Goal: Information Seeking & Learning: Learn about a topic

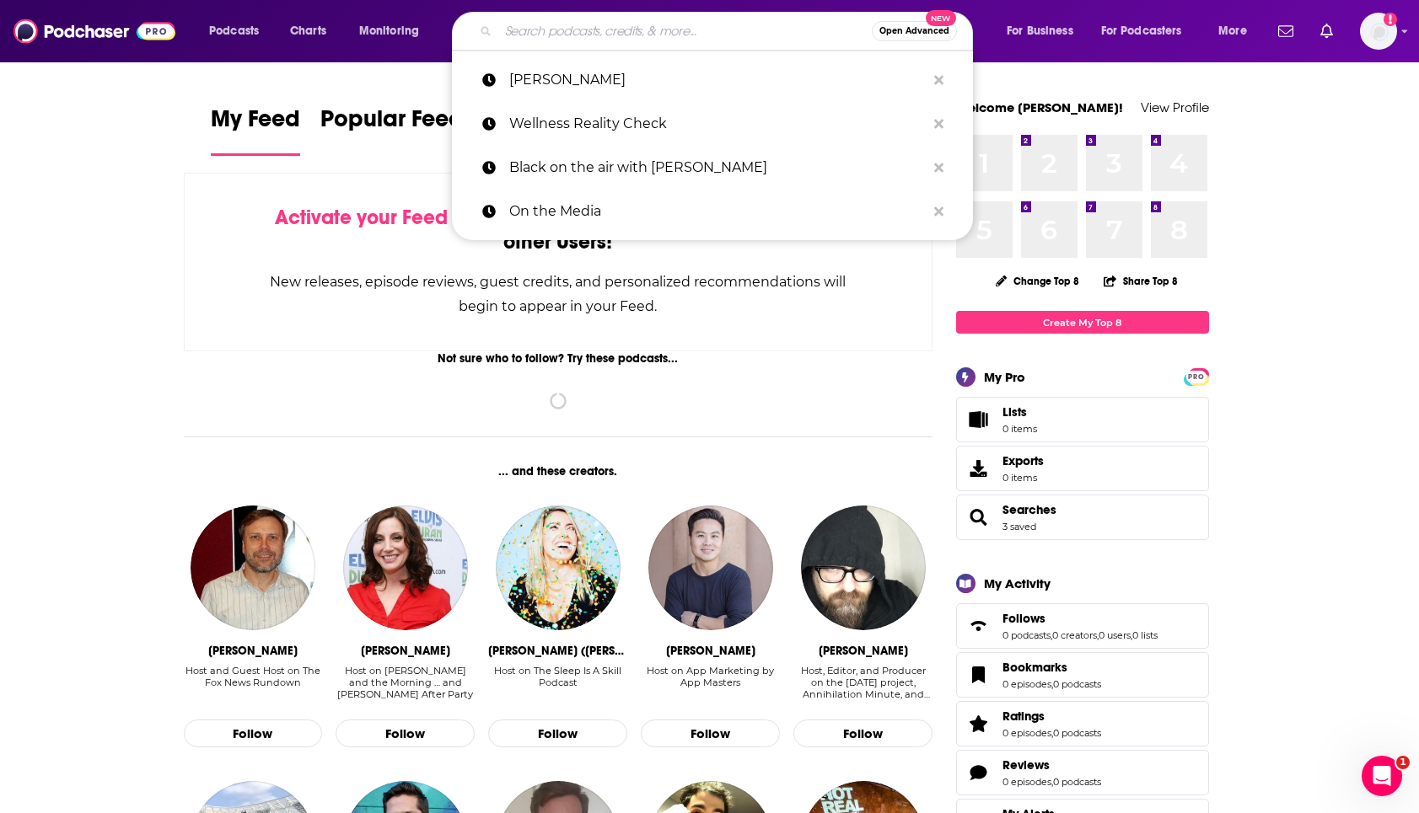
click at [561, 31] on input "Search podcasts, credits, & more..." at bounding box center [684, 31] width 373 height 27
paste input "NPR Life Kit"
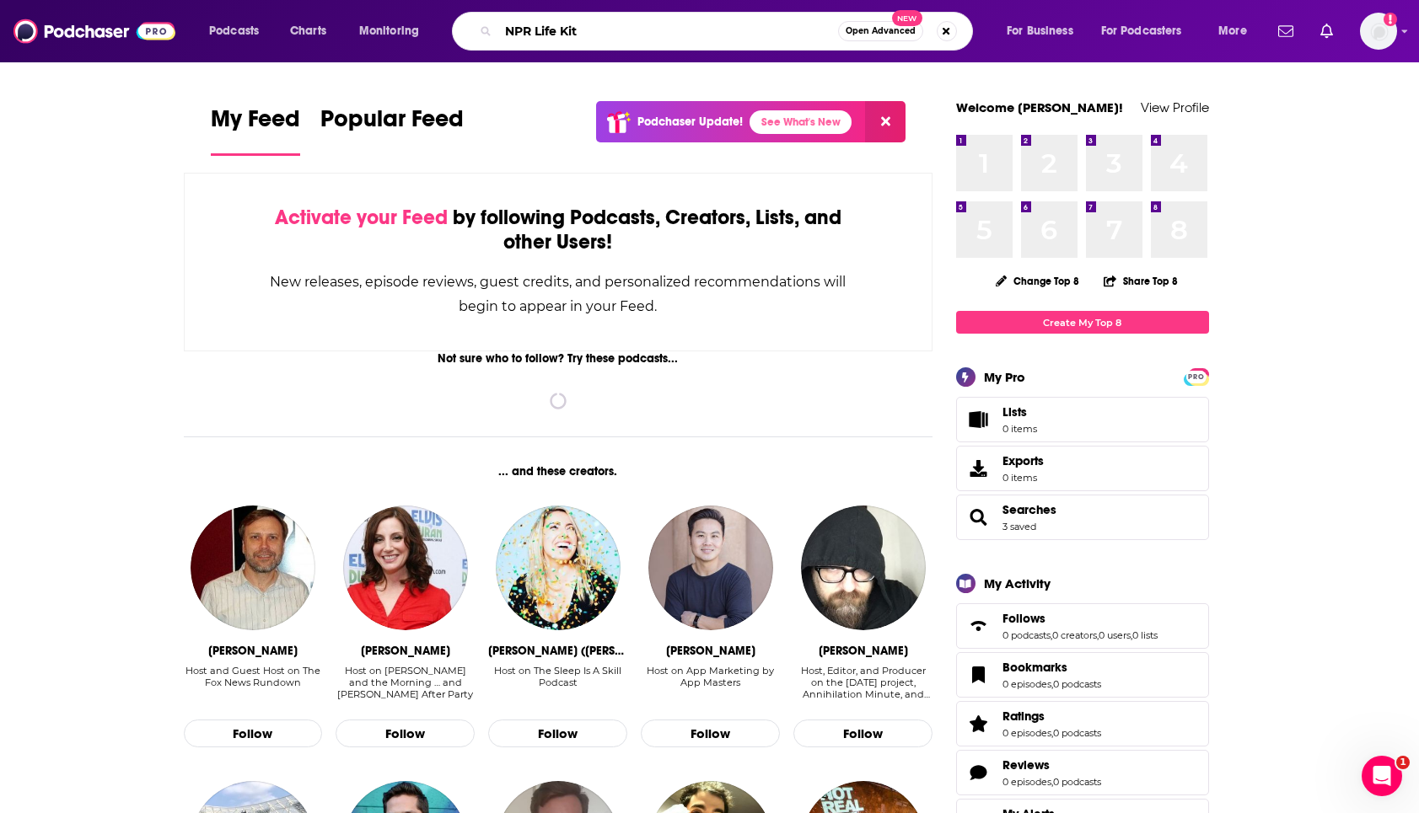
type input "NPR Life Kit"
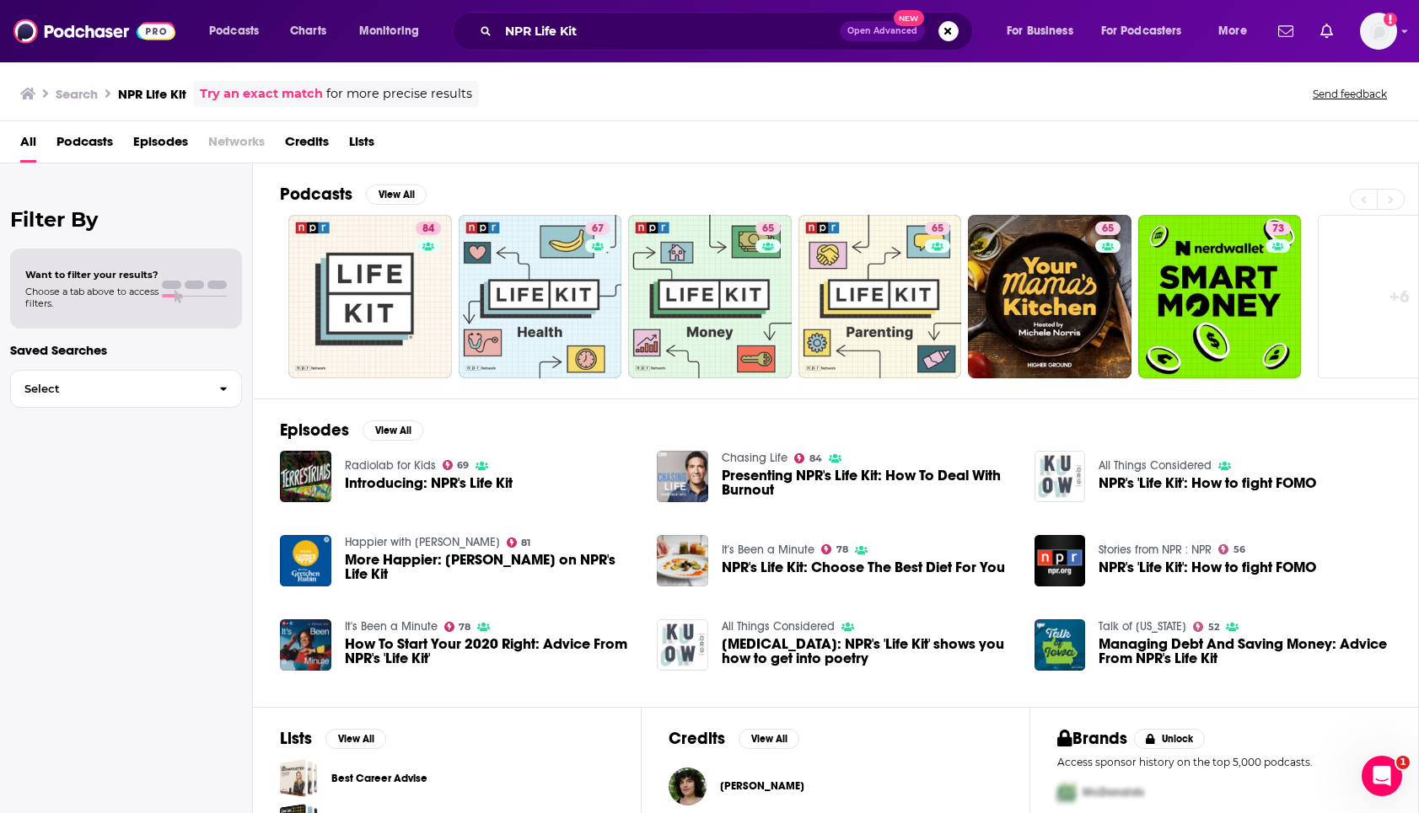
scroll to position [139, 0]
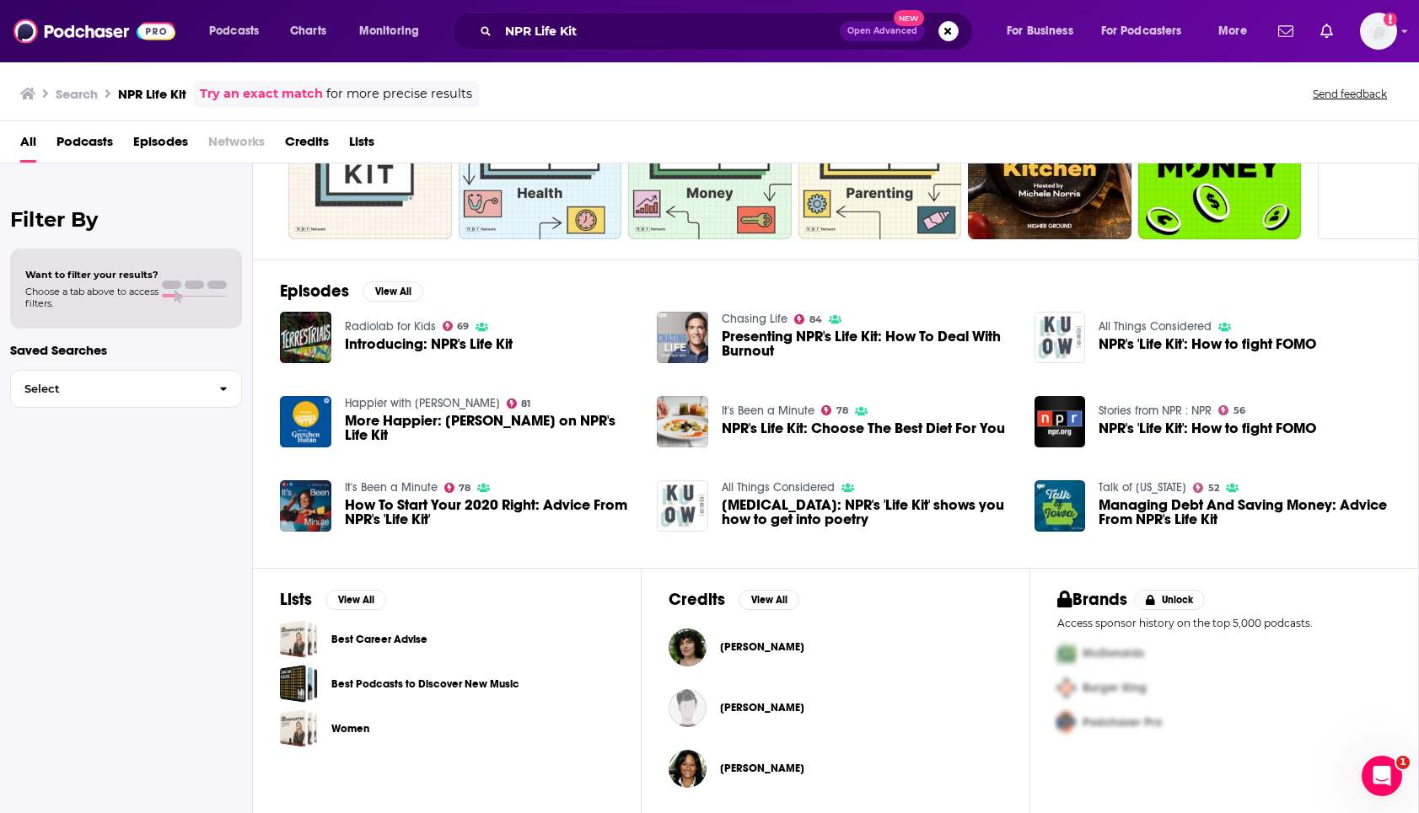
click at [424, 342] on span "Introducing: NPR's Life Kit" at bounding box center [429, 344] width 168 height 14
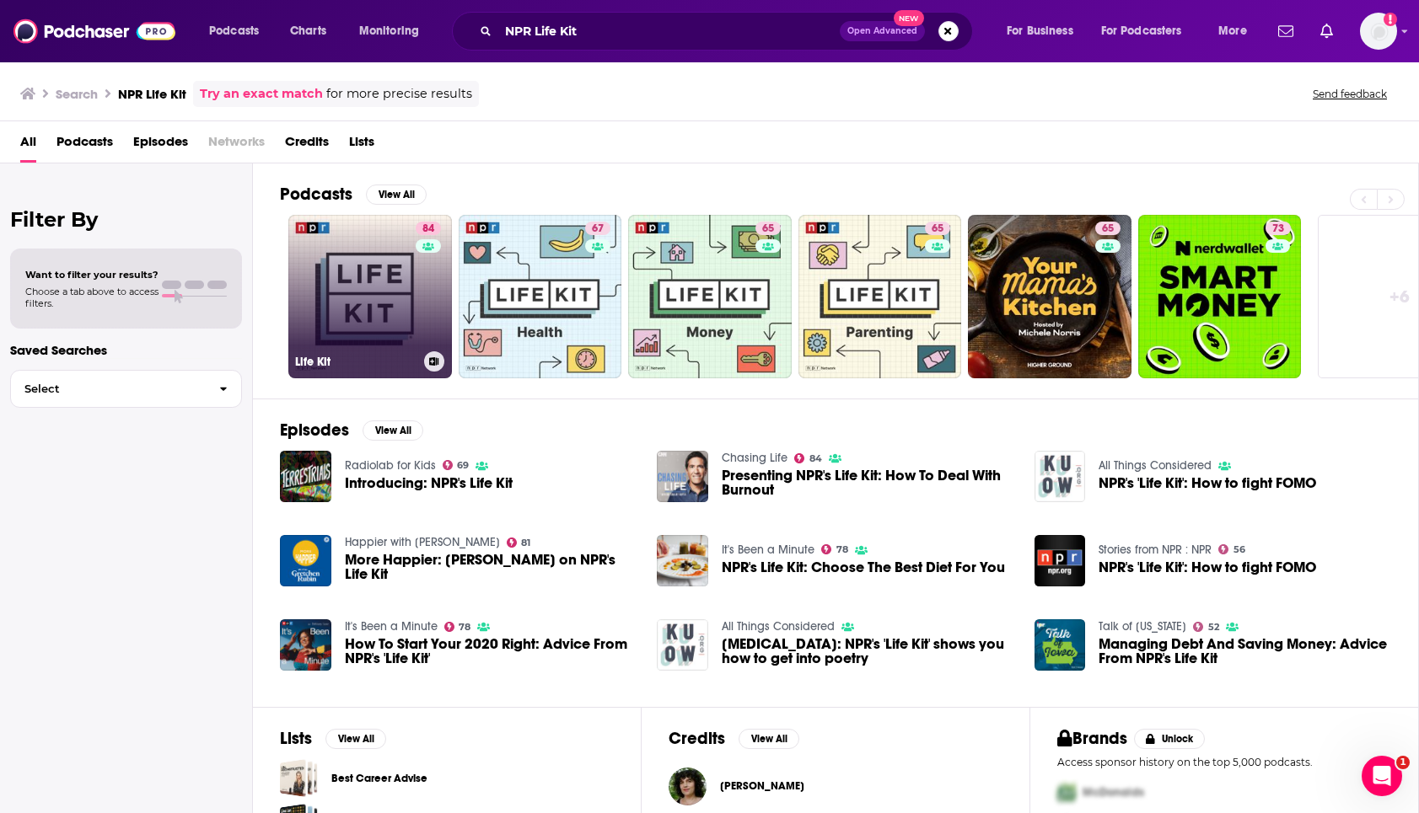
click at [394, 323] on link "84 Life Kit" at bounding box center [370, 297] width 164 height 164
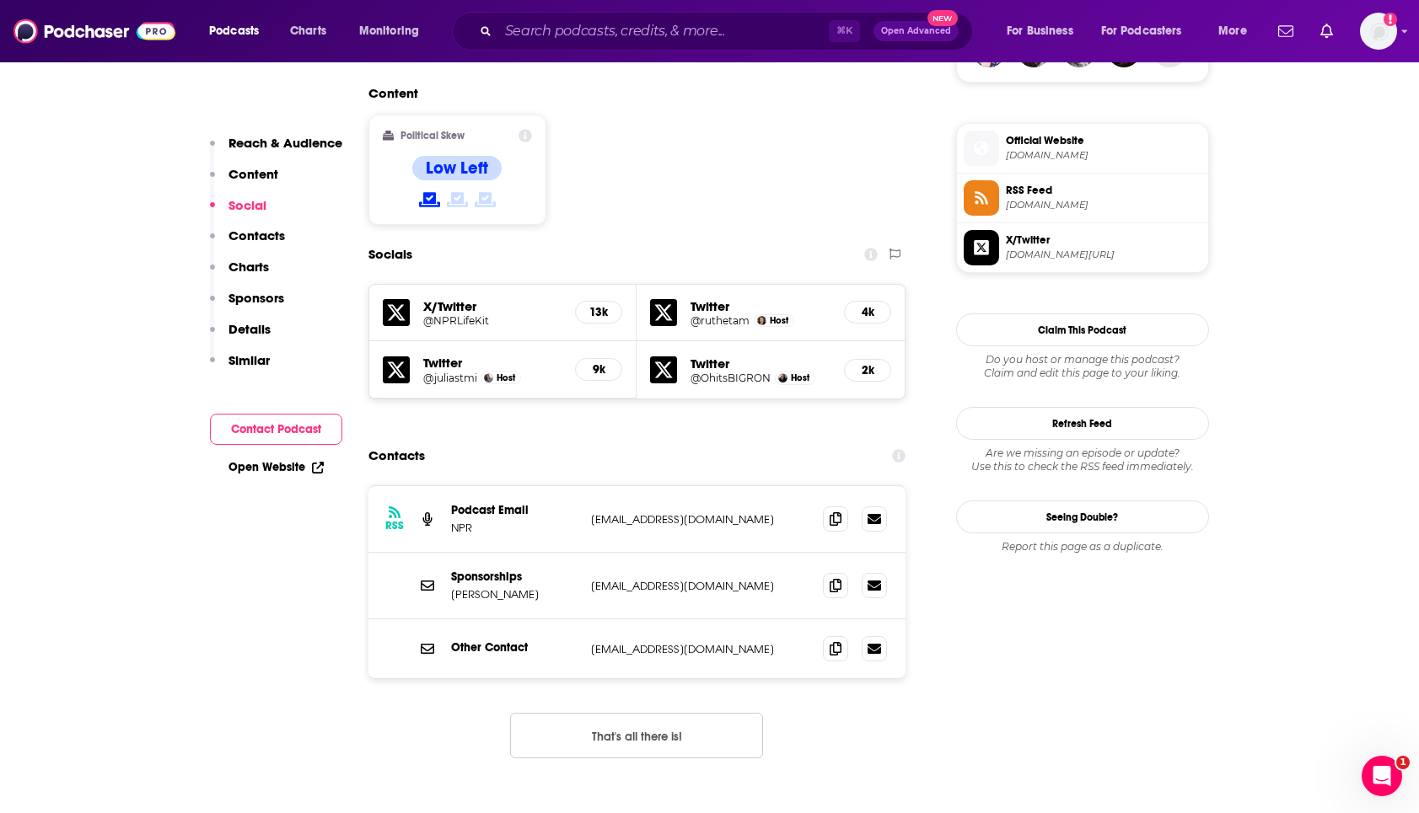
scroll to position [1314, 0]
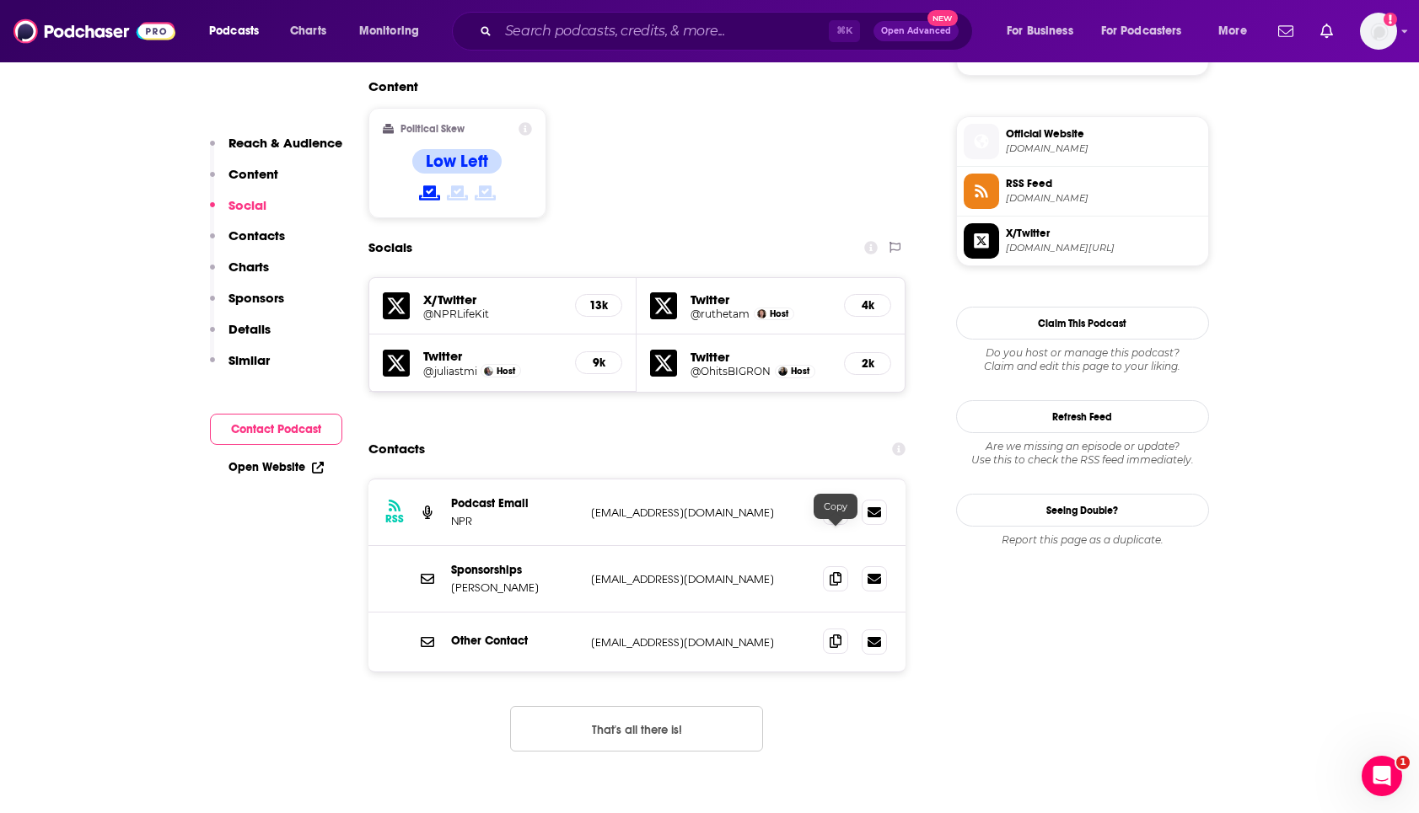
click at [840, 635] on icon at bounding box center [835, 641] width 12 height 13
click at [840, 571] on icon at bounding box center [835, 577] width 12 height 13
click at [739, 506] on p "PodCasts@npr.org" at bounding box center [700, 513] width 219 height 14
click at [839, 505] on icon at bounding box center [835, 511] width 12 height 13
click at [839, 635] on icon at bounding box center [835, 641] width 12 height 13
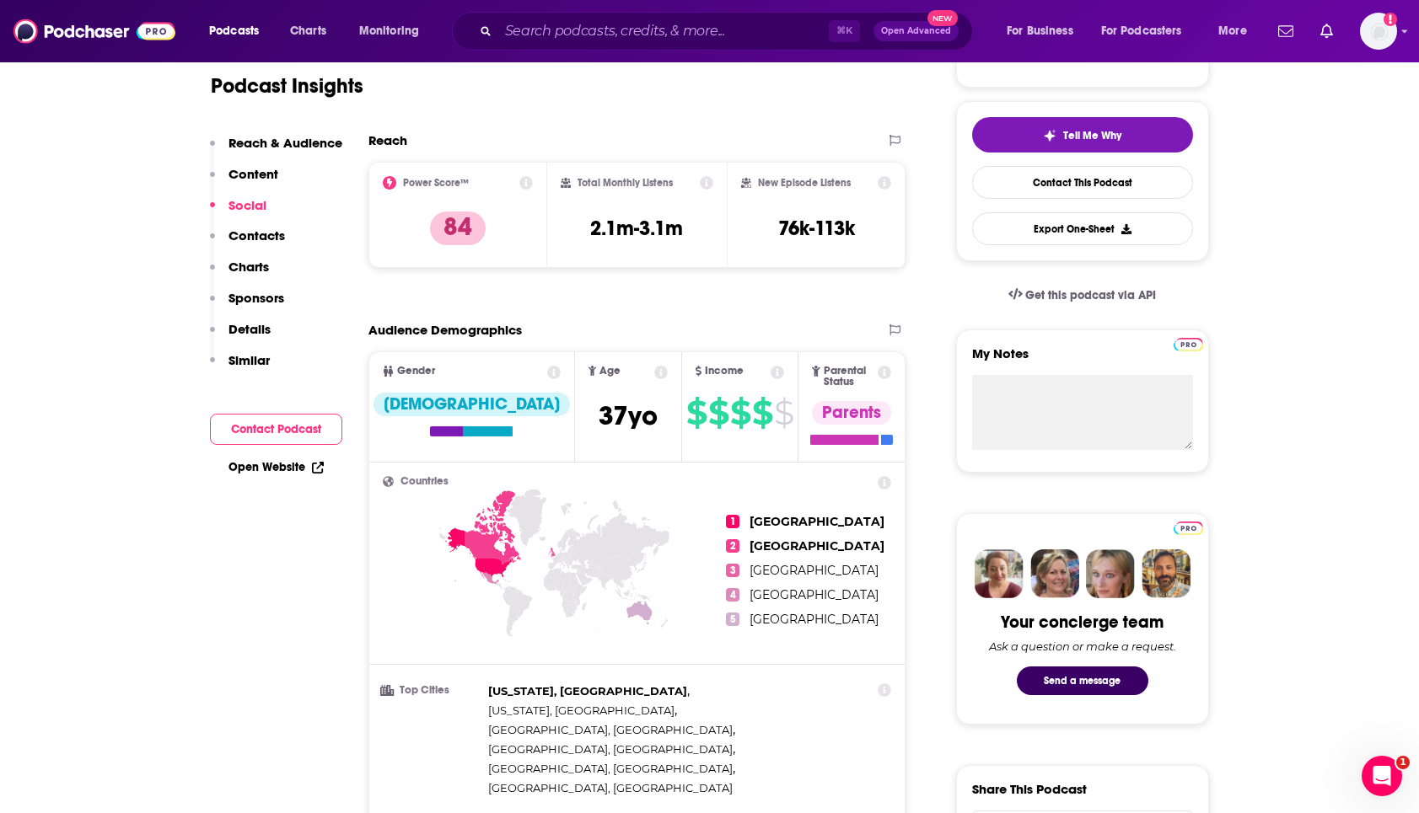
scroll to position [0, 0]
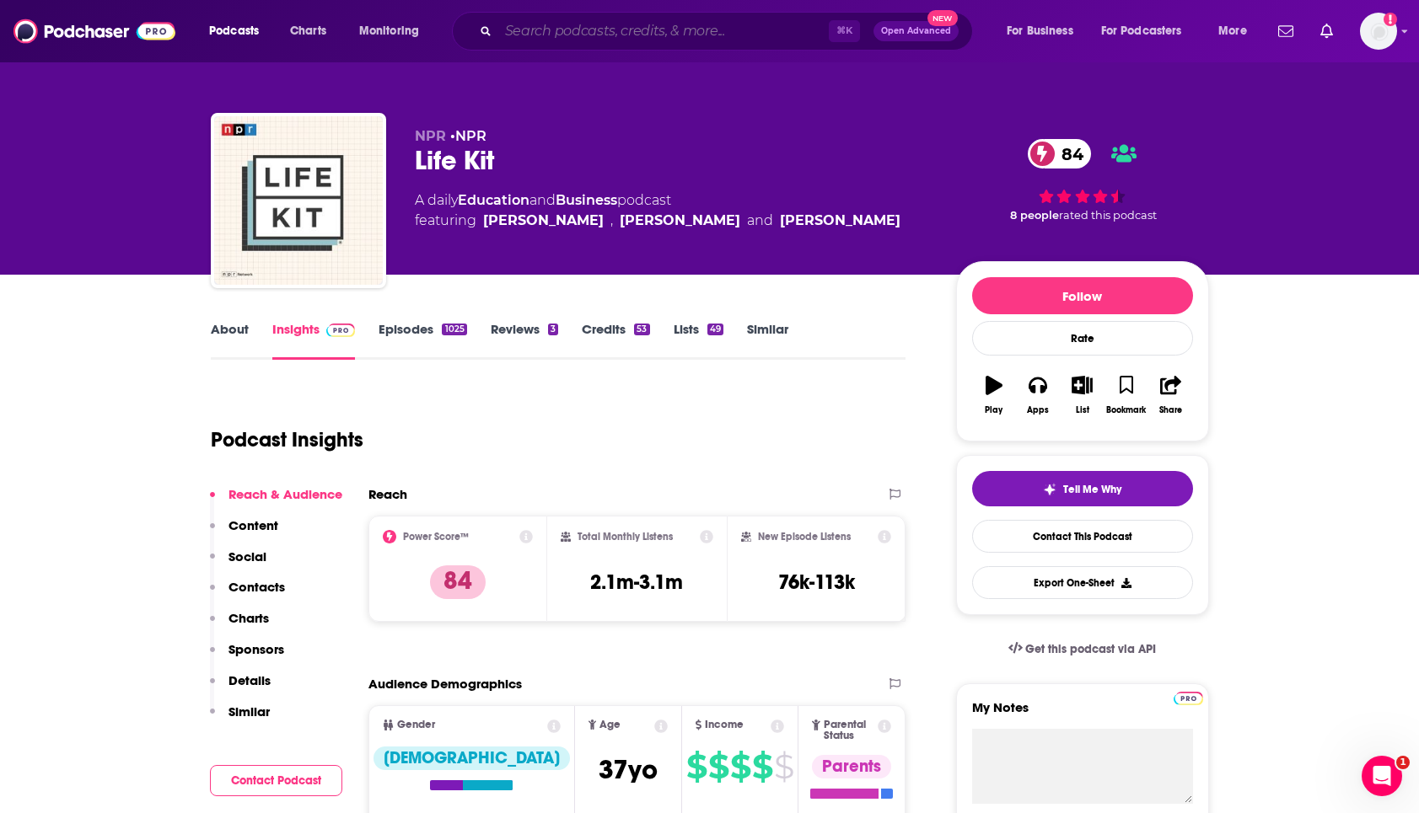
click at [573, 31] on input "Search podcasts, credits, & more..." at bounding box center [663, 31] width 330 height 27
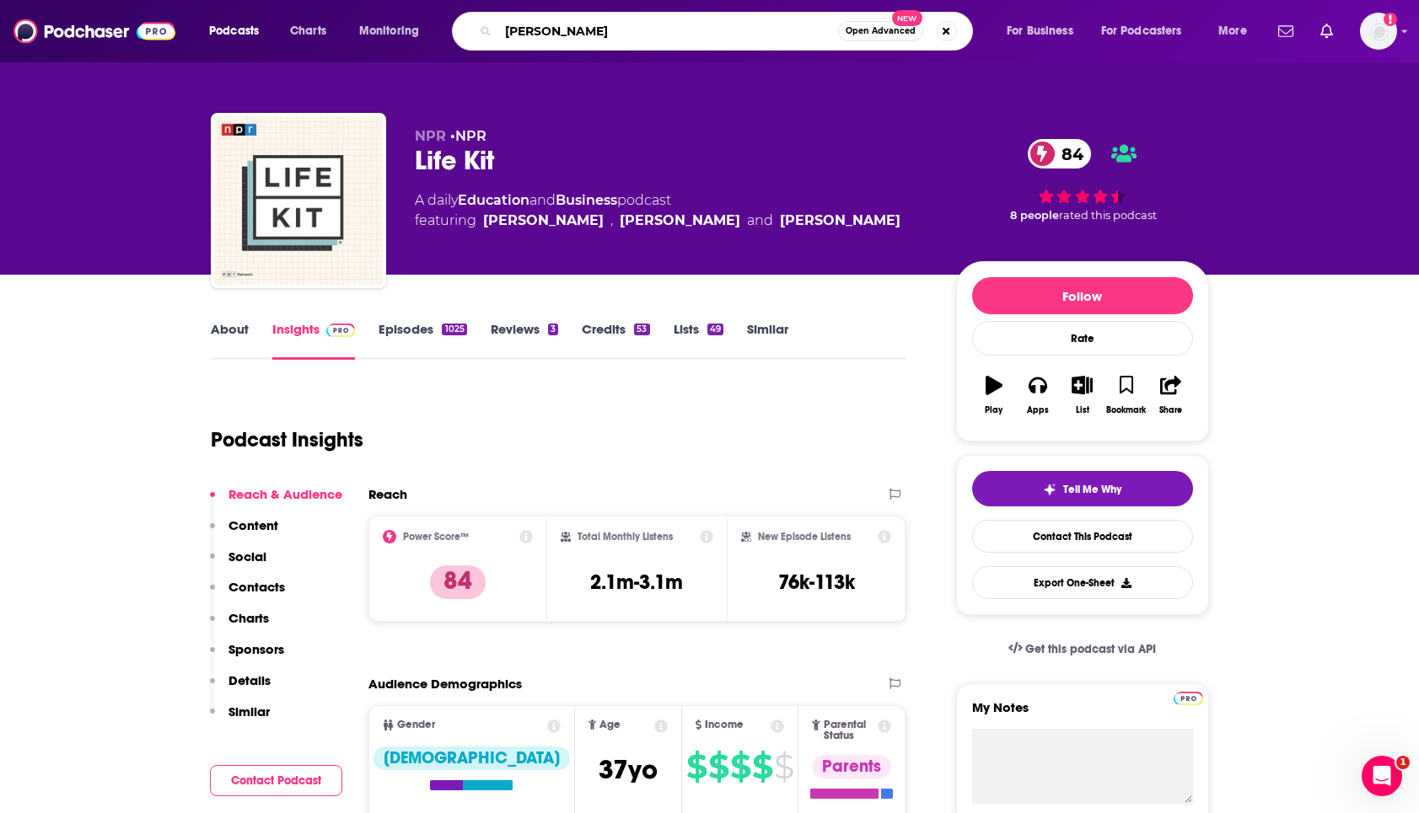
type input "TED Health"
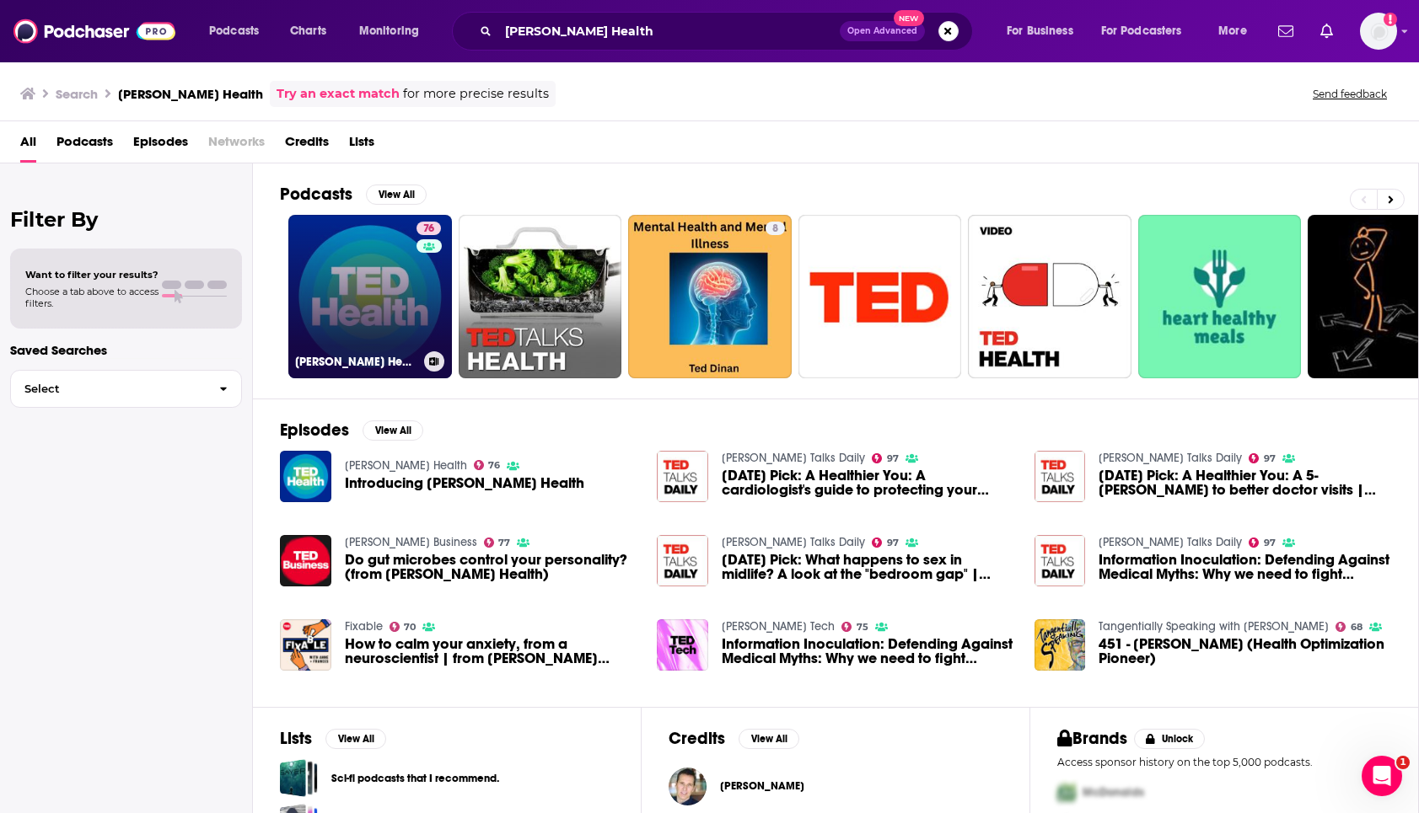
click at [355, 318] on link "76 TED Health" at bounding box center [370, 297] width 164 height 164
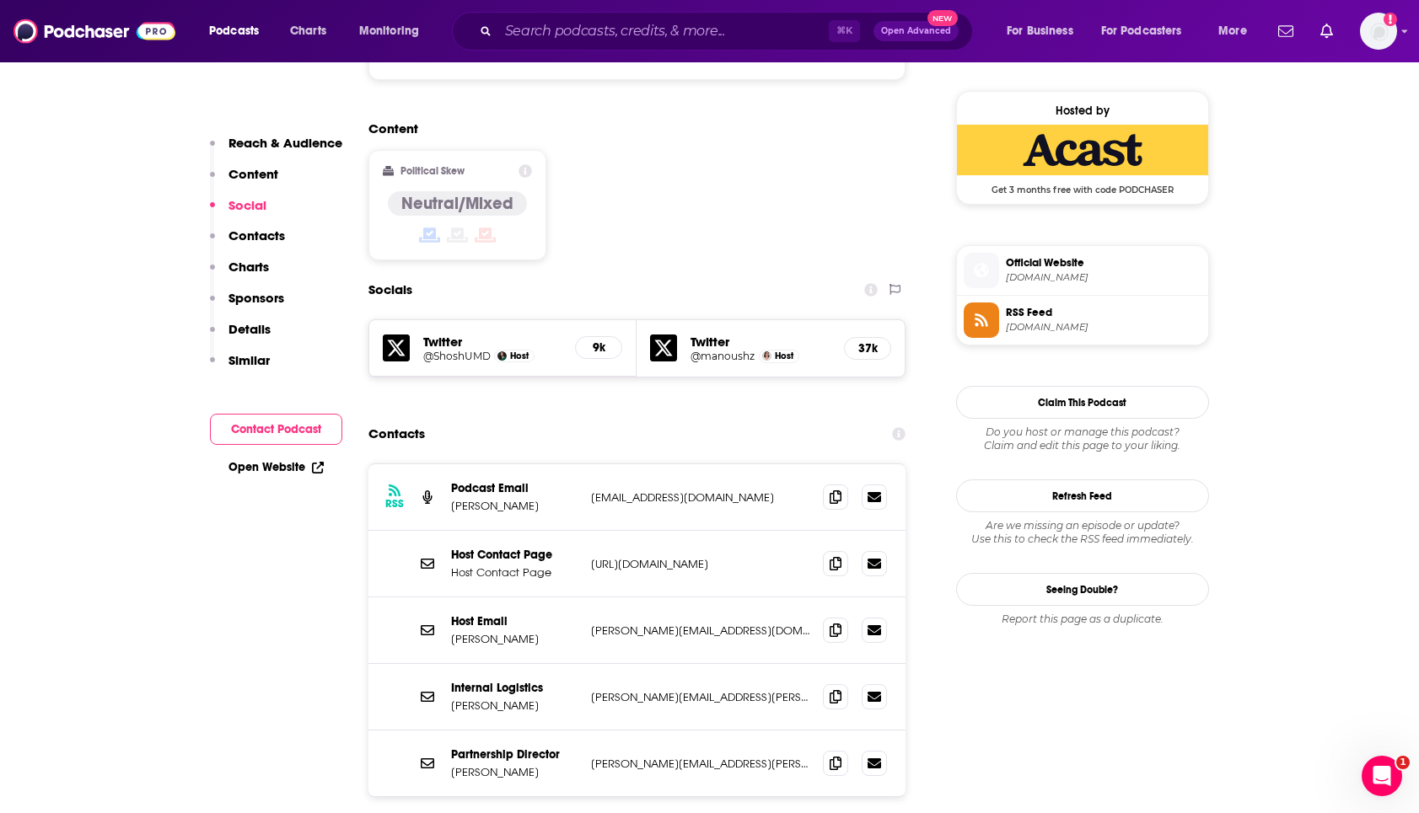
scroll to position [1340, 0]
click at [833, 755] on icon at bounding box center [835, 761] width 12 height 13
click at [836, 622] on icon at bounding box center [835, 628] width 12 height 13
click at [469, 631] on p "Shoshana Ungerleider" at bounding box center [514, 638] width 126 height 14
drag, startPoint x: 453, startPoint y: 557, endPoint x: 525, endPoint y: 553, distance: 71.8
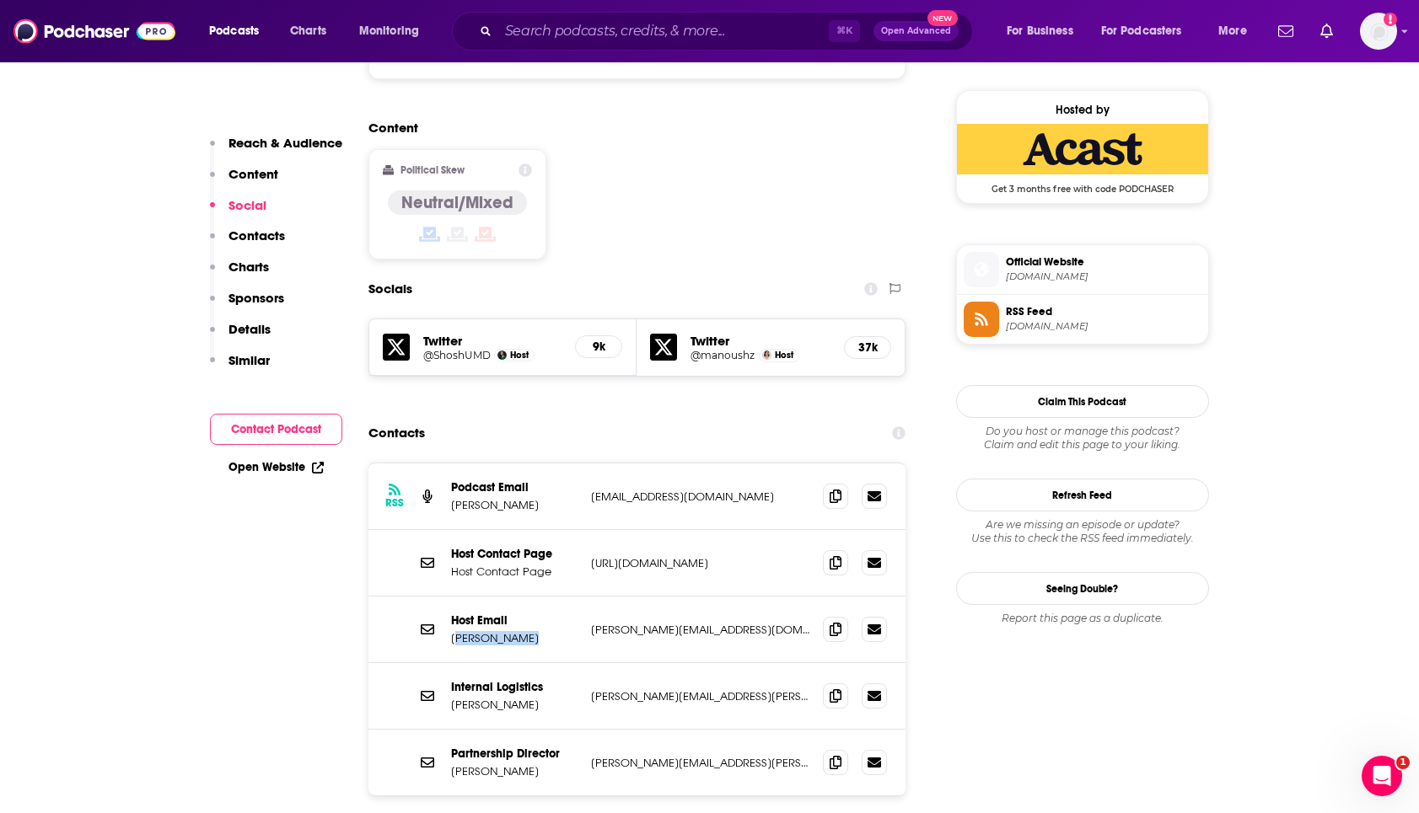
click at [528, 631] on p "Shoshana Ungerleider" at bounding box center [514, 638] width 126 height 14
click at [467, 631] on p "Shoshana Ungerleider" at bounding box center [514, 638] width 126 height 14
click at [469, 631] on p "Shoshana Ungerleider" at bounding box center [514, 638] width 126 height 14
copy p "Shoshana"
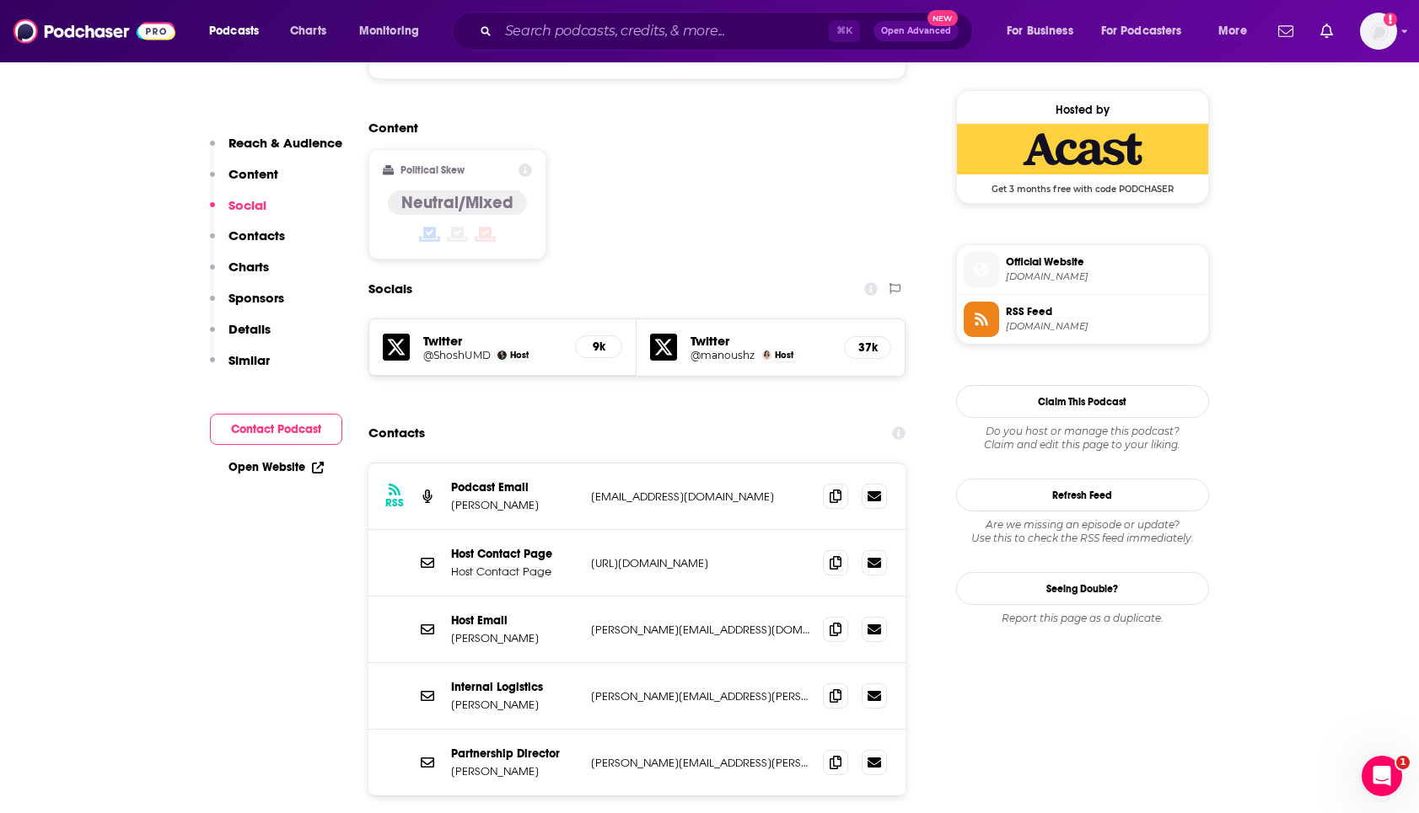
click at [542, 631] on p "Shoshana Ungerleider" at bounding box center [514, 638] width 126 height 14
copy p "Ungerleider"
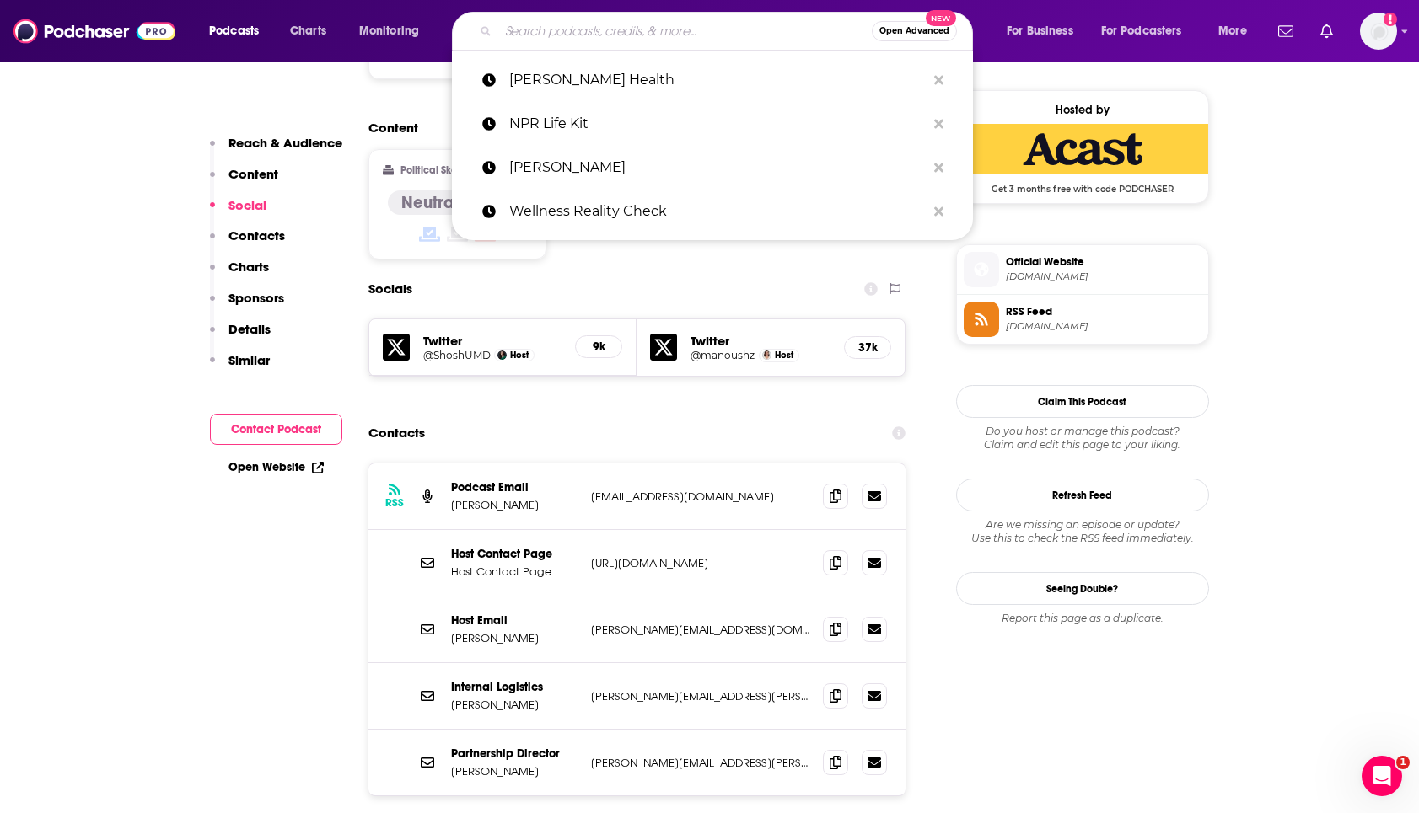
click at [589, 30] on input "Search podcasts, credits, & more..." at bounding box center [684, 31] width 373 height 27
paste input "Almost 30"
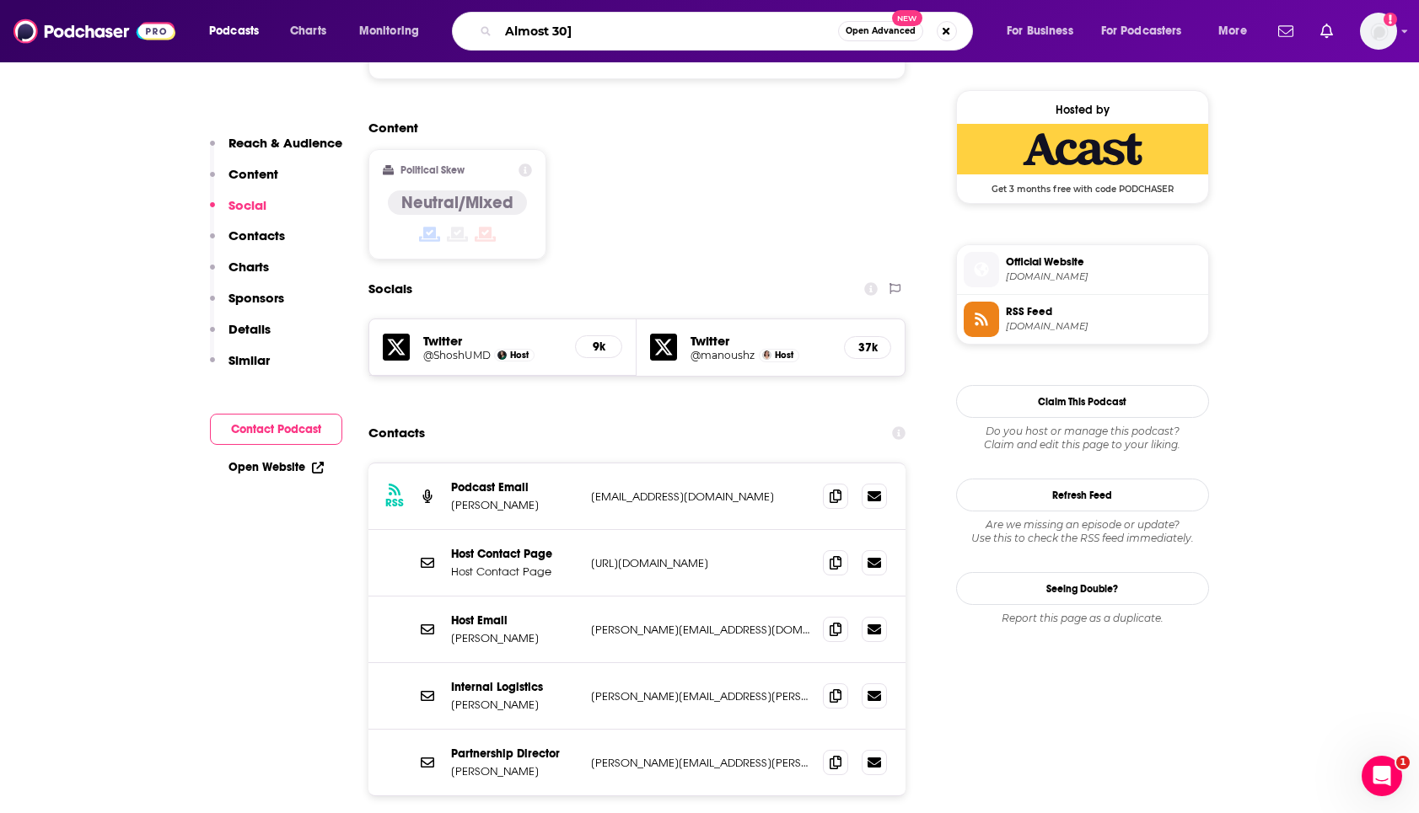
type input "Almost 30"
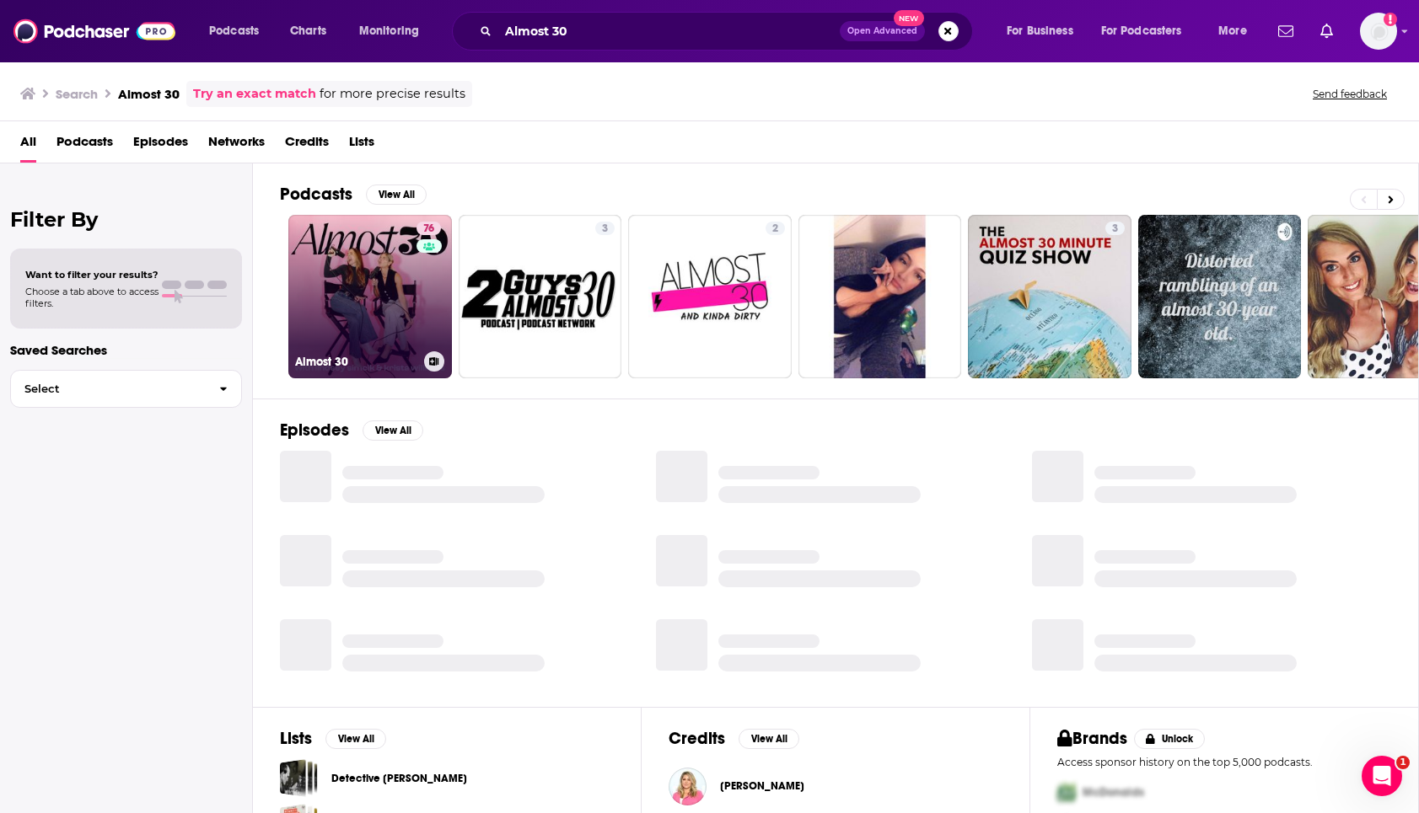
click at [367, 304] on link "76 Almost 30" at bounding box center [370, 297] width 164 height 164
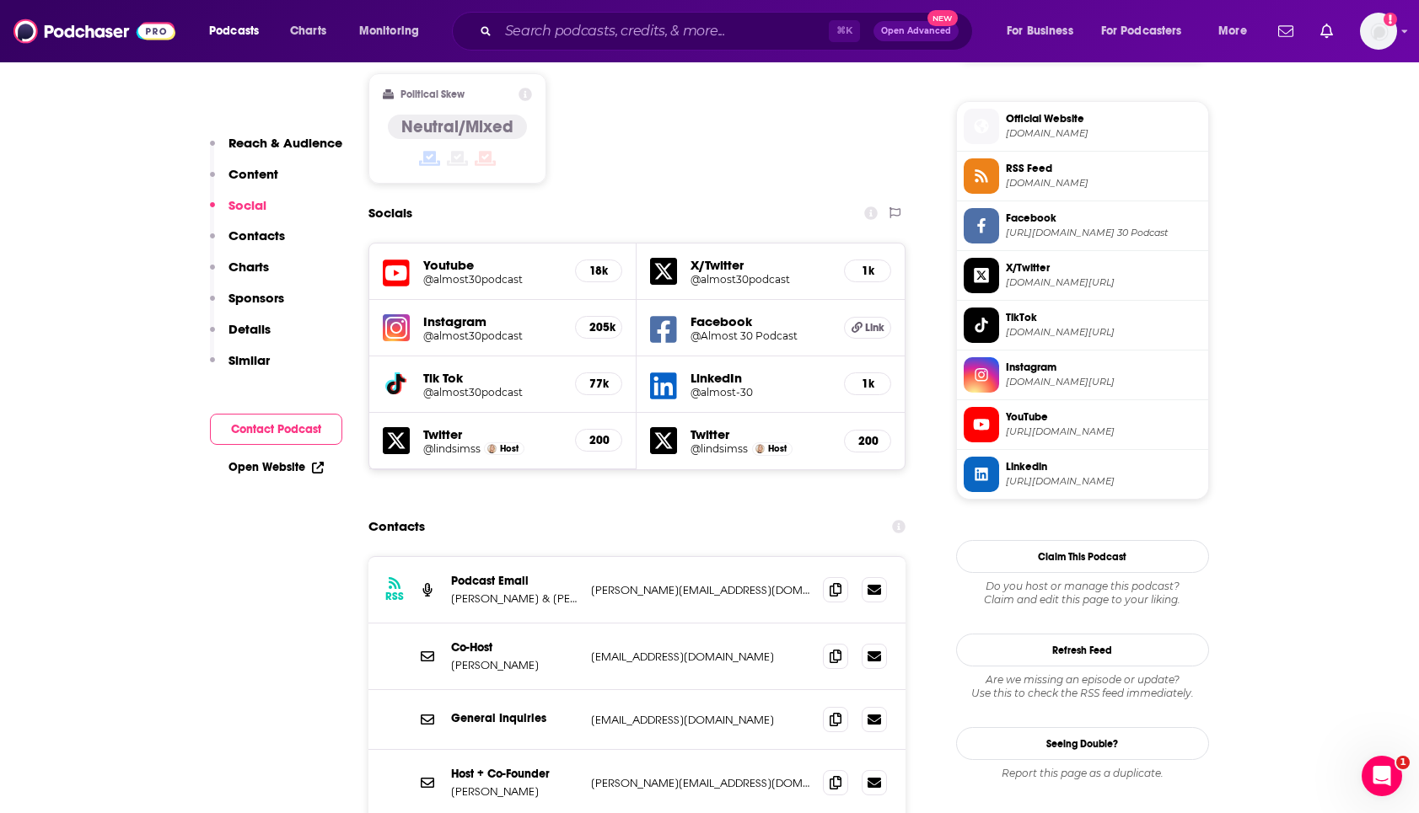
scroll to position [1414, 0]
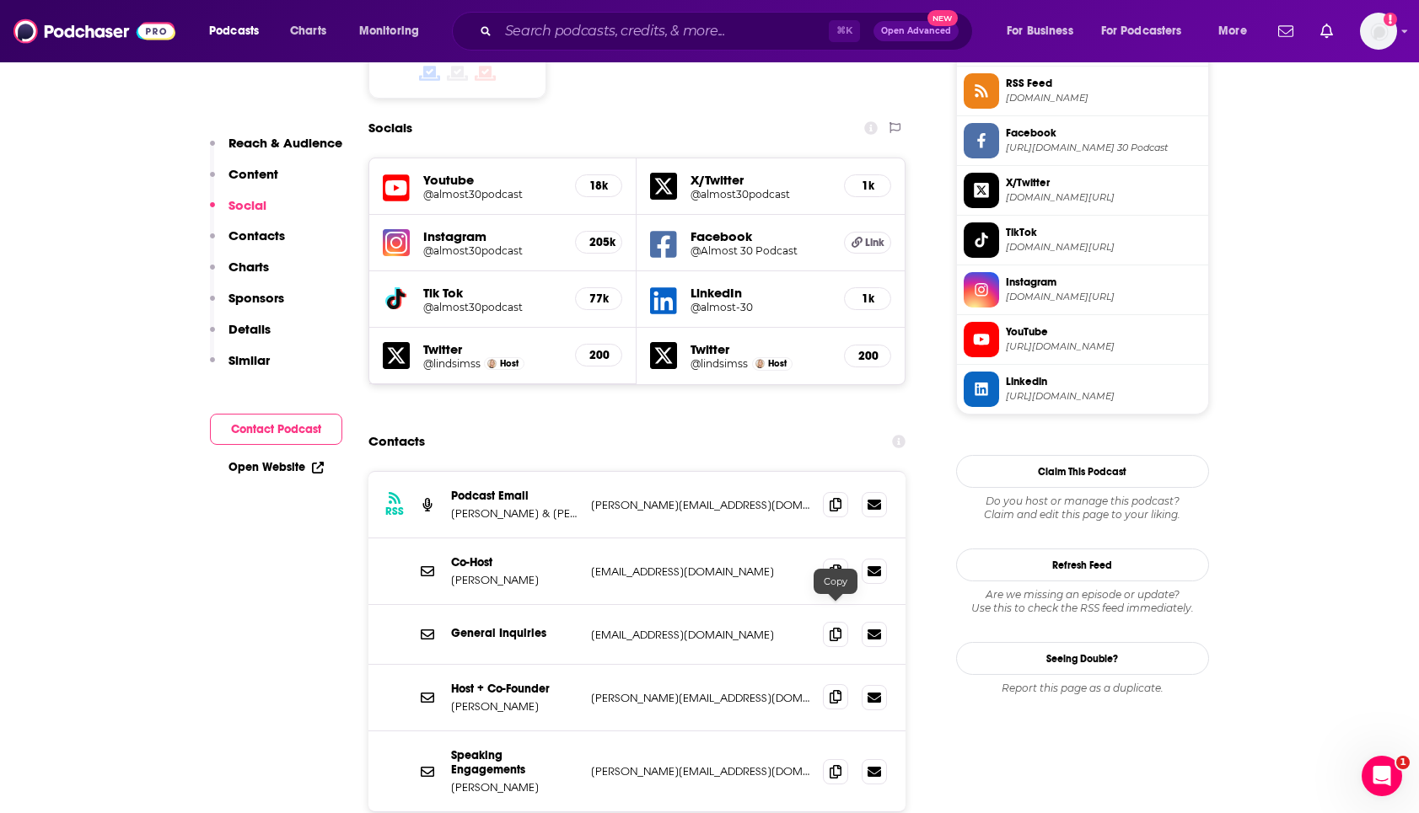
click at [834, 690] on icon at bounding box center [835, 696] width 12 height 13
click at [688, 38] on input "Search podcasts, credits, & more..." at bounding box center [663, 31] width 330 height 27
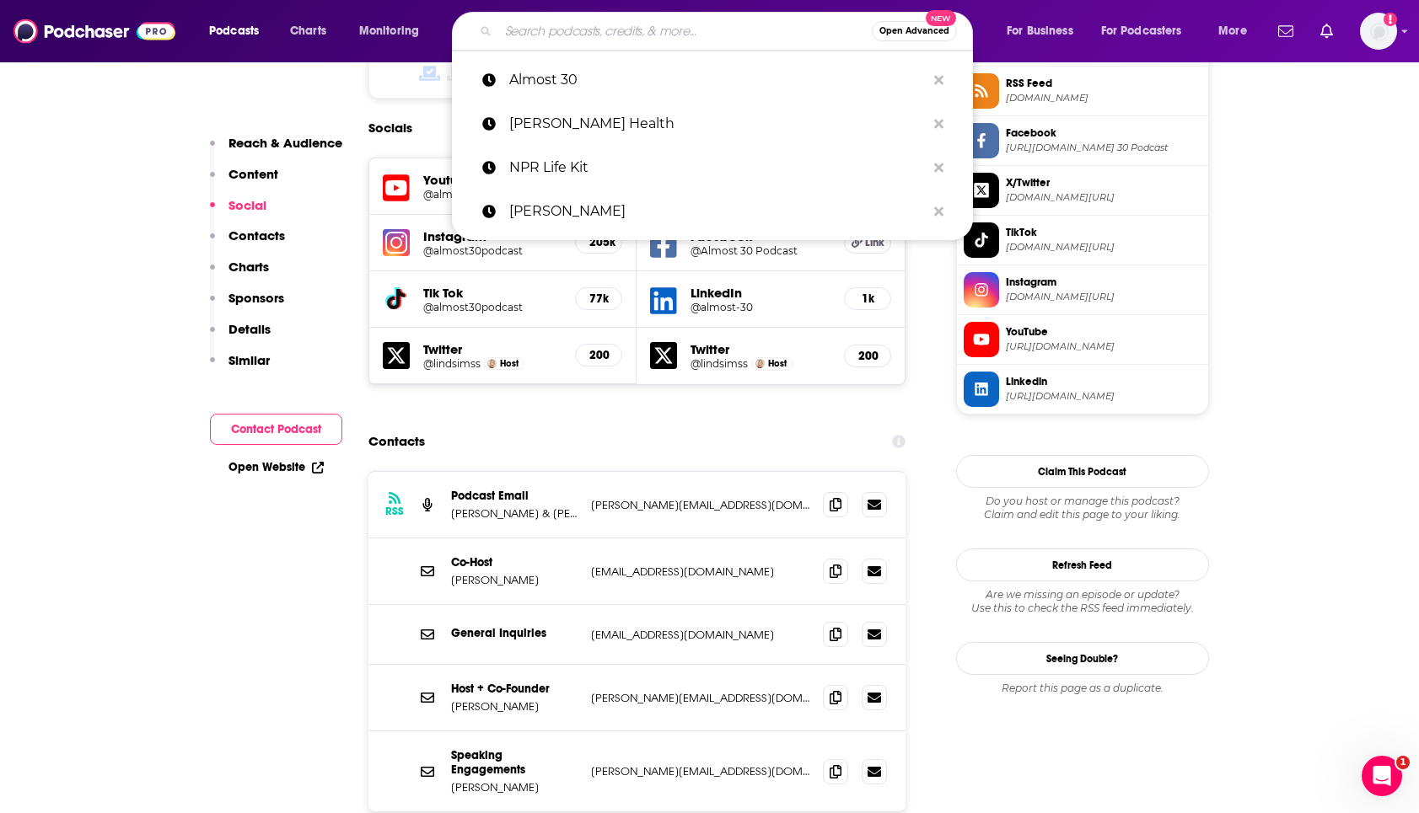
click at [688, 38] on input "Search podcasts, credits, & more..." at bounding box center [684, 31] width 373 height 27
paste input "Make Some Noise with Andrea Owen"
type input "Make Some Noise with Andrea Owen"
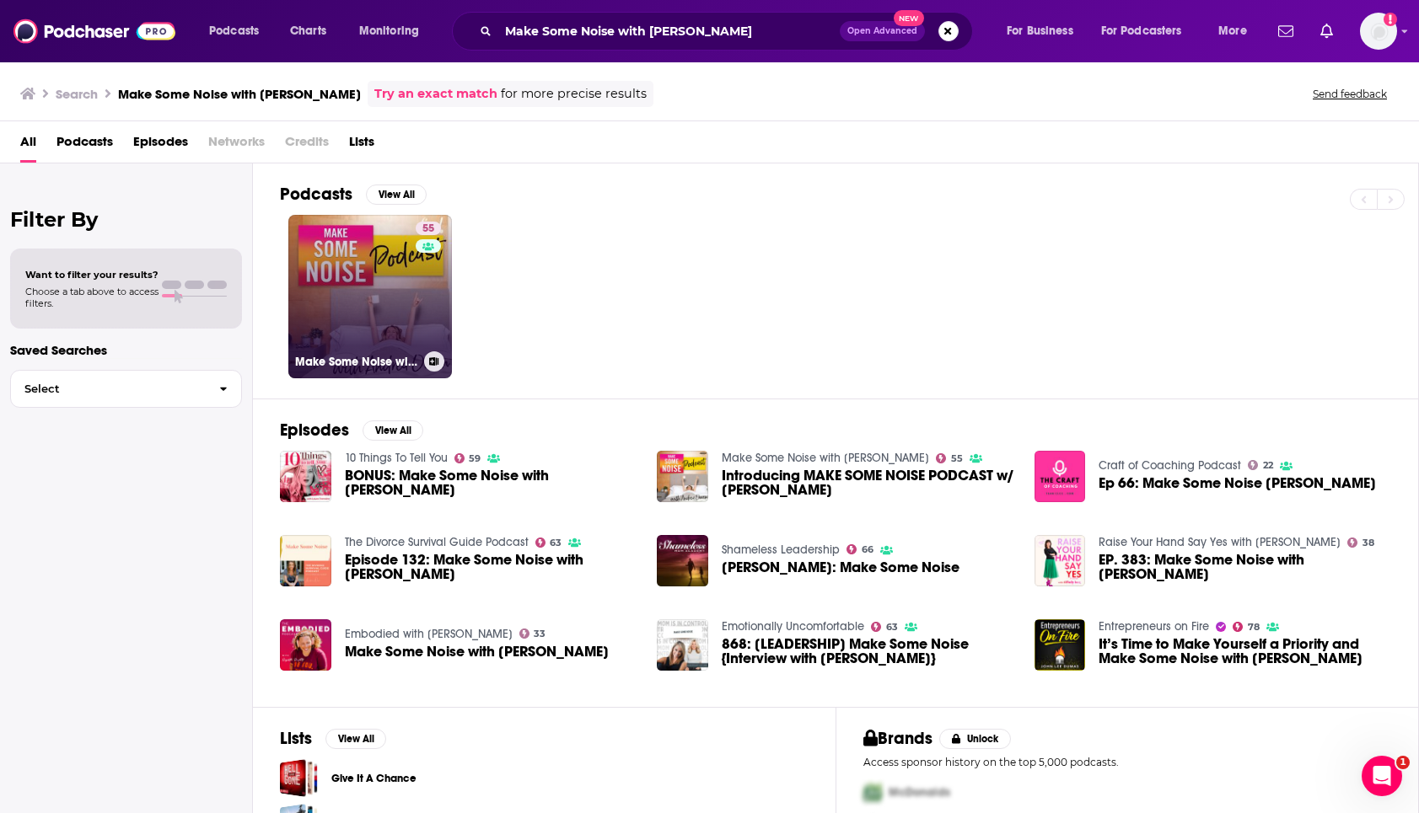
click at [396, 292] on link "55 Make Some Noise with Andrea Owen" at bounding box center [370, 297] width 164 height 164
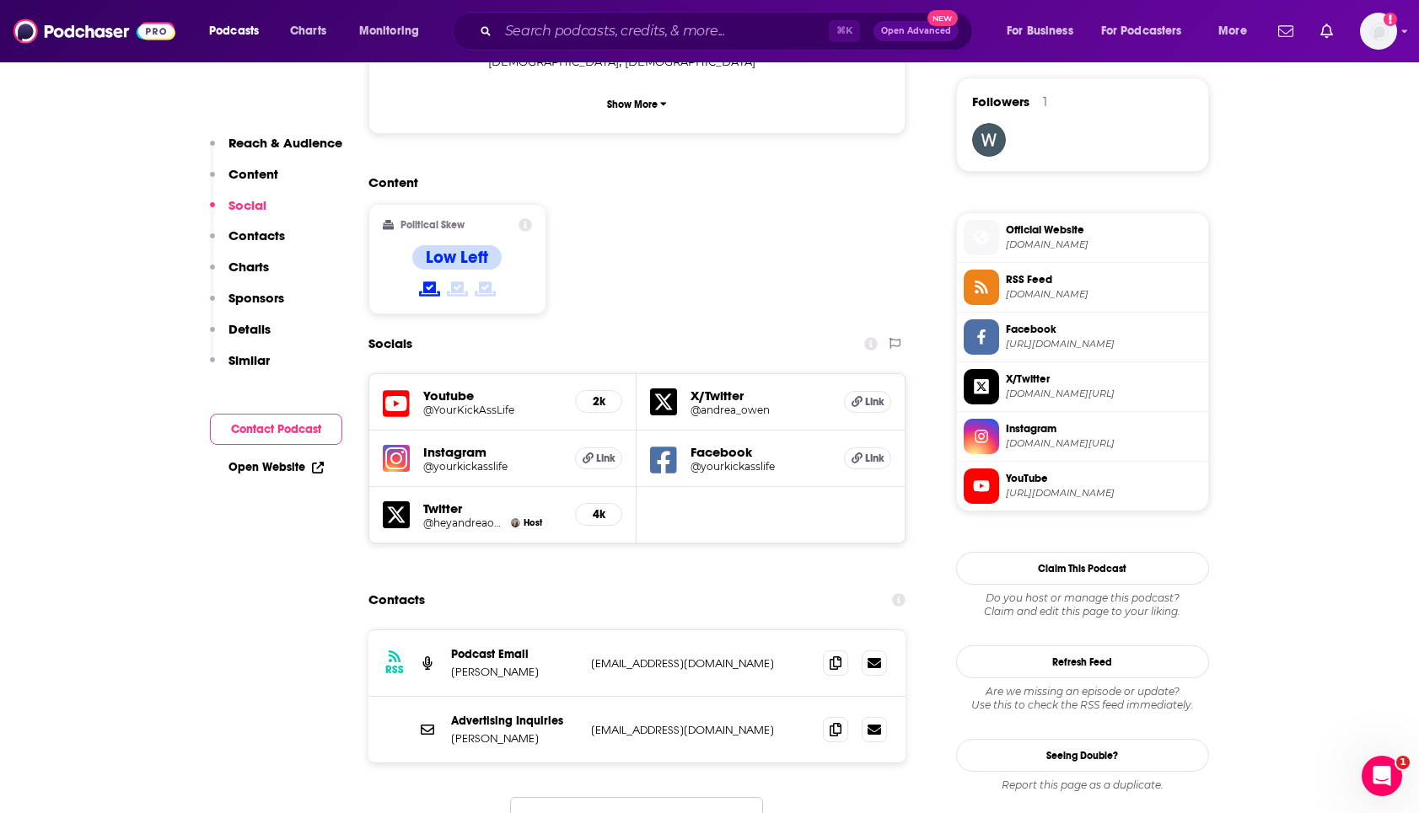
scroll to position [1221, 0]
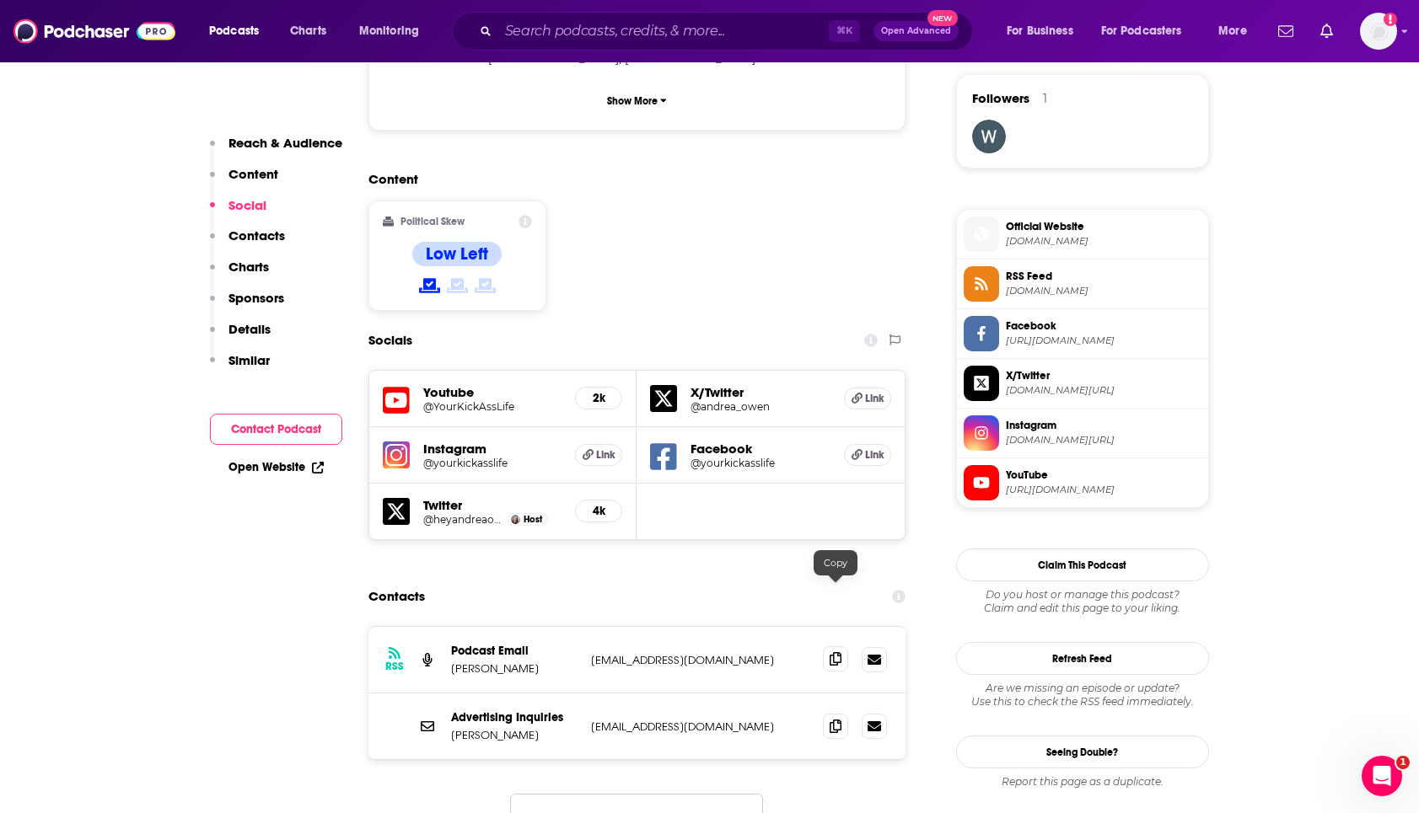
click at [830, 652] on icon at bounding box center [835, 658] width 12 height 13
click at [831, 719] on icon at bounding box center [835, 725] width 12 height 13
click at [832, 652] on icon at bounding box center [835, 658] width 12 height 13
click at [830, 719] on icon at bounding box center [835, 725] width 12 height 13
click at [722, 34] on input "Search podcasts, credits, & more..." at bounding box center [663, 31] width 330 height 27
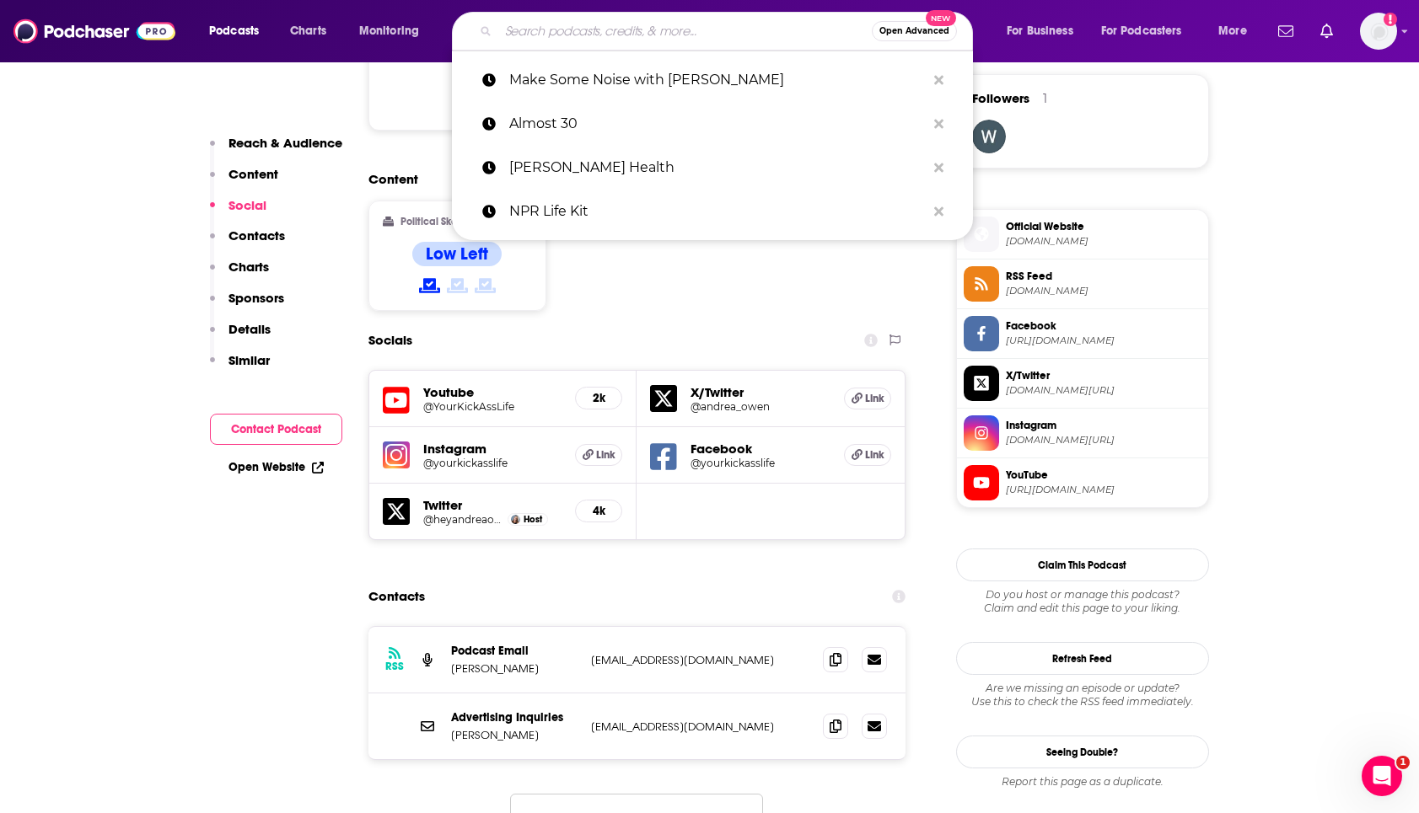
paste input "Feel Better, Live More"
type input "Feel Better, Live More"
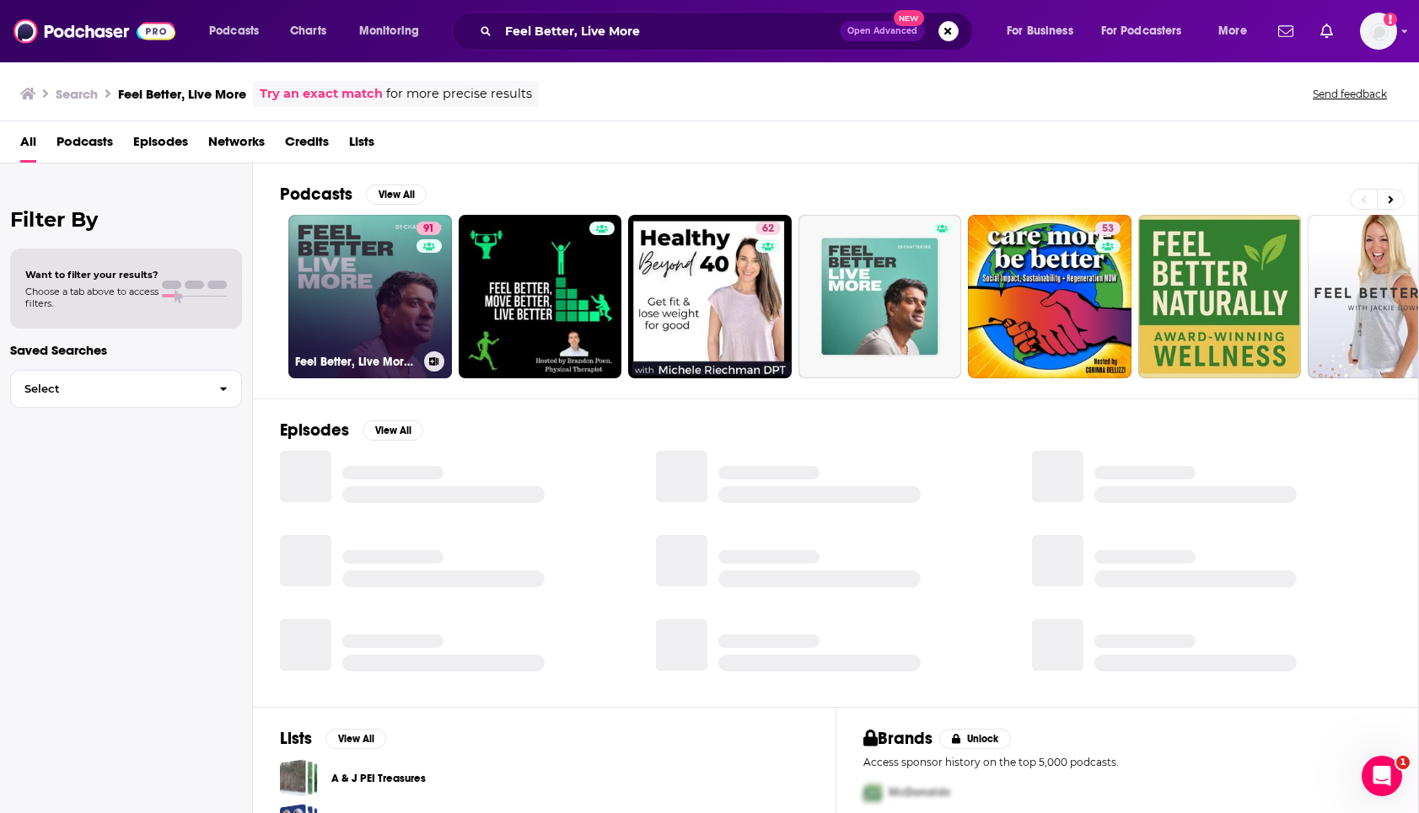
click at [325, 278] on link "91 Feel Better, Live More with Dr Rangan Chatterjee" at bounding box center [370, 297] width 164 height 164
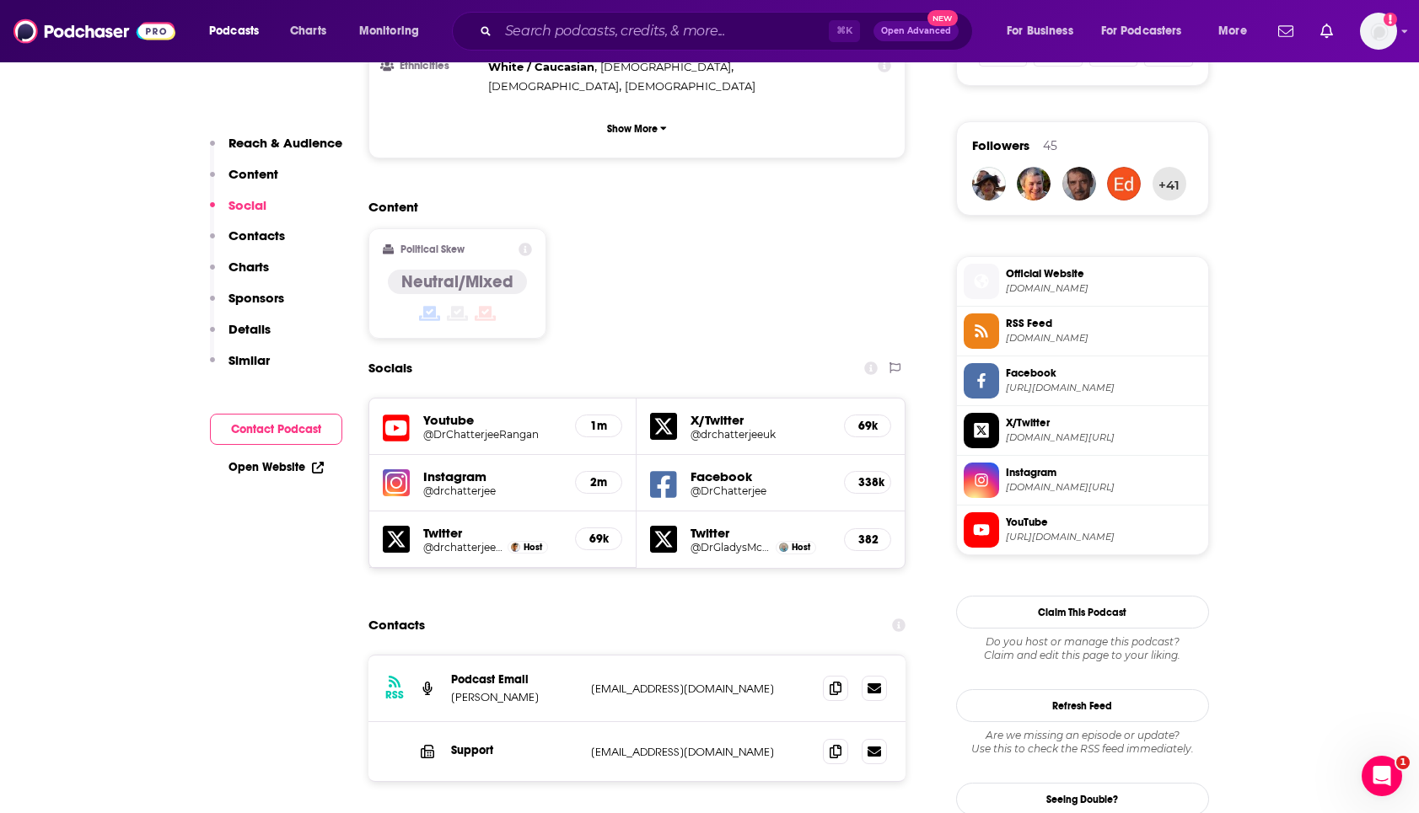
scroll to position [1178, 0]
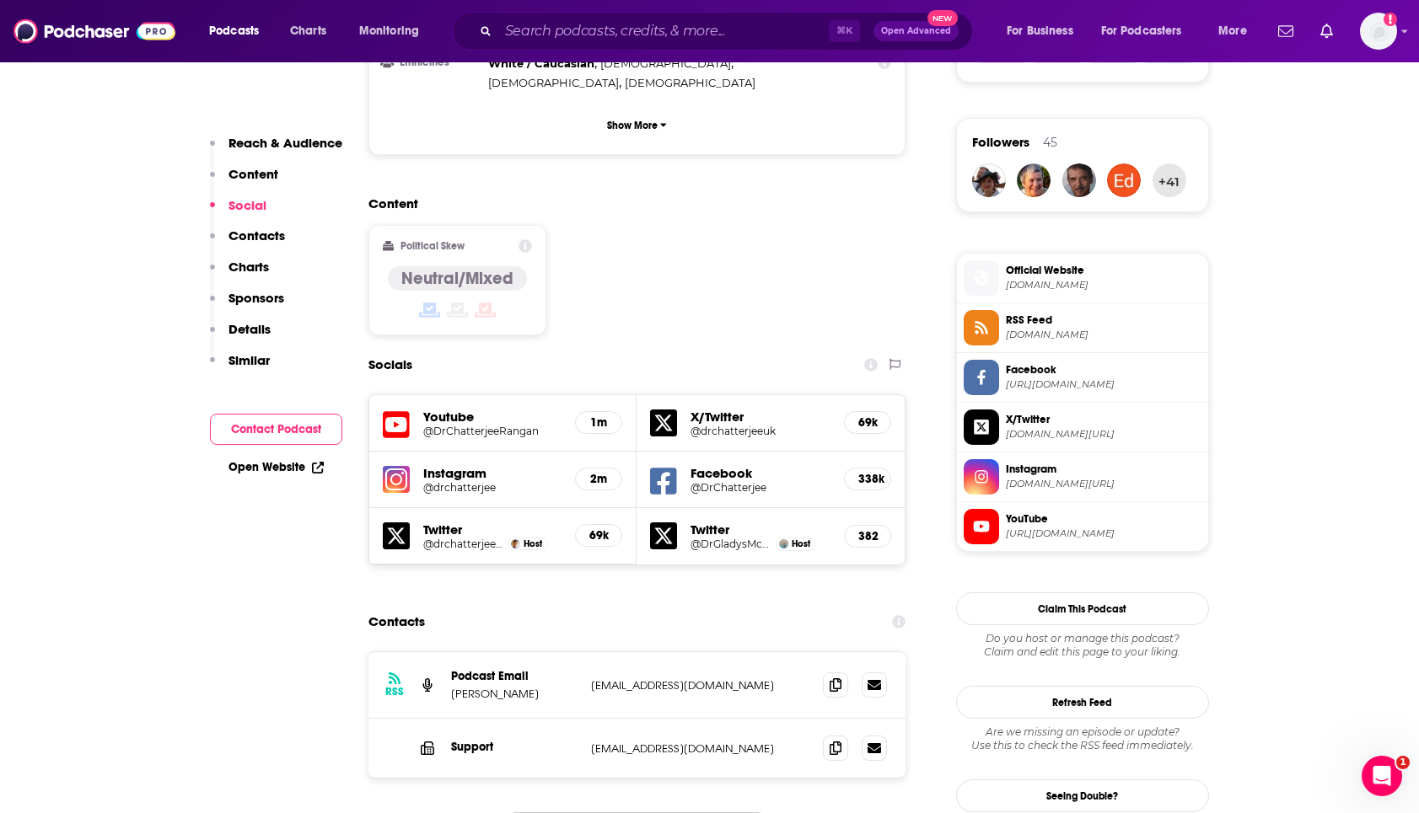
click at [728, 679] on p "info+beee88f6-2309-4034-aed1-949dc57f9779@mg.pippa.io" at bounding box center [700, 686] width 219 height 14
click at [824, 672] on span at bounding box center [835, 684] width 25 height 25
click at [837, 741] on icon at bounding box center [835, 747] width 12 height 13
click at [696, 27] on input "Search podcasts, credits, & more..." at bounding box center [663, 31] width 330 height 27
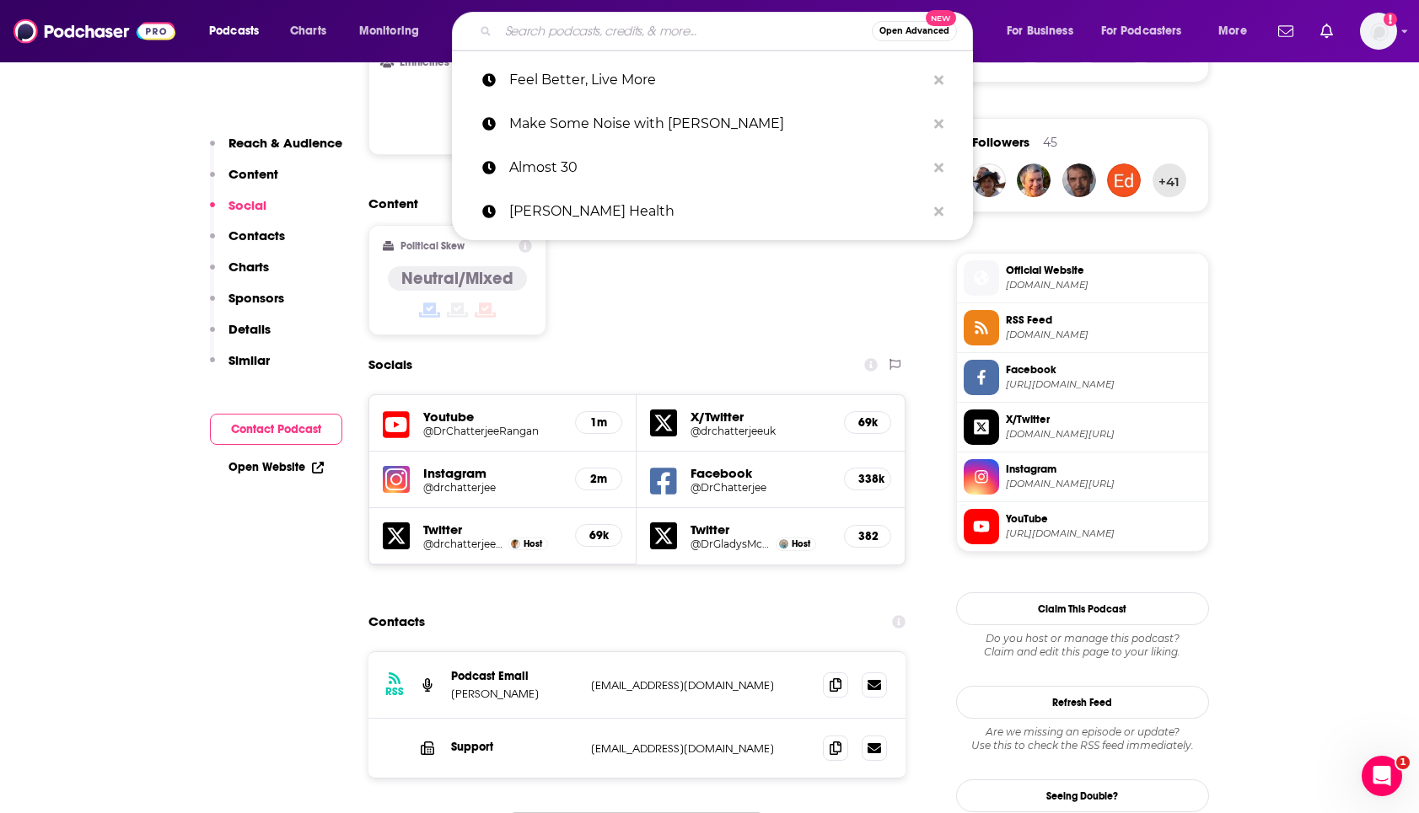
paste input "The Skinny Confidential"
type input "The Skinny Confidential"
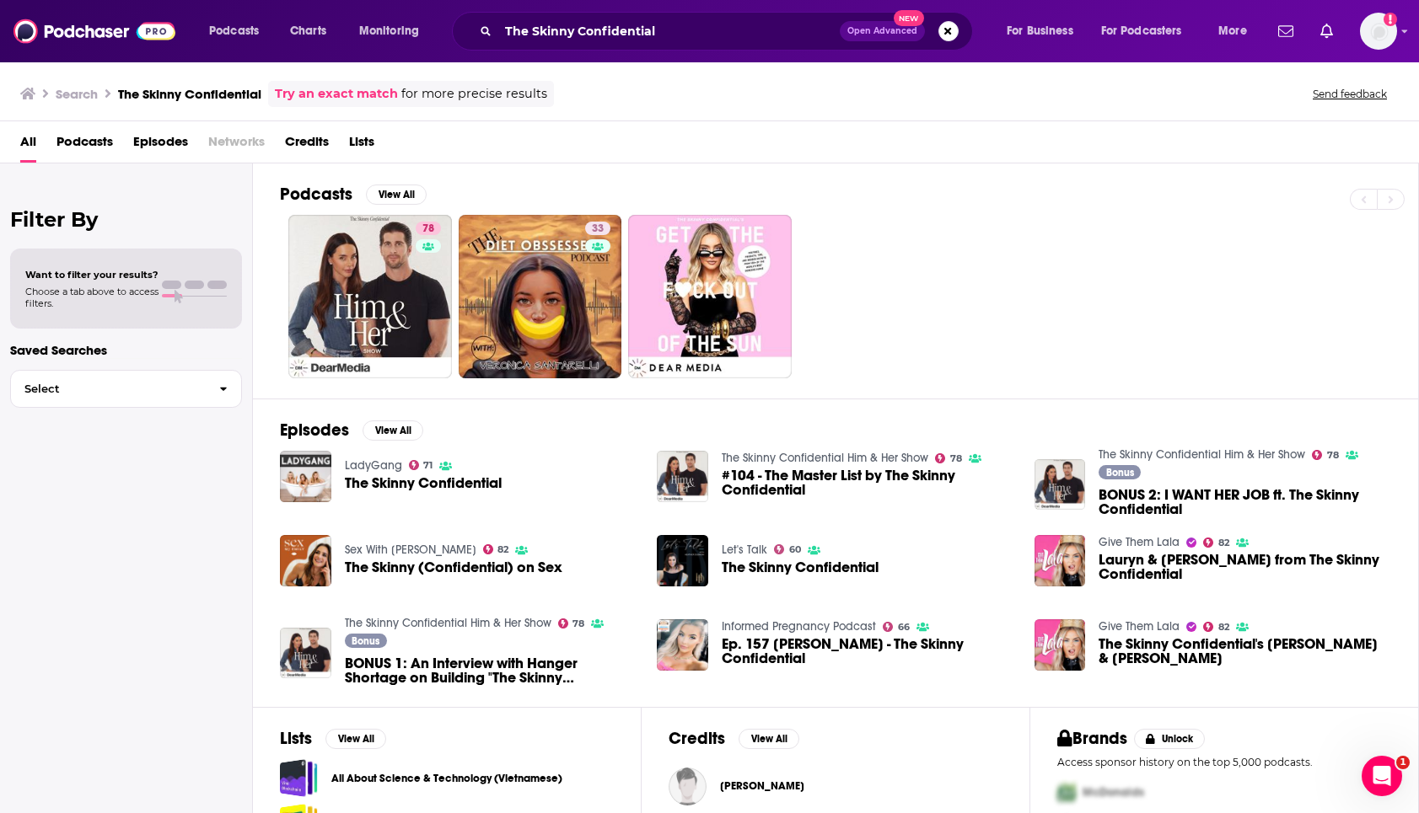
click at [401, 493] on div "The Skinny Confidential" at bounding box center [423, 485] width 157 height 19
click at [382, 472] on div "LadyGang 71 The Skinny Confidential" at bounding box center [423, 477] width 157 height 52
click at [477, 477] on span "The Skinny Confidential" at bounding box center [423, 483] width 157 height 14
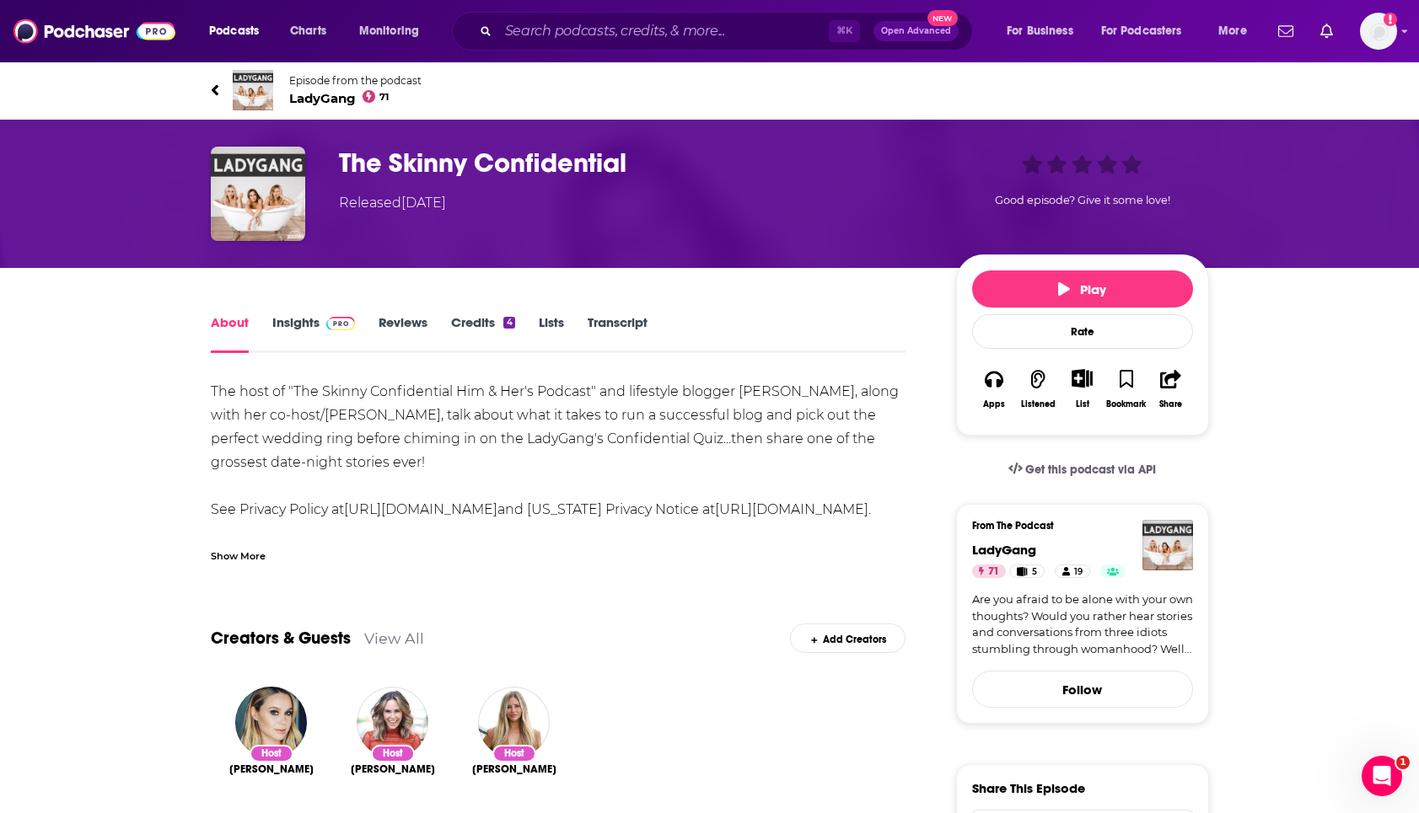
click at [422, 161] on h1 "The Skinny Confidential" at bounding box center [634, 163] width 590 height 33
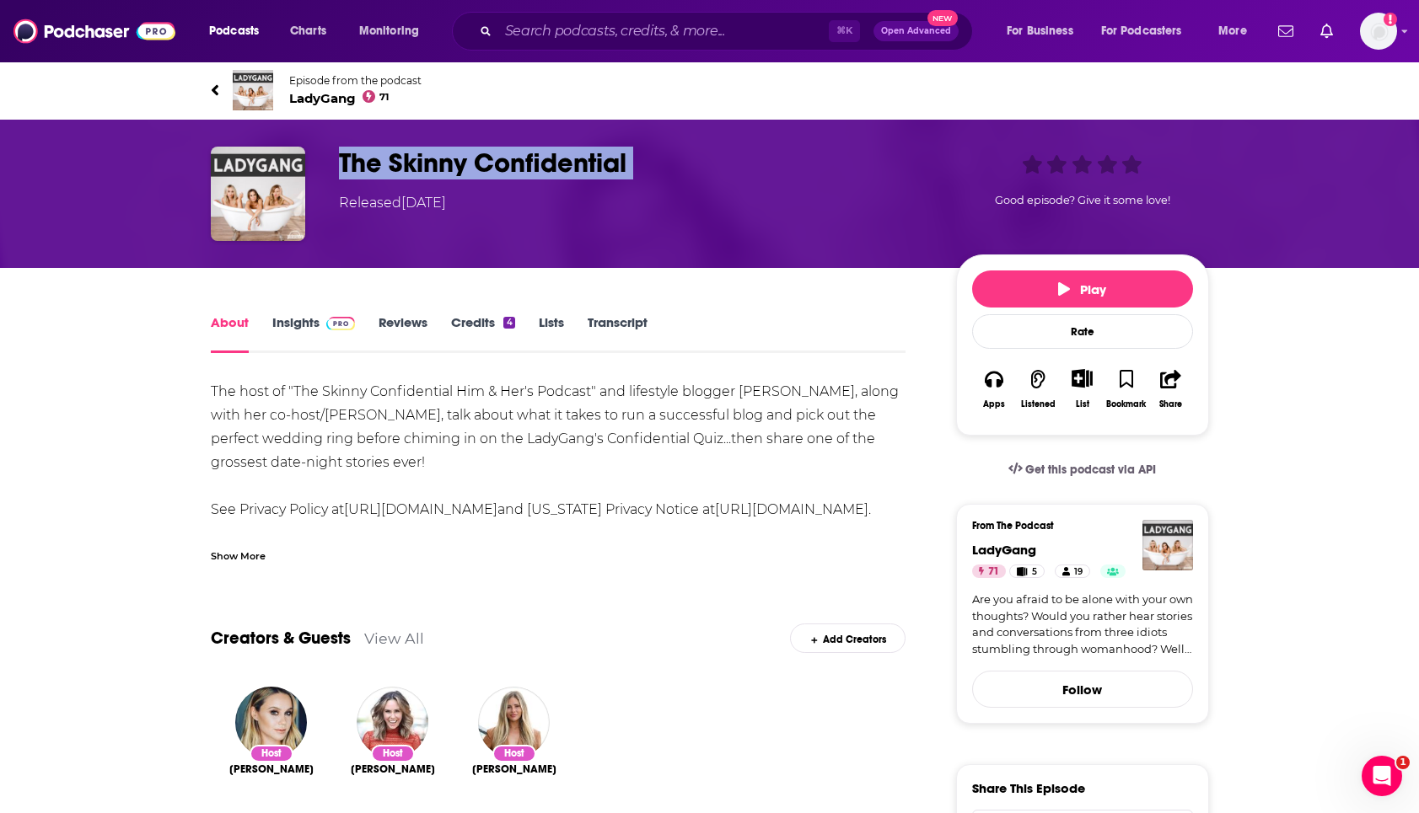
click at [422, 161] on h1 "The Skinny Confidential" at bounding box center [634, 163] width 590 height 33
copy h1 "The Skinny Confidential"
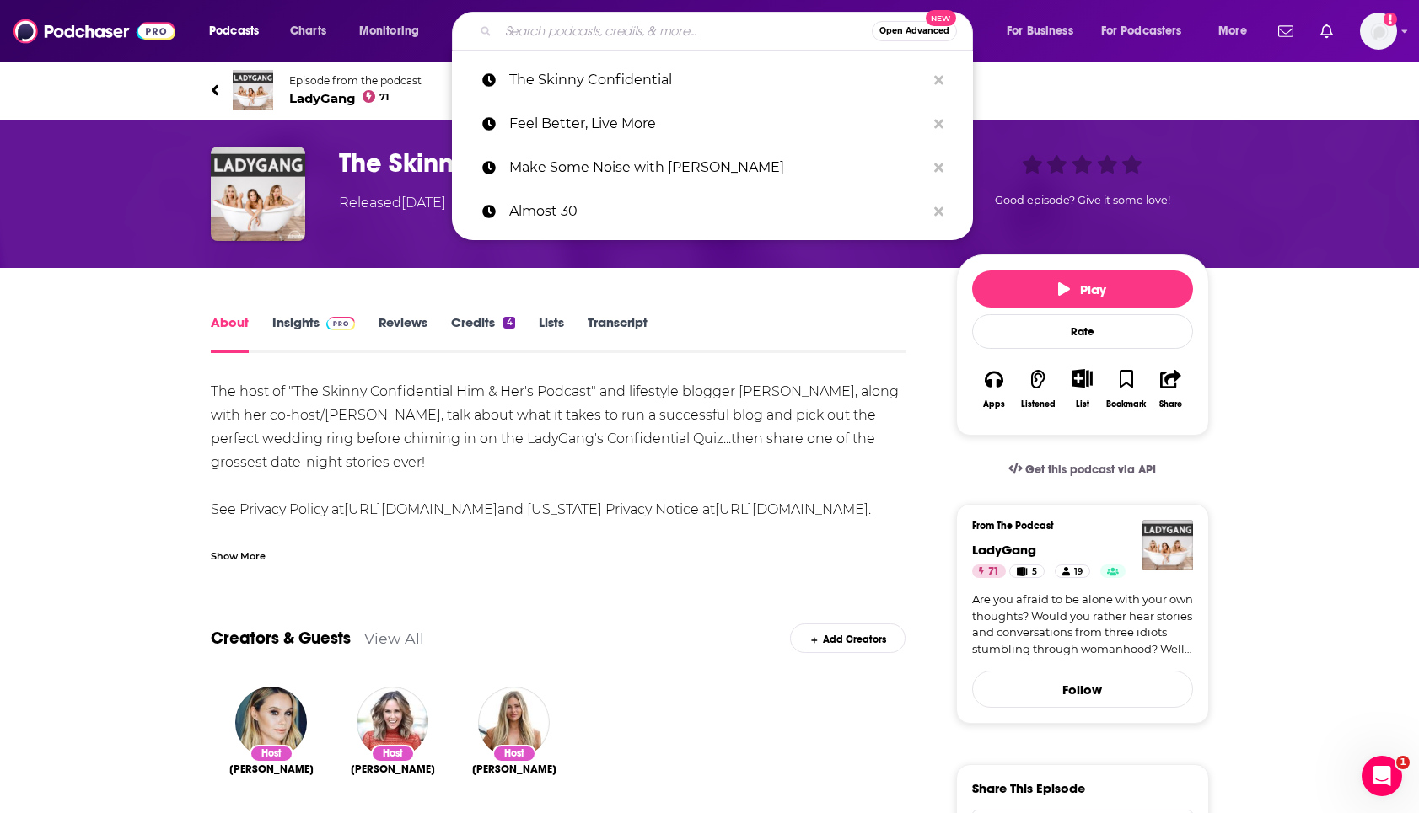
click at [586, 39] on input "Search podcasts, credits, & more..." at bounding box center [684, 31] width 373 height 27
paste input "Balanced Blonde"
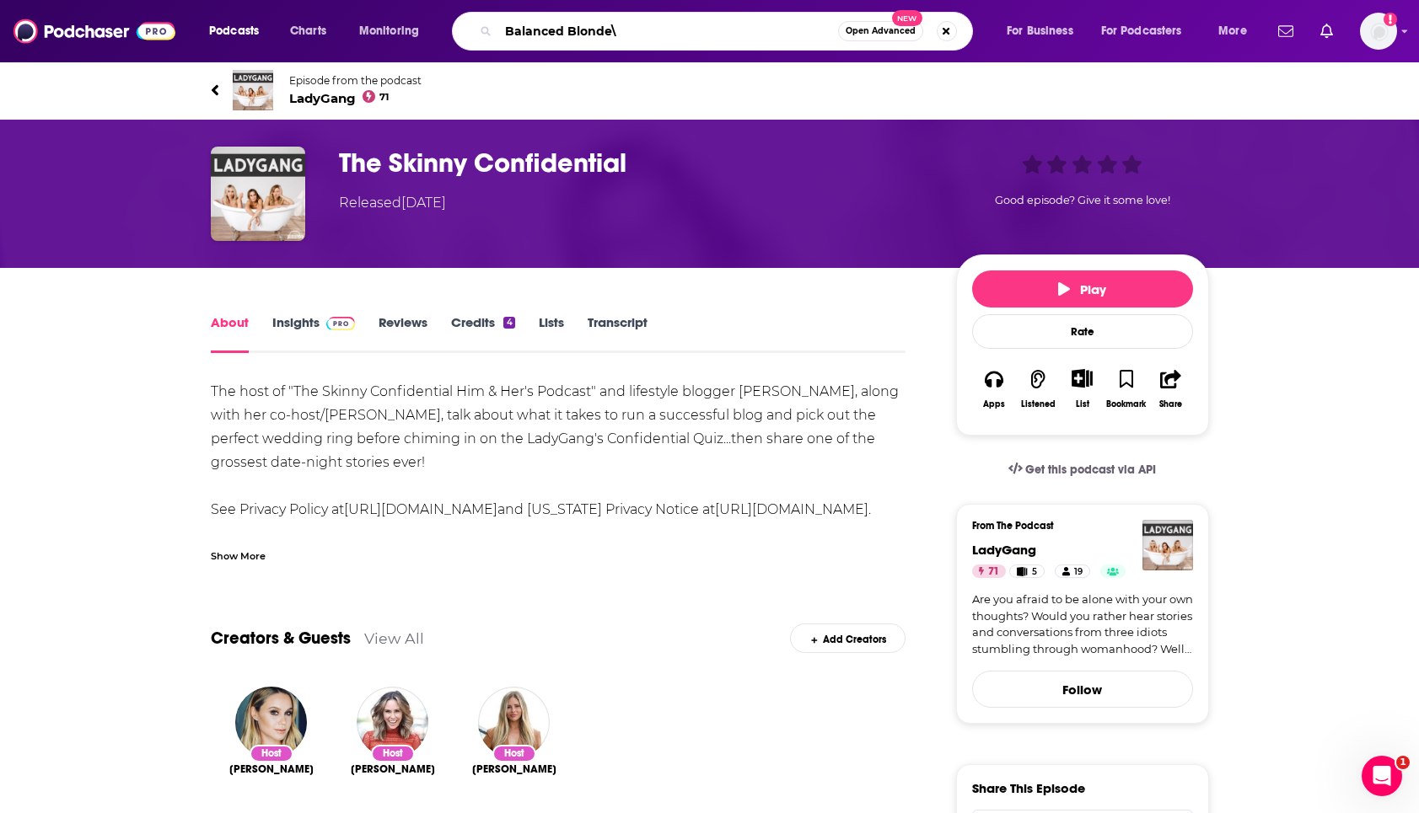
type input "Balanced Blonde"
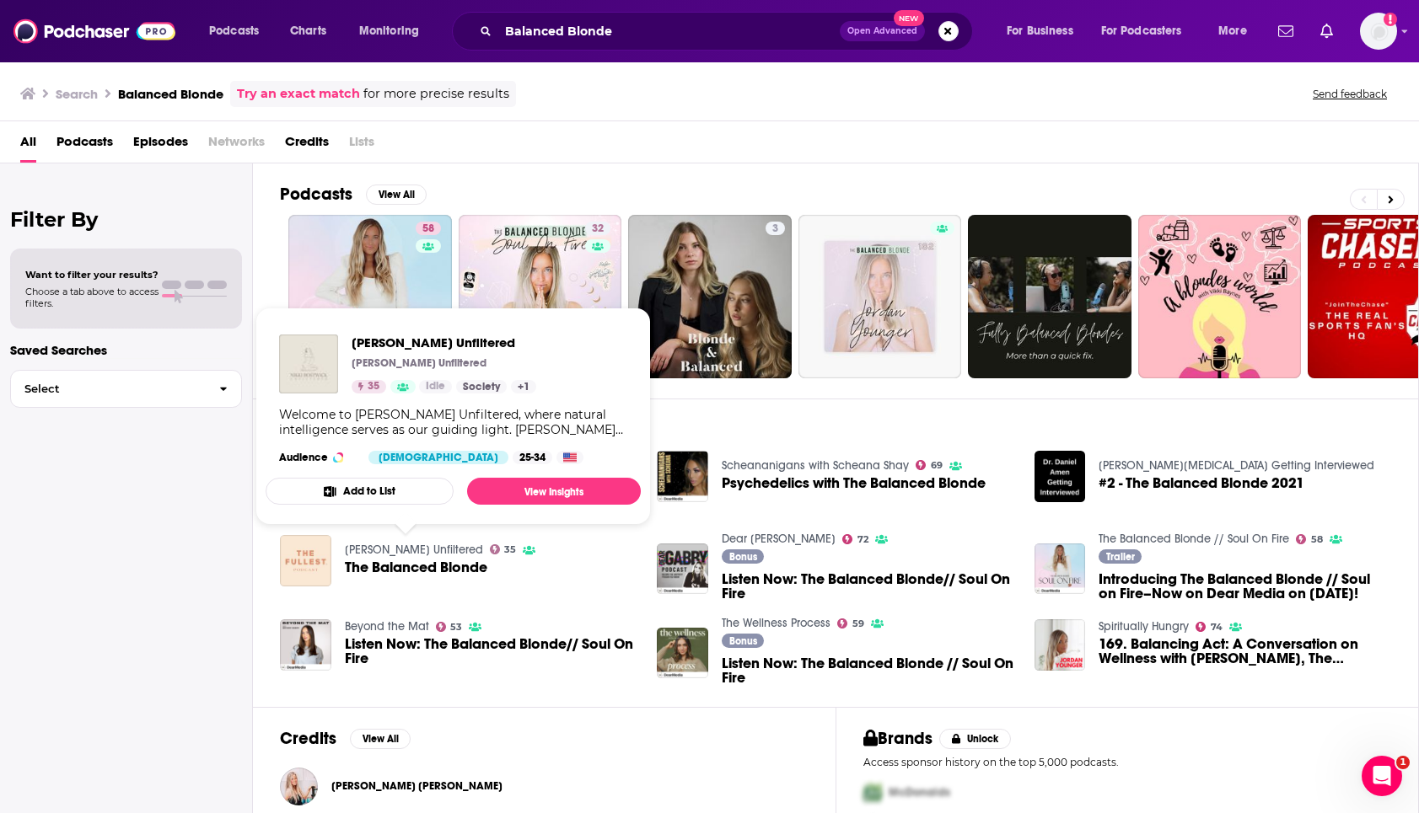
click at [372, 553] on link "Nikki Bostwick Unfiltered" at bounding box center [414, 550] width 138 height 14
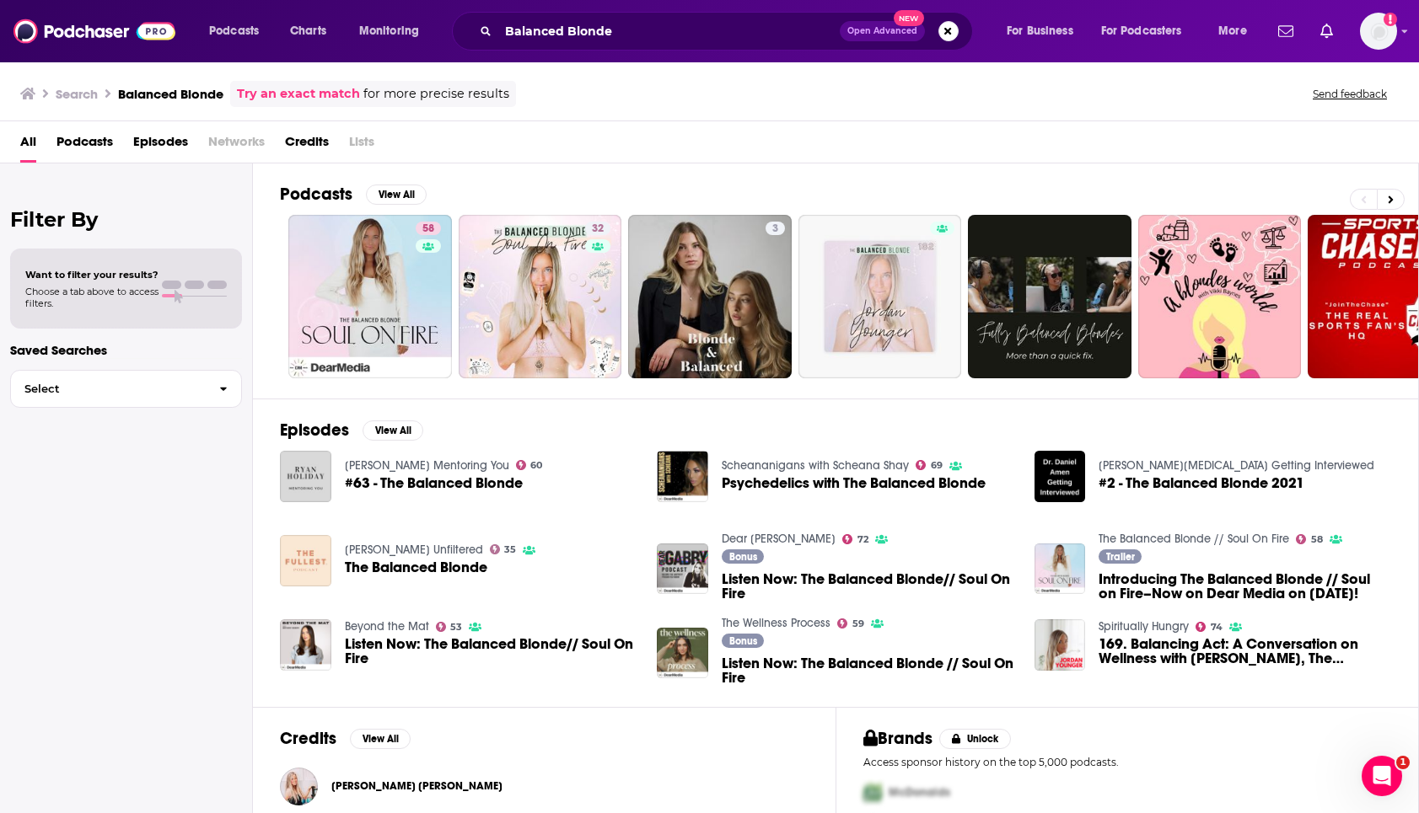
click at [436, 504] on div "Ryan Holiday Mentoring You 60 #63 - The Balanced Blonde" at bounding box center [458, 484] width 357 height 67
click at [435, 487] on span "#63 - The Balanced Blonde" at bounding box center [434, 483] width 178 height 14
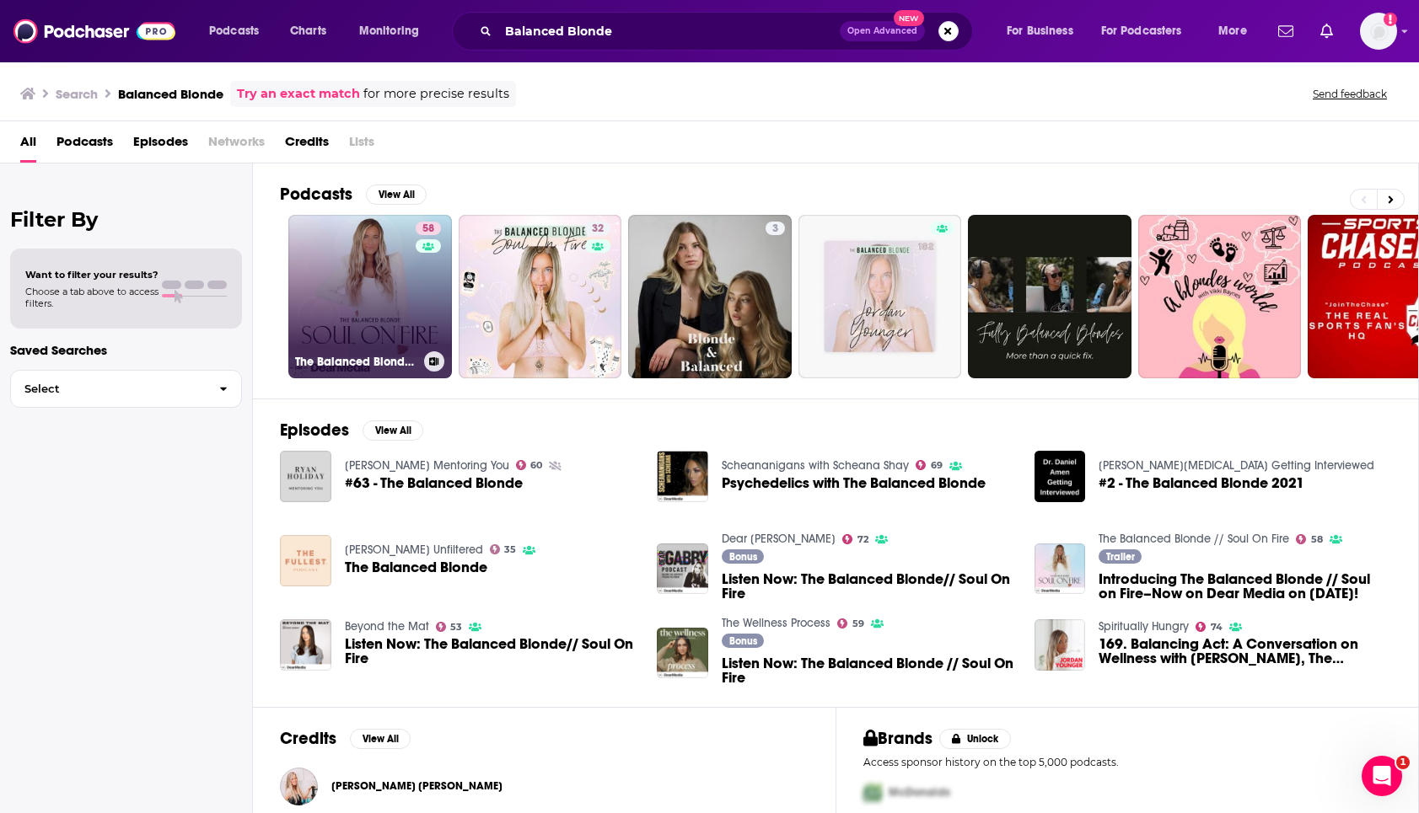
click at [371, 255] on link "58 The Balanced Blonde // Soul On Fire" at bounding box center [370, 297] width 164 height 164
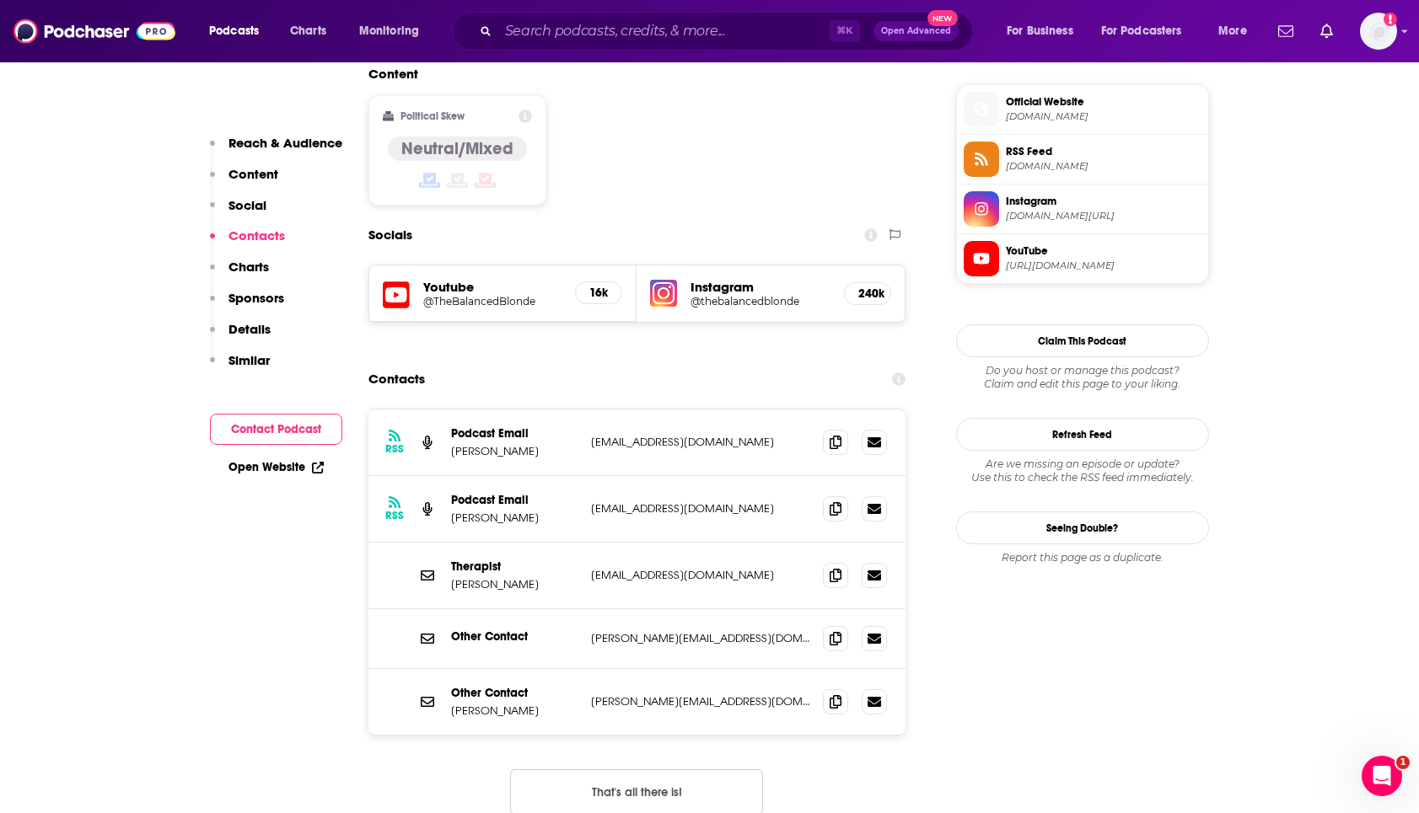
scroll to position [1348, 0]
click at [831, 433] on icon at bounding box center [835, 439] width 12 height 13
click at [722, 35] on input "Search podcasts, credits, & more..." at bounding box center [663, 31] width 330 height 27
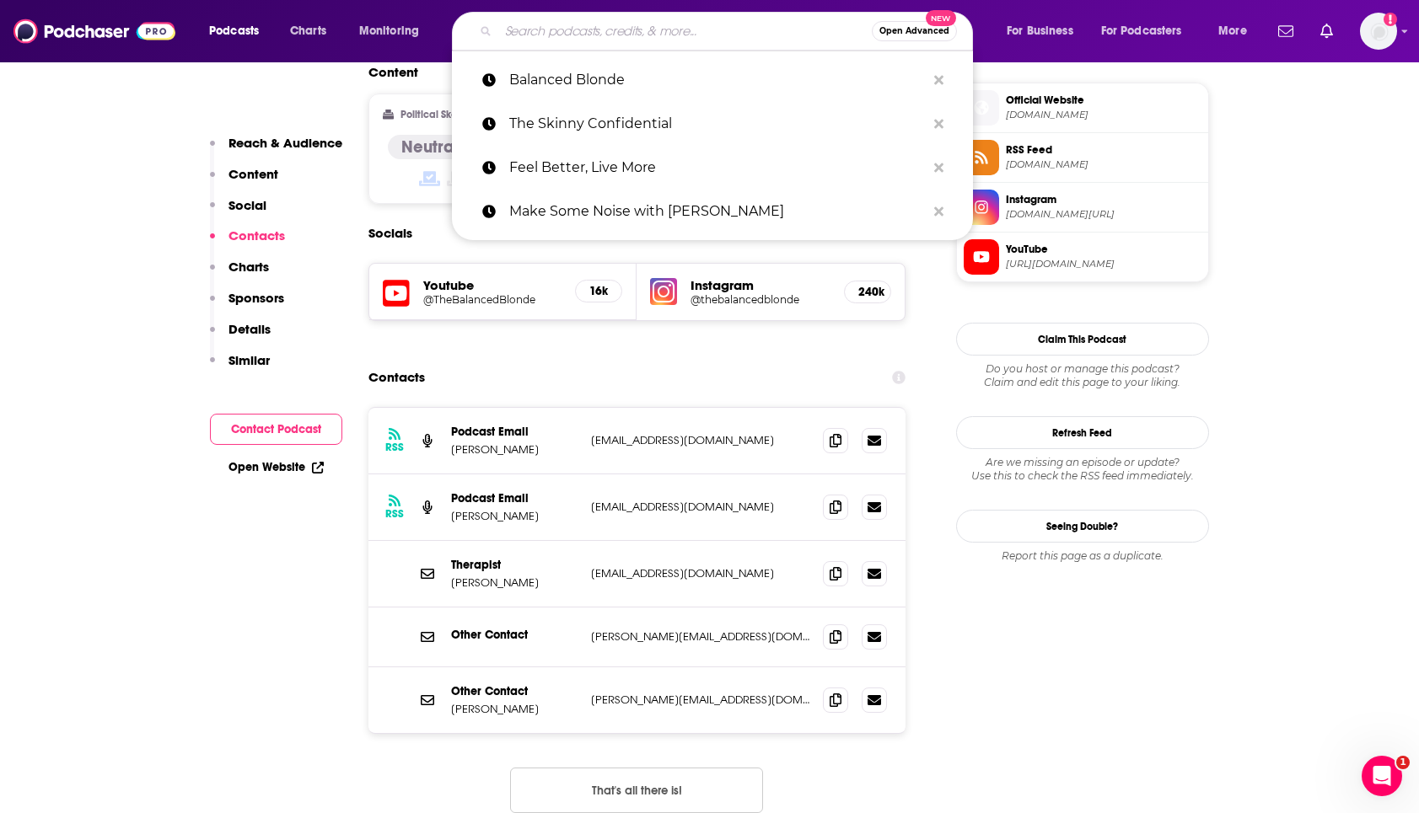
paste input "Entreprenista"
type input "Entreprenista"
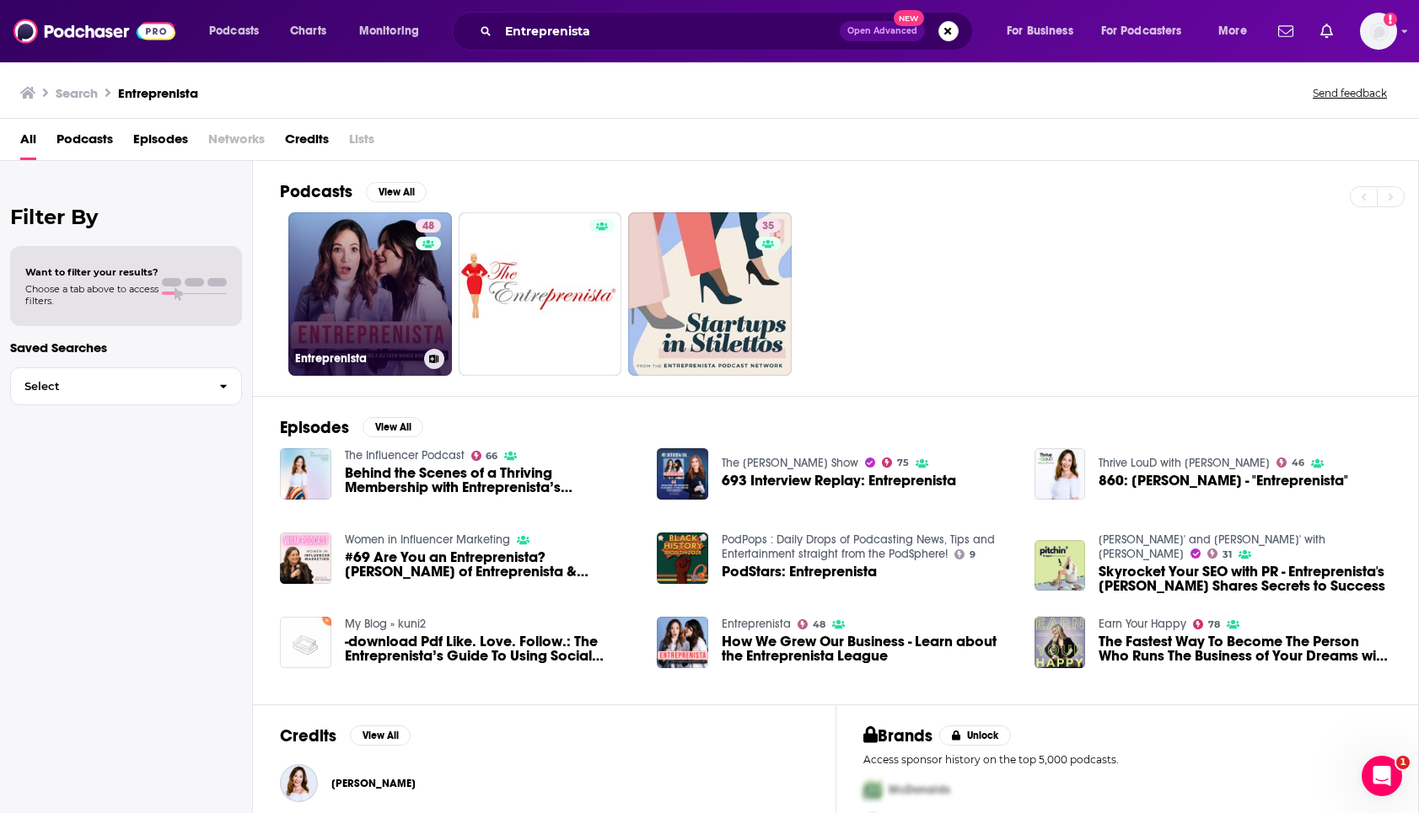
click at [400, 277] on link "48 Entreprenista" at bounding box center [370, 294] width 164 height 164
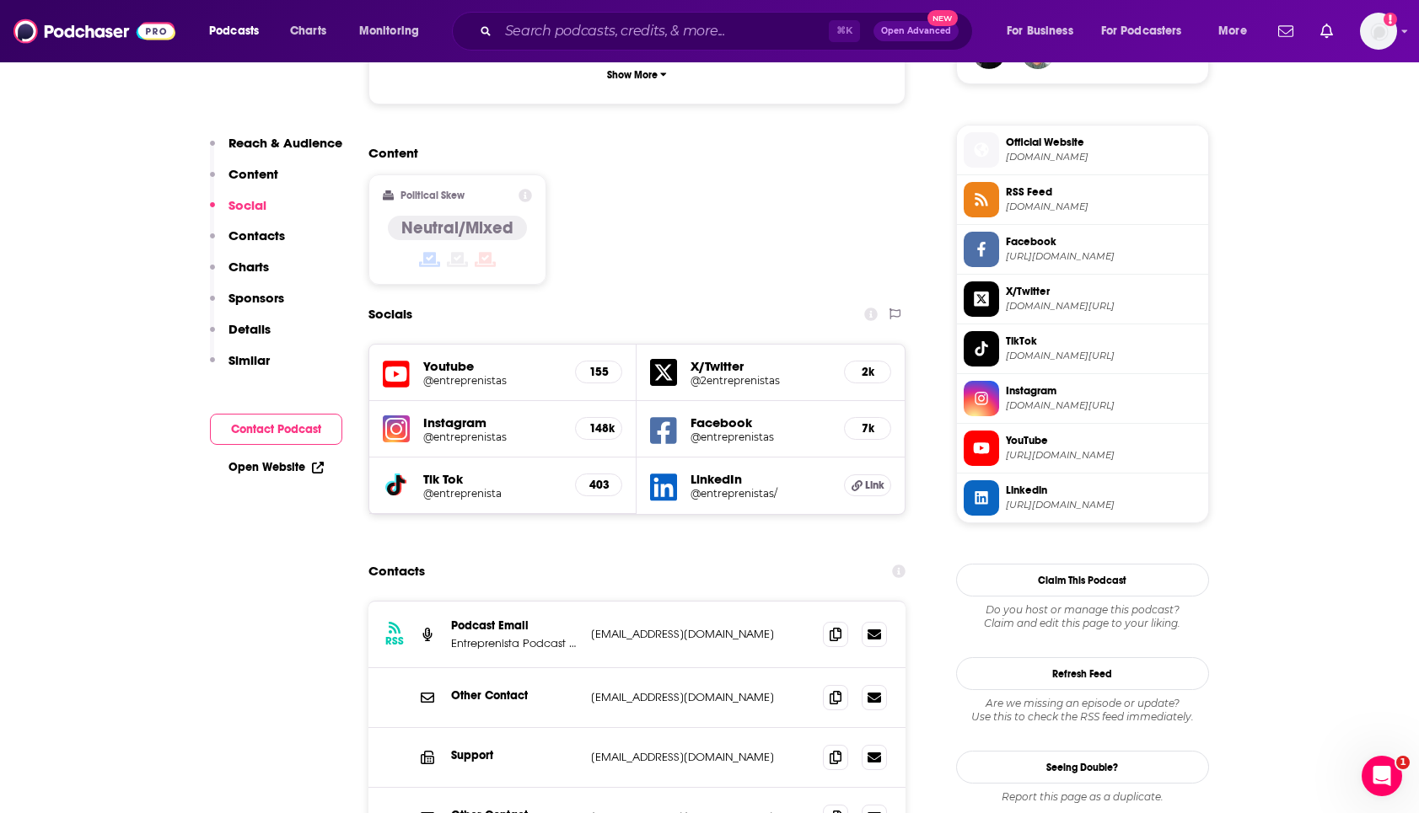
scroll to position [1313, 0]
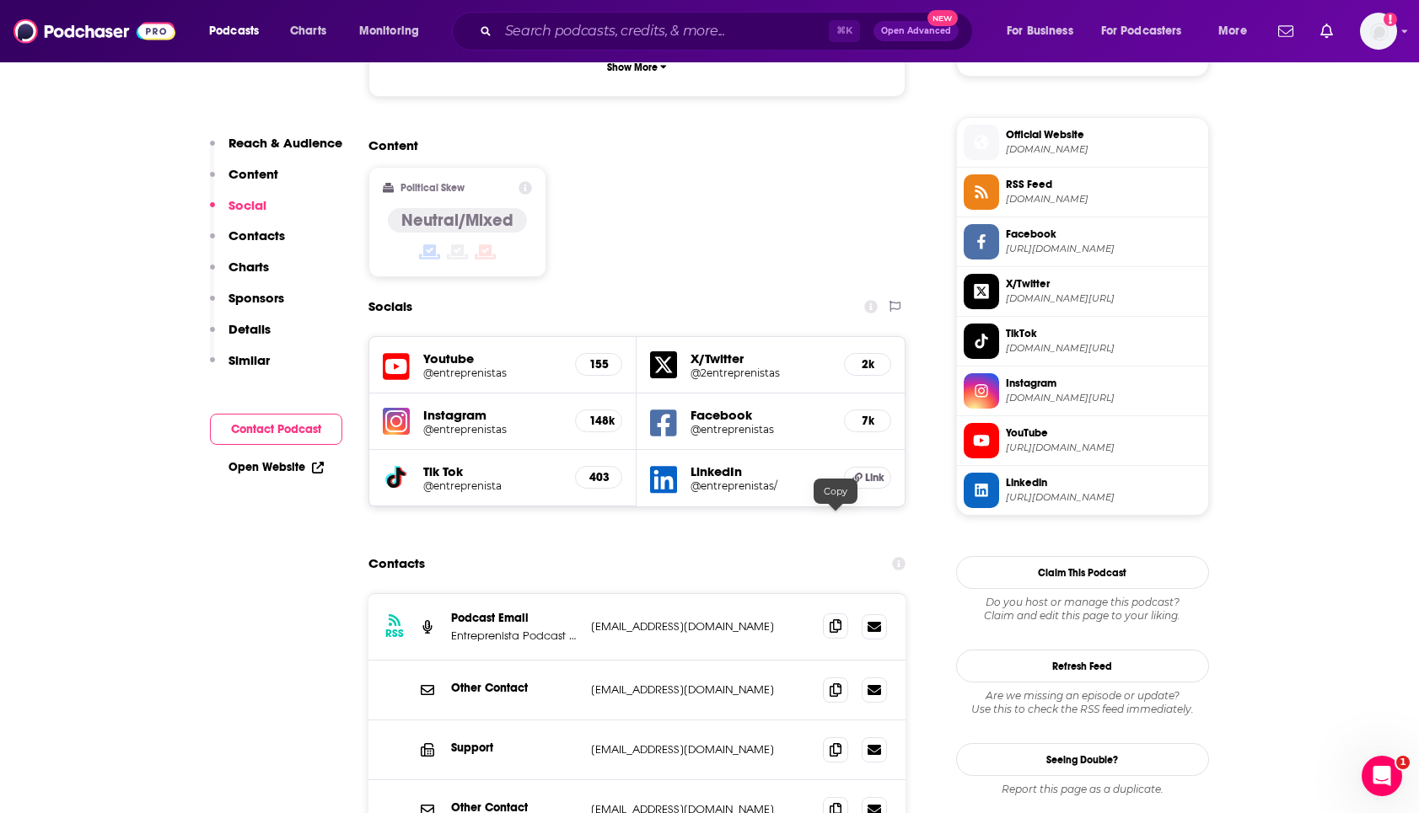
click at [834, 620] on icon at bounding box center [835, 626] width 12 height 13
click at [557, 34] on input "Search podcasts, credits, & more..." at bounding box center [663, 31] width 330 height 27
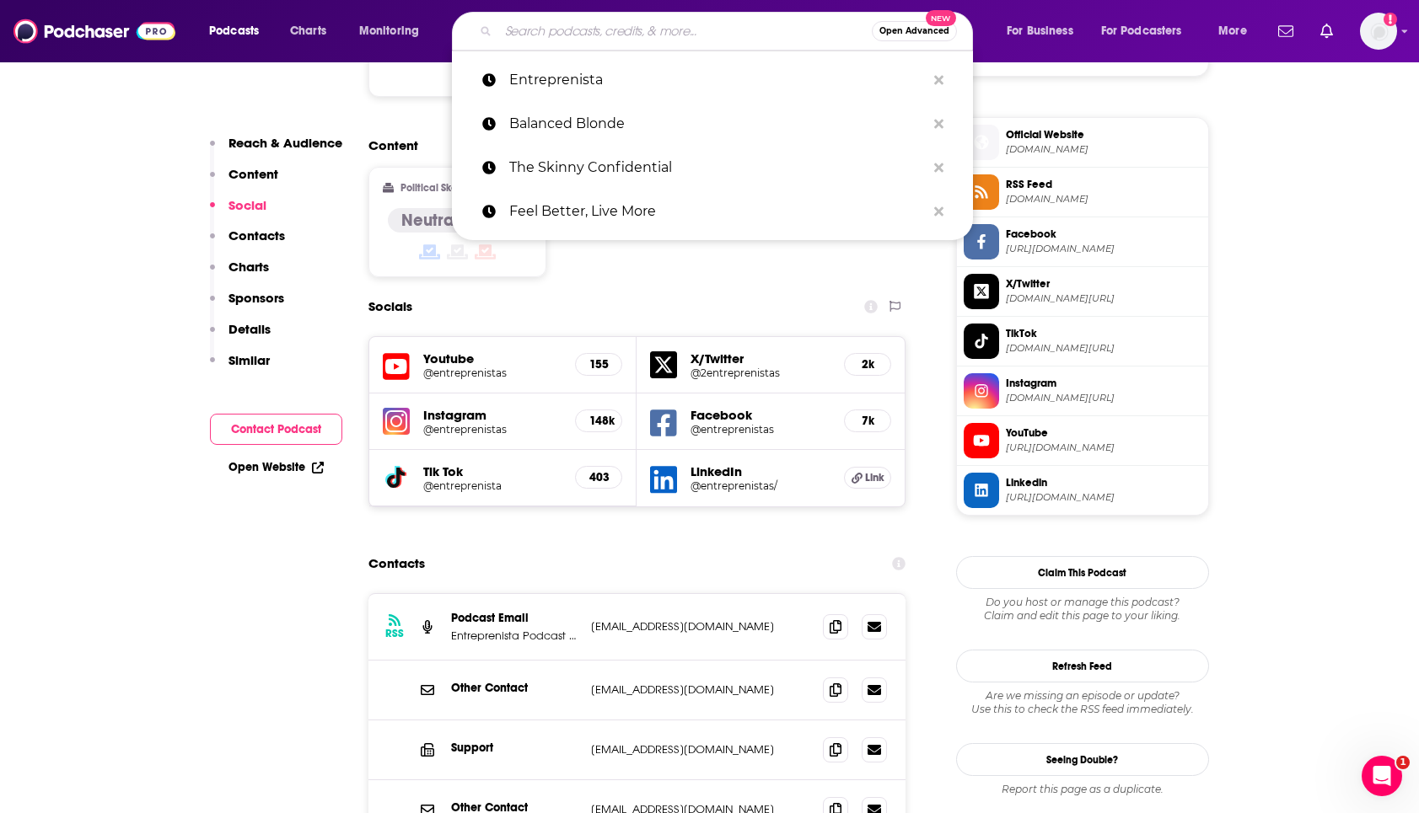
paste input "Let’s Be Honest with Kristin Cavallari"
type input "Let’s Be Honest with Kristin Cavallari"
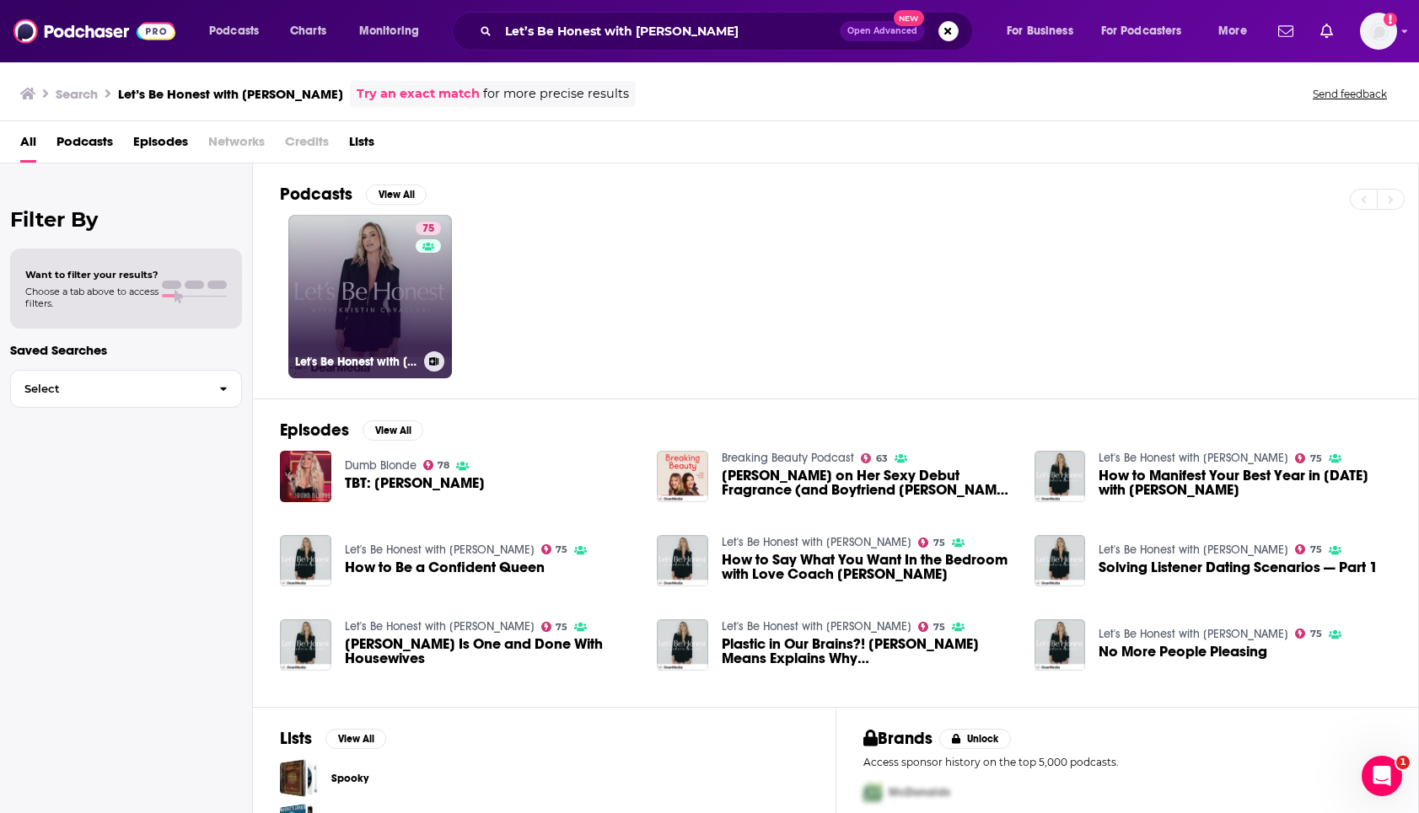
click at [322, 321] on link "75 Let's Be Honest with Kristin Cavallari" at bounding box center [370, 297] width 164 height 164
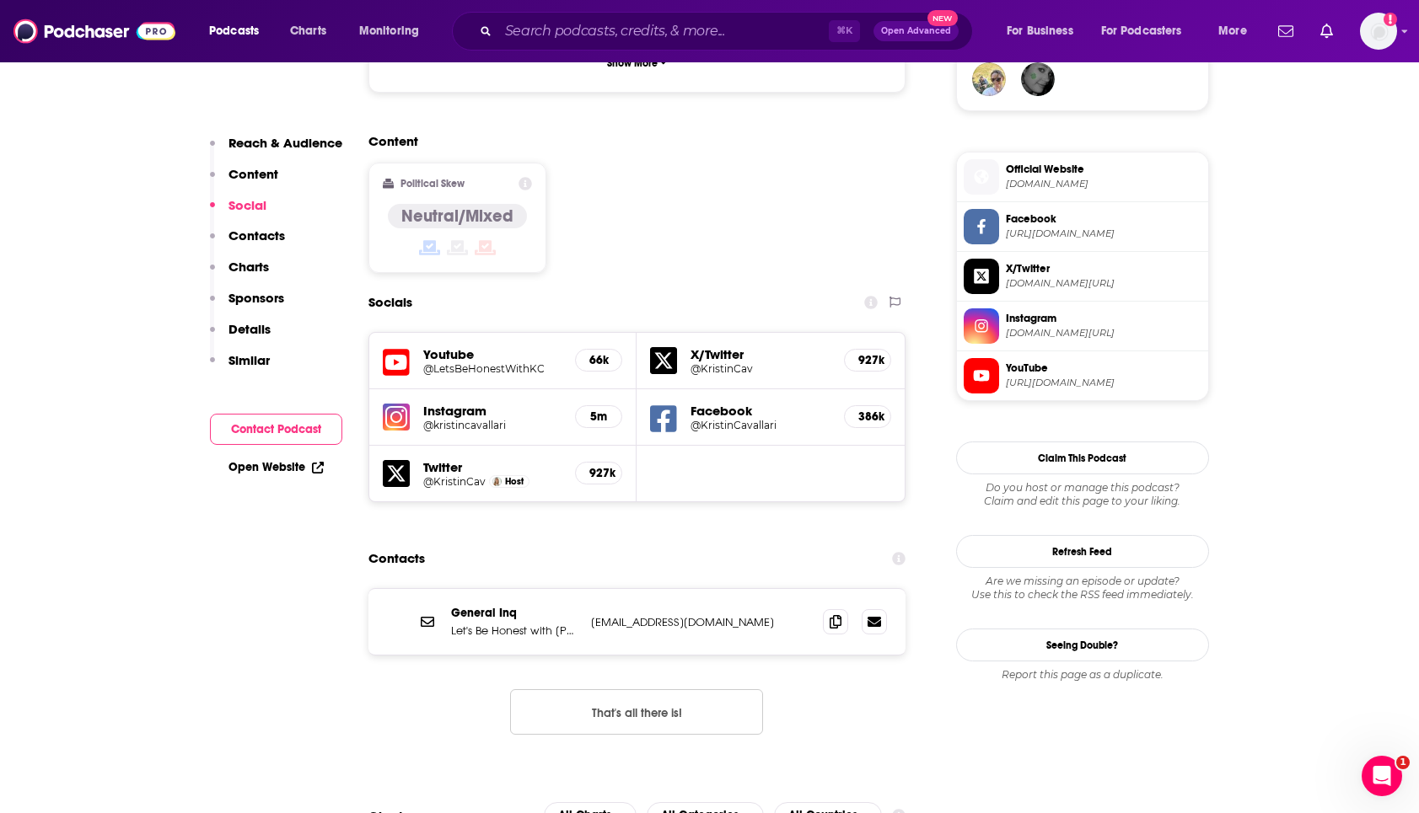
scroll to position [1307, 0]
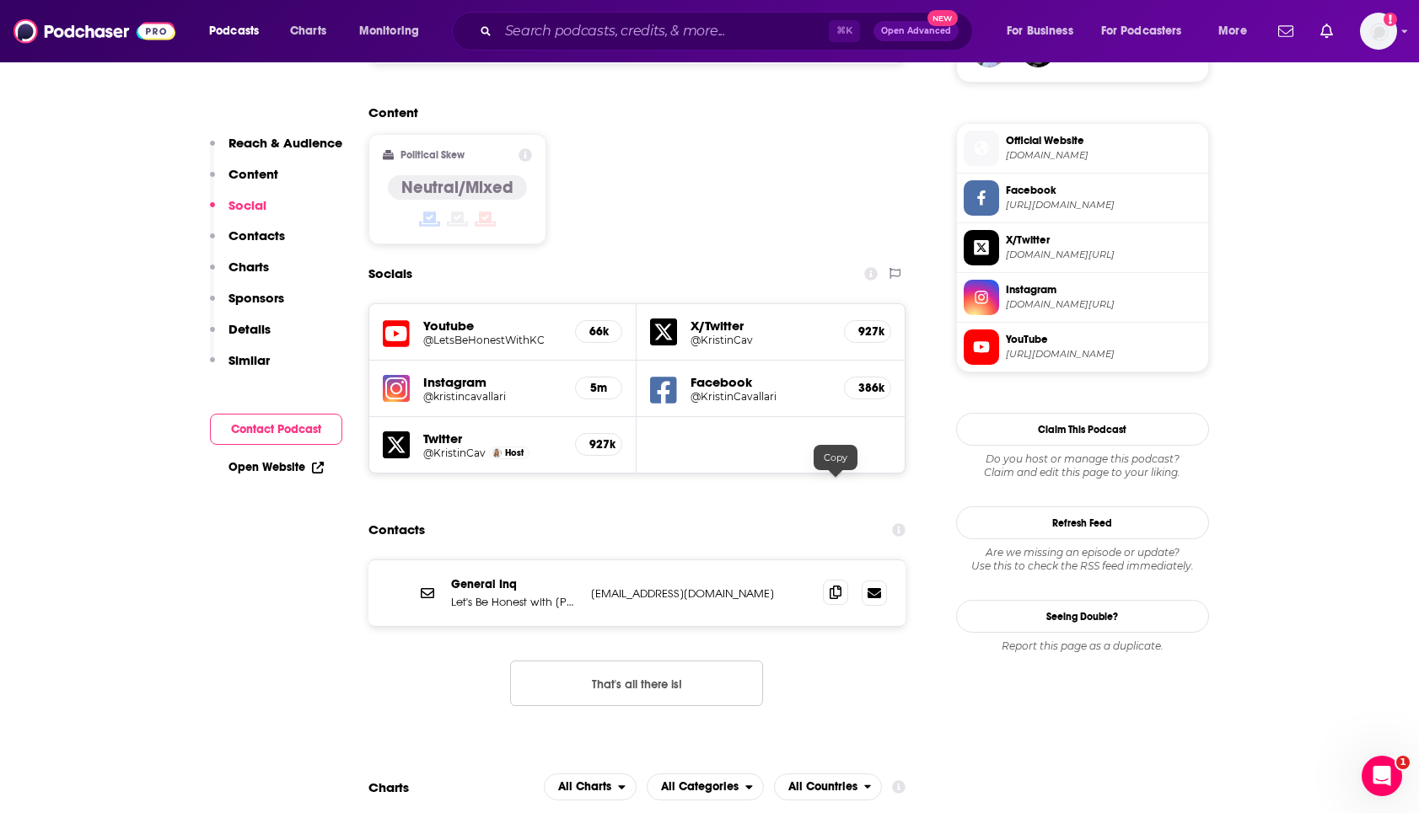
click at [836, 586] on icon at bounding box center [835, 592] width 12 height 13
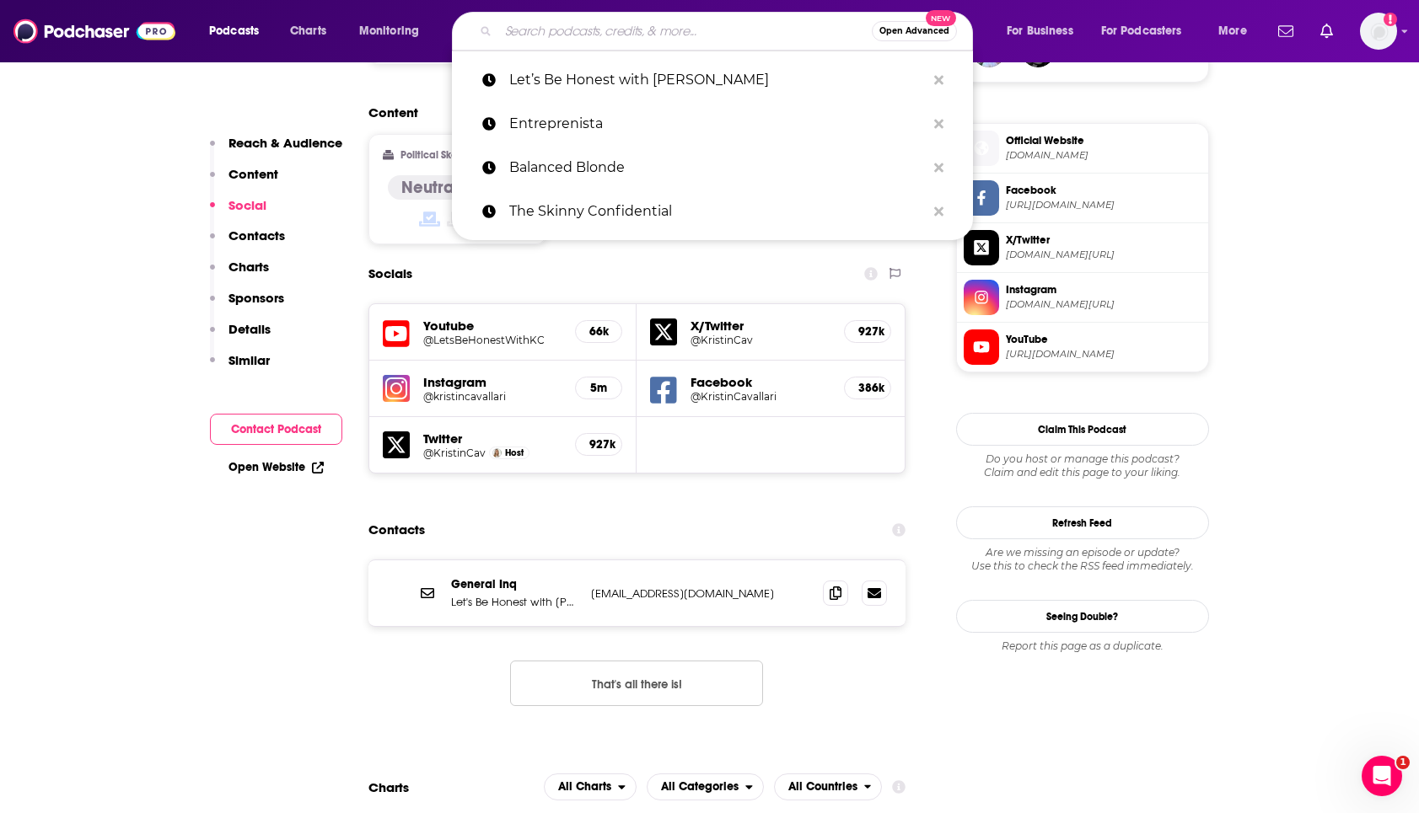
click at [744, 30] on input "Search podcasts, credits, & more..." at bounding box center [684, 31] width 373 height 27
paste input "LET IT OUT"
type input "LET IT OUT"
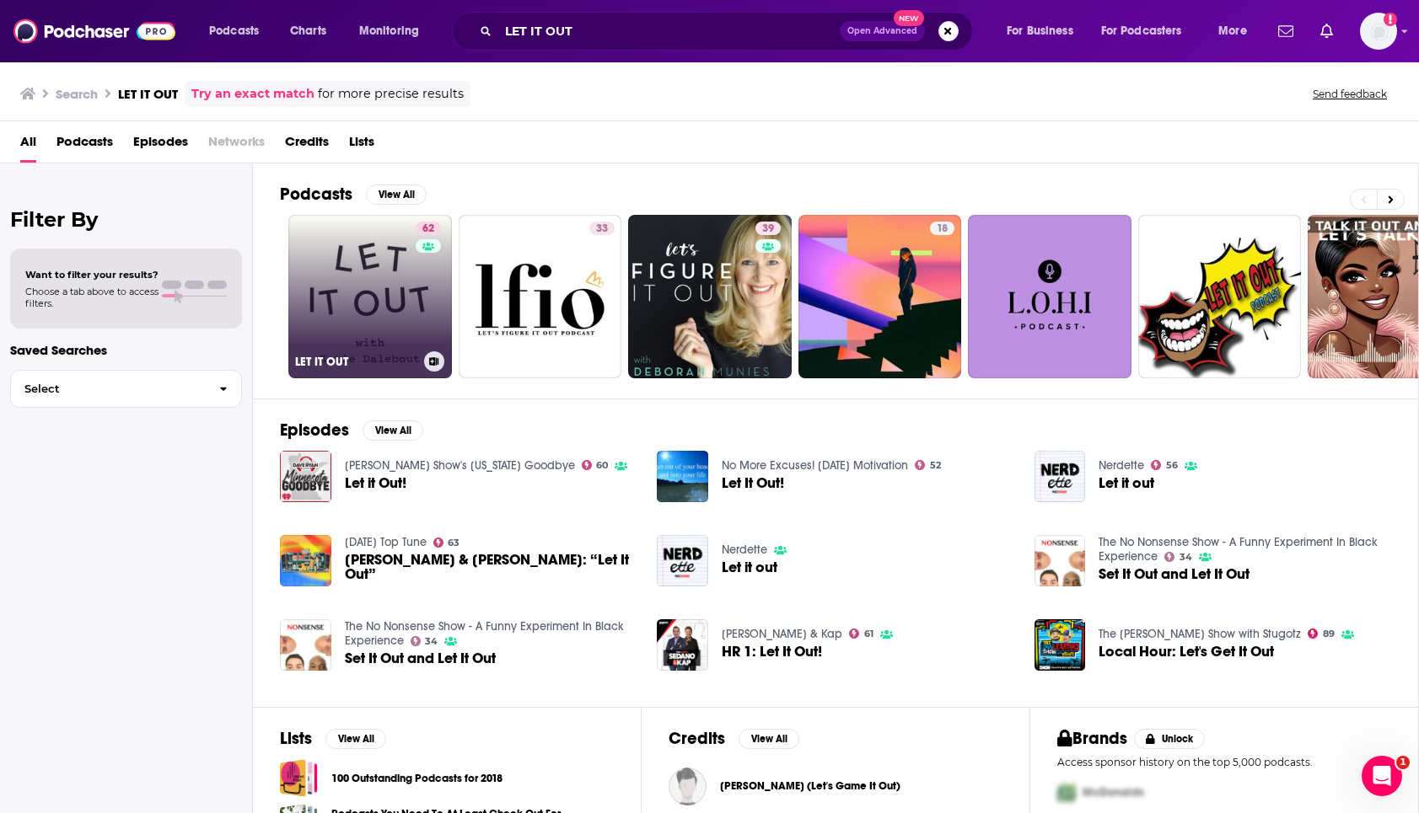
click at [343, 305] on link "62 LET IT OUT" at bounding box center [370, 297] width 164 height 164
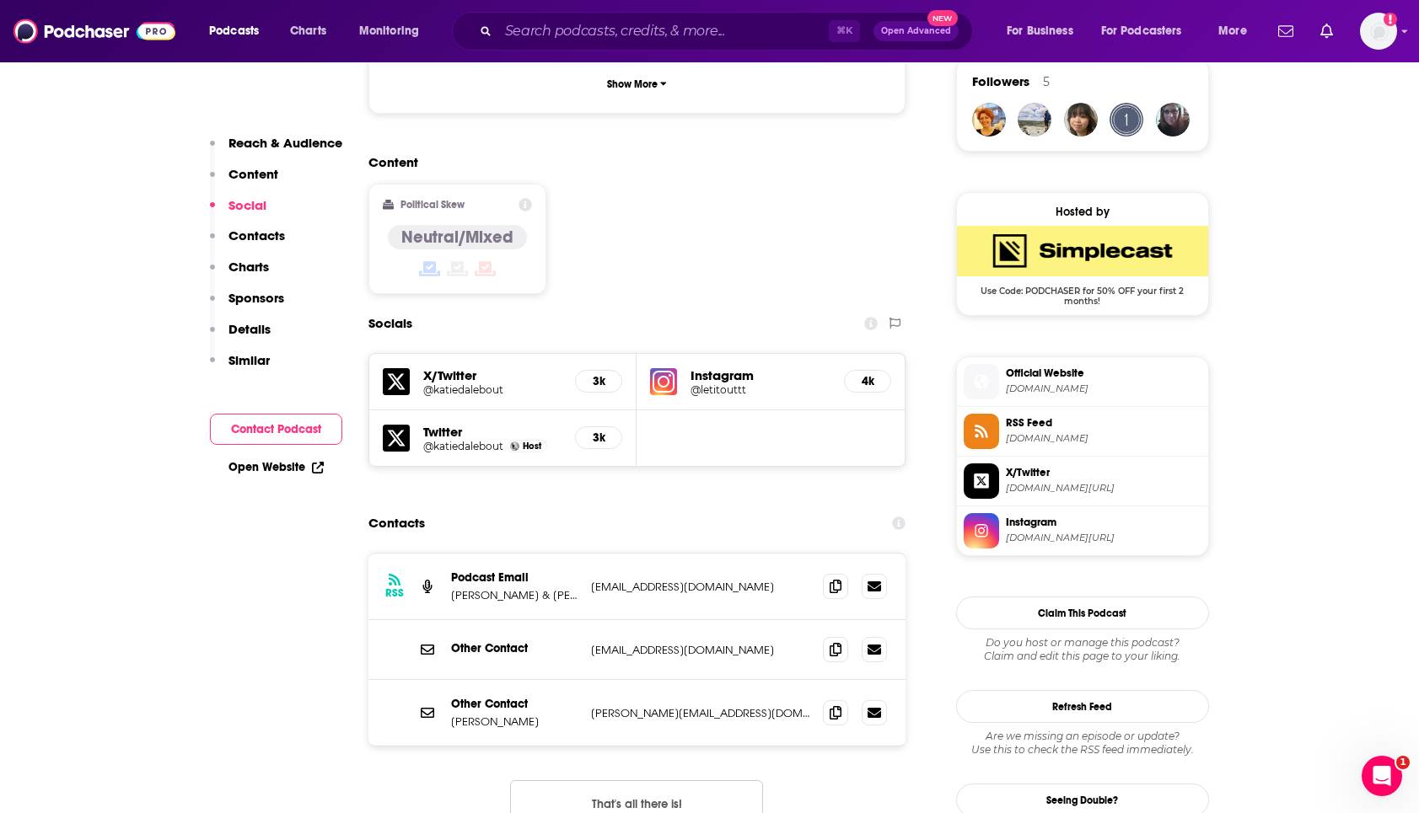
scroll to position [1241, 0]
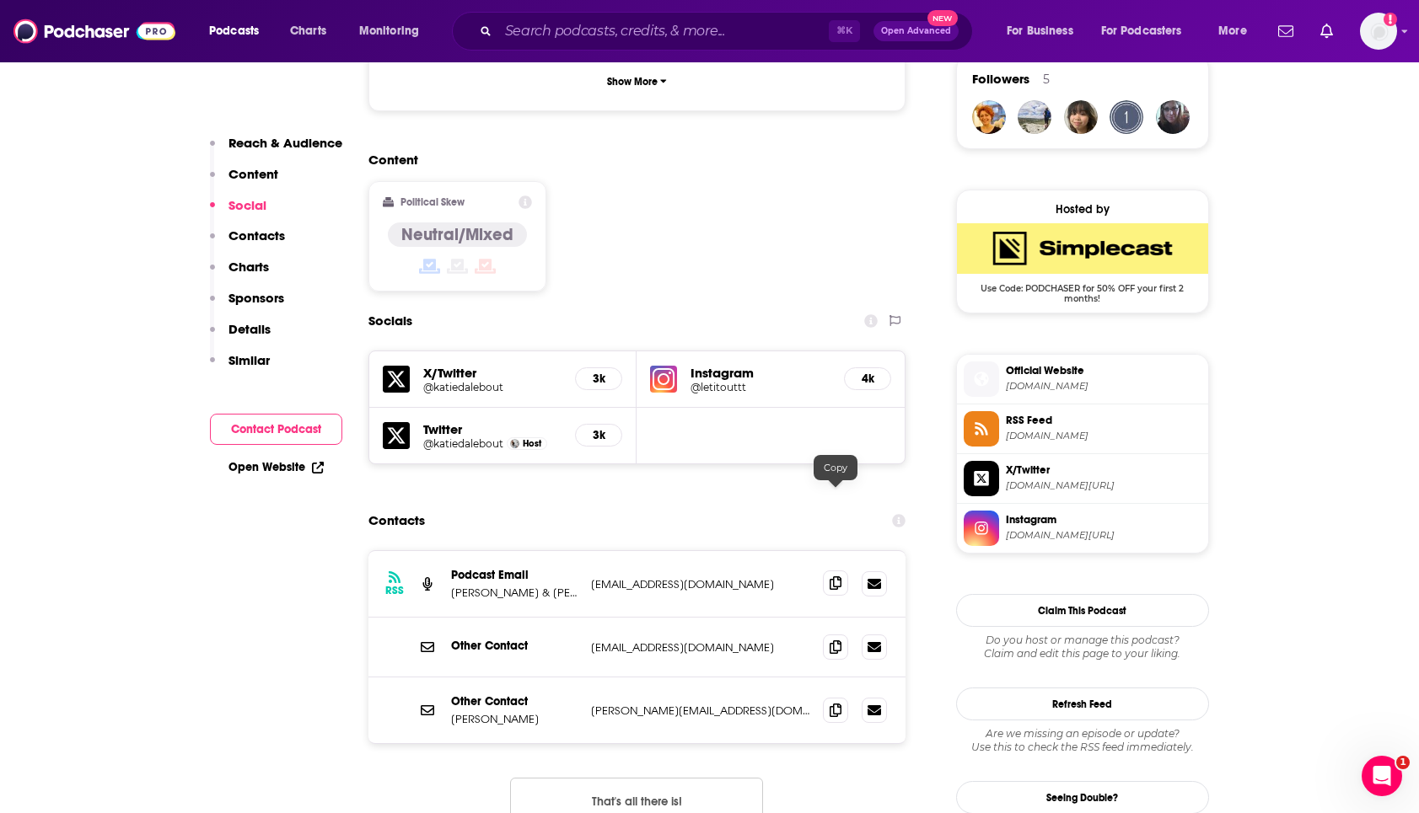
click at [834, 577] on icon at bounding box center [835, 583] width 12 height 13
click at [835, 703] on icon at bounding box center [835, 709] width 12 height 13
click at [654, 31] on input "Search podcasts, credits, & more..." at bounding box center [663, 31] width 330 height 27
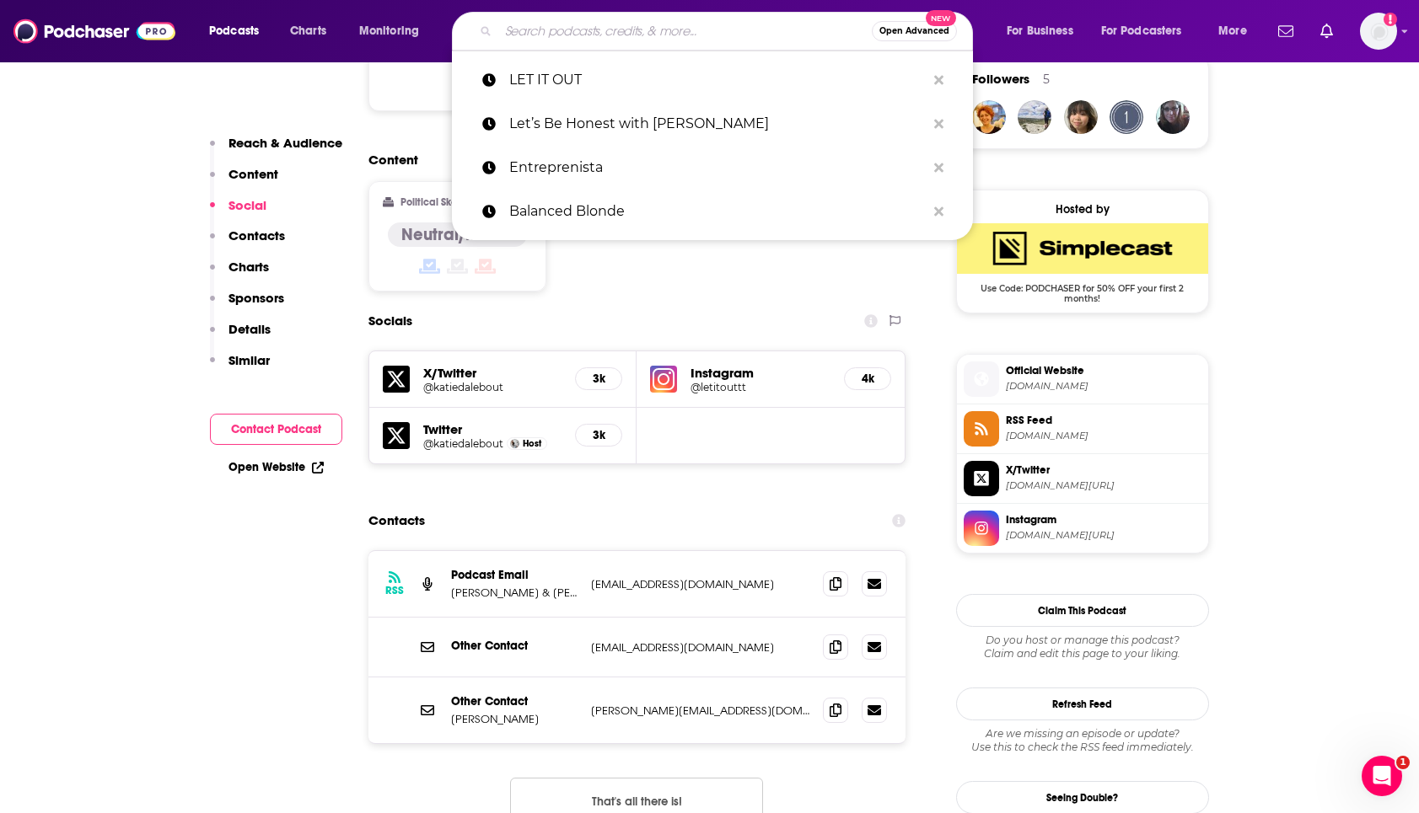
paste input "Pursuit of Wellness"
type input "Pursuit of Wellness"
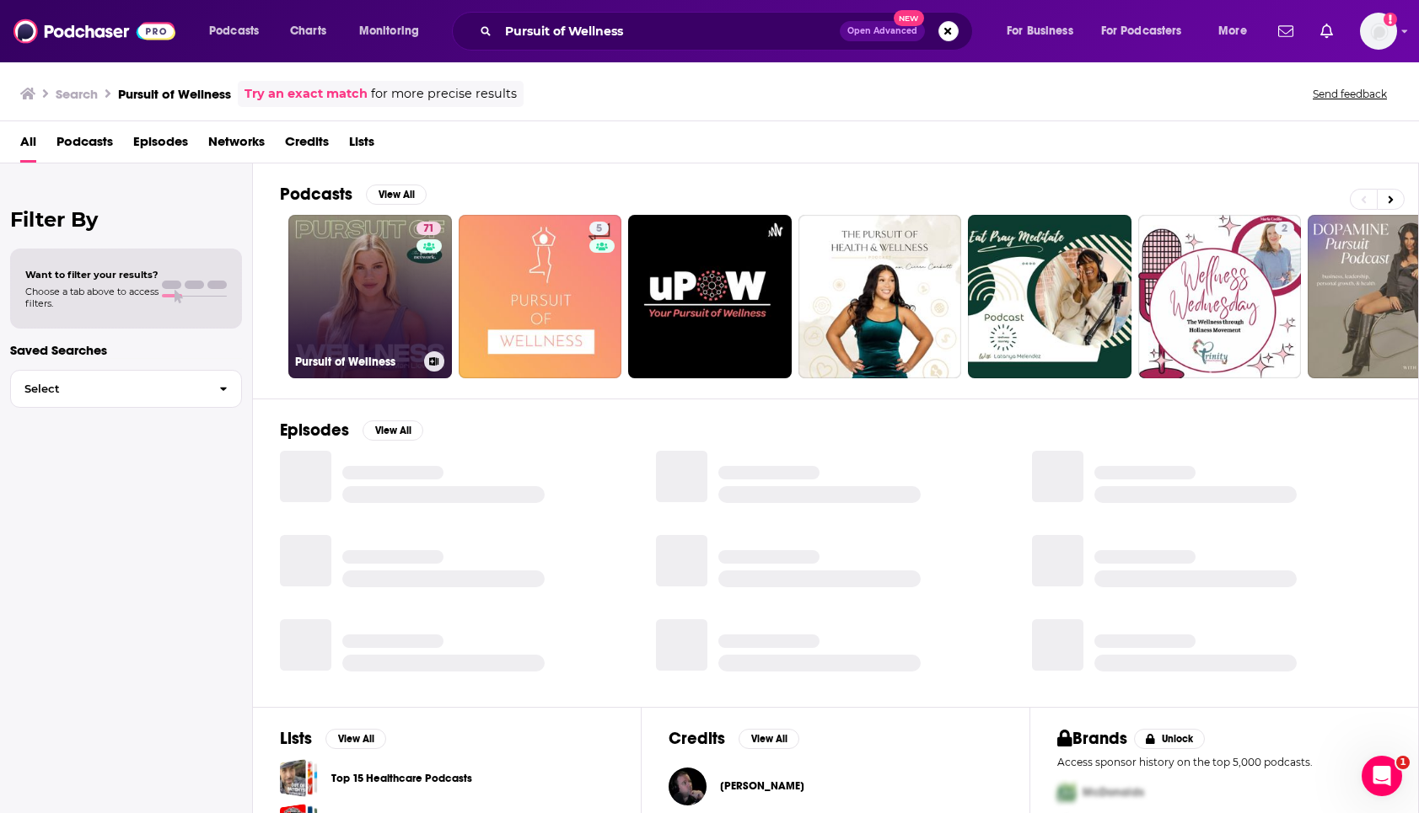
click at [372, 296] on link "71 Pursuit of Wellness" at bounding box center [370, 297] width 164 height 164
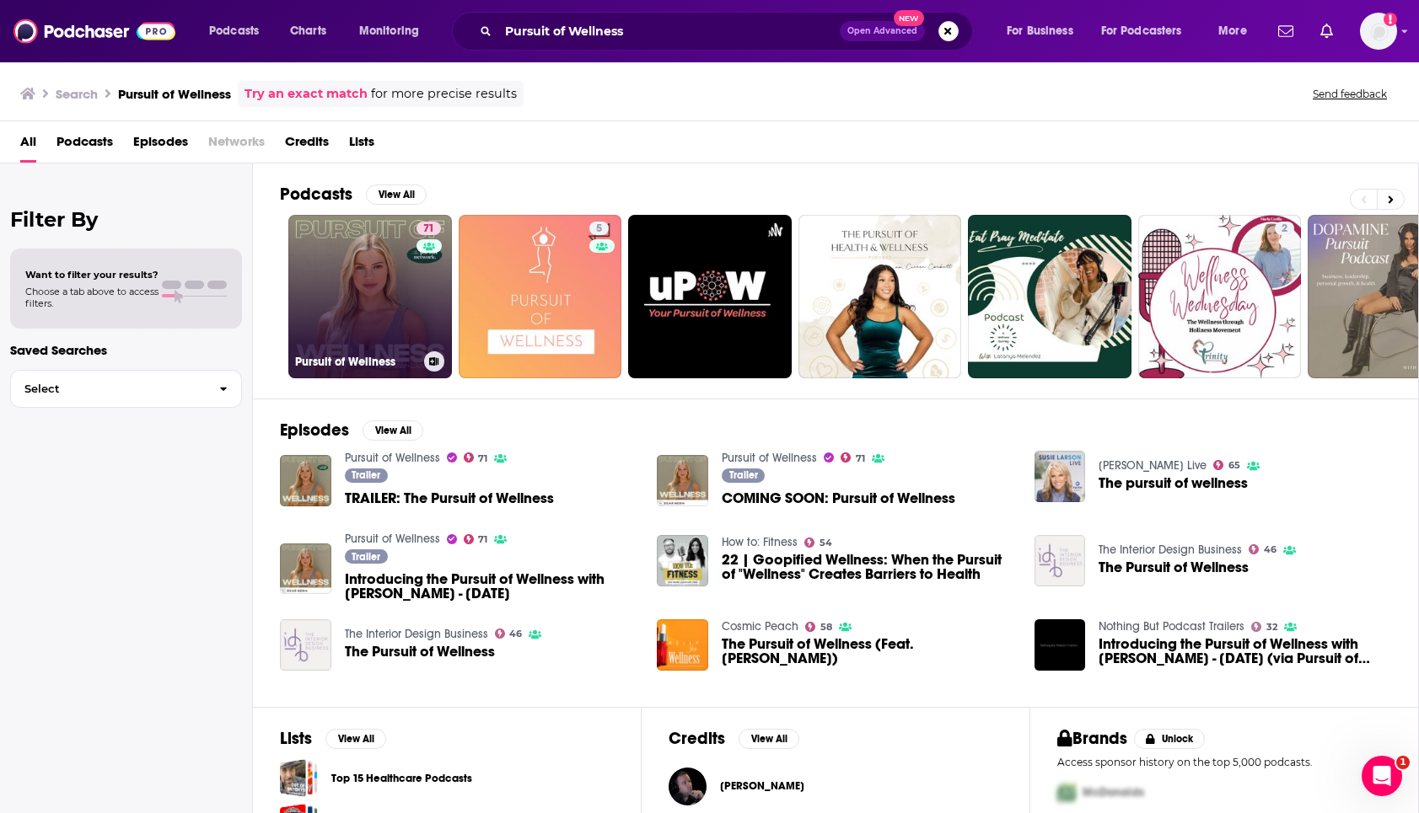
click at [394, 290] on link "71 Pursuit of Wellness" at bounding box center [370, 297] width 164 height 164
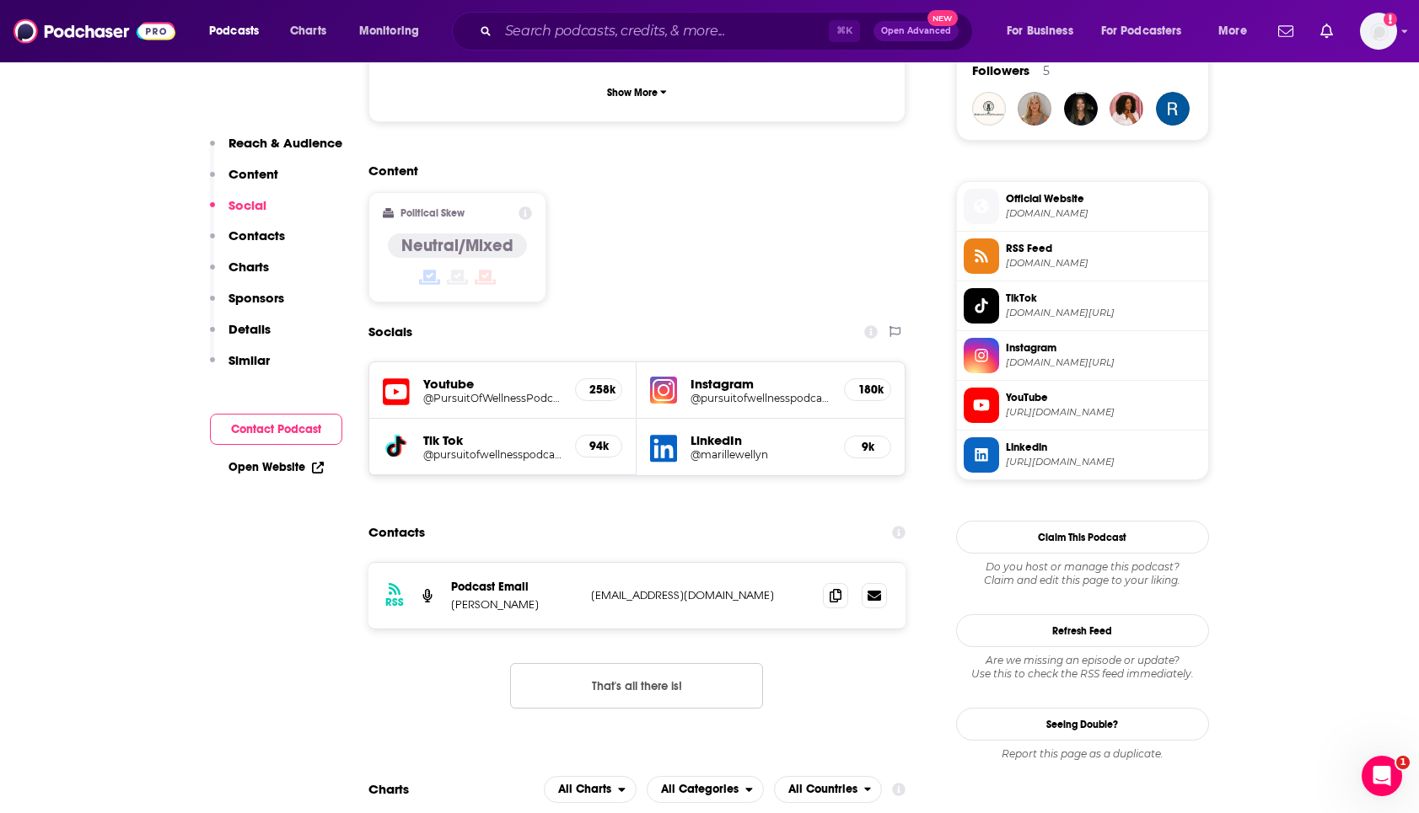
scroll to position [1250, 0]
click at [836, 588] on icon at bounding box center [835, 594] width 12 height 13
click at [702, 33] on input "Search podcasts, credits, & more..." at bounding box center [663, 31] width 330 height 27
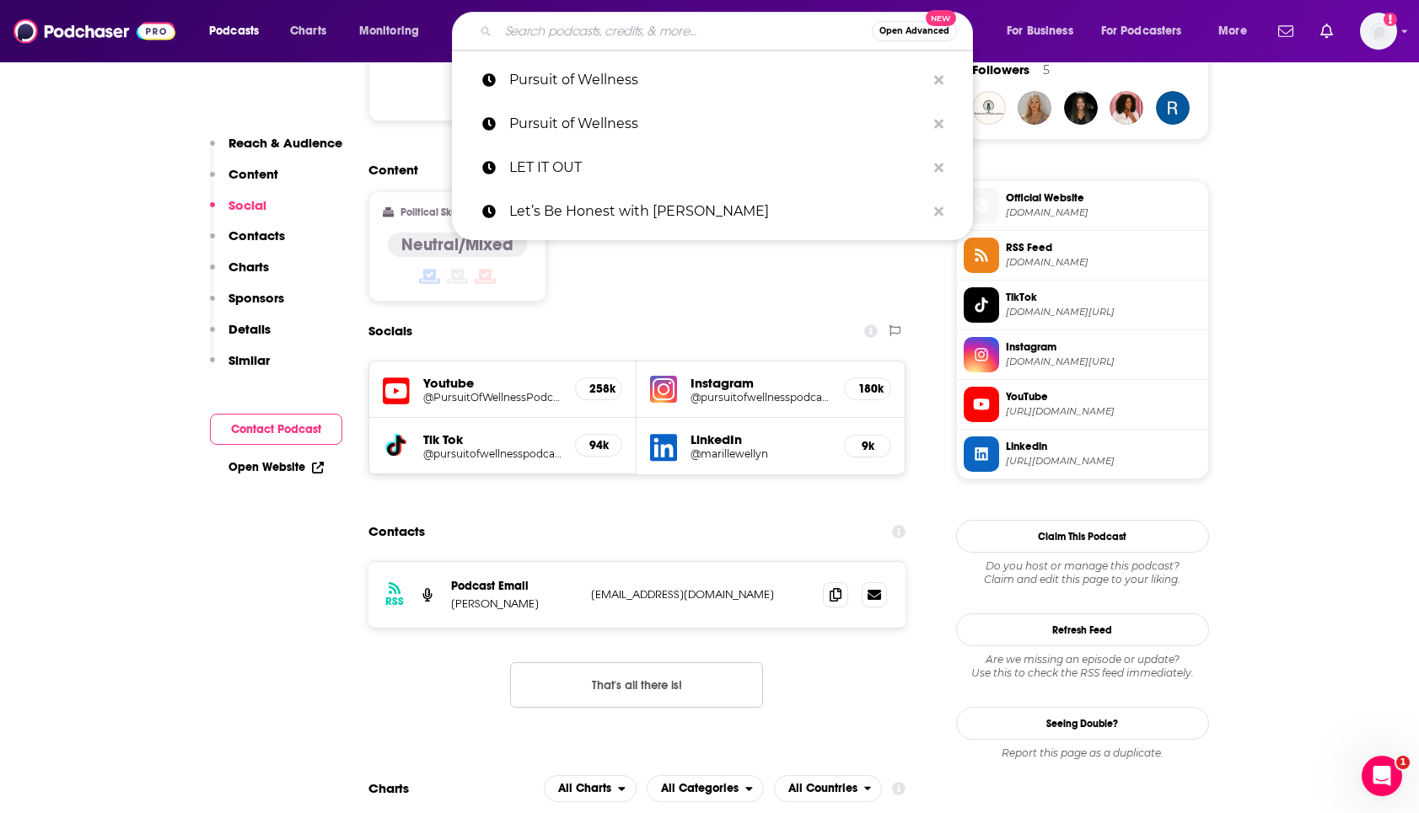
paste input "Sakara Life Podcast"
type input "Sakara Life Podcast"
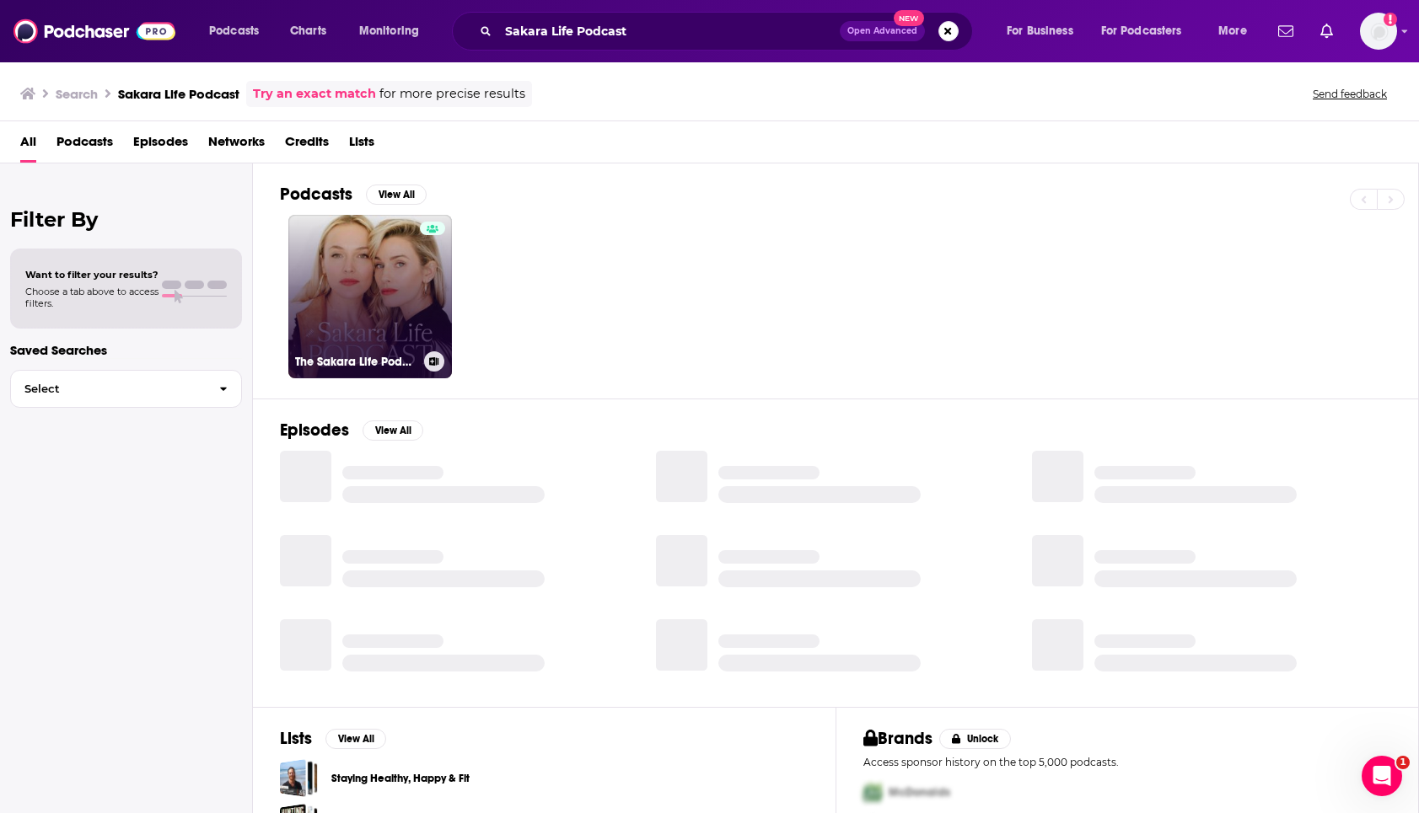
click at [402, 329] on link "The Sakara Life Podcast" at bounding box center [370, 297] width 164 height 164
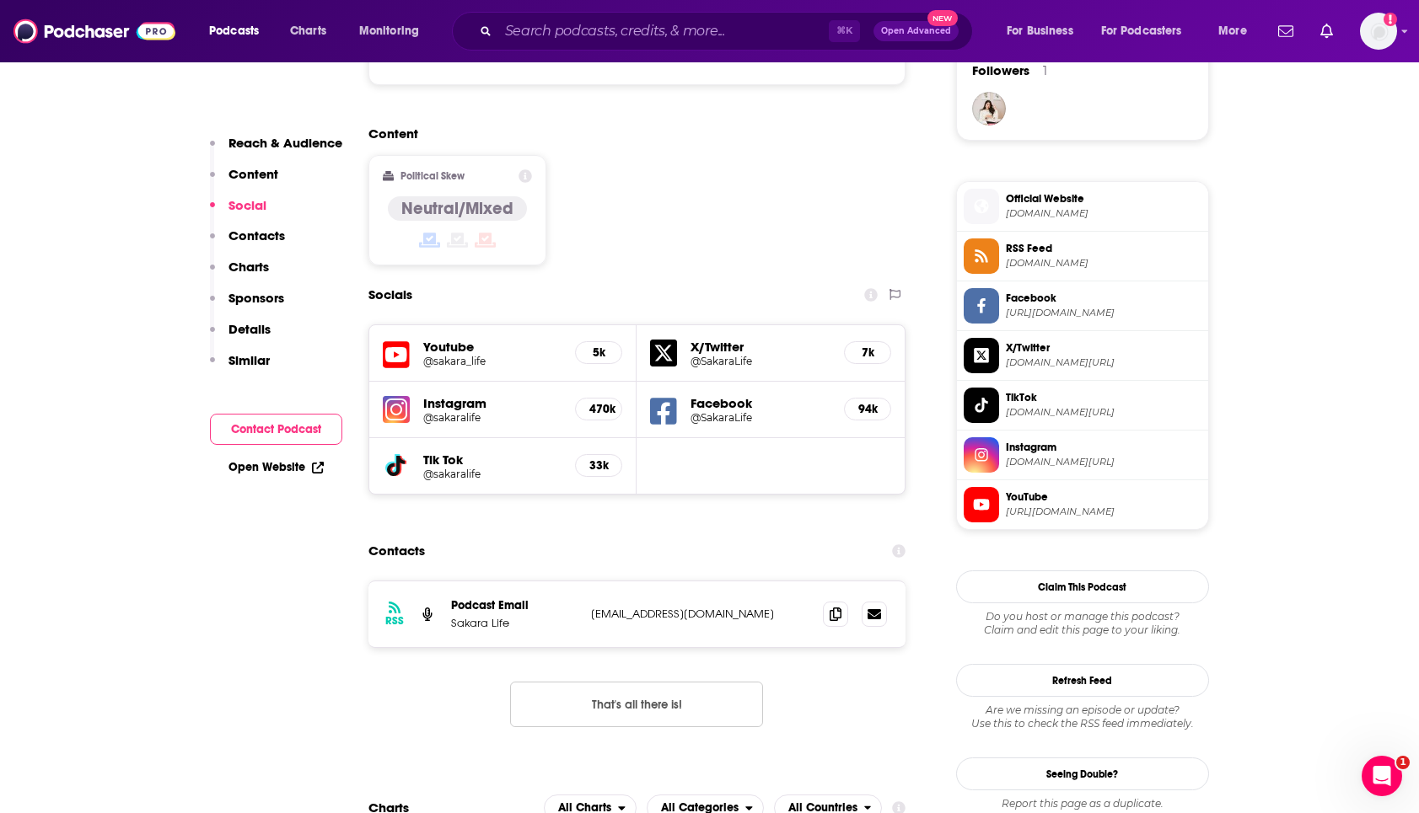
scroll to position [1252, 0]
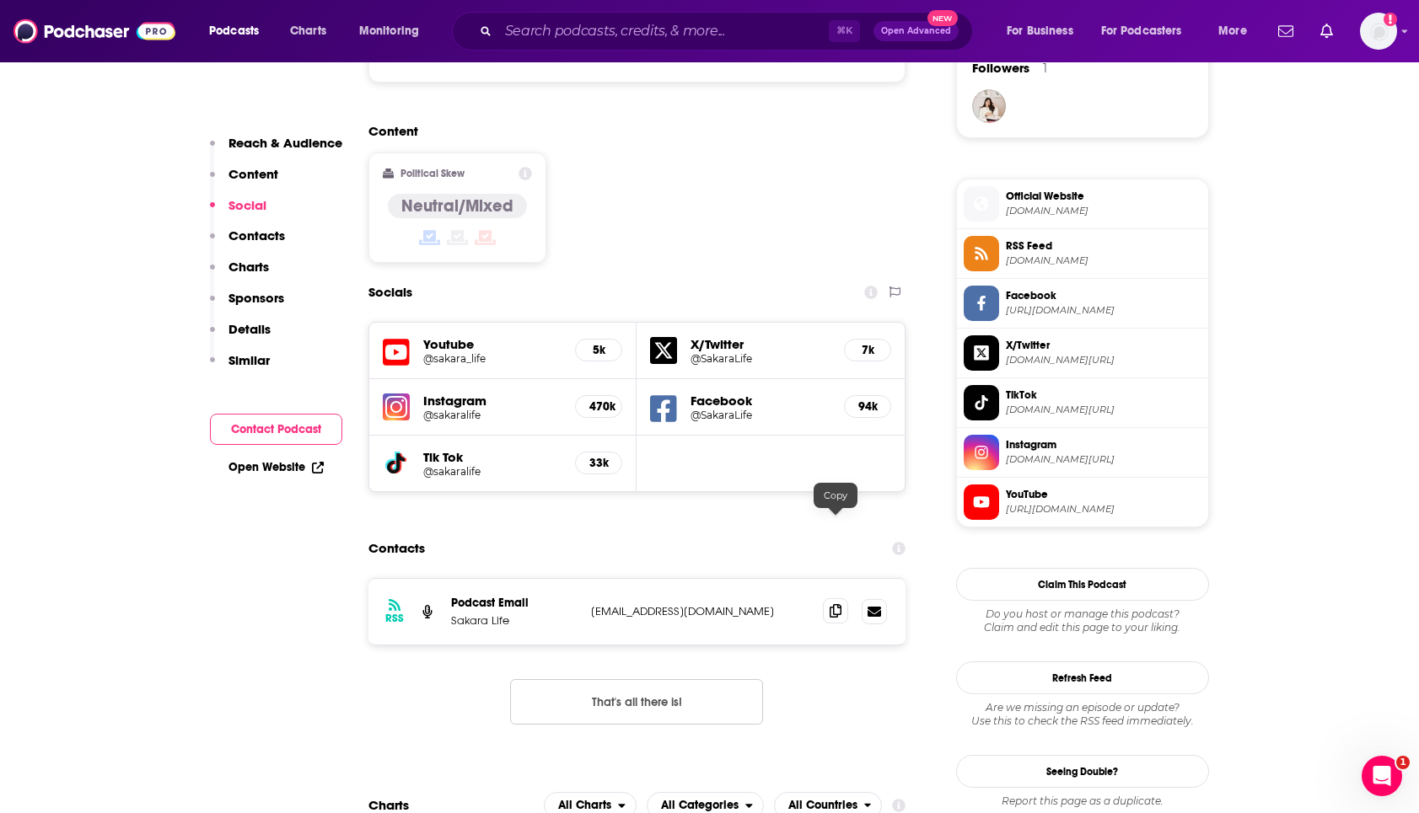
click at [836, 604] on icon at bounding box center [835, 610] width 12 height 13
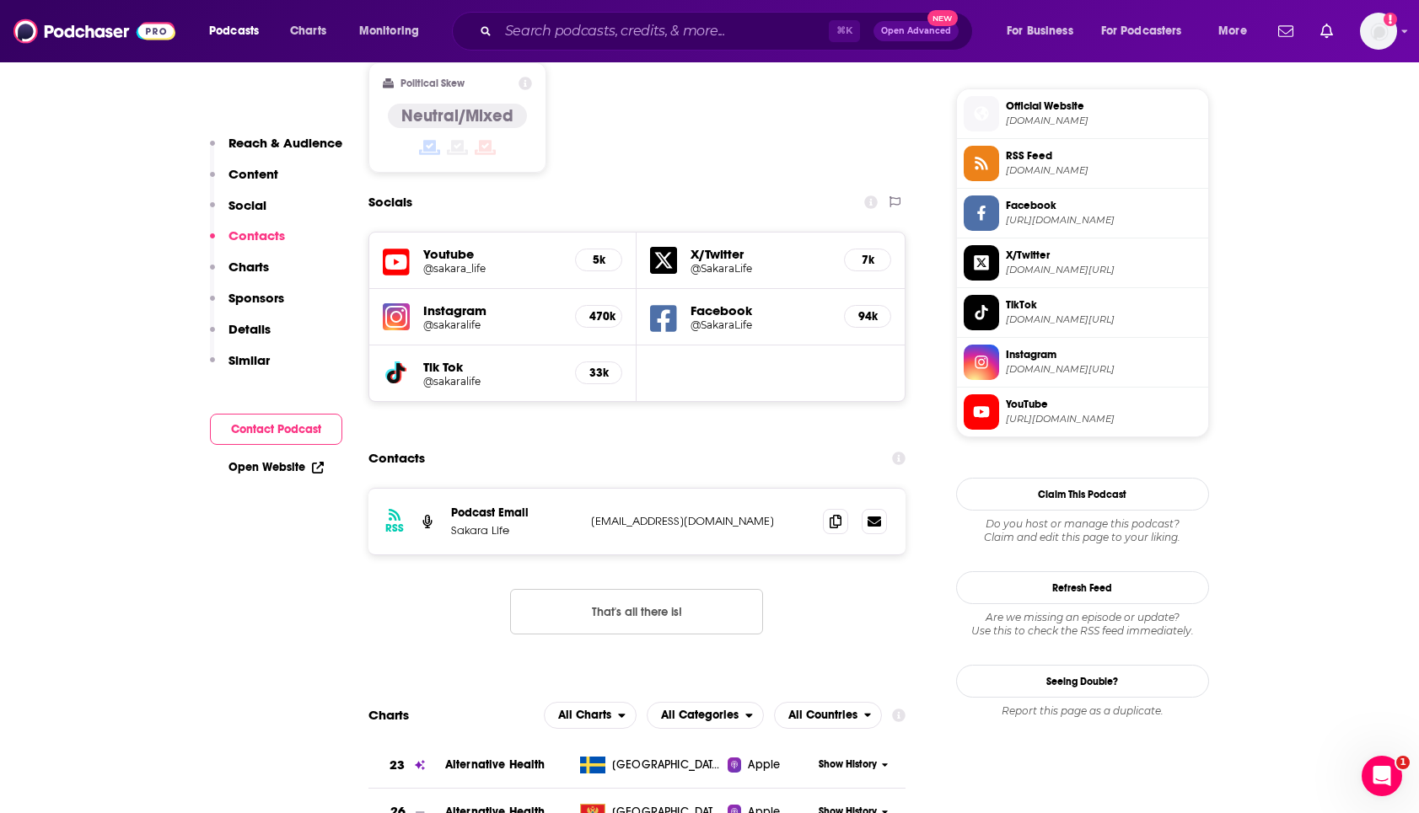
scroll to position [1396, 0]
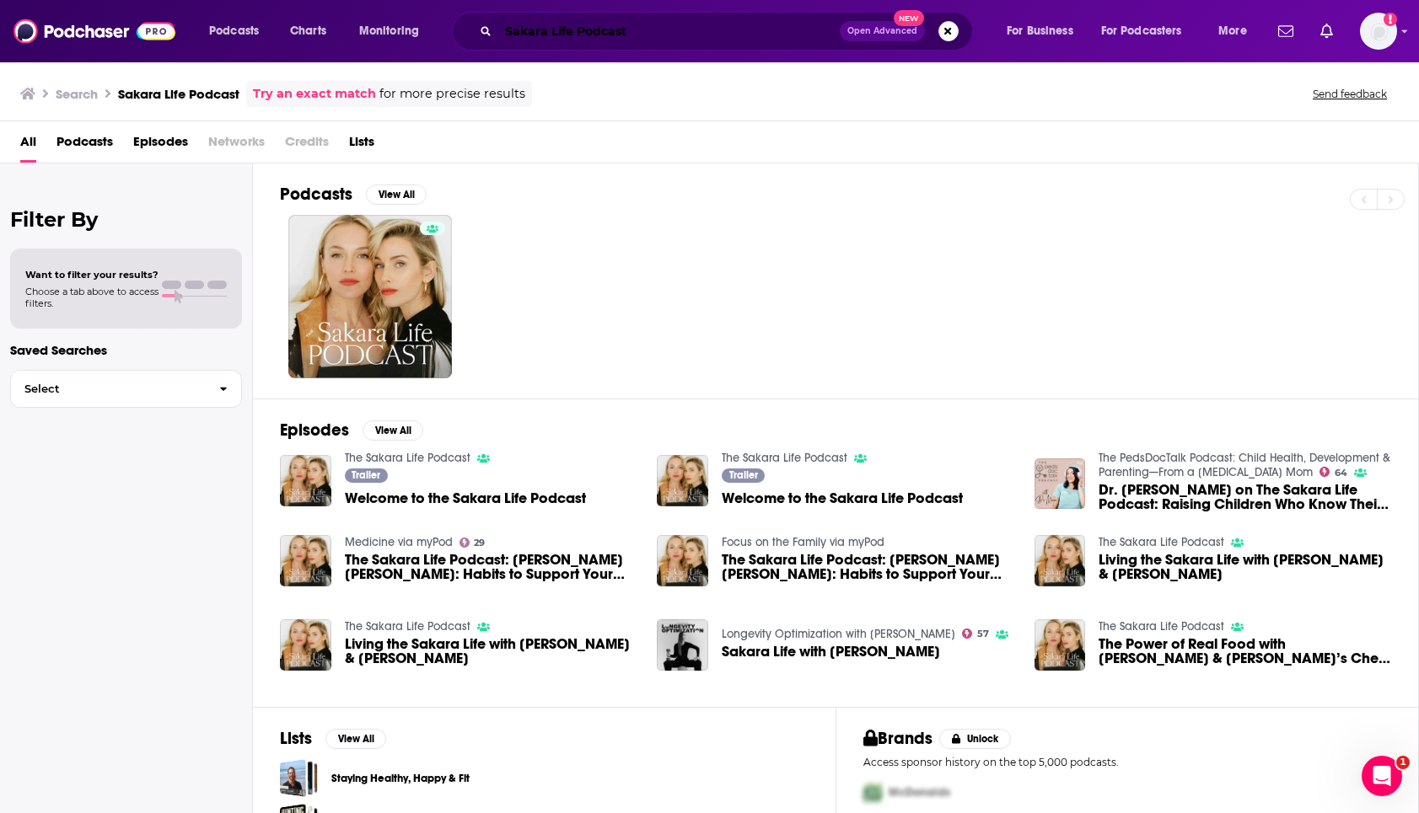
click at [653, 26] on input "Sakara Life Podcast" at bounding box center [668, 31] width 341 height 27
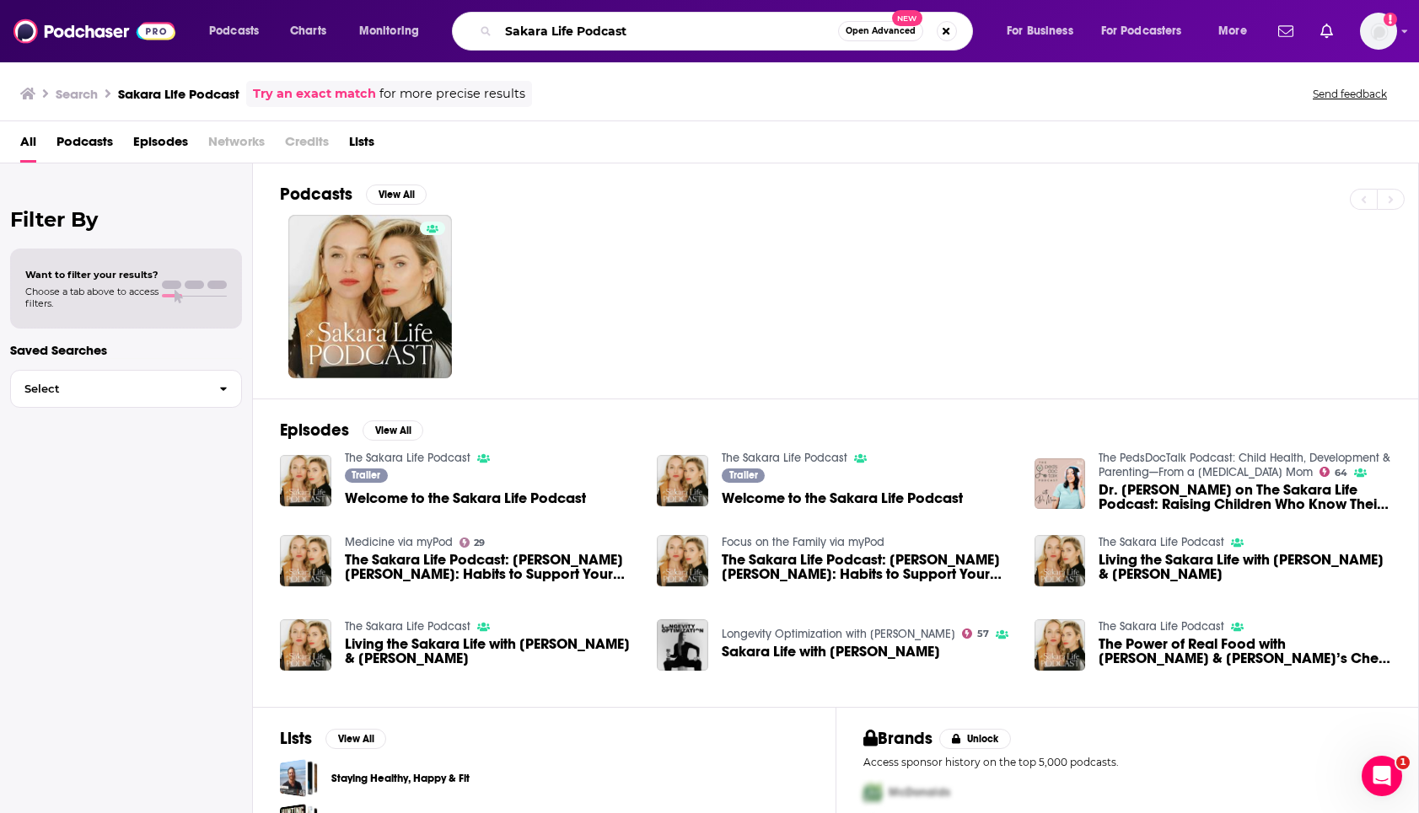
click at [653, 26] on input "Sakara Life Podcast" at bounding box center [668, 31] width 340 height 27
paste input "Search podcasts, credits, & more..."
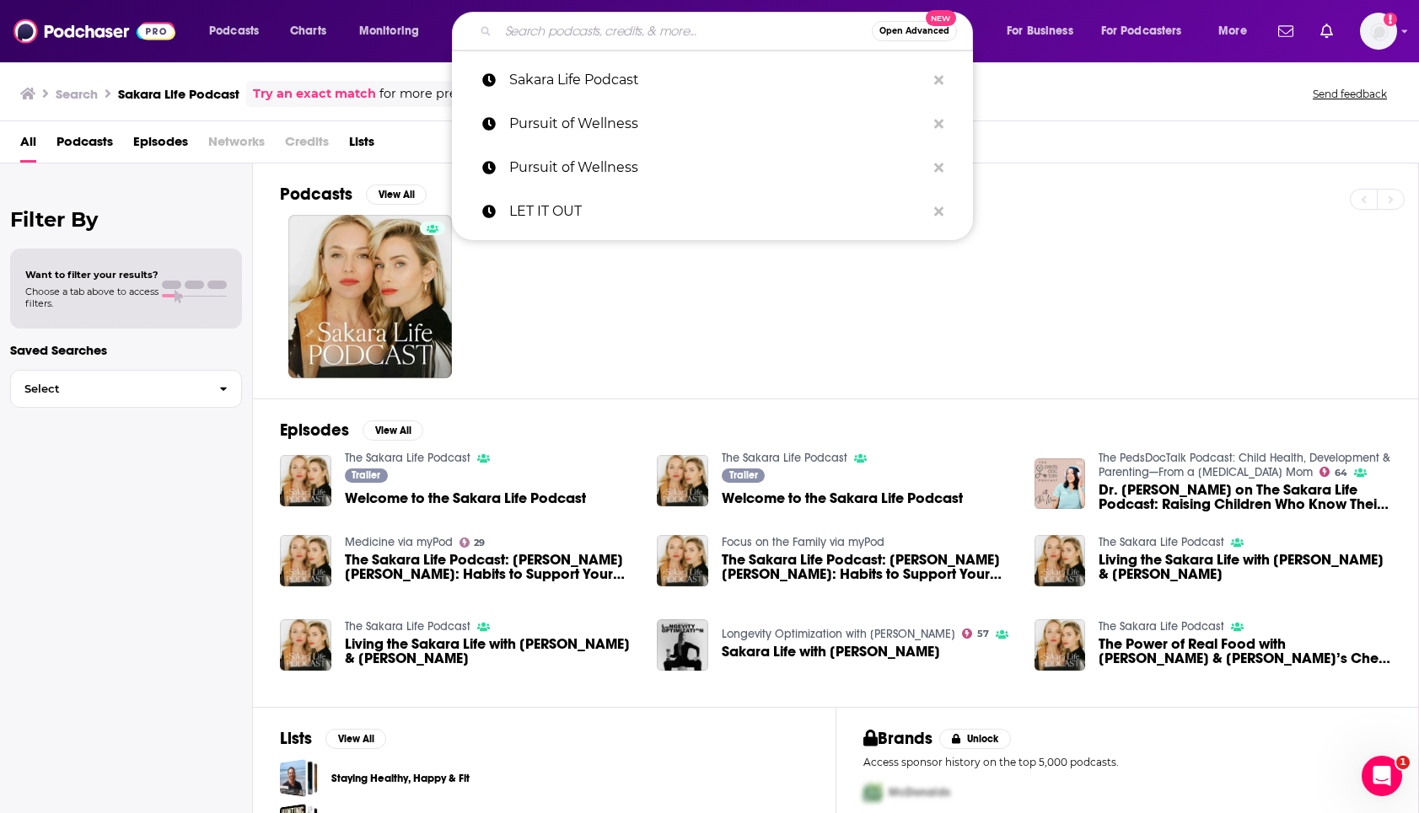
click at [638, 33] on input "Search podcasts, credits, & more..." at bounding box center [684, 31] width 373 height 27
paste input "Search podcasts, credits, & more..."
click at [679, 30] on input "Search podcasts, credits, & more..." at bounding box center [684, 31] width 373 height 27
paste input "Super Women Wellness with Dr. Taz"
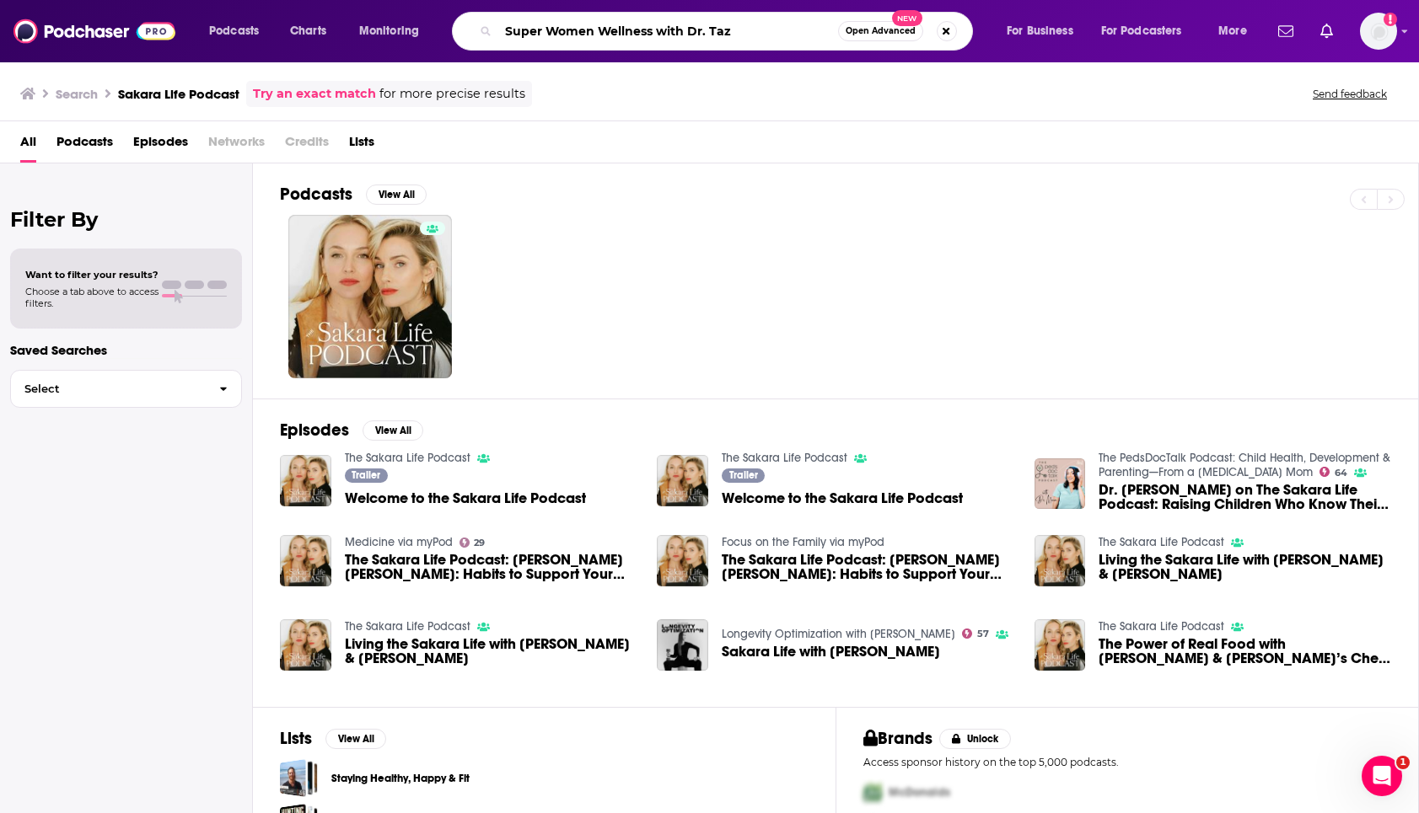
type input "Super Women Wellness with Dr. Taz"
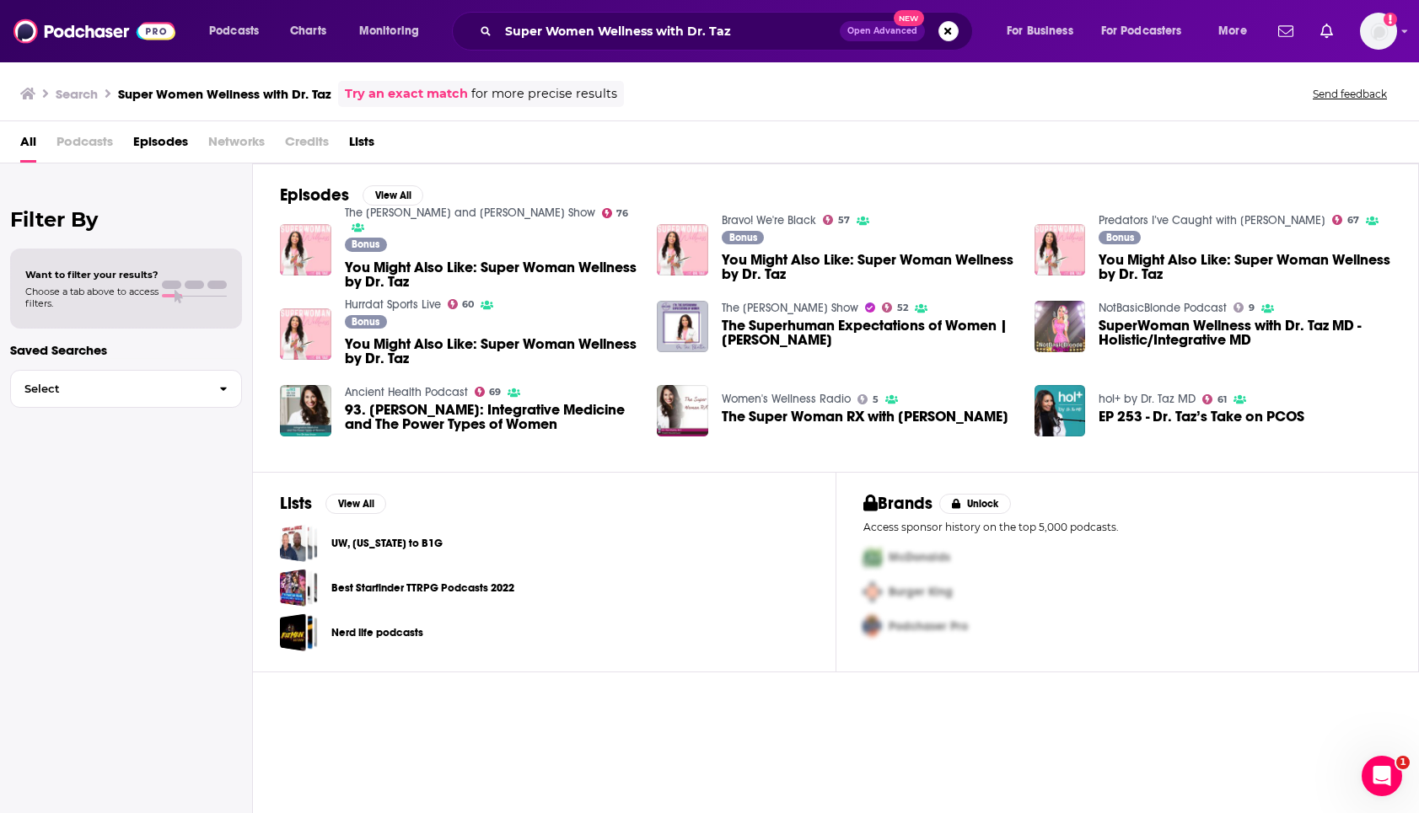
click at [437, 247] on div "Bonus You Might Also Like: Super Woman Wellness by Dr. Taz" at bounding box center [491, 266] width 292 height 56
click at [401, 260] on span "You Might Also Like: Super Woman Wellness by Dr. Taz" at bounding box center [491, 274] width 292 height 29
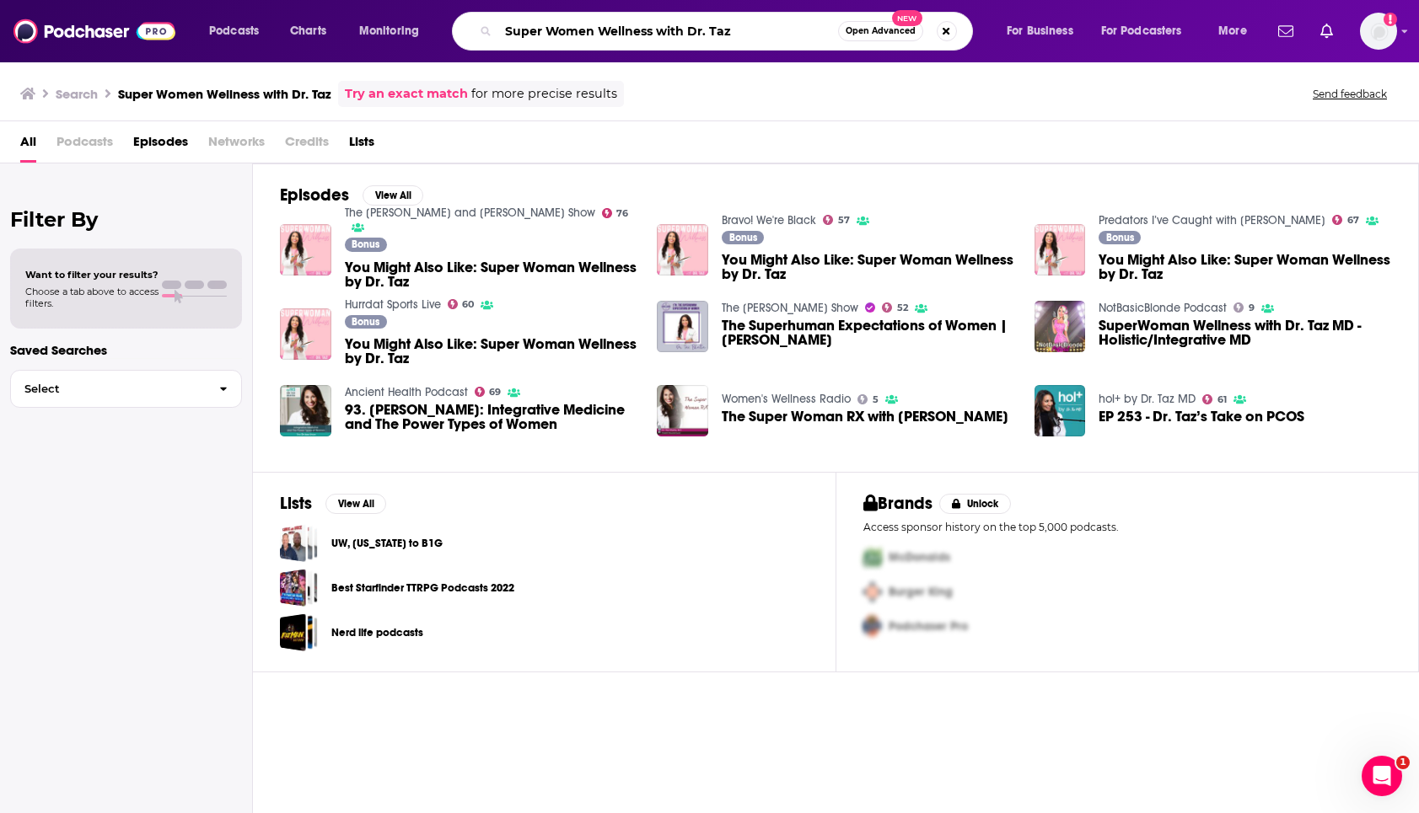
click at [662, 33] on input "Super Women Wellness with Dr. Taz" at bounding box center [668, 31] width 340 height 27
click at [482, 334] on div "Bonus You Might Also Like: Super Woman Wellness by Dr. Taz" at bounding box center [491, 343] width 292 height 56
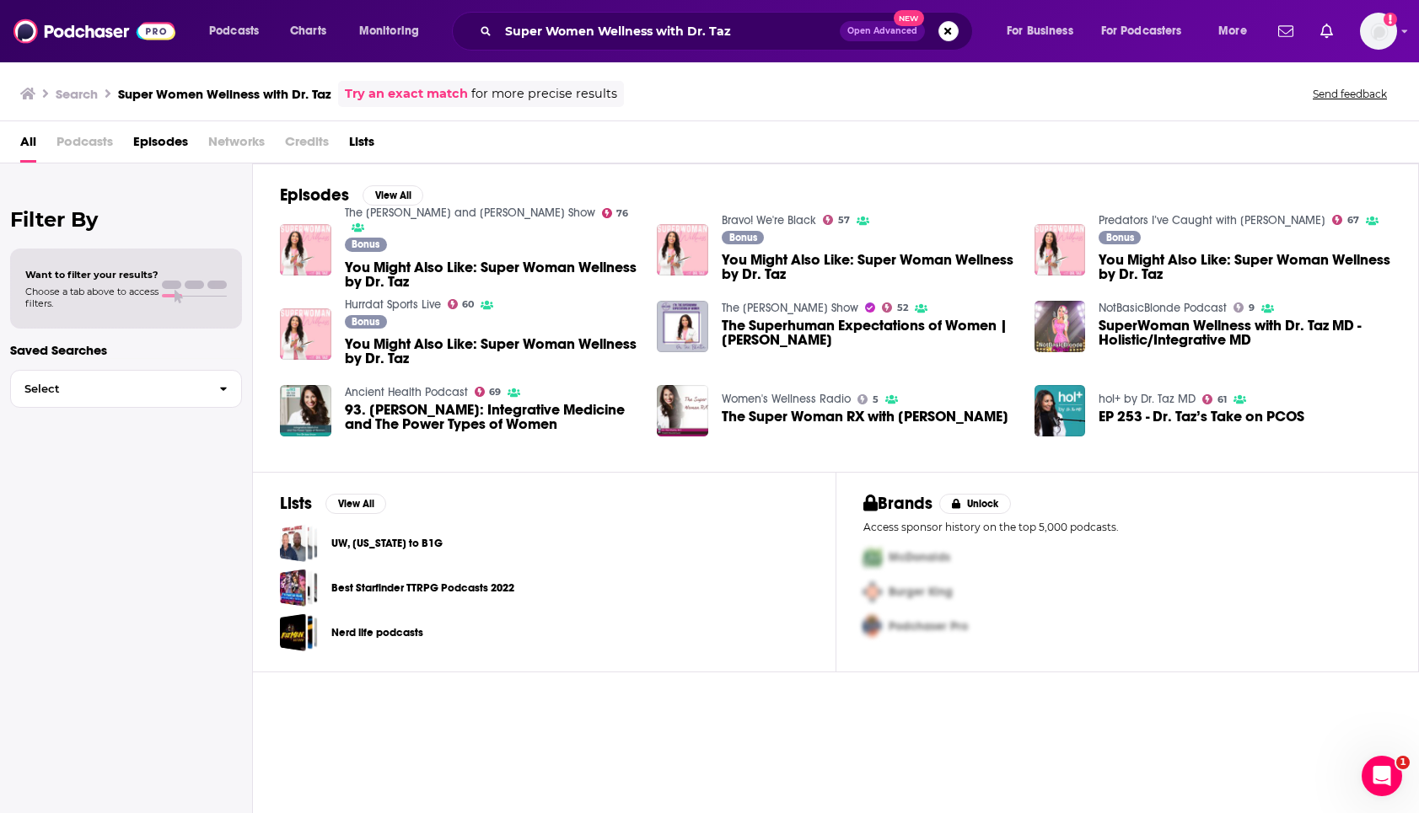
click at [480, 344] on span "You Might Also Like: Super Woman Wellness by Dr. Taz" at bounding box center [491, 351] width 292 height 29
click at [802, 259] on span "You Might Also Like: Super Woman Wellness by Dr. Taz" at bounding box center [868, 267] width 292 height 29
click at [1178, 266] on span "You Might Also Like: Super Woman Wellness by Dr. Taz" at bounding box center [1244, 267] width 292 height 29
click at [679, 19] on input "Super Women Wellness with Dr. Taz" at bounding box center [668, 31] width 341 height 27
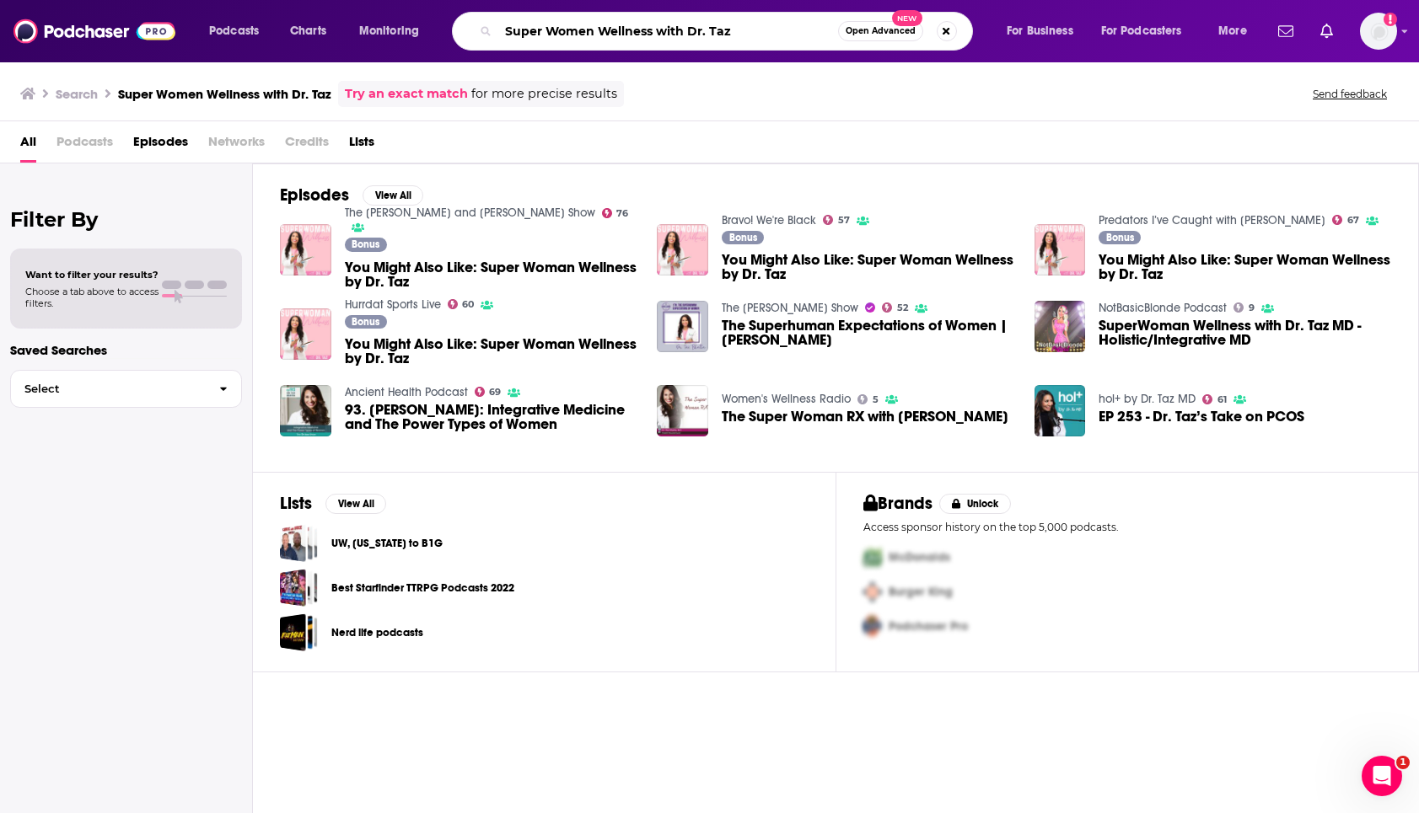
click at [679, 36] on input "Super Women Wellness with Dr. Taz" at bounding box center [668, 31] width 340 height 27
paste input "The Ed Mylett Show"
type input "The Ed Mylett Show"
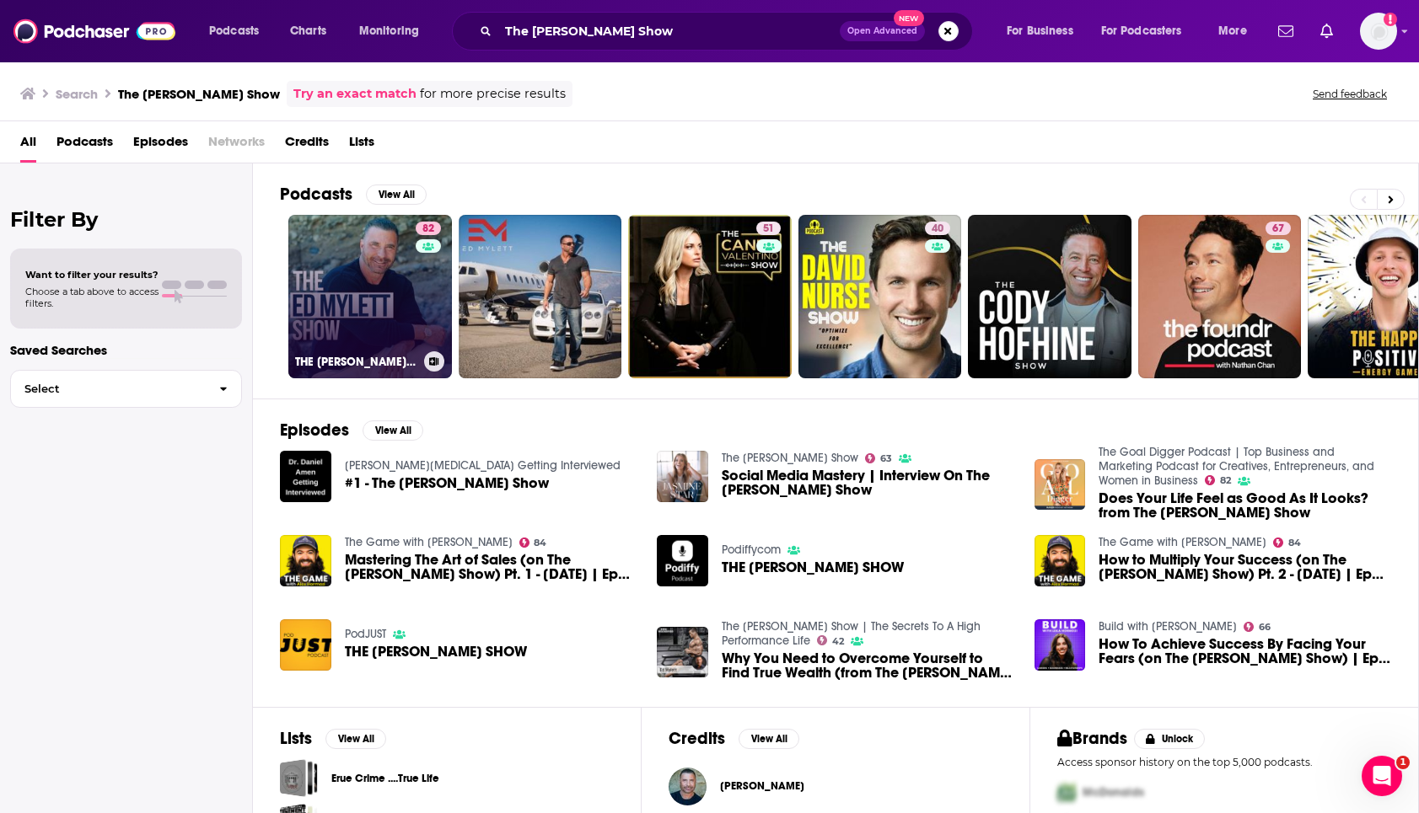
click at [386, 279] on link "82 THE ED MYLETT SHOW" at bounding box center [370, 297] width 164 height 164
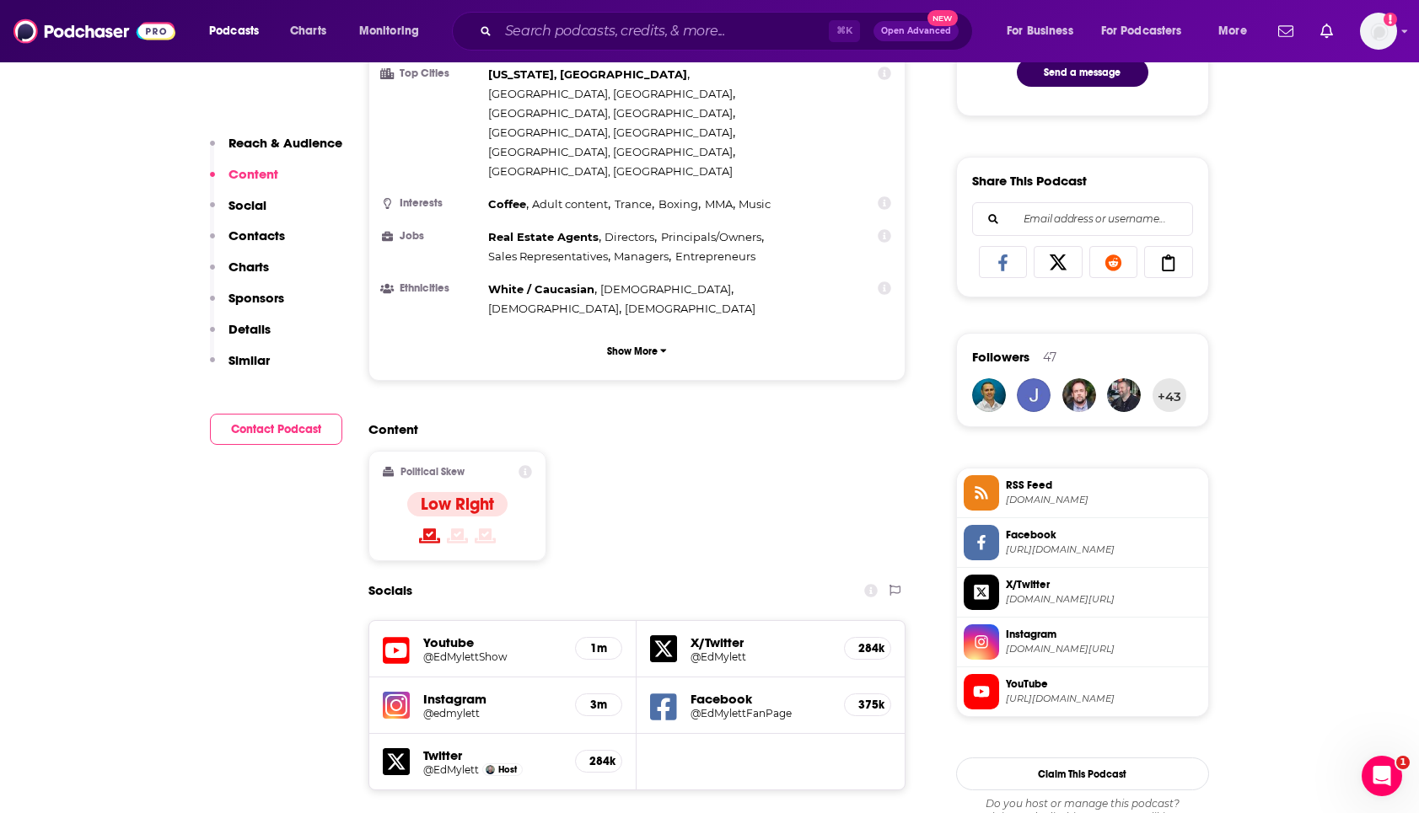
scroll to position [1333, 0]
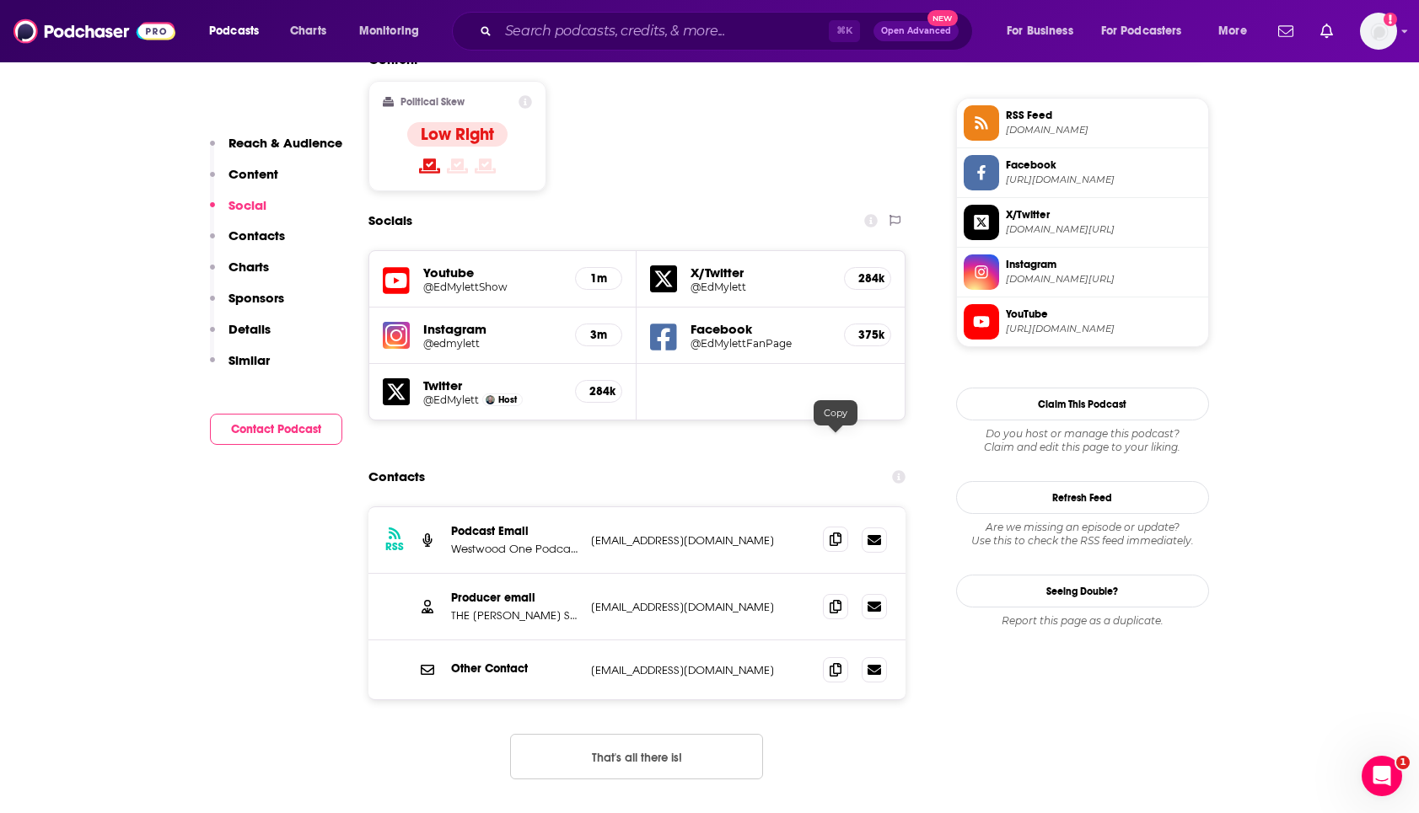
click at [839, 533] on icon at bounding box center [835, 539] width 12 height 13
click at [833, 599] on icon at bounding box center [835, 605] width 12 height 13
click at [559, 29] on input "Search podcasts, credits, & more..." at bounding box center [663, 31] width 330 height 27
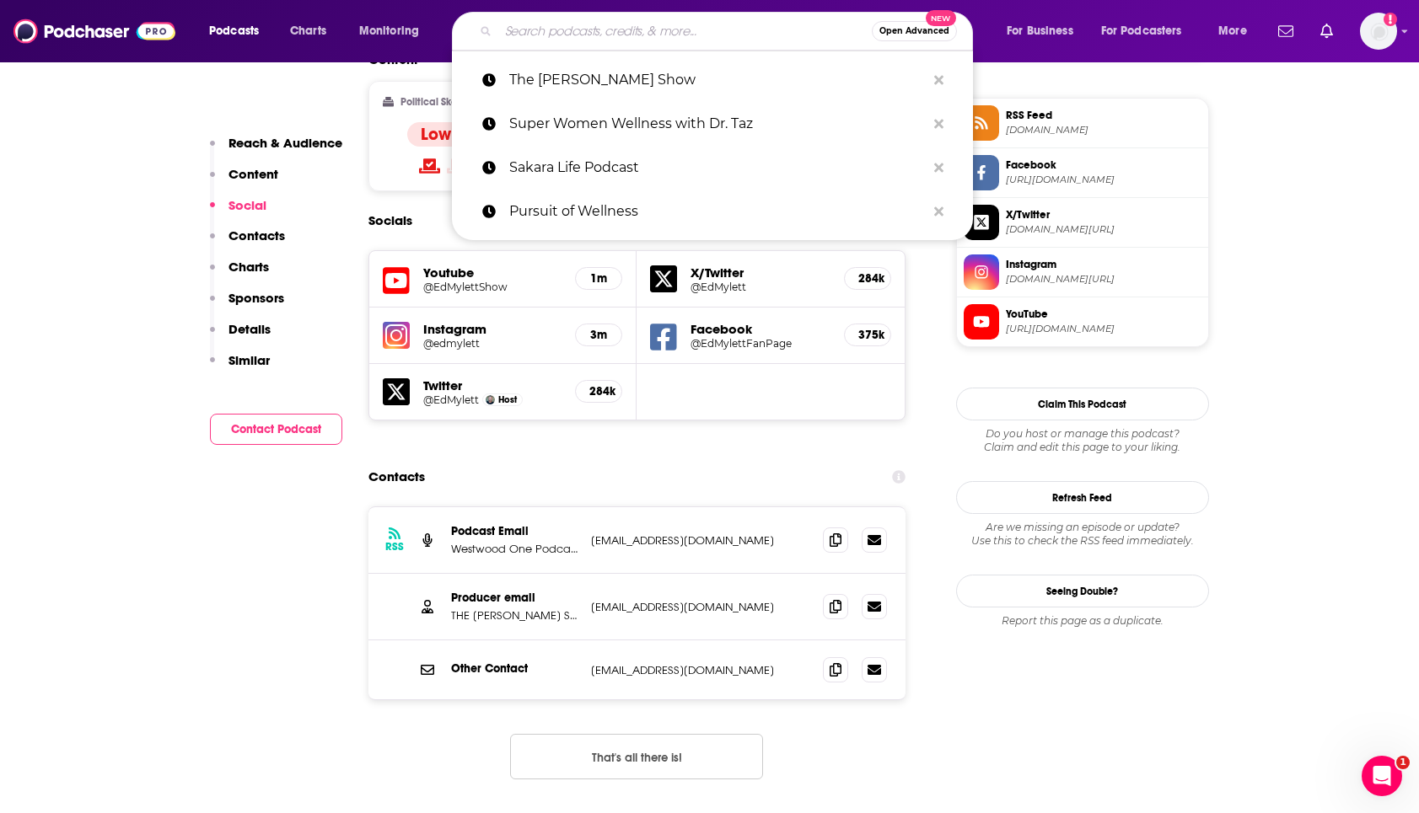
paste input "The goop Podcast"
type input "The goop Podcast"
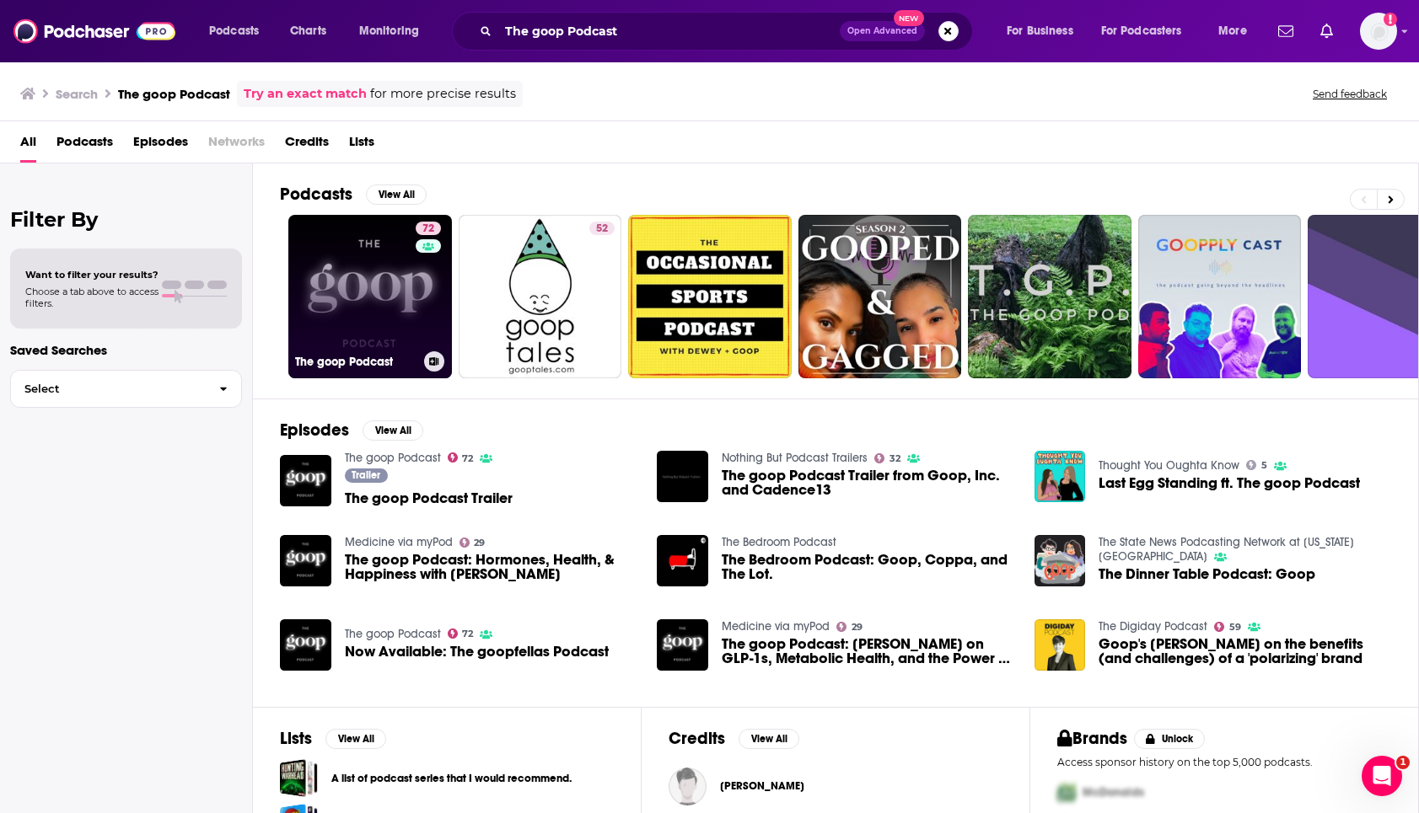
click at [400, 277] on link "72 The goop Podcast" at bounding box center [370, 297] width 164 height 164
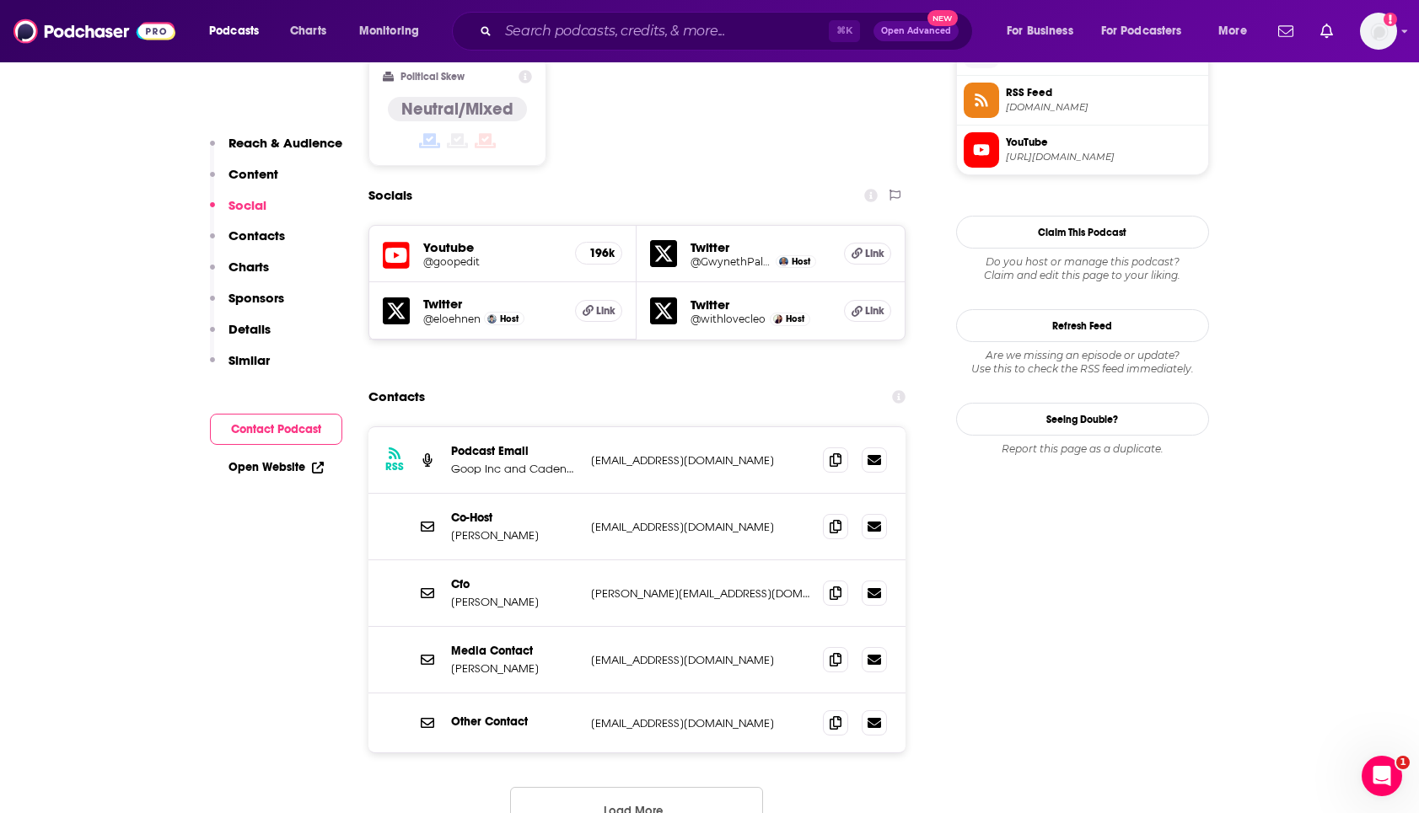
scroll to position [1408, 0]
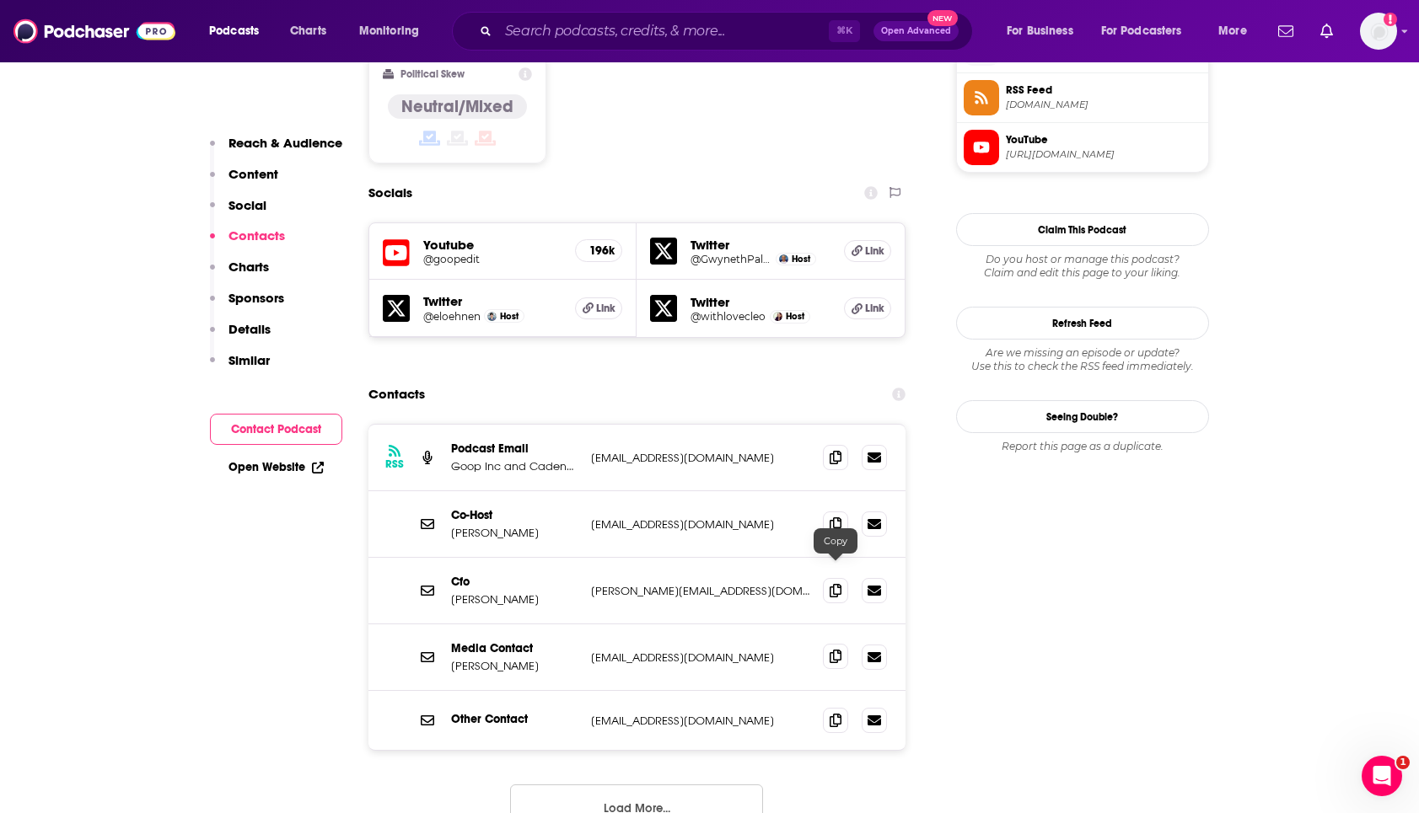
click at [835, 650] on icon at bounding box center [835, 656] width 12 height 13
click at [833, 577] on span at bounding box center [835, 589] width 25 height 25
click at [625, 34] on input "Search podcasts, credits, & more..." at bounding box center [663, 31] width 330 height 27
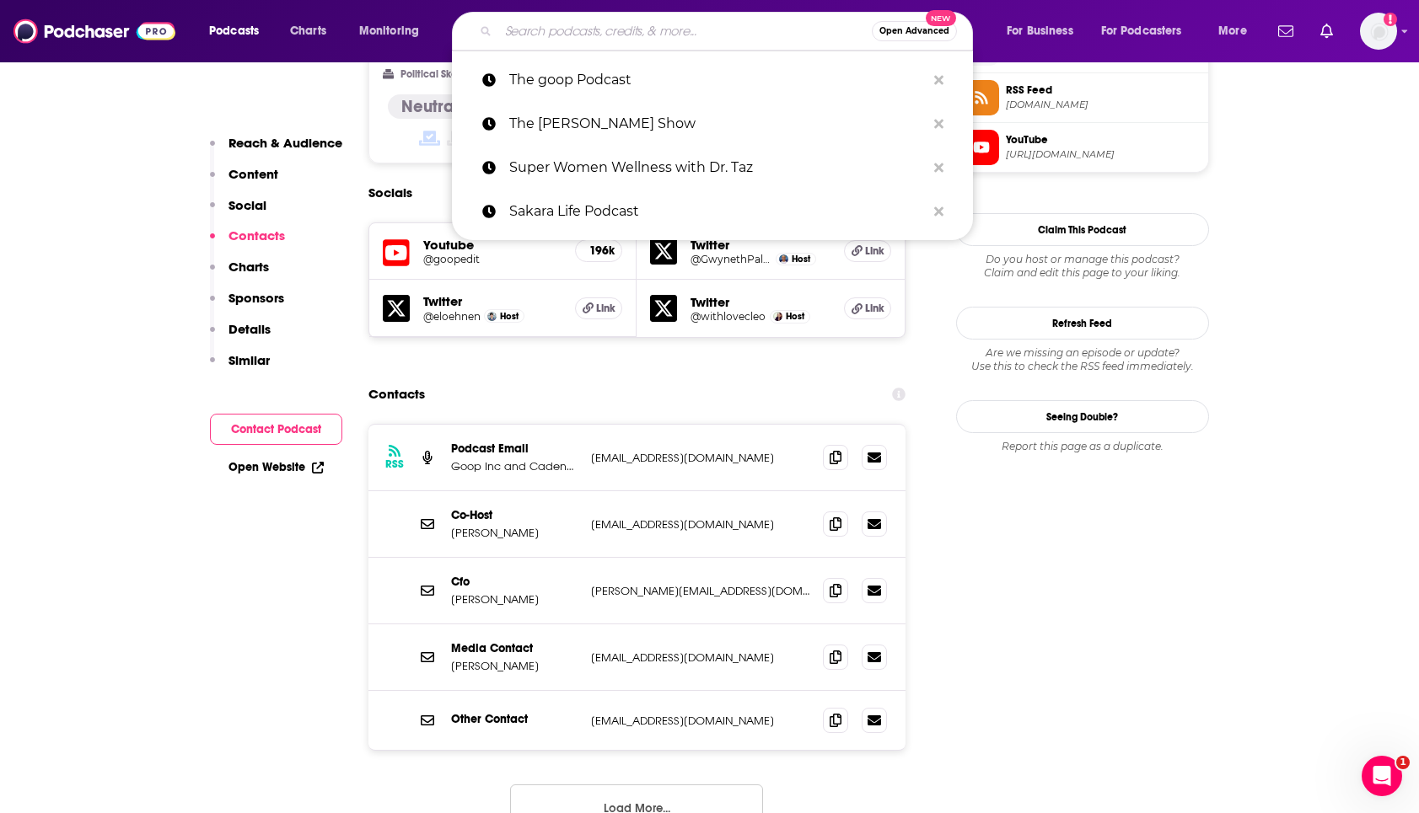
paste input "Mindbodygreen Podcast"
type input "Mindbodygreen Podcast"
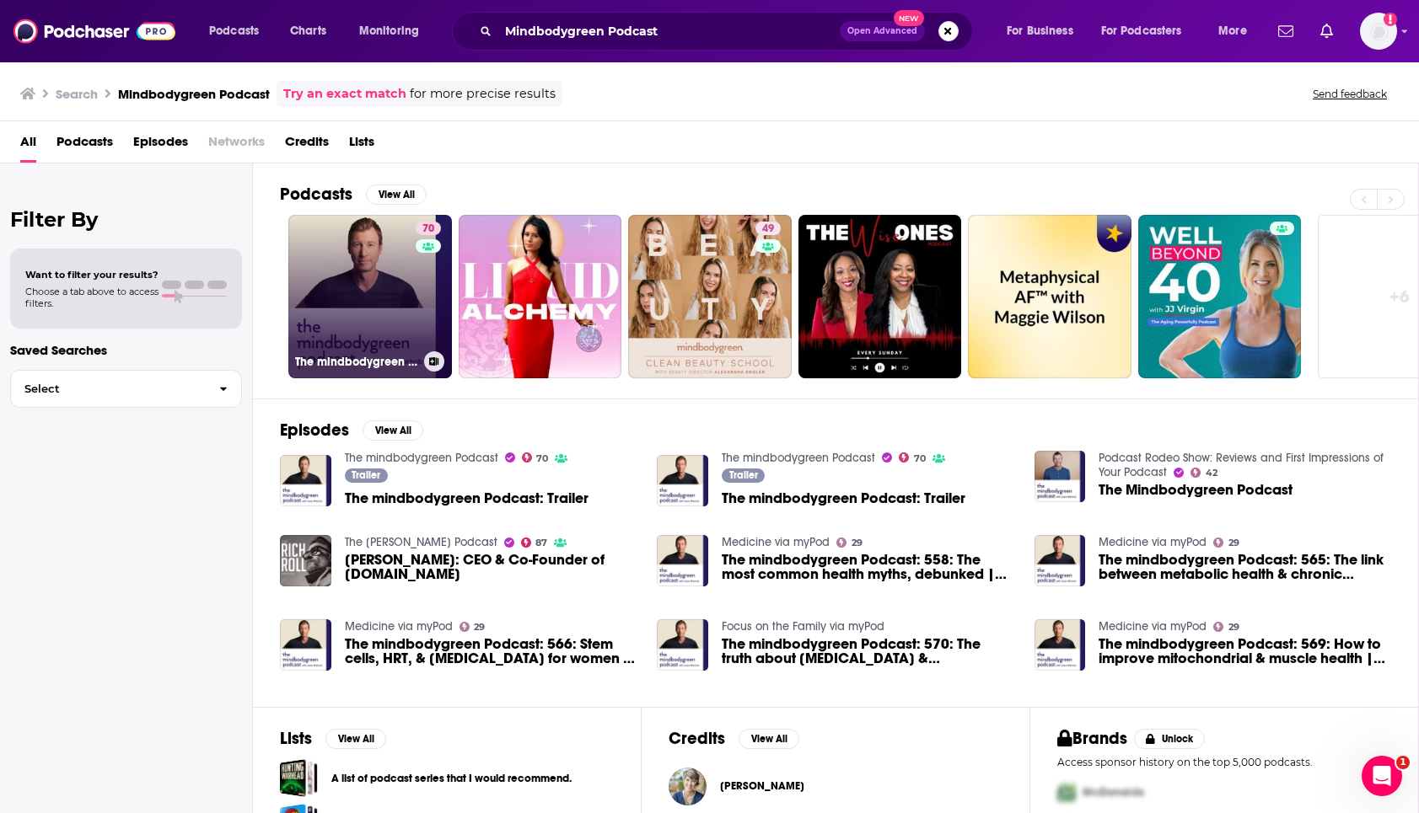
click at [353, 313] on link "70 The mindbodygreen Podcast" at bounding box center [370, 297] width 164 height 164
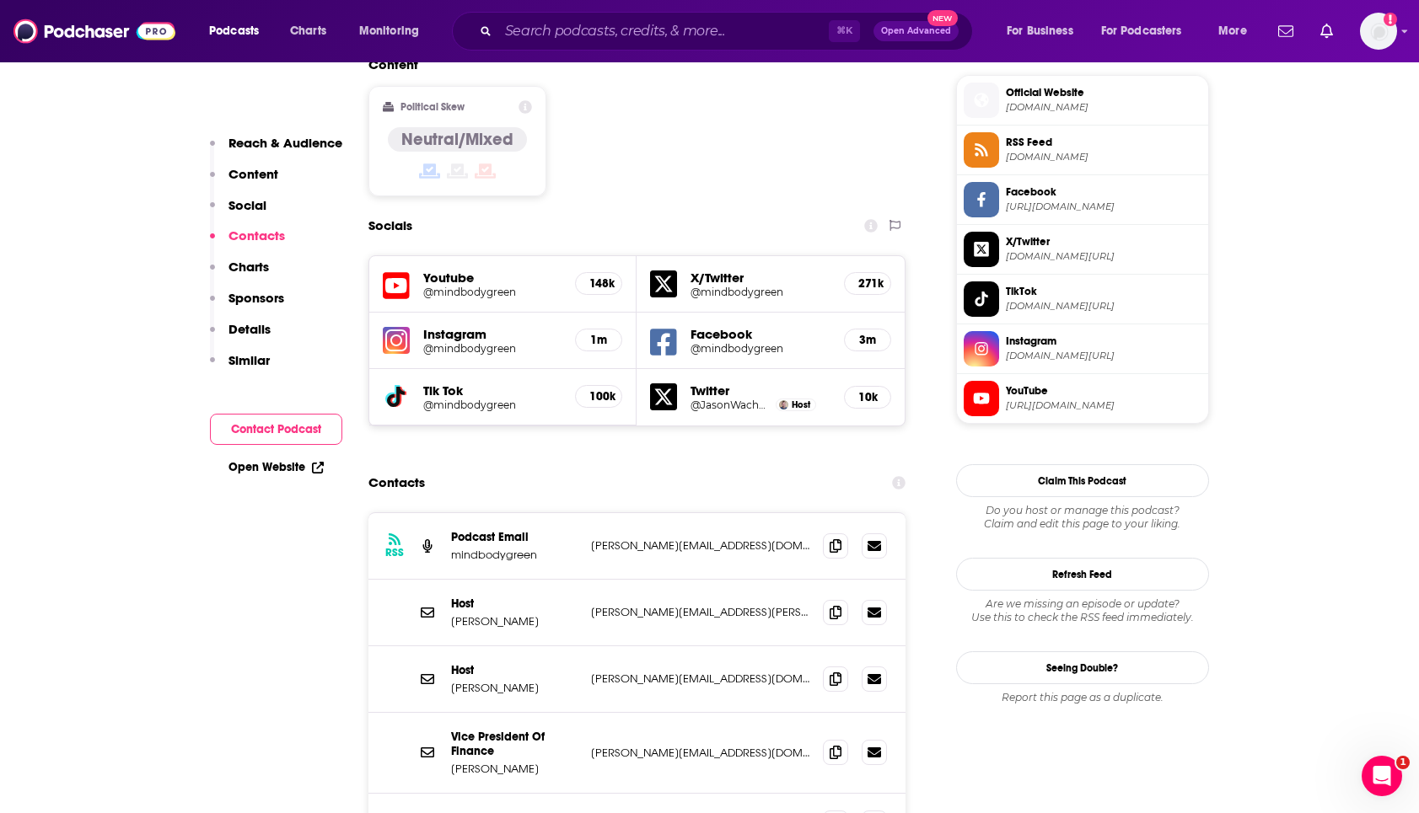
scroll to position [1427, 0]
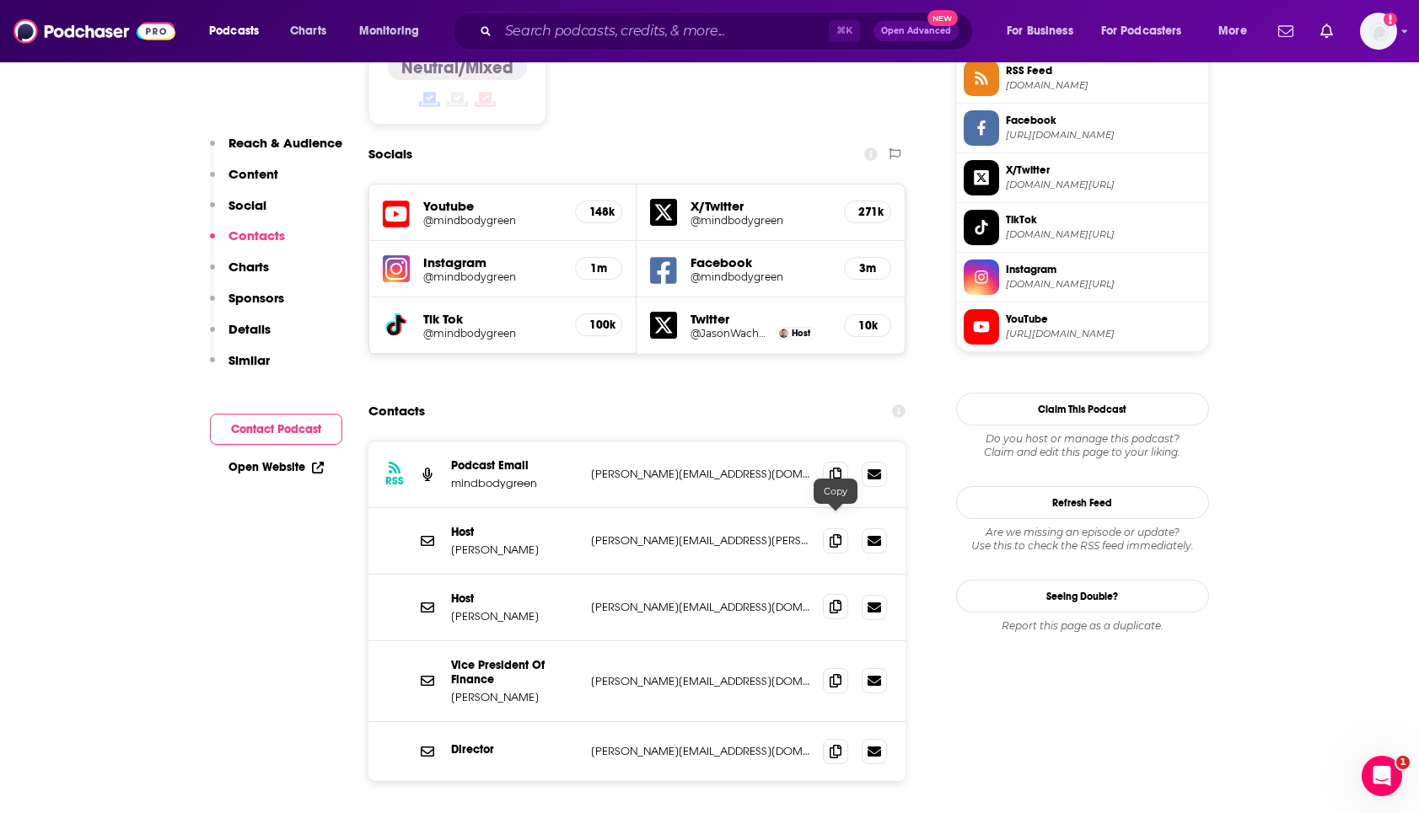
click at [824, 594] on span at bounding box center [835, 606] width 25 height 25
click at [836, 738] on span at bounding box center [835, 750] width 25 height 25
click at [655, 29] on input "Search podcasts, credits, & more..." at bounding box center [663, 31] width 330 height 27
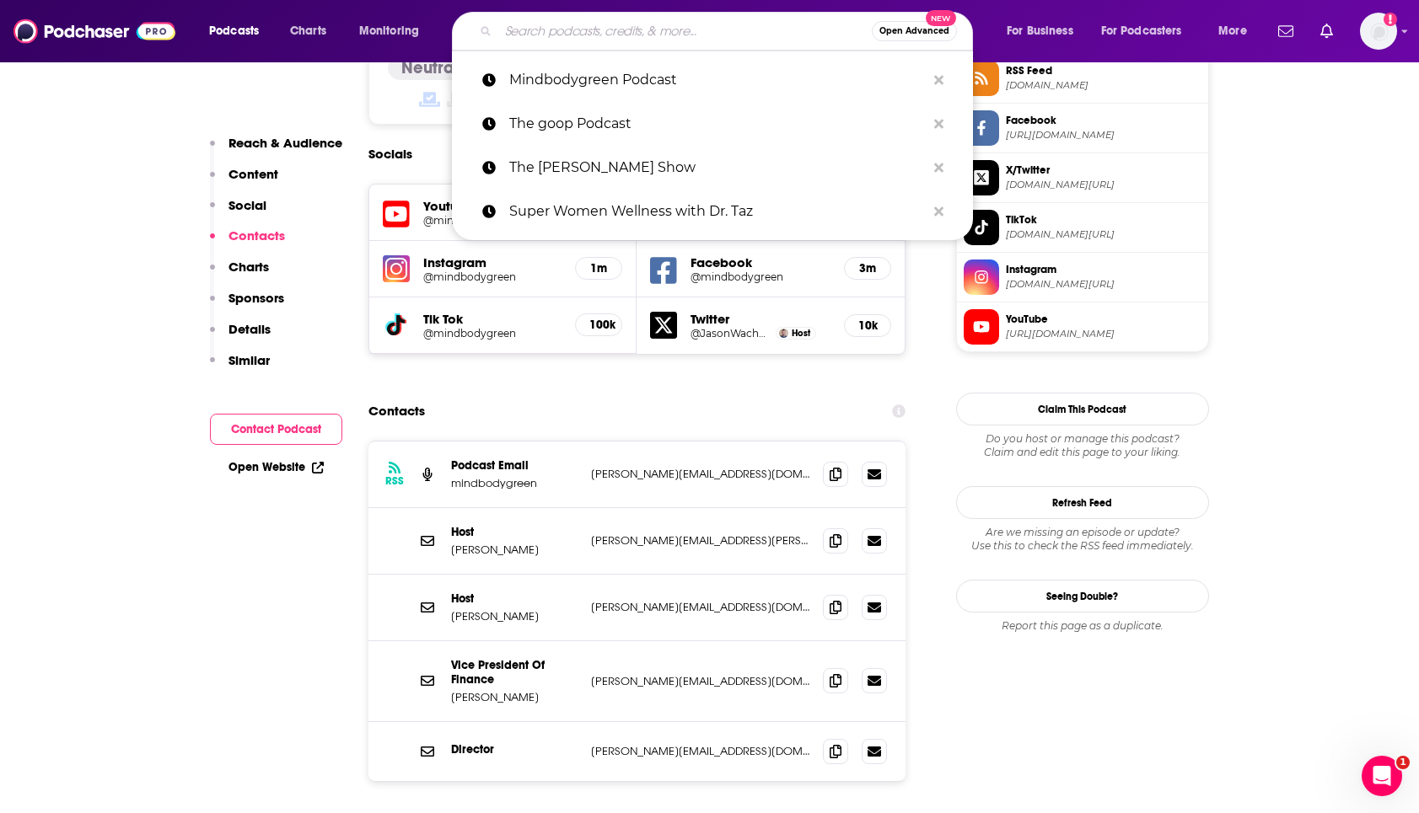
paste input "Wellness Her Way"
type input "Wellness Her Way"
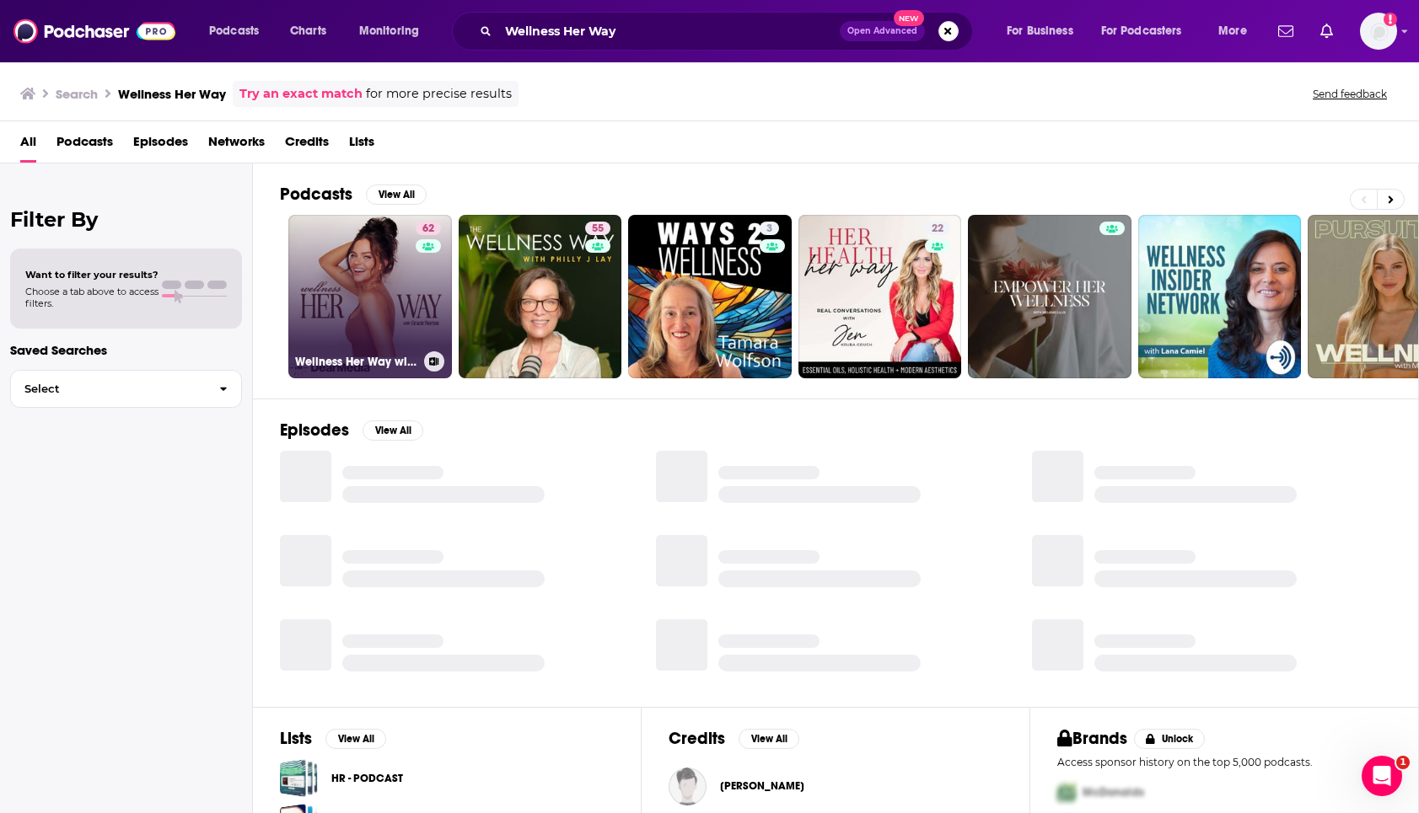
click at [394, 289] on link "62 Wellness Her Way with Gracie Norton" at bounding box center [370, 297] width 164 height 164
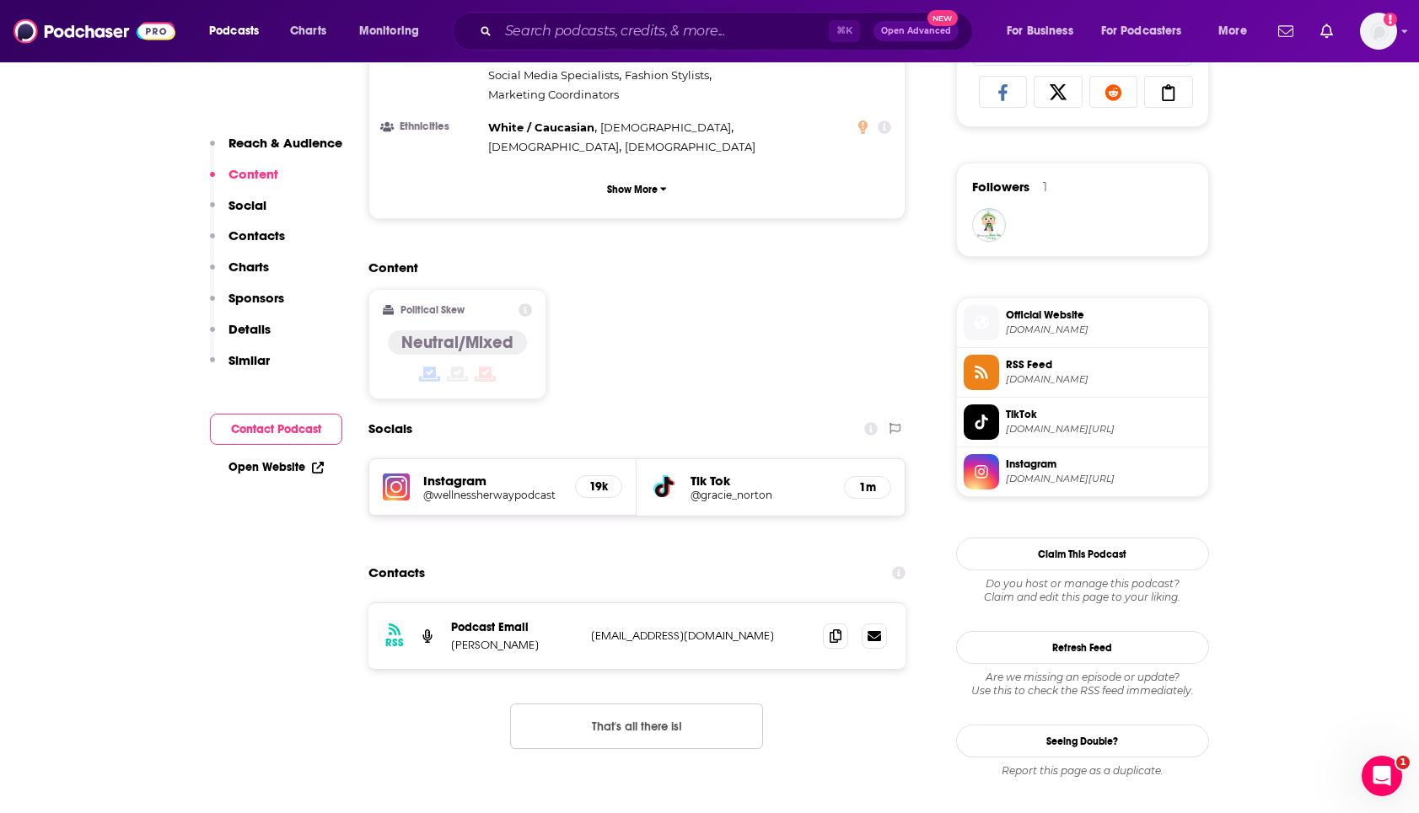
scroll to position [1136, 0]
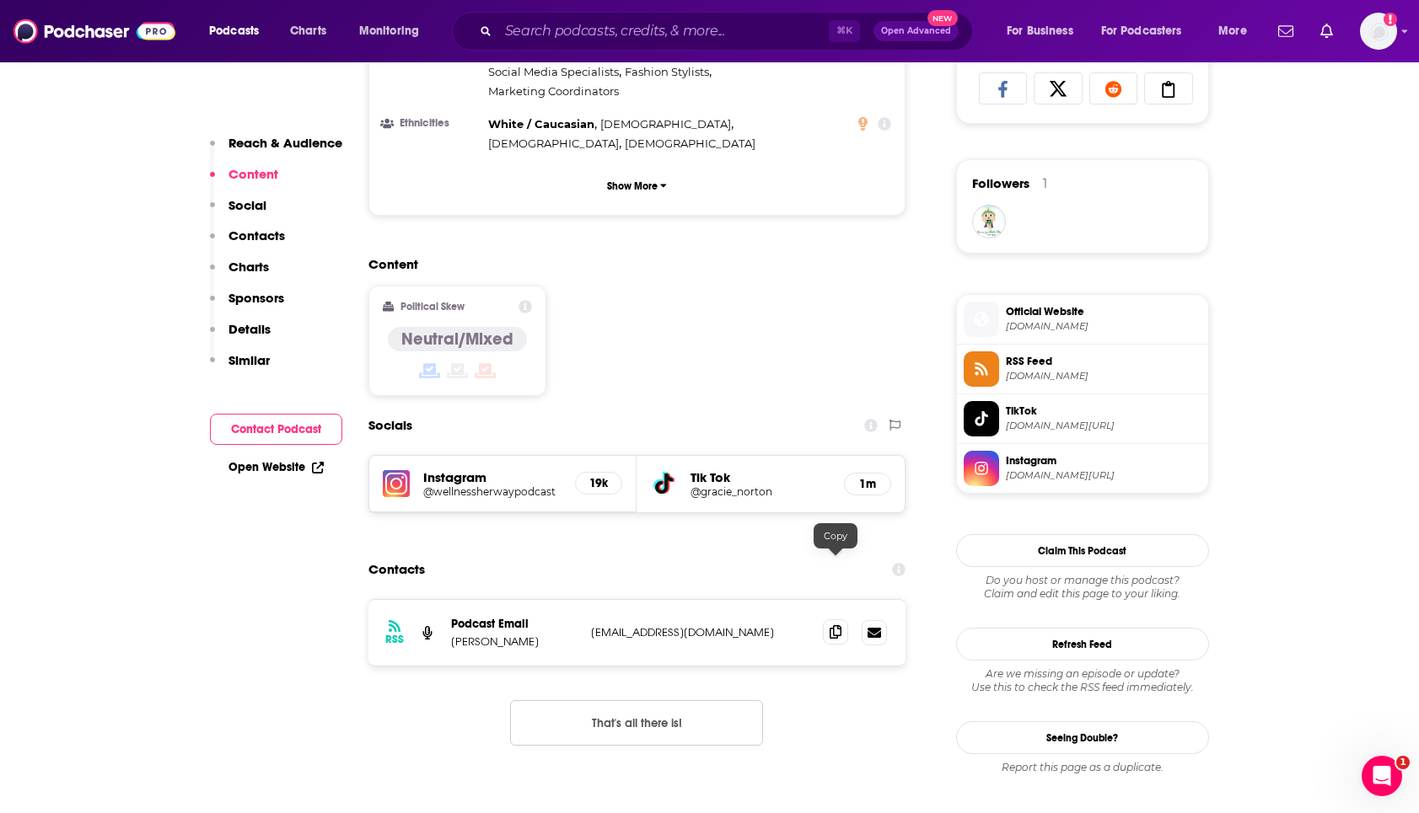
click at [838, 625] on icon at bounding box center [835, 631] width 12 height 13
click at [556, 37] on input "Search podcasts, credits, & more..." at bounding box center [663, 31] width 330 height 27
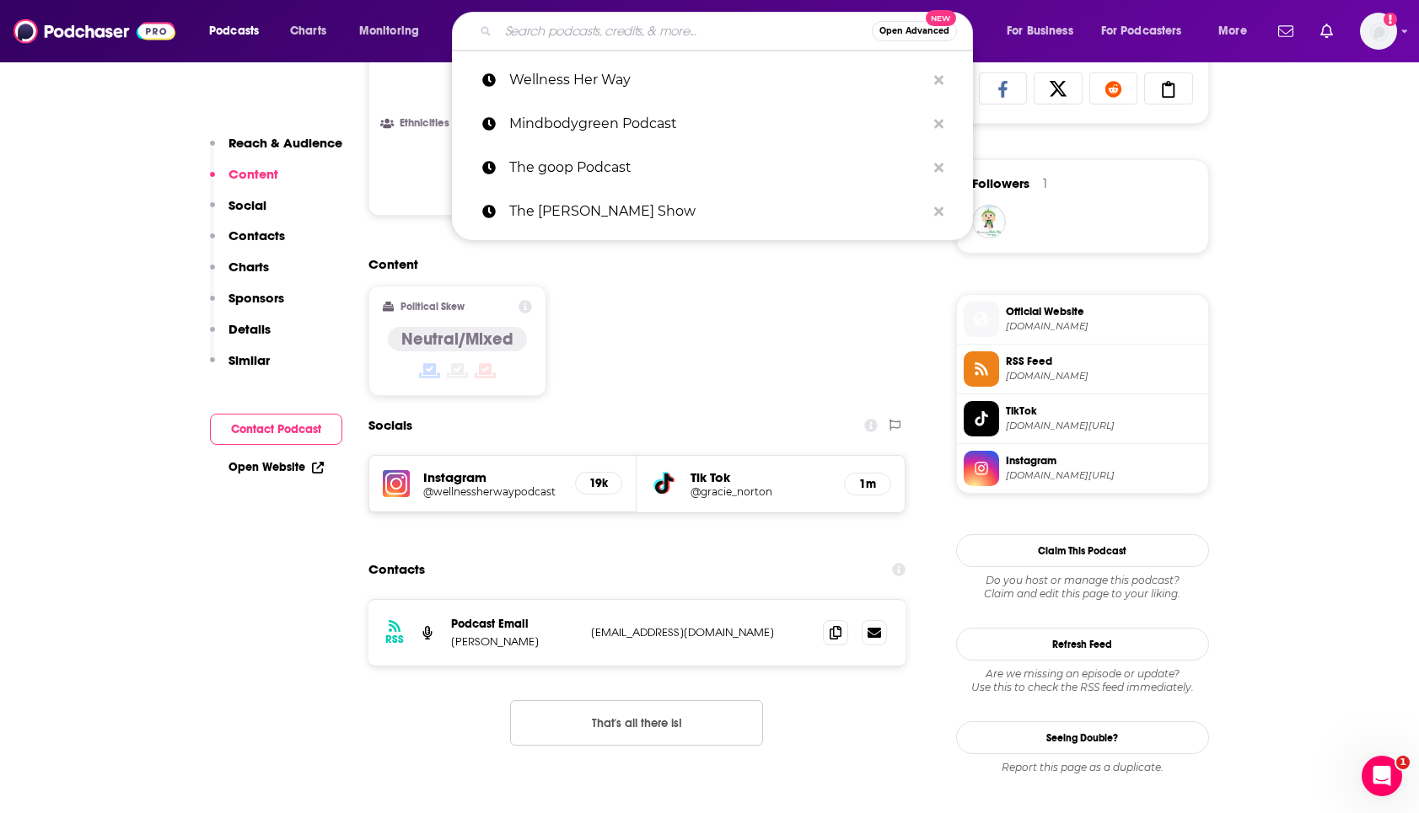
click at [556, 37] on input "Search podcasts, credits, & more..." at bounding box center [684, 31] width 373 height 27
paste input "TED Health"
type input "TED Health"
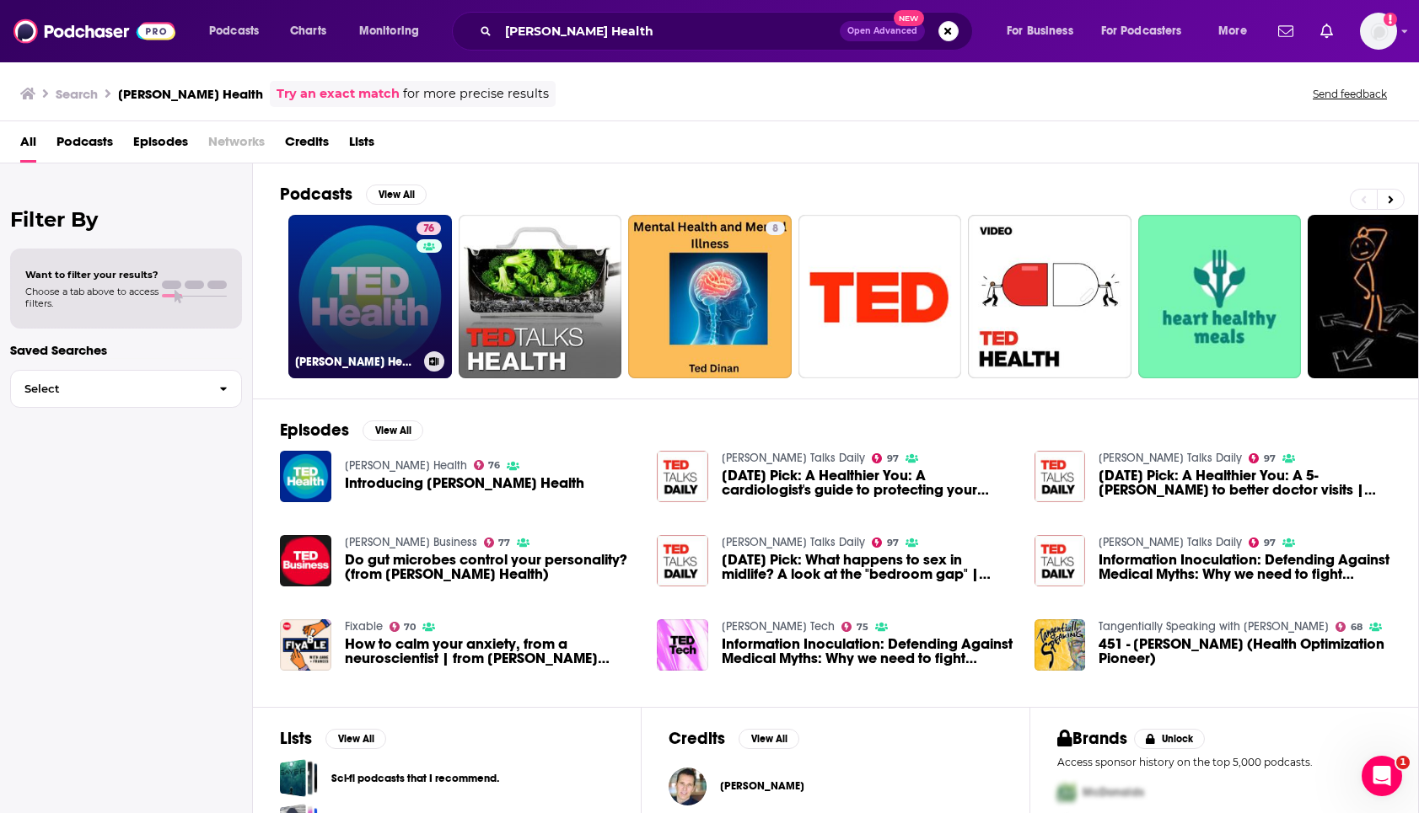
click at [359, 299] on link "76 TED Health" at bounding box center [370, 297] width 164 height 164
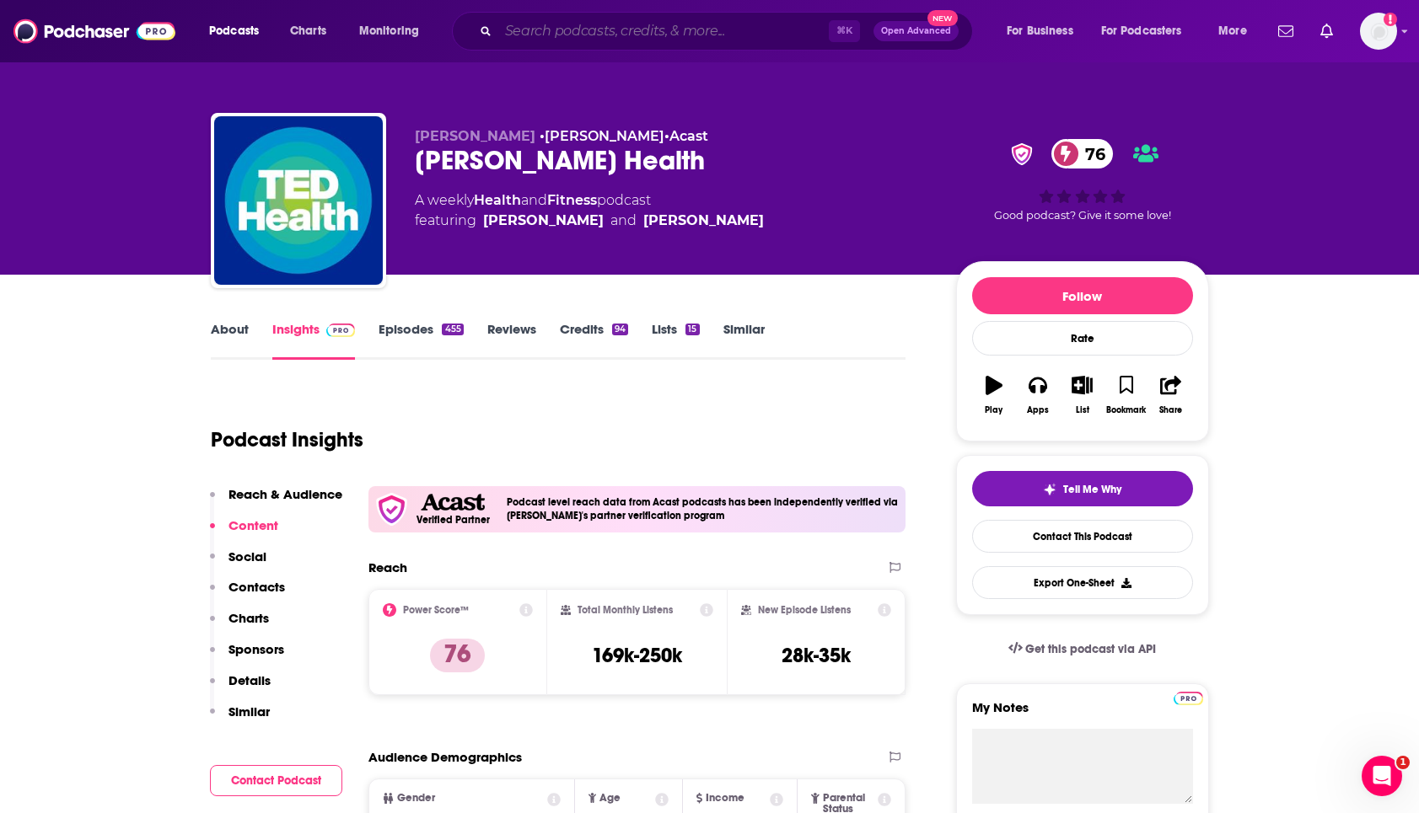
click at [567, 27] on input "Search podcasts, credits, & more..." at bounding box center [663, 31] width 330 height 27
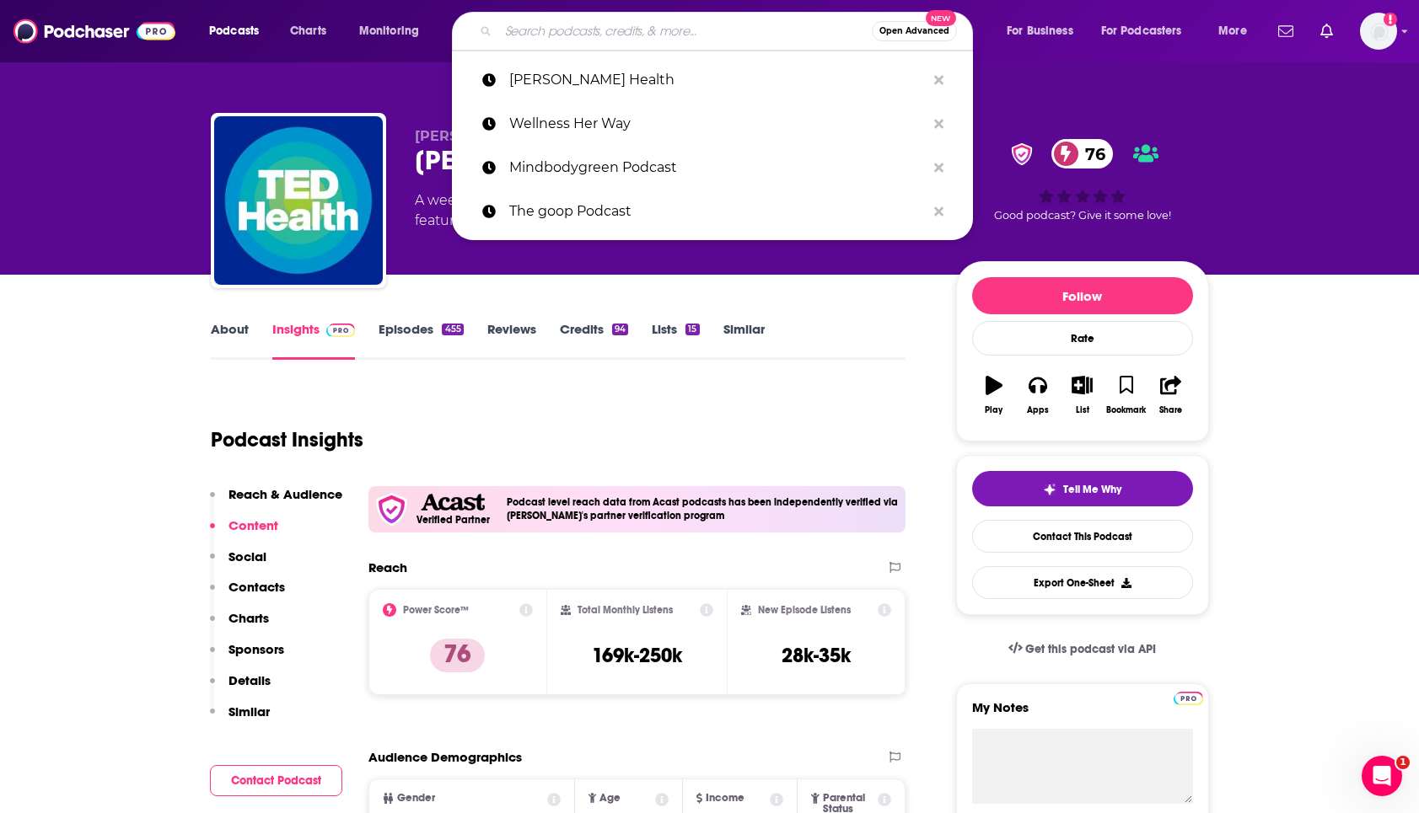
paste input "Keeping It Real with Jillian Michaels"
type input "Keeping It Real with Jillian Michaels"
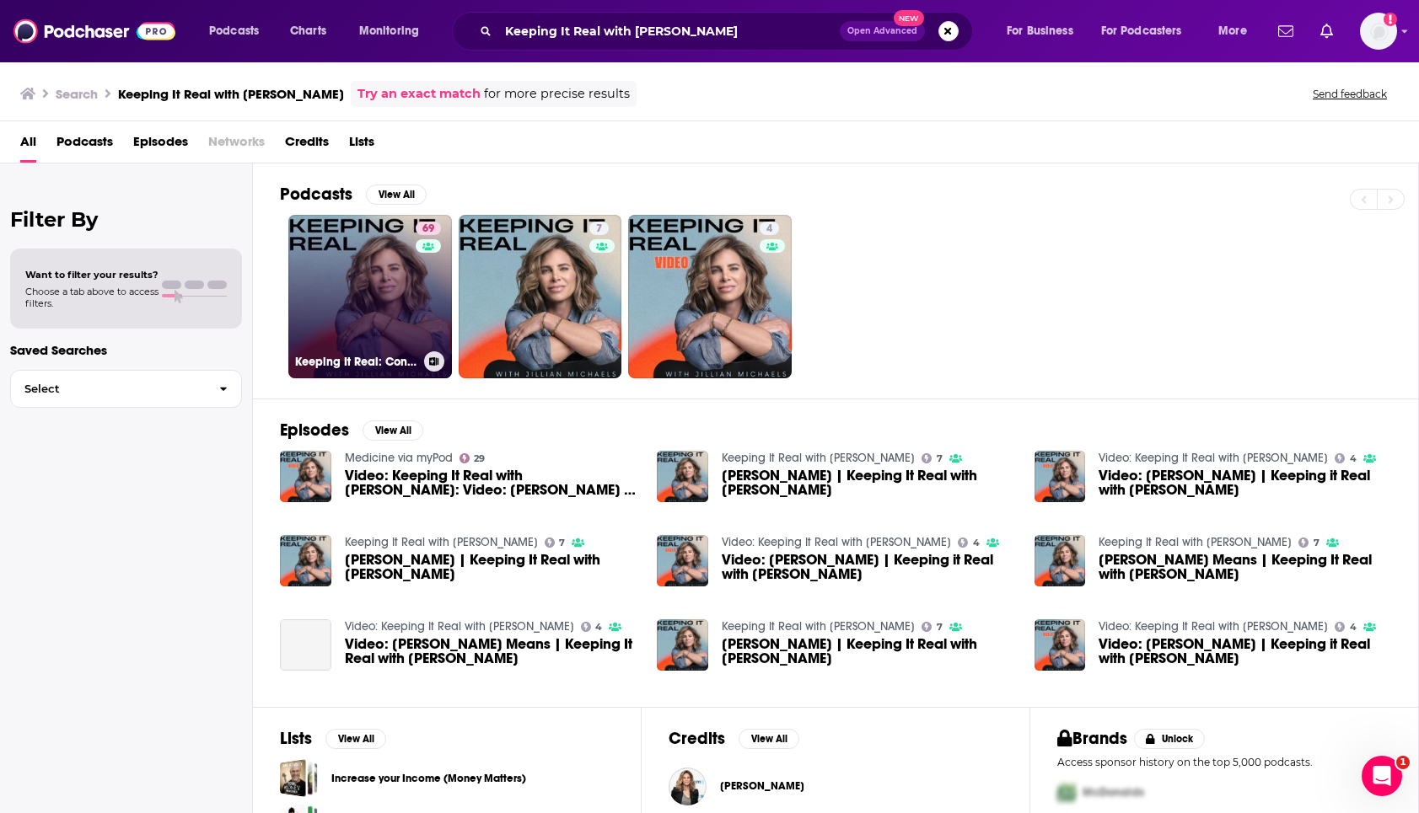
click at [375, 302] on link "69 Keeping It Real: Conversations with Jillian Michaels" at bounding box center [370, 297] width 164 height 164
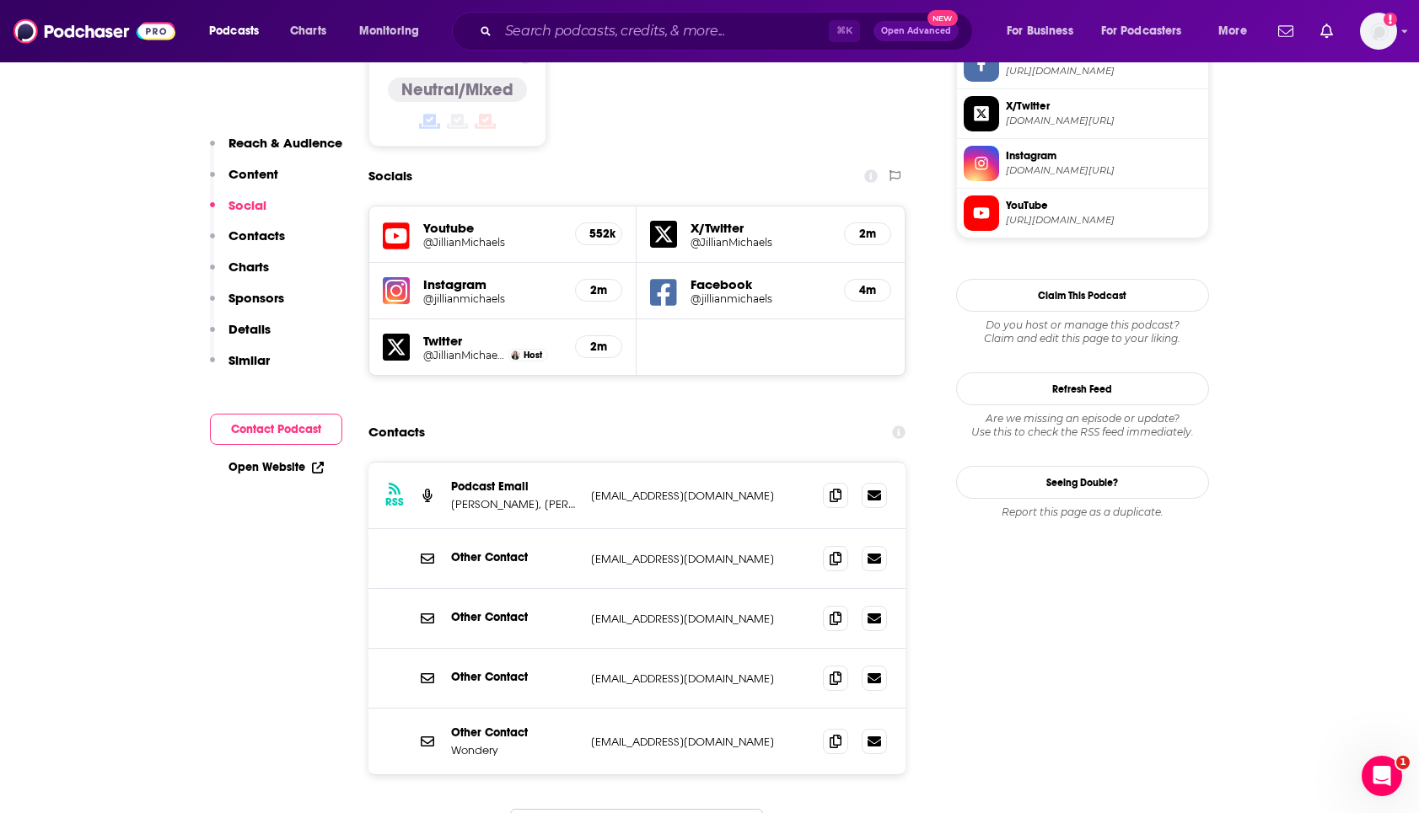
scroll to position [1513, 0]
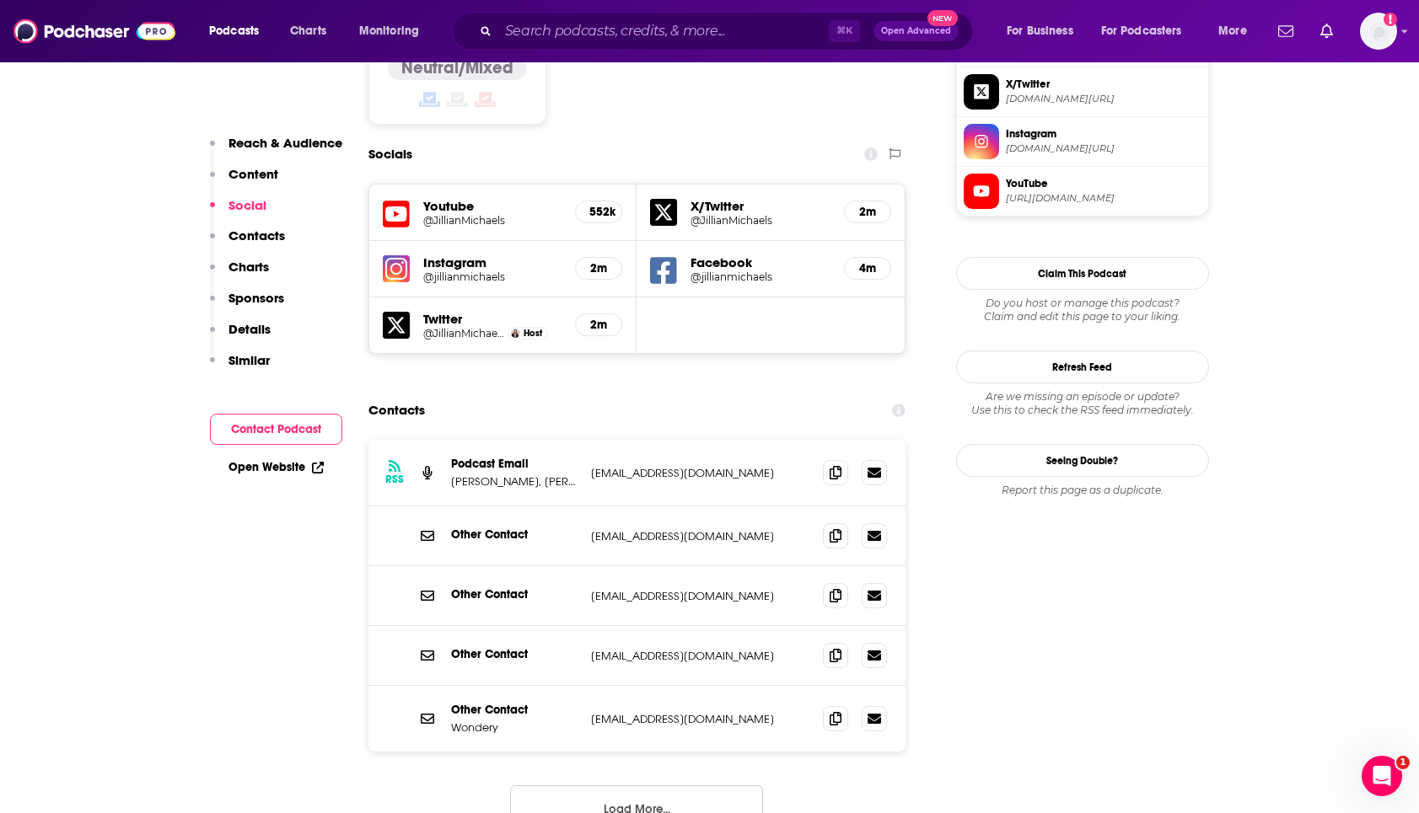
click at [529, 475] on p "[PERSON_NAME], [PERSON_NAME], & Studio71" at bounding box center [514, 482] width 126 height 14
click at [836, 465] on icon at bounding box center [835, 471] width 12 height 13
click at [654, 786] on button "Load More..." at bounding box center [636, 809] width 253 height 46
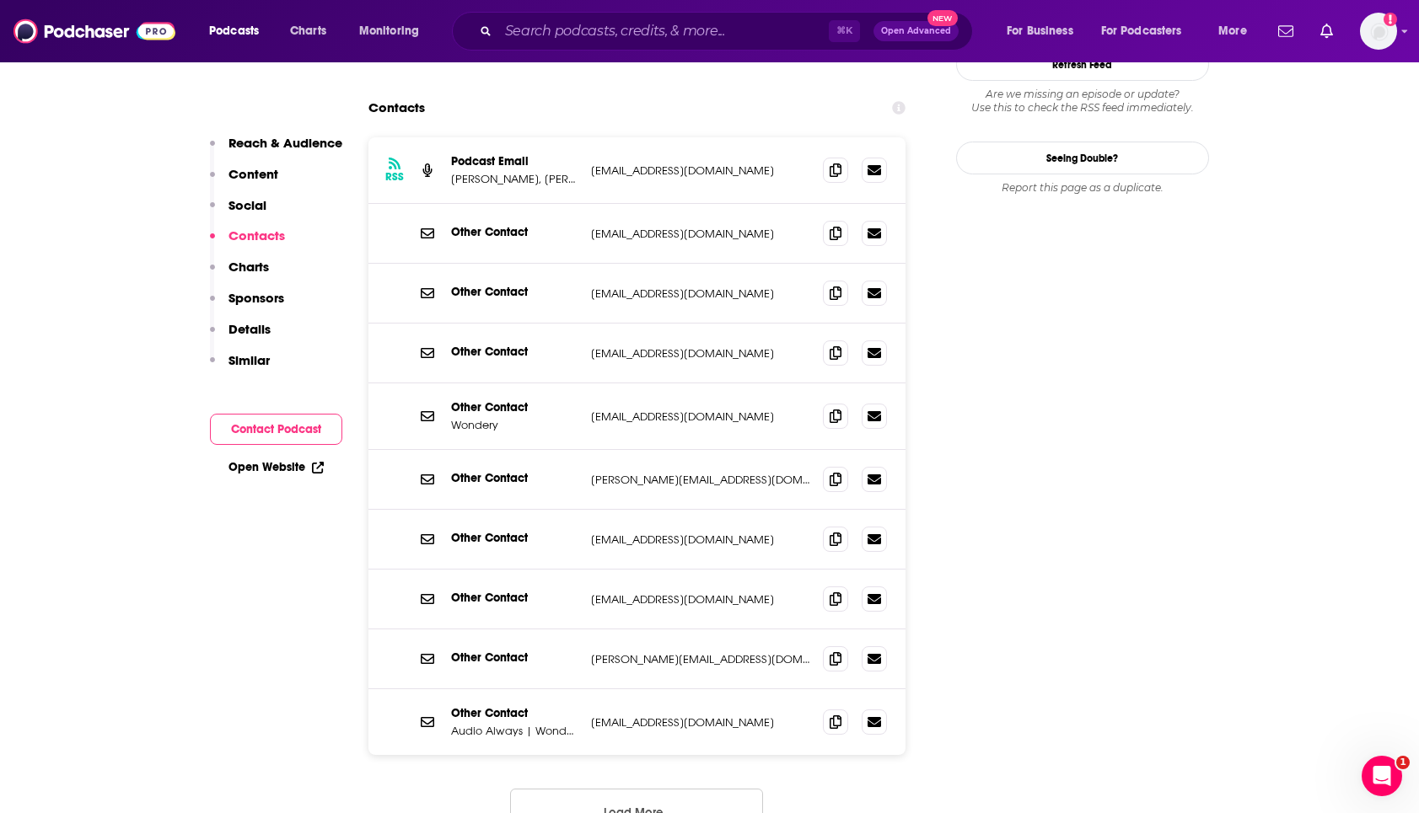
scroll to position [1782, 0]
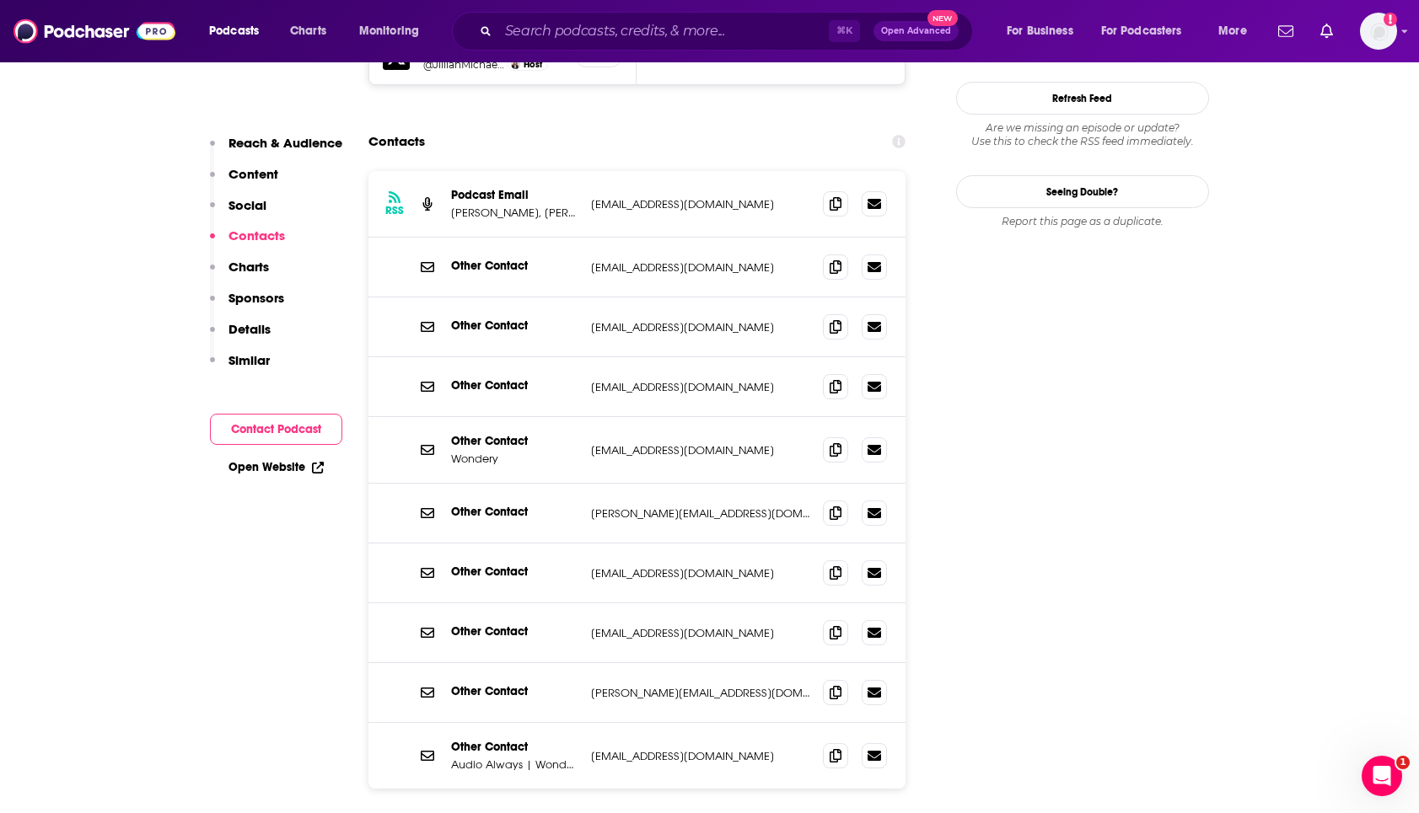
click at [436, 503] on span at bounding box center [427, 513] width 20 height 20
click at [839, 506] on icon at bounding box center [835, 512] width 12 height 13
click at [660, 32] on input "Search podcasts, credits, & more..." at bounding box center [663, 31] width 330 height 27
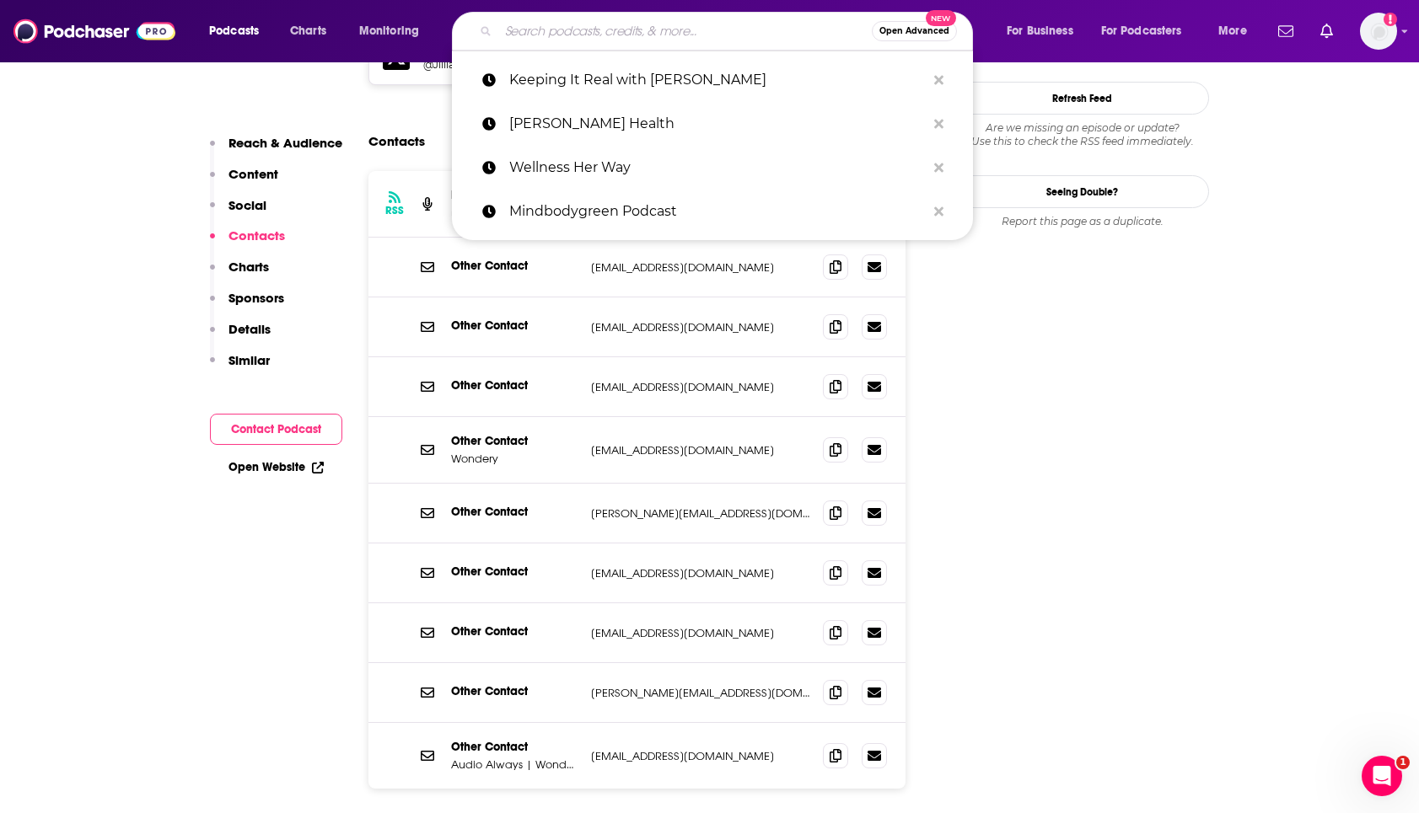
paste input "Heal Squad with [PERSON_NAME]"
type input "Heal Squad with [PERSON_NAME]"
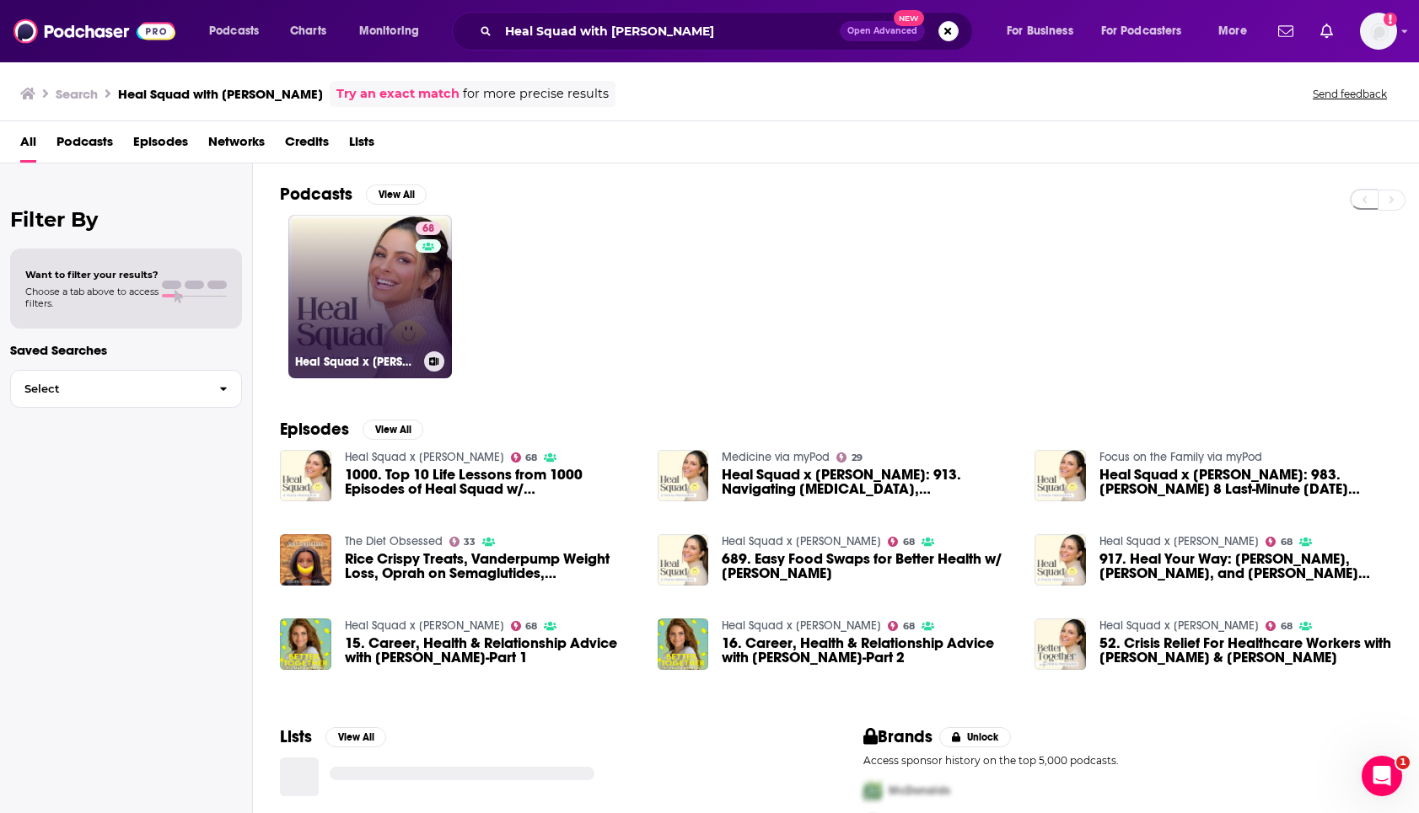
click at [361, 295] on link "68 Heal Squad x [PERSON_NAME]" at bounding box center [370, 297] width 164 height 164
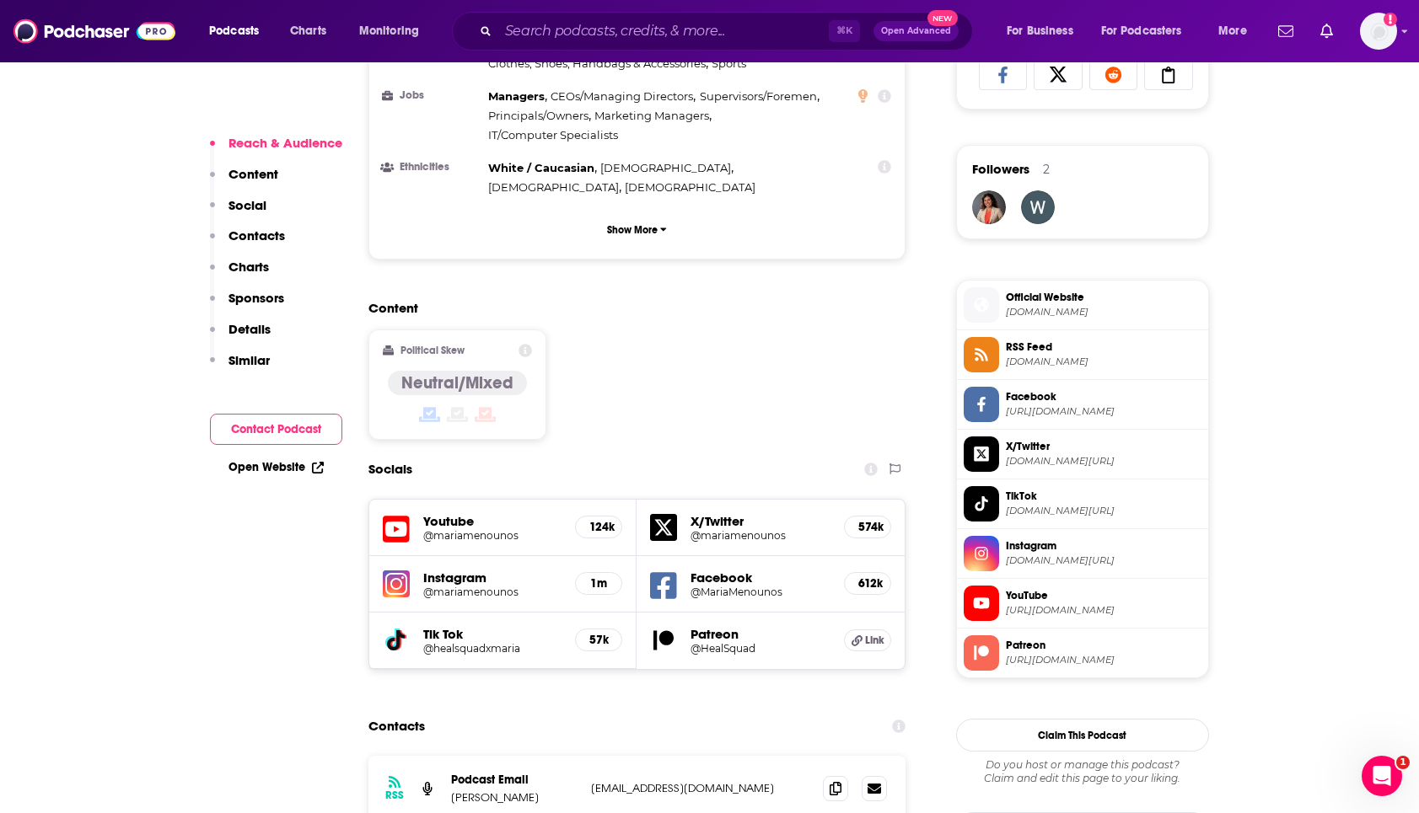
scroll to position [1363, 0]
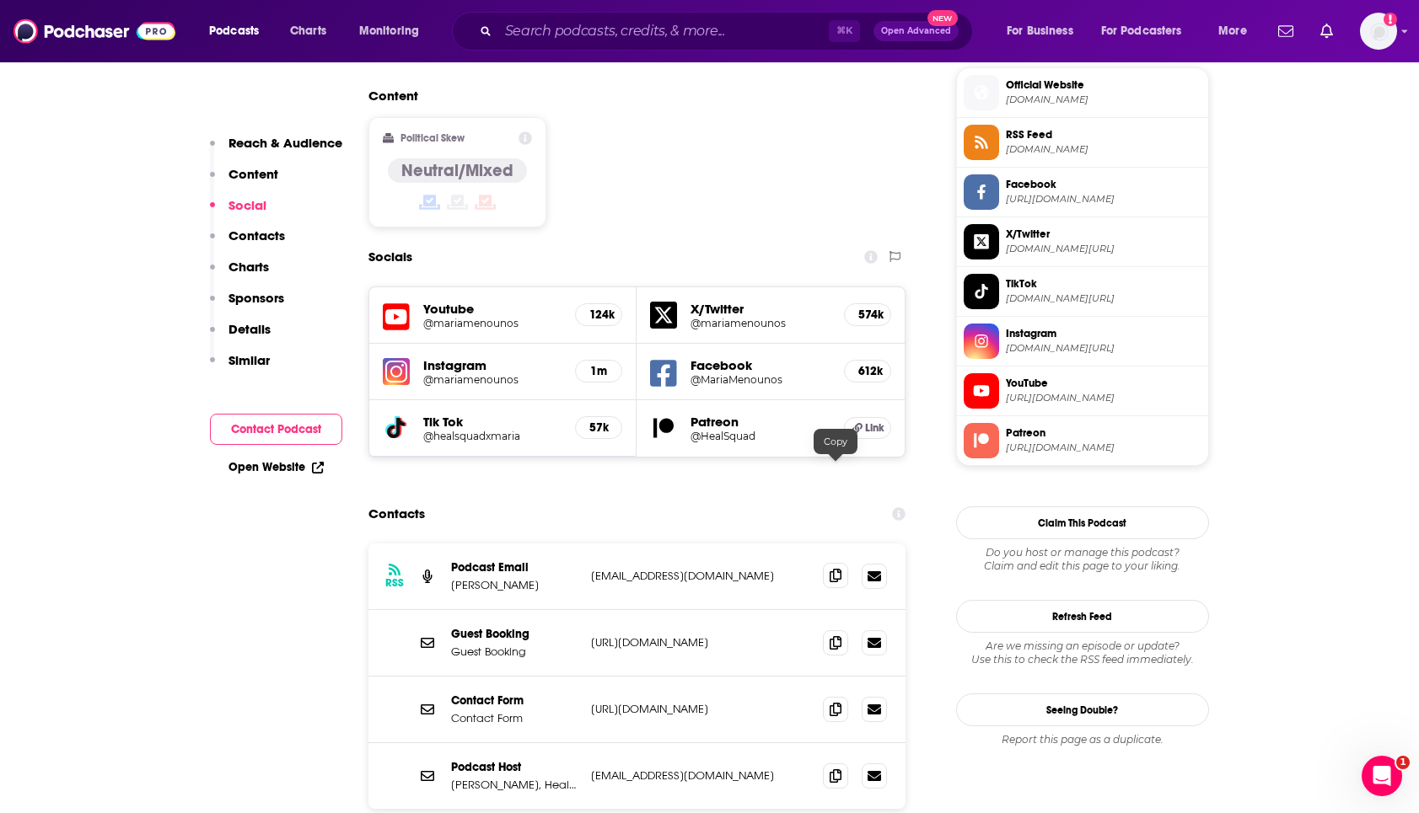
click at [834, 569] on icon at bounding box center [835, 575] width 12 height 13
click at [840, 769] on icon at bounding box center [835, 775] width 12 height 13
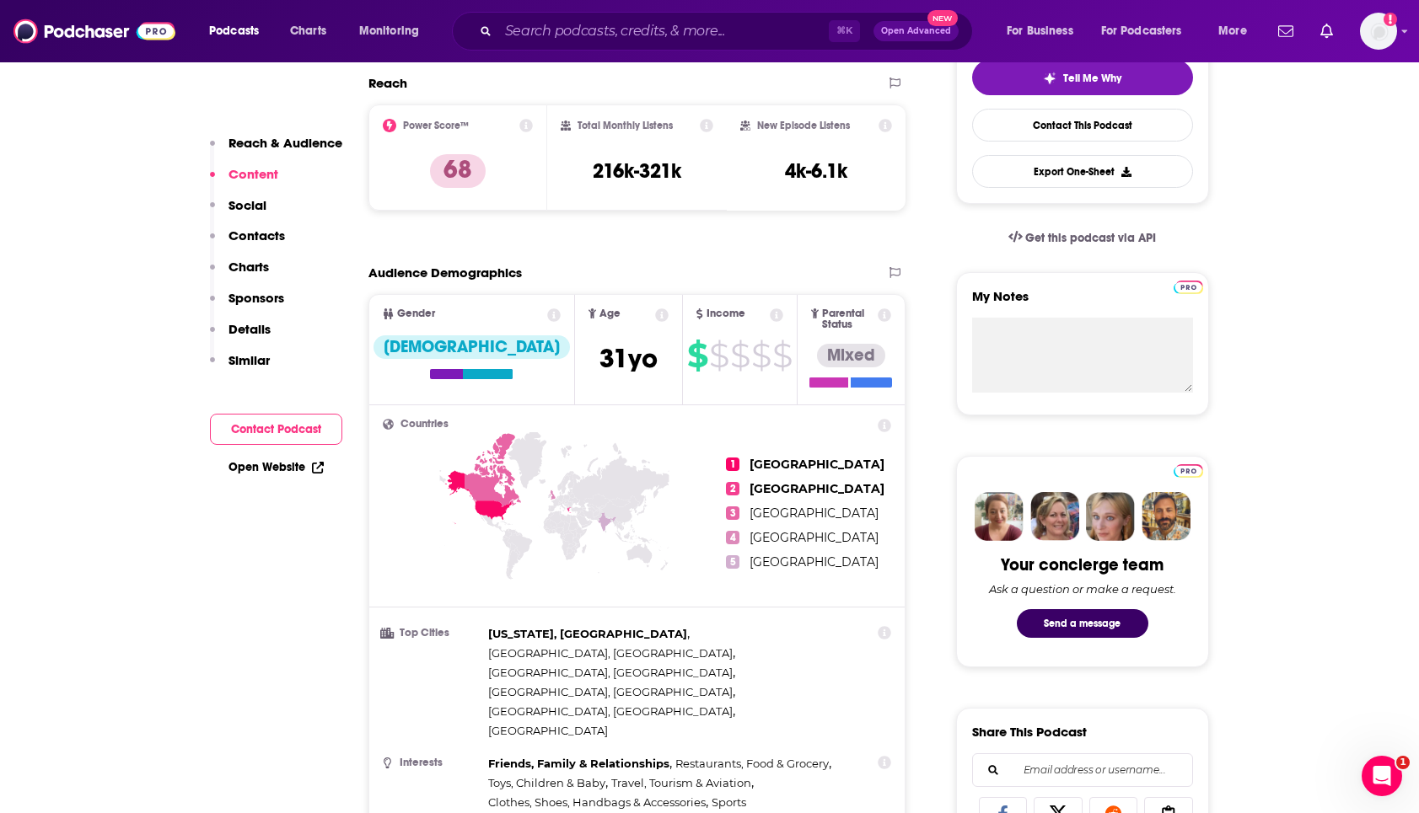
scroll to position [0, 0]
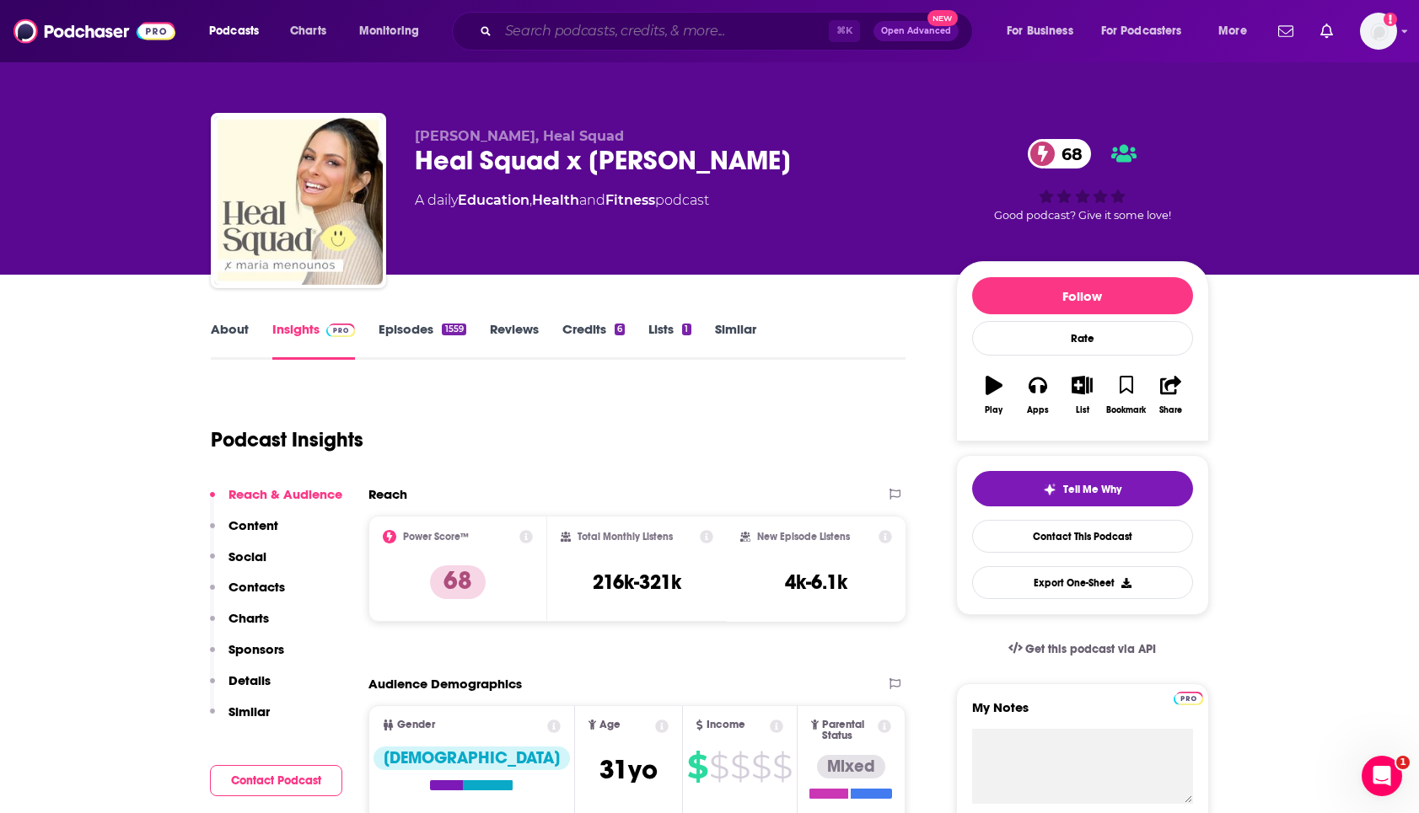
click at [651, 38] on input "Search podcasts, credits, & more..." at bounding box center [663, 31] width 330 height 27
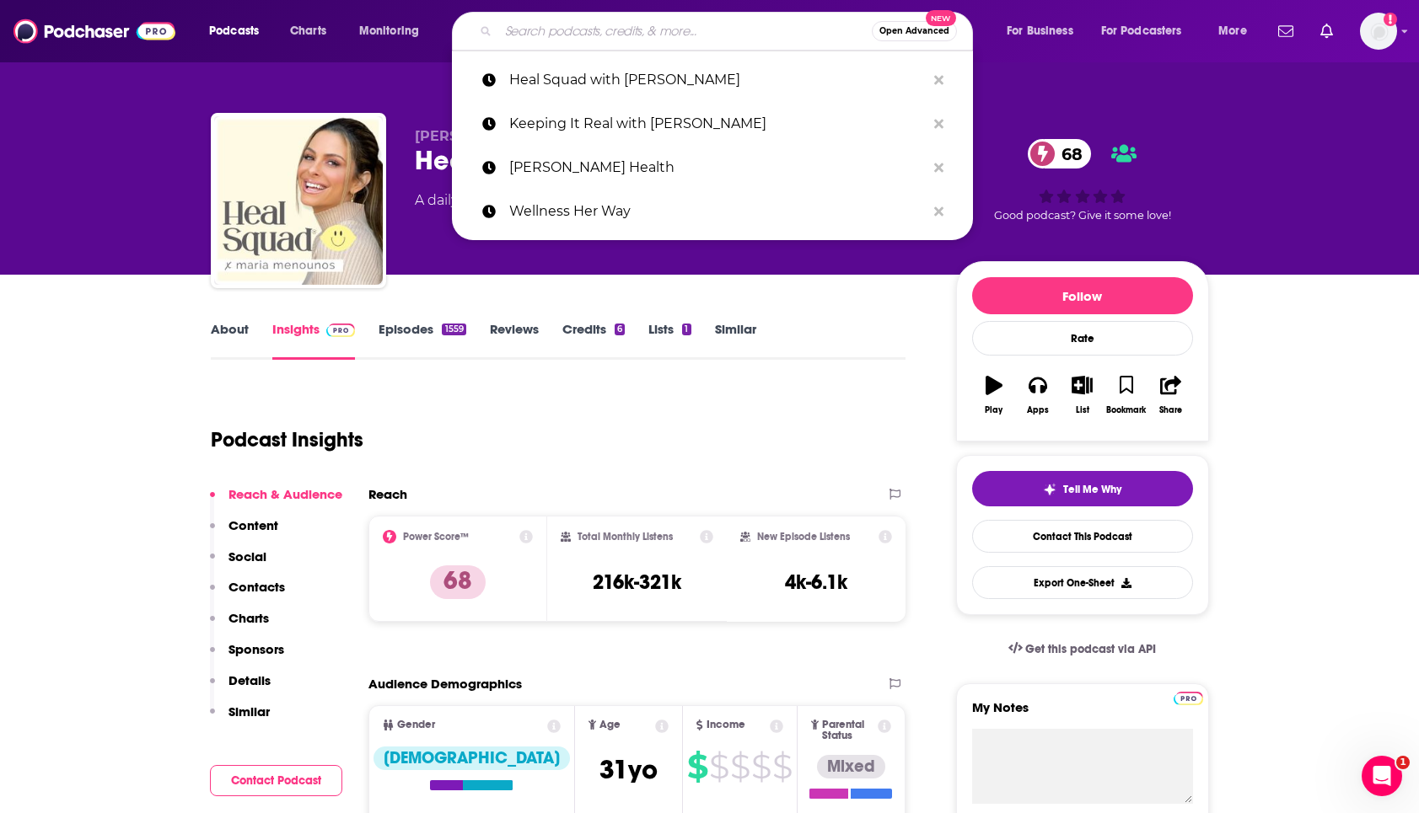
paste input "Transform Podcast"
type input "Transform Podcast"
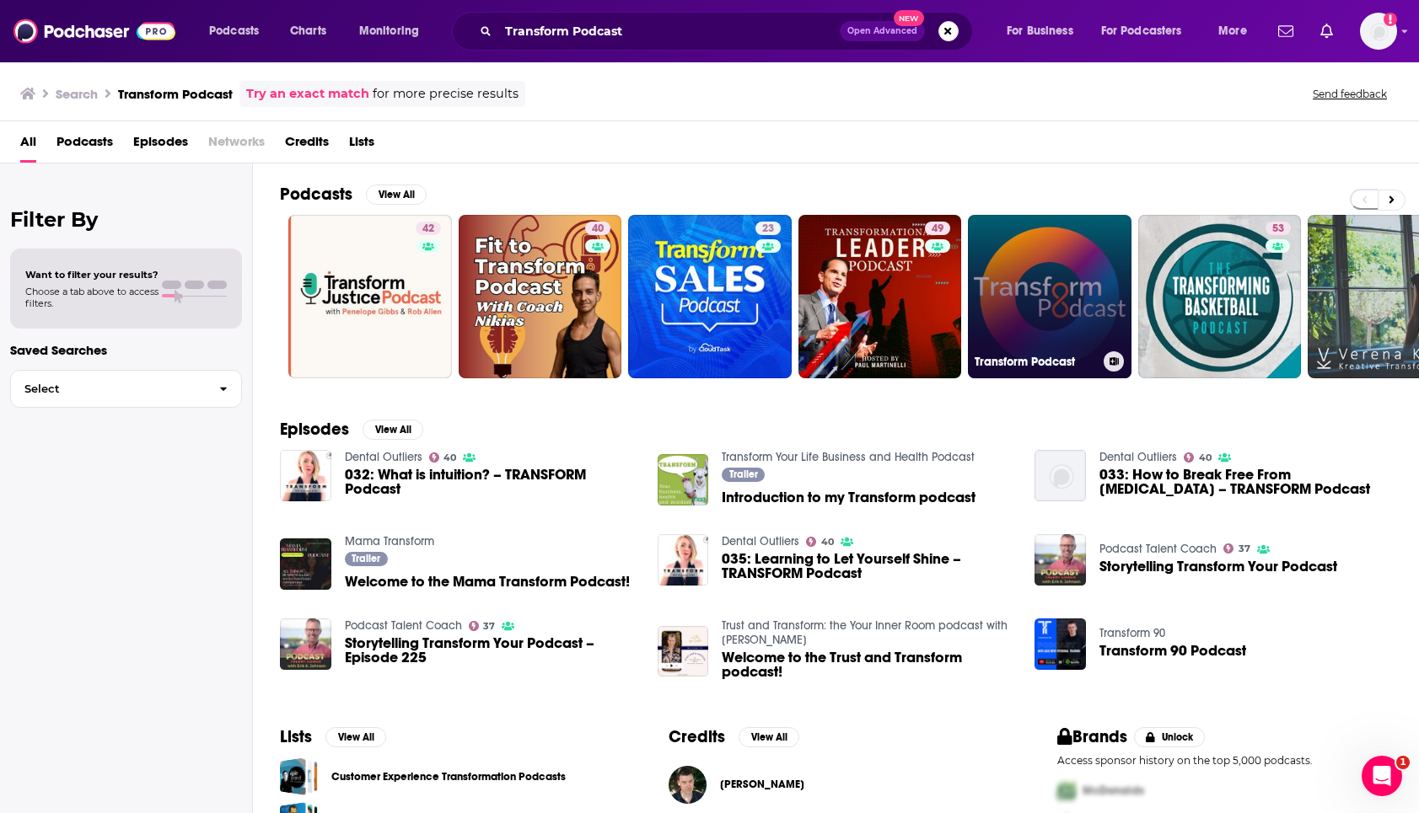
click at [1041, 291] on link "Transform Podcast" at bounding box center [1050, 297] width 164 height 164
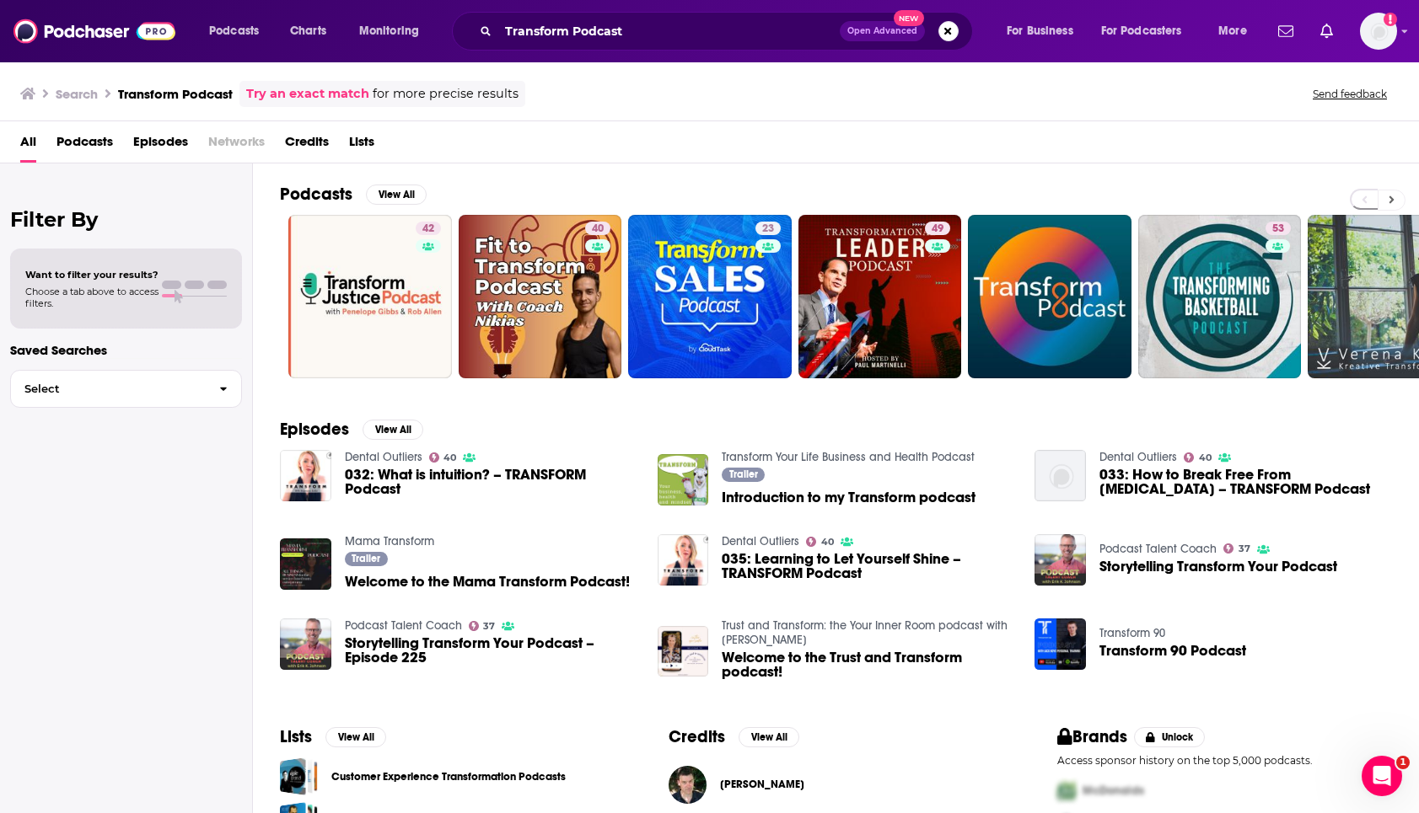
click at [1393, 199] on button at bounding box center [1391, 200] width 28 height 21
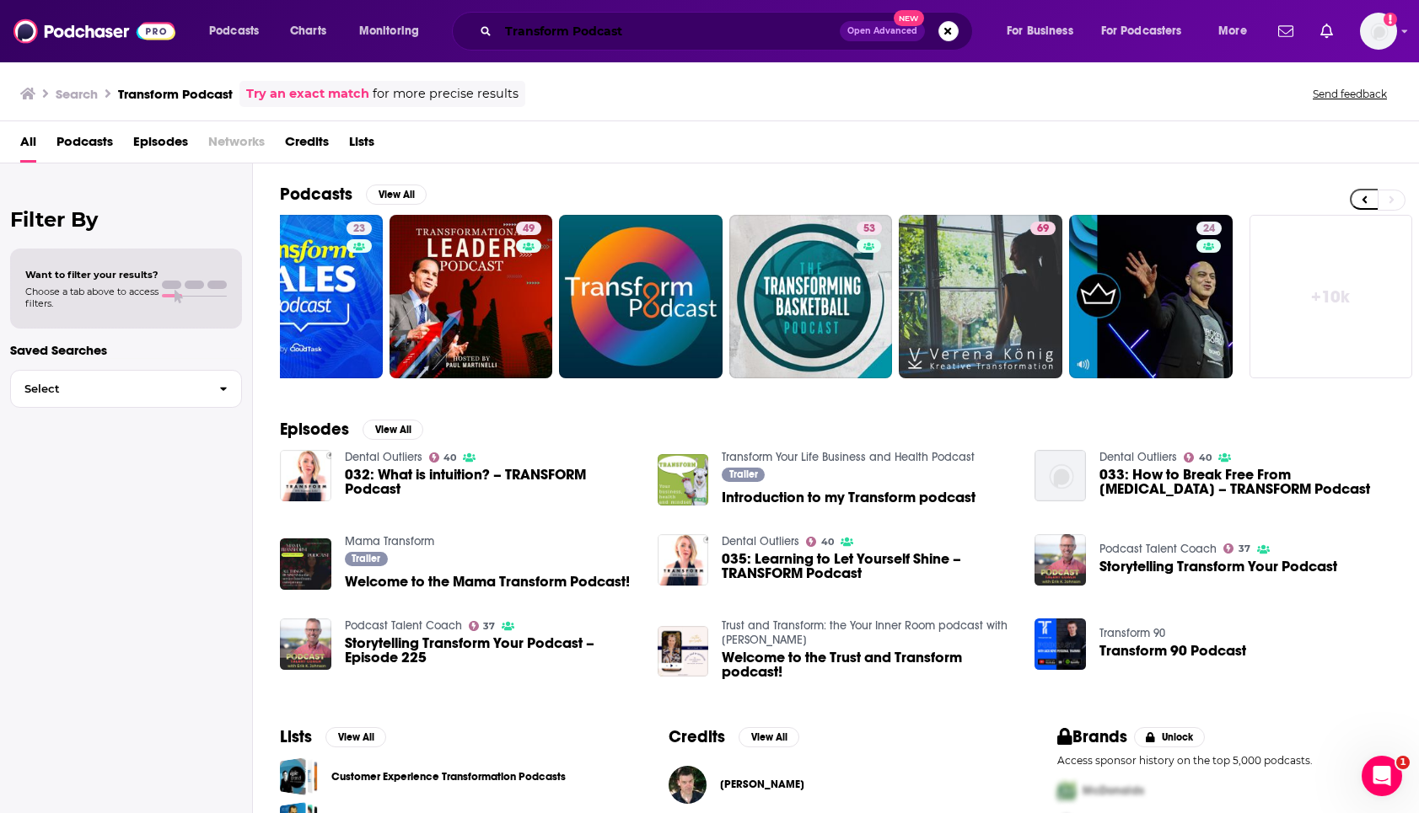
click at [549, 35] on input "Transform Podcast" at bounding box center [668, 31] width 341 height 27
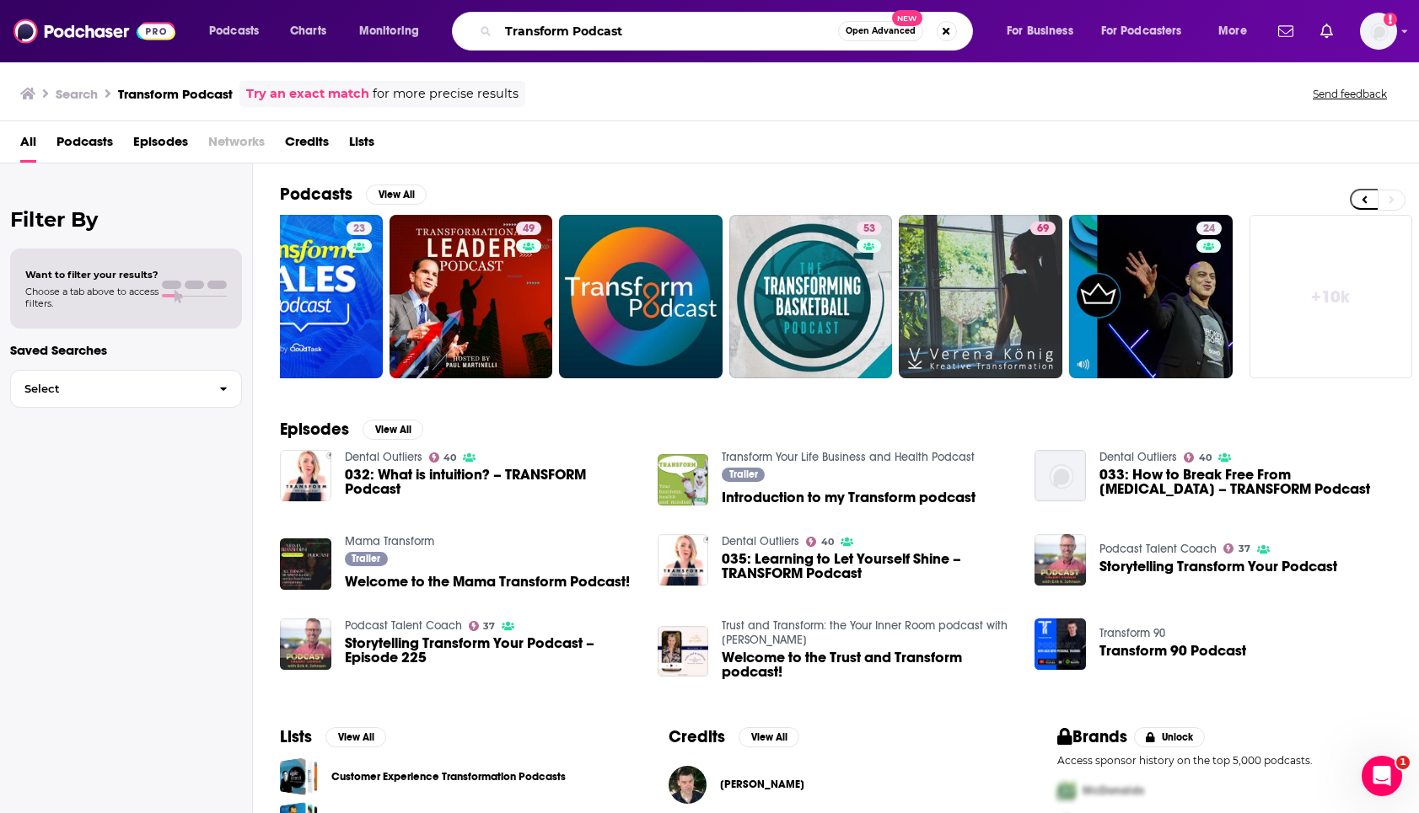
click at [549, 35] on input "Transform Podcast" at bounding box center [668, 31] width 340 height 27
paste input "Girls Gotta Ea"
type input "Girls Gotta Eat"
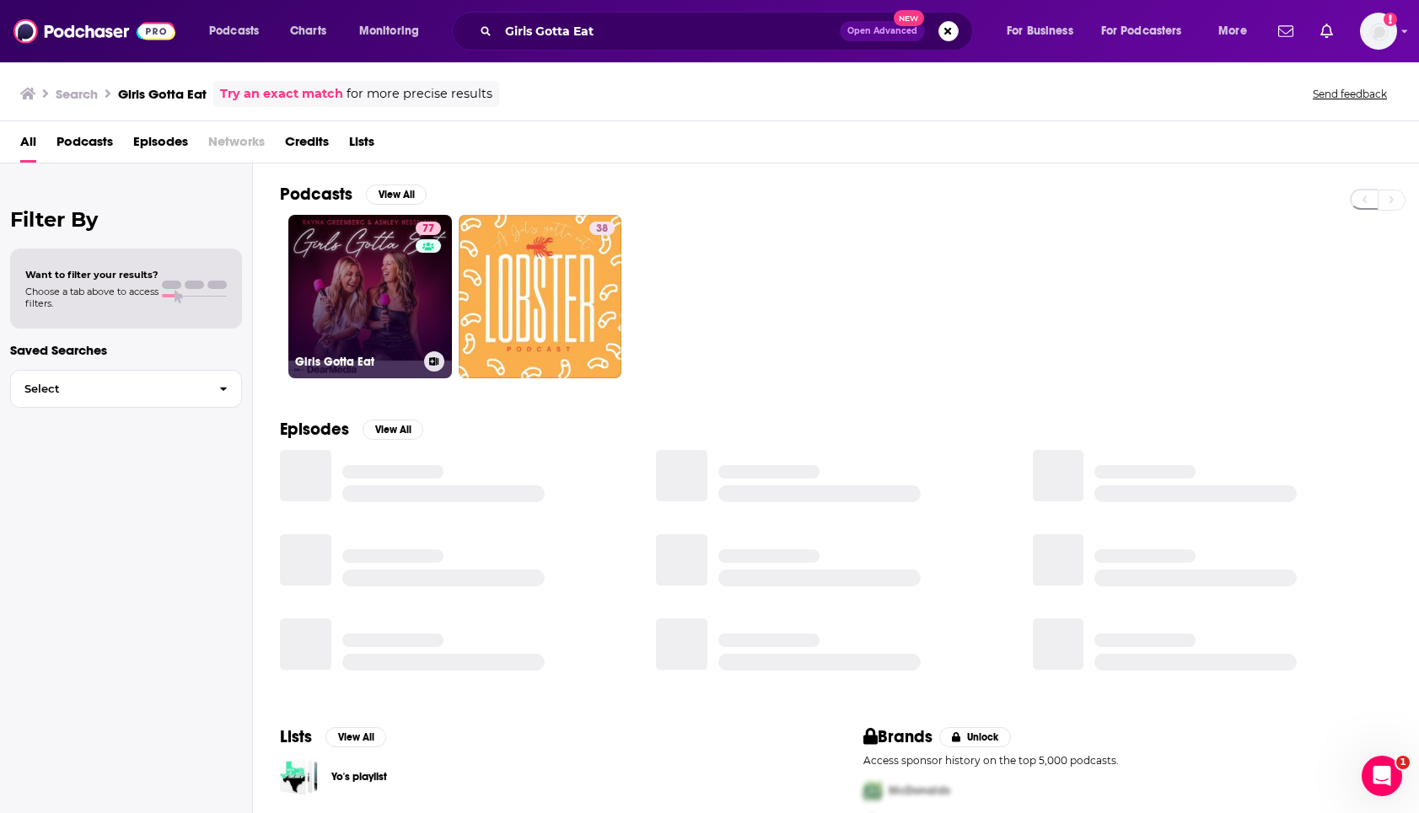
click at [376, 282] on link "77 Girls Gotta Eat" at bounding box center [370, 297] width 164 height 164
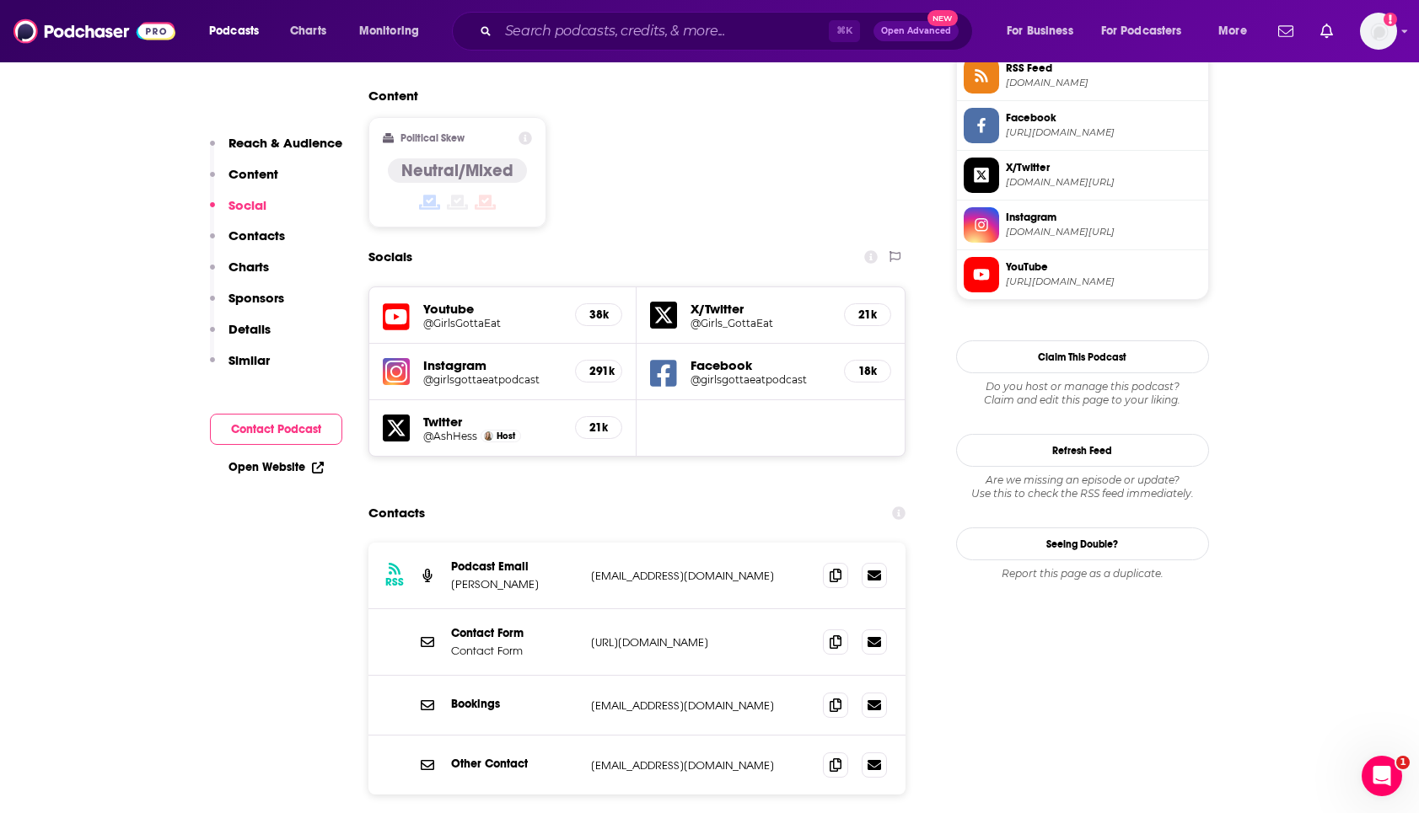
scroll to position [1434, 0]
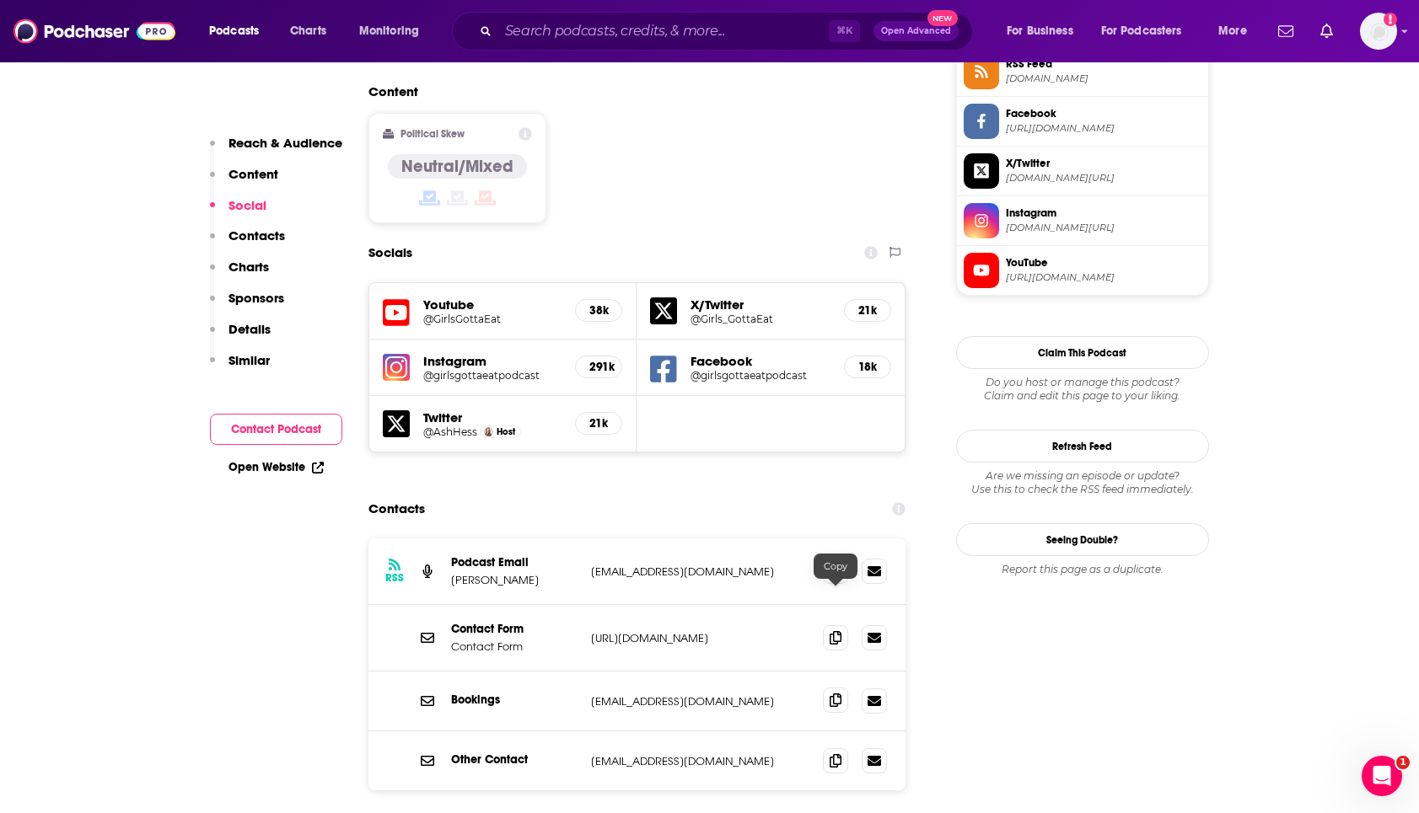
click at [834, 694] on icon at bounding box center [835, 700] width 12 height 13
click at [835, 564] on icon at bounding box center [835, 570] width 12 height 13
click at [510, 573] on p "Ashley Hesseltine" at bounding box center [514, 580] width 126 height 14
copy p "Hesseltine"
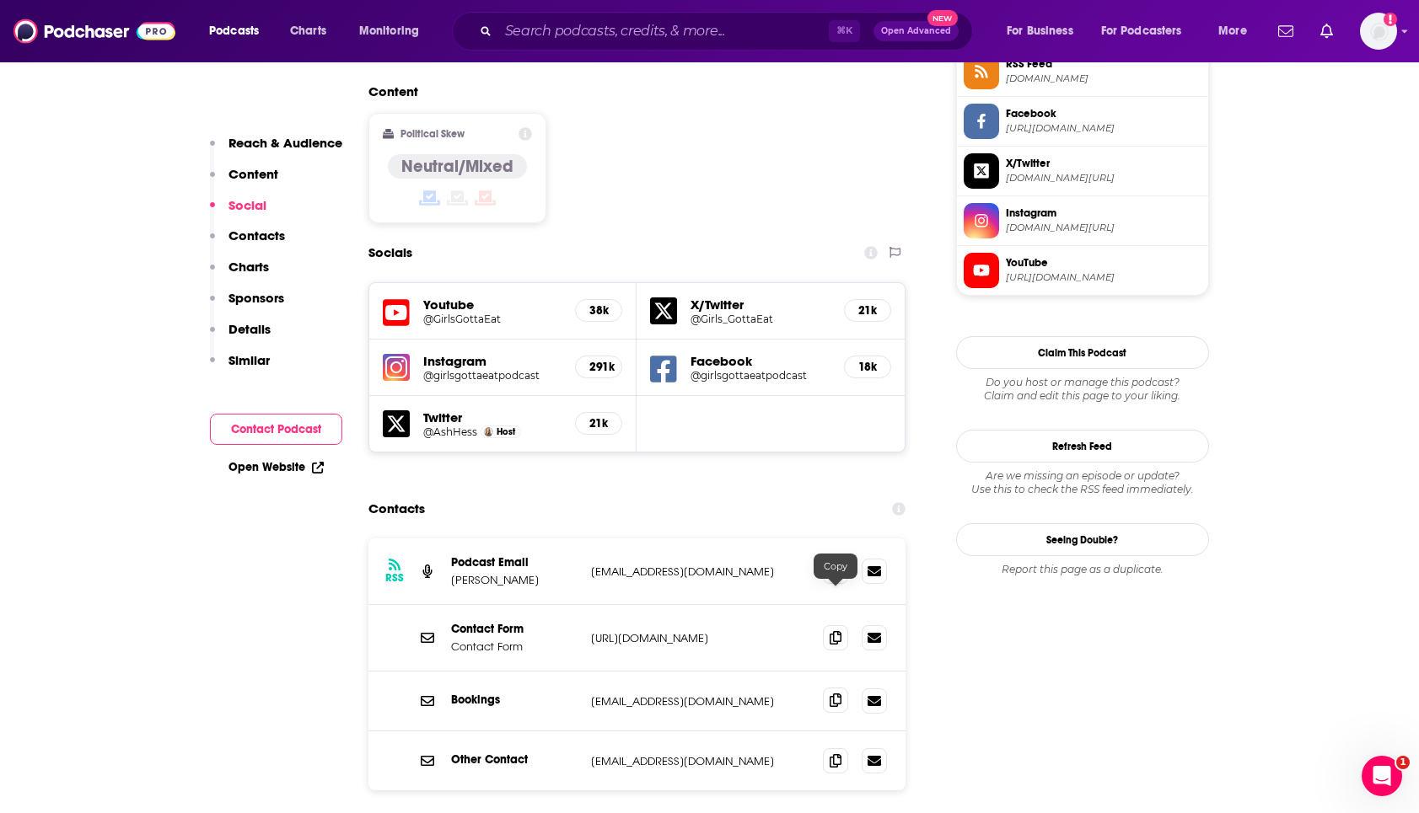
click at [831, 694] on icon at bounding box center [835, 700] width 12 height 13
click at [641, 36] on input "Search podcasts, credits, & more..." at bounding box center [663, 31] width 330 height 27
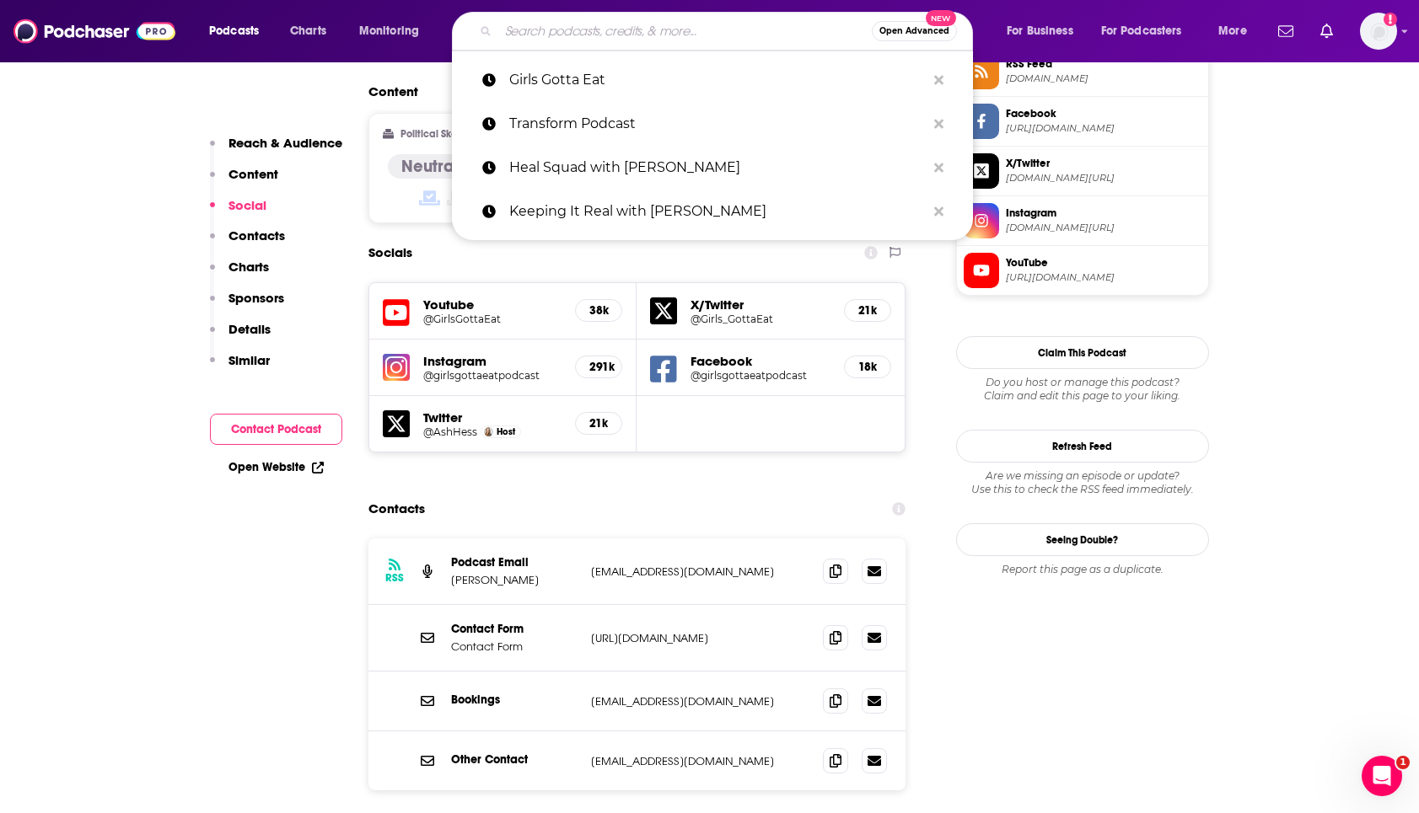
paste input "The Ed Mylett Show"
type input "The Ed Mylett Show"
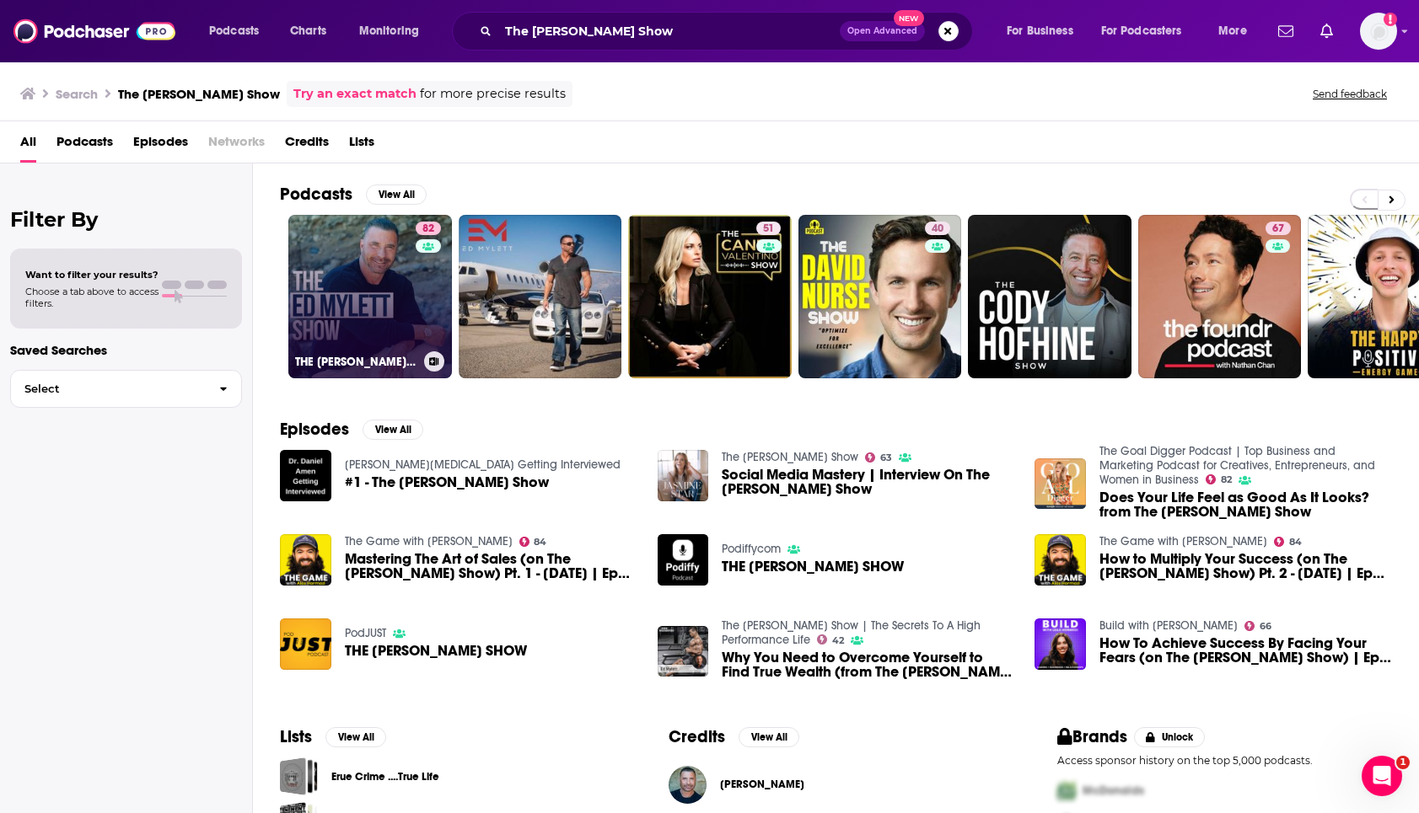
click at [363, 340] on link "82 THE ED MYLETT SHOW" at bounding box center [370, 297] width 164 height 164
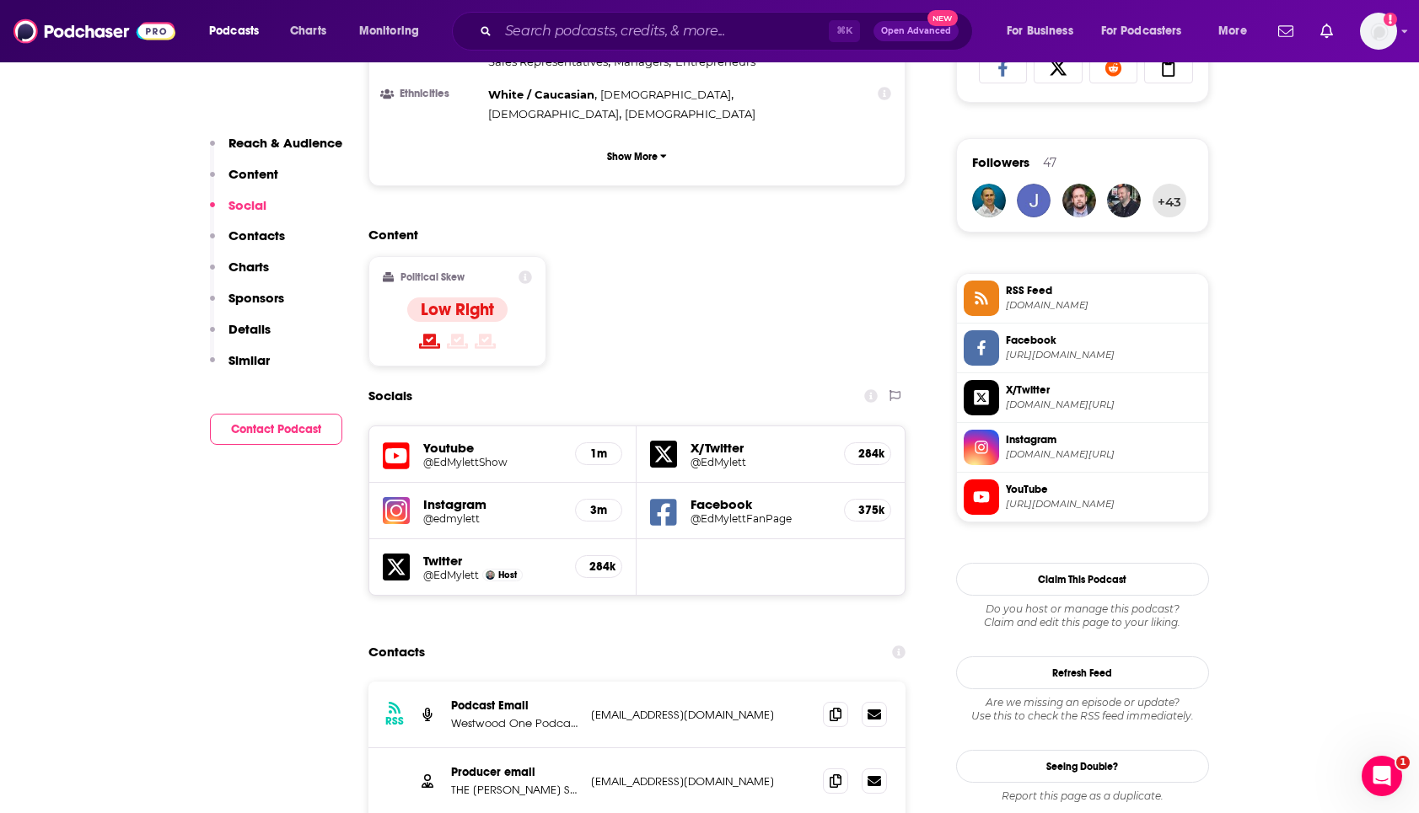
scroll to position [1292, 0]
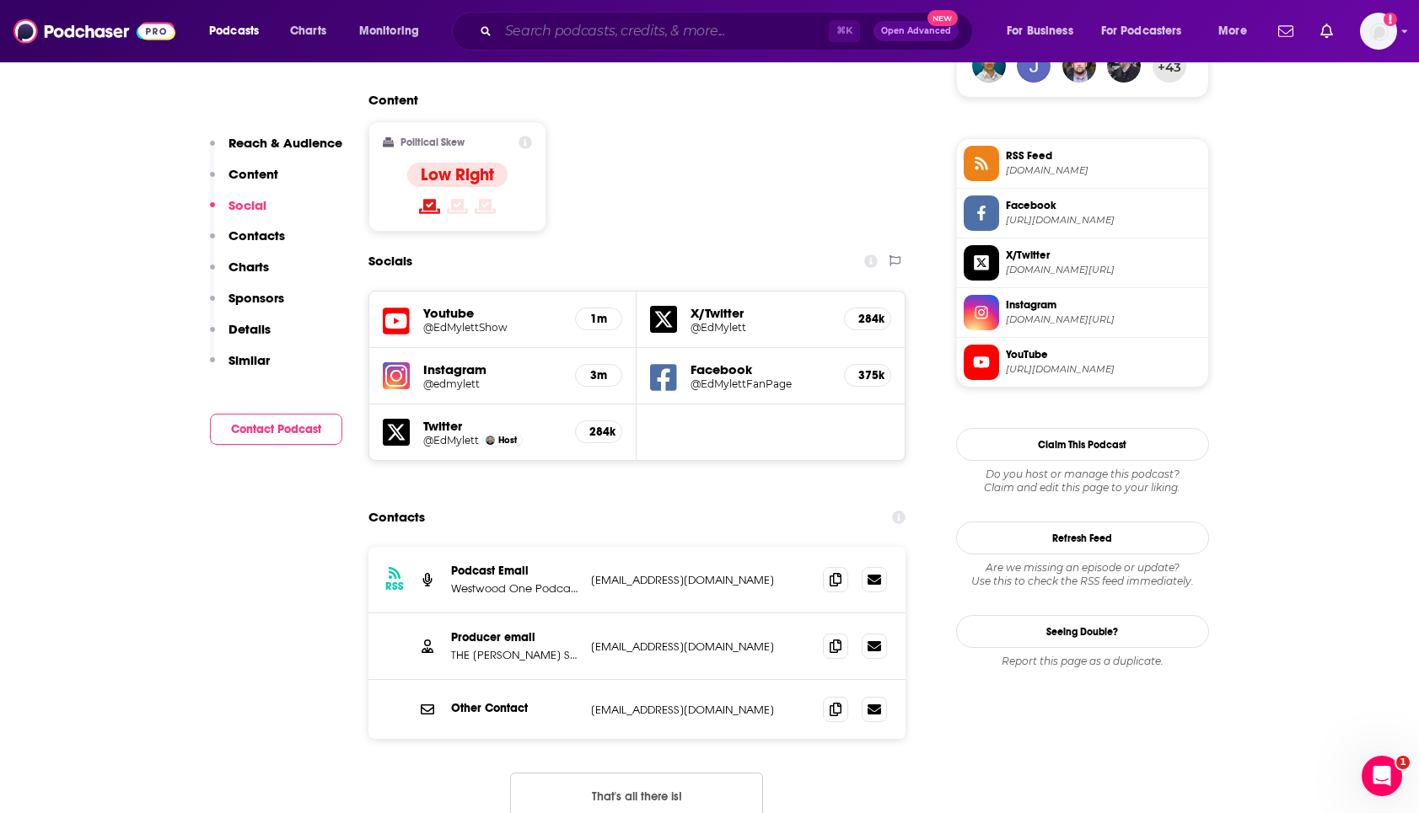
click at [577, 24] on input "Search podcasts, credits, & more..." at bounding box center [663, 31] width 330 height 27
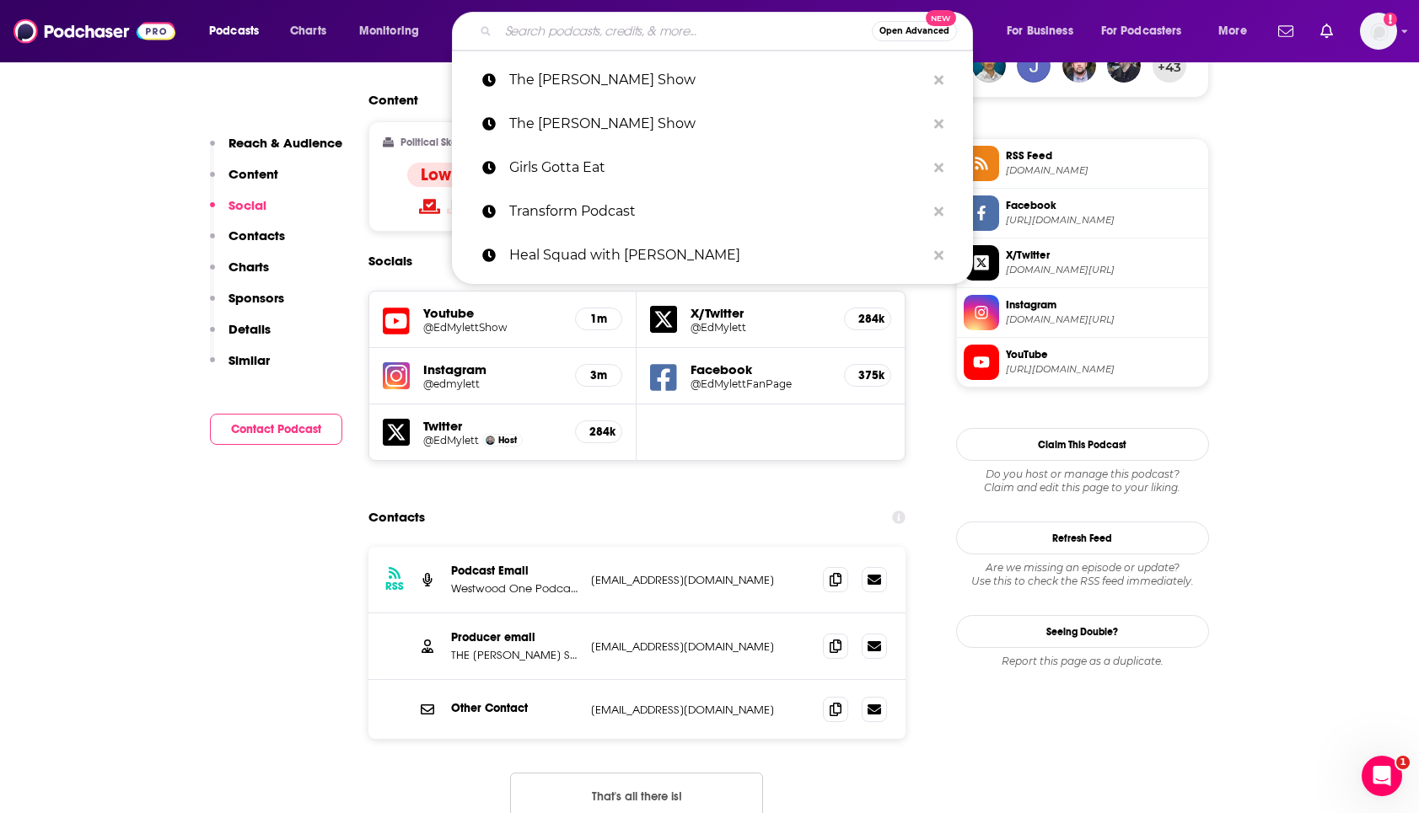
paste input "Overlooked"
type input "Overlooked"
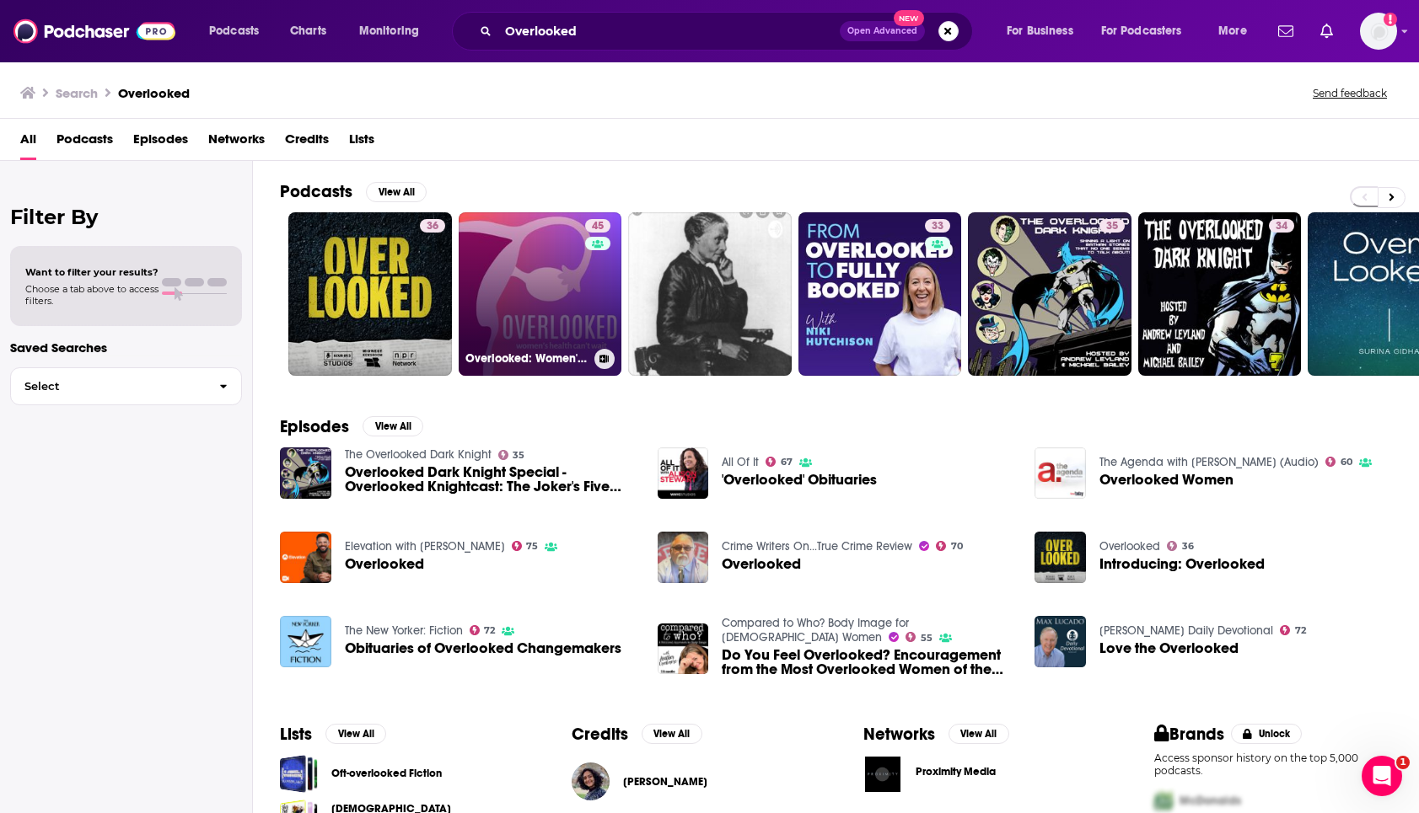
click at [518, 282] on link "45 Overlooked: Women's Health Can't Wait" at bounding box center [541, 294] width 164 height 164
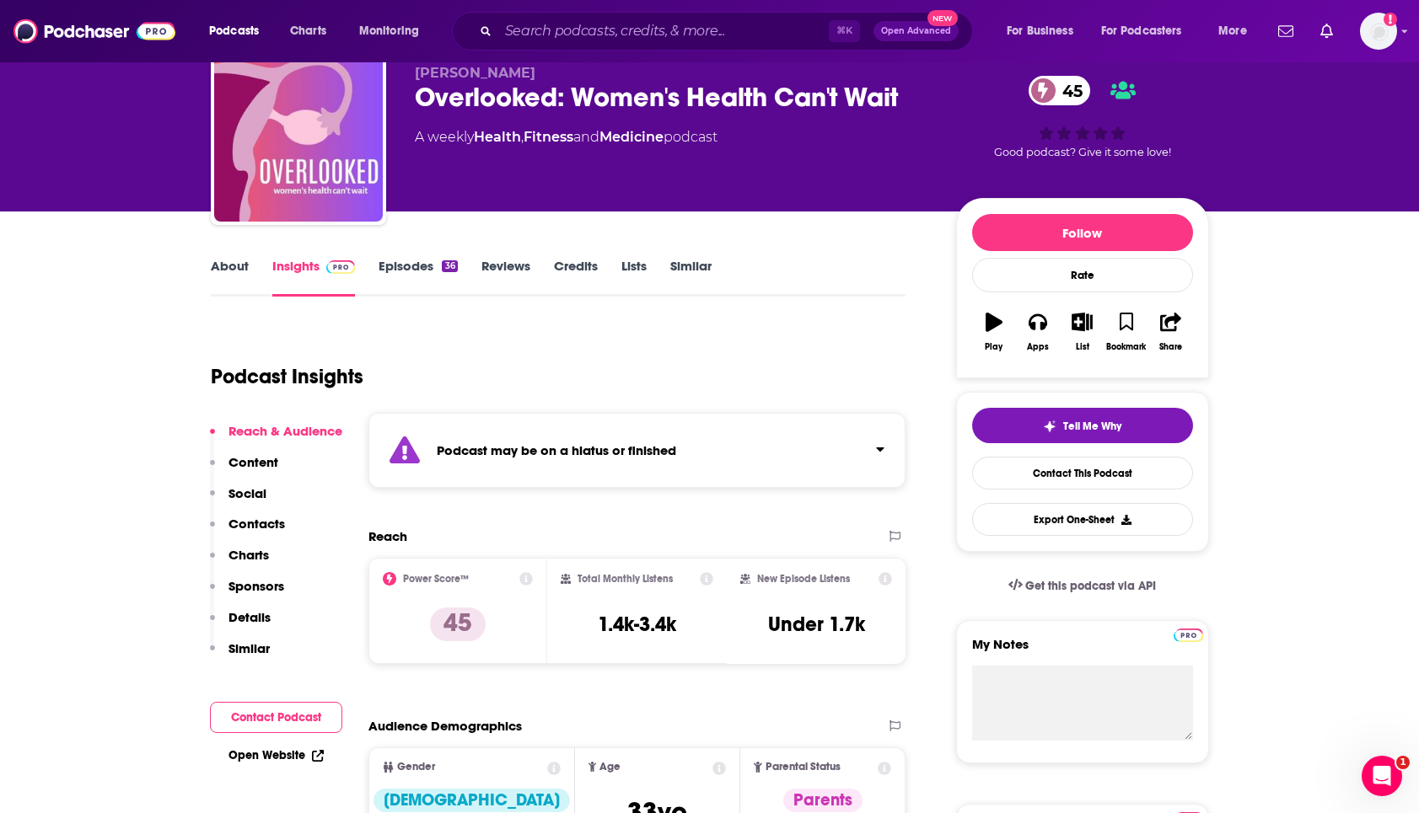
scroll to position [51, 0]
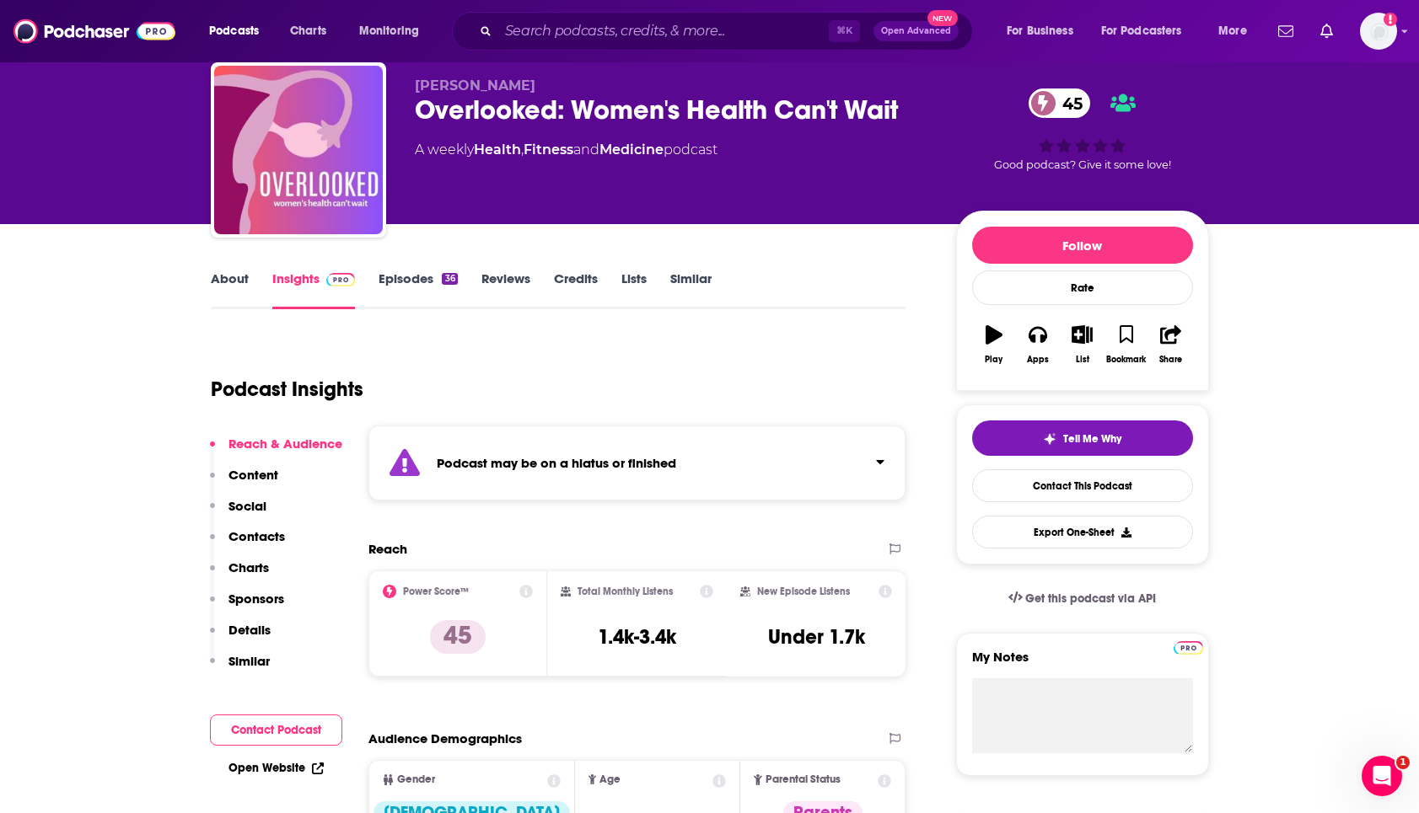
click at [709, 108] on div "Overlooked: Women's Health Can't Wait 45" at bounding box center [672, 110] width 514 height 33
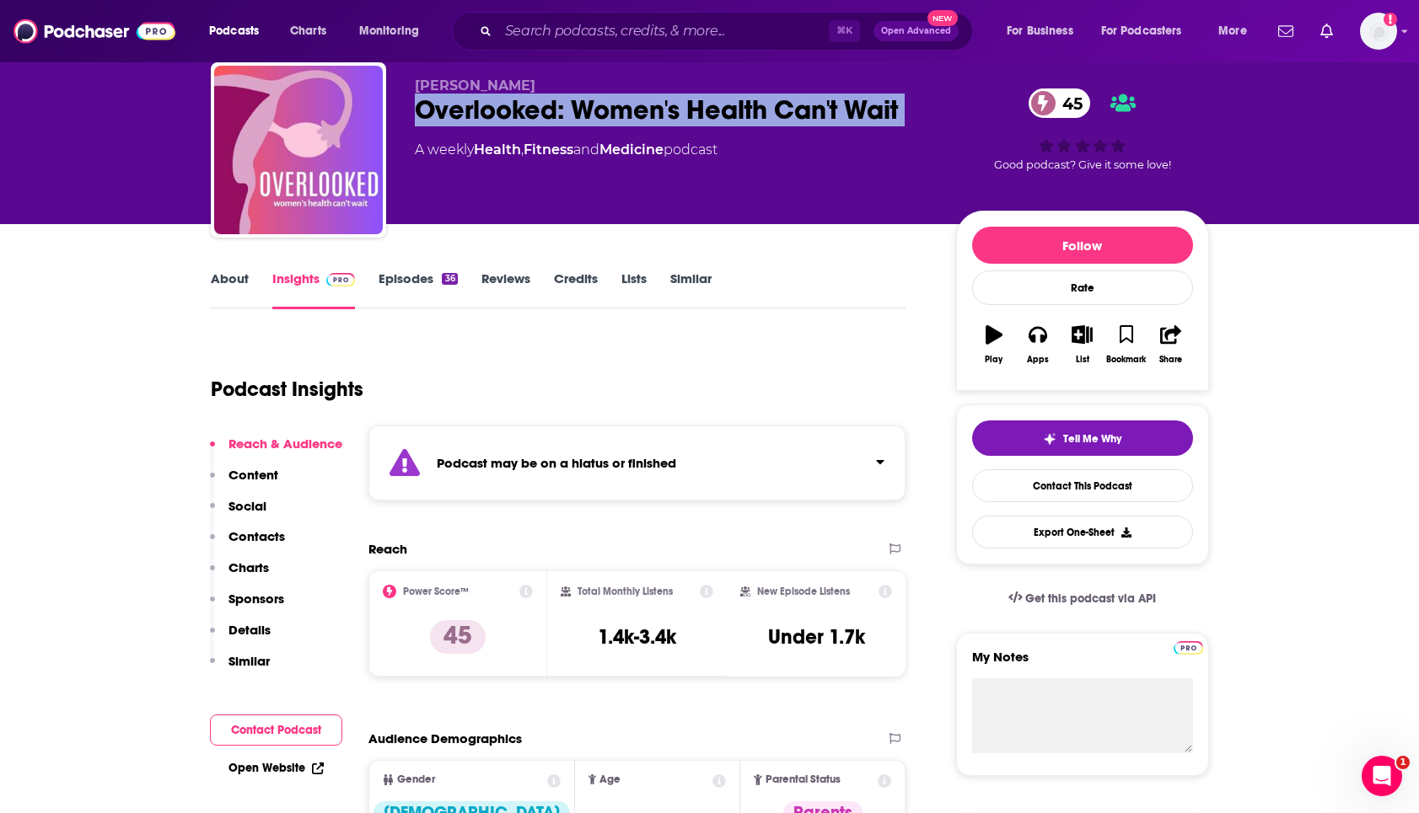
click at [709, 108] on div "Overlooked: Women's Health Can't Wait 45" at bounding box center [672, 110] width 514 height 33
copy div "Overlooked: Women's Health Can't Wait 45"
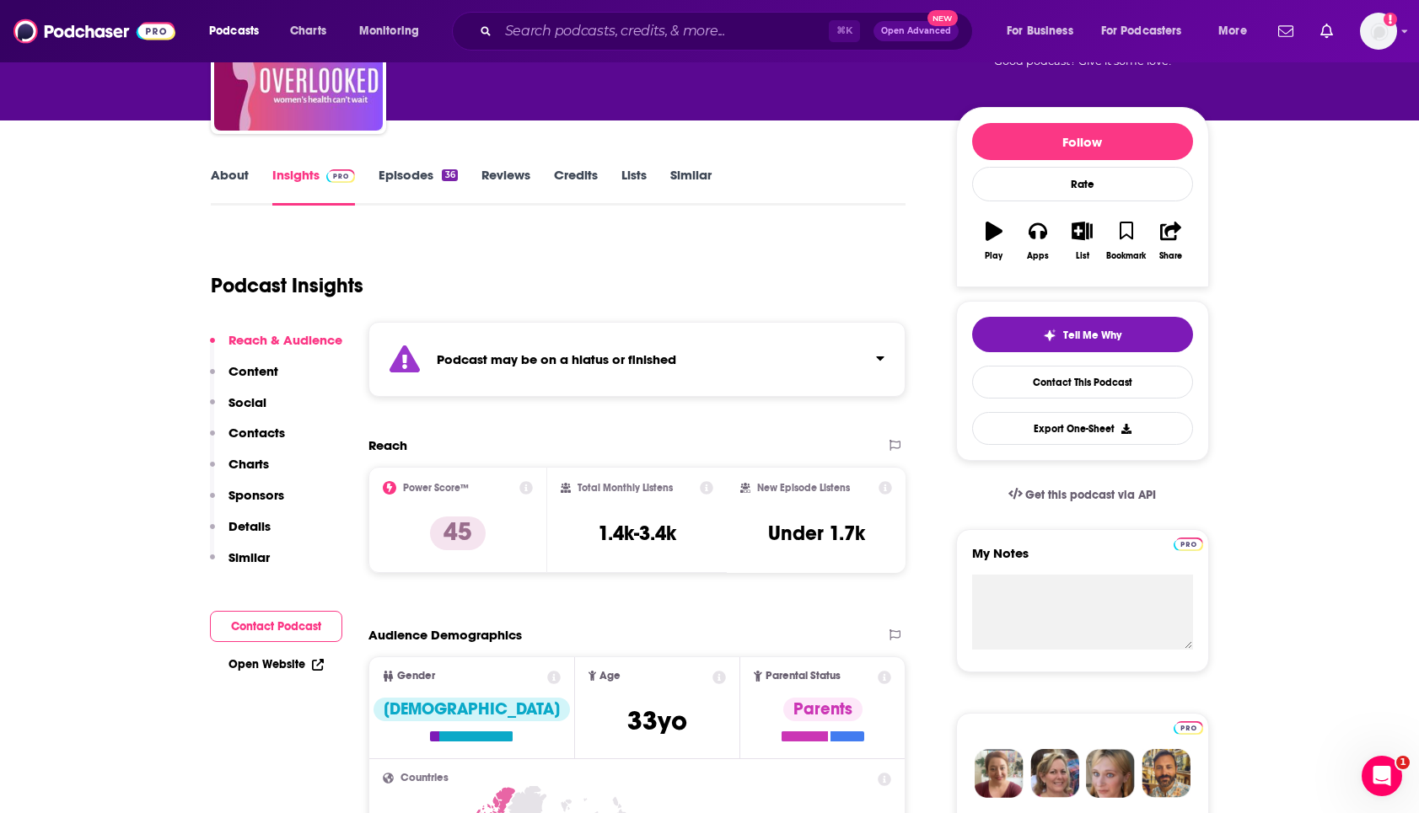
scroll to position [1090, 0]
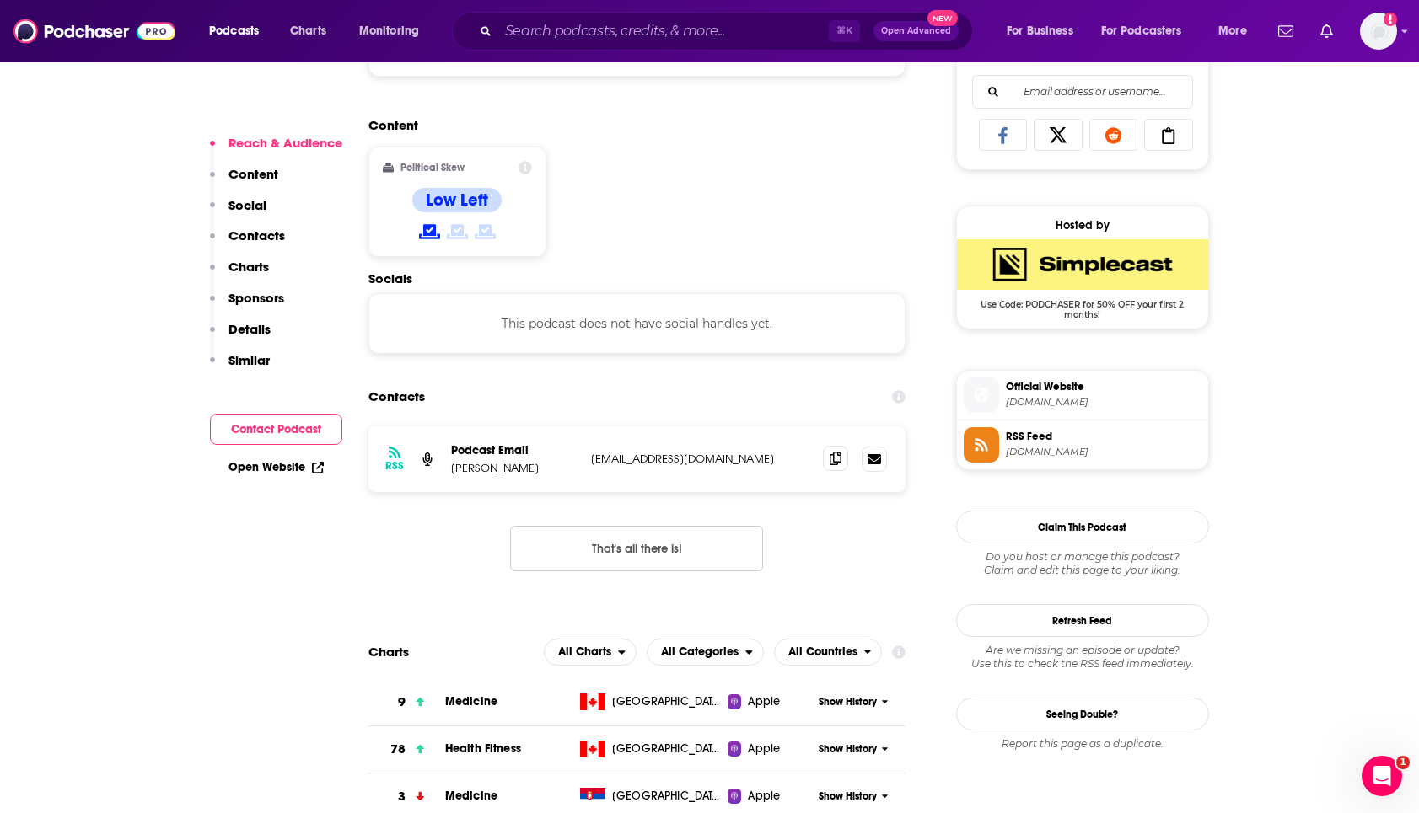
click at [834, 462] on icon at bounding box center [835, 458] width 12 height 13
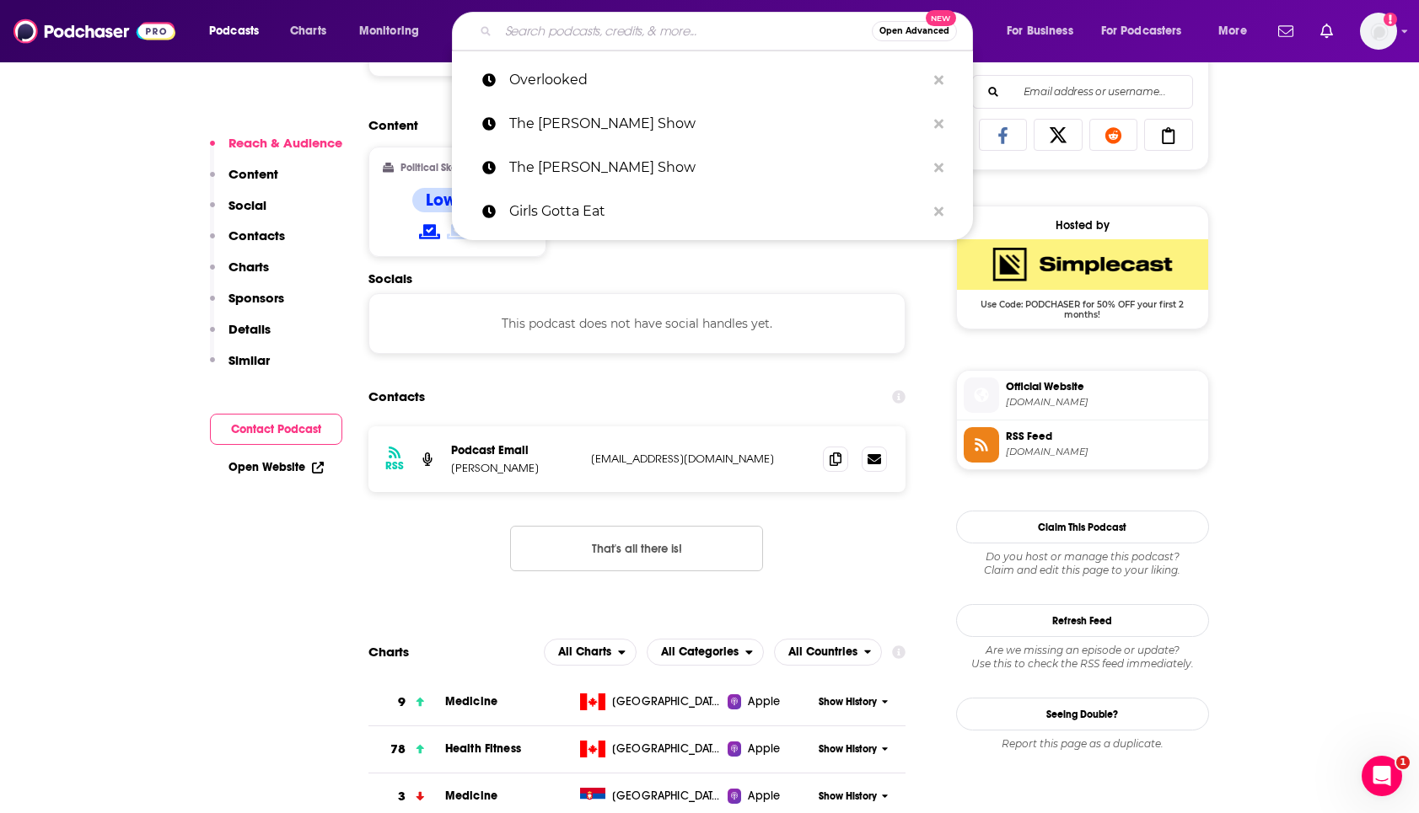
click at [585, 24] on input "Search podcasts, credits, & more..." at bounding box center [684, 31] width 373 height 27
paste input "Forever35"
type input "Forever35"
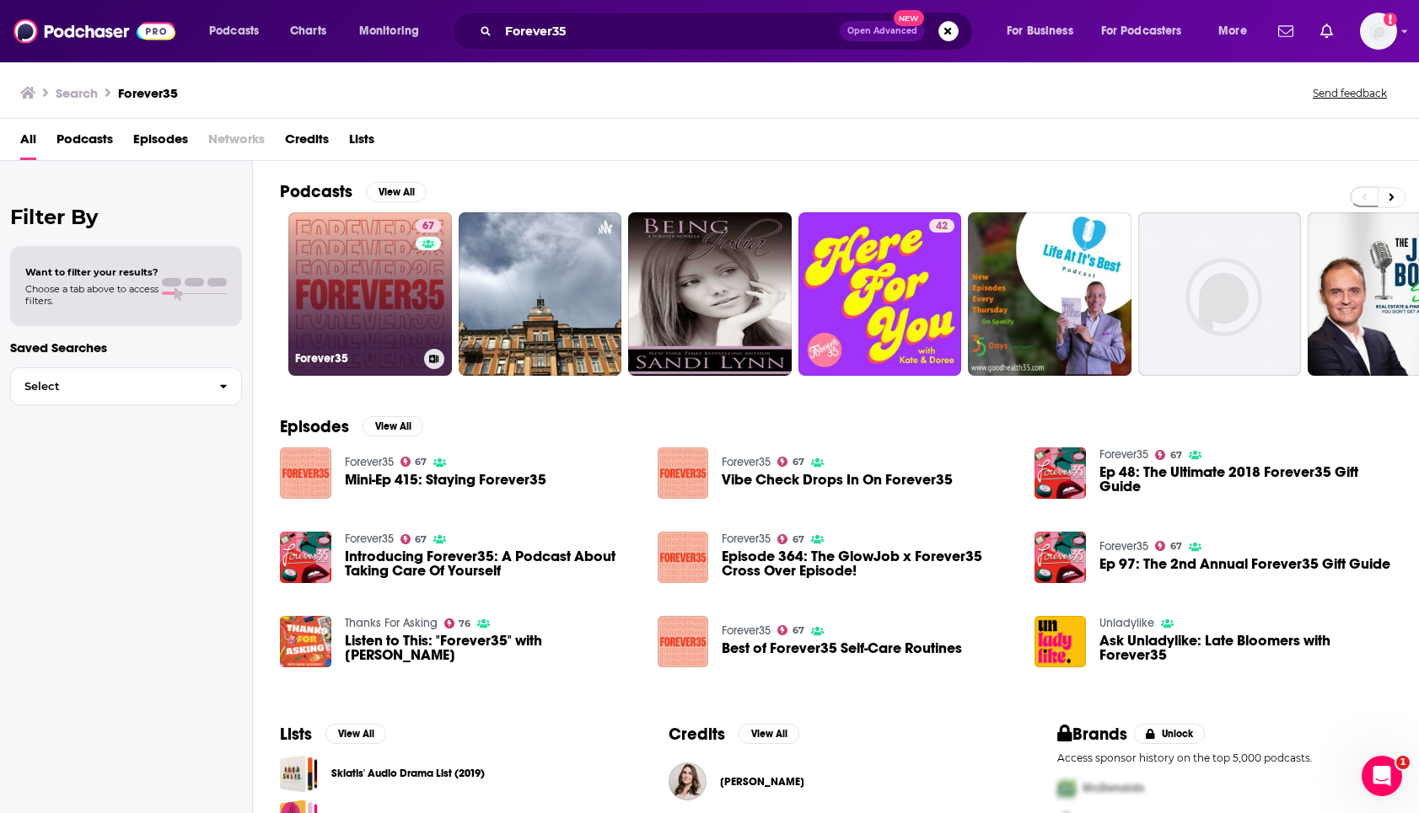
click at [365, 319] on link "67 Forever35" at bounding box center [370, 294] width 164 height 164
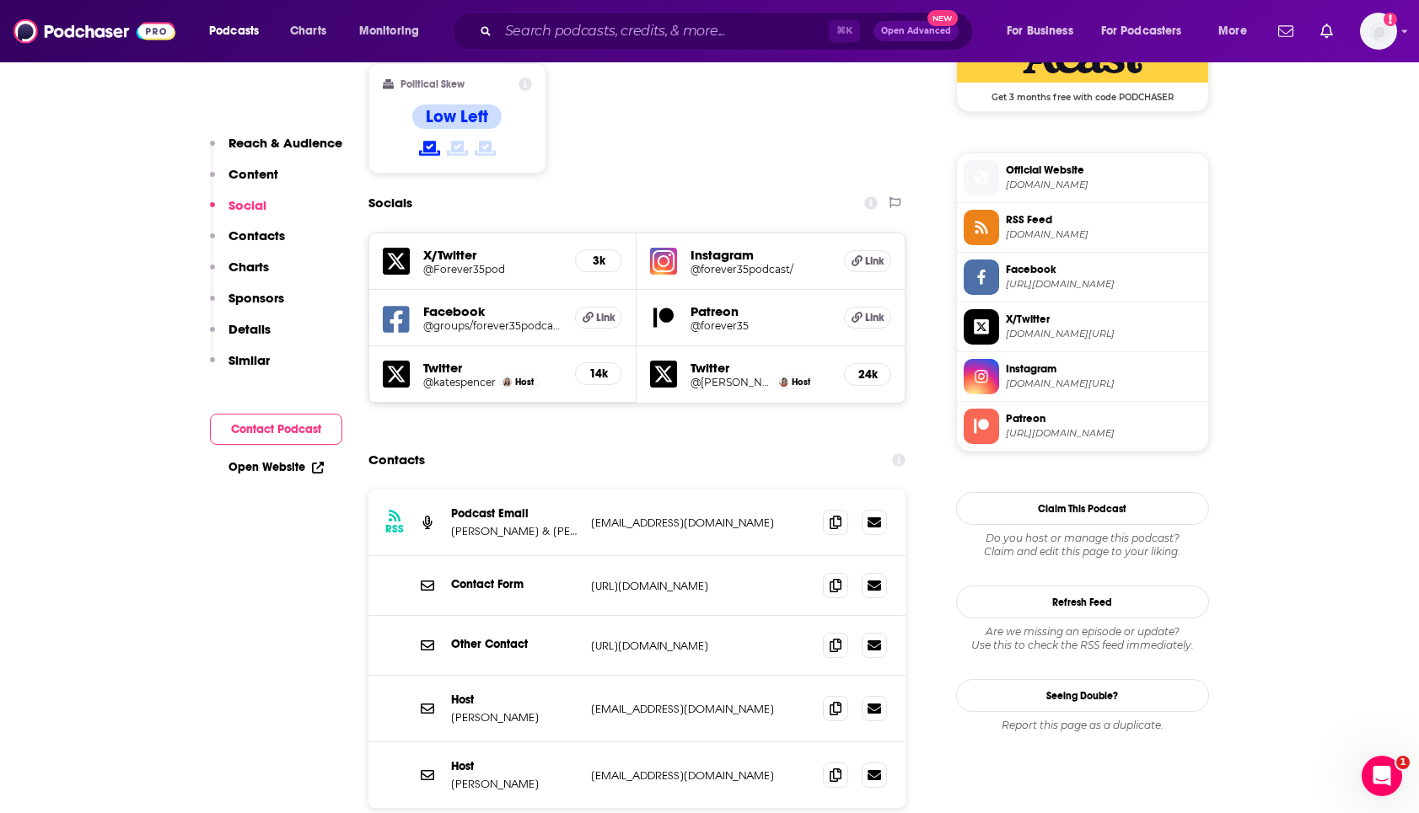
scroll to position [1433, 0]
click at [839, 767] on icon at bounding box center [835, 773] width 12 height 13
click at [839, 700] on icon at bounding box center [835, 706] width 12 height 13
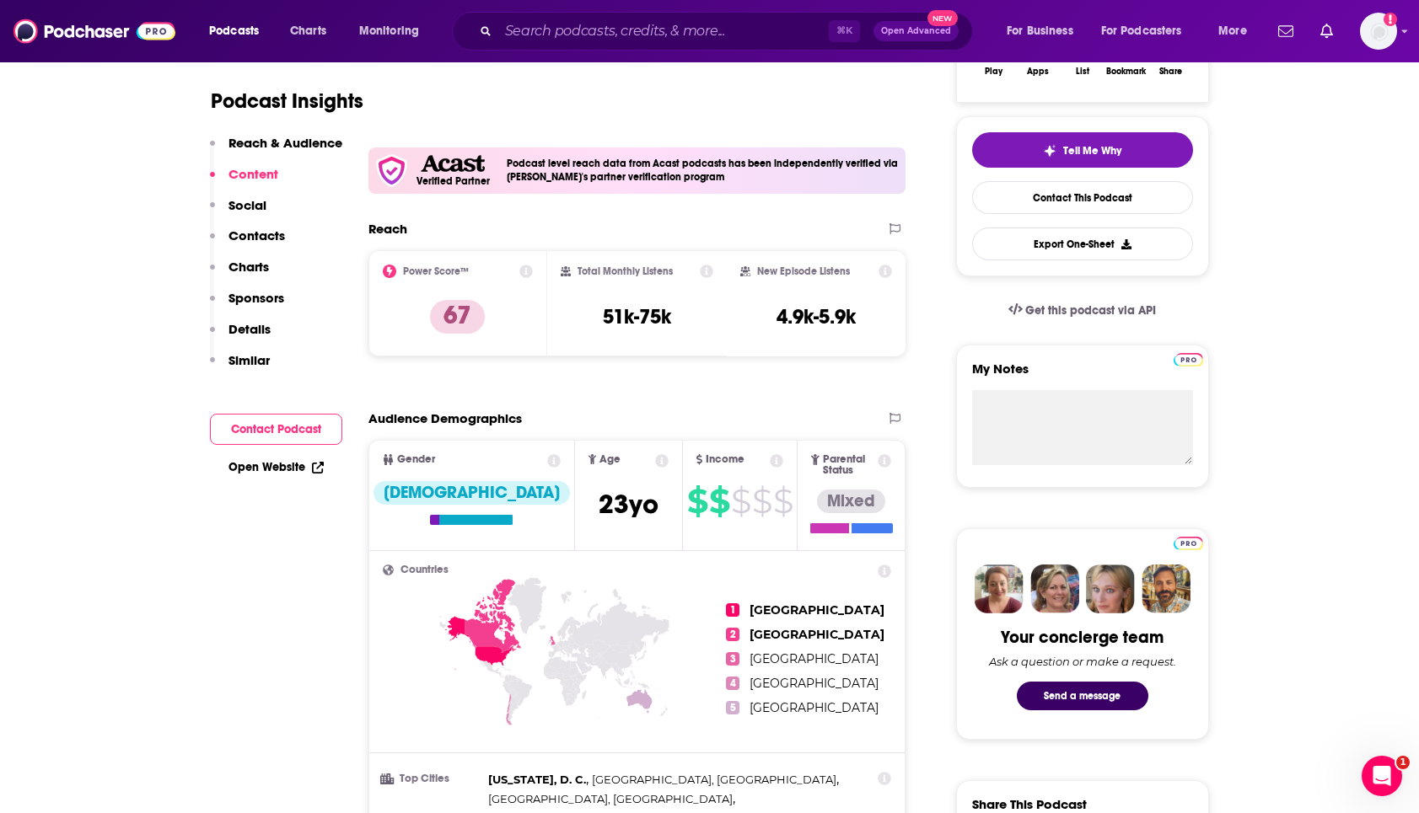
scroll to position [0, 0]
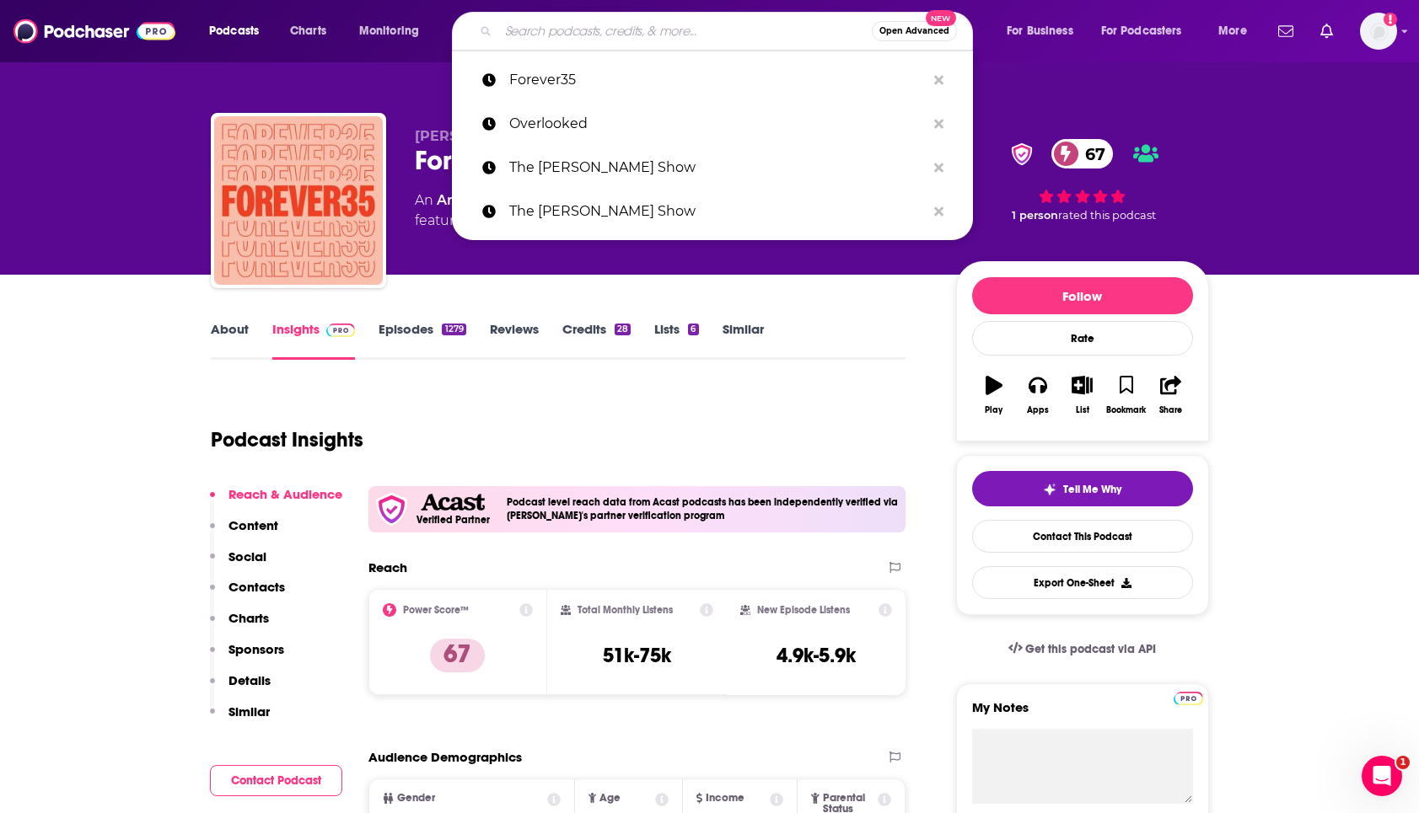
click at [566, 35] on input "Search podcasts, credits, & more..." at bounding box center [684, 31] width 373 height 27
paste input "5. Amiga, Let’s Talk"
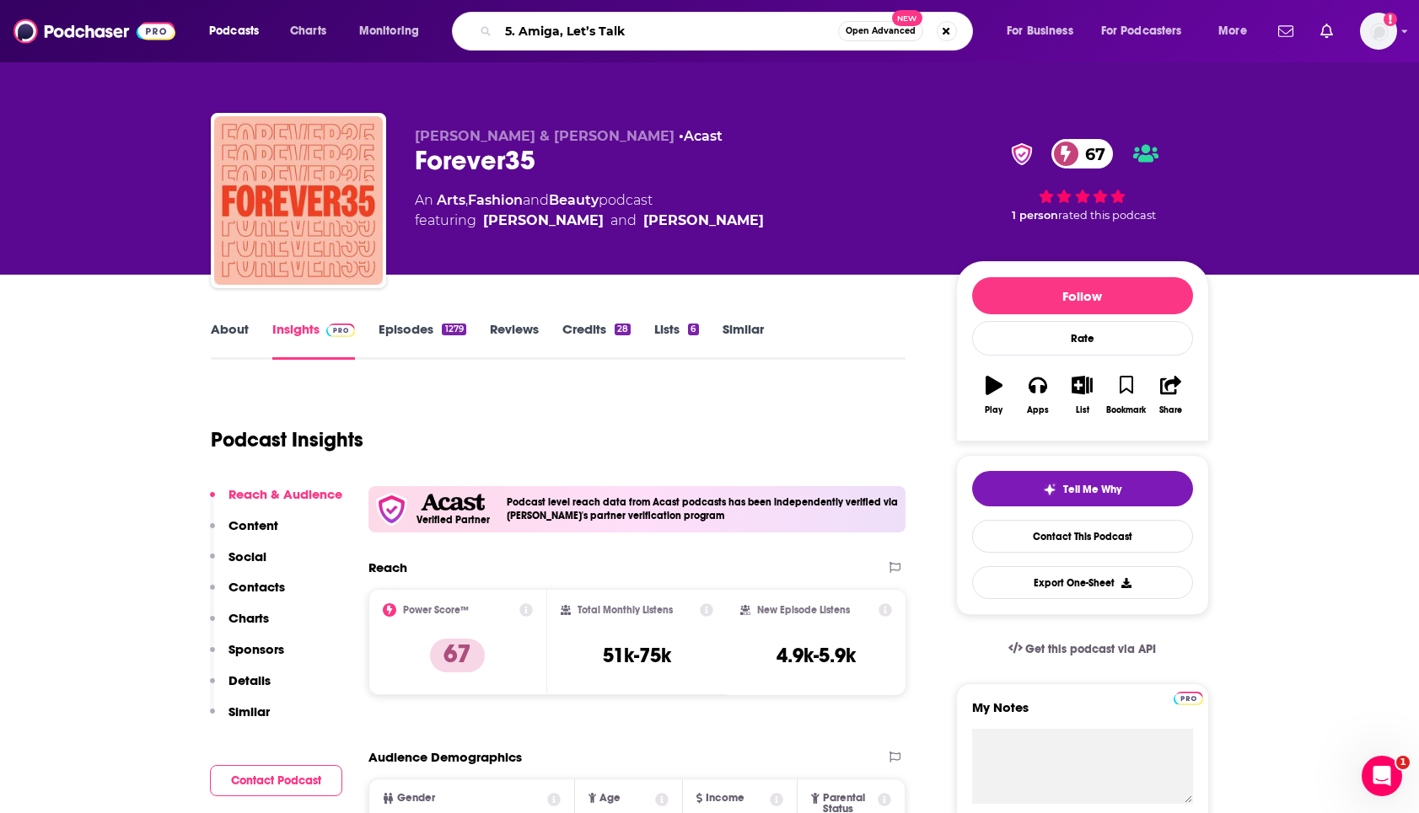
drag, startPoint x: 519, startPoint y: 35, endPoint x: 480, endPoint y: 30, distance: 39.0
click at [481, 33] on div "5. Amiga, Let’s Talk Open Advanced New" at bounding box center [712, 31] width 521 height 39
type input "Amiga, Let’s Talk"
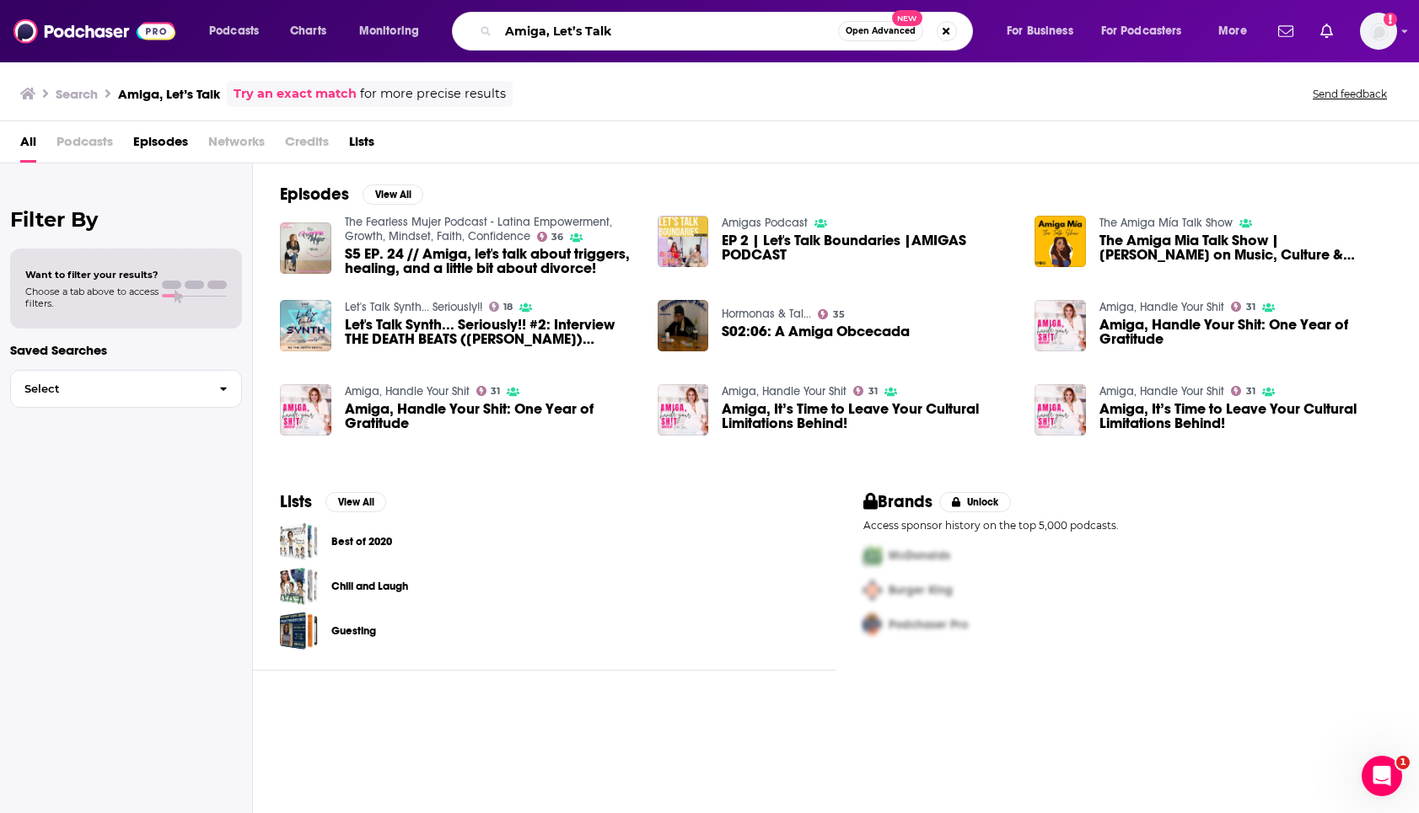
click at [589, 36] on input "Amiga, Let’s Talk" at bounding box center [668, 31] width 340 height 27
paste input "Pretty Big Deal"
type input "Pretty Big Deal"
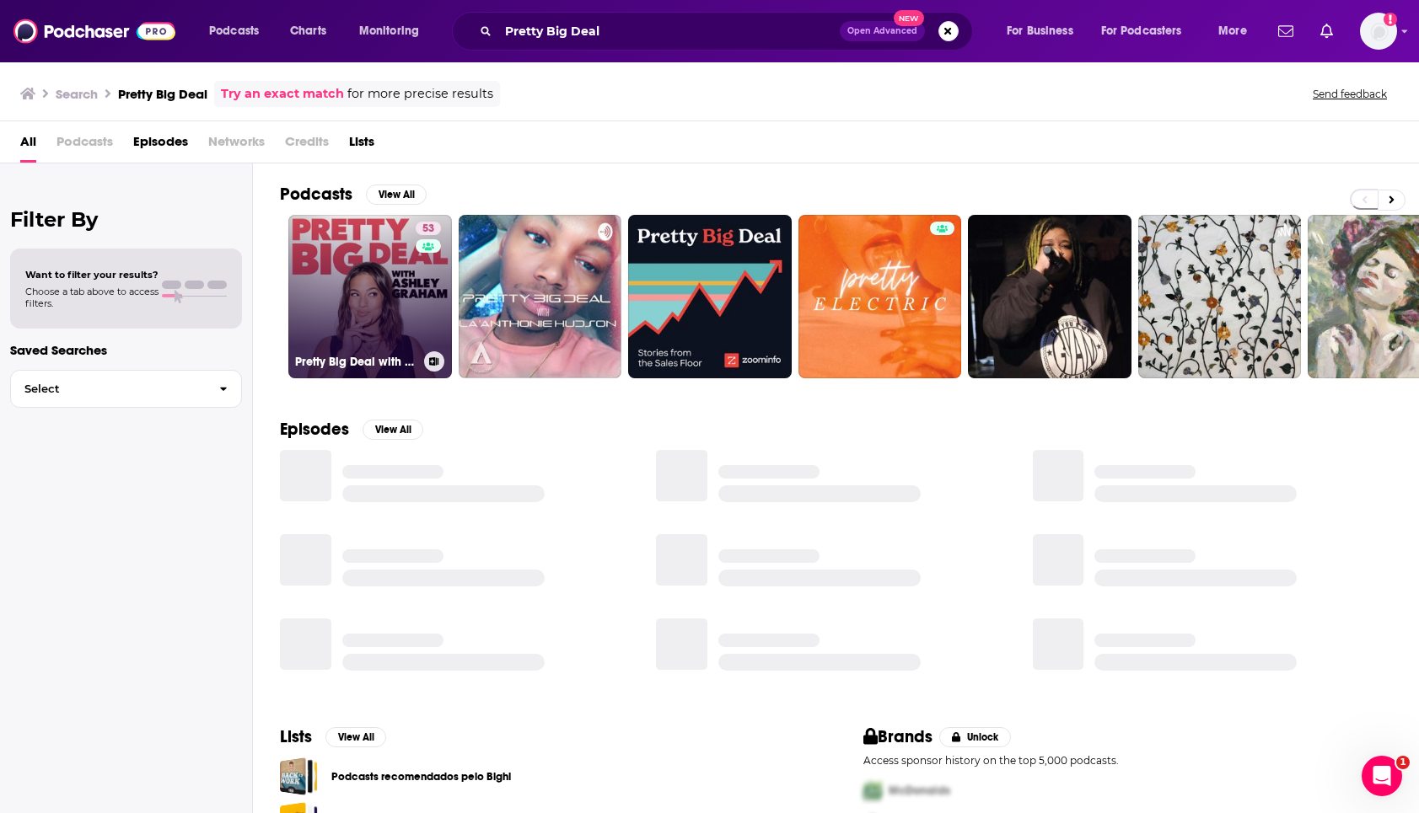
click at [405, 283] on link "53 Pretty Big Deal with Ashley Graham" at bounding box center [370, 297] width 164 height 164
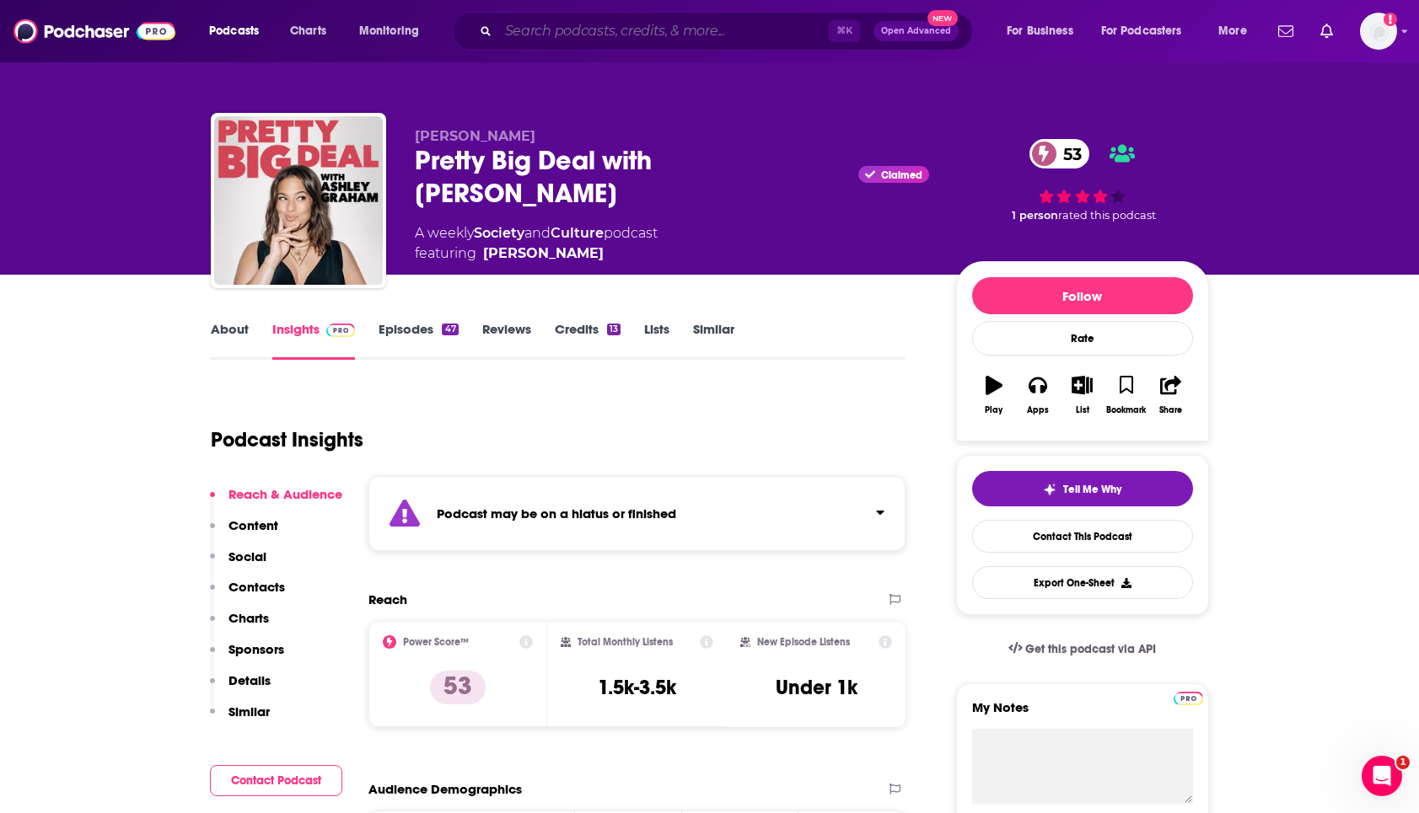
click at [564, 27] on input "Search podcasts, credits, & more..." at bounding box center [663, 31] width 330 height 27
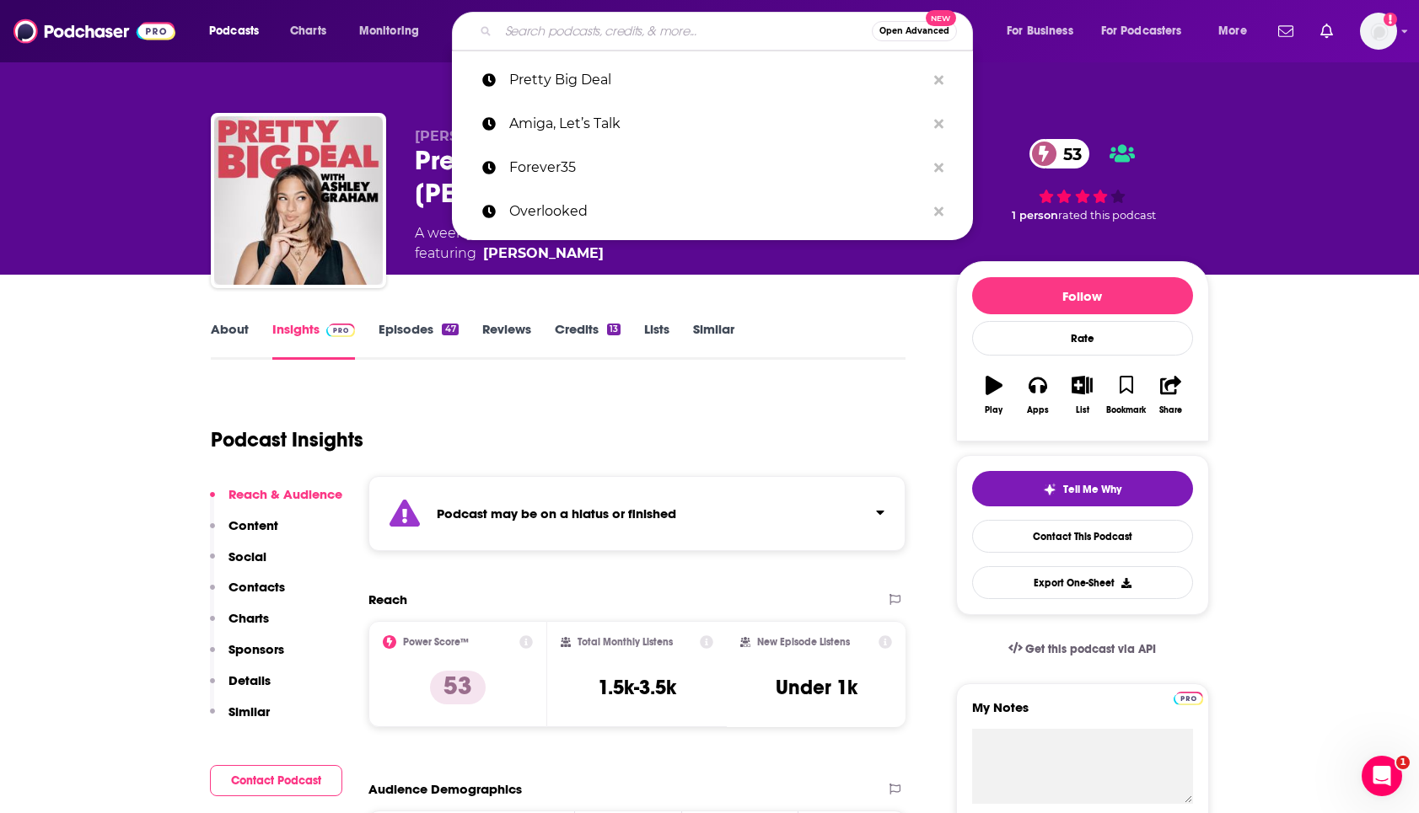
paste input "Aspire With Emma Grede"
type input "Aspire With Emma Grede"
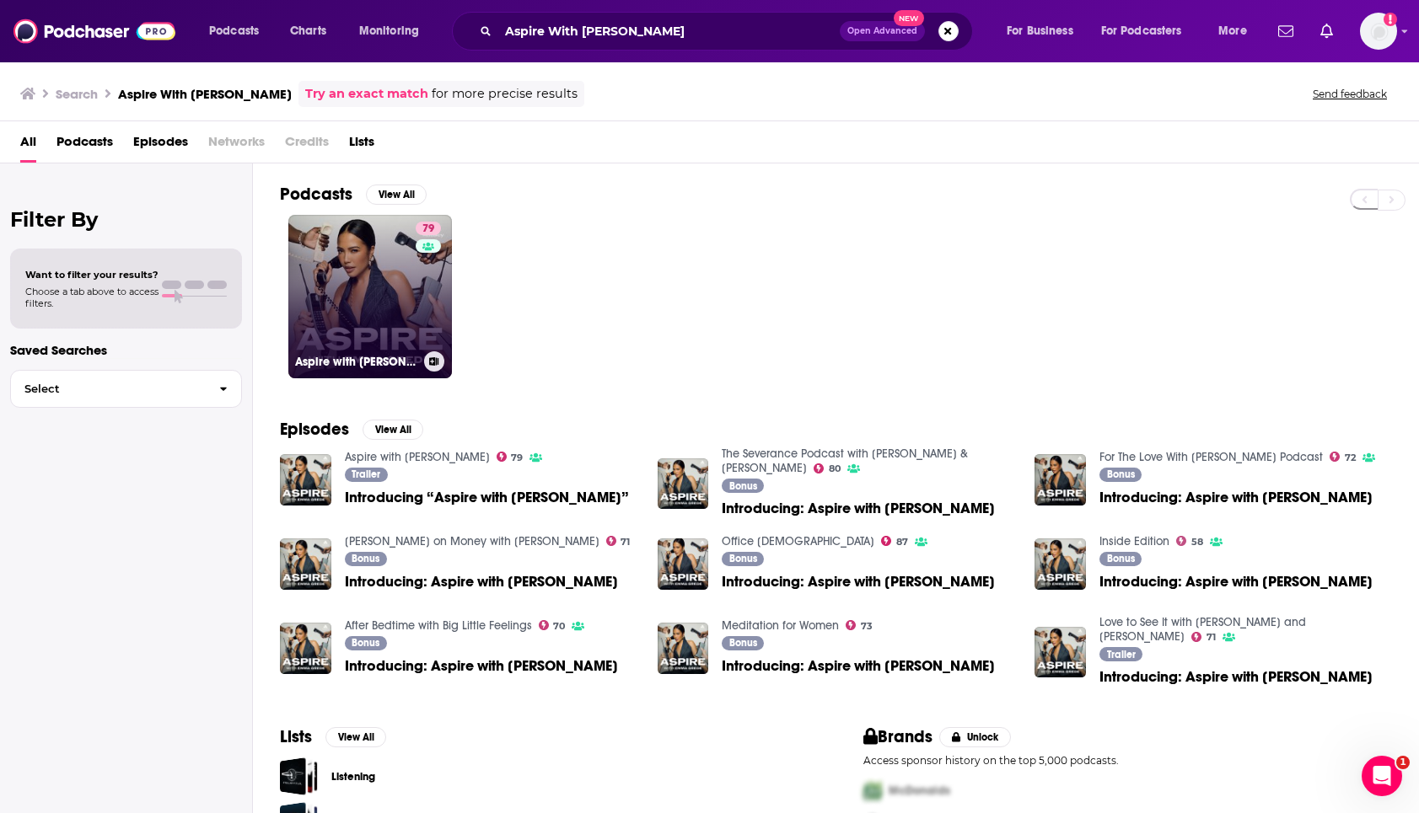
click at [341, 309] on link "79 Aspire with Emma Grede" at bounding box center [370, 297] width 164 height 164
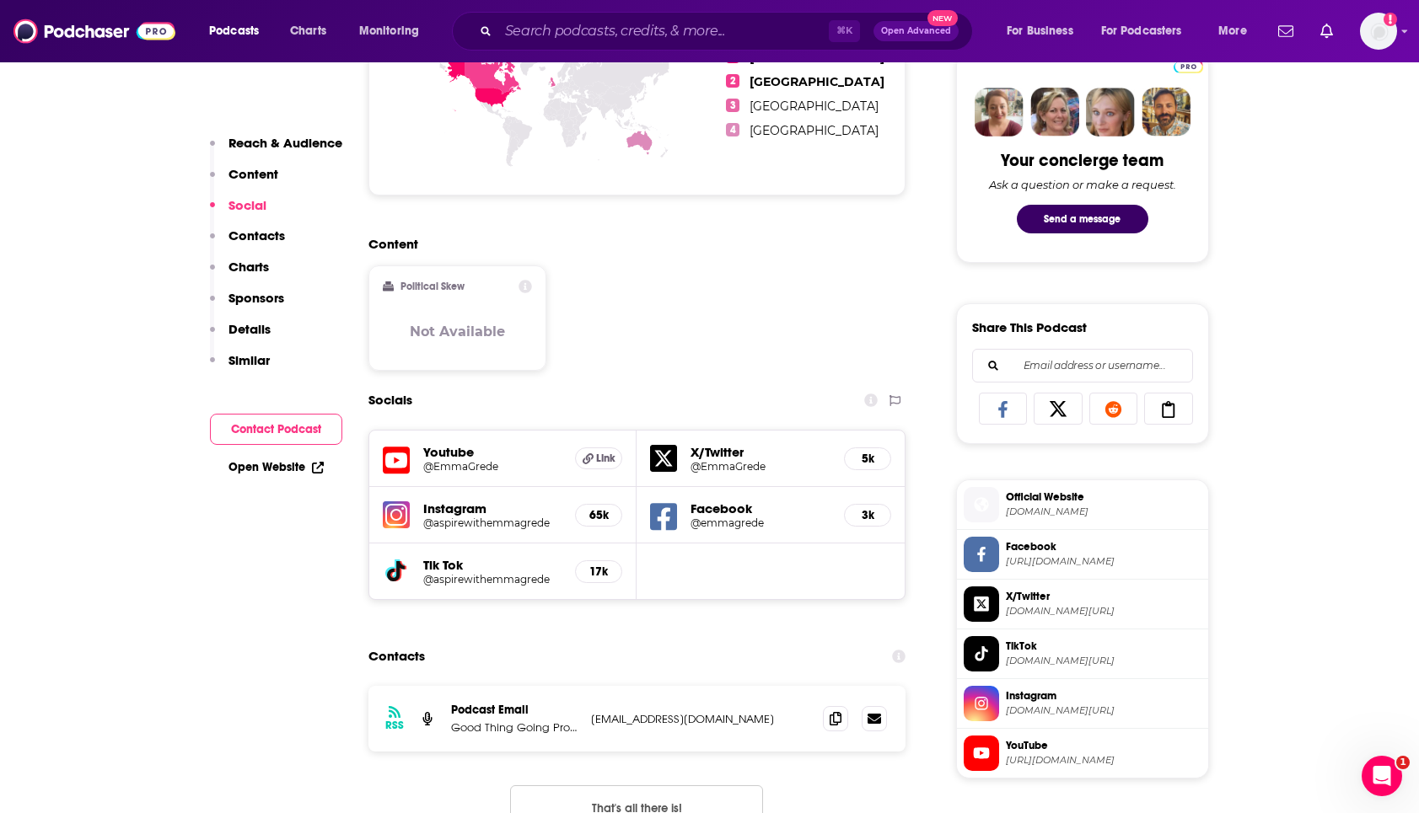
scroll to position [991, 0]
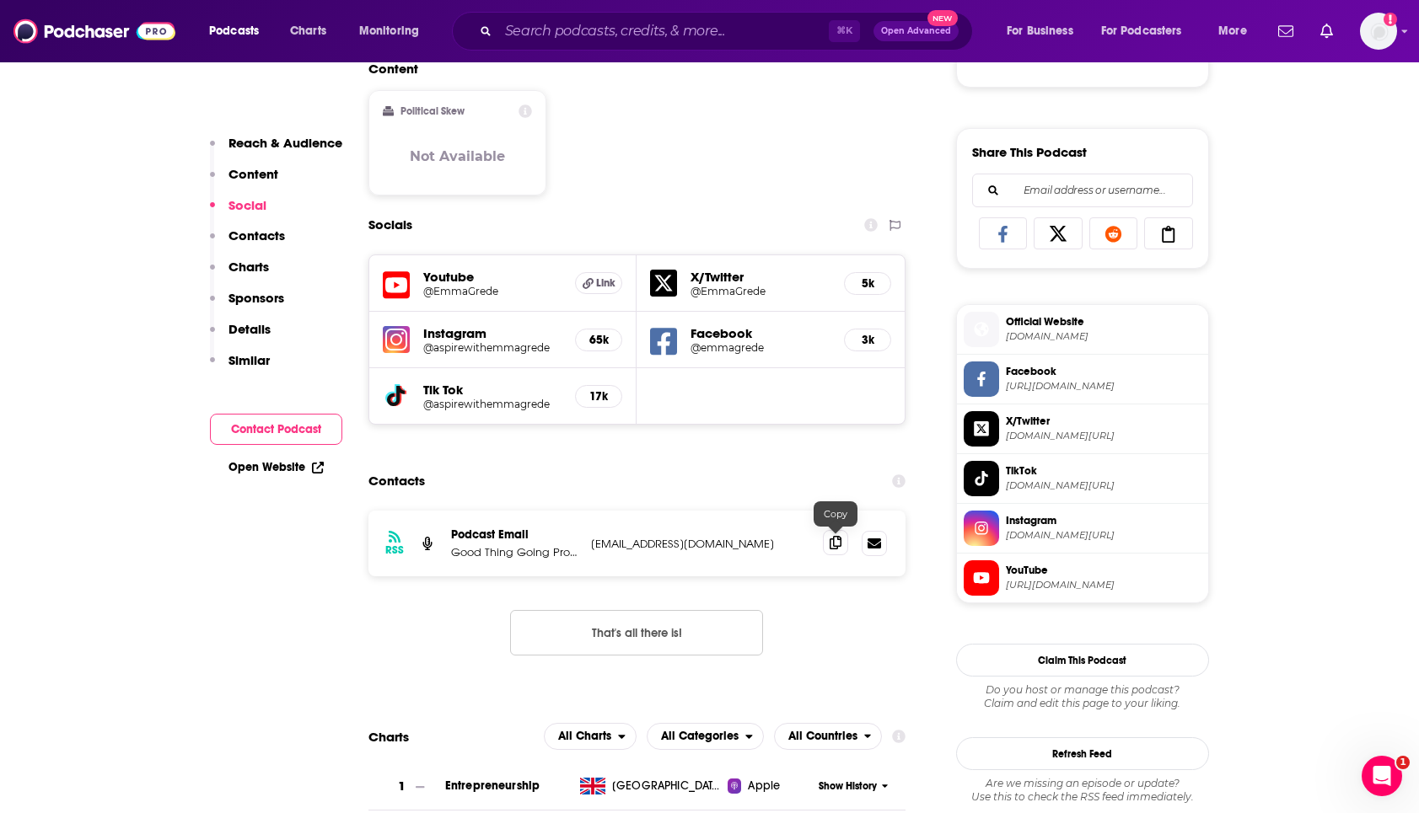
click at [833, 545] on icon at bounding box center [835, 542] width 12 height 13
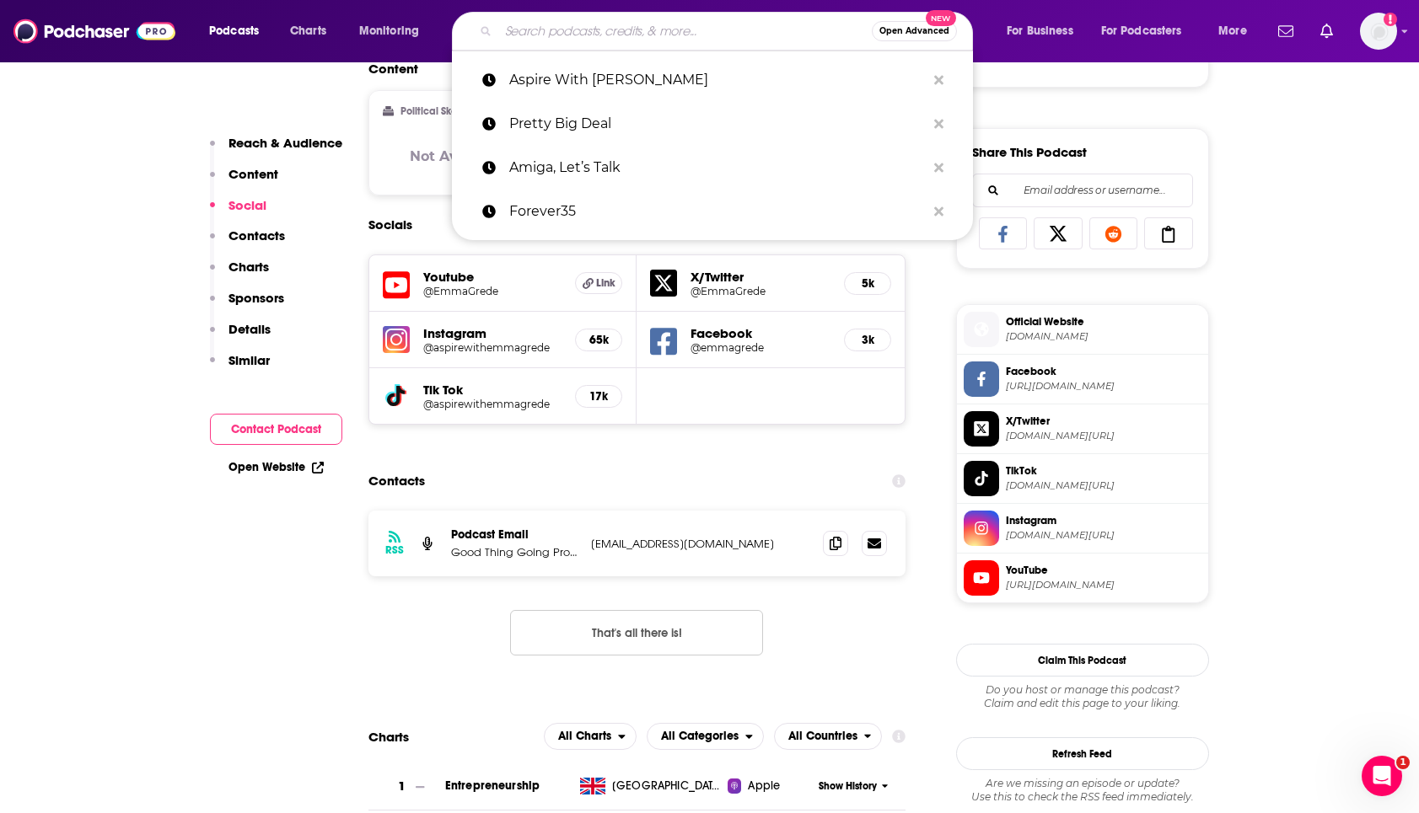
click at [625, 26] on input "Search podcasts, credits, & more..." at bounding box center [684, 31] width 373 height 27
paste input "The Tim Ferriss Show"
type input "The Tim Ferriss Show"
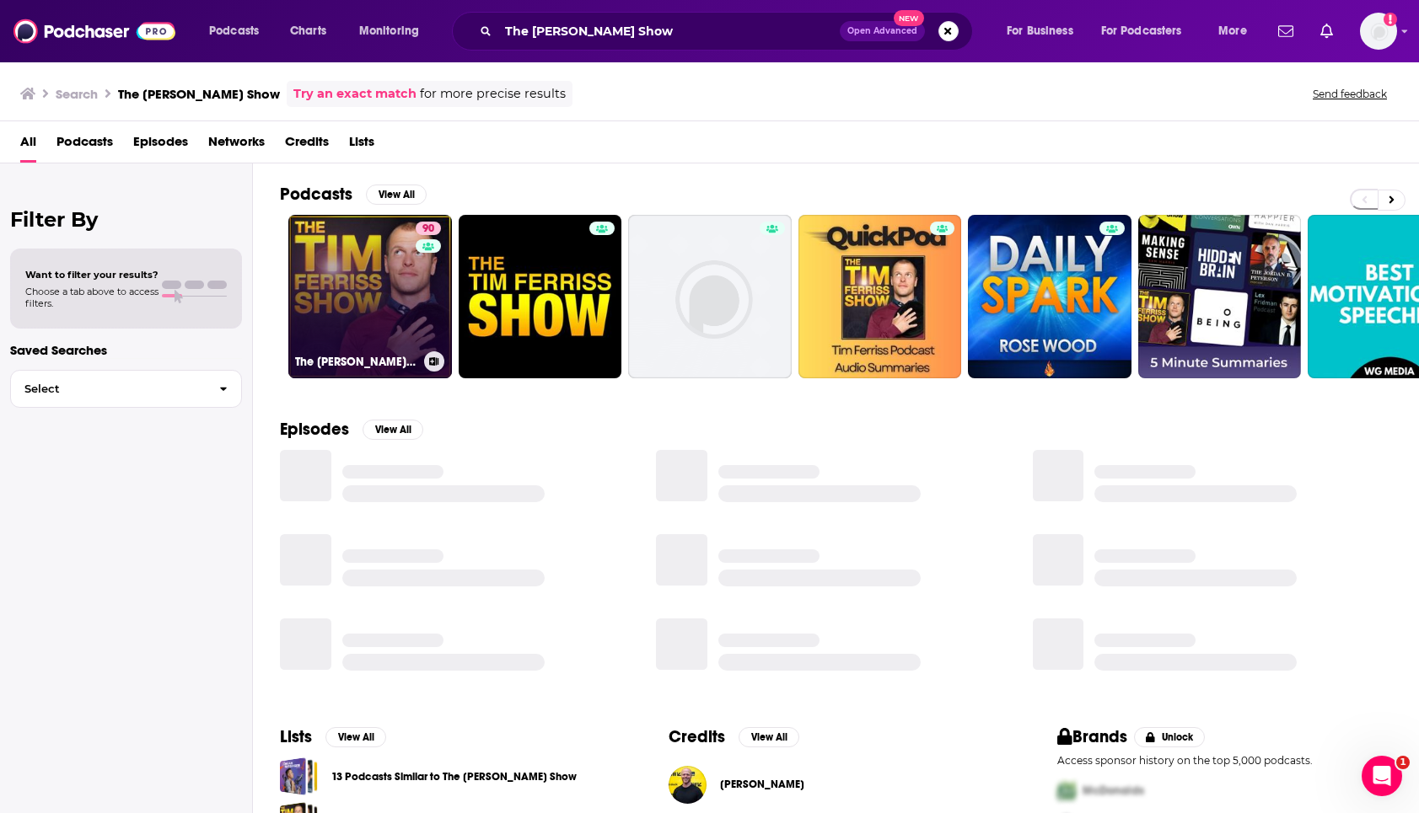
click at [404, 310] on link "90 The Tim Ferriss Show" at bounding box center [370, 297] width 164 height 164
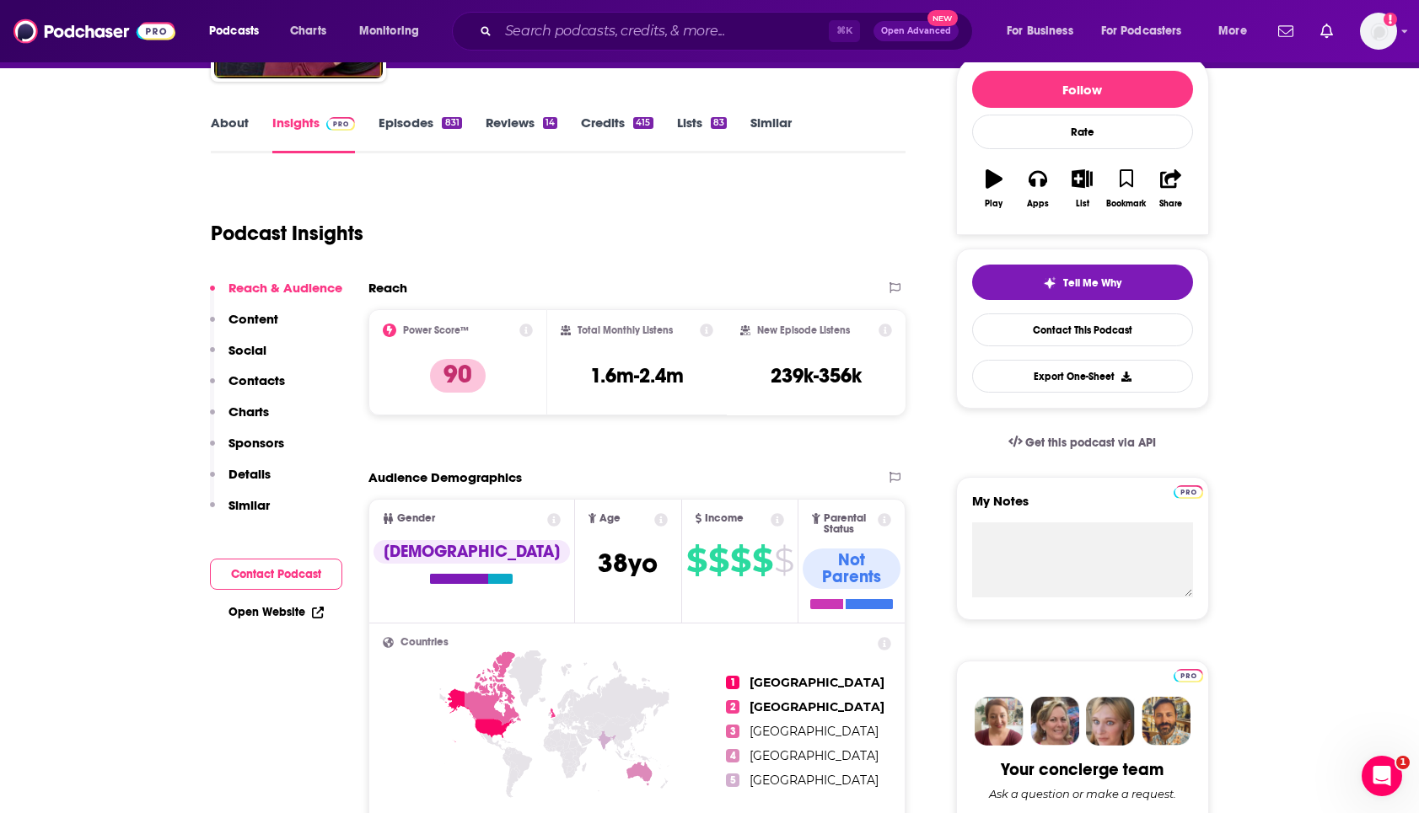
scroll to position [208, 0]
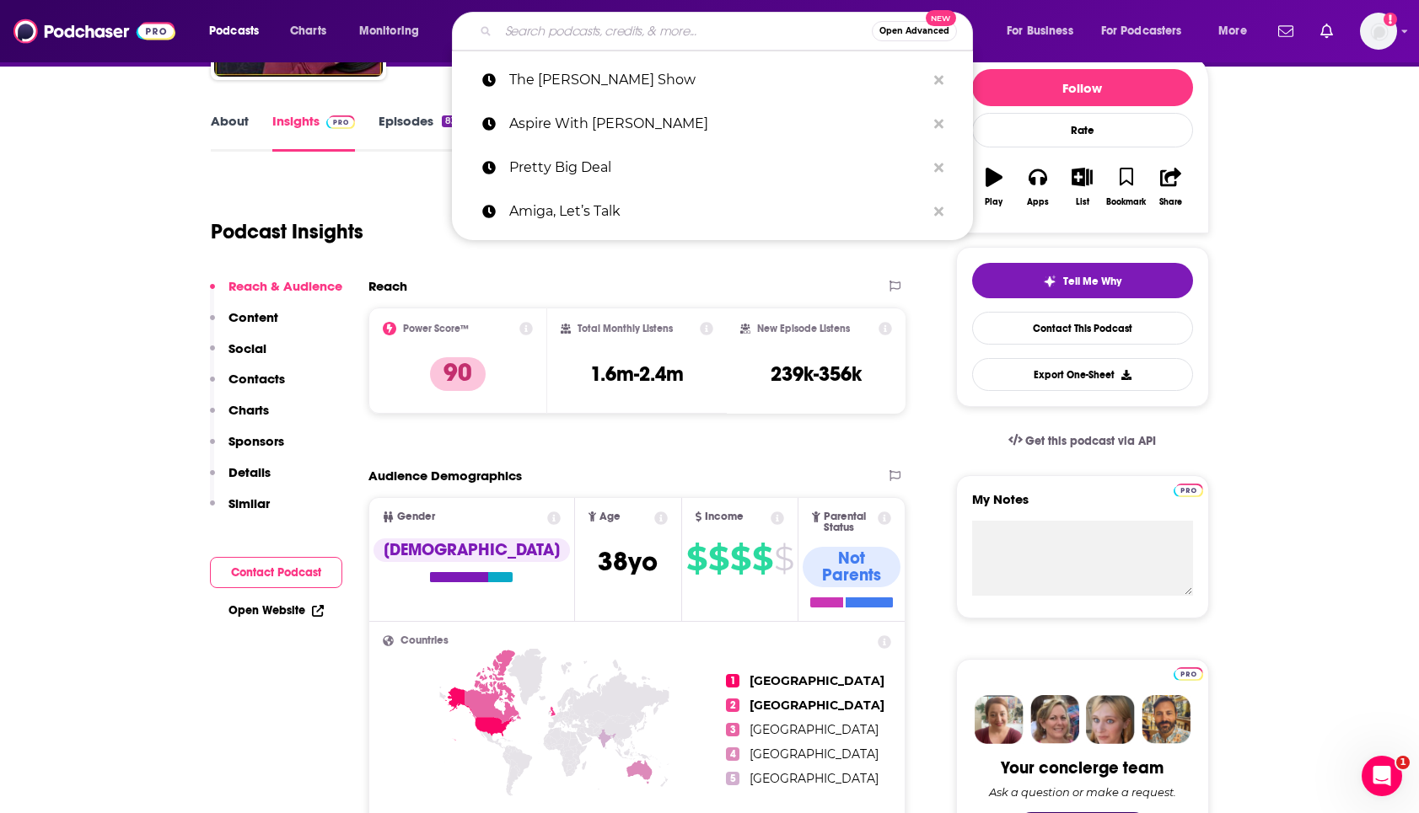
click at [593, 23] on input "Search podcasts, credits, & more..." at bounding box center [684, 31] width 373 height 27
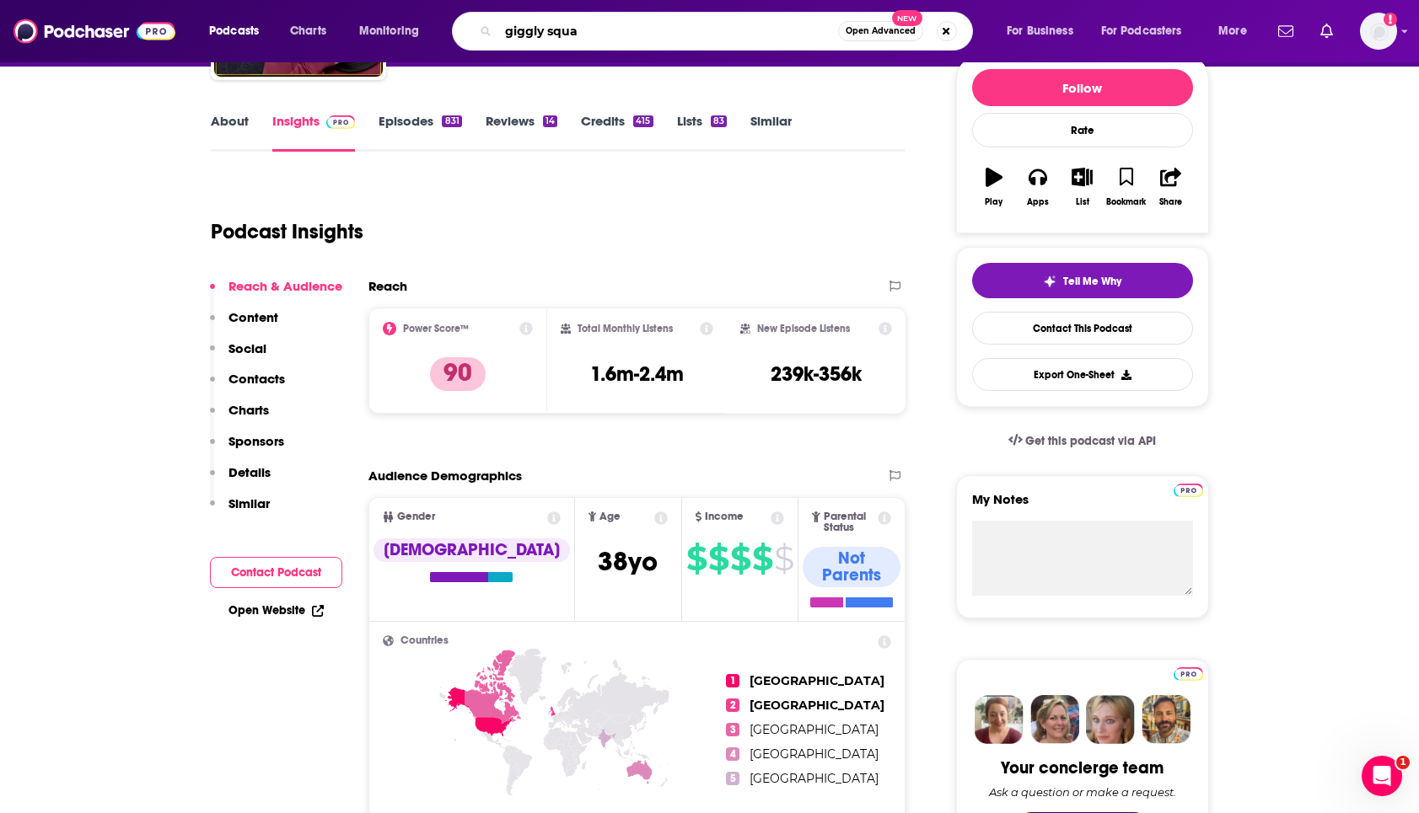
type input "giggly squad"
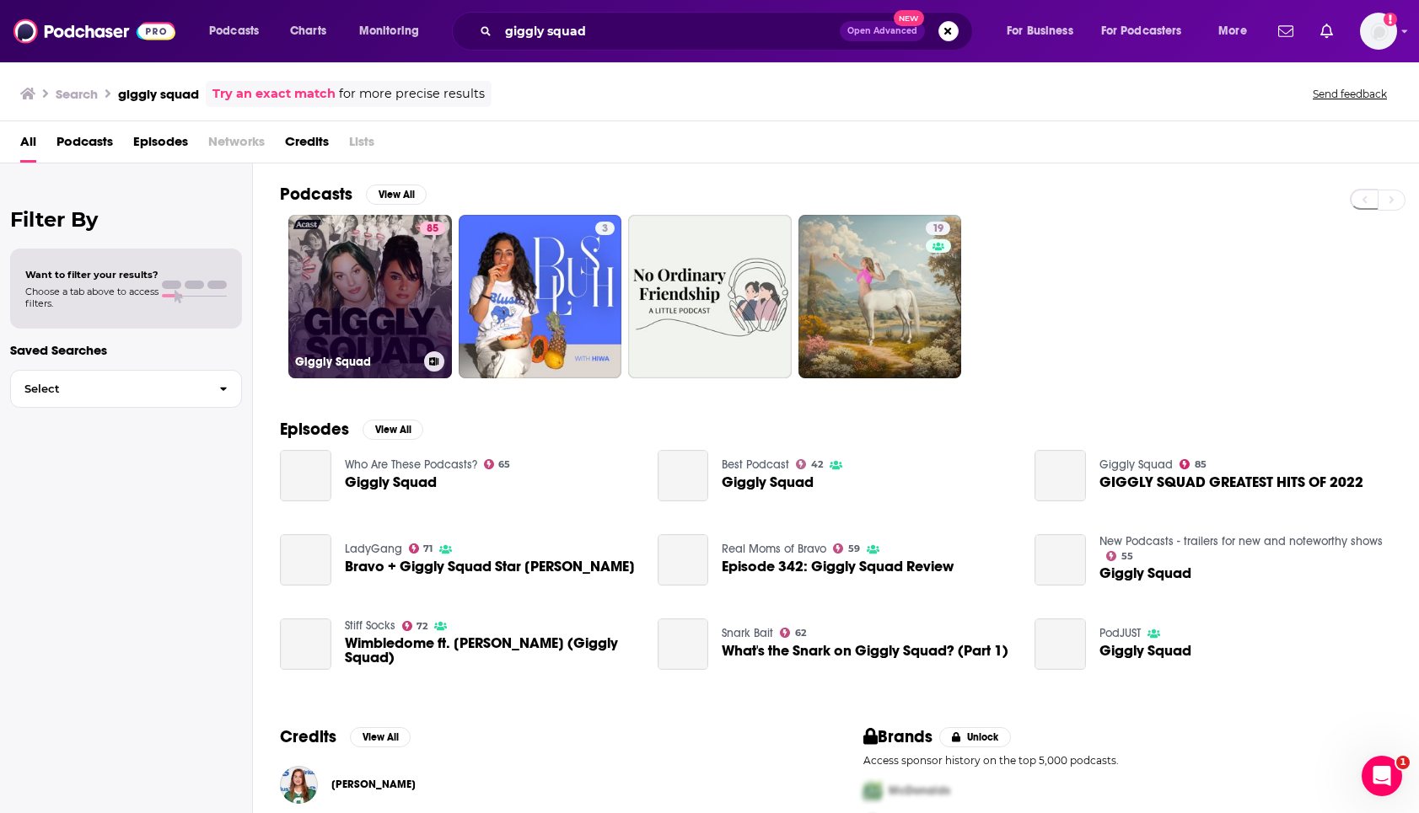
click at [378, 287] on link "85 Giggly Squad" at bounding box center [370, 297] width 164 height 164
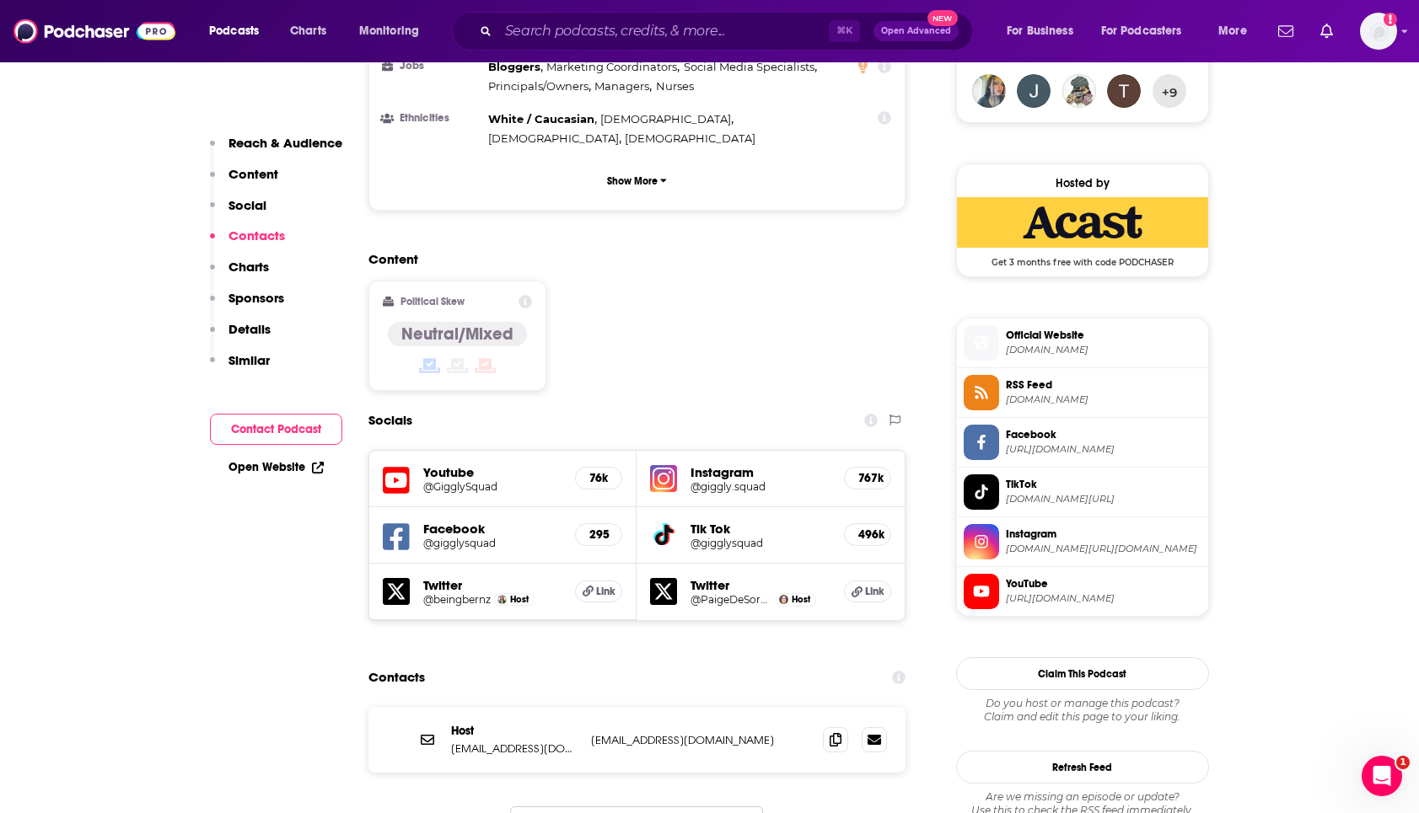
scroll to position [1564, 0]
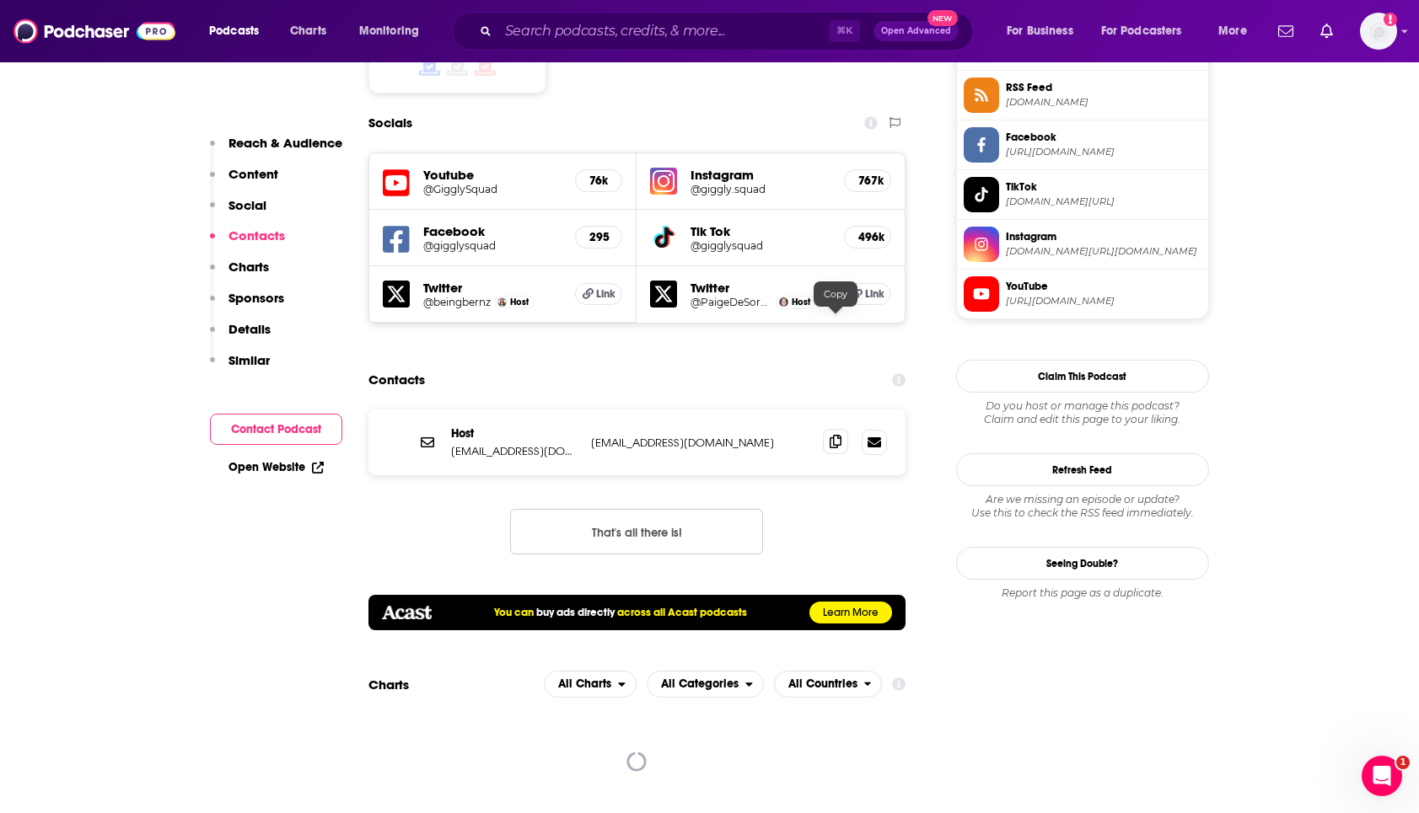
click at [831, 435] on icon at bounding box center [835, 441] width 12 height 13
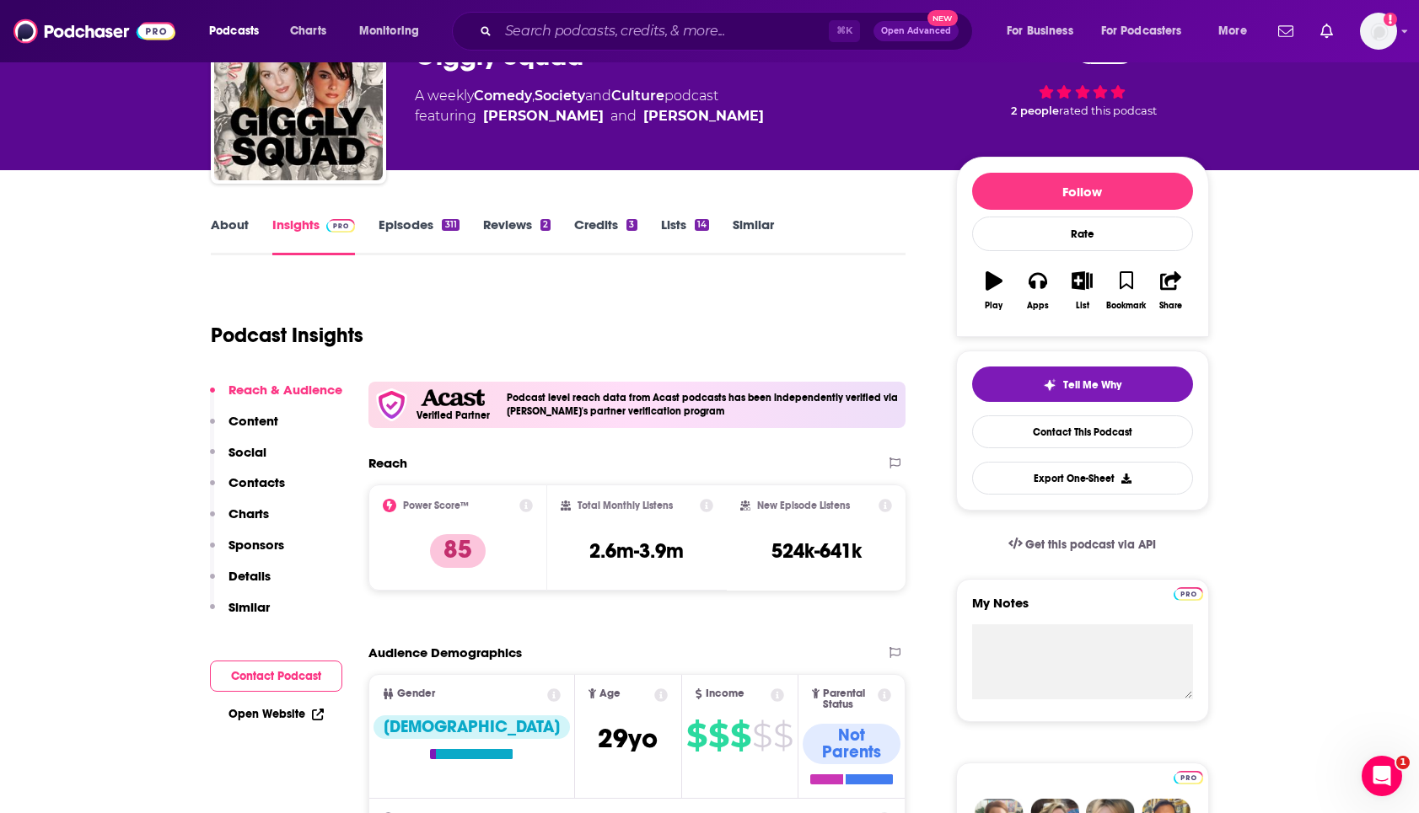
scroll to position [0, 0]
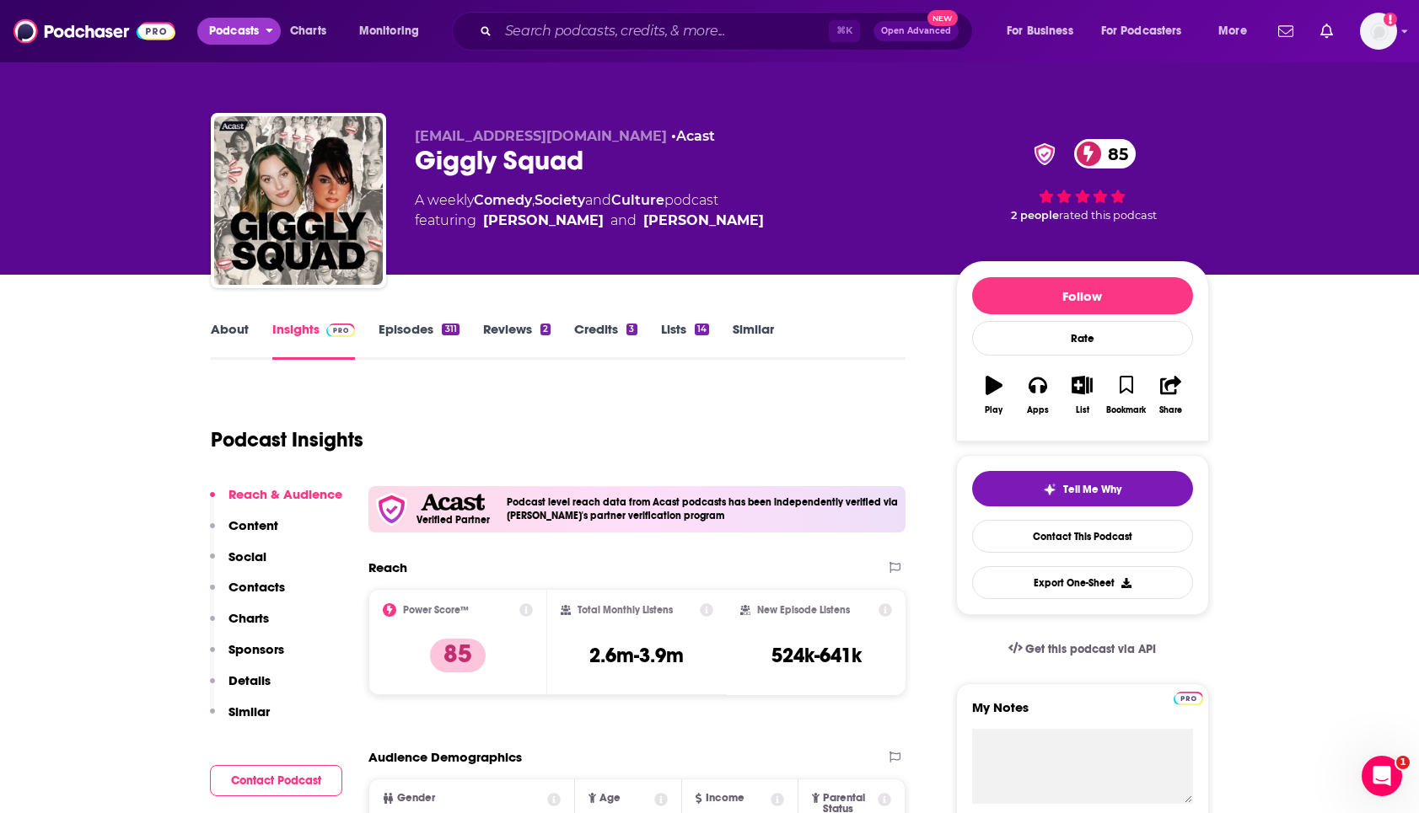
click at [229, 22] on span "Podcasts" at bounding box center [234, 31] width 50 height 24
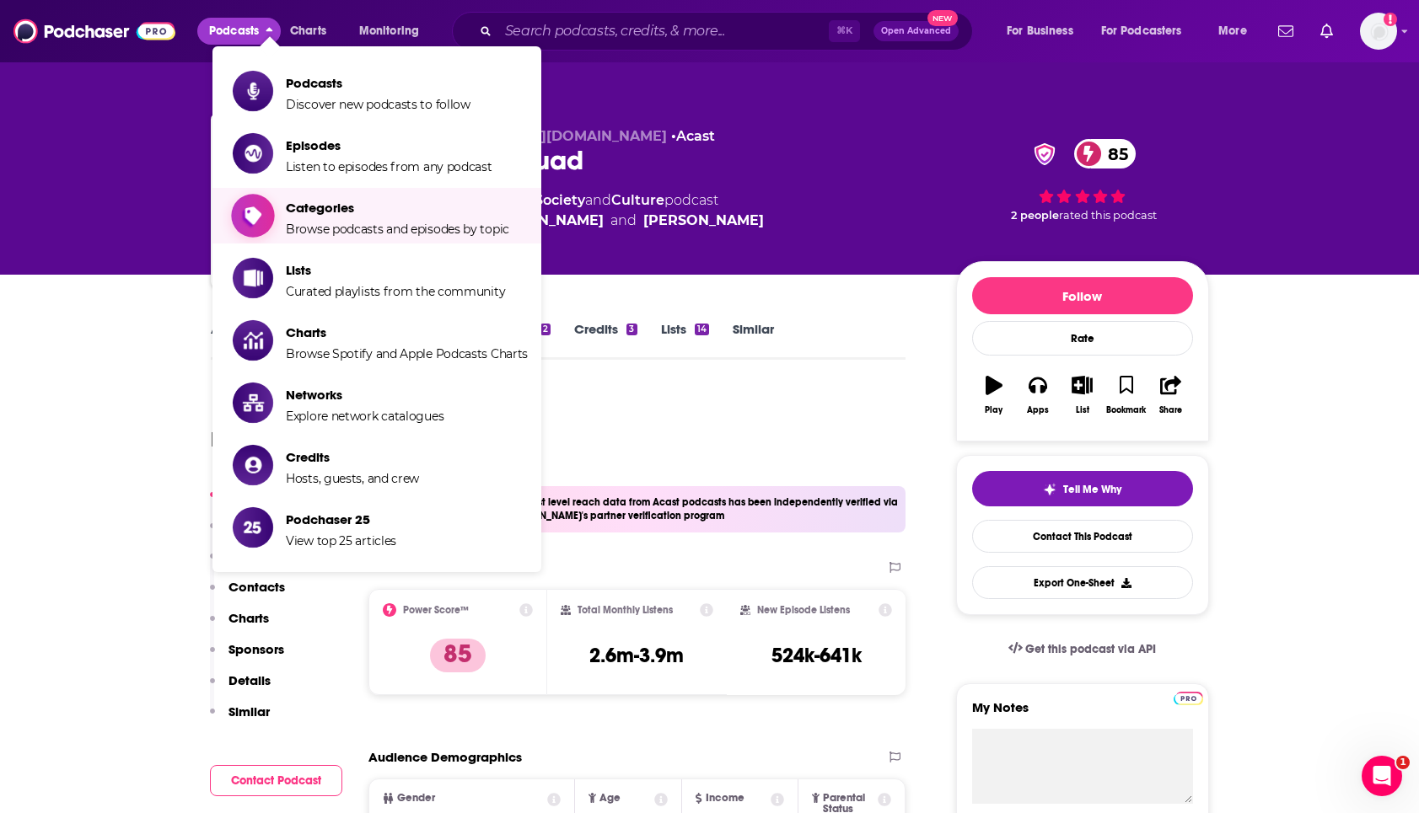
click at [329, 207] on span "Categories" at bounding box center [397, 208] width 223 height 16
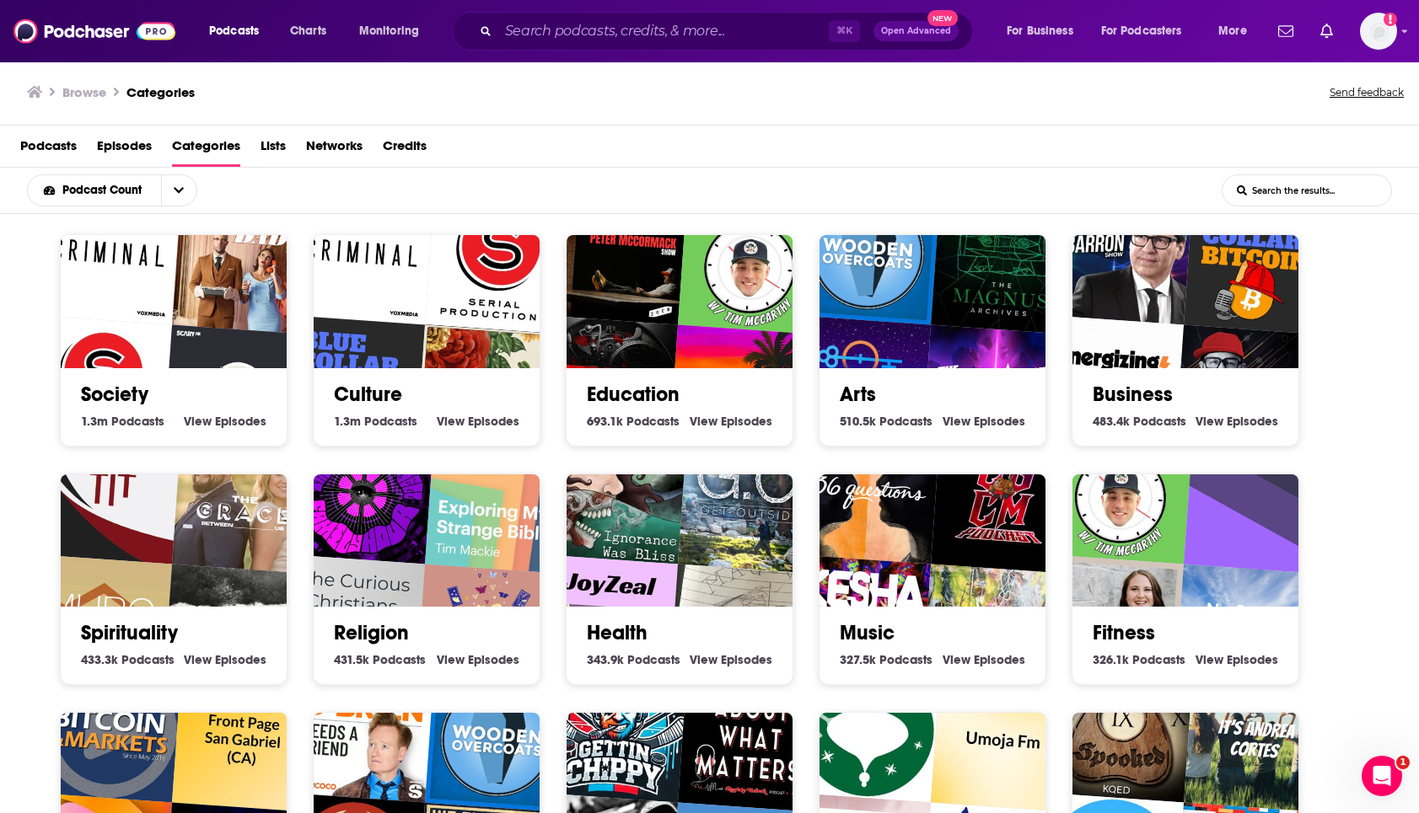
click at [660, 628] on h2 "Health" at bounding box center [679, 632] width 185 height 25
click at [635, 628] on link "Health" at bounding box center [617, 632] width 61 height 25
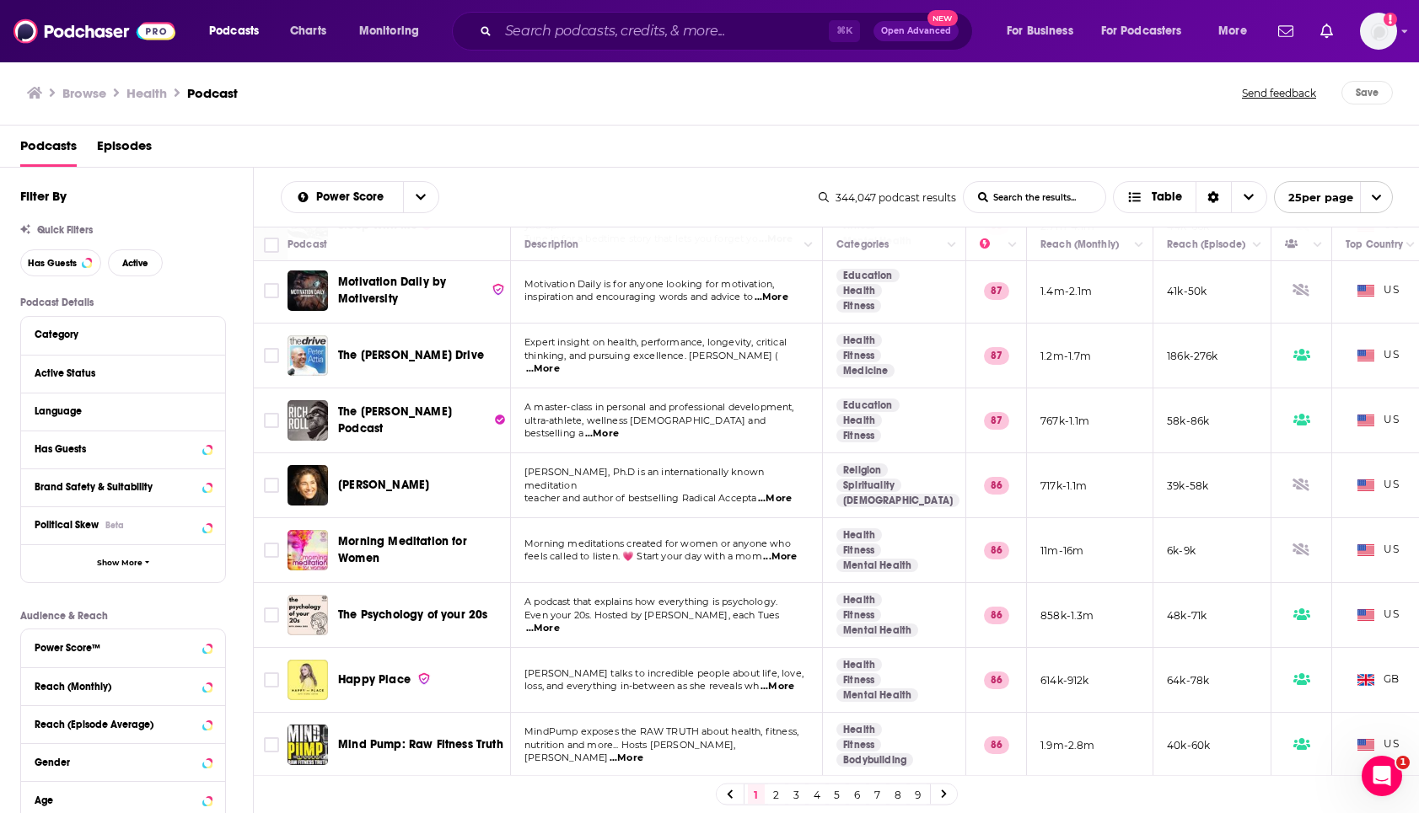
scroll to position [1108, 0]
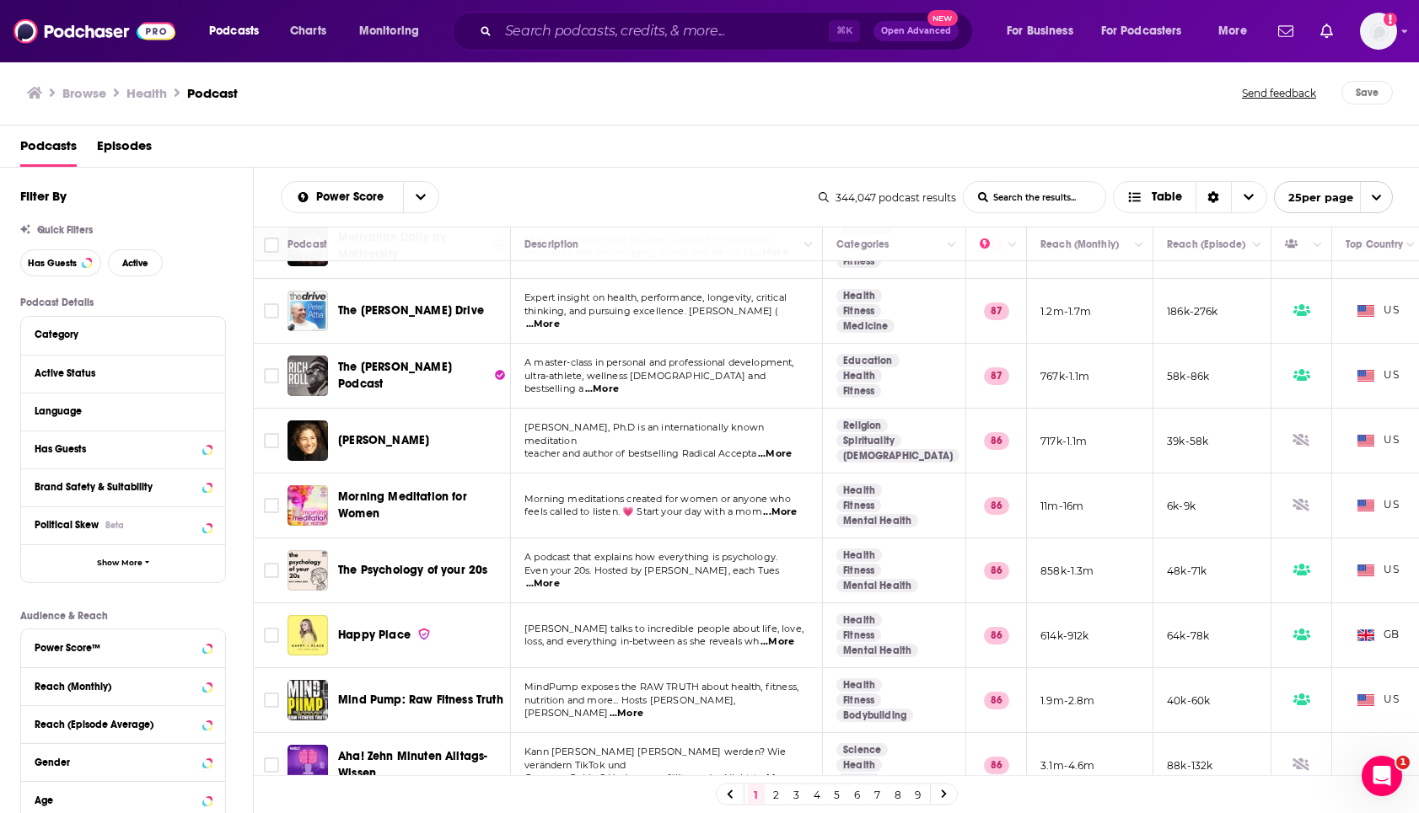
click at [941, 793] on icon at bounding box center [944, 795] width 7 height 10
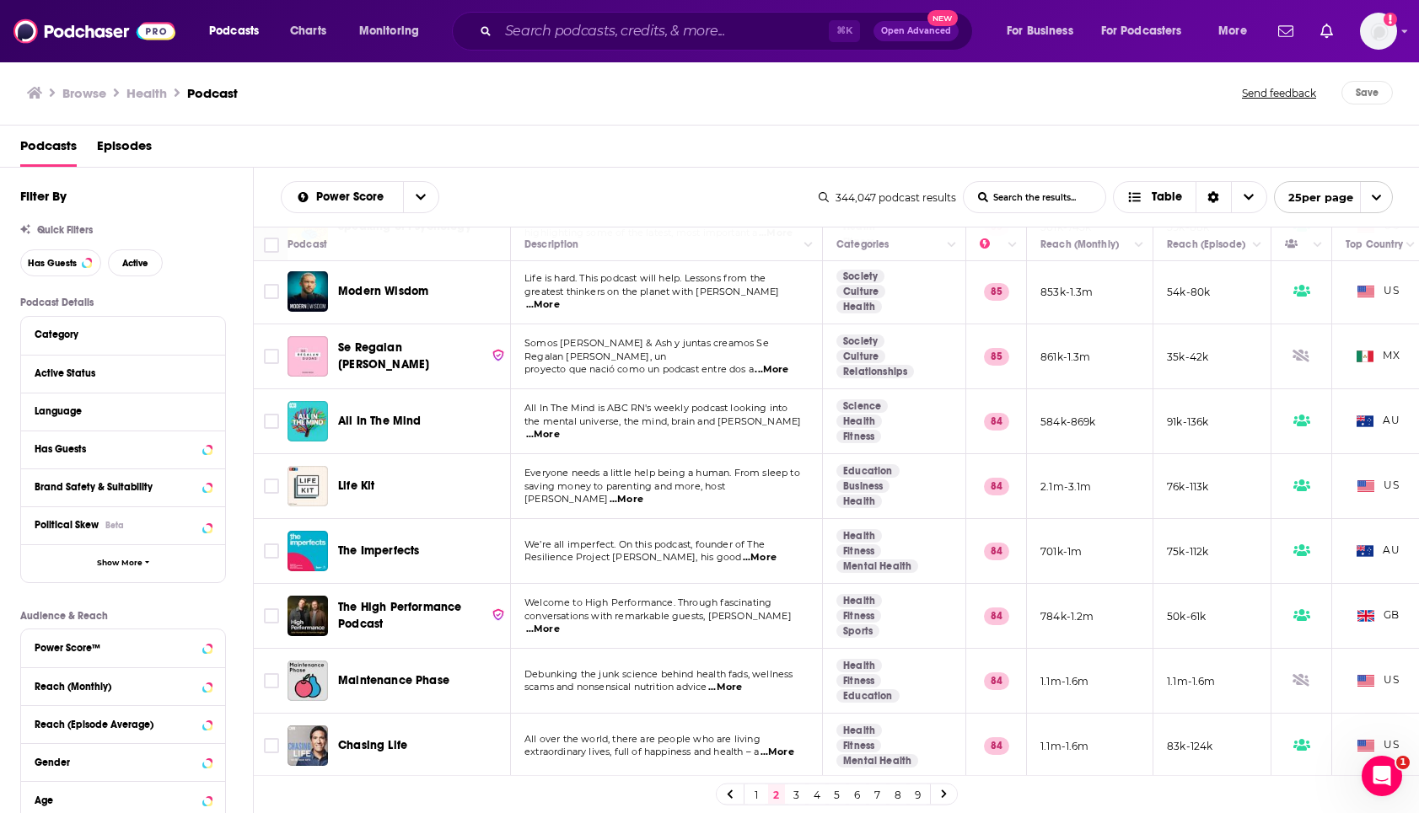
scroll to position [493, 0]
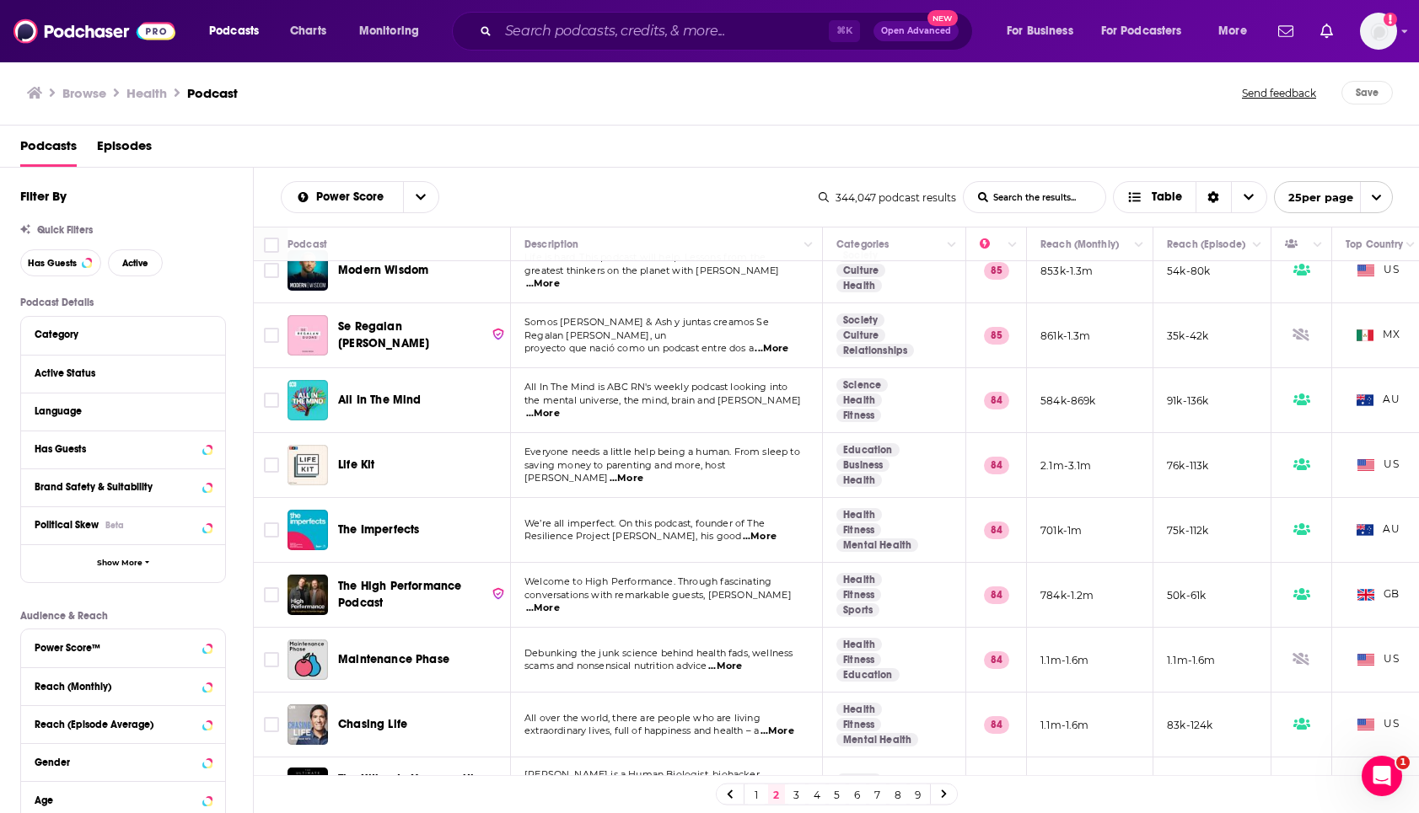
click at [776, 530] on span "...More" at bounding box center [760, 536] width 34 height 13
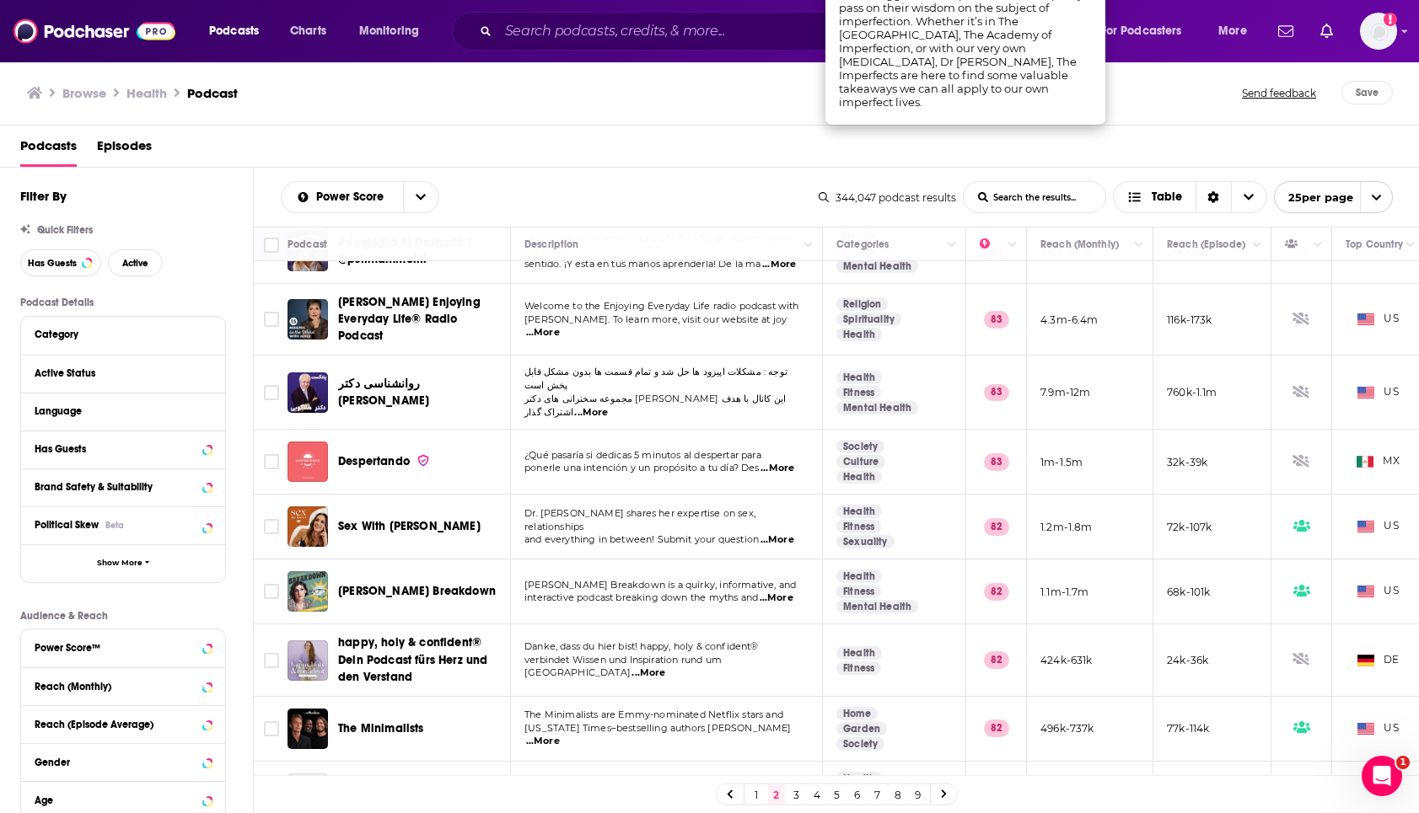
scroll to position [1114, 0]
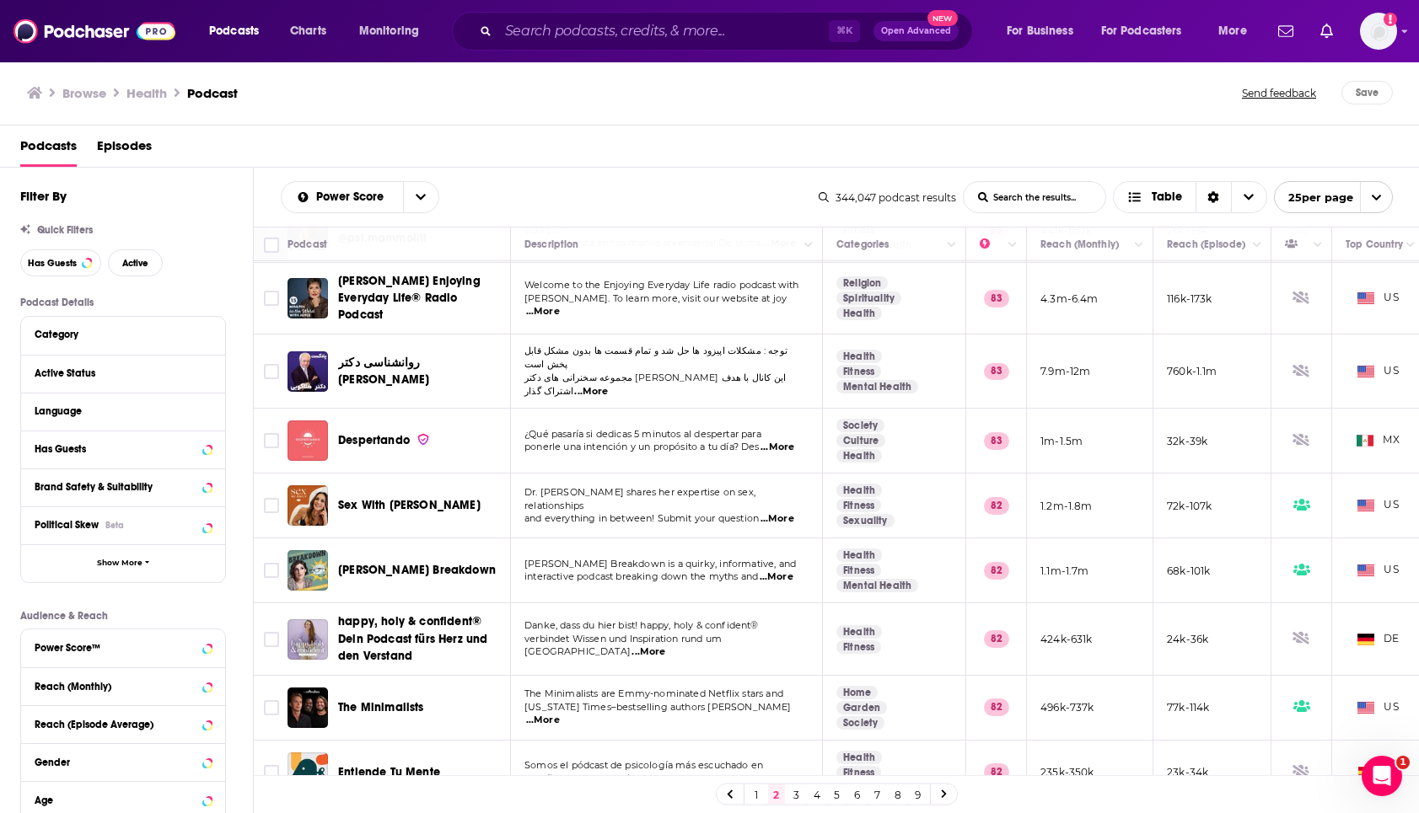
click at [942, 797] on icon at bounding box center [944, 795] width 7 height 10
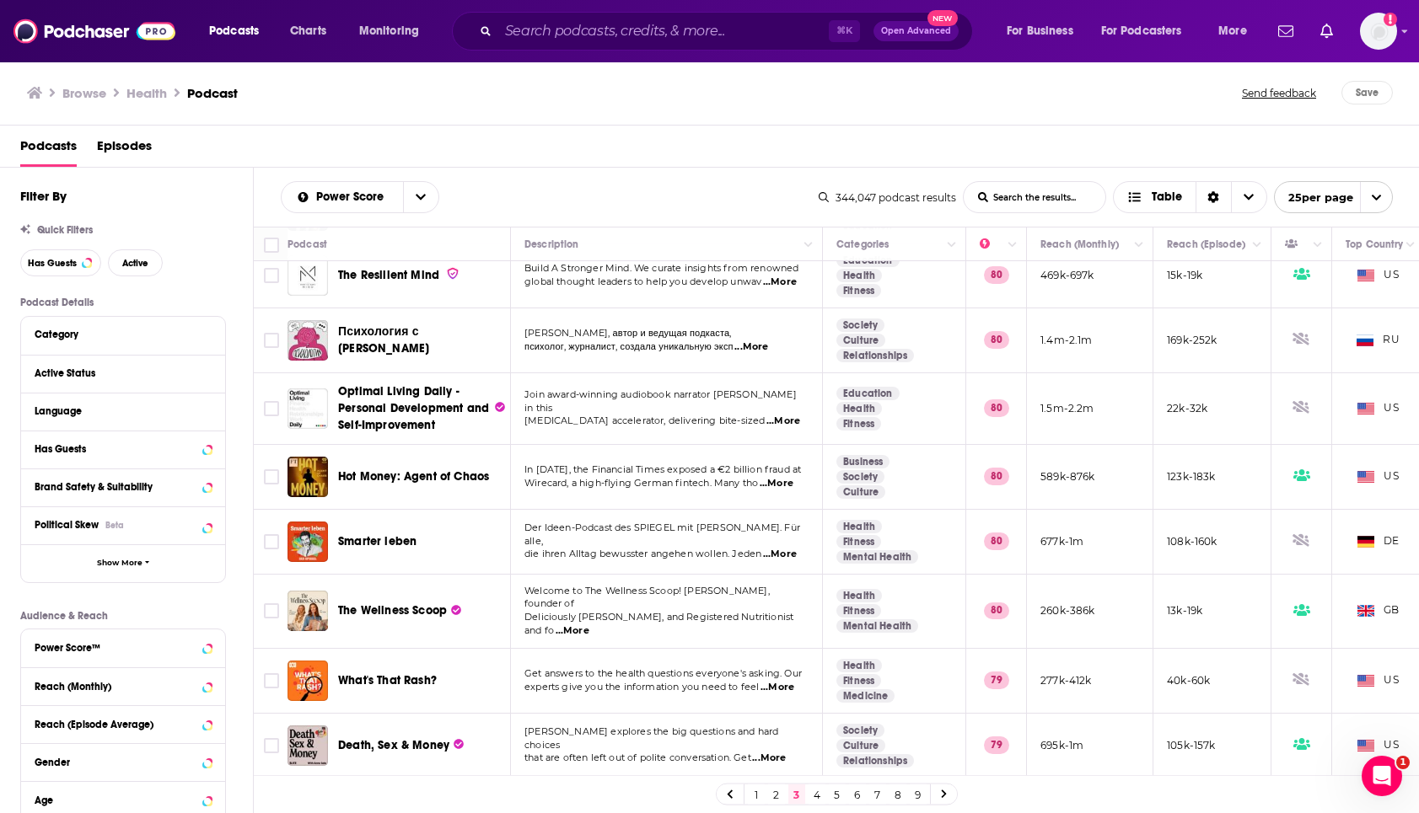
scroll to position [781, 0]
click at [589, 623] on span "...More" at bounding box center [572, 629] width 34 height 13
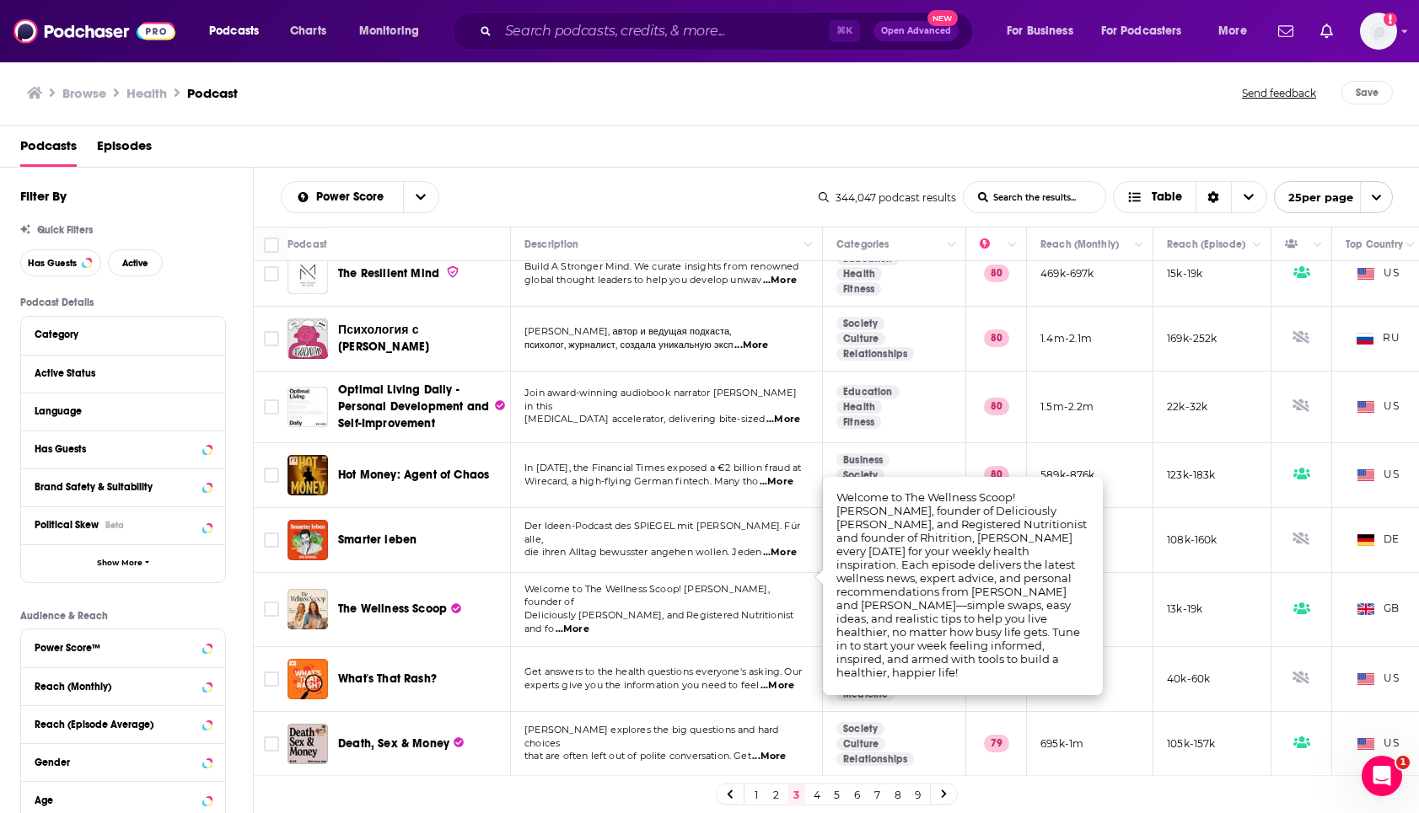
click at [589, 623] on span "...More" at bounding box center [572, 629] width 34 height 13
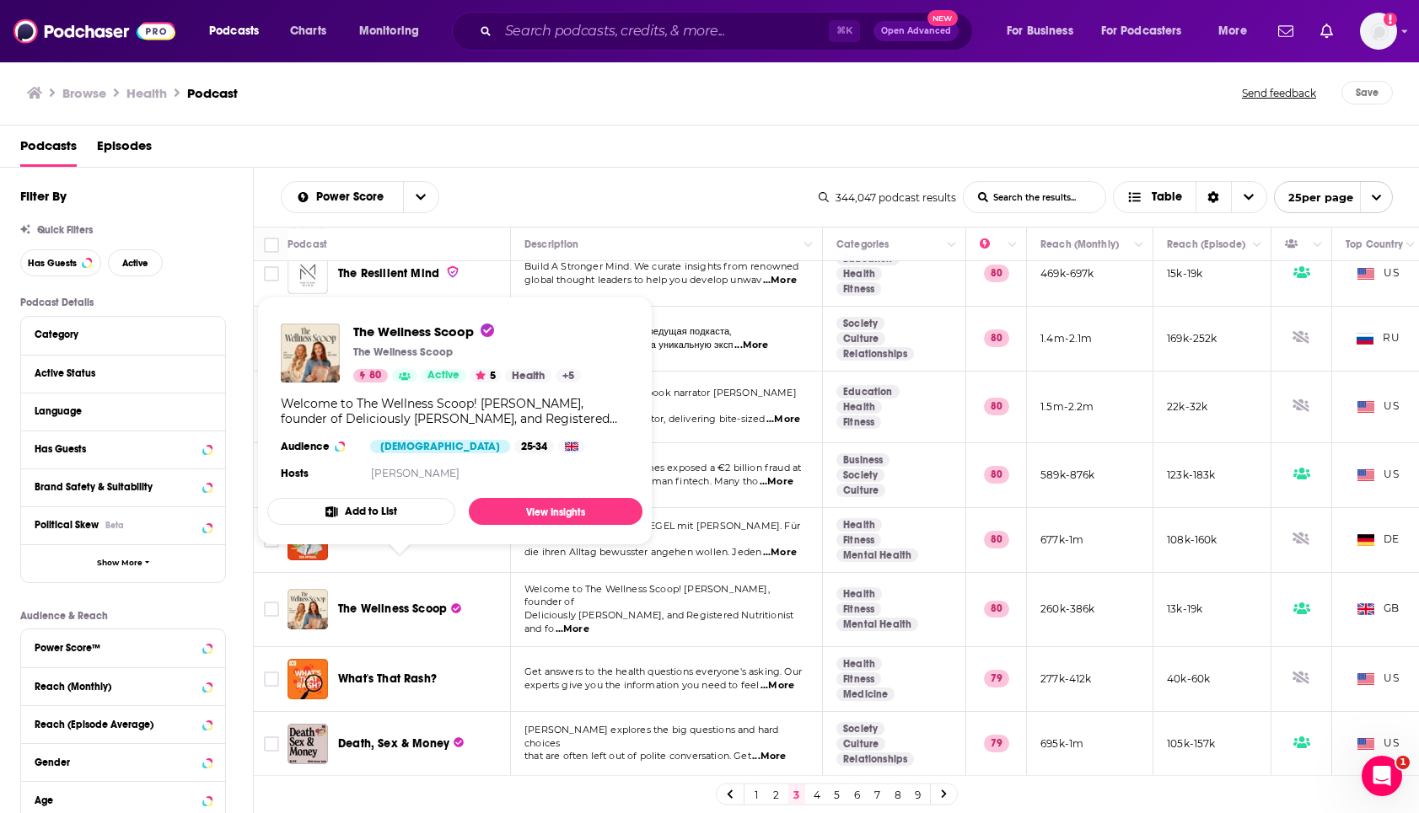
click at [400, 602] on span "The Wellness Scoop" at bounding box center [392, 609] width 109 height 14
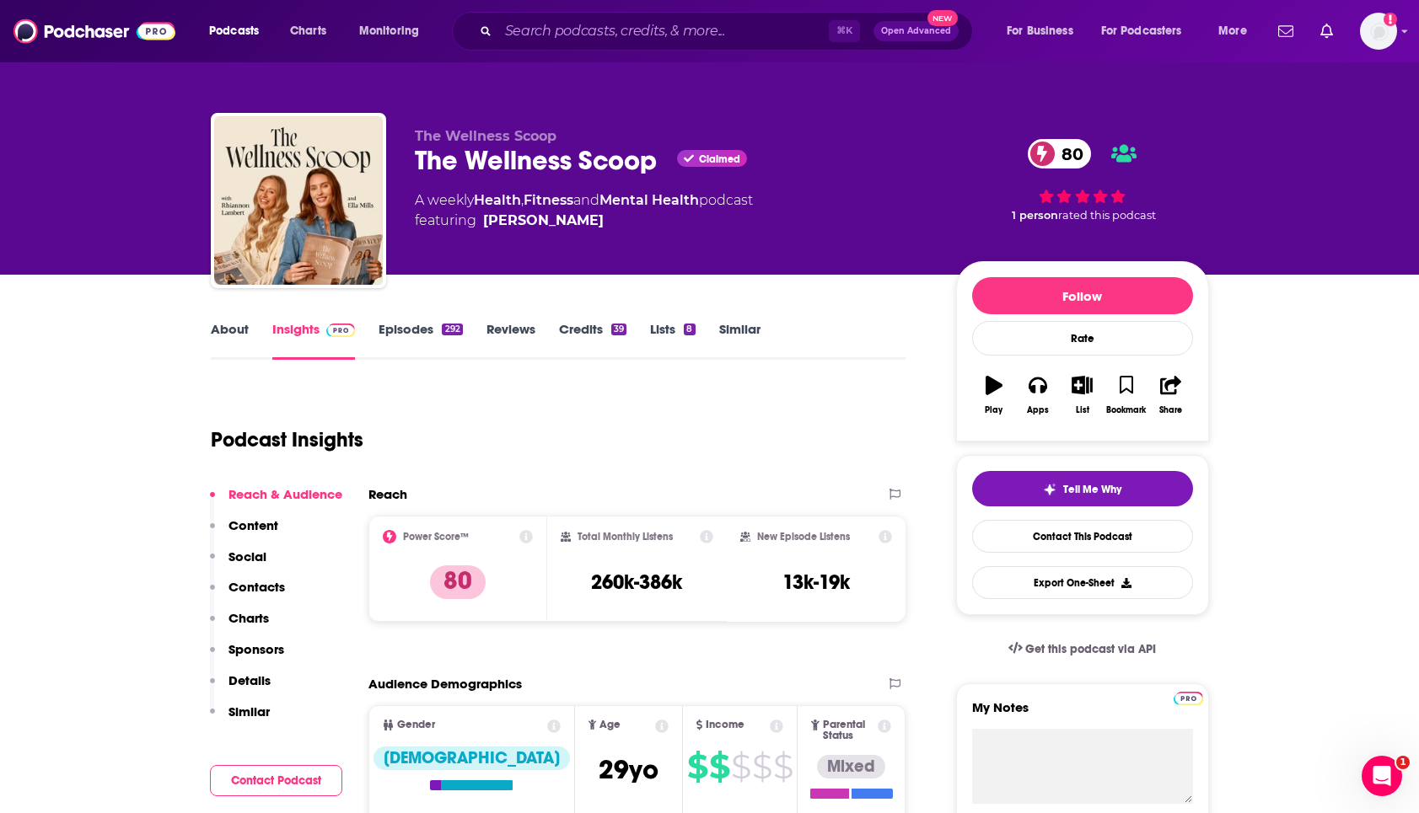
click at [430, 335] on link "Episodes 292" at bounding box center [419, 340] width 83 height 39
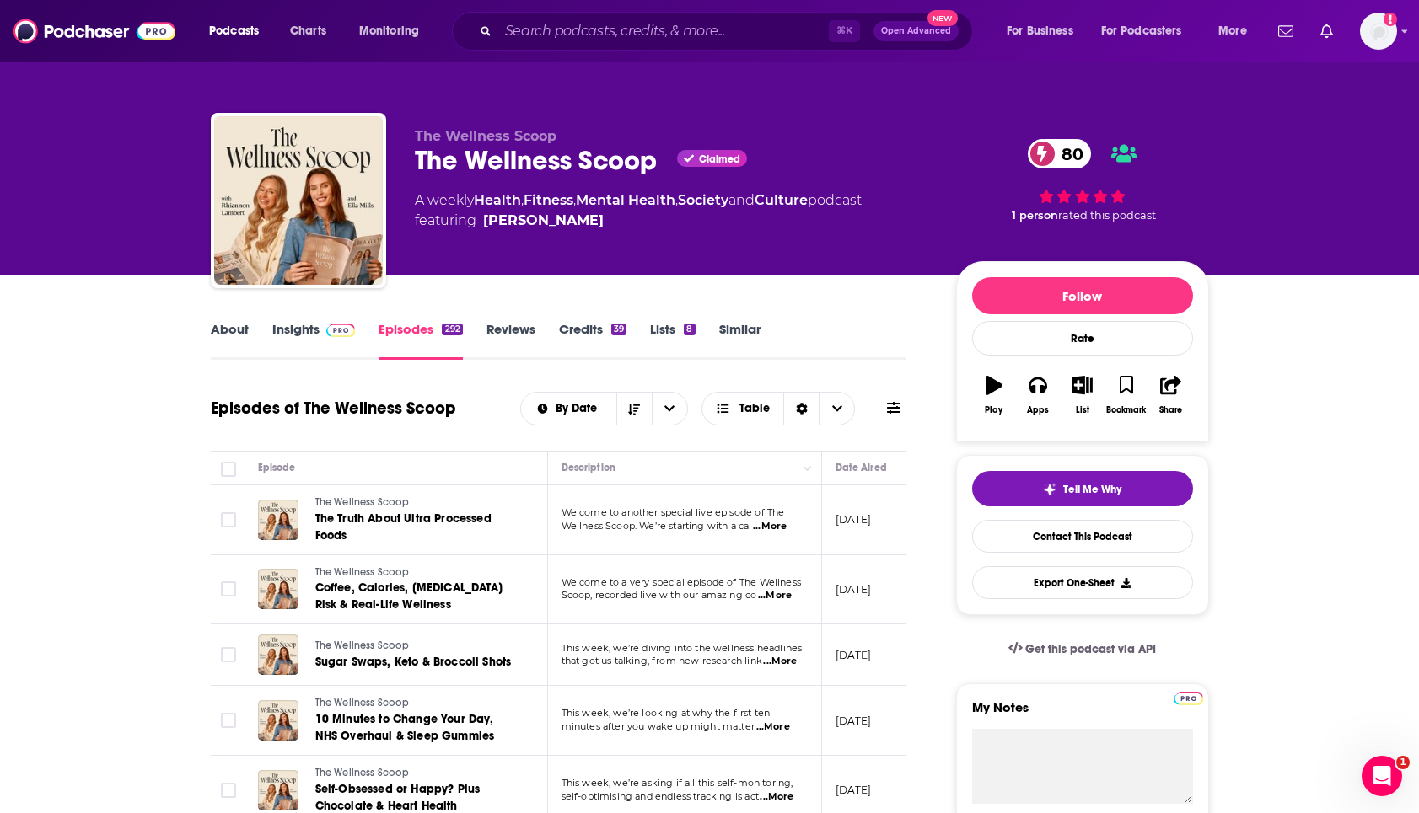
click at [310, 340] on link "Insights" at bounding box center [313, 340] width 83 height 39
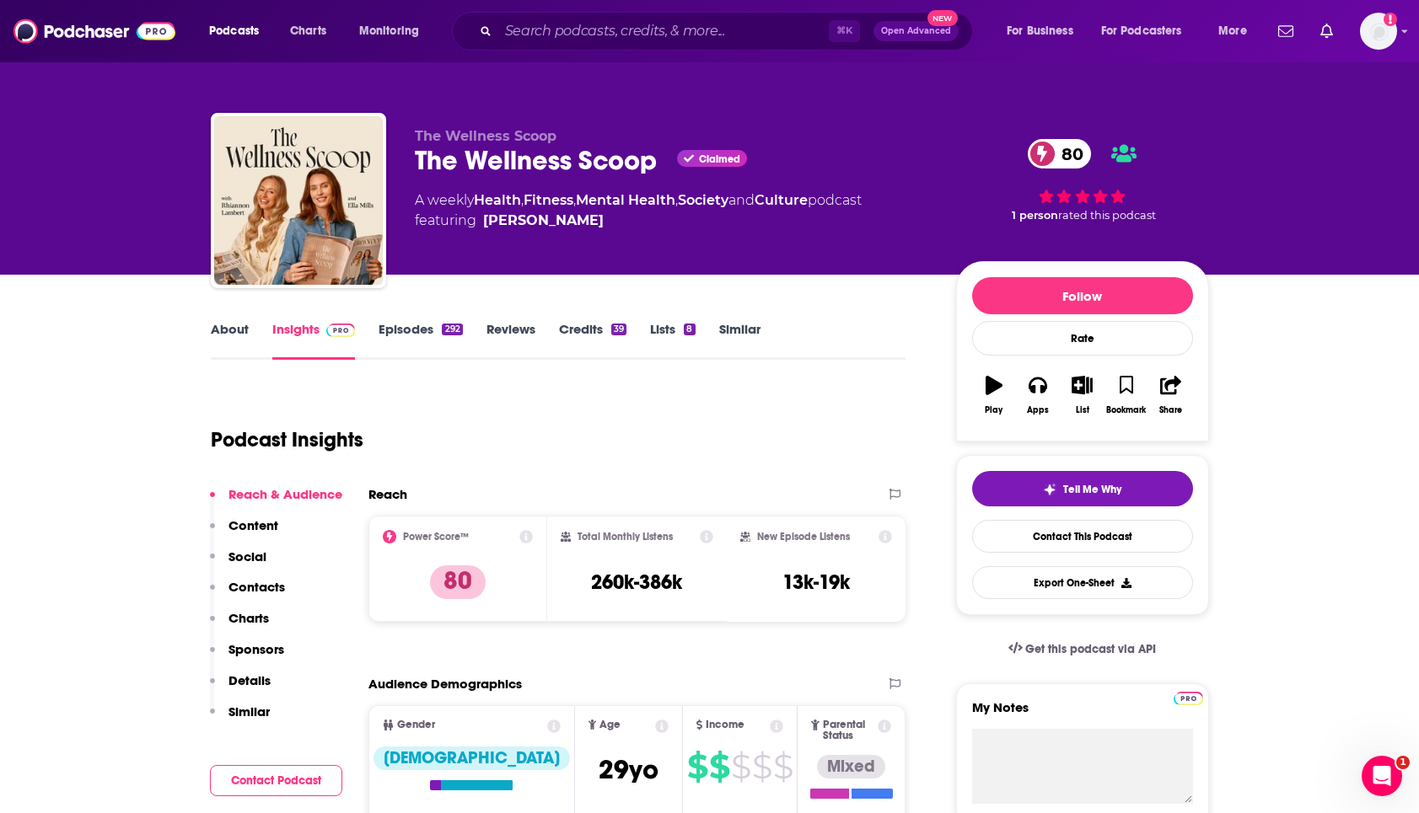
click at [223, 334] on link "About" at bounding box center [230, 340] width 38 height 39
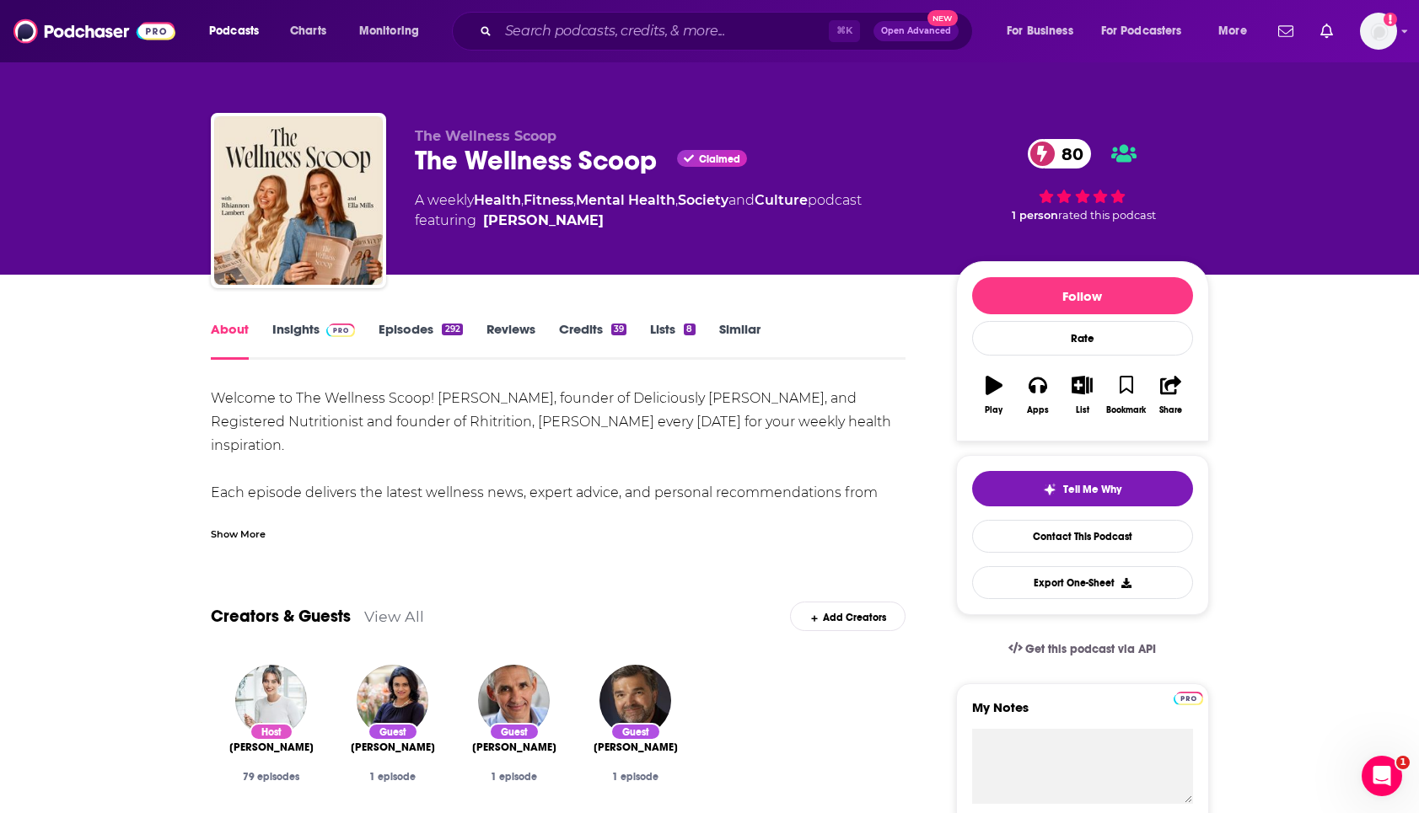
click at [307, 326] on link "Insights" at bounding box center [313, 340] width 83 height 39
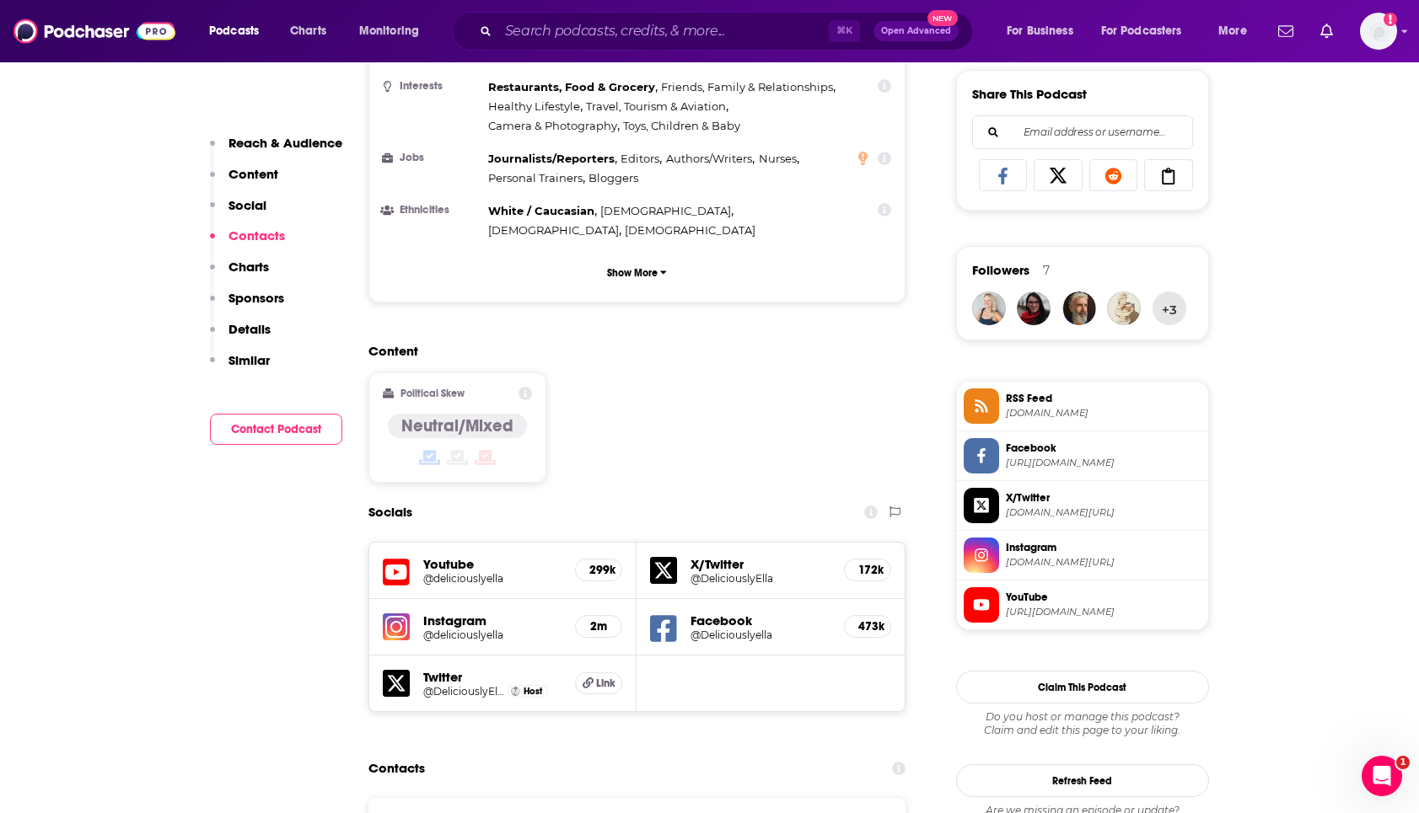
scroll to position [1471, 0]
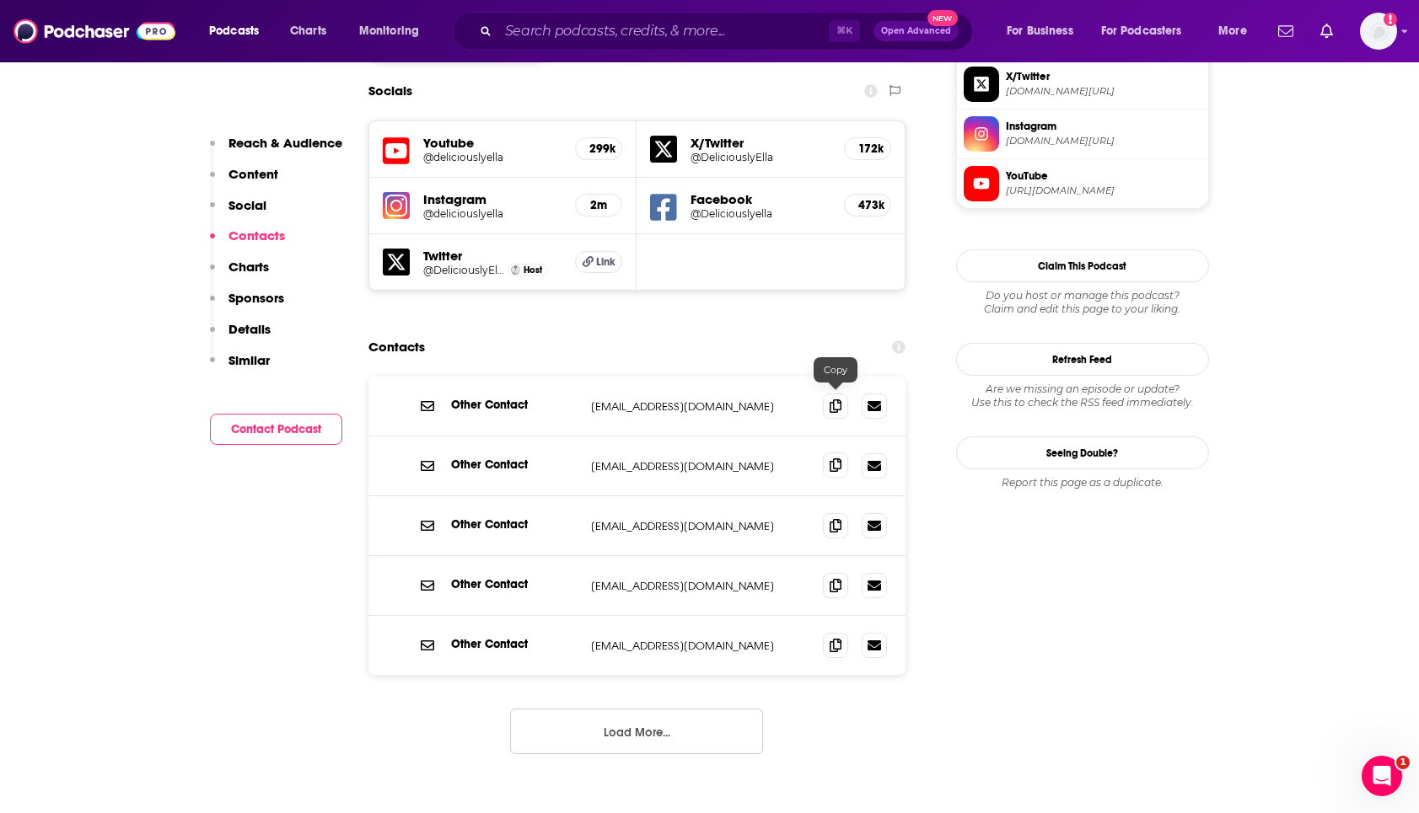
click at [834, 459] on icon at bounding box center [835, 465] width 12 height 13
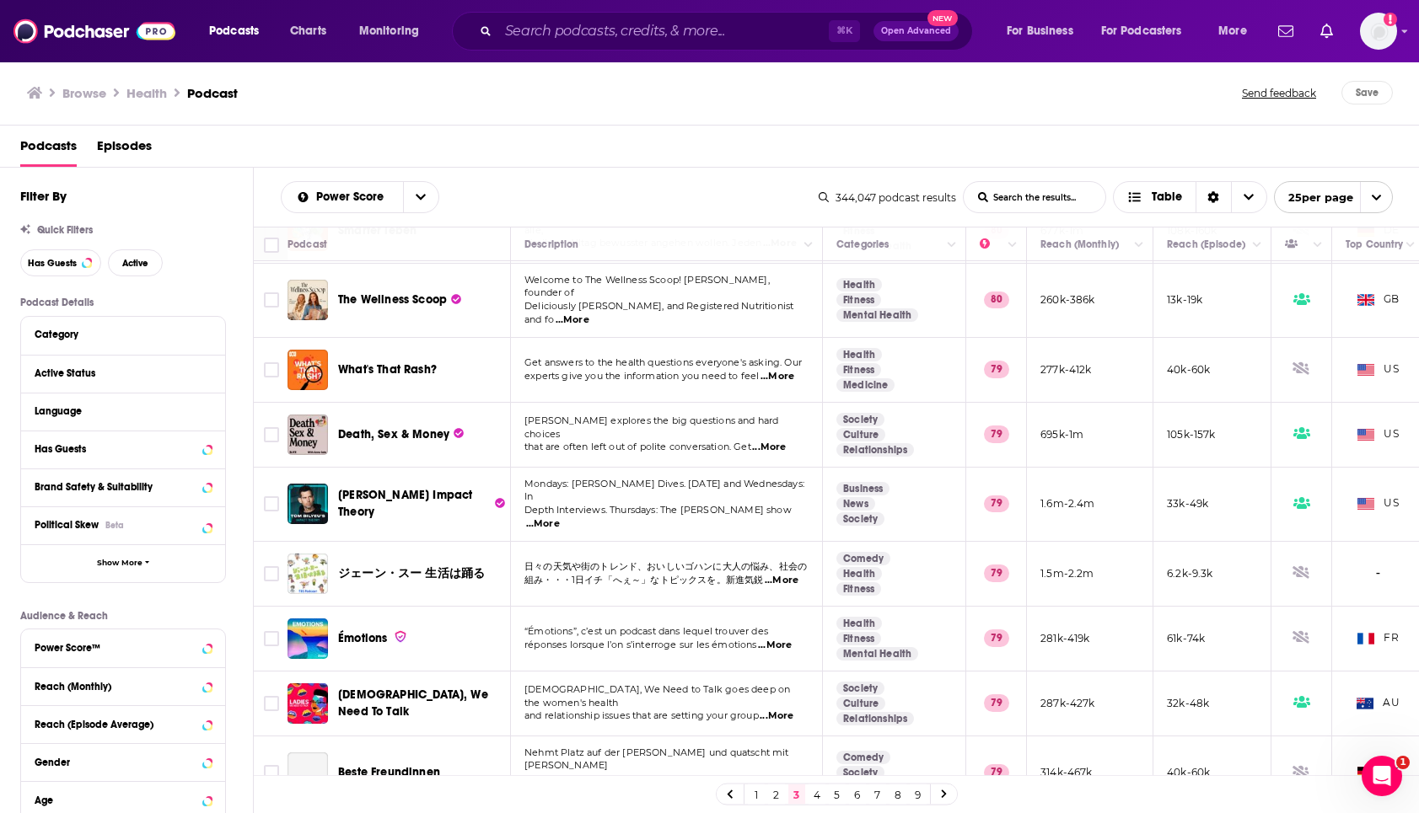
scroll to position [1124, 0]
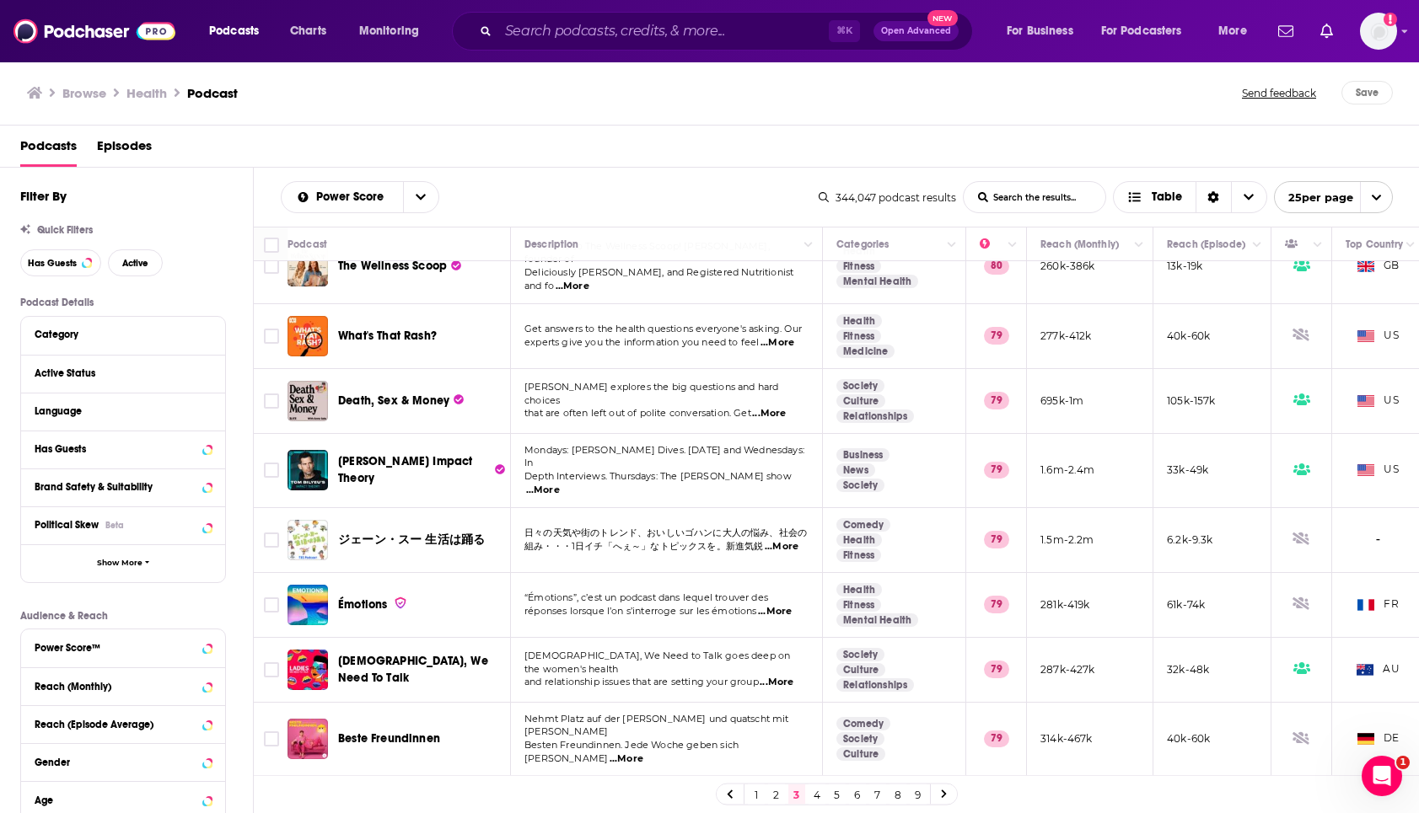
click at [788, 676] on span "...More" at bounding box center [776, 682] width 34 height 13
click at [941, 797] on icon at bounding box center [944, 795] width 7 height 10
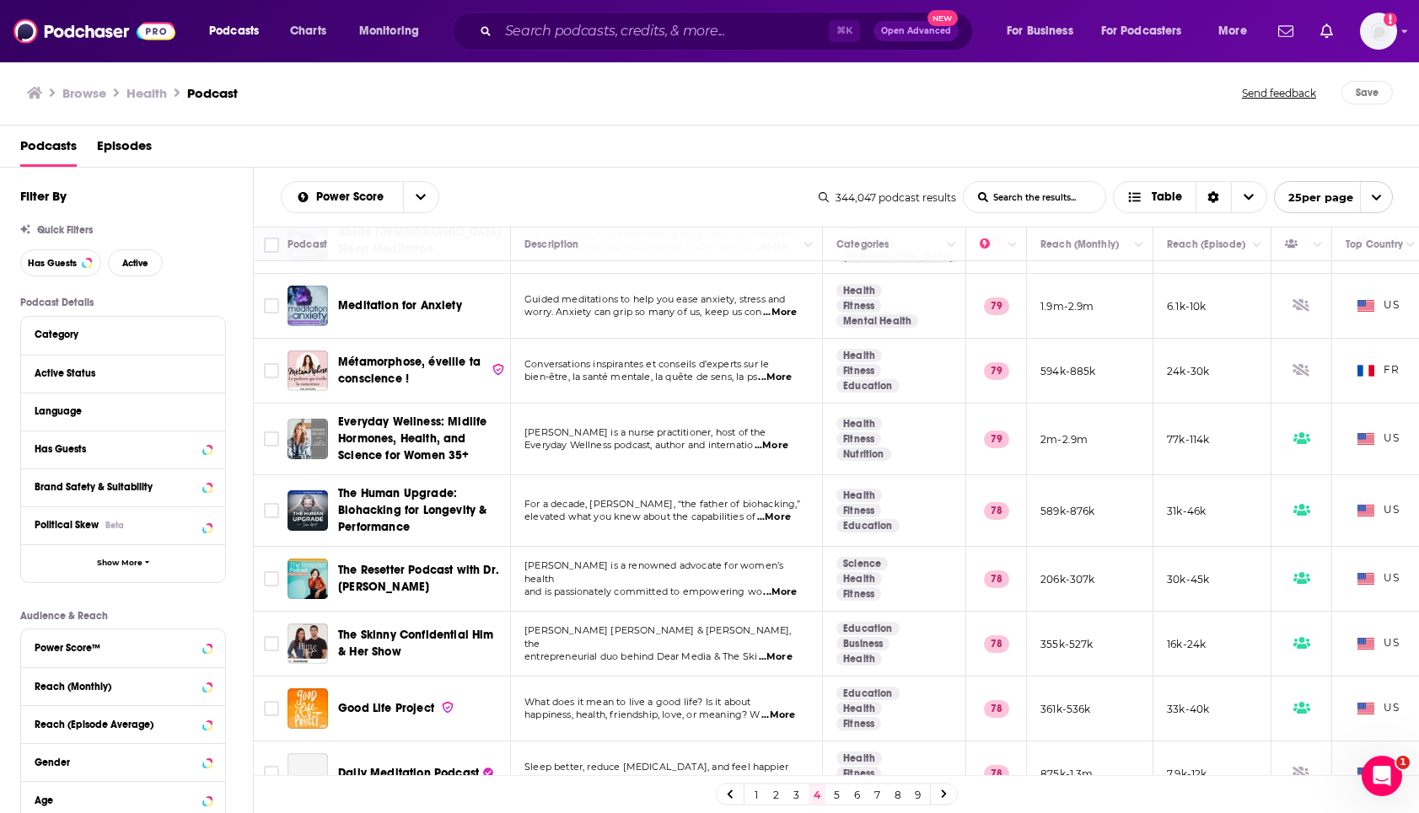
scroll to position [122, 0]
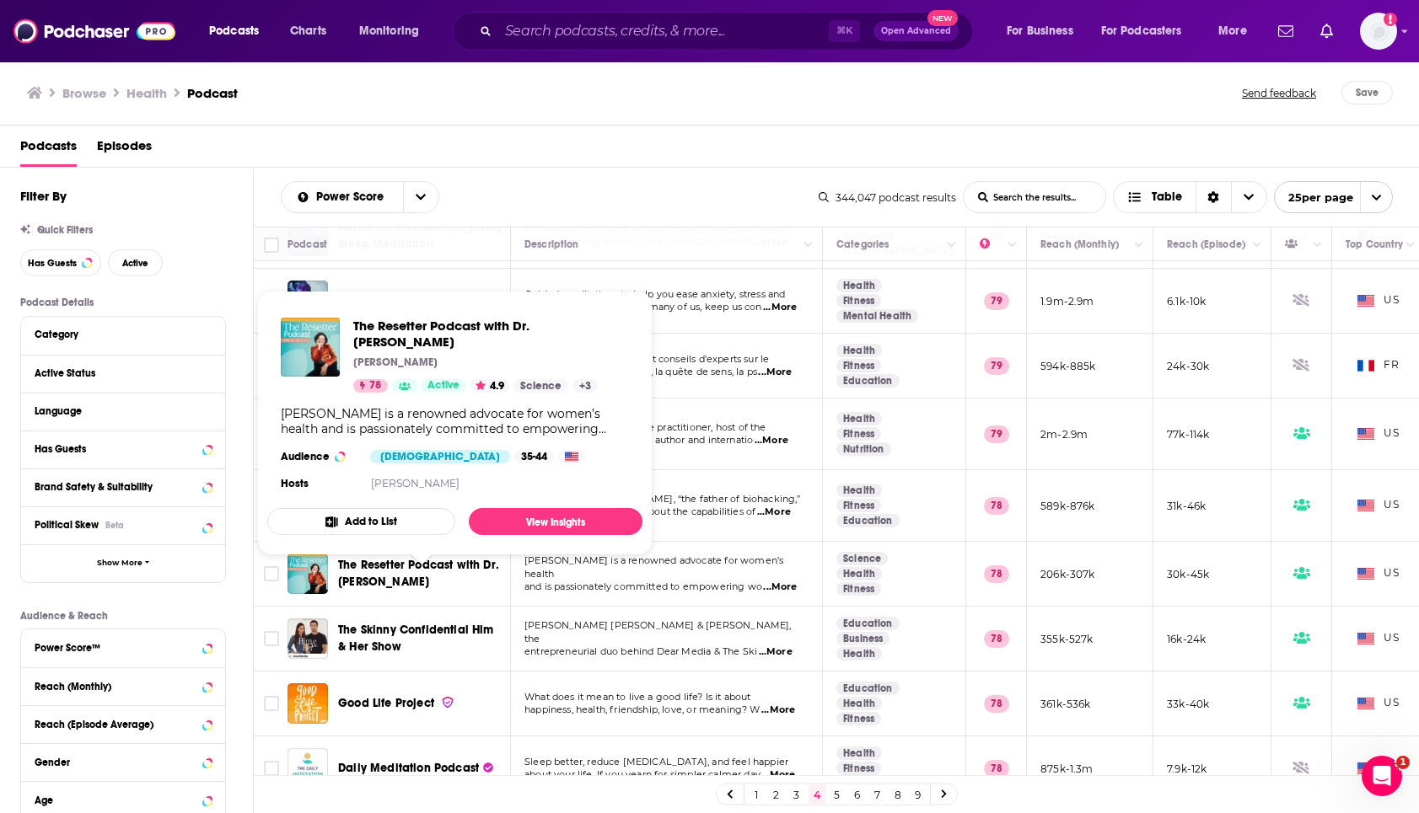
click at [411, 566] on span "The Resetter Podcast with Dr. [PERSON_NAME]" at bounding box center [418, 573] width 161 height 31
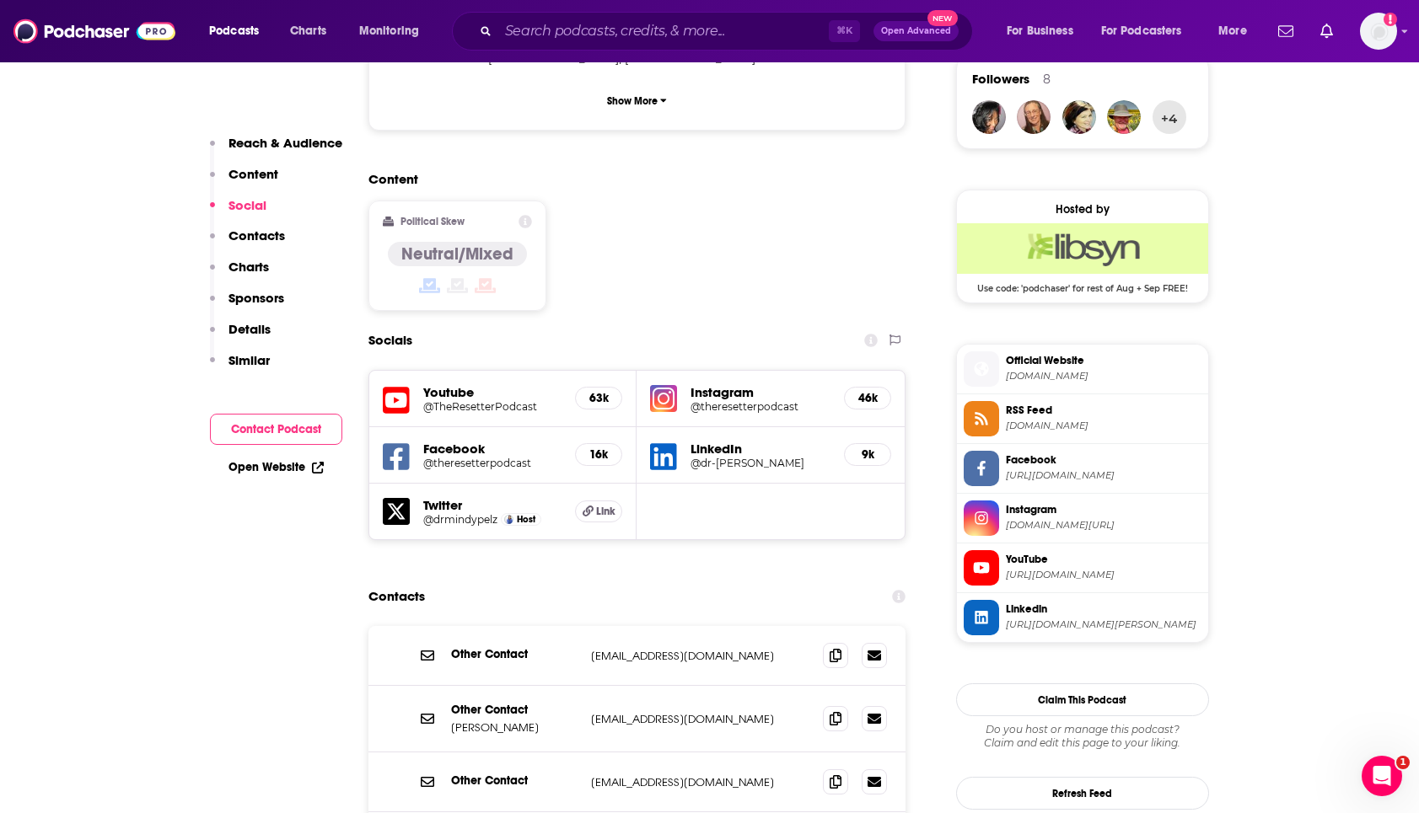
scroll to position [1356, 0]
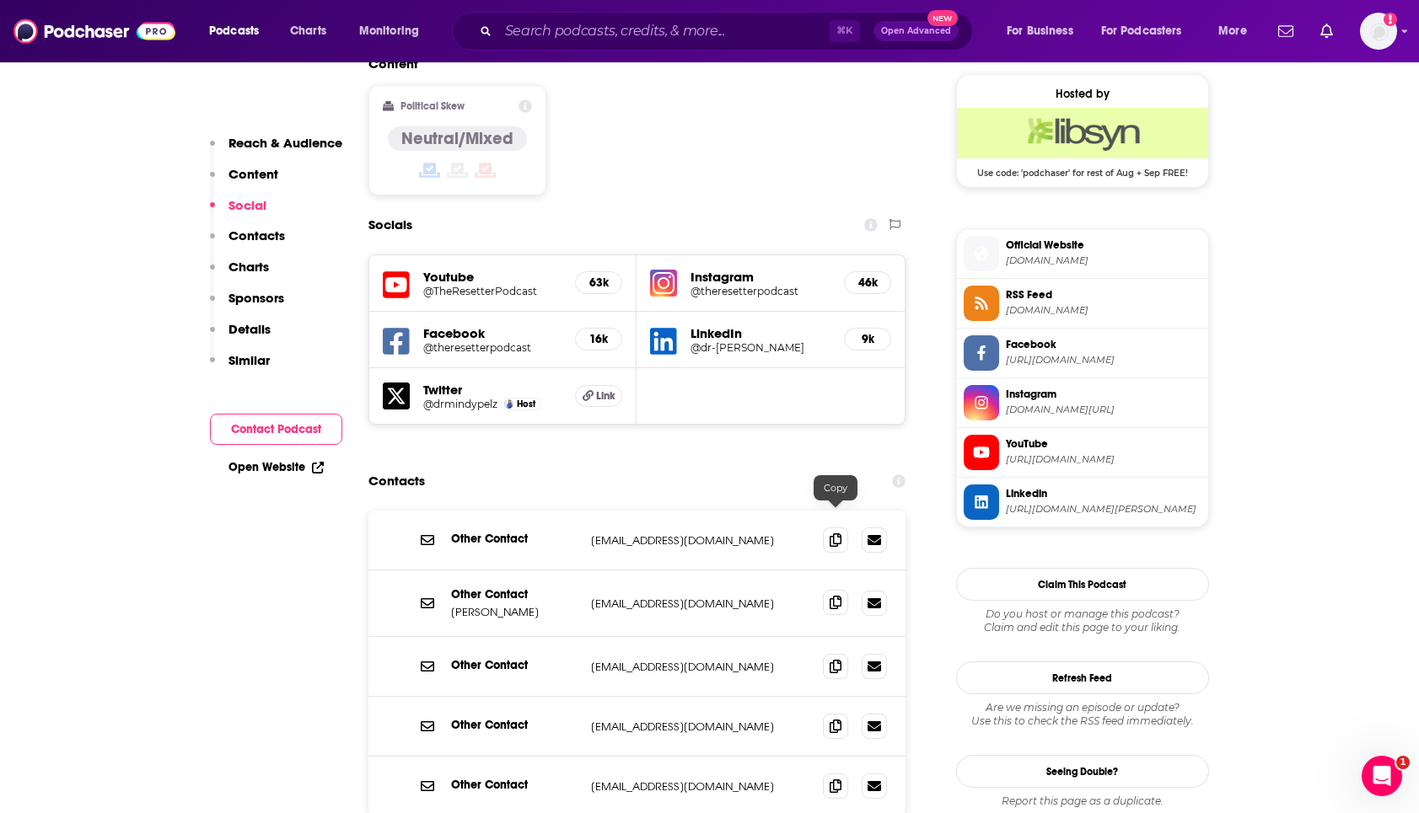
click at [834, 596] on icon at bounding box center [835, 602] width 12 height 13
click at [834, 533] on icon at bounding box center [835, 539] width 12 height 13
click at [837, 533] on icon at bounding box center [835, 539] width 12 height 13
click at [841, 590] on span at bounding box center [835, 602] width 25 height 25
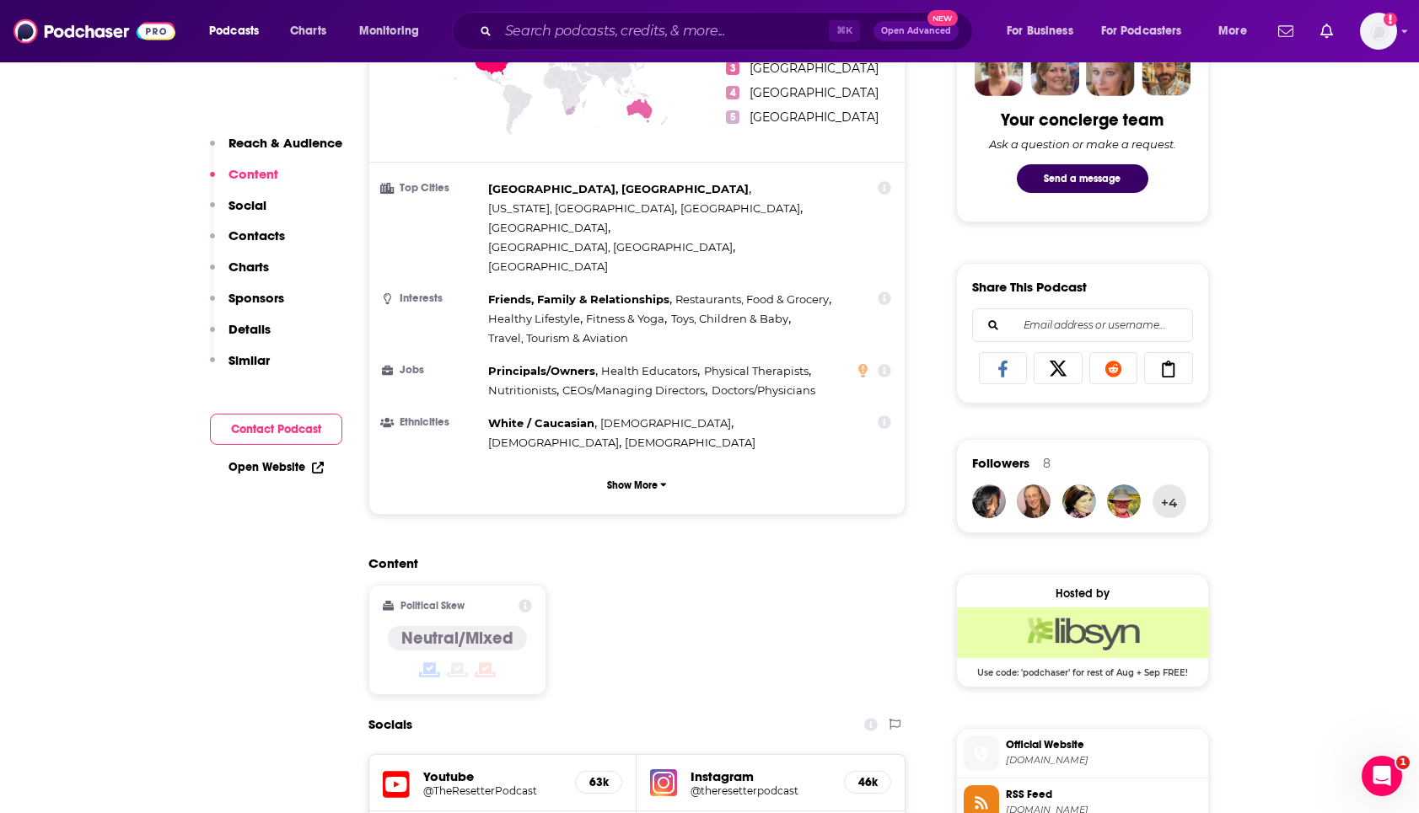
scroll to position [442, 0]
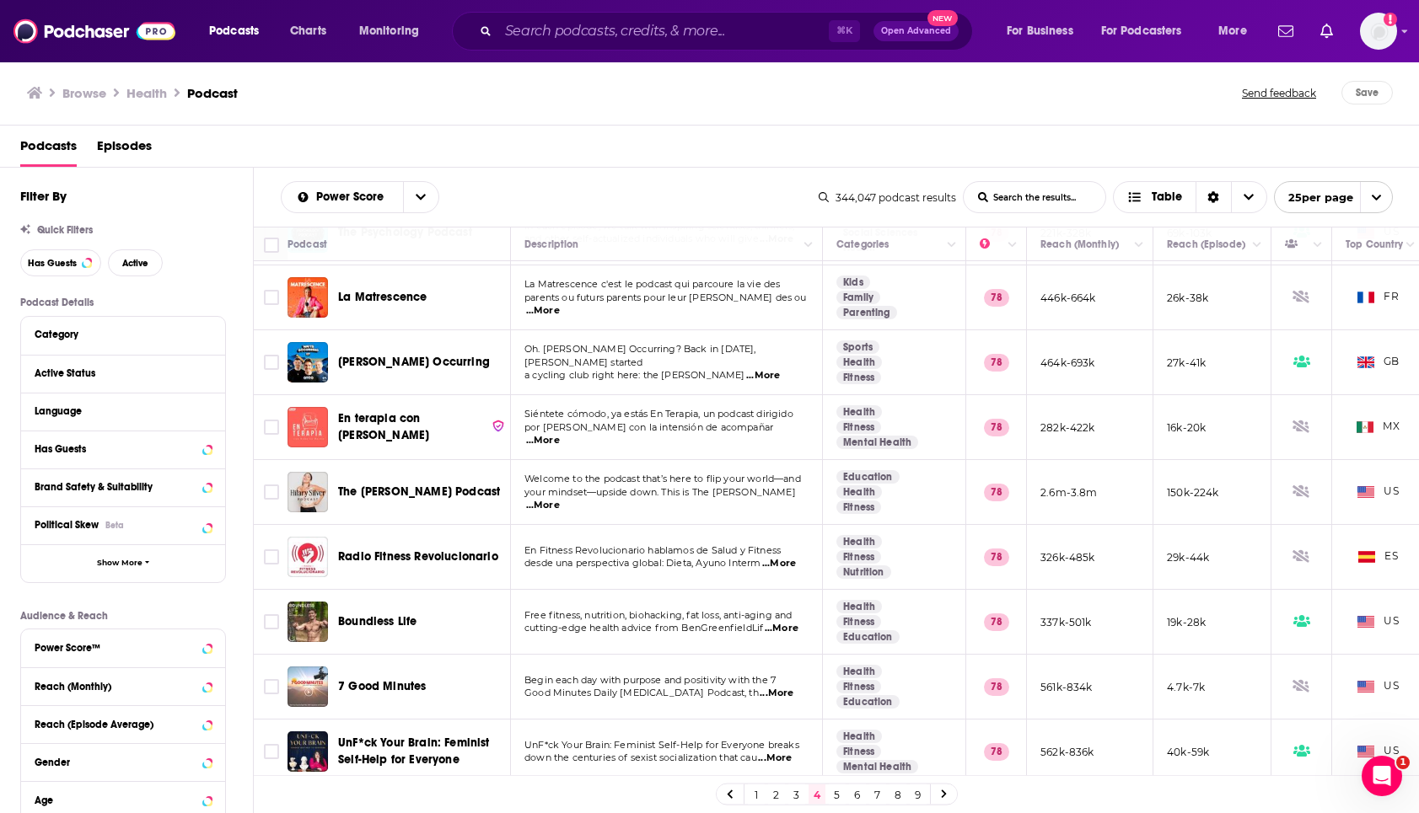
scroll to position [726, 0]
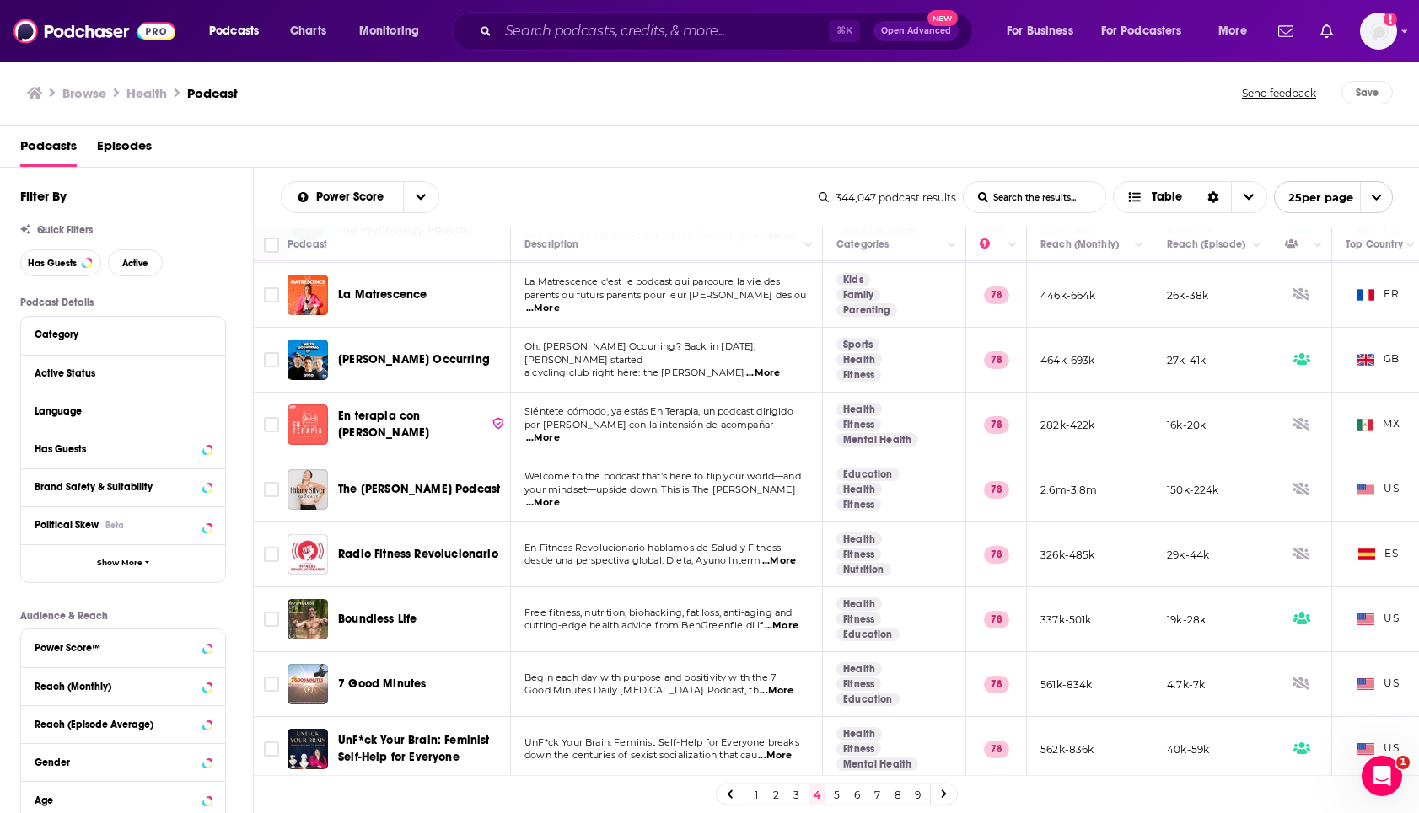
click at [560, 496] on span "...More" at bounding box center [543, 502] width 34 height 13
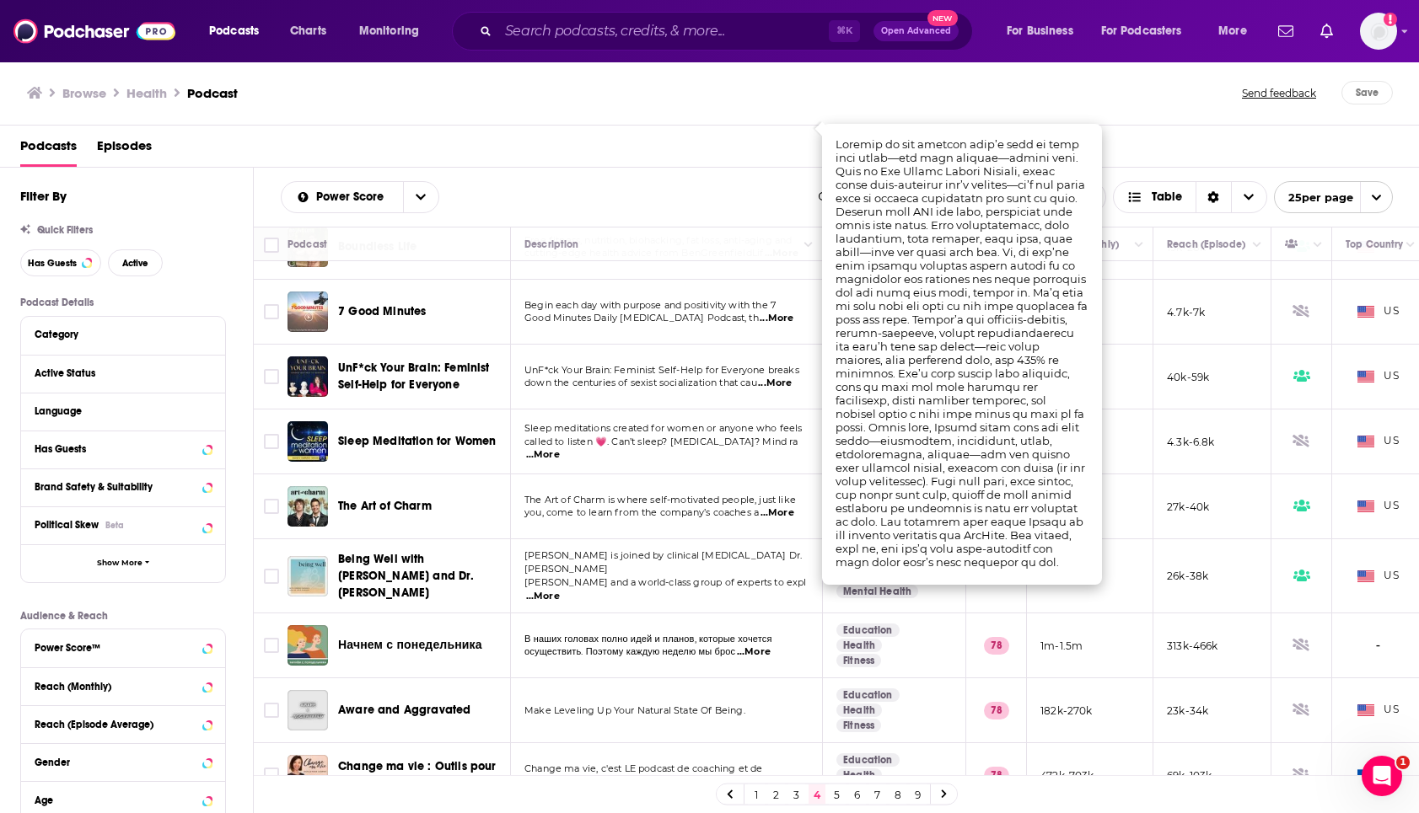
scroll to position [1118, 0]
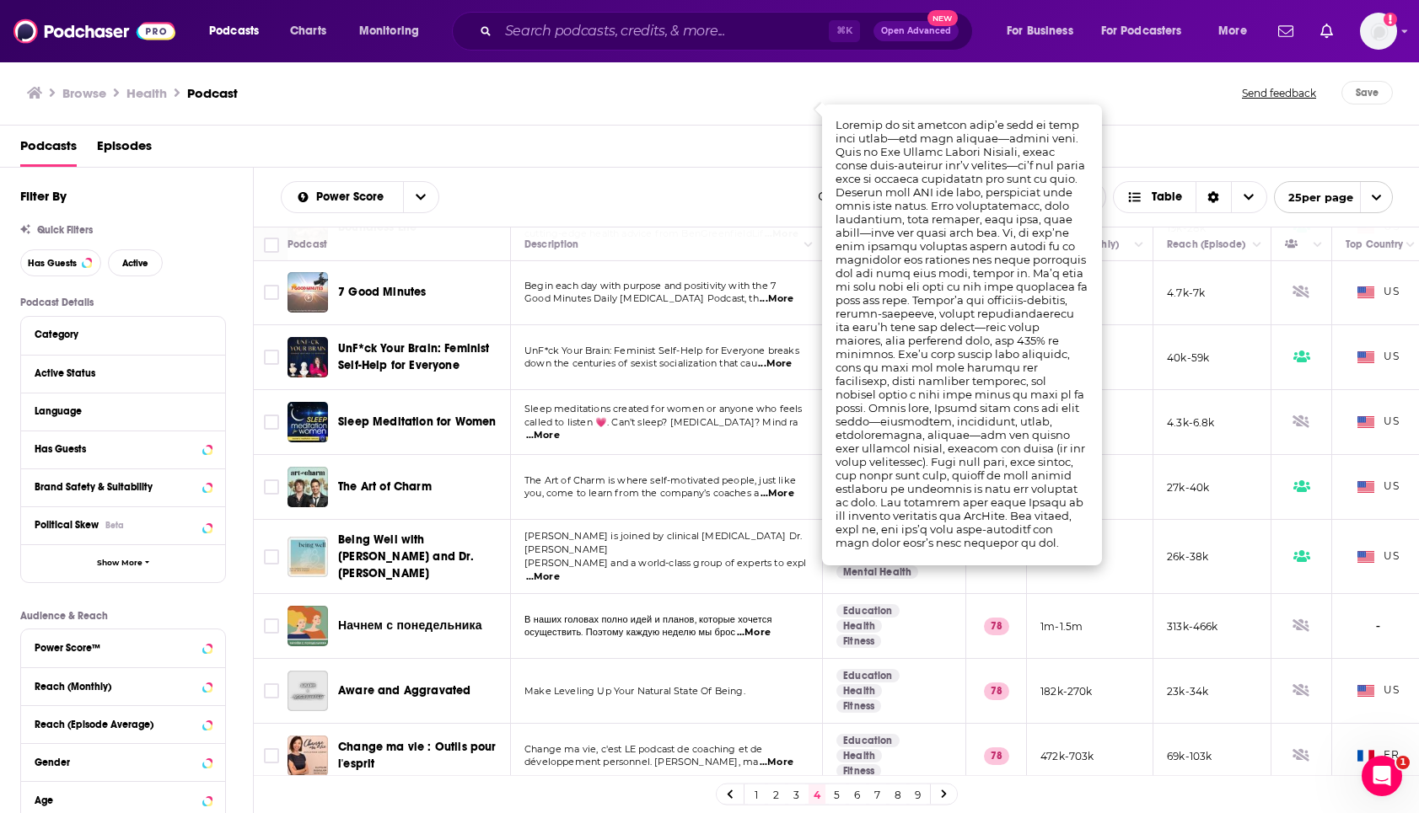
click at [942, 791] on icon at bounding box center [943, 795] width 5 height 8
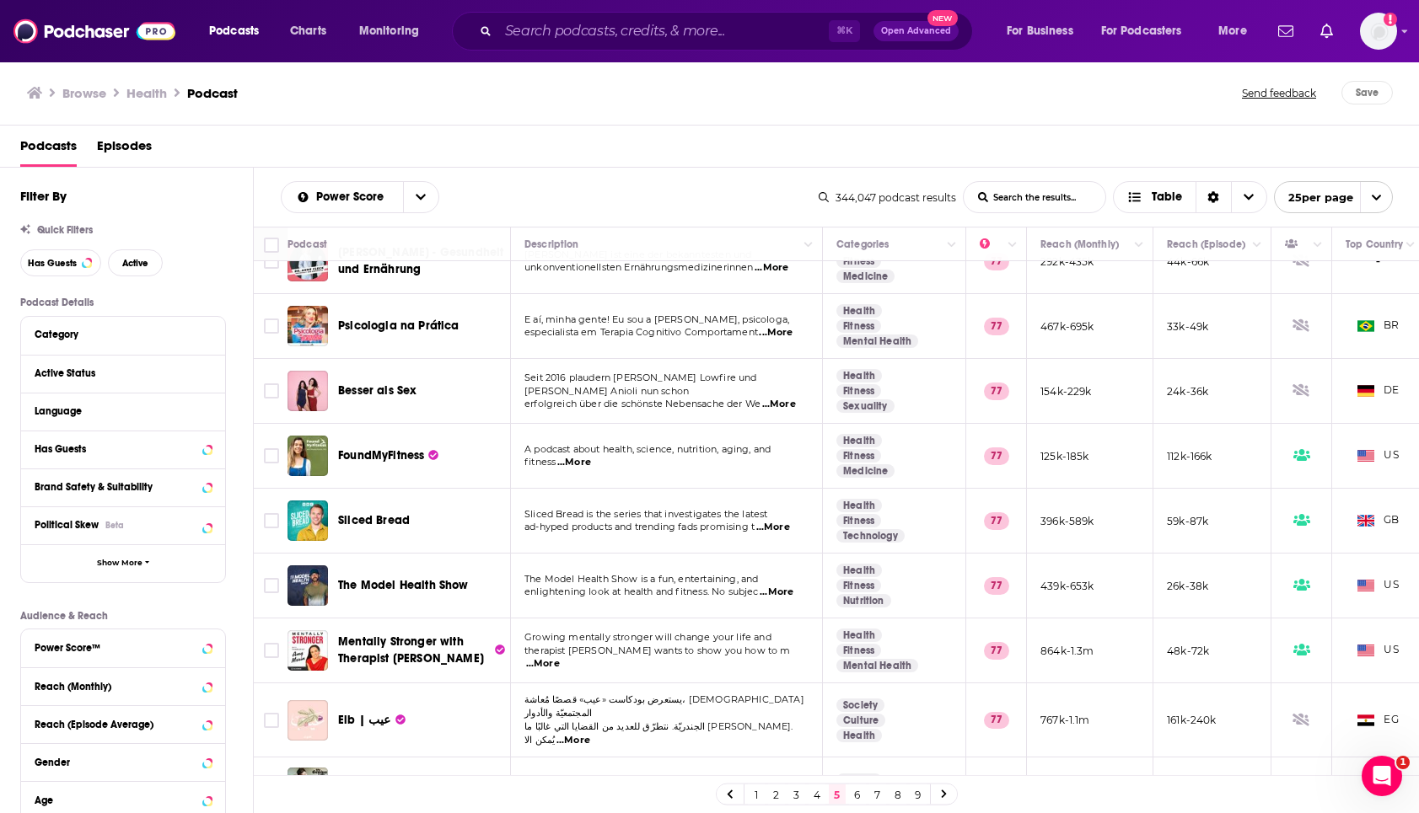
scroll to position [1104, 0]
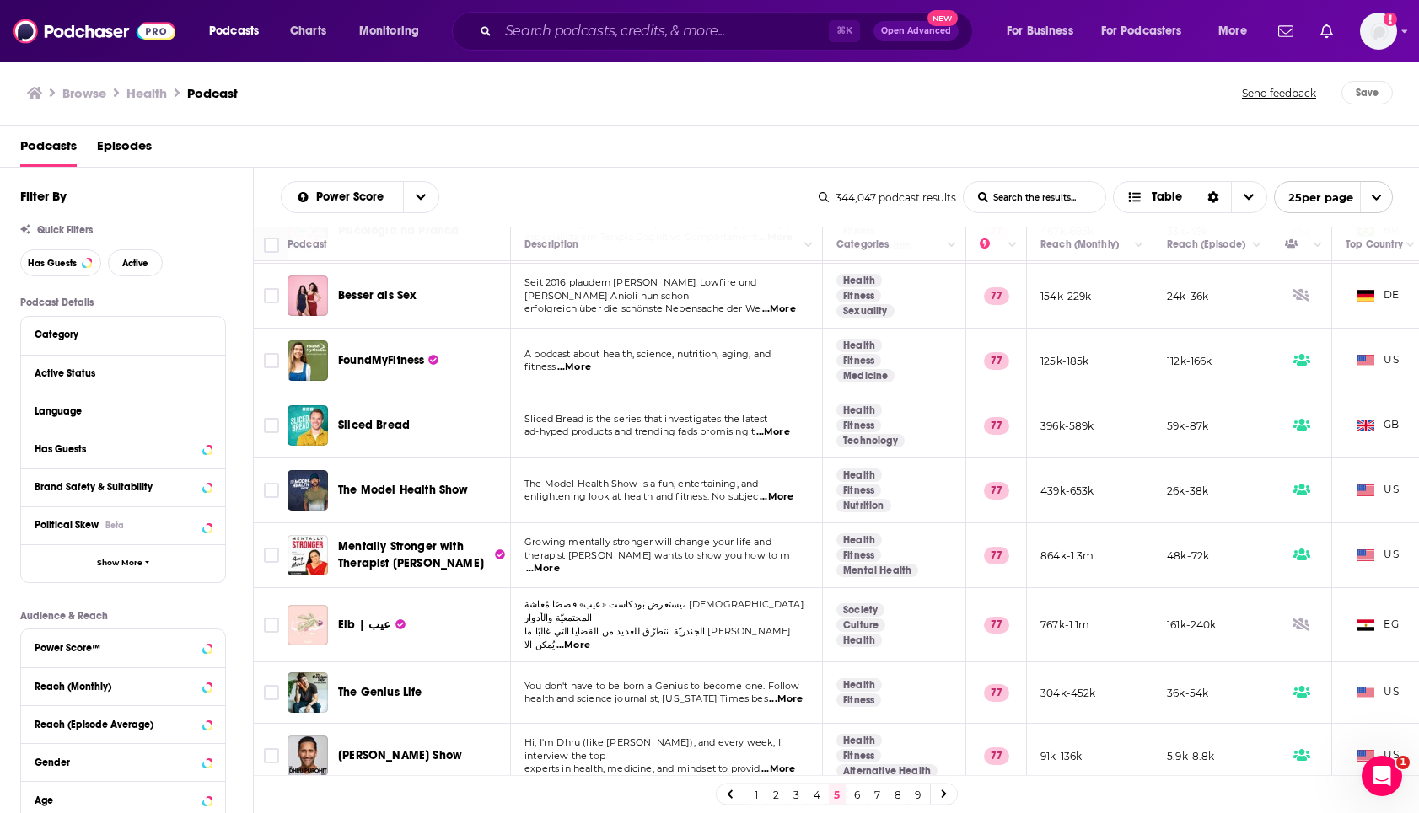
click at [946, 797] on icon at bounding box center [944, 795] width 7 height 10
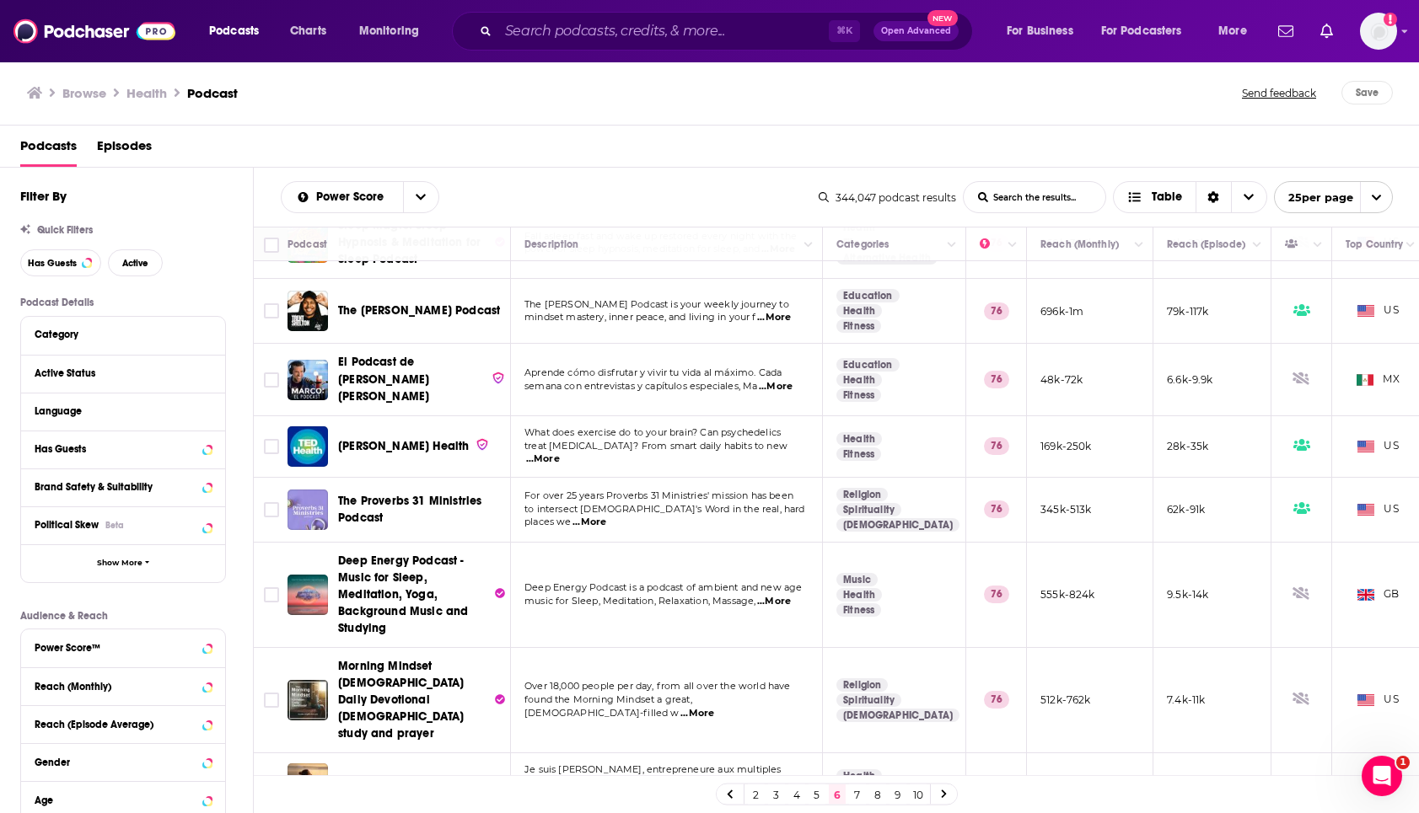
scroll to position [1151, 0]
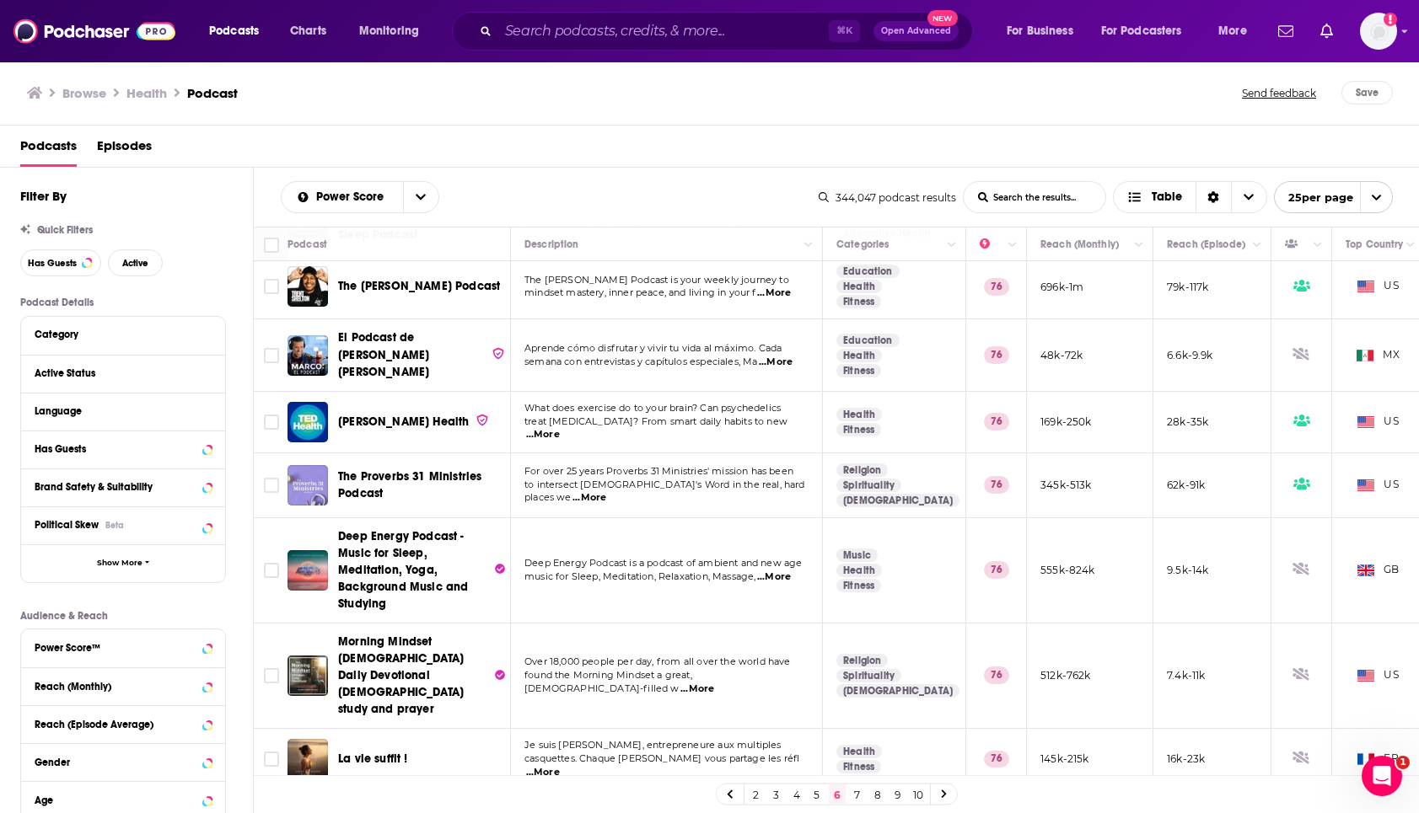
click at [942, 797] on icon at bounding box center [943, 795] width 5 height 8
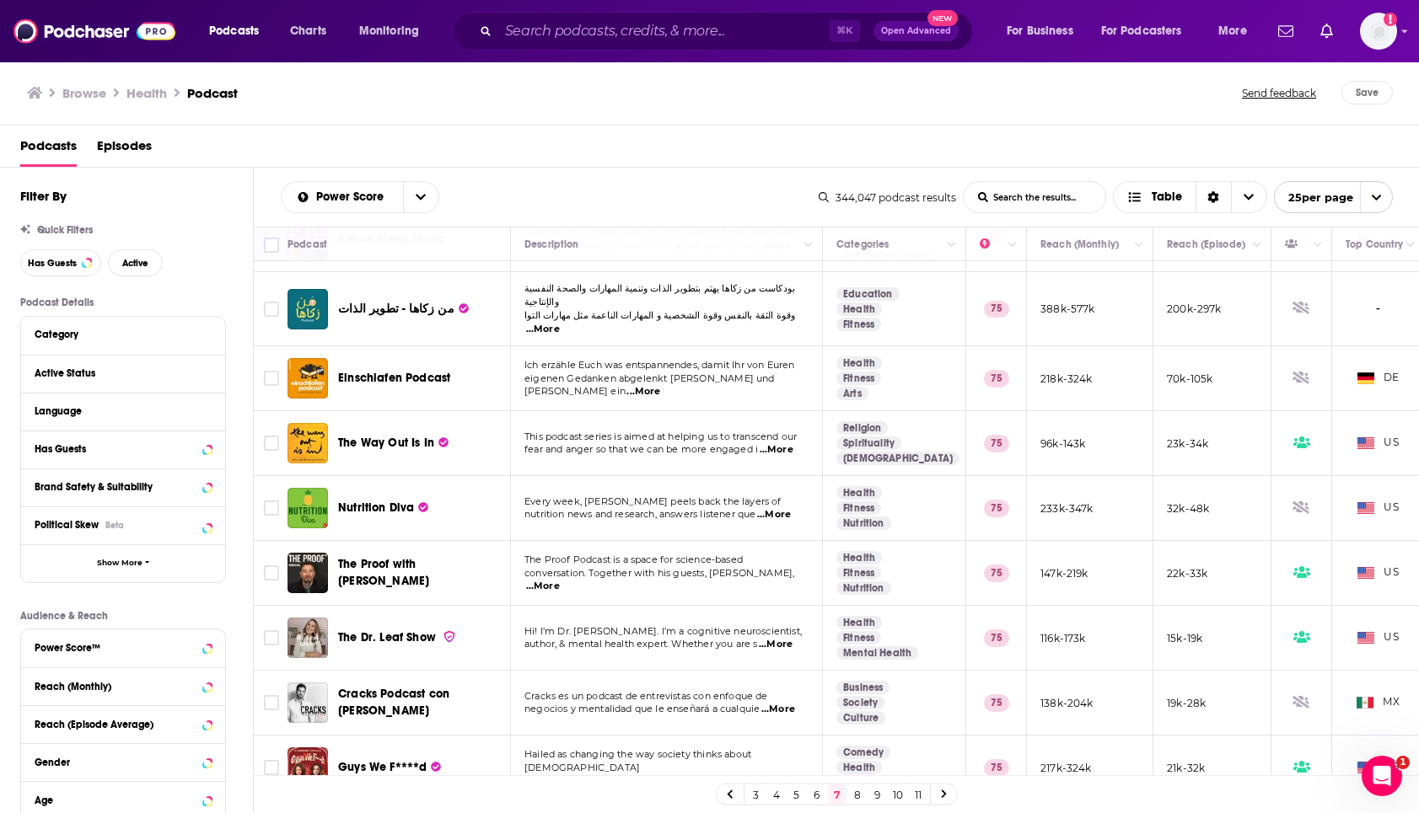
scroll to position [1104, 0]
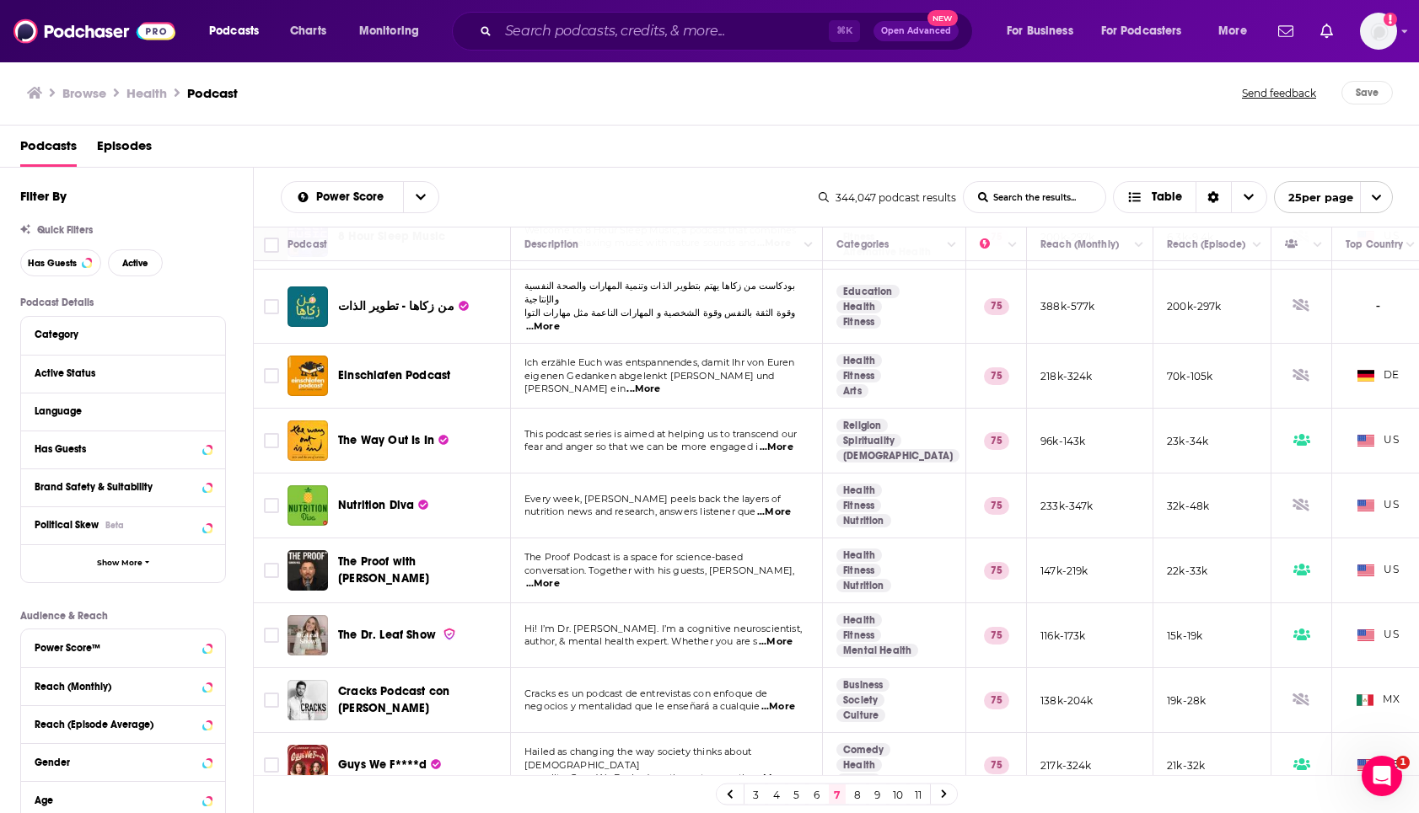
click at [944, 790] on icon at bounding box center [944, 795] width 7 height 10
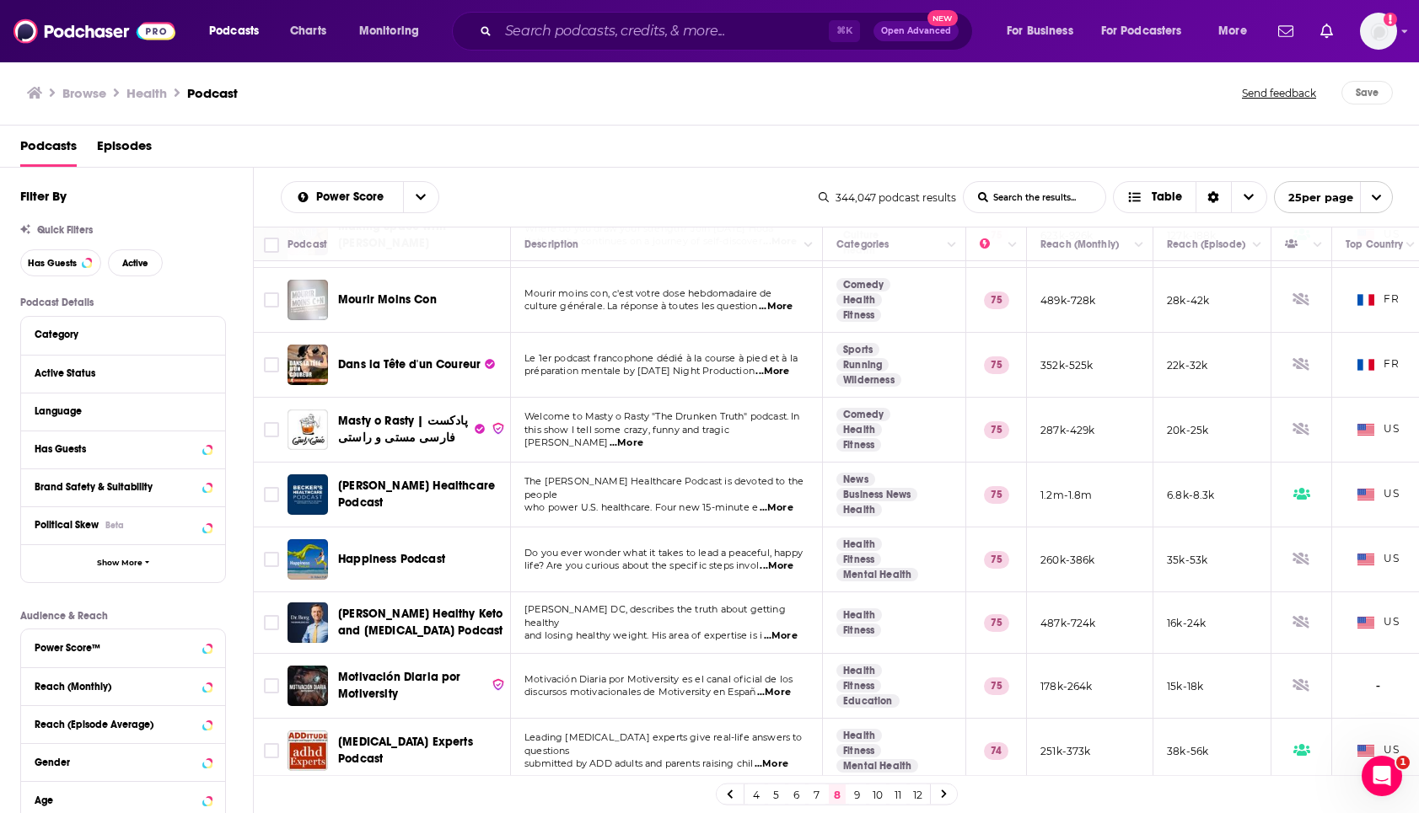
scroll to position [135, 0]
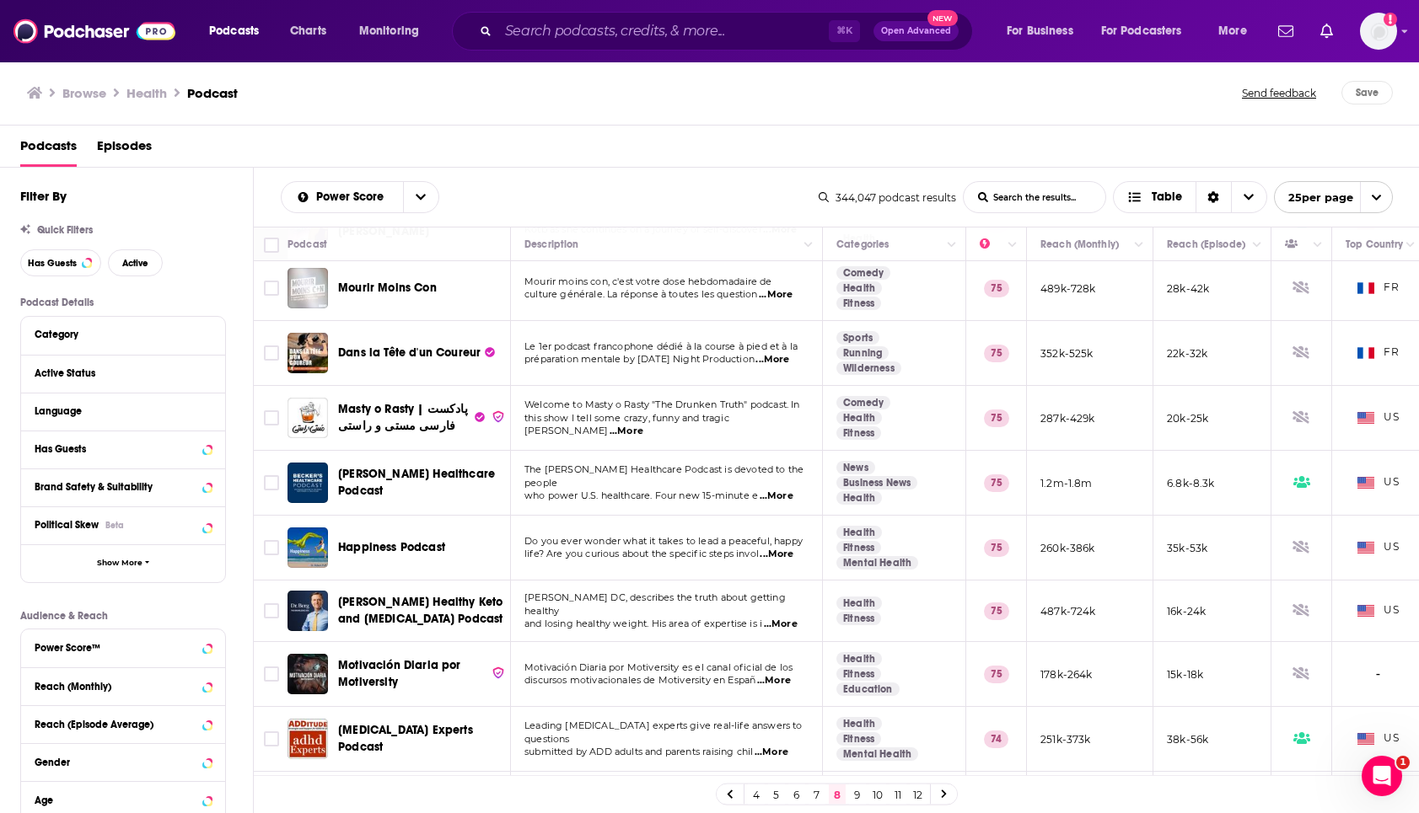
click at [945, 791] on icon at bounding box center [944, 795] width 7 height 10
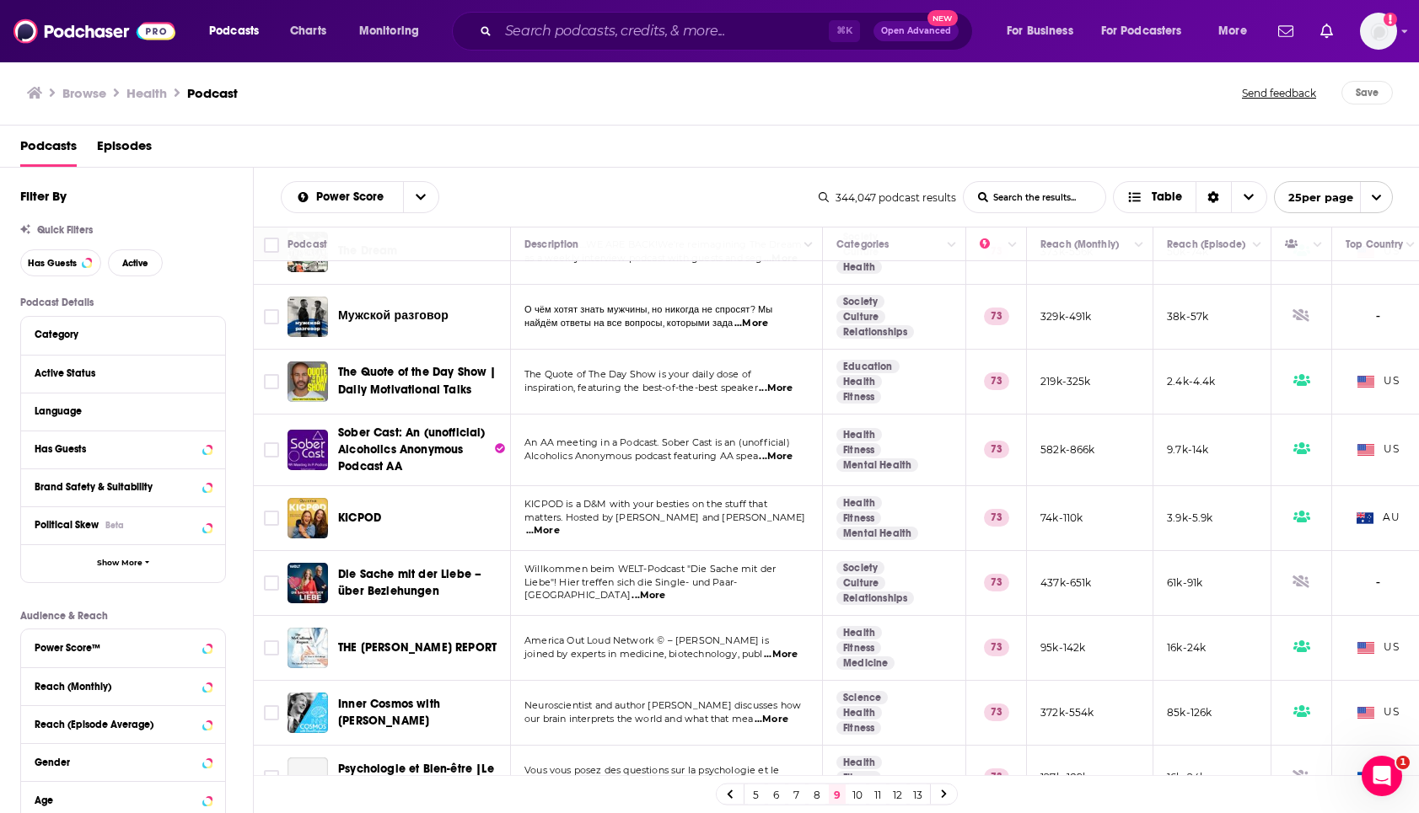
scroll to position [1121, 0]
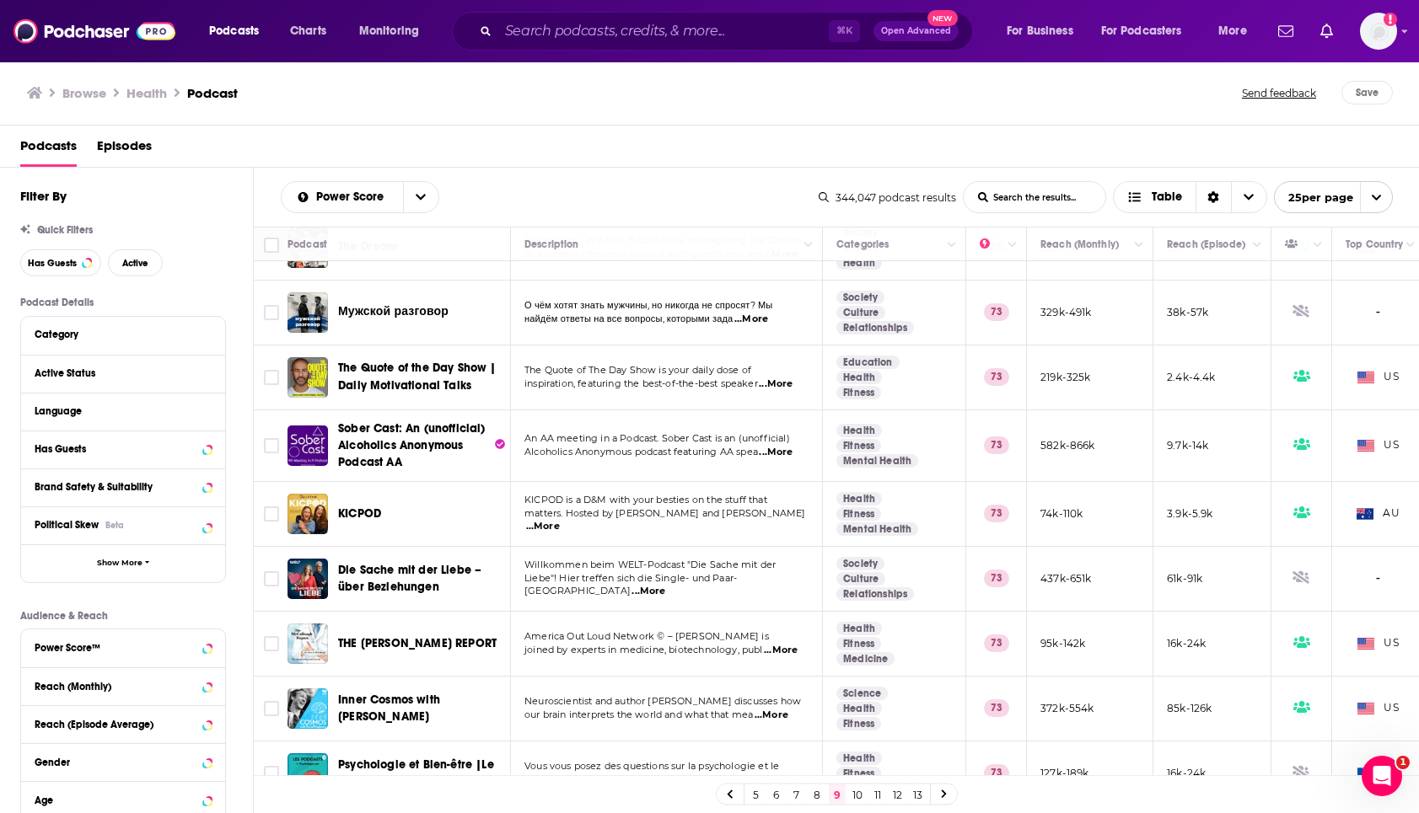
click at [941, 794] on icon at bounding box center [944, 795] width 7 height 10
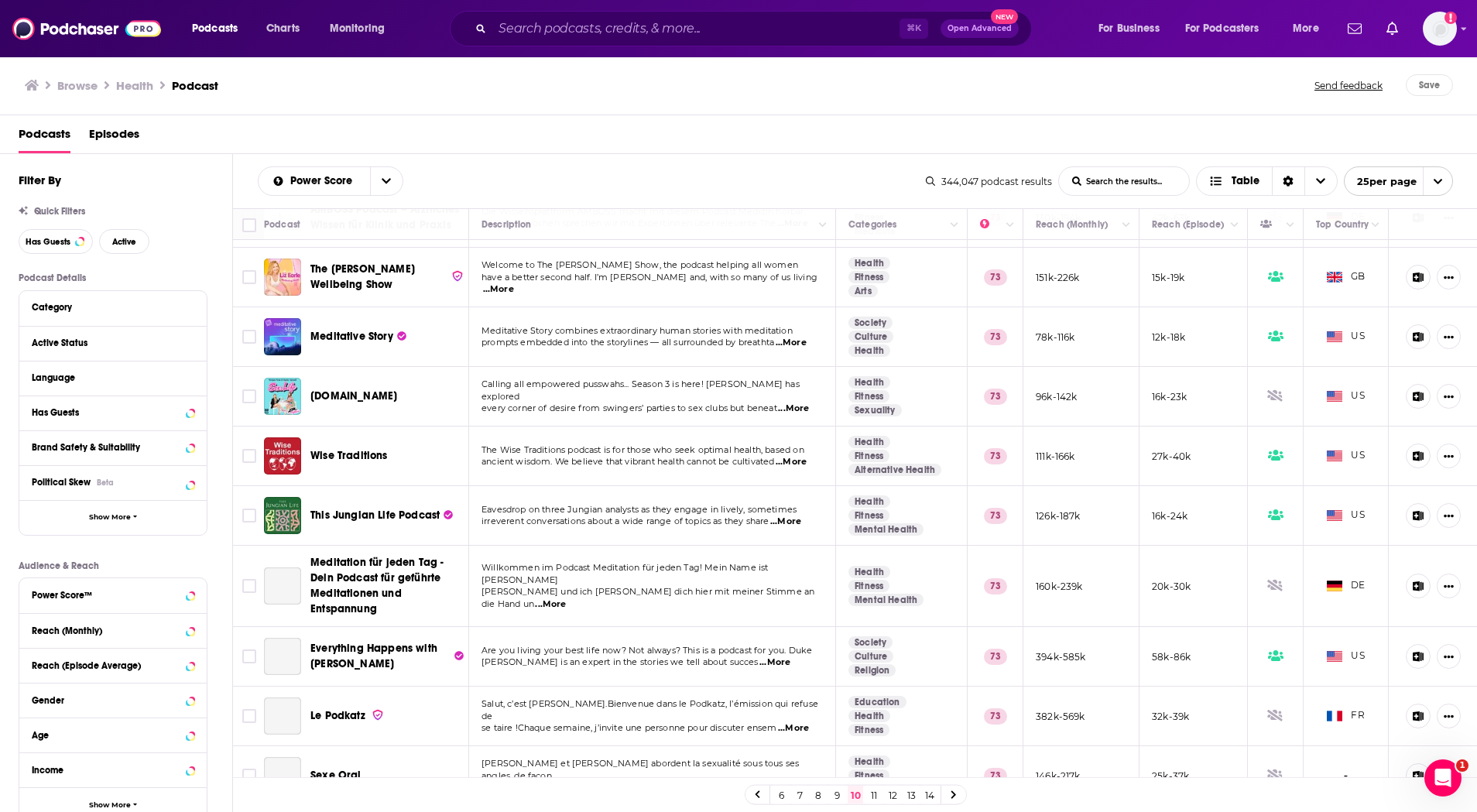
scroll to position [251, 0]
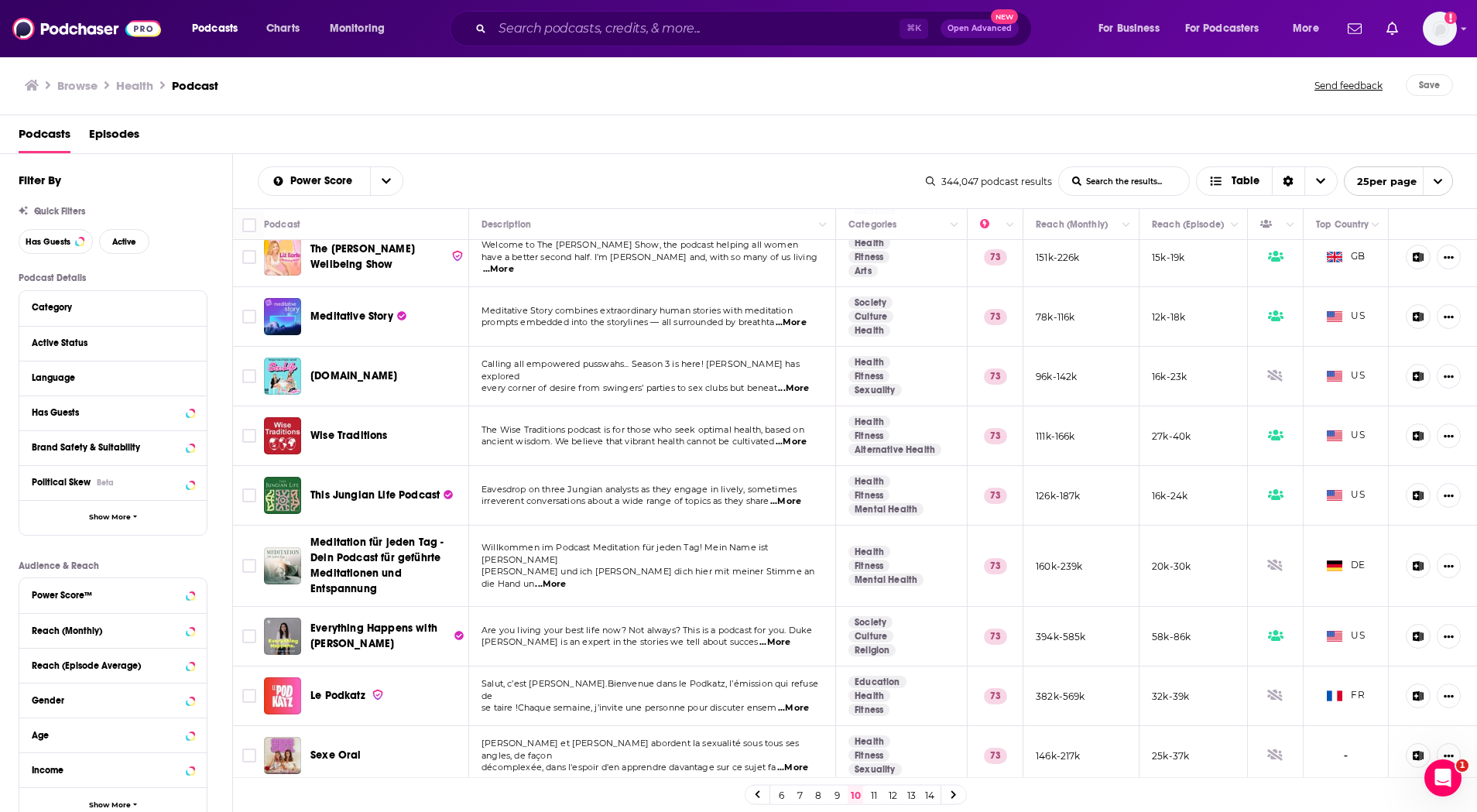
click at [796, 501] on span "...More" at bounding box center [786, 501] width 31 height 12
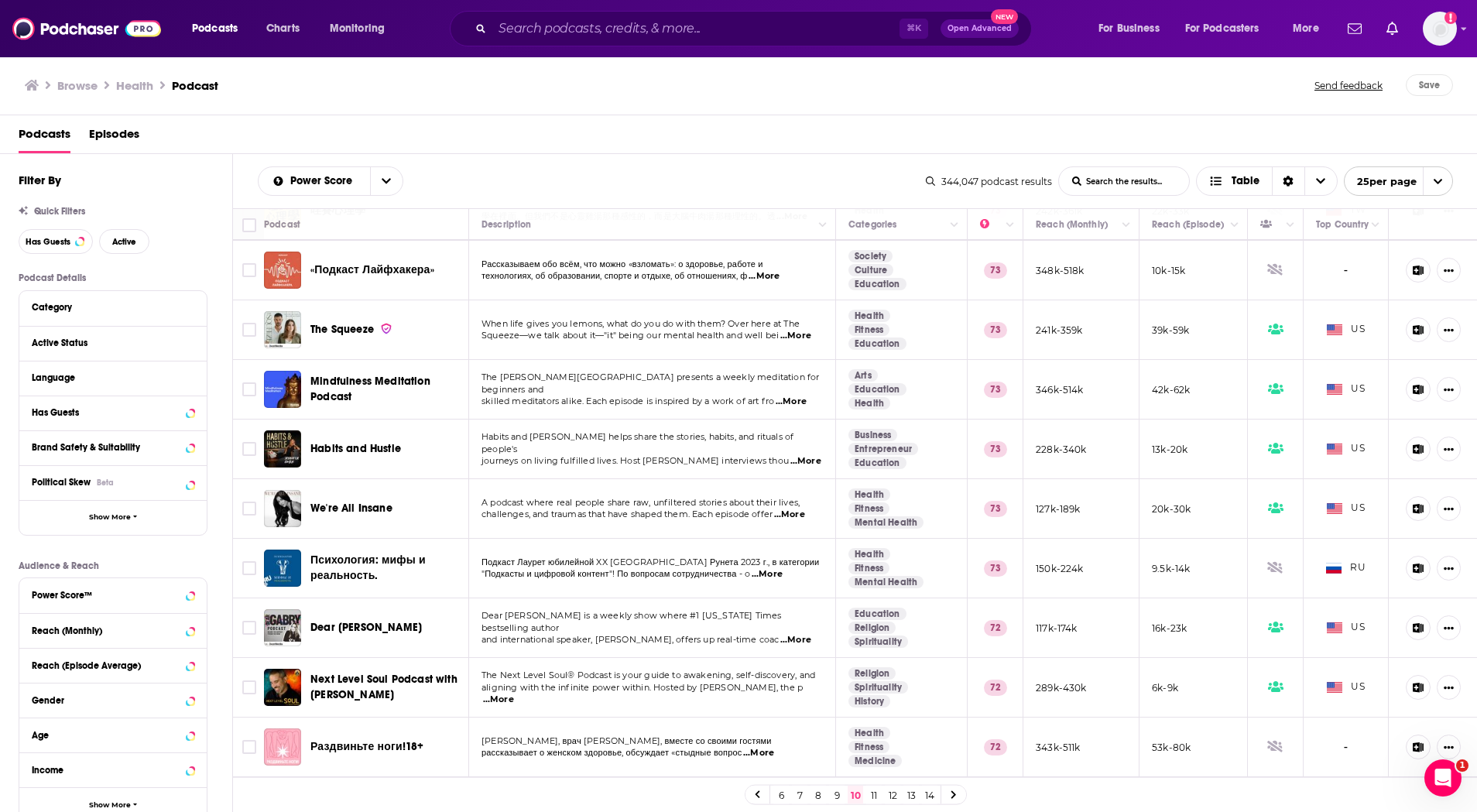
scroll to position [971, 0]
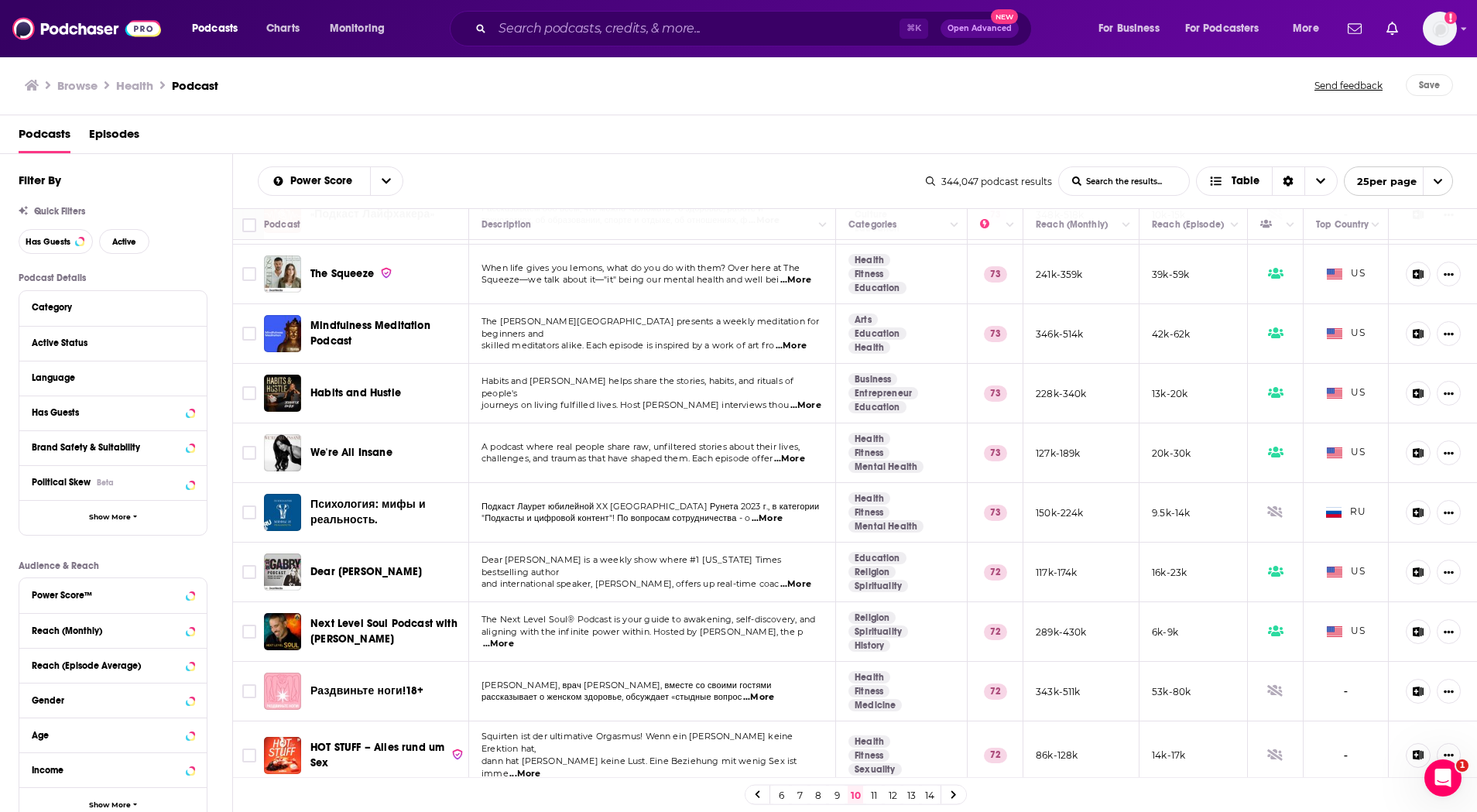
click at [959, 747] on link at bounding box center [953, 795] width 25 height 17
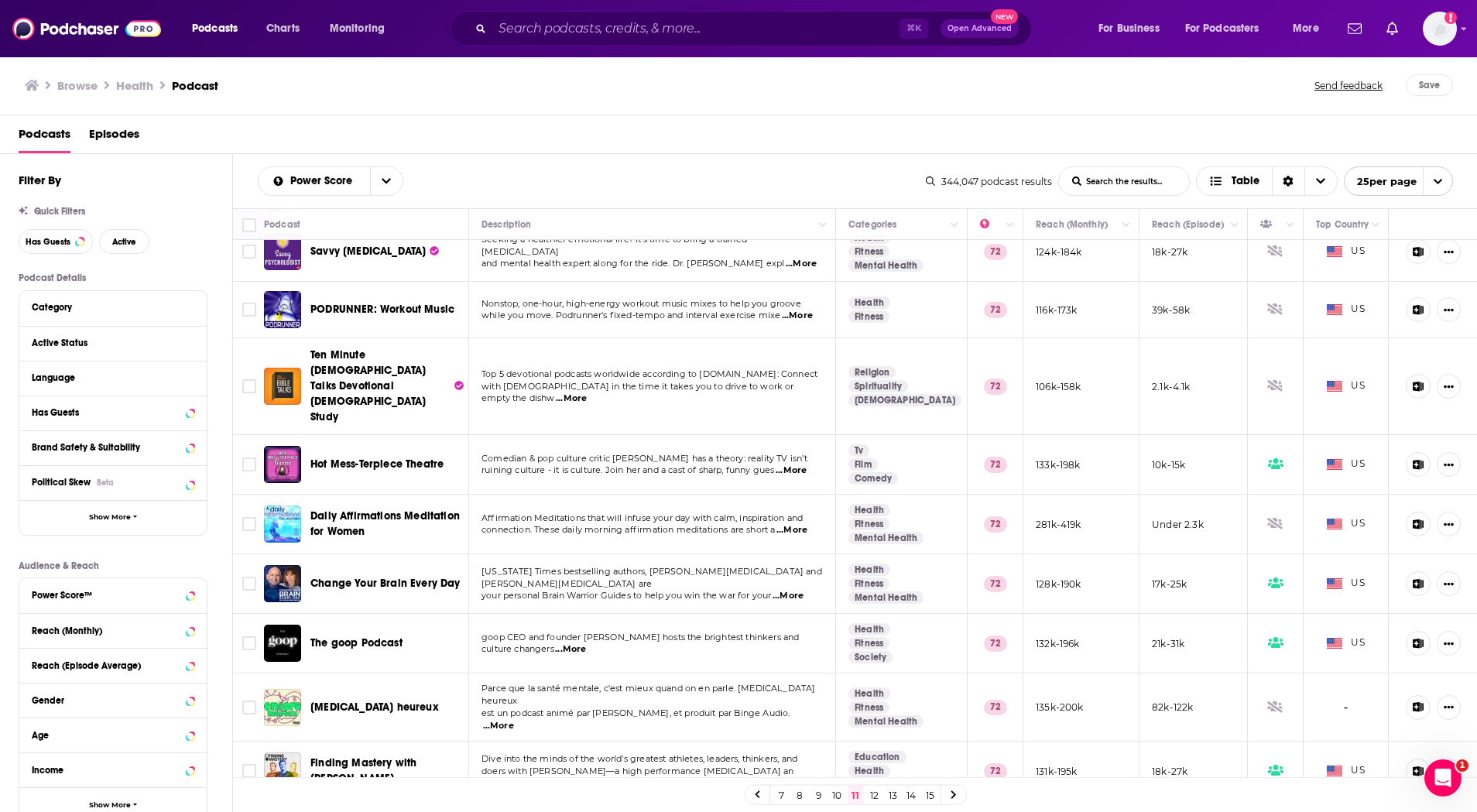
scroll to position [198, 0]
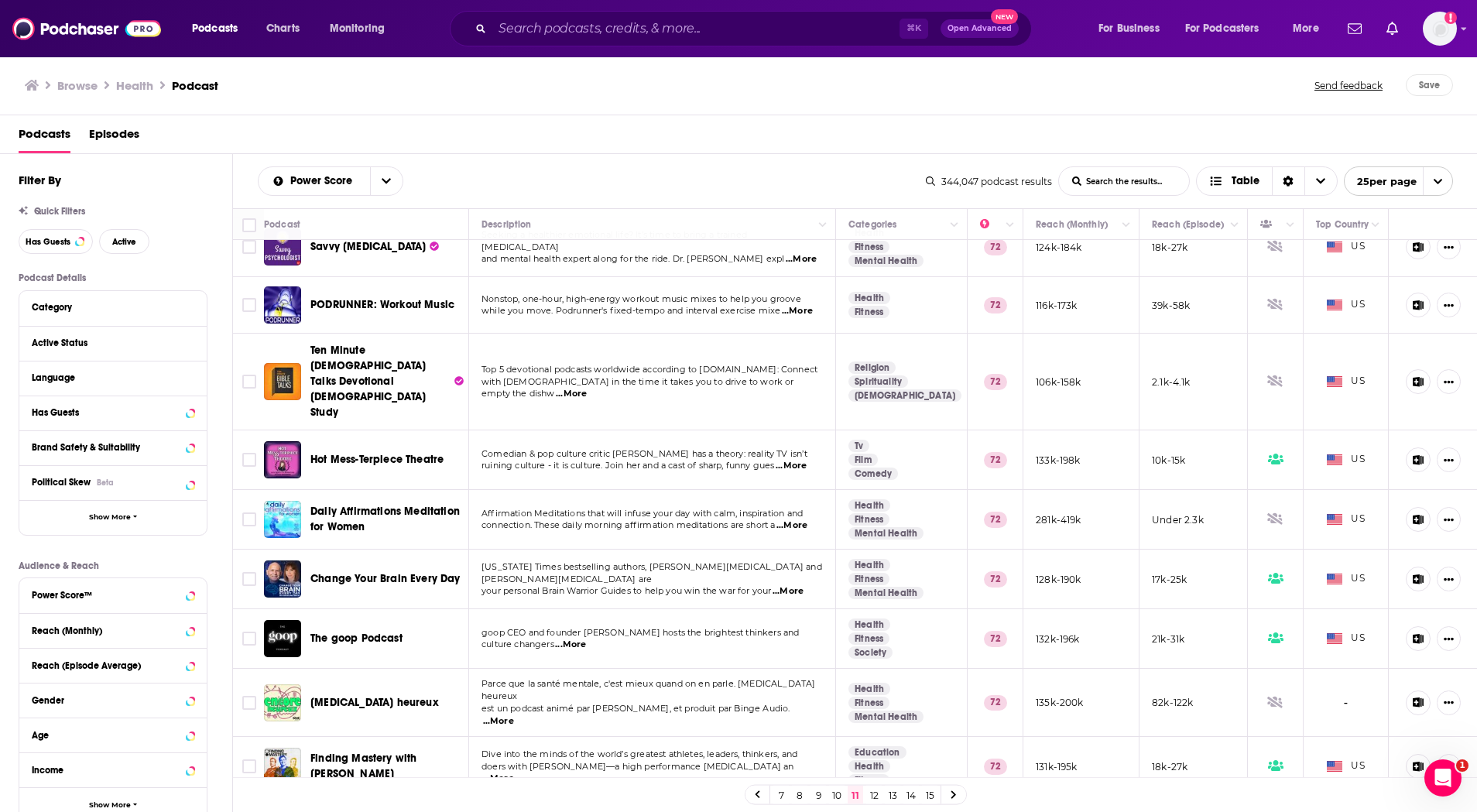
click at [572, 638] on span "...More" at bounding box center [570, 644] width 31 height 12
click at [573, 638] on span "...More" at bounding box center [570, 644] width 31 height 12
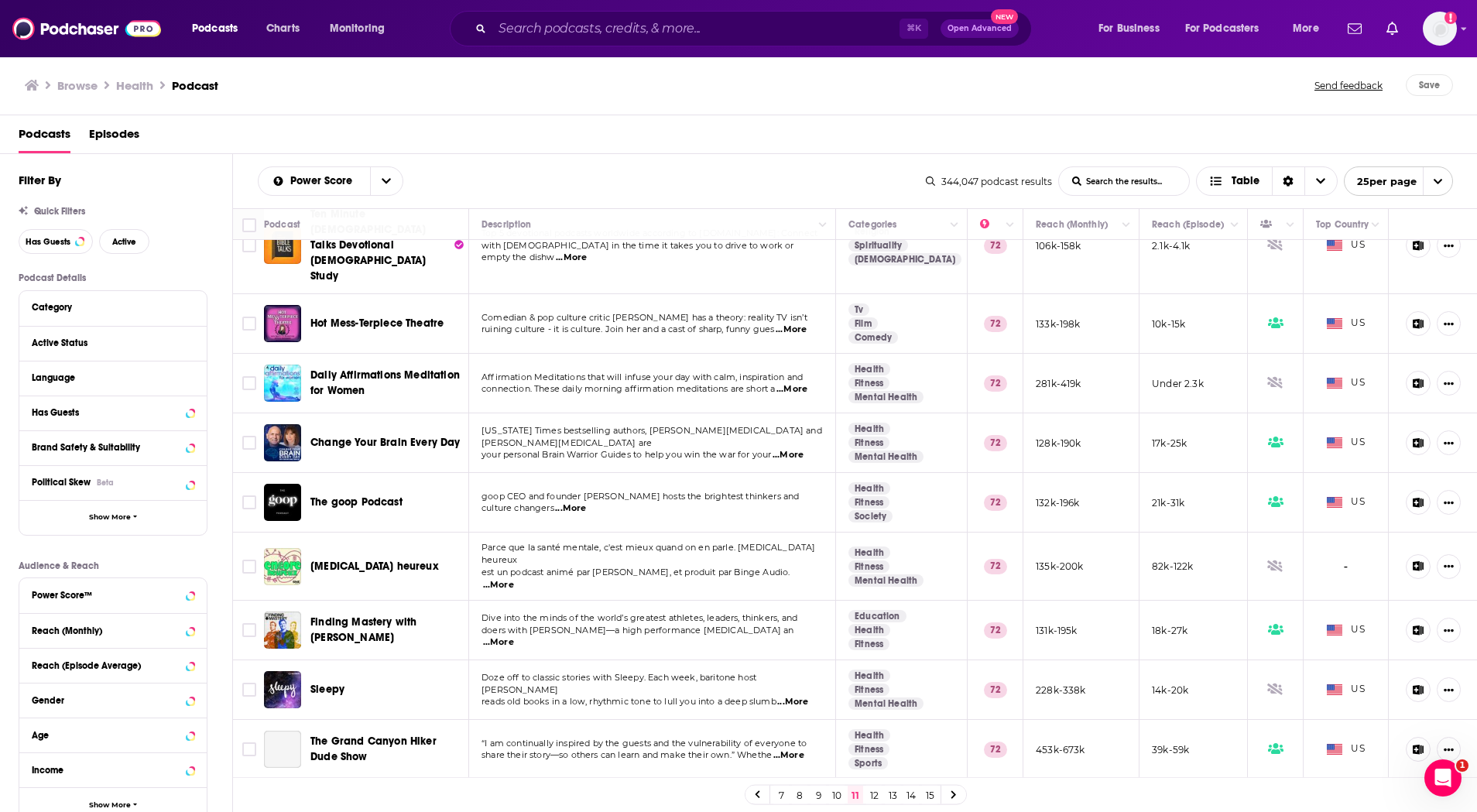
scroll to position [341, 0]
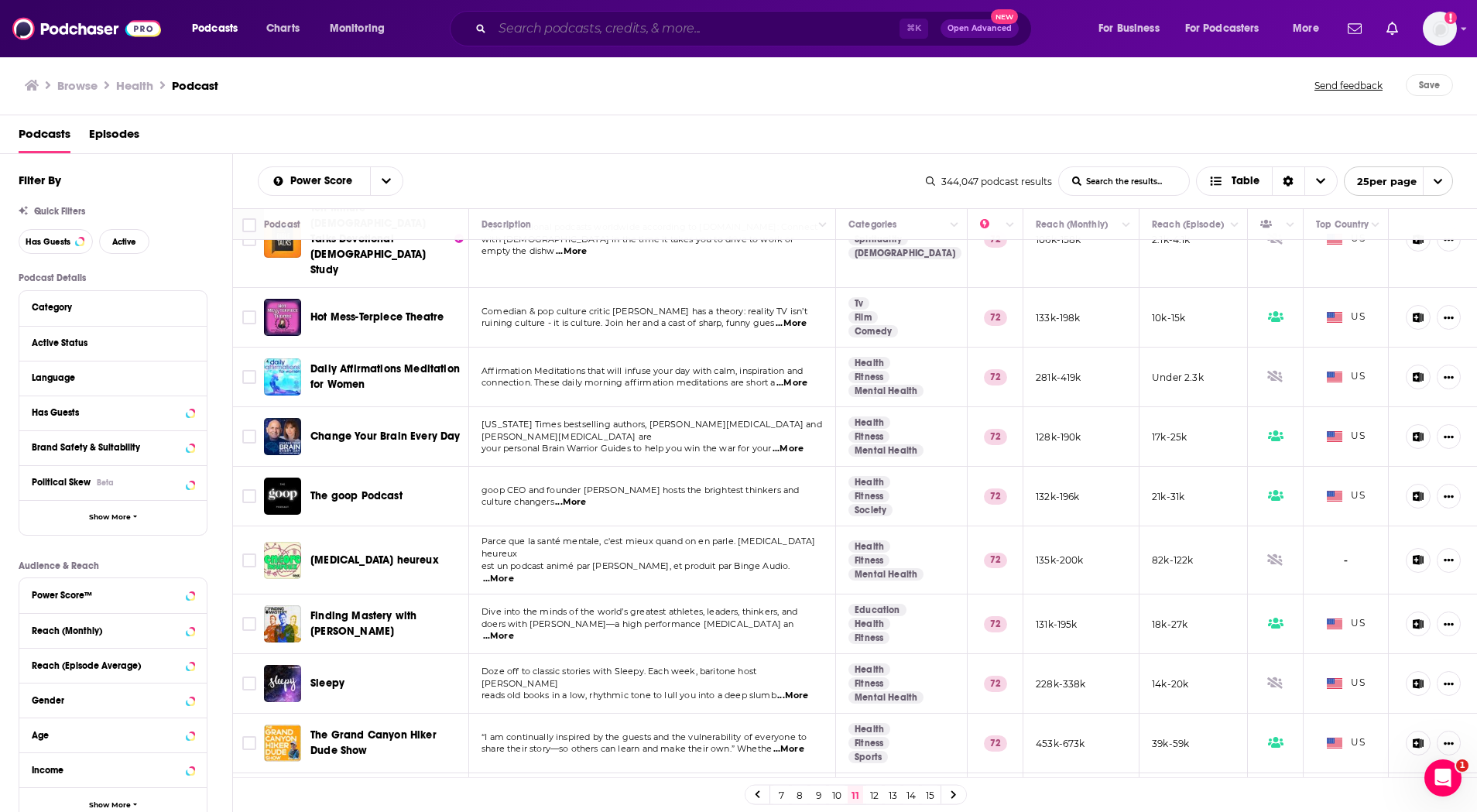
click at [610, 35] on input "Search podcasts, credits, & more..." at bounding box center [695, 28] width 407 height 25
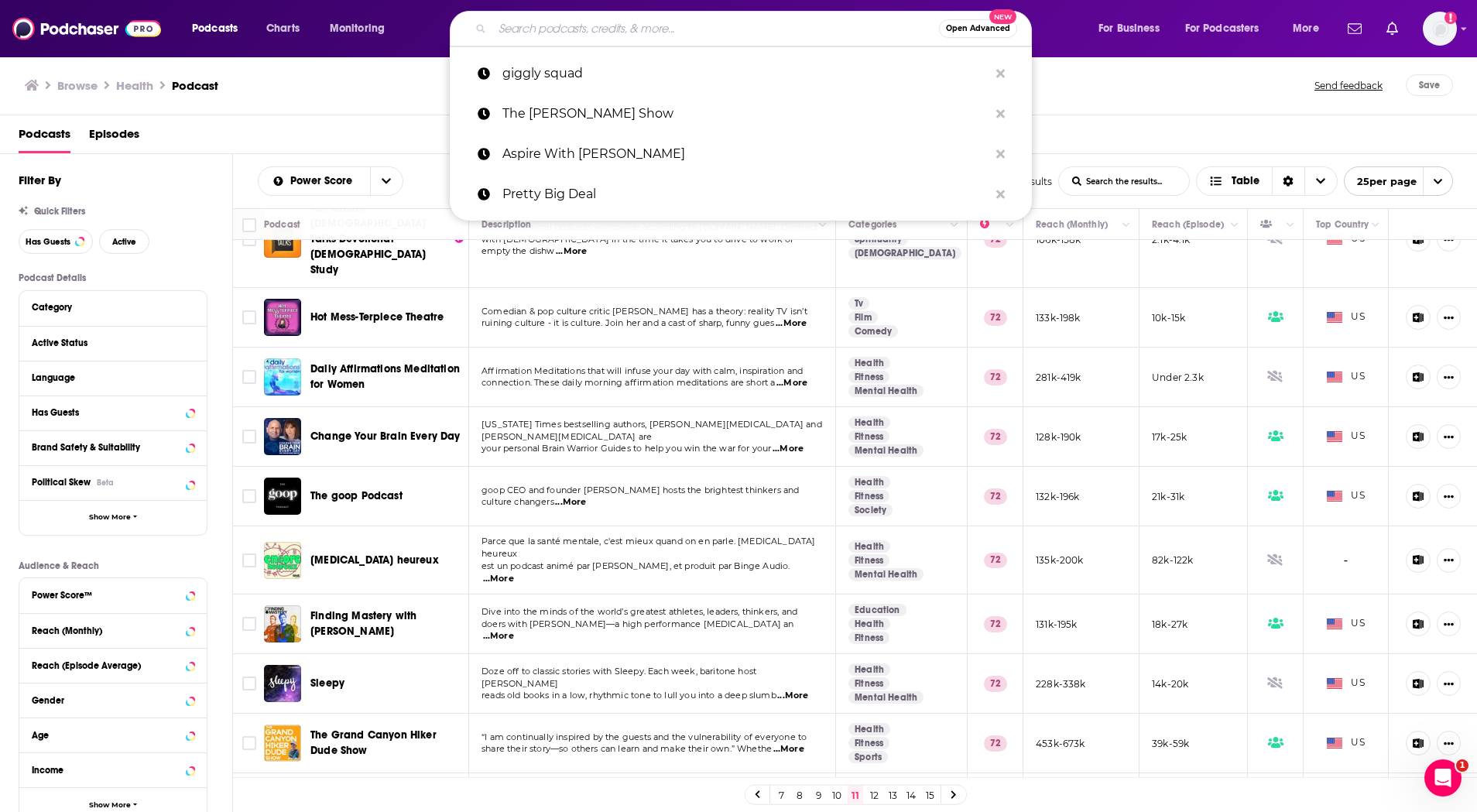
paste input "Changemakers Podcast"
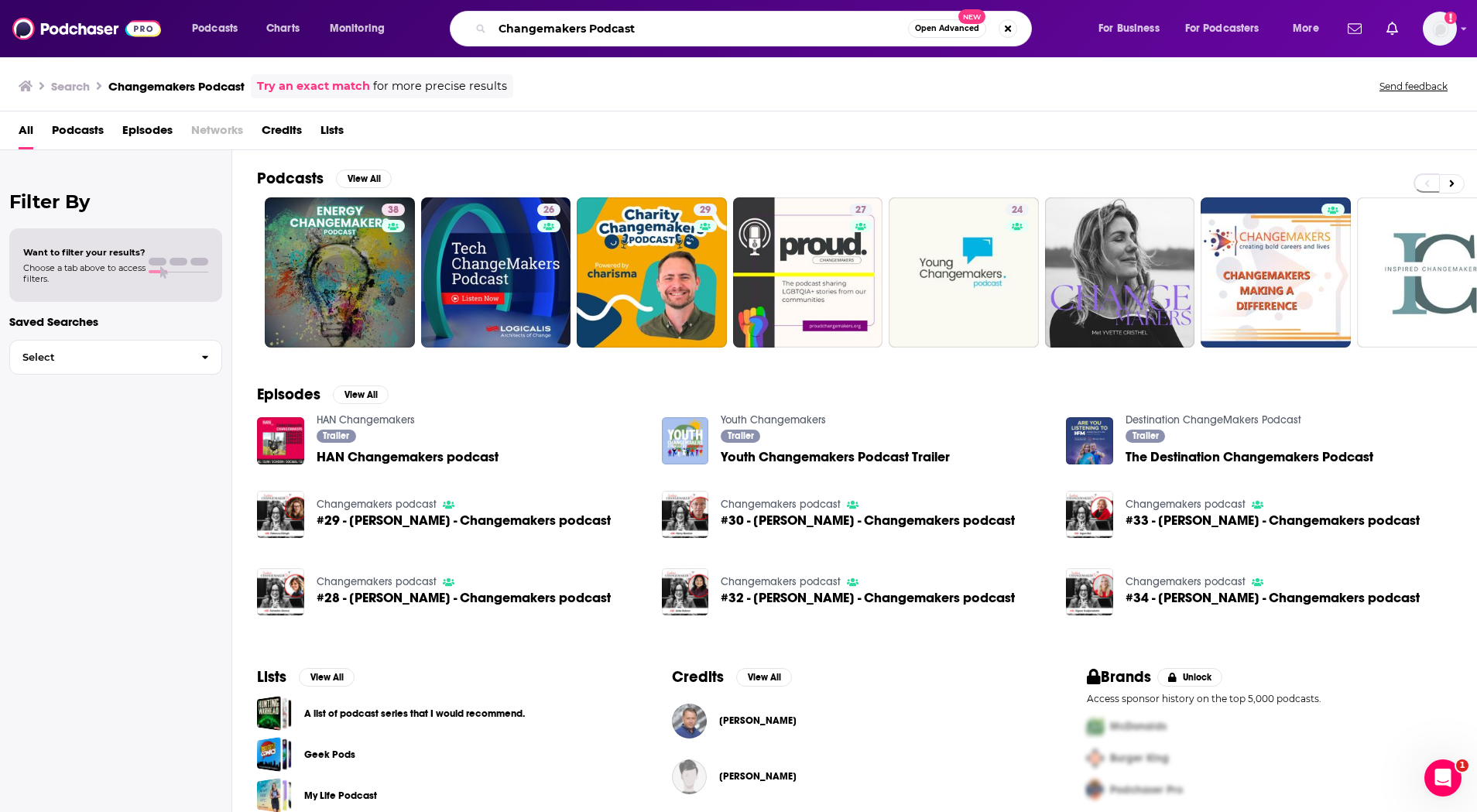
click at [604, 22] on input "Changemakers Podcast" at bounding box center [700, 28] width 416 height 25
paste input "Snap Judgmen"
type input "Snap Judgment"
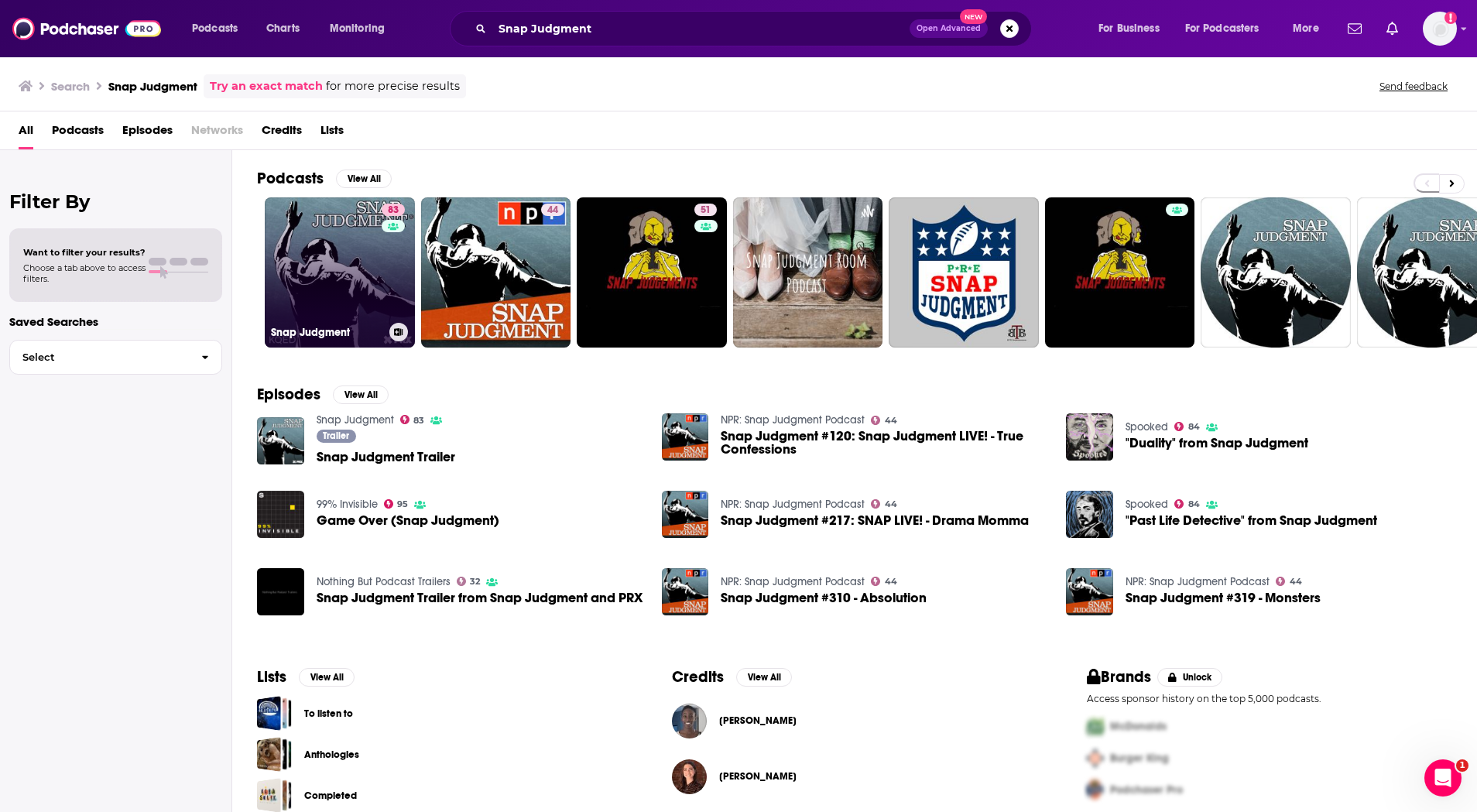
click at [363, 299] on link "83 Snap Judgment" at bounding box center [340, 273] width 151 height 151
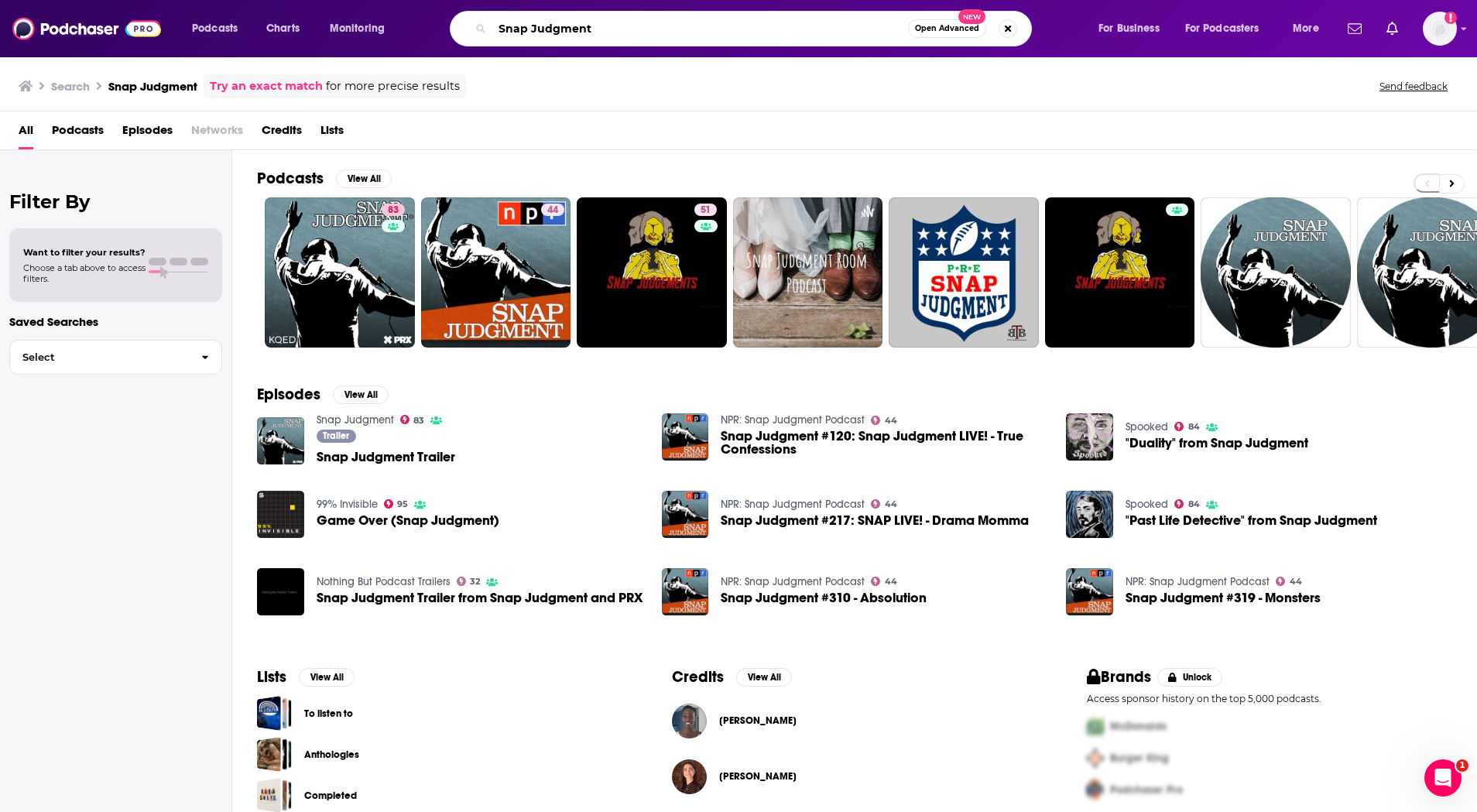
click at [672, 24] on input "Snap Judgment" at bounding box center [700, 28] width 416 height 25
paste input "trangers"
type input "Strangers"
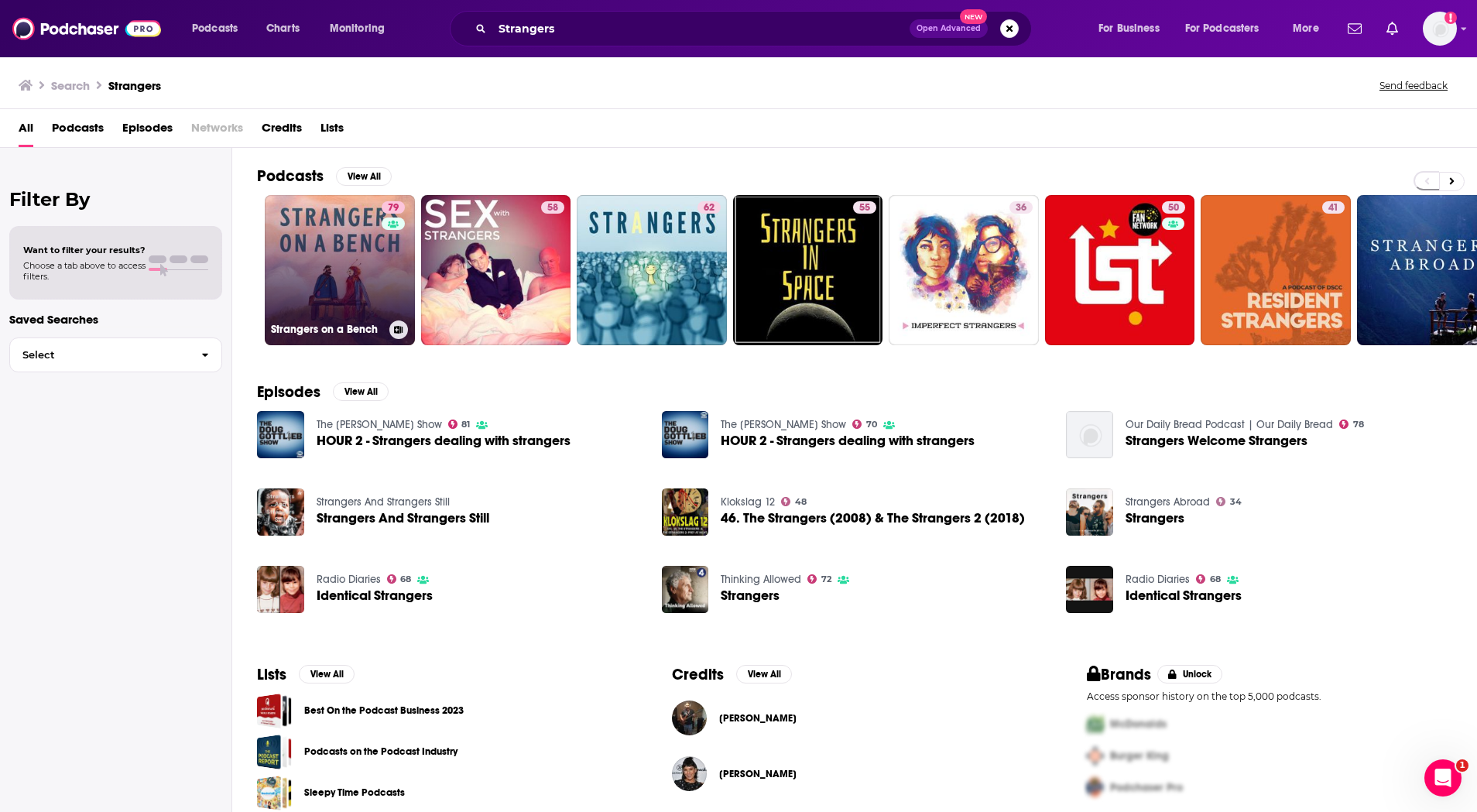
click at [316, 285] on link "79 Strangers on a Bench" at bounding box center [340, 270] width 151 height 151
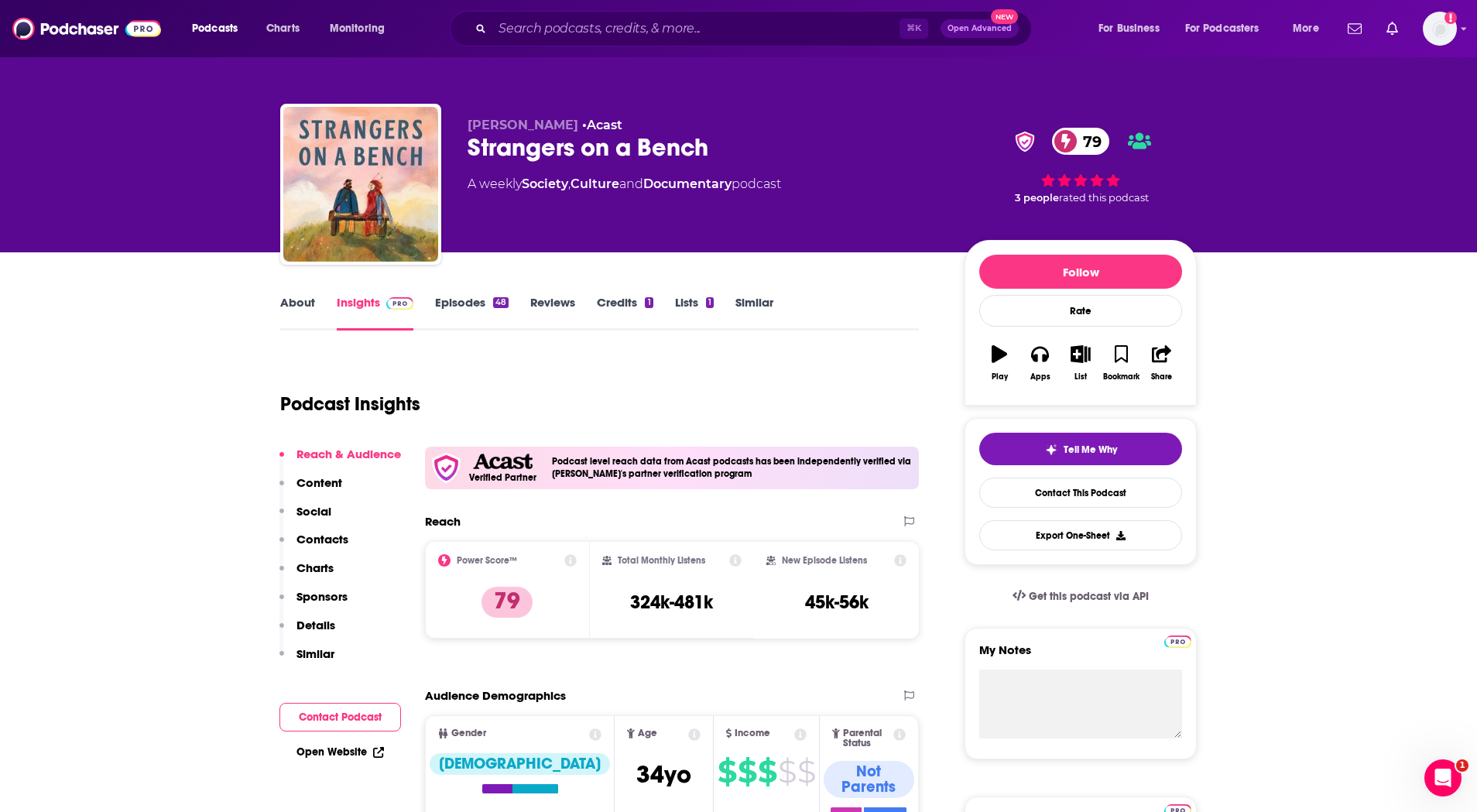
click at [330, 481] on p "Content" at bounding box center [320, 483] width 46 height 15
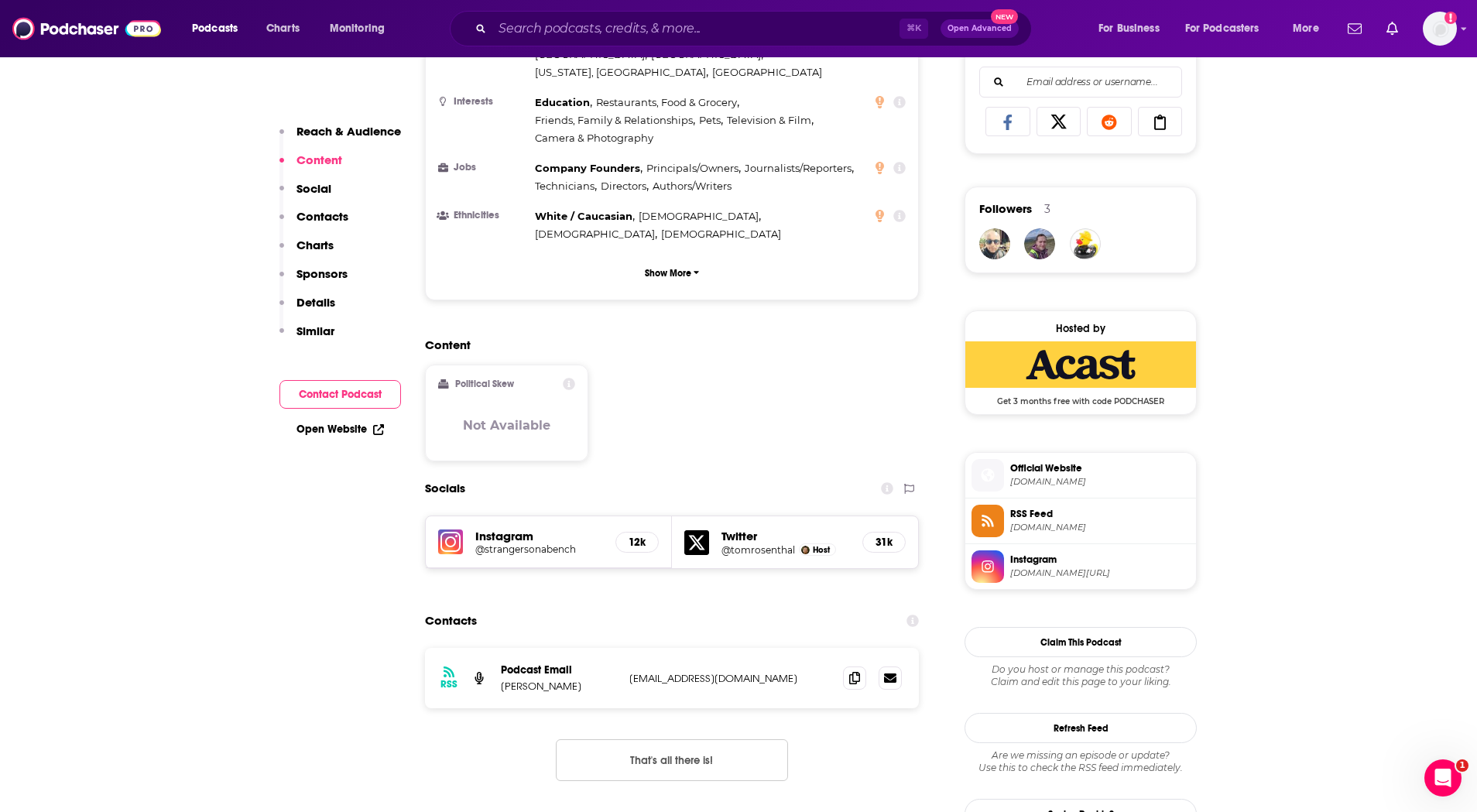
scroll to position [1053, 0]
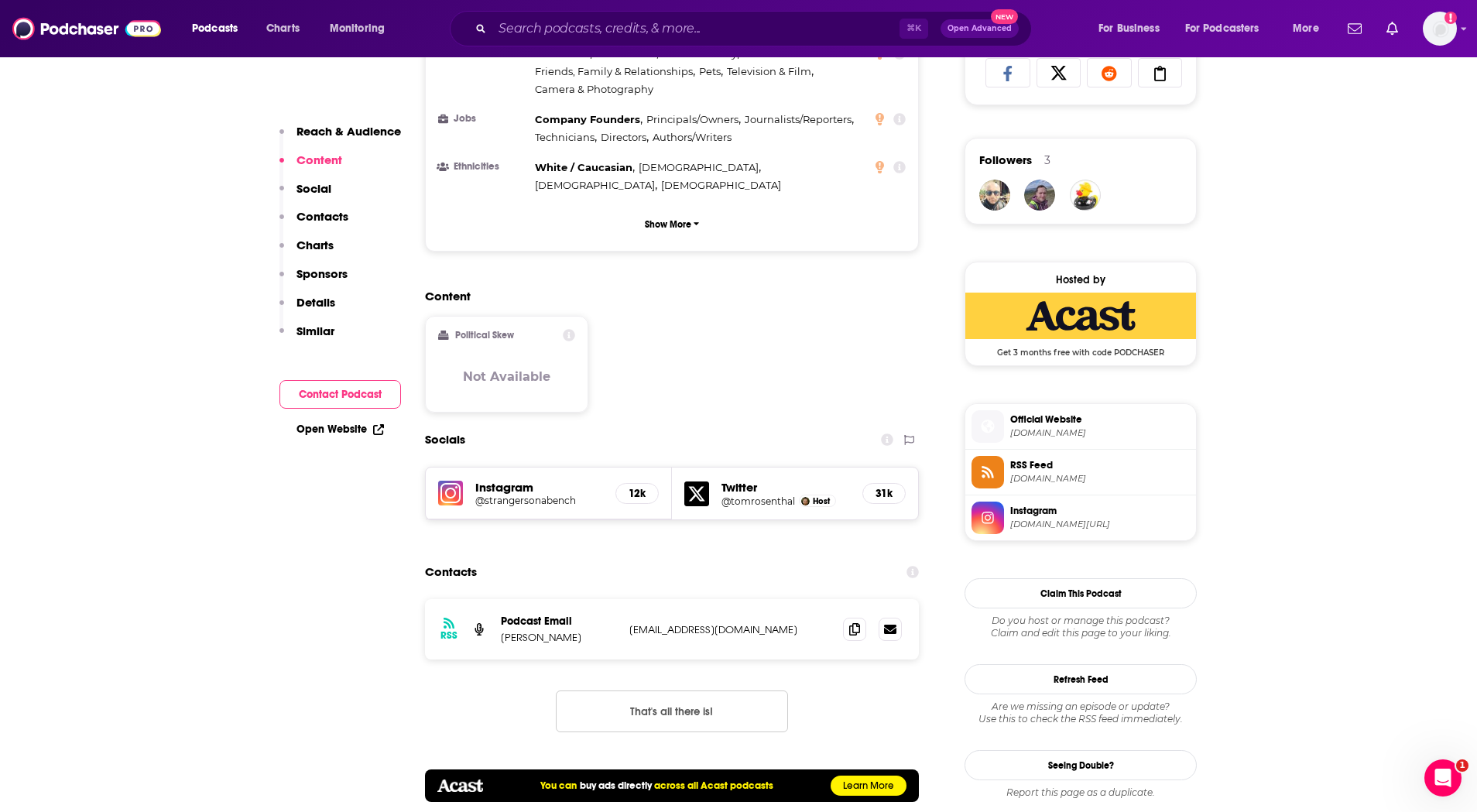
click at [363, 430] on link "Open Website" at bounding box center [340, 429] width 87 height 13
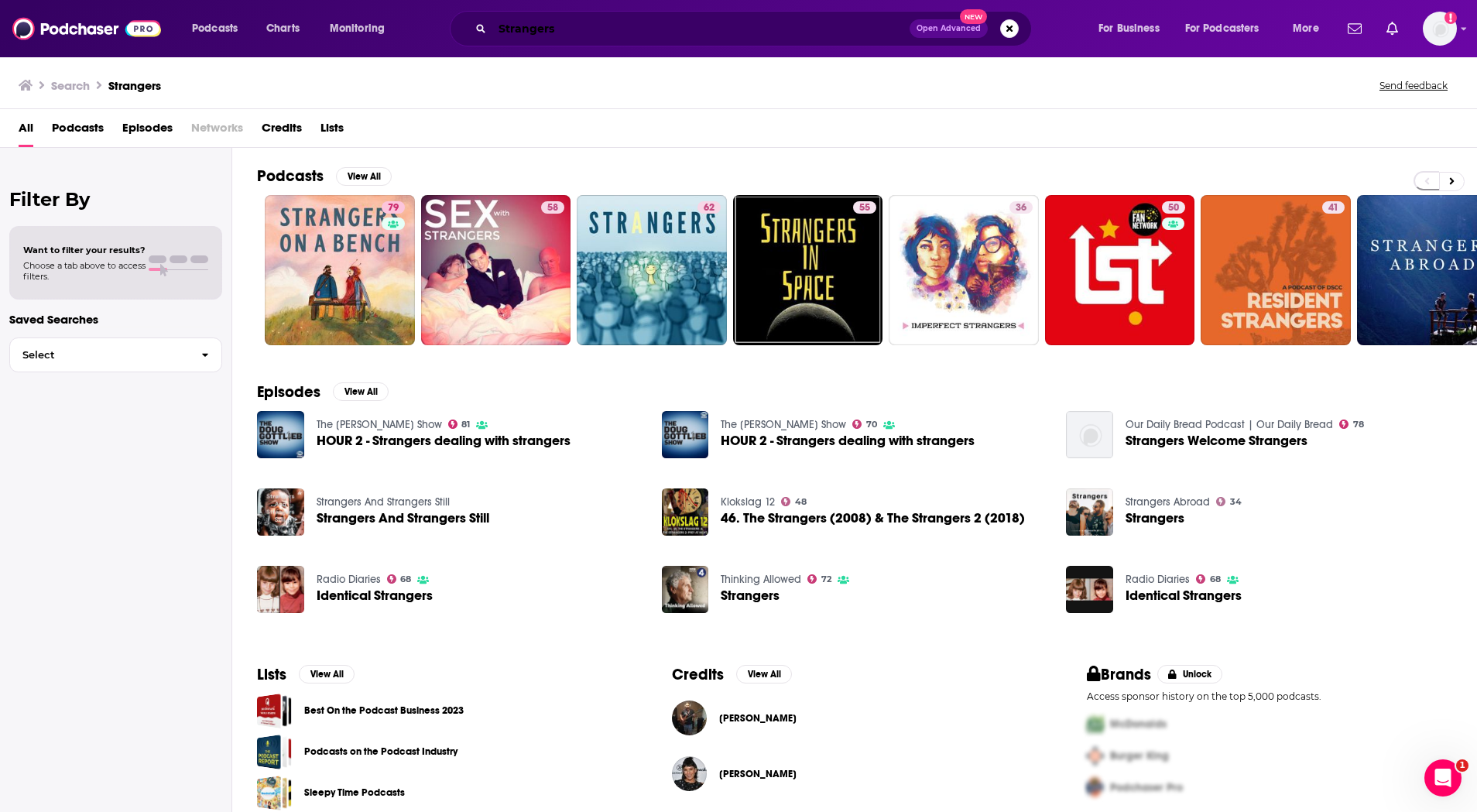
click at [658, 32] on input "Strangers" at bounding box center [701, 28] width 417 height 25
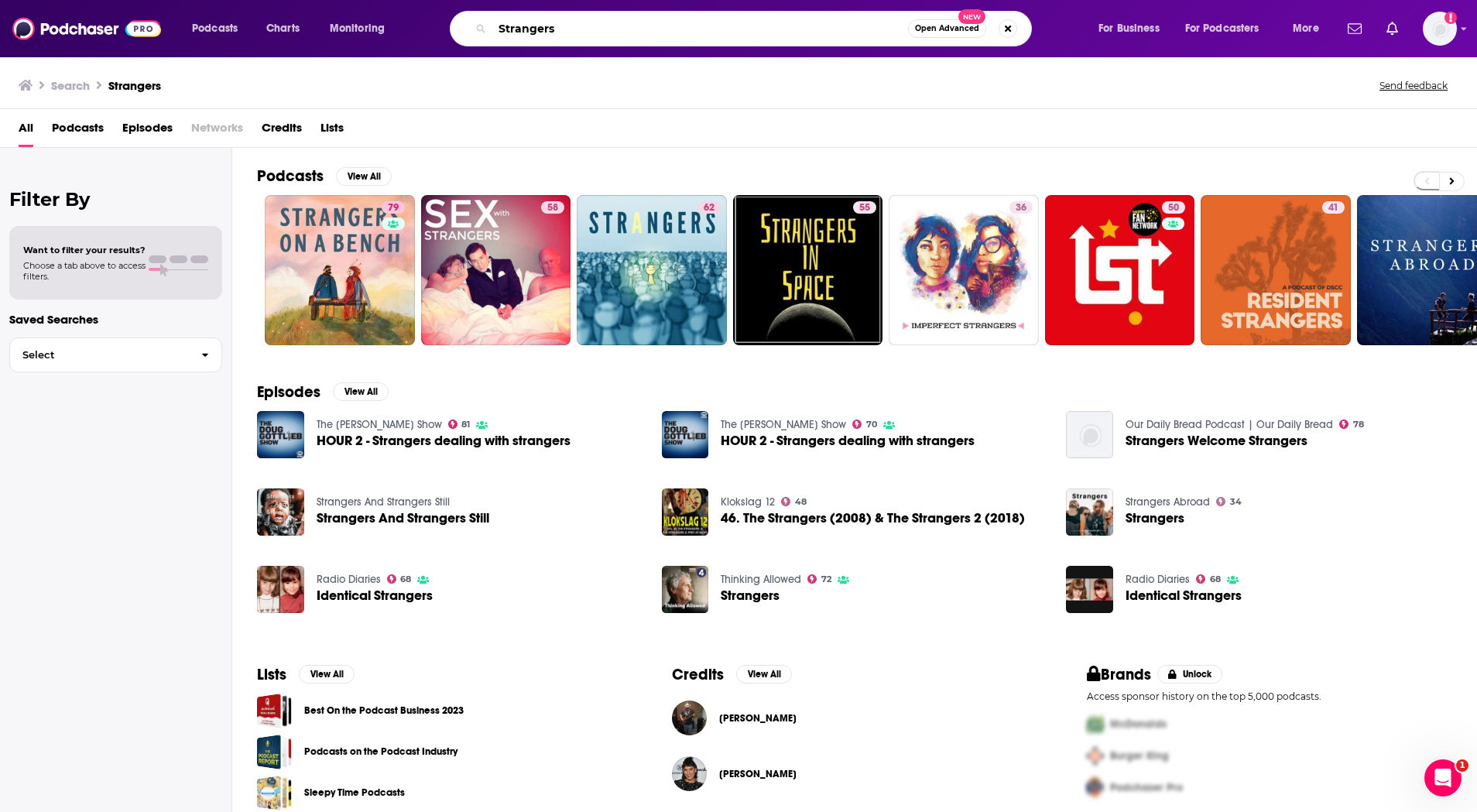
click at [658, 32] on input "Strangers" at bounding box center [700, 28] width 416 height 25
paste input "Making Lemonade"
type input "Making Lemonade"
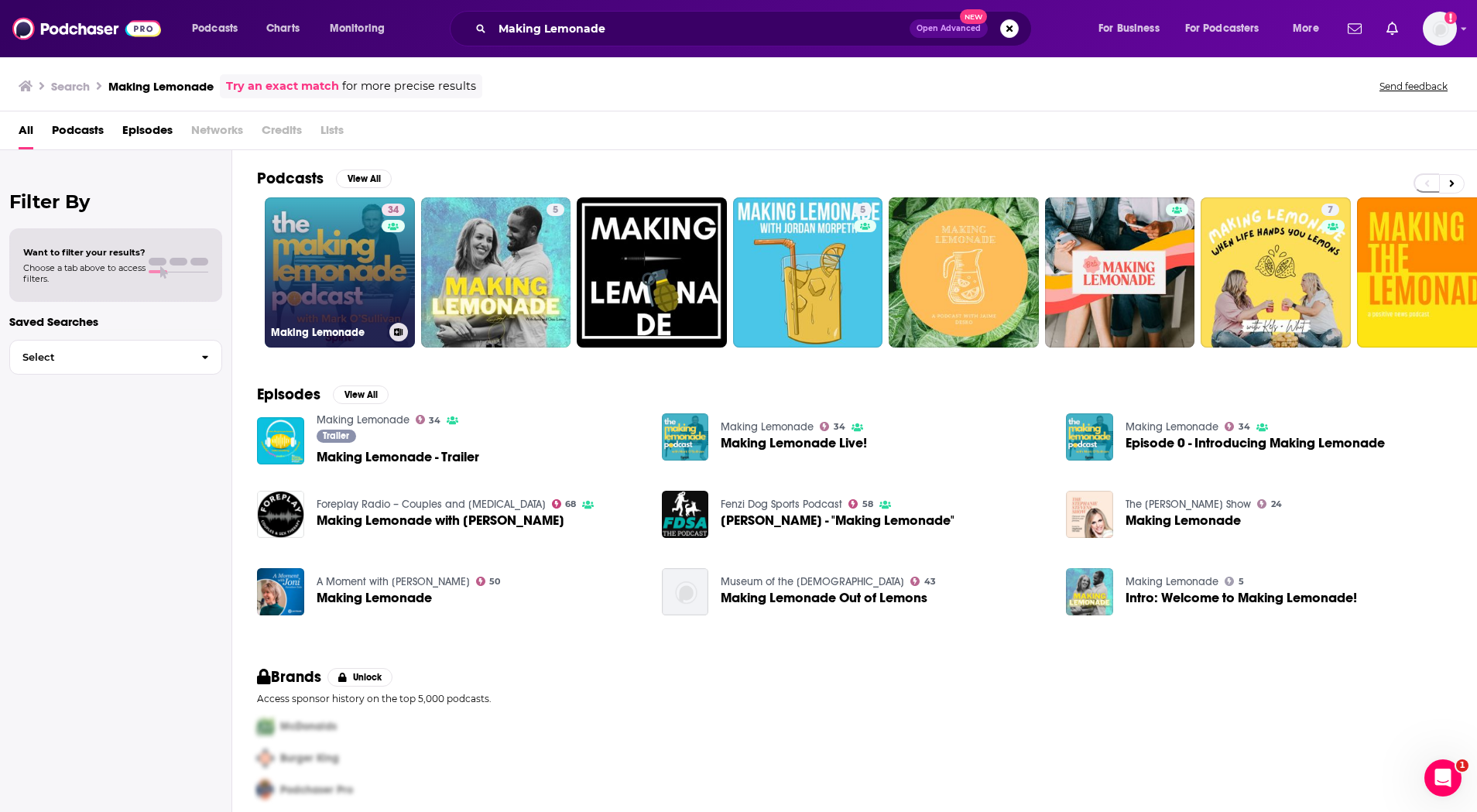
click at [346, 272] on link "34 Making Lemonade" at bounding box center [340, 273] width 151 height 151
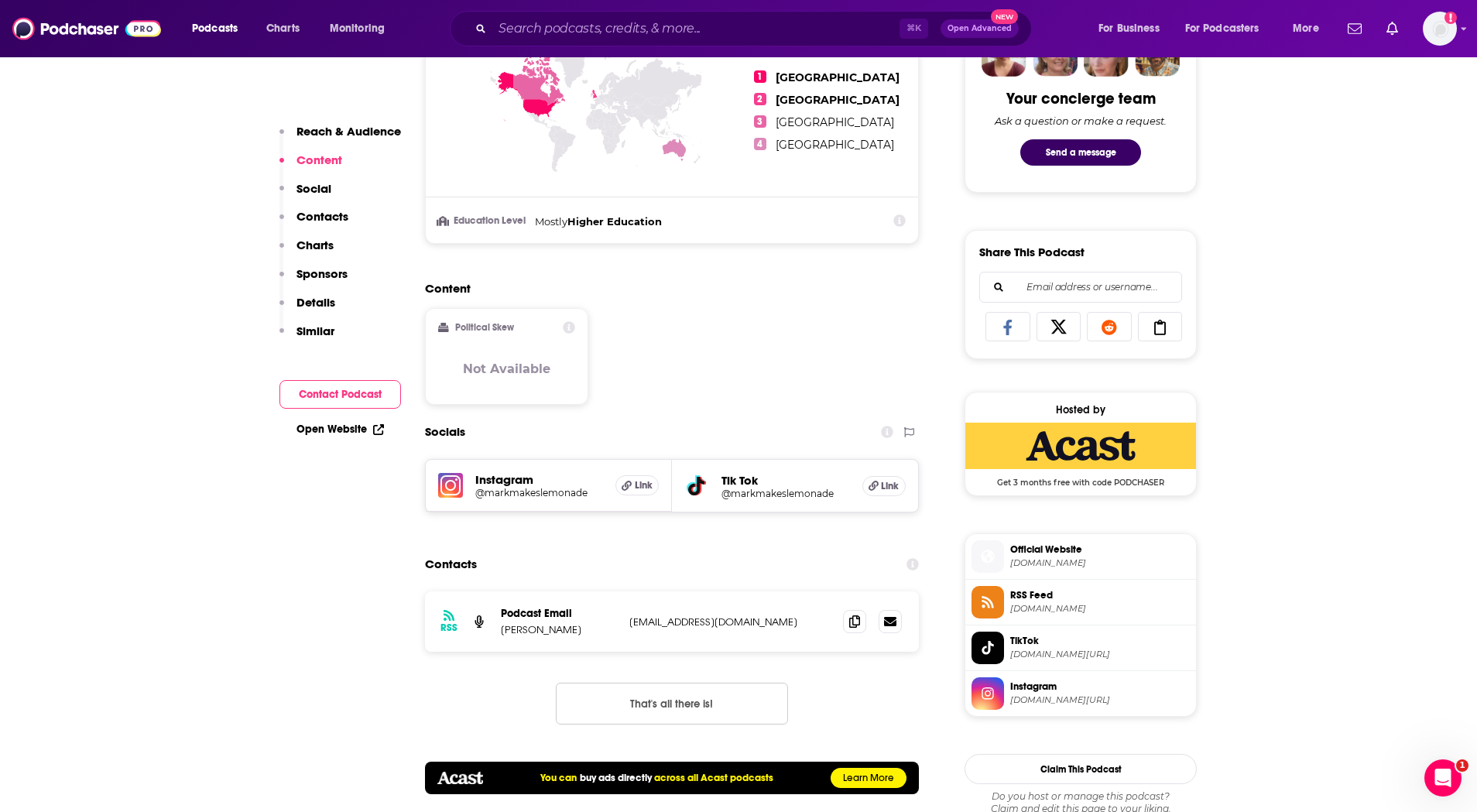
scroll to position [838, 0]
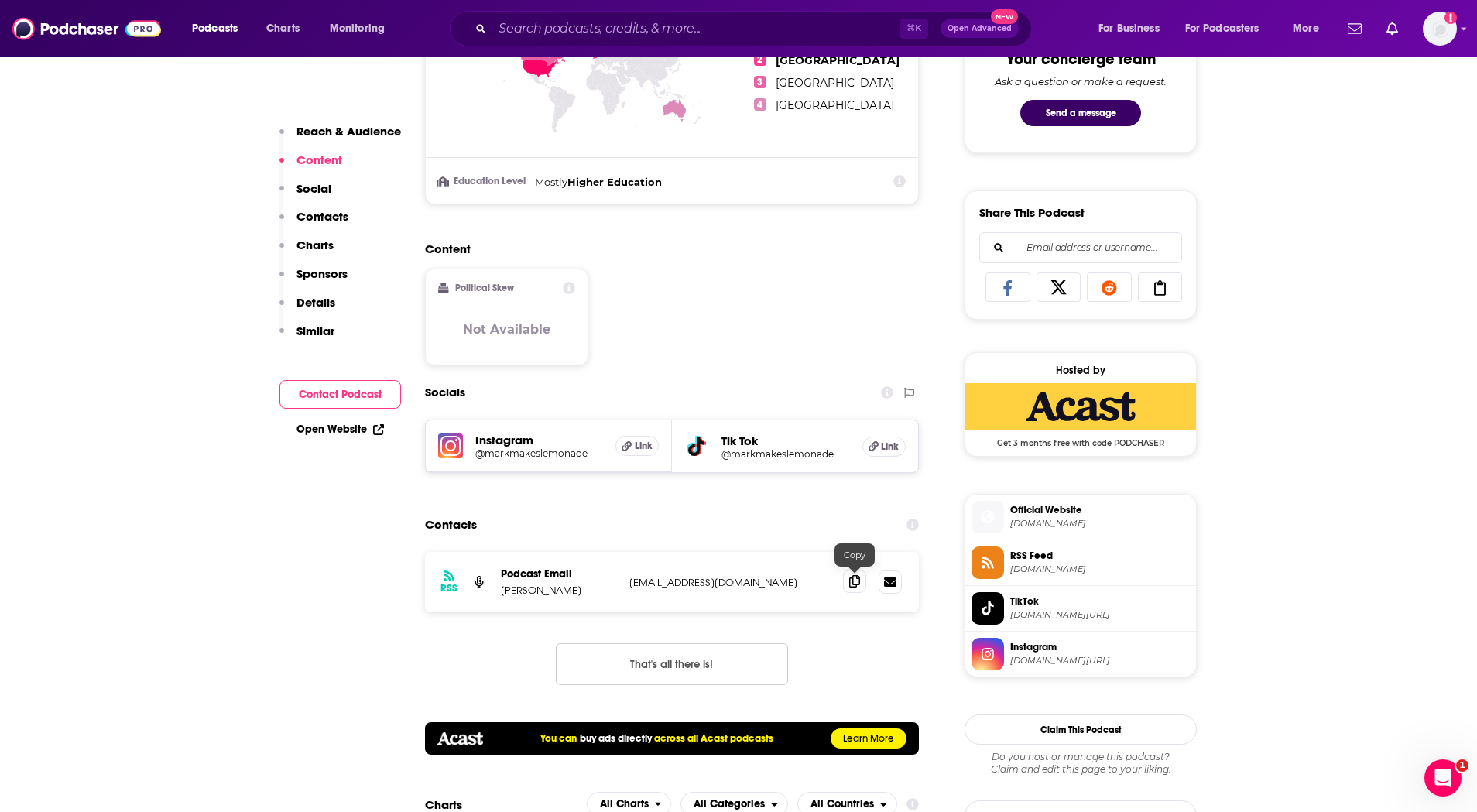
click at [851, 582] on icon at bounding box center [855, 581] width 11 height 12
click at [853, 583] on icon at bounding box center [855, 581] width 11 height 12
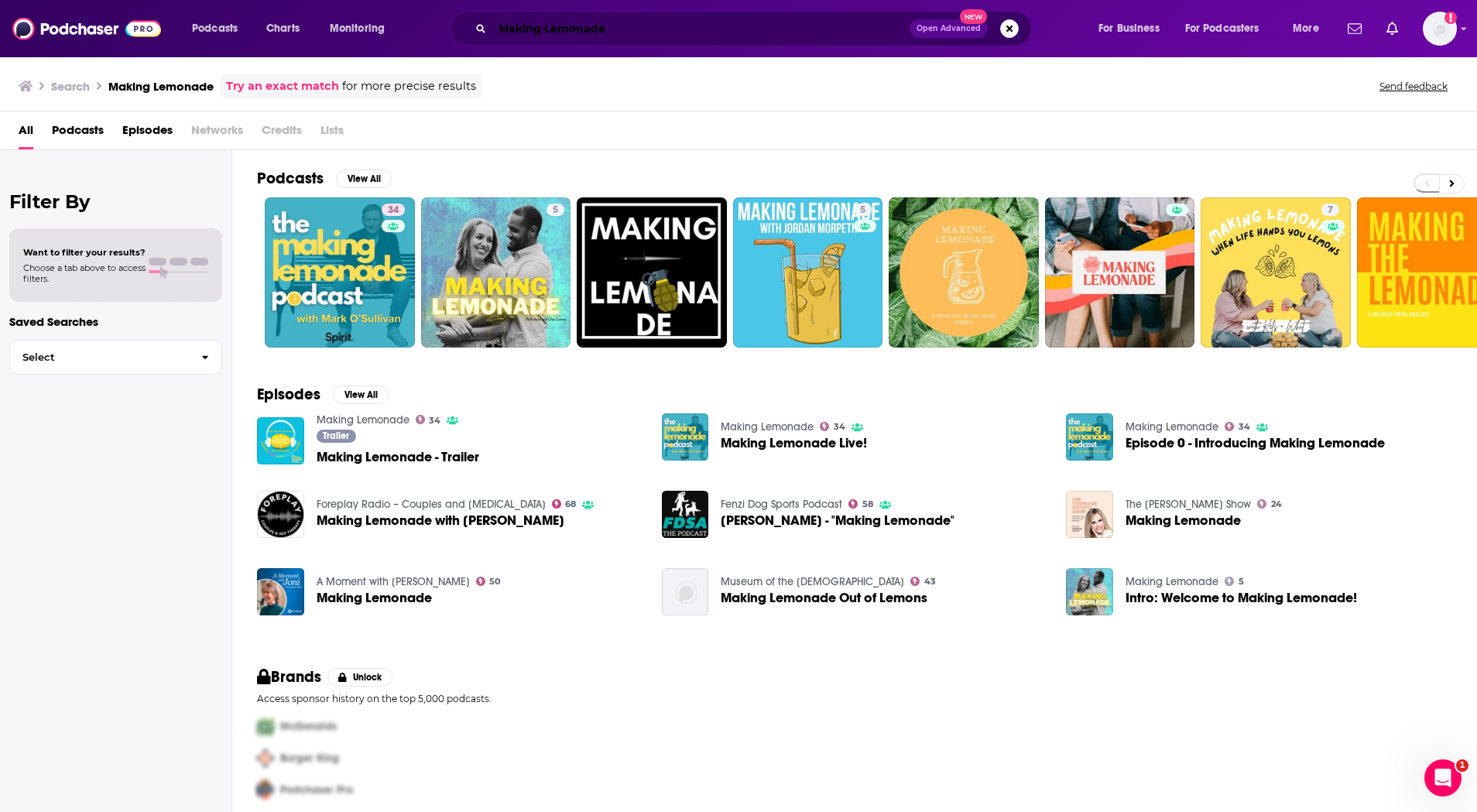
click at [627, 28] on input "Making Lemonade" at bounding box center [701, 28] width 417 height 25
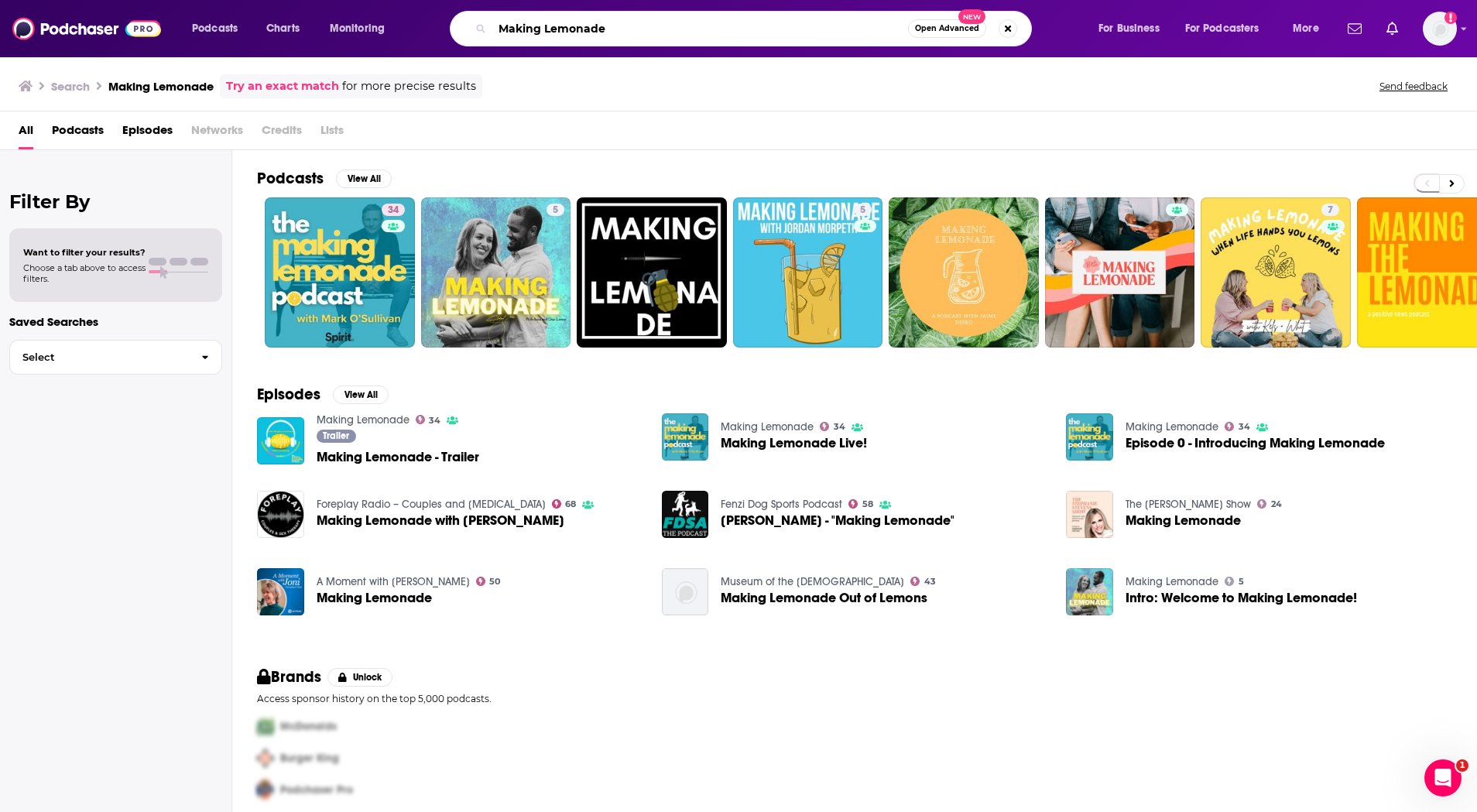
click at [627, 28] on input "Making Lemonade" at bounding box center [700, 28] width 416 height 25
paste input "Let's Talk Preventative Healthcar"
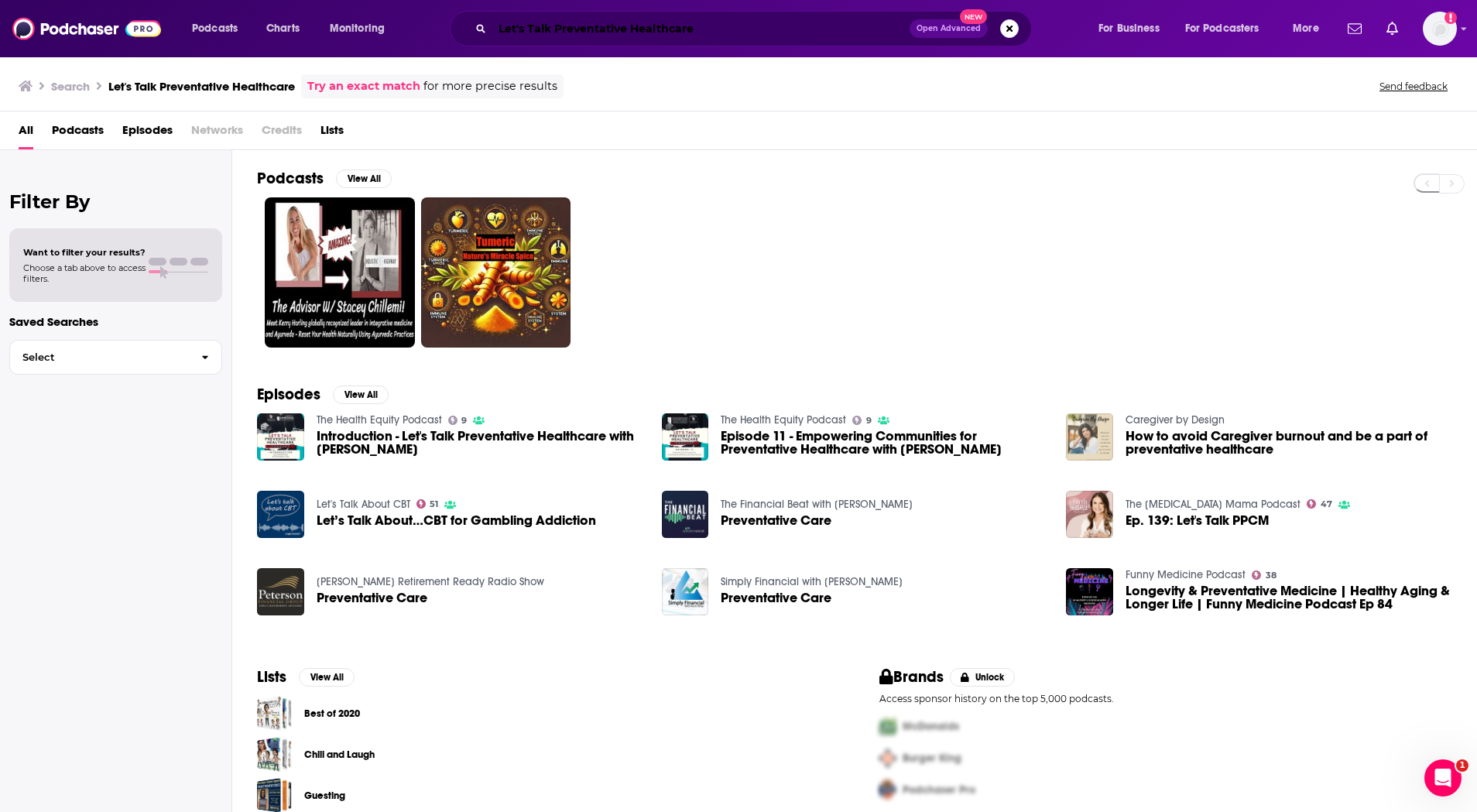
click at [634, 28] on input "Let's Talk Preventative Healthcare" at bounding box center [701, 28] width 417 height 25
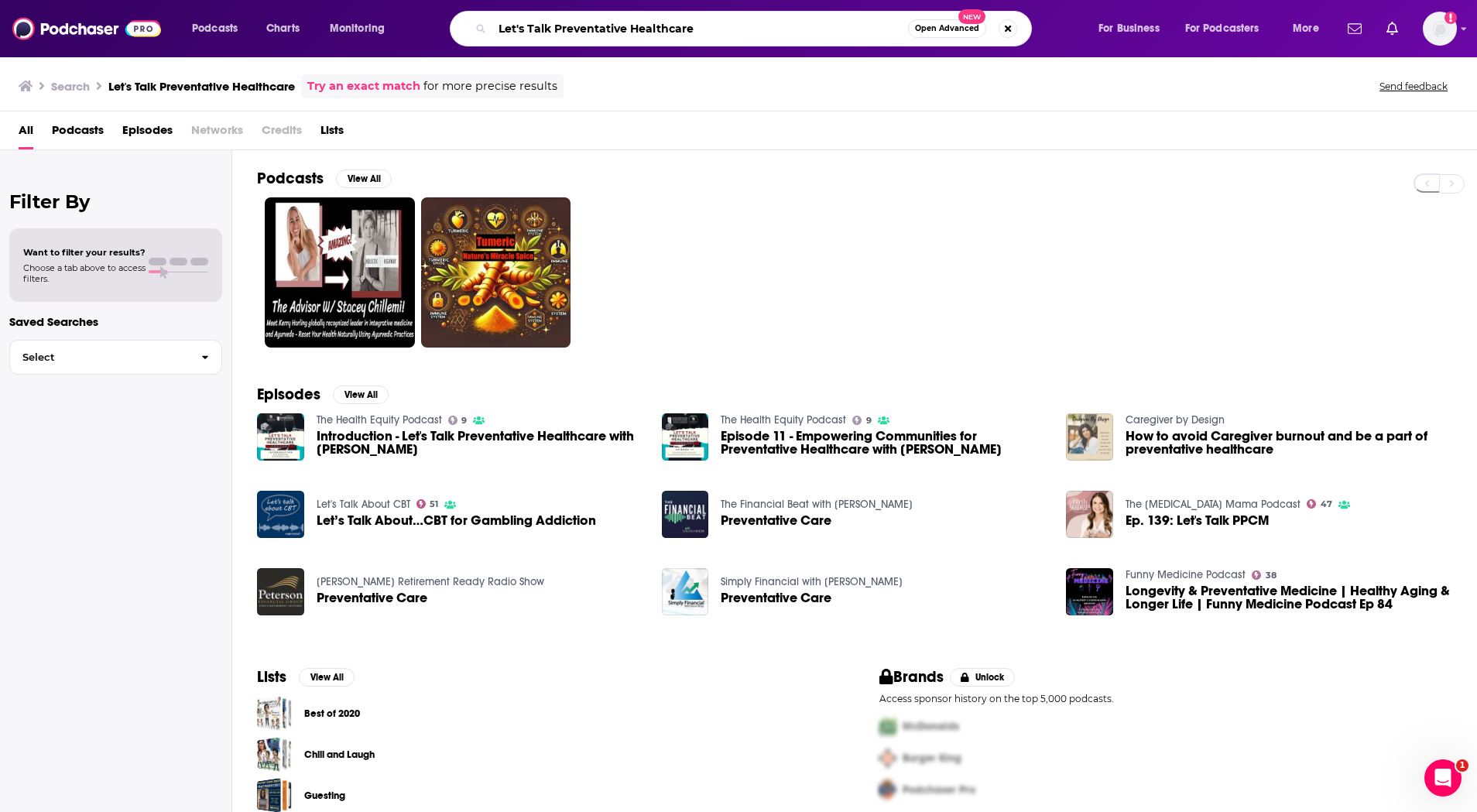
click at [634, 28] on input "Let's Talk Preventative Healthcare" at bounding box center [700, 28] width 416 height 25
paste input "The Health Advocates"
type input "The Health Advocates"
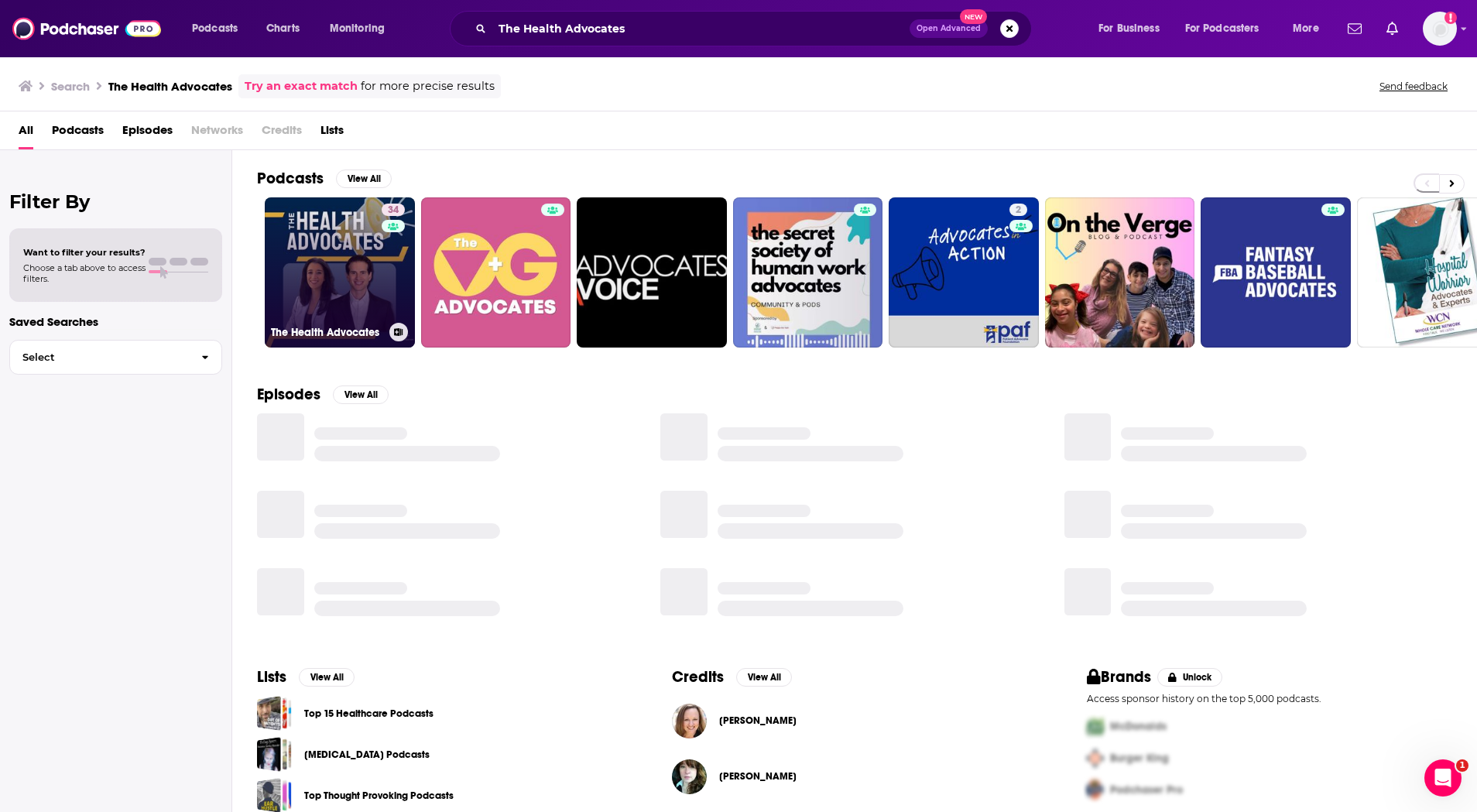
click at [346, 257] on link "34 The Health Advocates" at bounding box center [340, 273] width 151 height 151
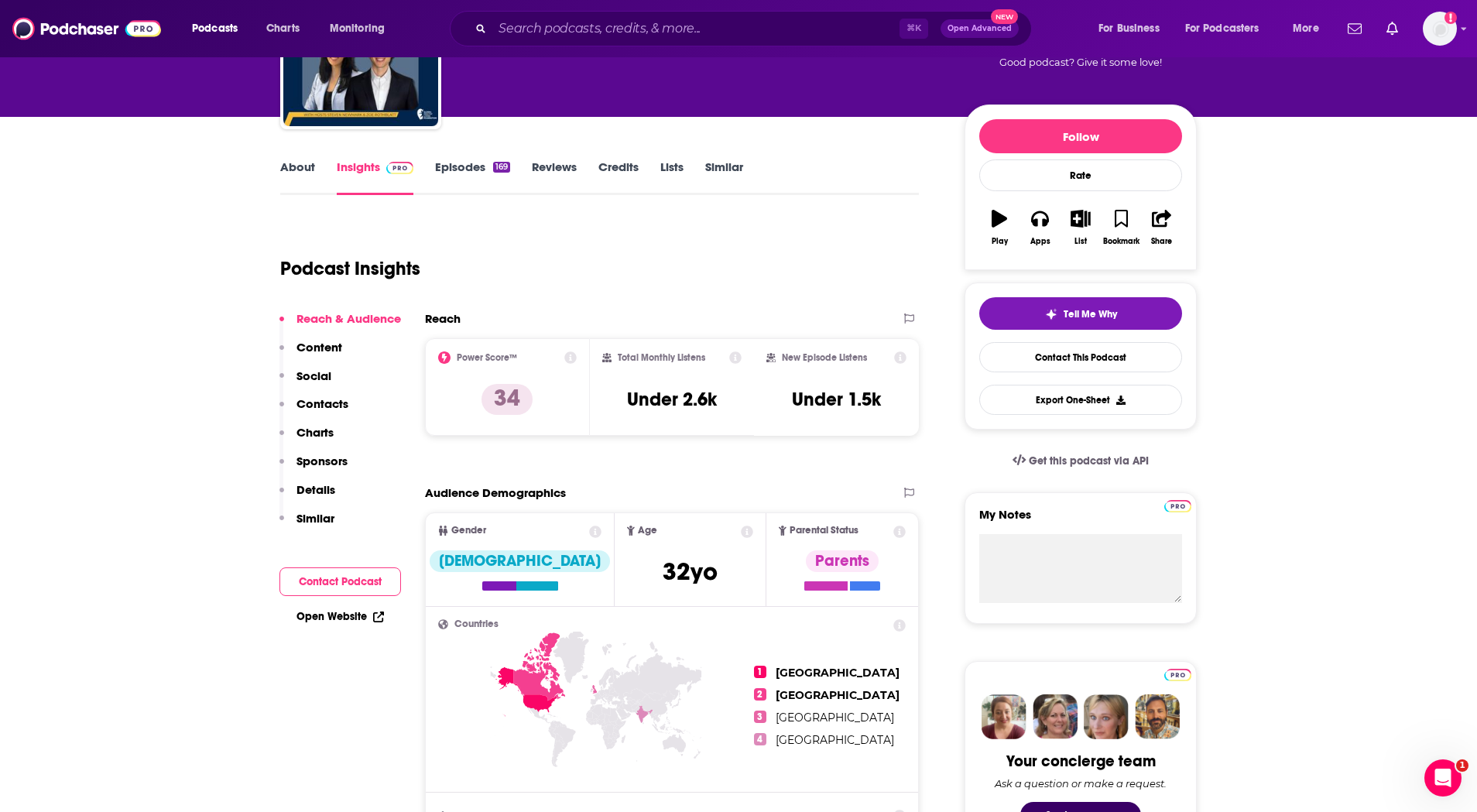
scroll to position [225, 0]
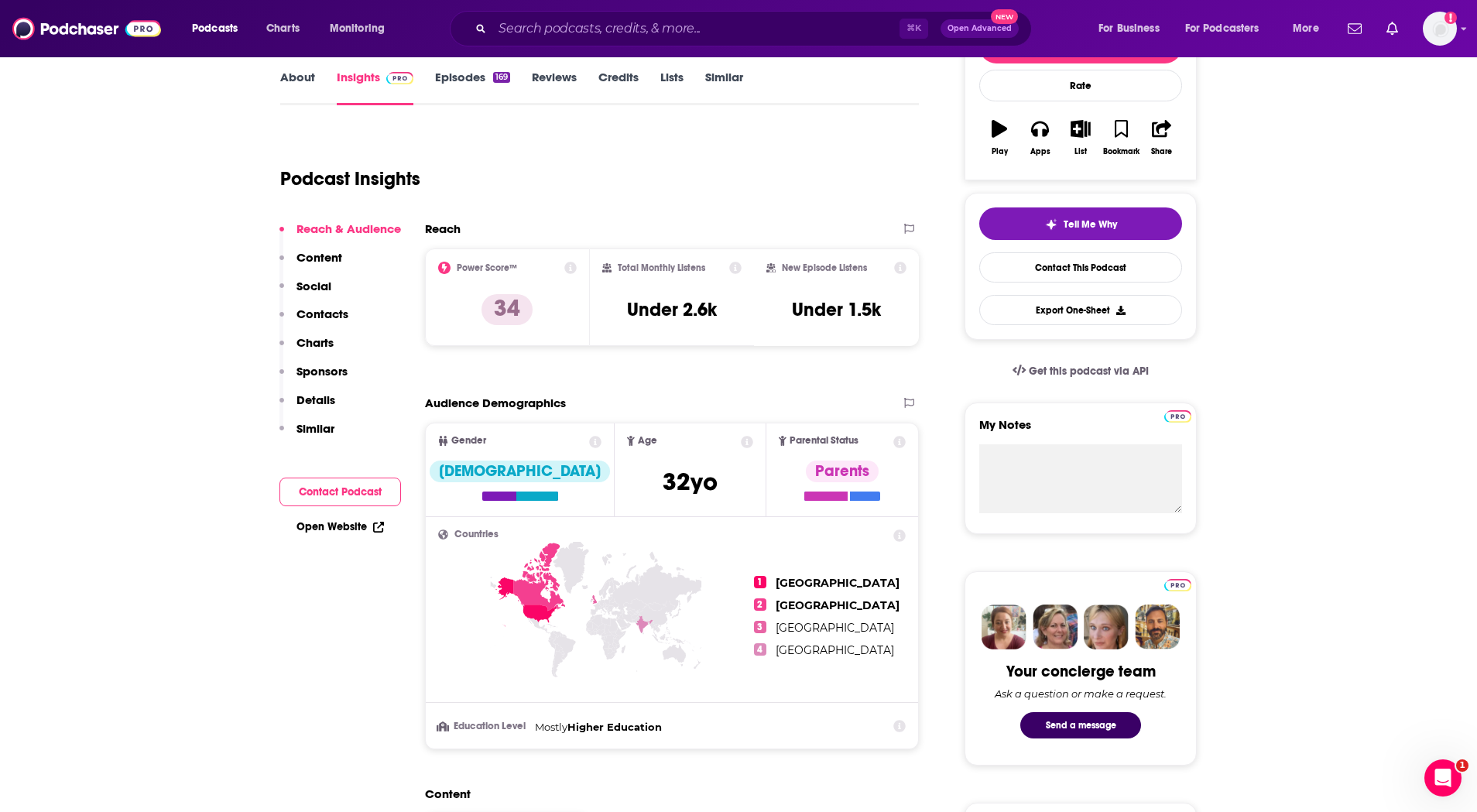
click at [371, 524] on link "Open Website" at bounding box center [340, 526] width 87 height 13
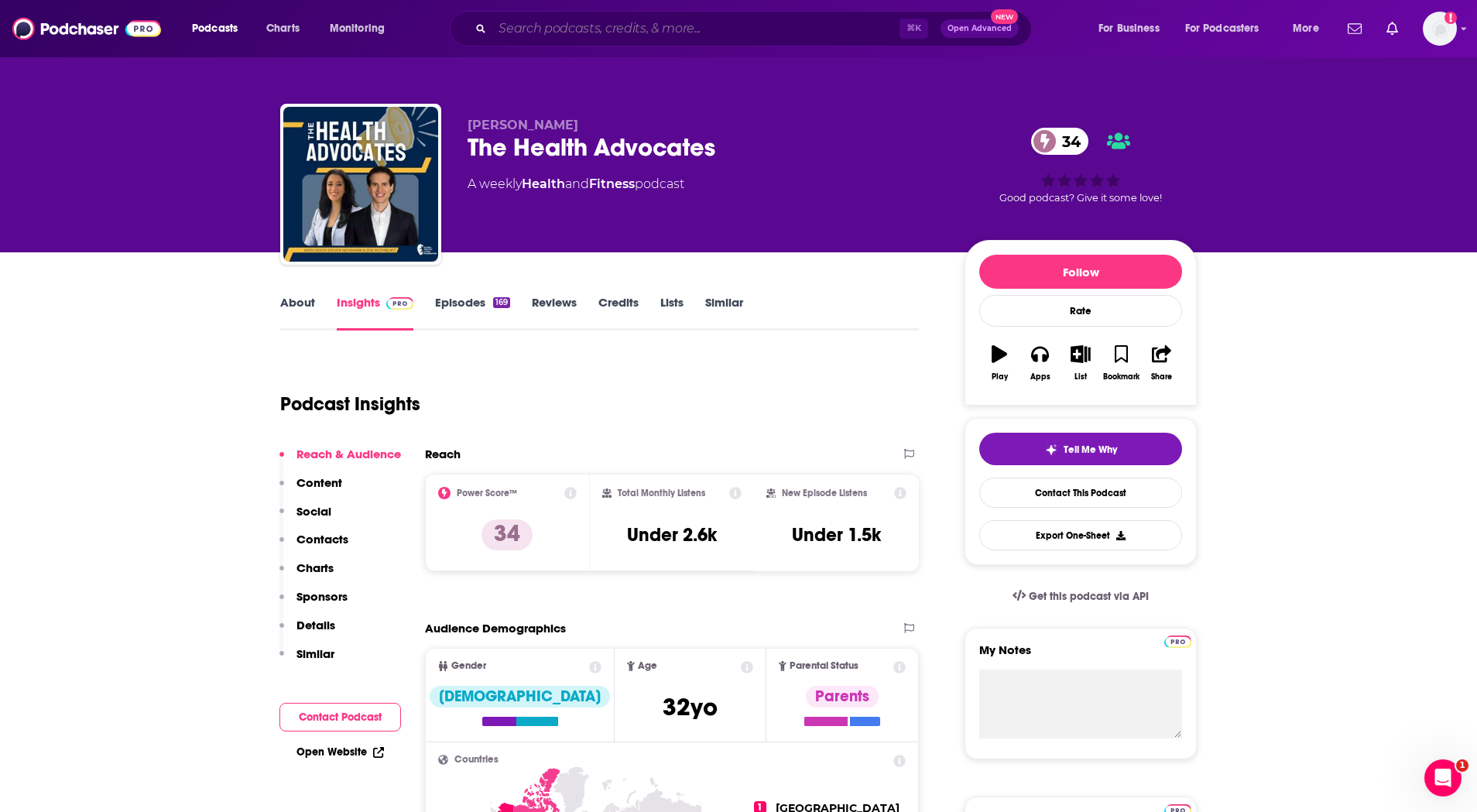
click at [668, 28] on input "Search podcasts, credits, & more..." at bounding box center [695, 28] width 407 height 25
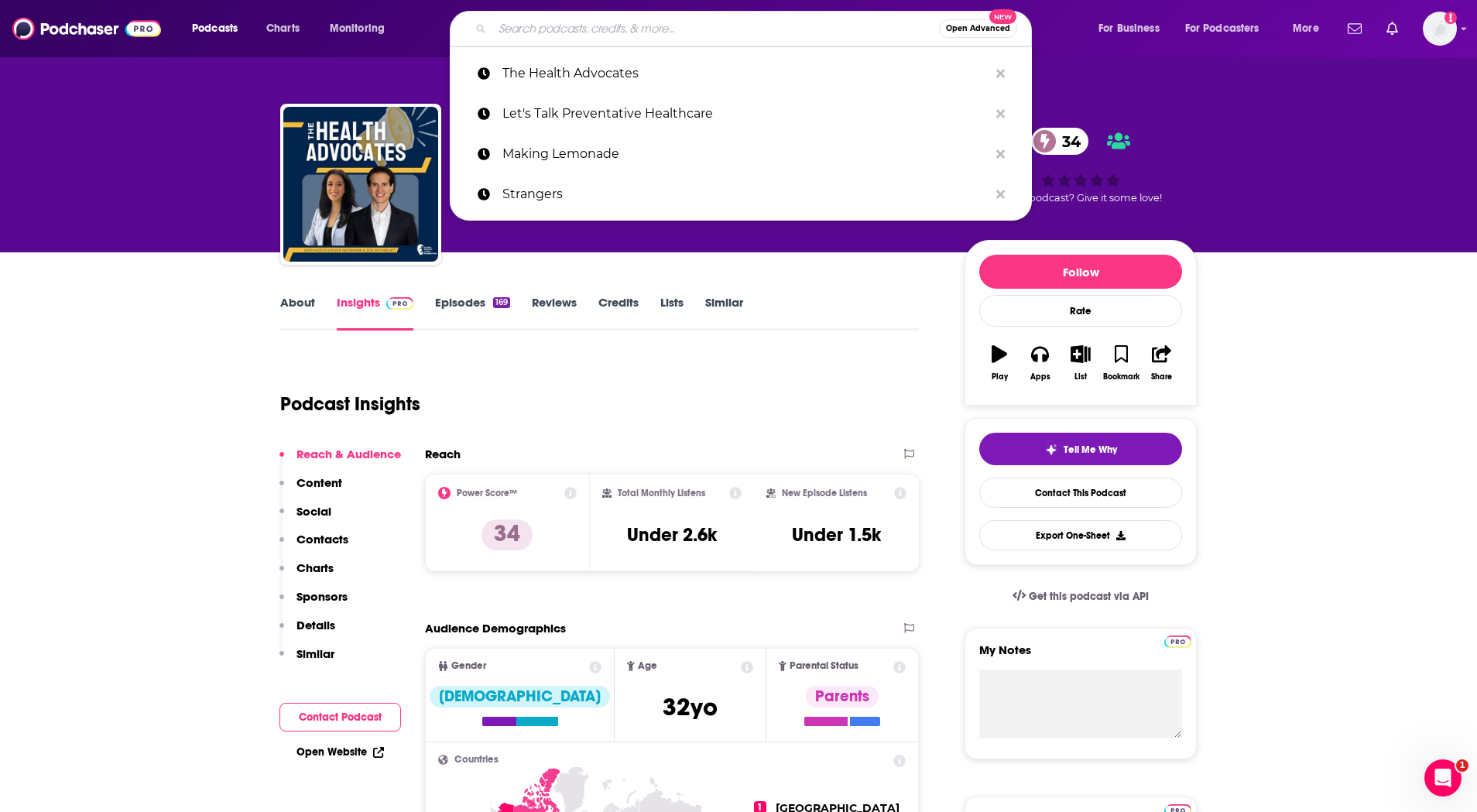
paste input "The Adversity Advantage with Doug Bopst"
type input "The Adversity Advantage with Doug Bopst"
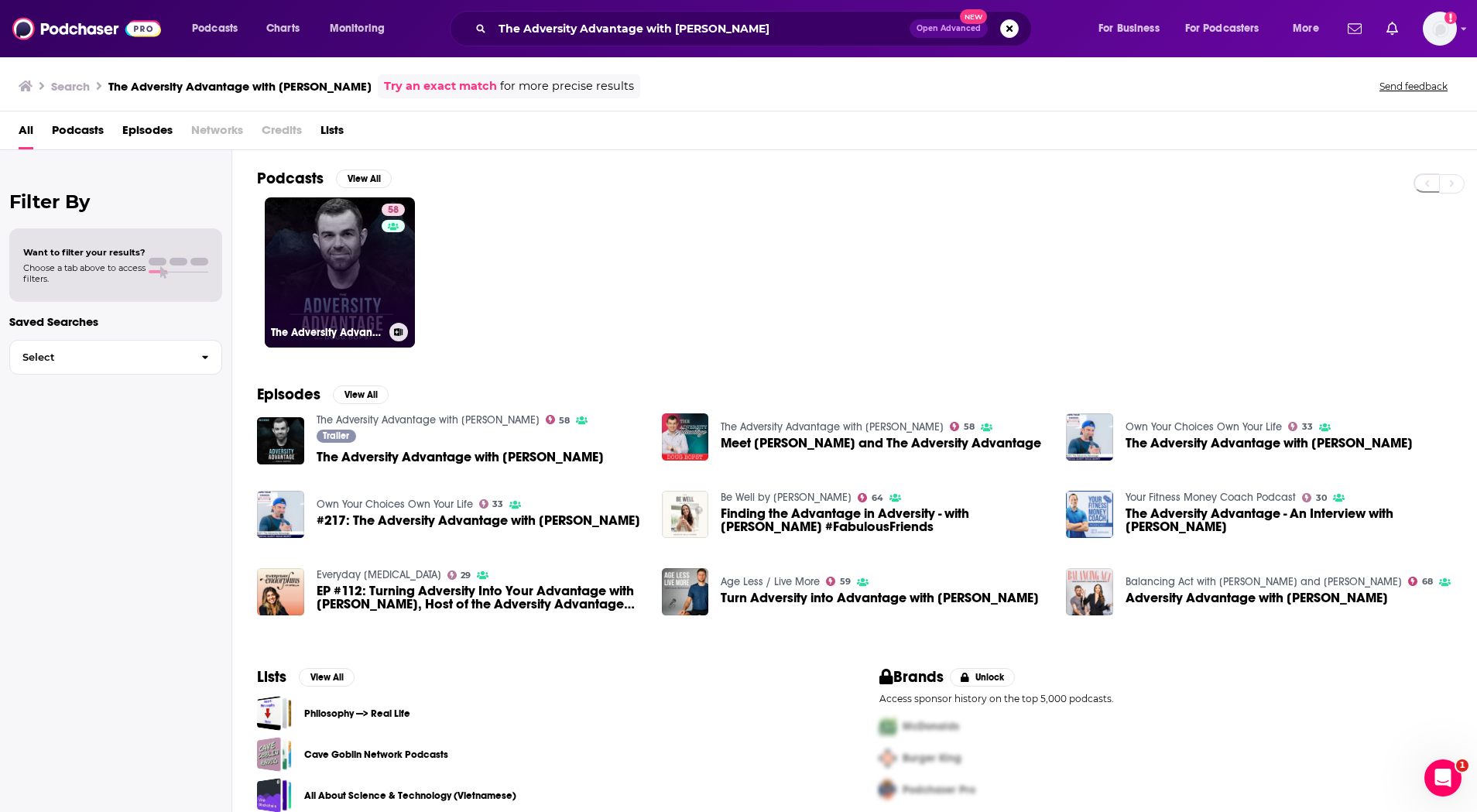
click at [359, 297] on link "58 The Adversity Advantage with Doug Bopst" at bounding box center [340, 273] width 151 height 151
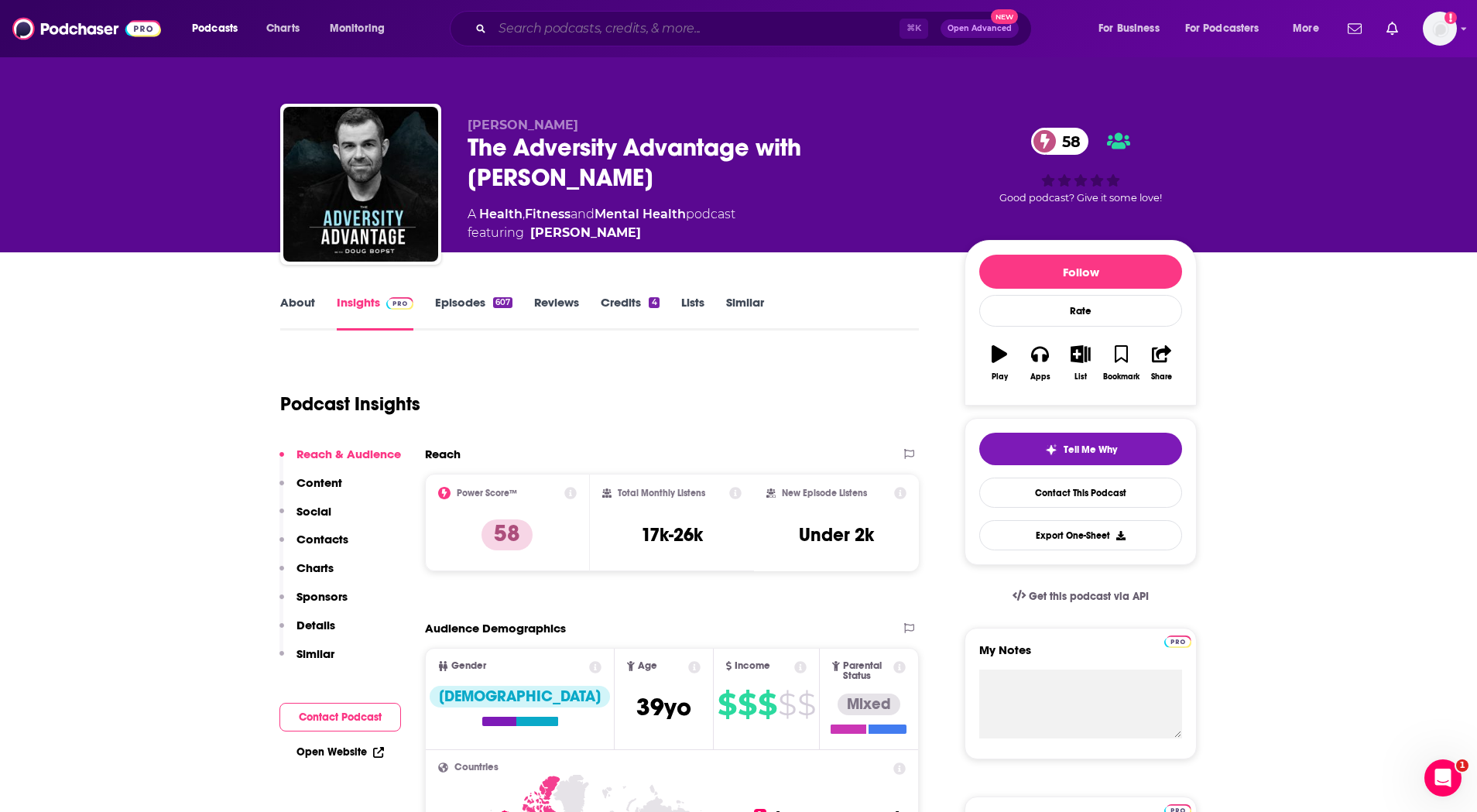
click at [702, 24] on input "Search podcasts, credits, & more..." at bounding box center [695, 28] width 407 height 25
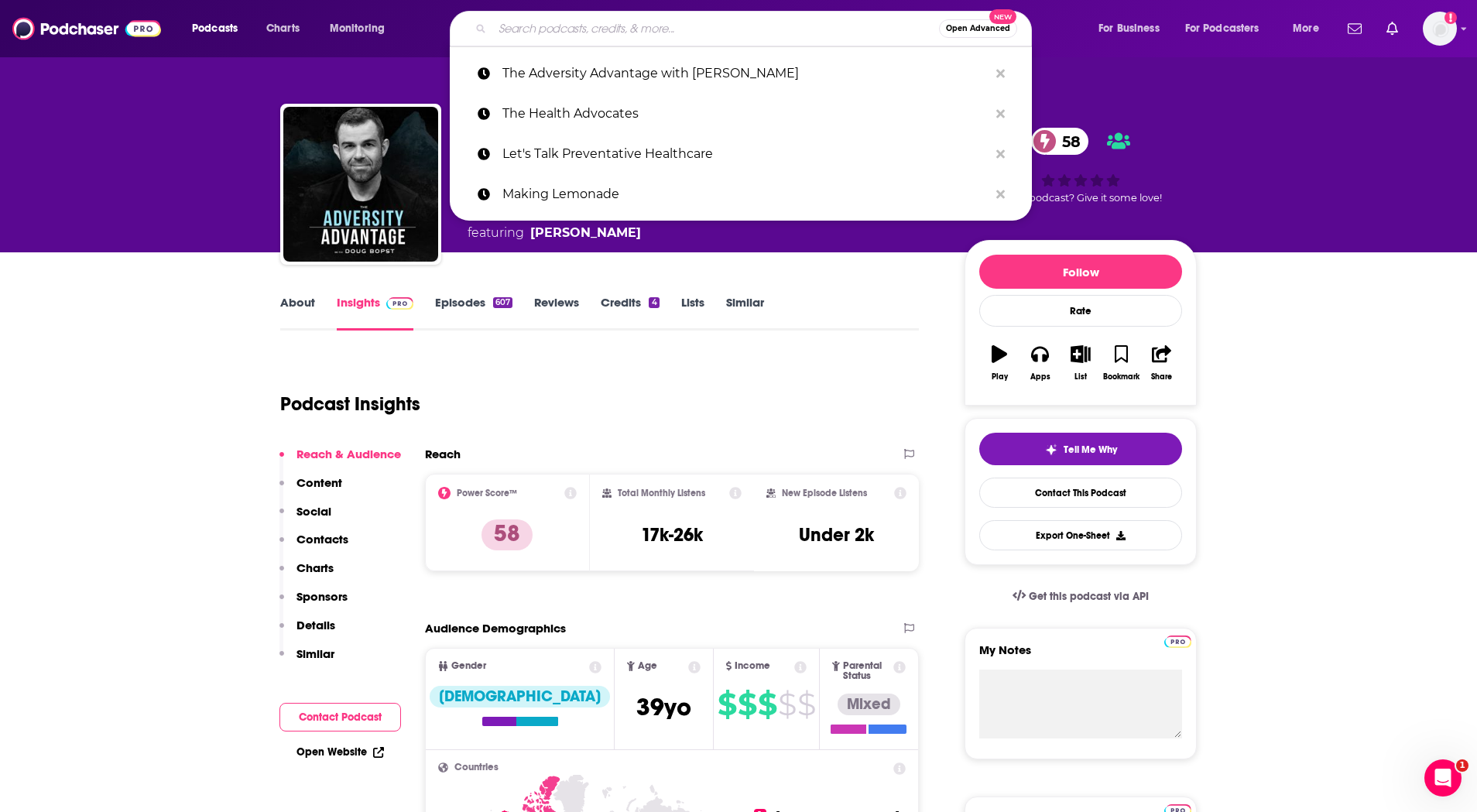
paste input "The Life Shift - Conversations about Pivotal & Life-Changing Moments"
type input "The Life Shift - Conversations about Pivotal & Life-Changing Moments"
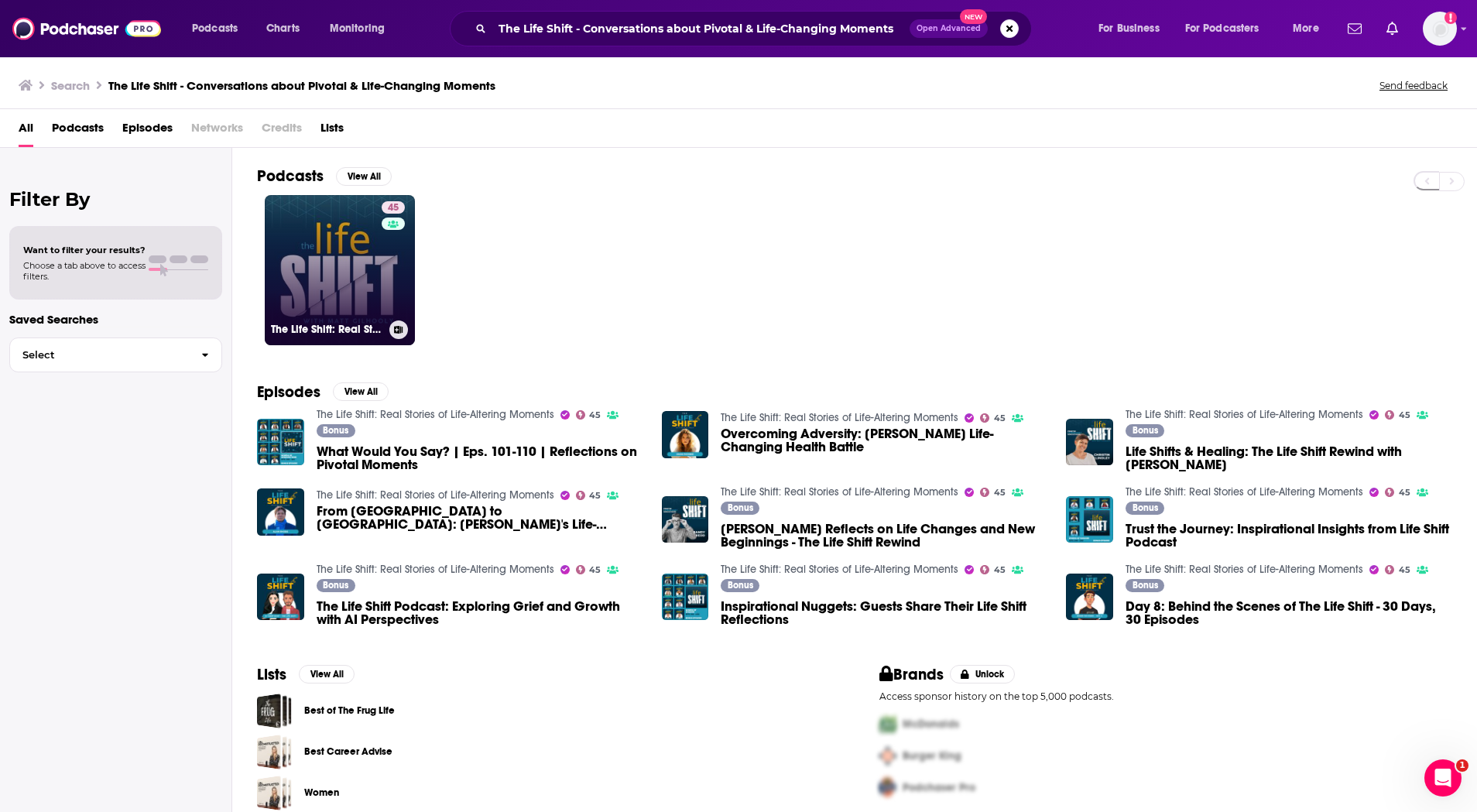
click at [375, 278] on link "45 The Life Shift: Real Stories of Life-Altering Moments" at bounding box center [340, 270] width 151 height 151
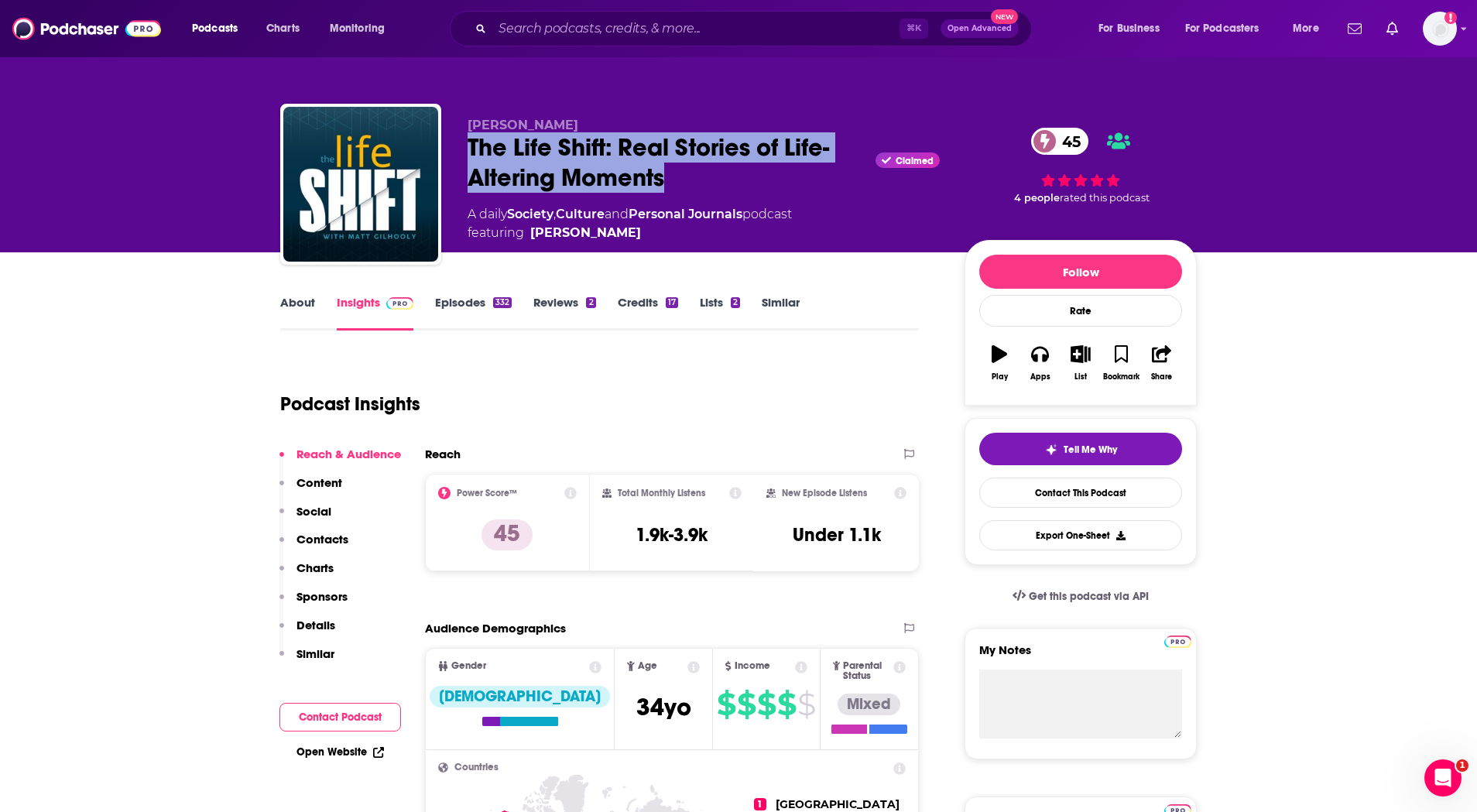
drag, startPoint x: 668, startPoint y: 180, endPoint x: 468, endPoint y: 141, distance: 203.8
click at [468, 141] on div "The Life Shift: Real Stories of Life-Altering Moments Claimed 45" at bounding box center [704, 163] width 472 height 61
copy h2 "The Life Shift: Real Stories of Life-Altering Moments"
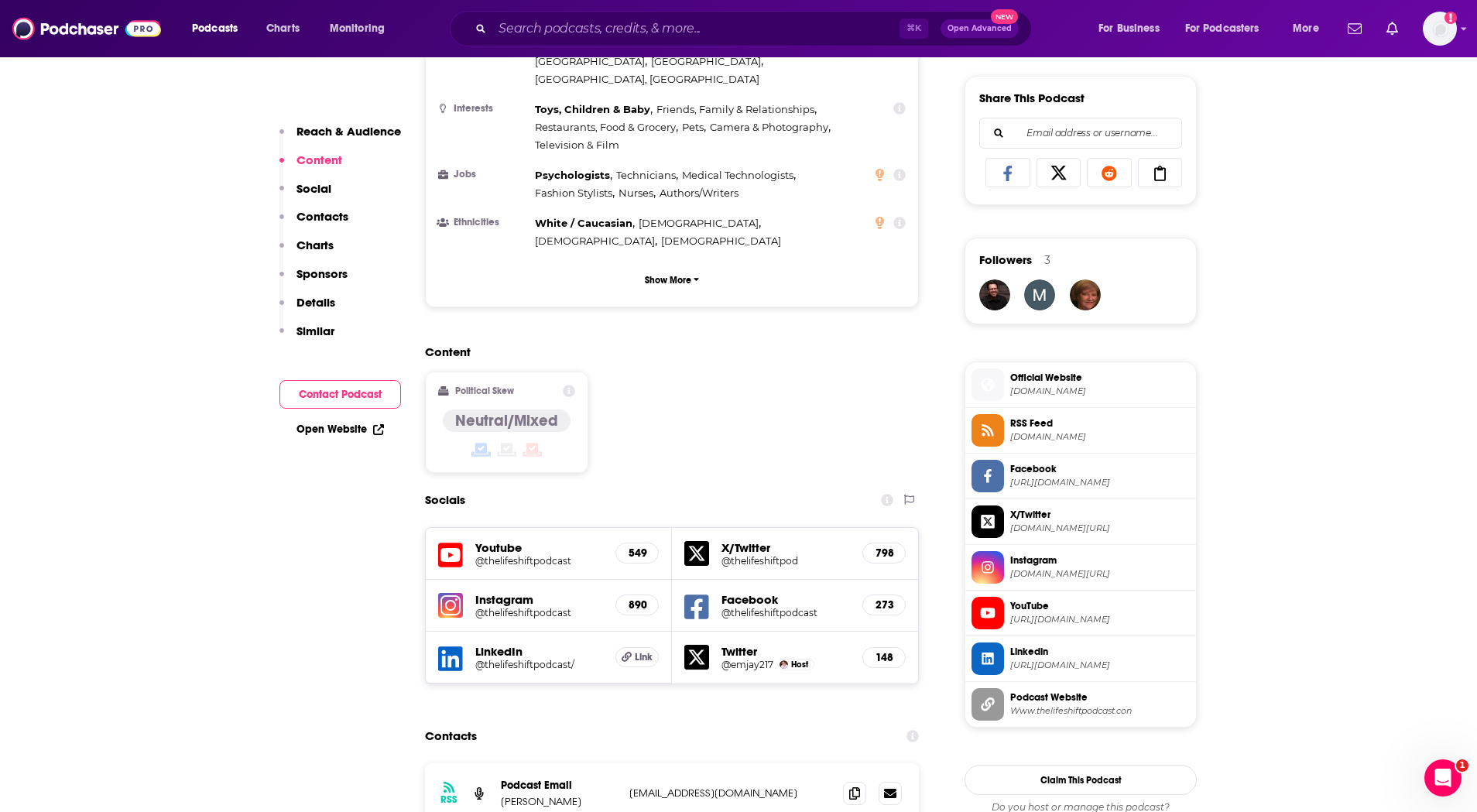
scroll to position [1184, 0]
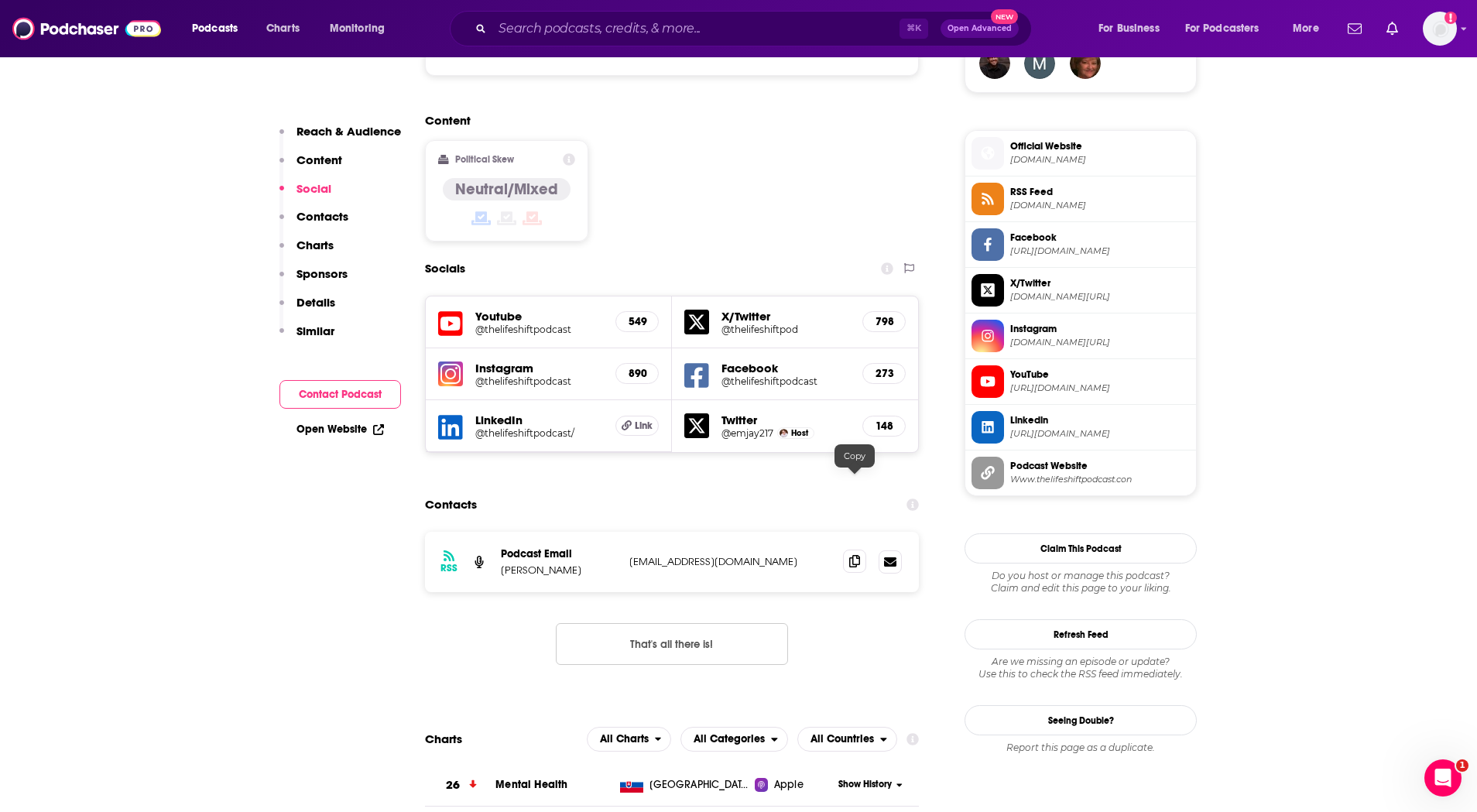
click at [855, 555] on icon at bounding box center [855, 560] width 11 height 12
click at [648, 40] on input "Search podcasts, credits, & more..." at bounding box center [695, 28] width 407 height 25
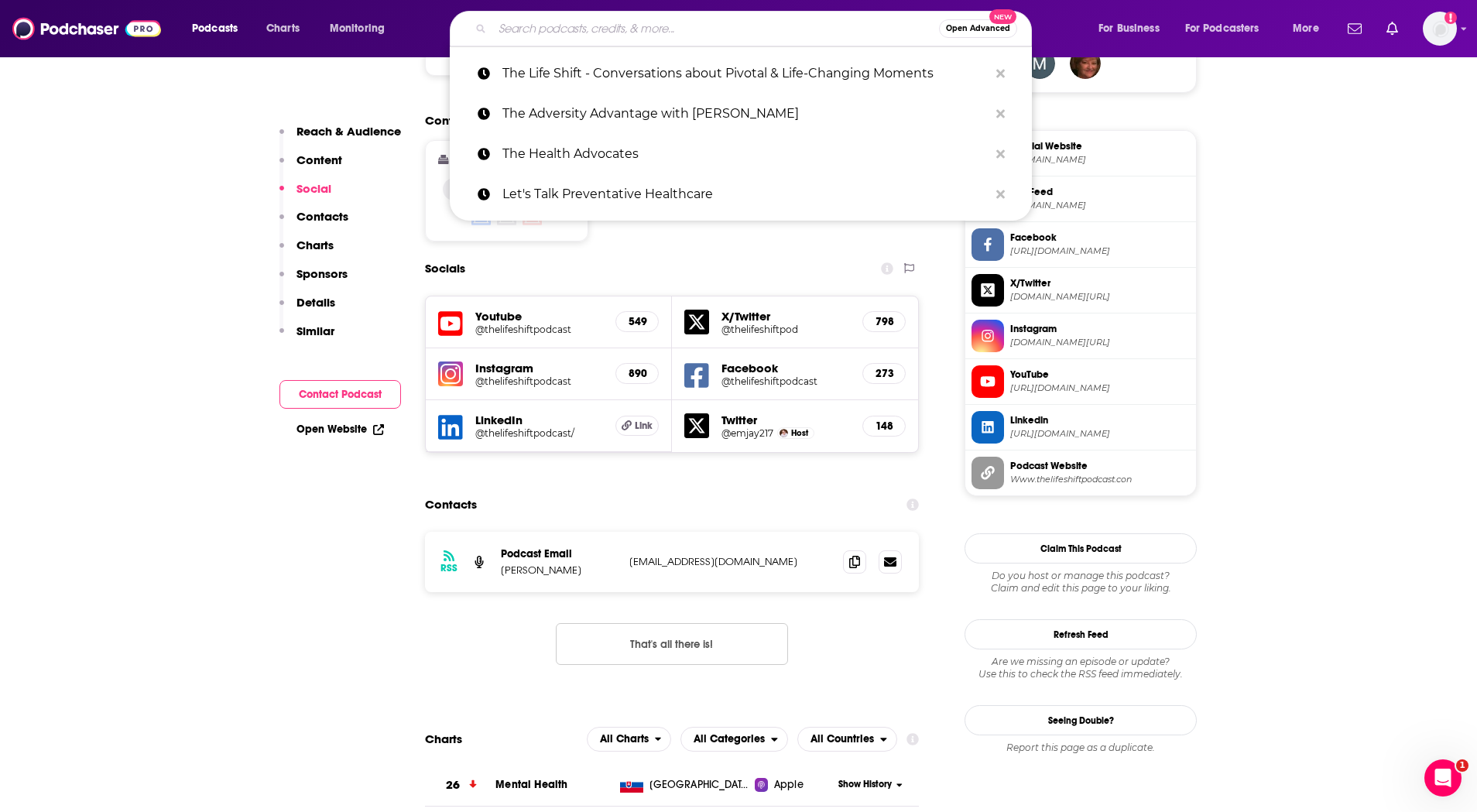
paste input "The Overcomers Podcast"
type input "The Overcomers Podcast"
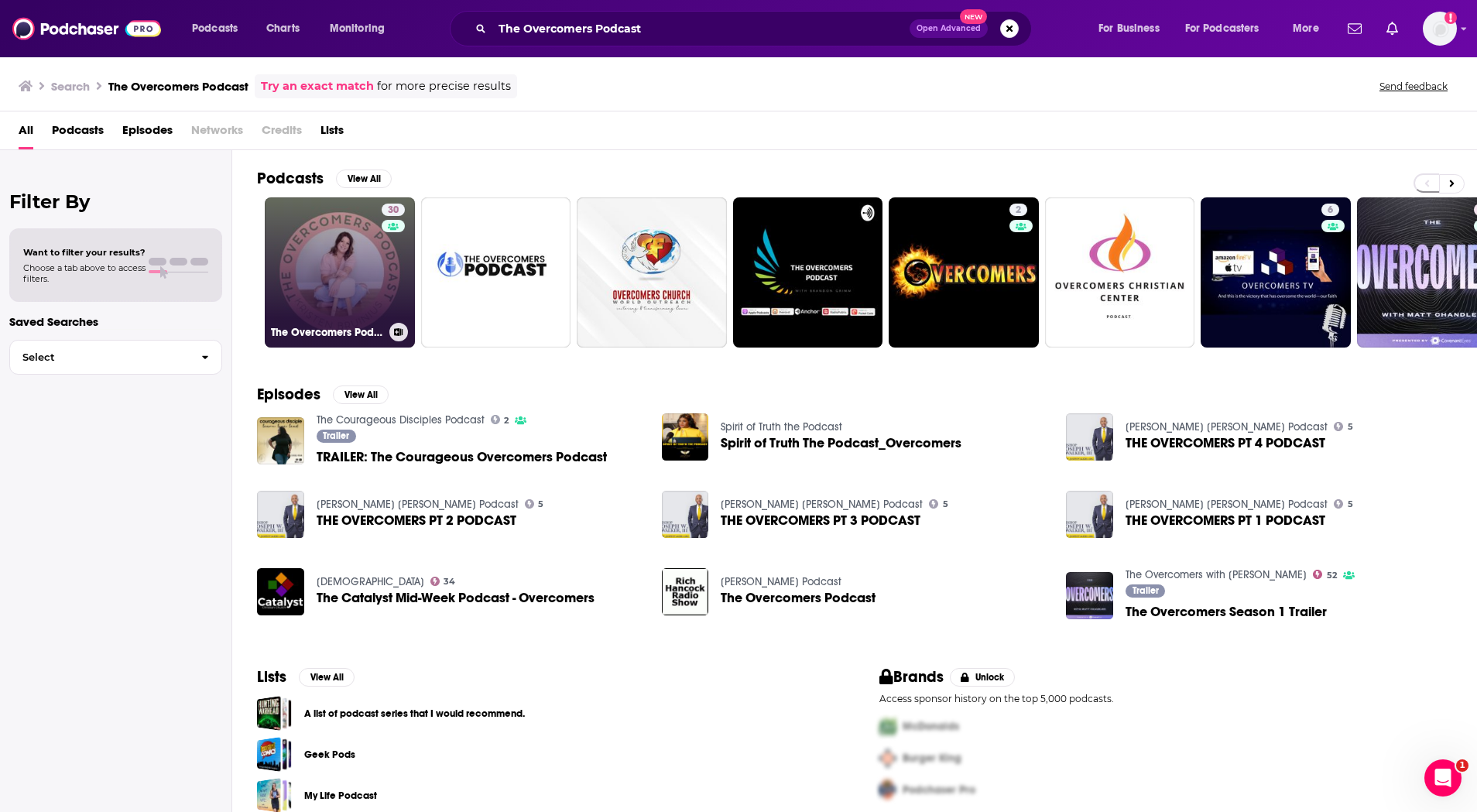
click at [382, 293] on div "30" at bounding box center [396, 264] width 28 height 119
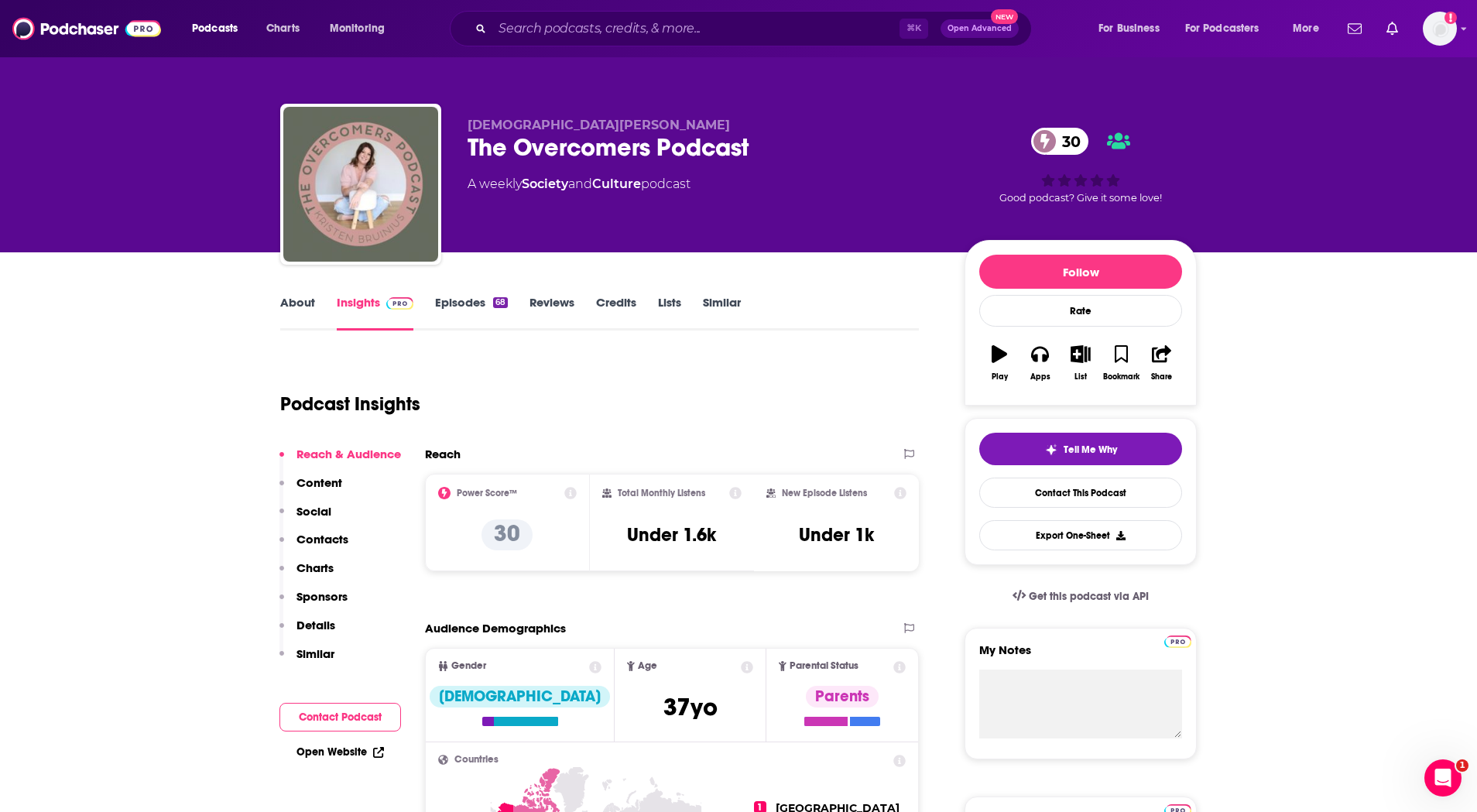
click at [443, 318] on link "Episodes 68" at bounding box center [471, 312] width 73 height 36
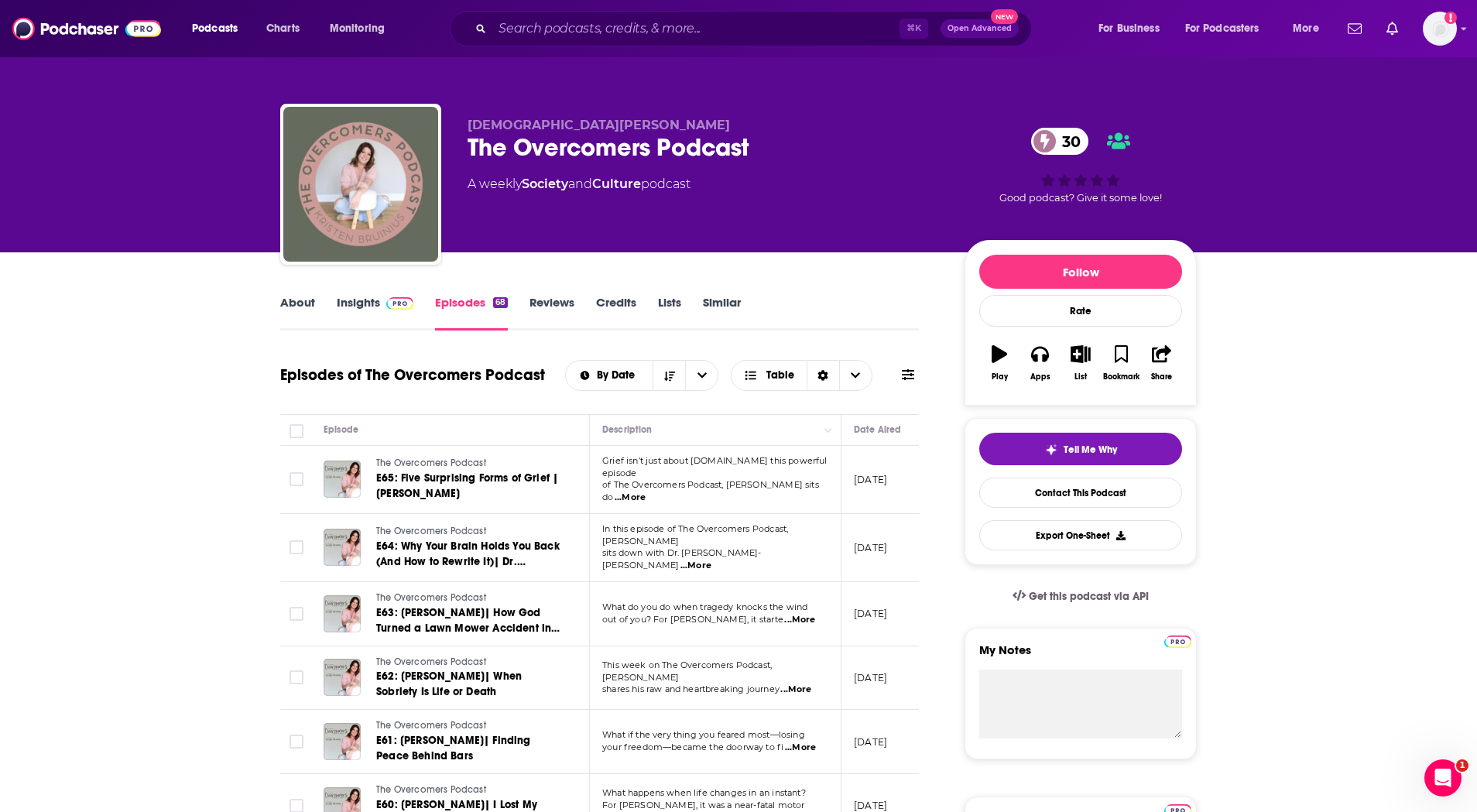
click at [362, 299] on link "Insights" at bounding box center [375, 312] width 76 height 36
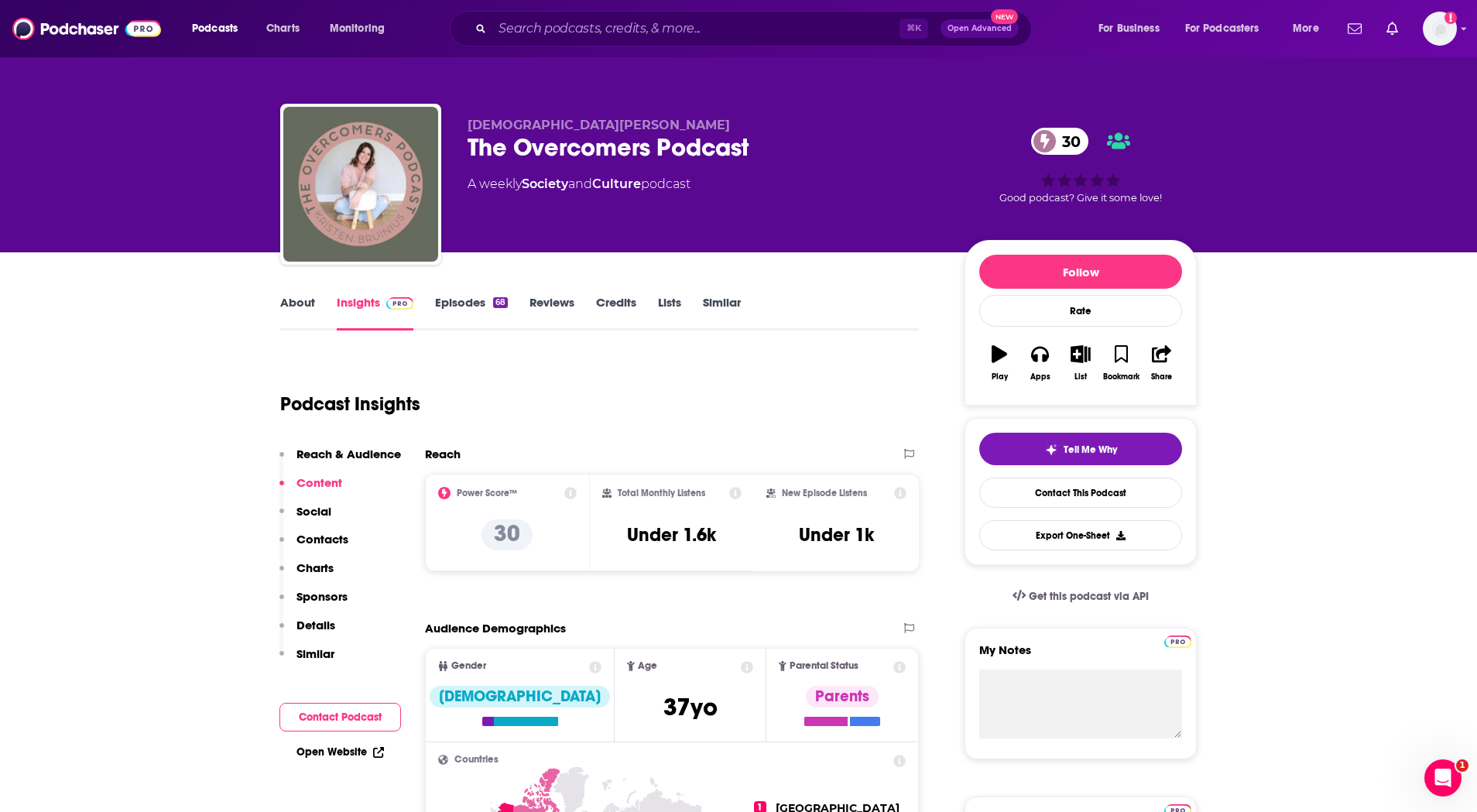
click at [602, 141] on div "The Overcomers Podcast 30" at bounding box center [704, 147] width 472 height 30
click at [613, 145] on div "The Overcomers Podcast 30" at bounding box center [704, 147] width 472 height 30
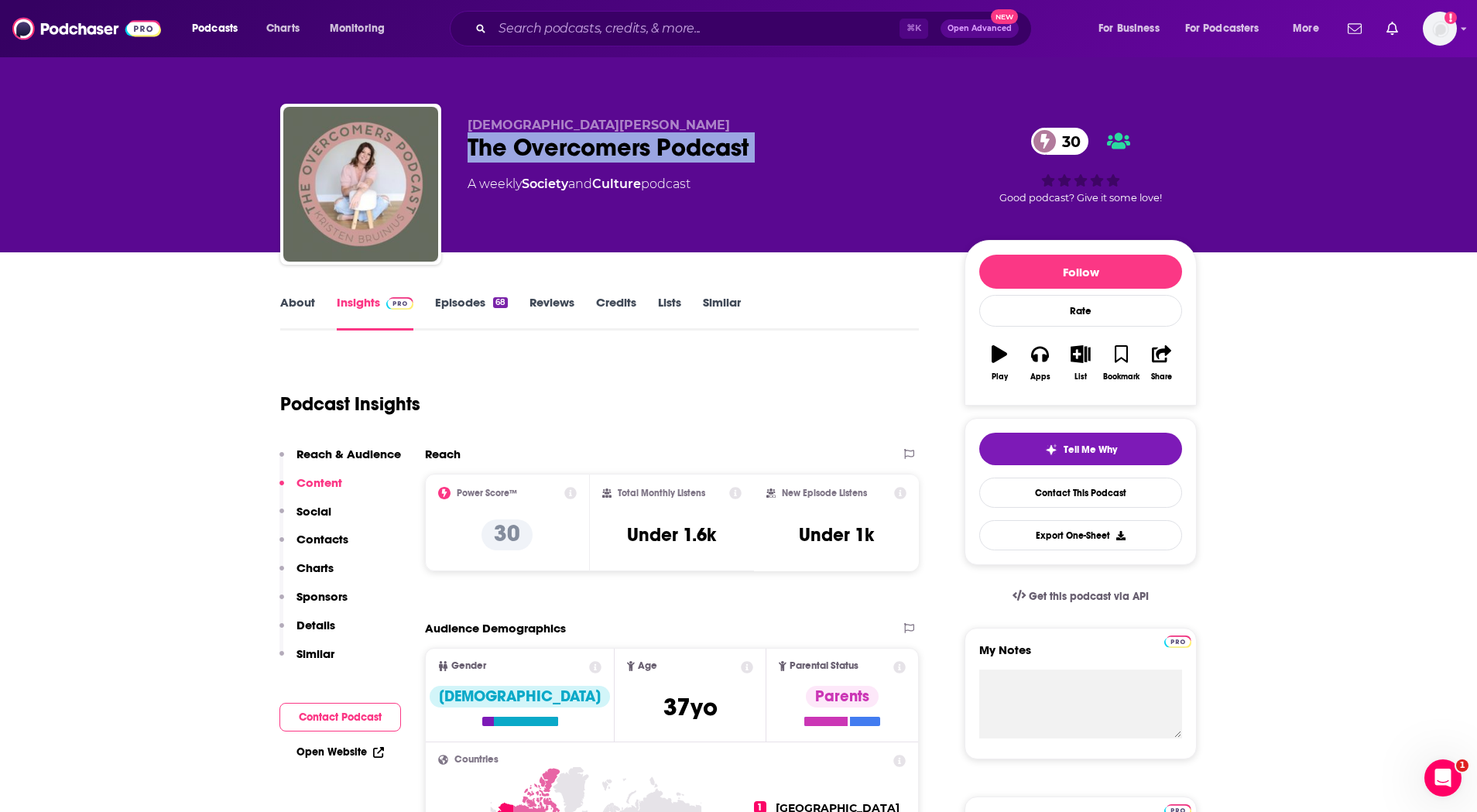
click at [613, 145] on div "The Overcomers Podcast 30" at bounding box center [704, 147] width 472 height 30
copy div "The Overcomers Podcast 30"
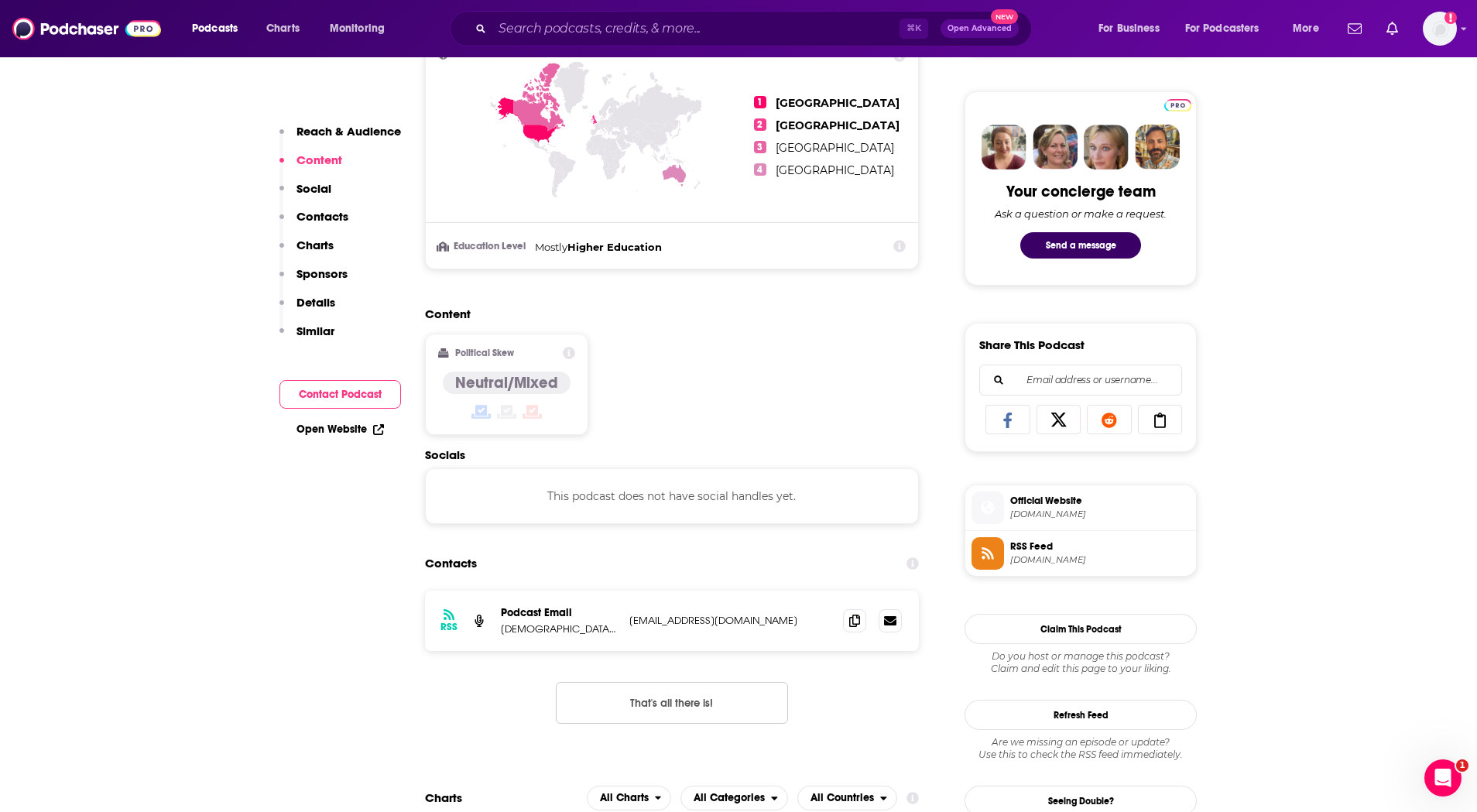
scroll to position [857, 0]
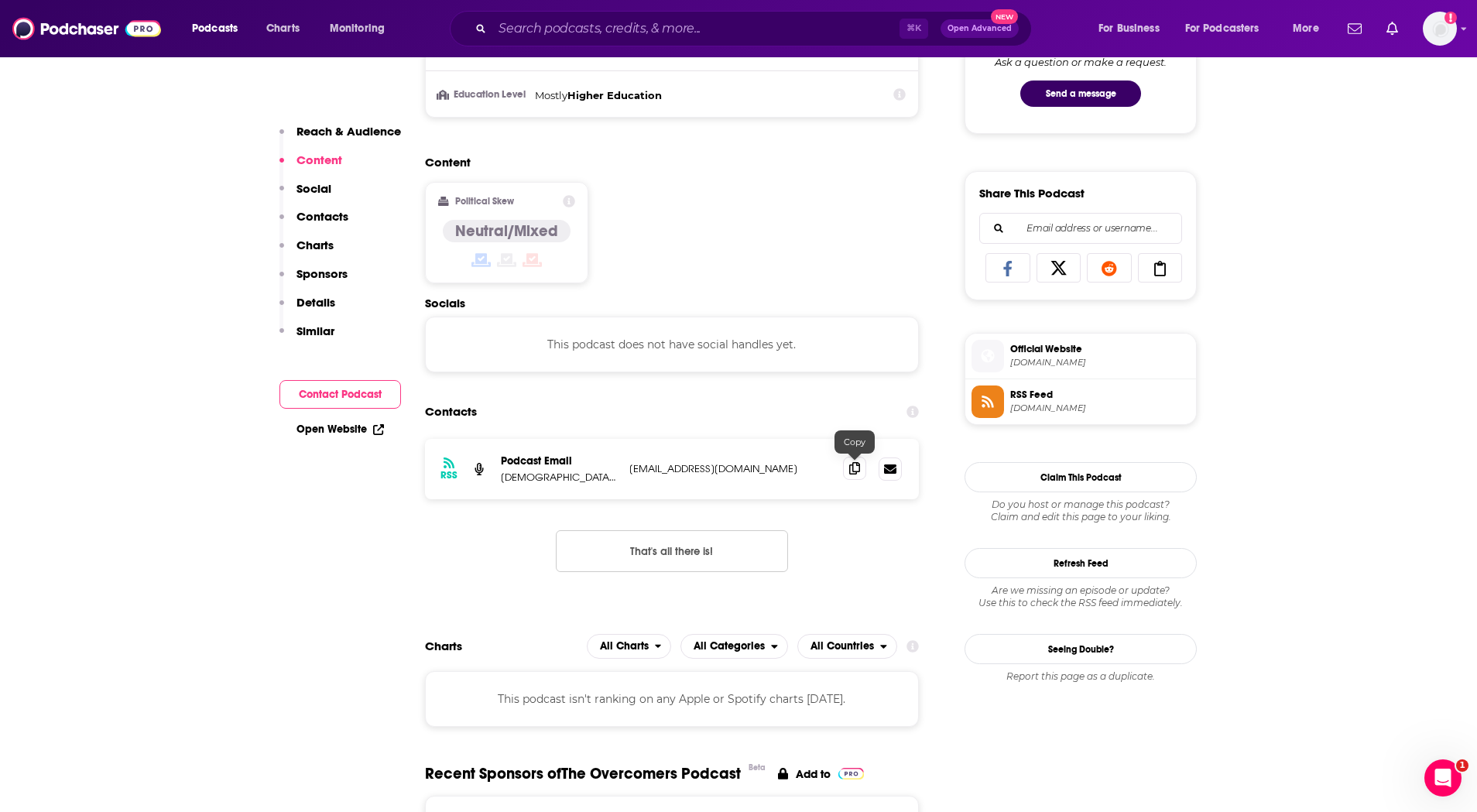
click at [851, 470] on icon at bounding box center [855, 468] width 11 height 12
click at [660, 27] on input "Search podcasts, credits, & more..." at bounding box center [695, 28] width 407 height 25
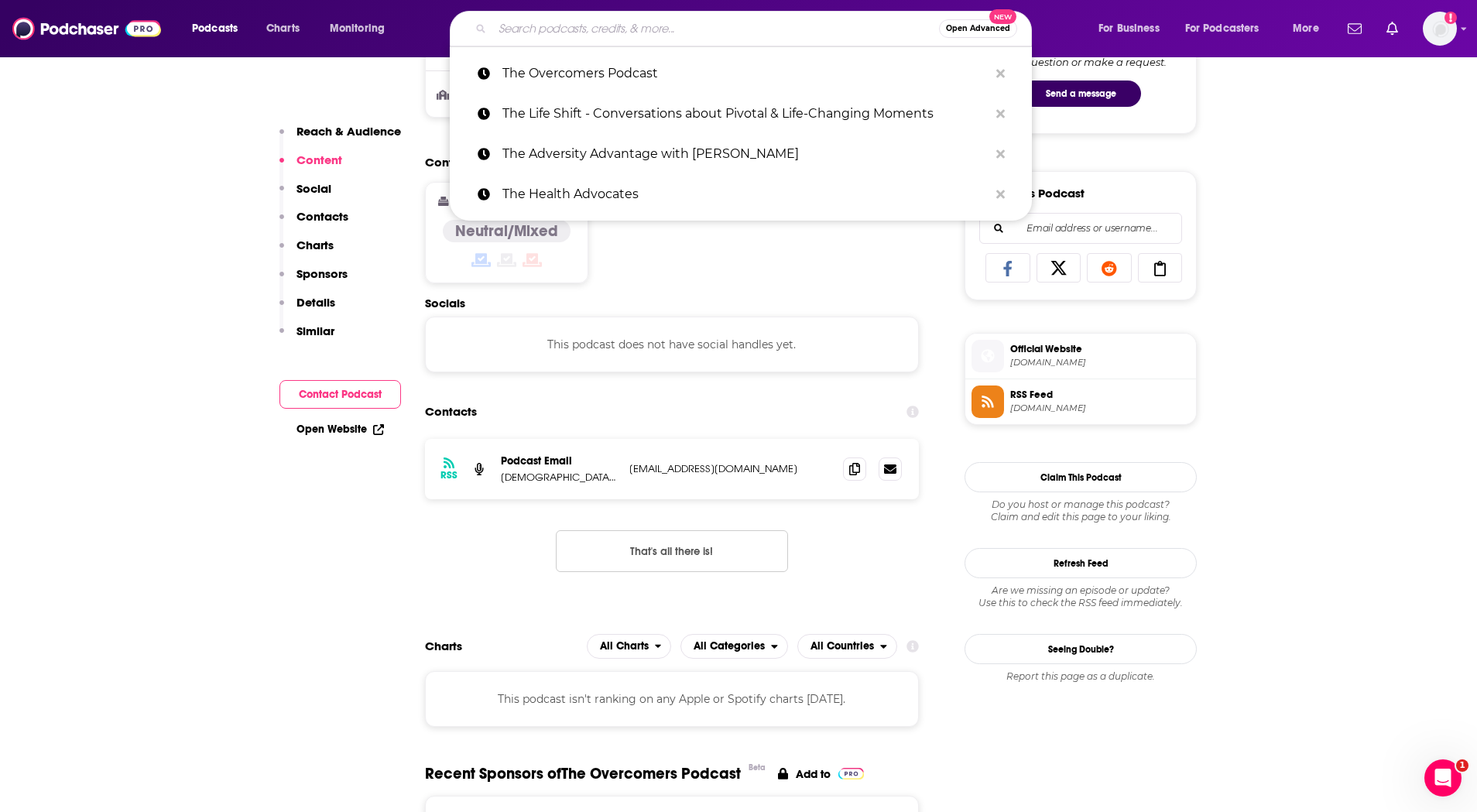
paste input "Beyond Adversity with Dr. Brad Miller"
type input "Beyond Adversity with Dr. Brad Miller"
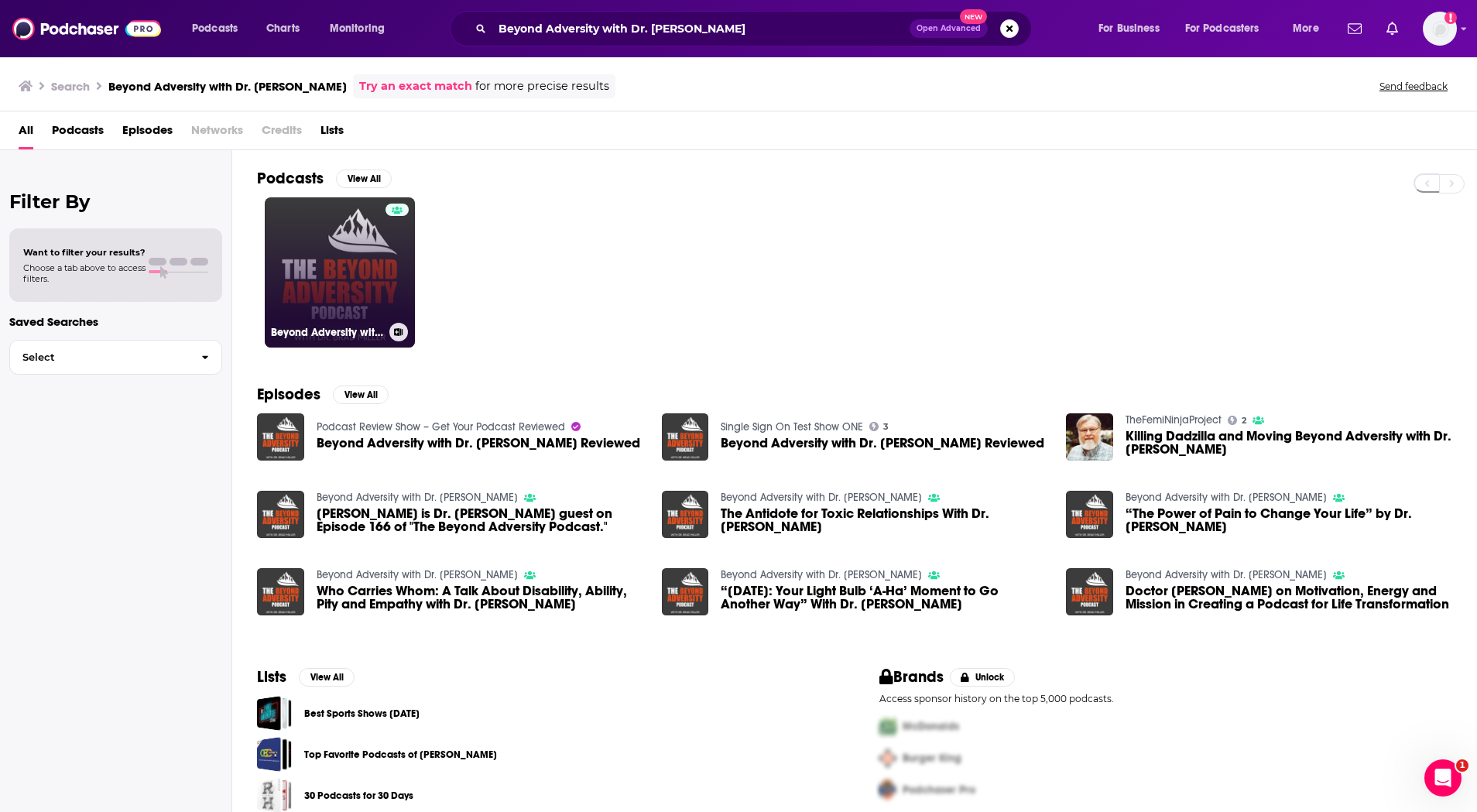
click at [317, 288] on link "Beyond Adversity with Dr. Brad Miller" at bounding box center [340, 273] width 151 height 151
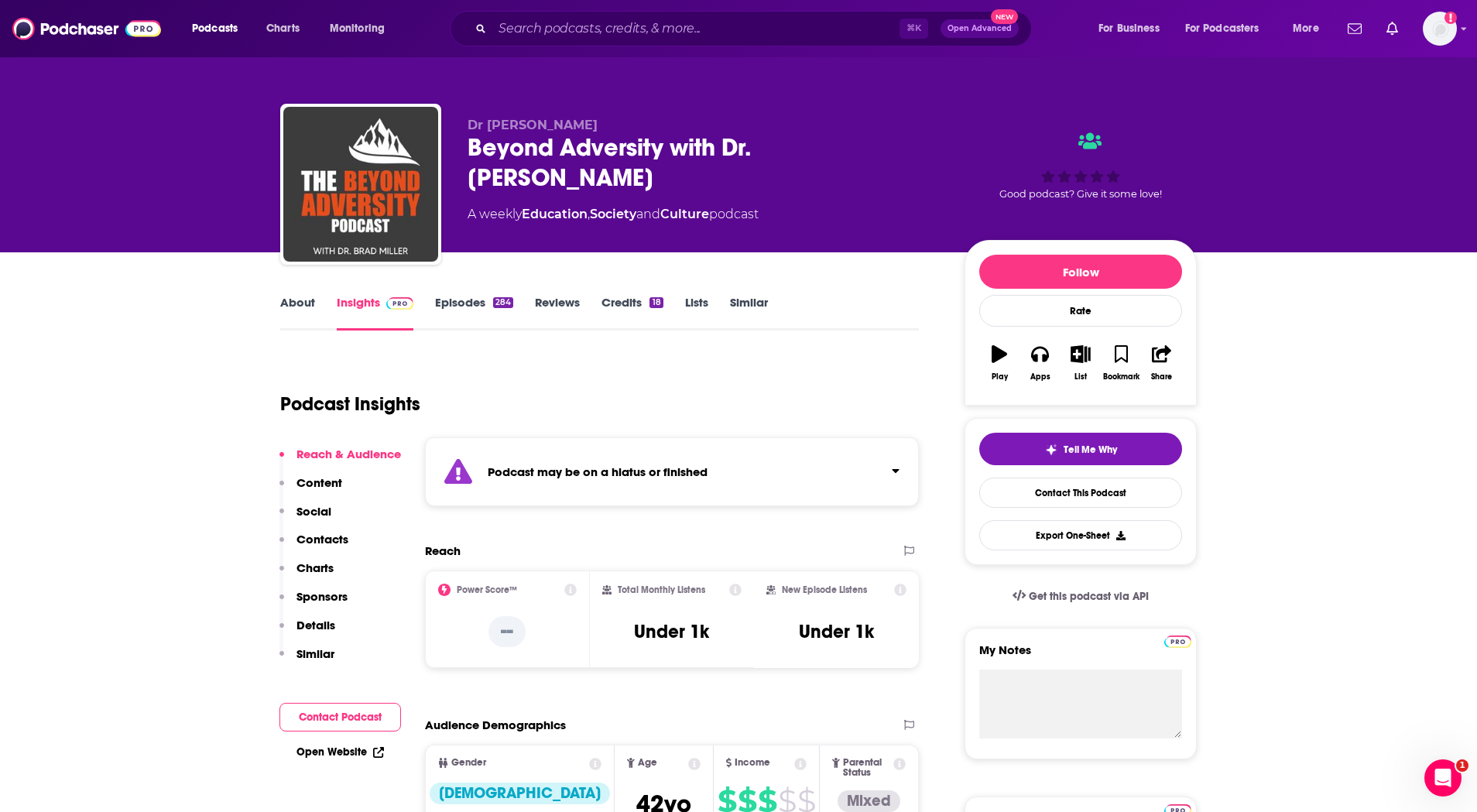
click at [555, 148] on div "Beyond Adversity with Dr. Brad Miller" at bounding box center [704, 163] width 472 height 61
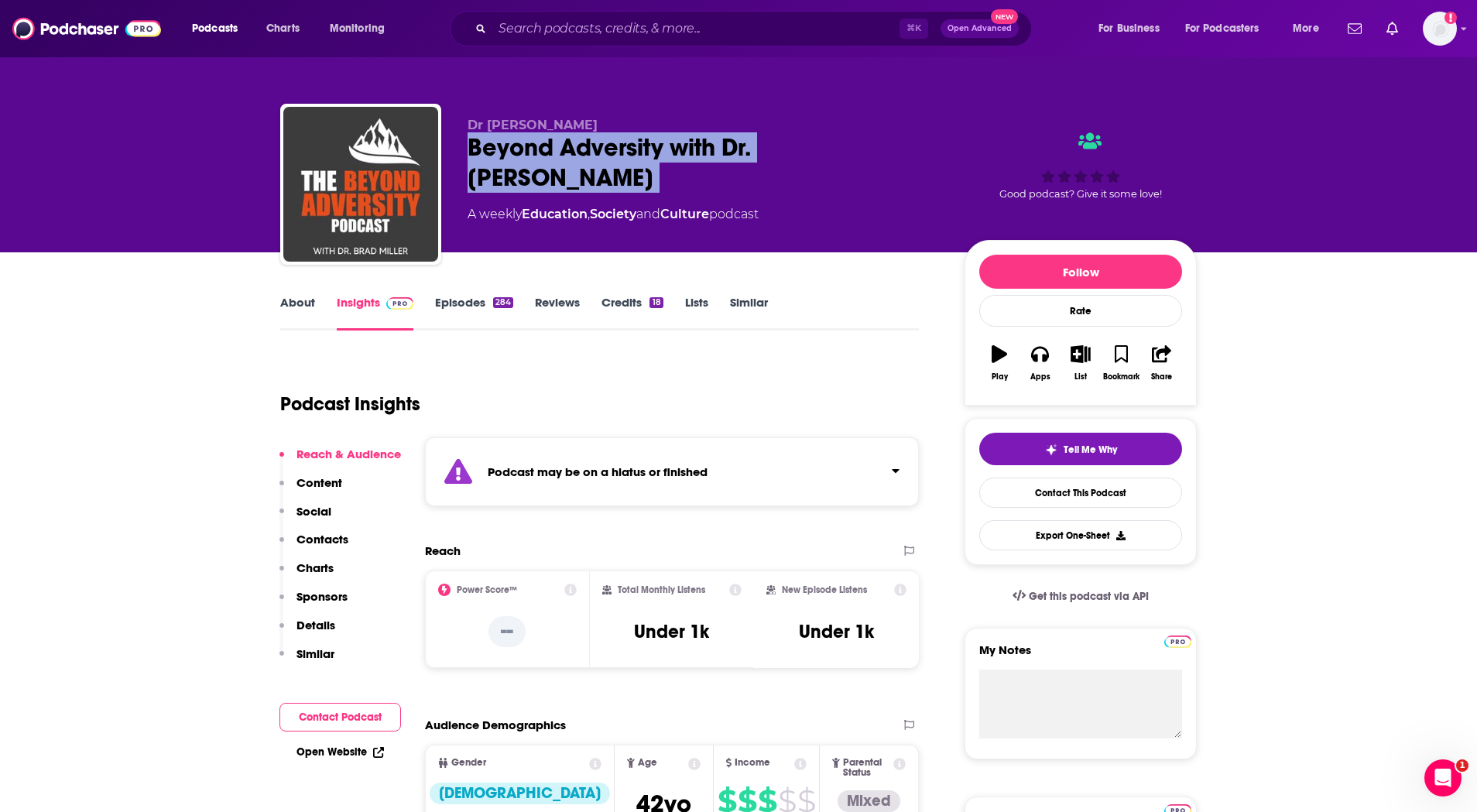
click at [555, 148] on div "Beyond Adversity with Dr. Brad Miller" at bounding box center [704, 163] width 472 height 61
copy div "Beyond Adversity with Dr. Brad Miller"
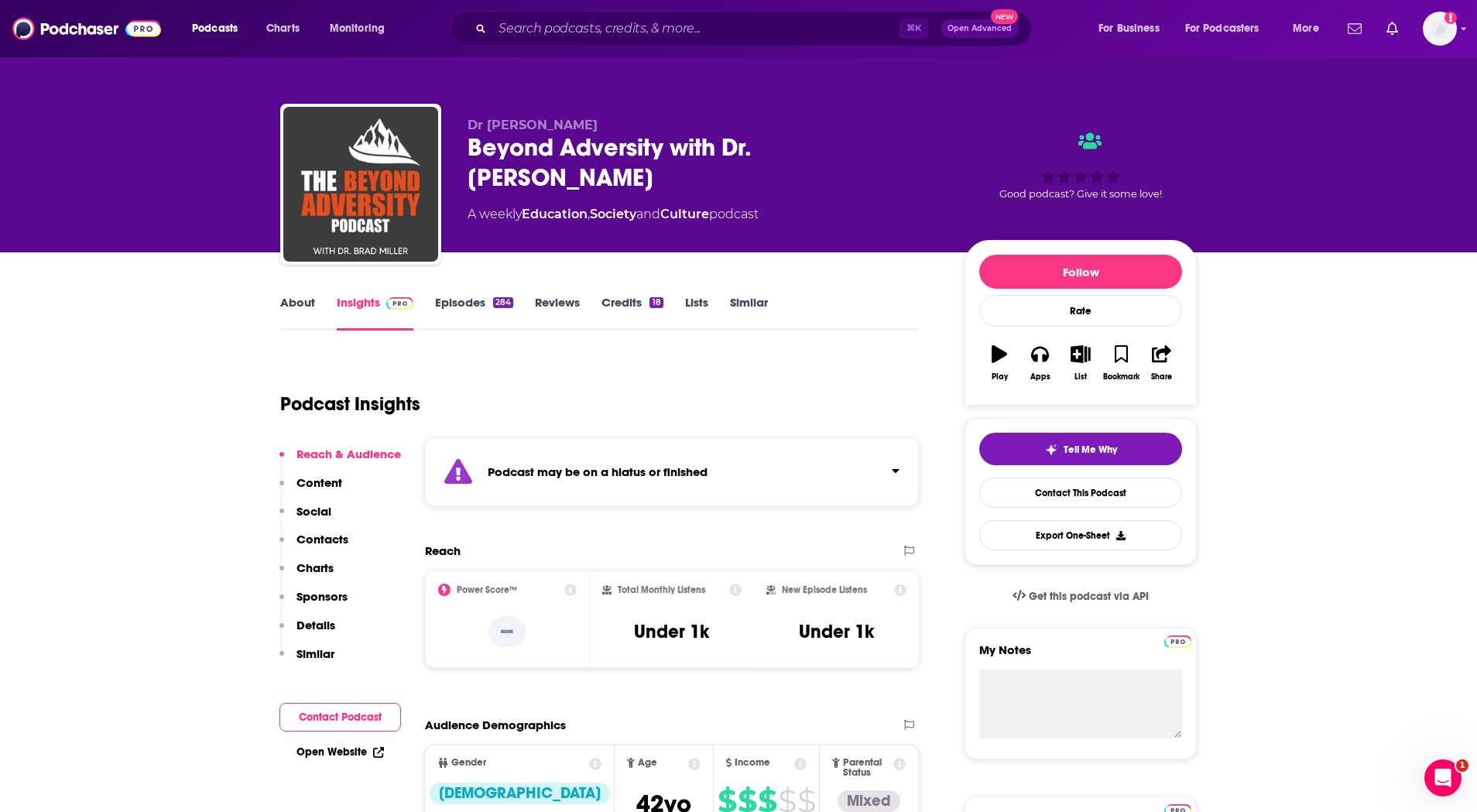
click at [701, 16] on div "⌘ K Open Advanced New" at bounding box center [741, 28] width 582 height 36
click at [708, 18] on input "Search podcasts, credits, & more..." at bounding box center [695, 28] width 407 height 25
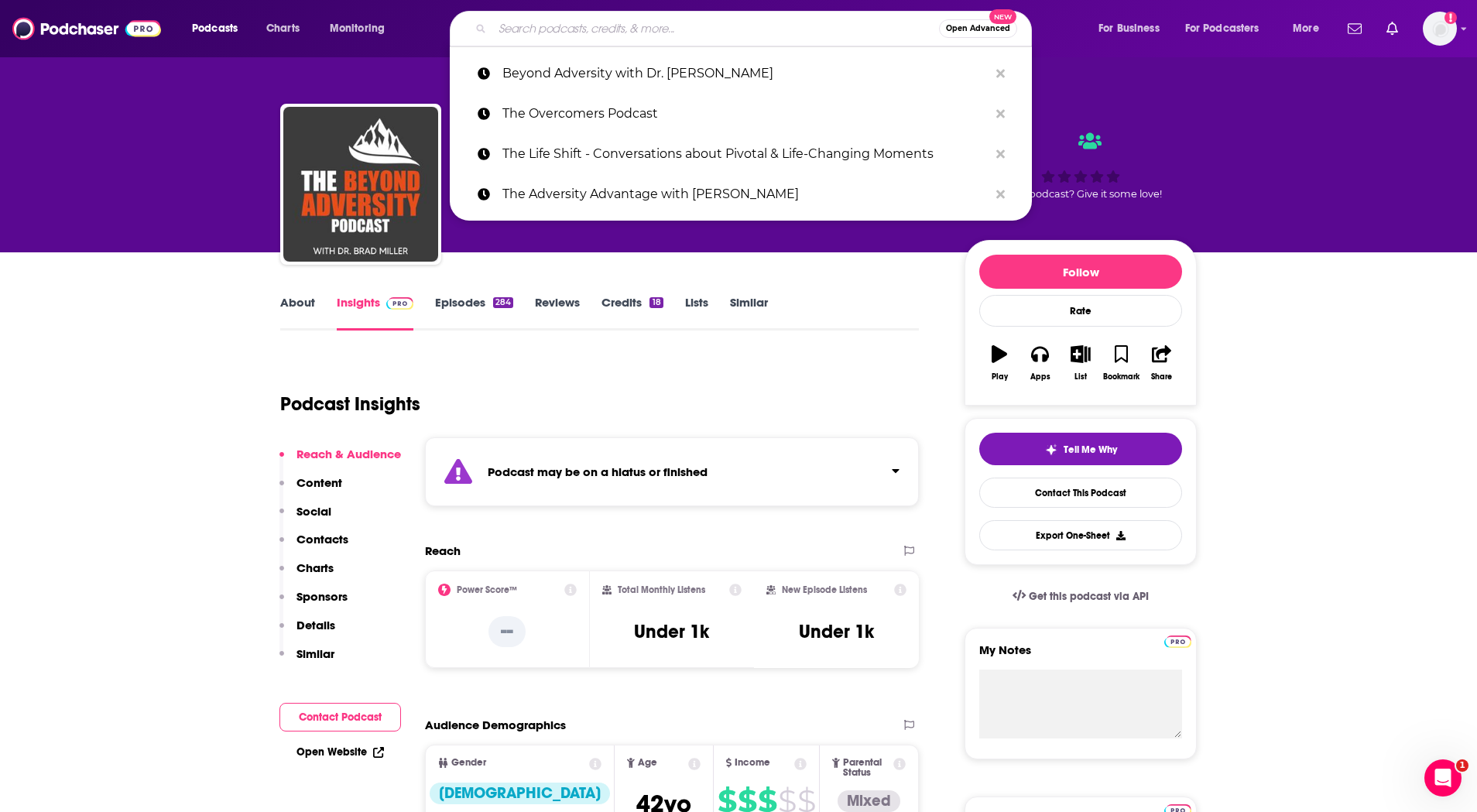
click at [708, 18] on input "Search podcasts, credits, & more..." at bounding box center [716, 28] width 446 height 25
paste input "Adversity to Inspiration: The JTD Coaches Me Podcast"
type input "Adversity to Inspiration: The JTD Coaches Me Podcast"
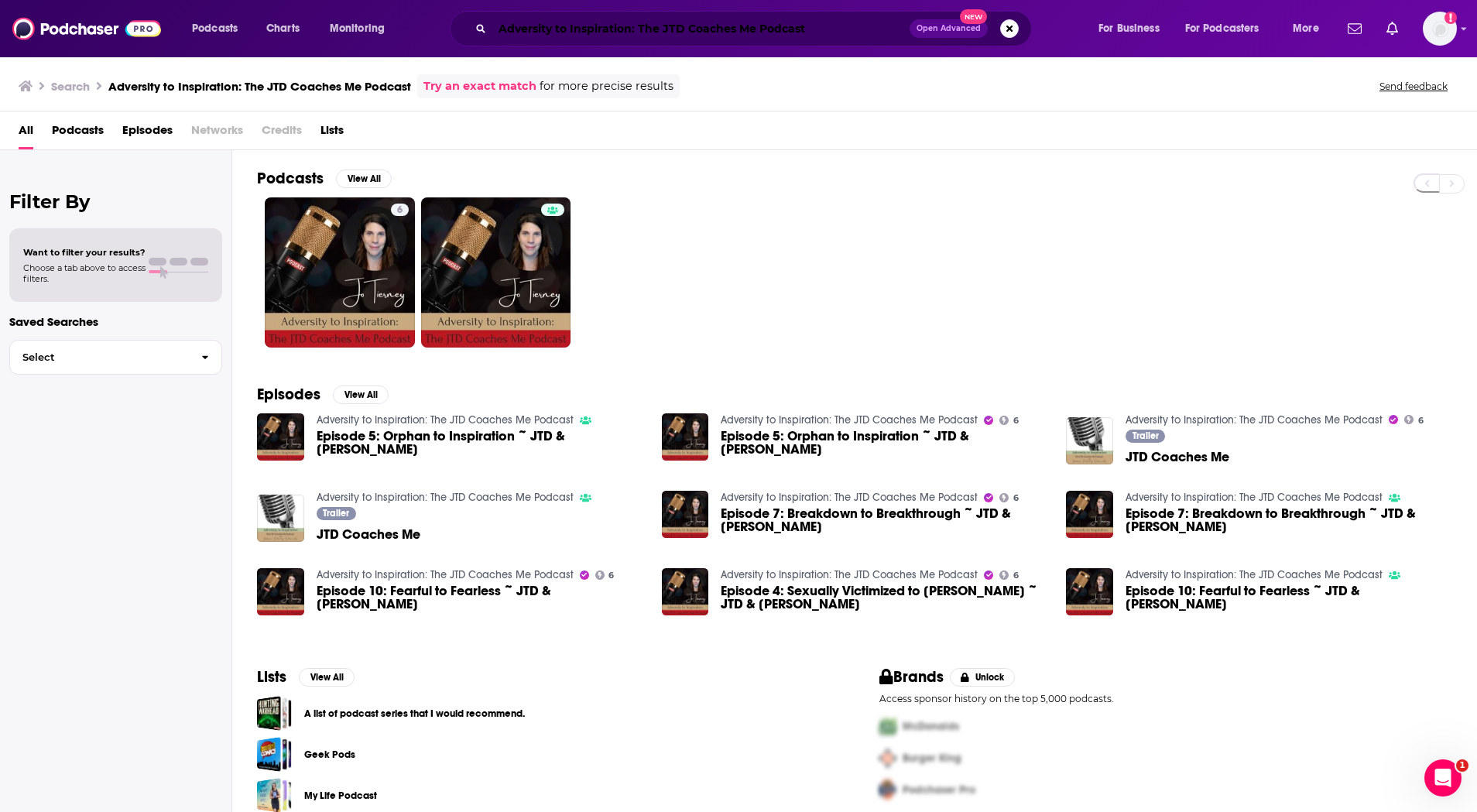
click at [717, 18] on input "Adversity to Inspiration: The JTD Coaches Me Podcast" at bounding box center [701, 28] width 417 height 25
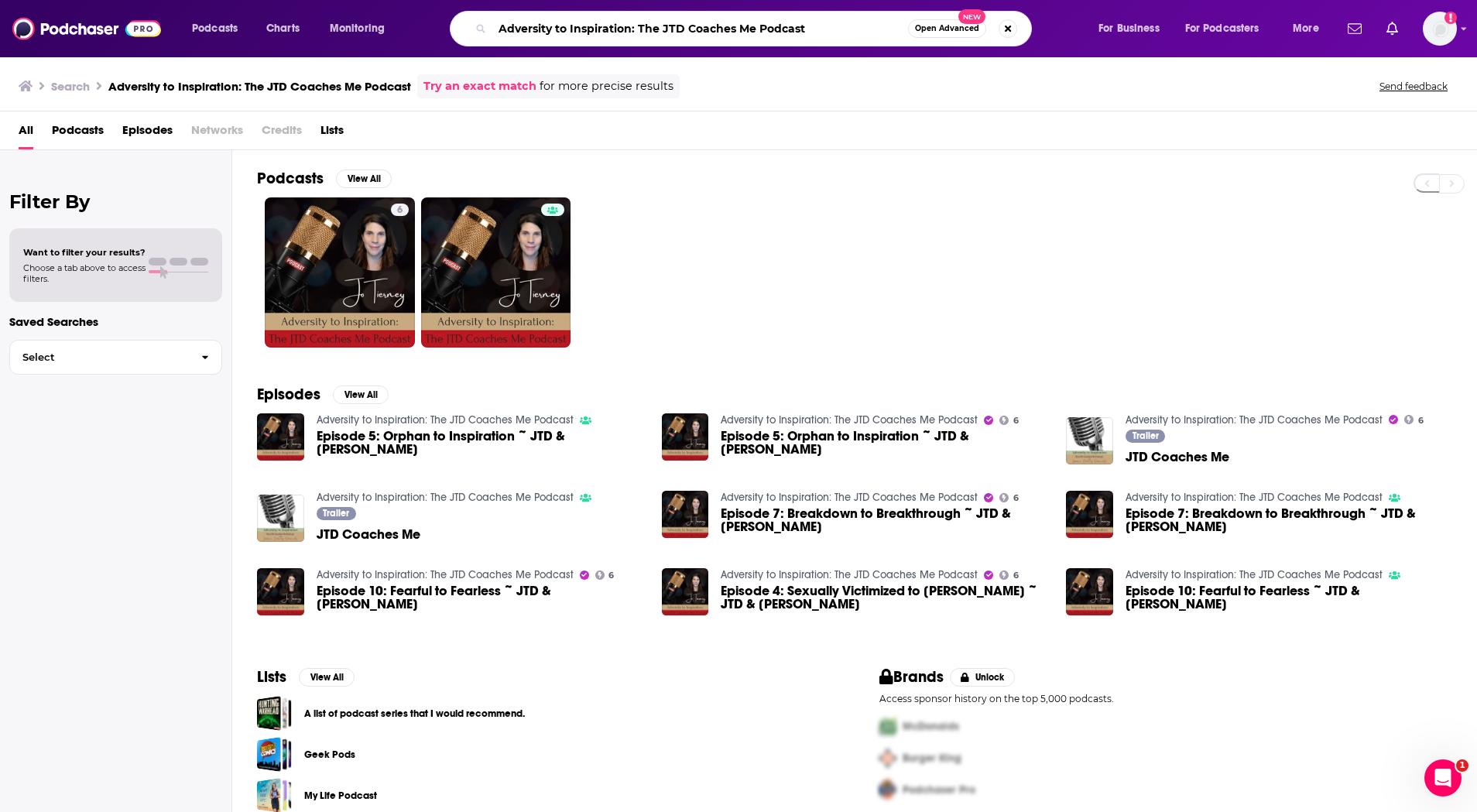
click at [717, 18] on input "Adversity to Inspiration: The JTD Coaches Me Podcast" at bounding box center [700, 28] width 416 height 25
paste input "The Overcomers"
type input "The Overcomers Podcast"
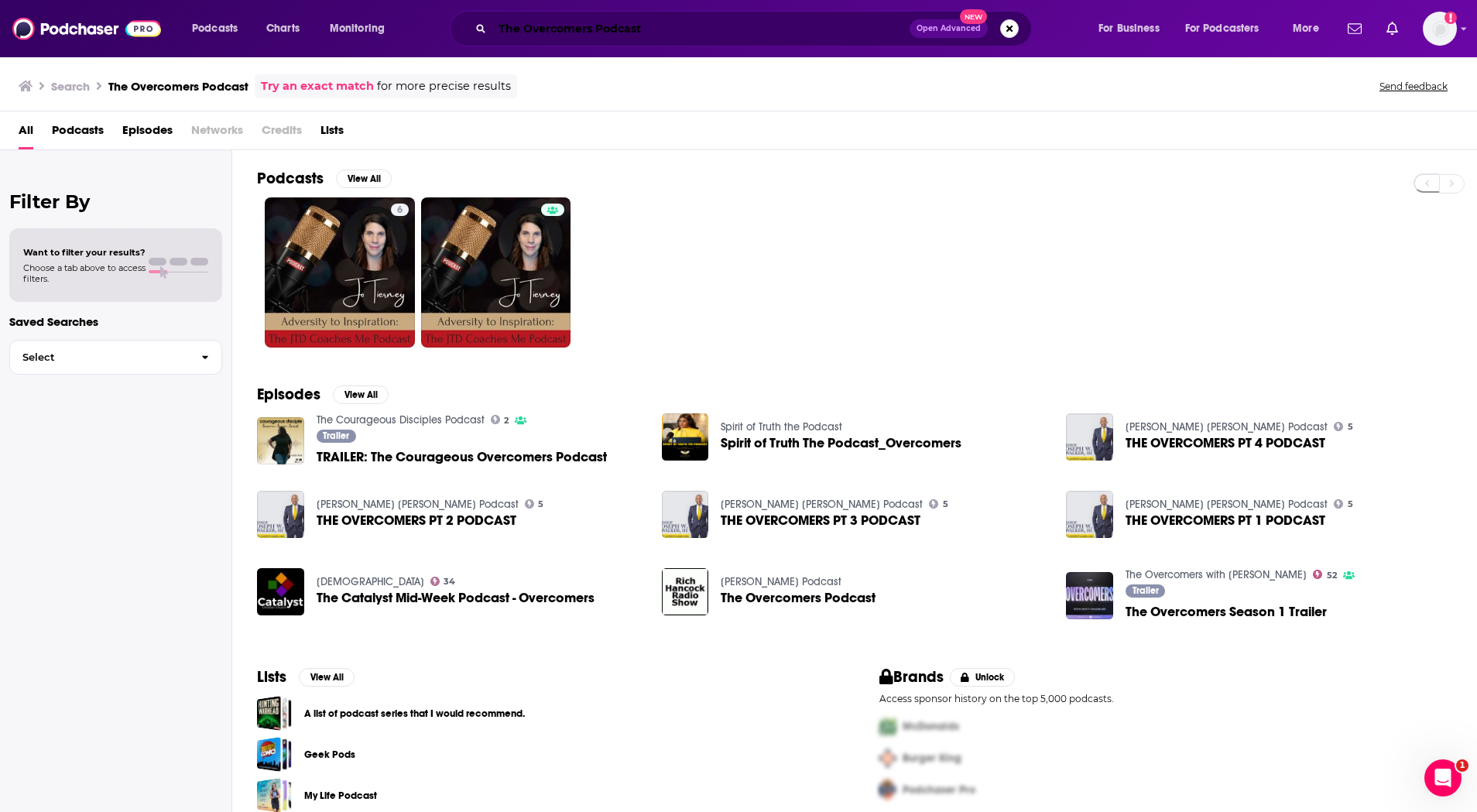
click at [717, 18] on input "The Overcomers Podcast" at bounding box center [701, 28] width 417 height 25
click at [871, 28] on input "The Overcomers Podcast" at bounding box center [701, 28] width 417 height 25
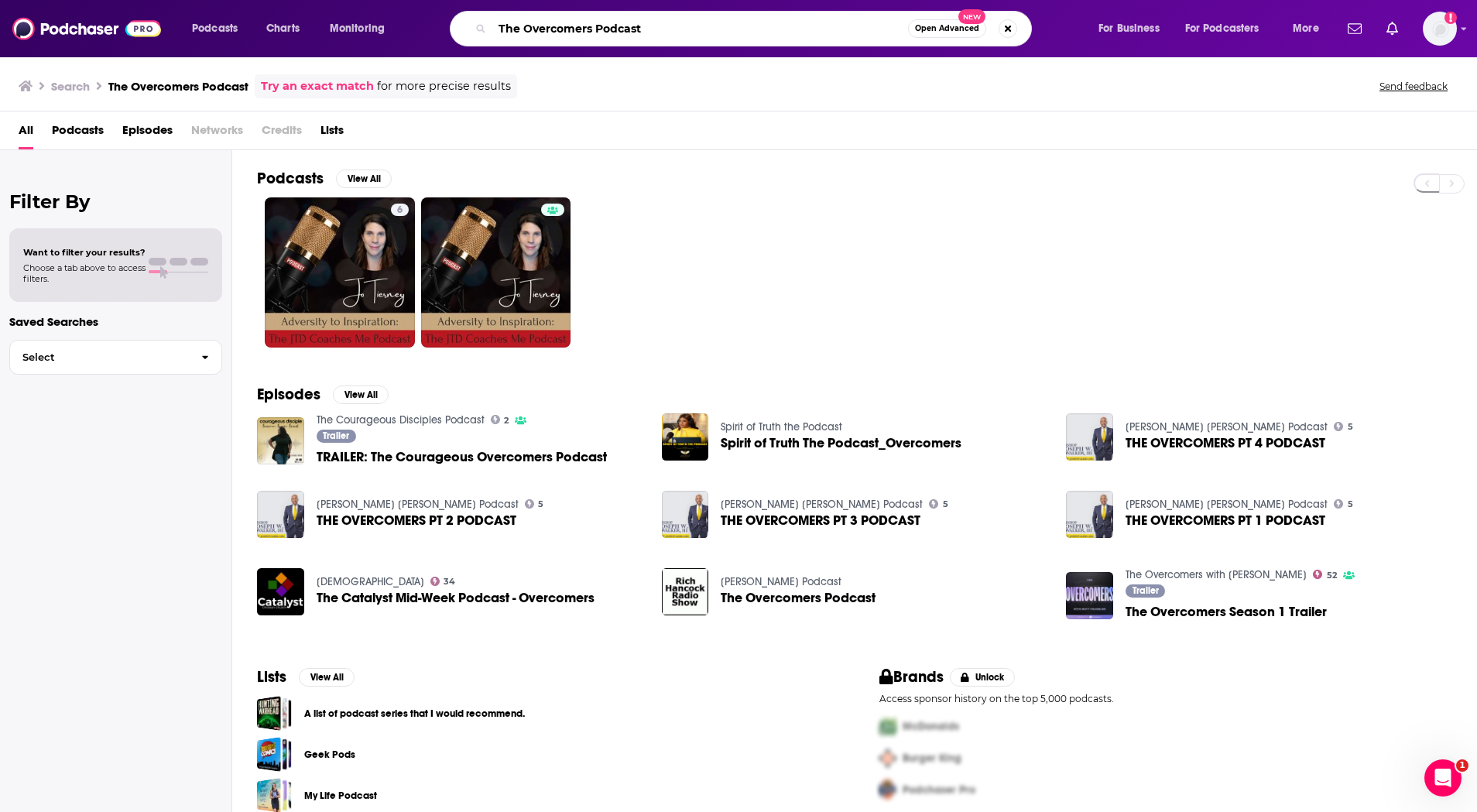
click at [871, 28] on input "The Overcomers Podcast" at bounding box center [700, 28] width 416 height 25
click at [870, 28] on input "The Overcomers Podcast" at bounding box center [700, 28] width 416 height 25
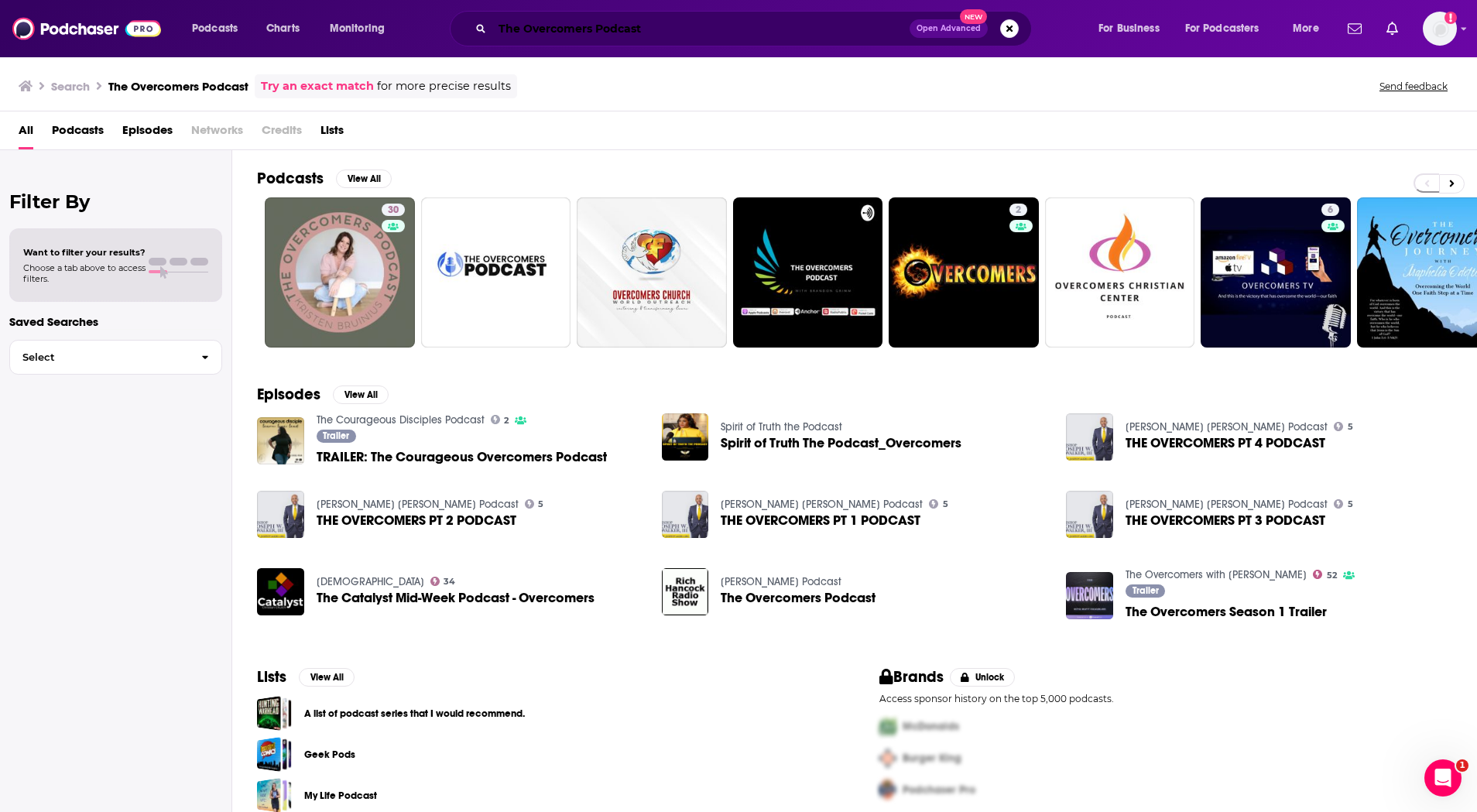
click at [591, 22] on input "The Overcomers Podcast" at bounding box center [701, 28] width 417 height 25
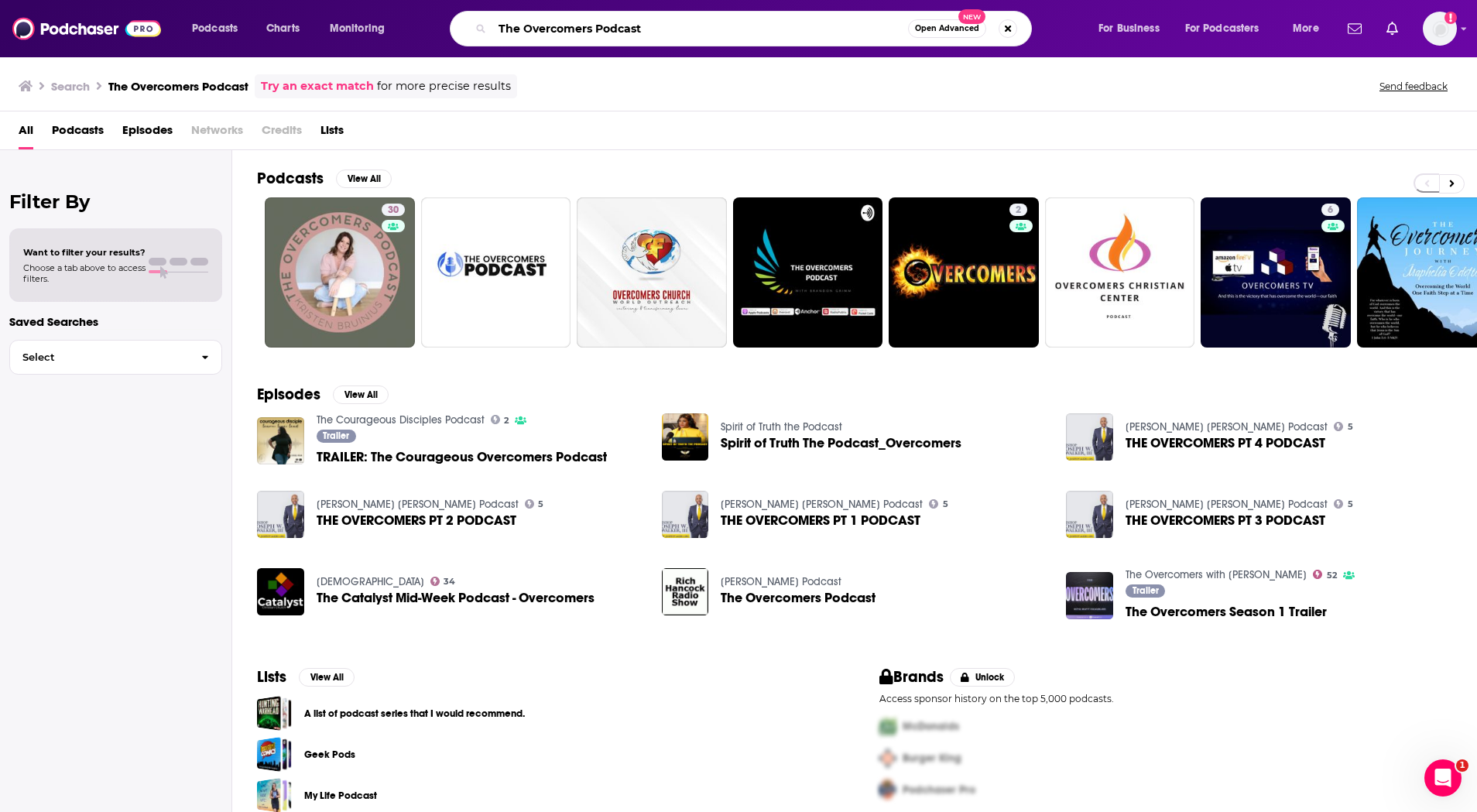
click at [591, 22] on input "The Overcomers Podcast" at bounding box center [700, 28] width 416 height 25
paste input "ank You, Adversity"
type input "Thank You, Adversity"
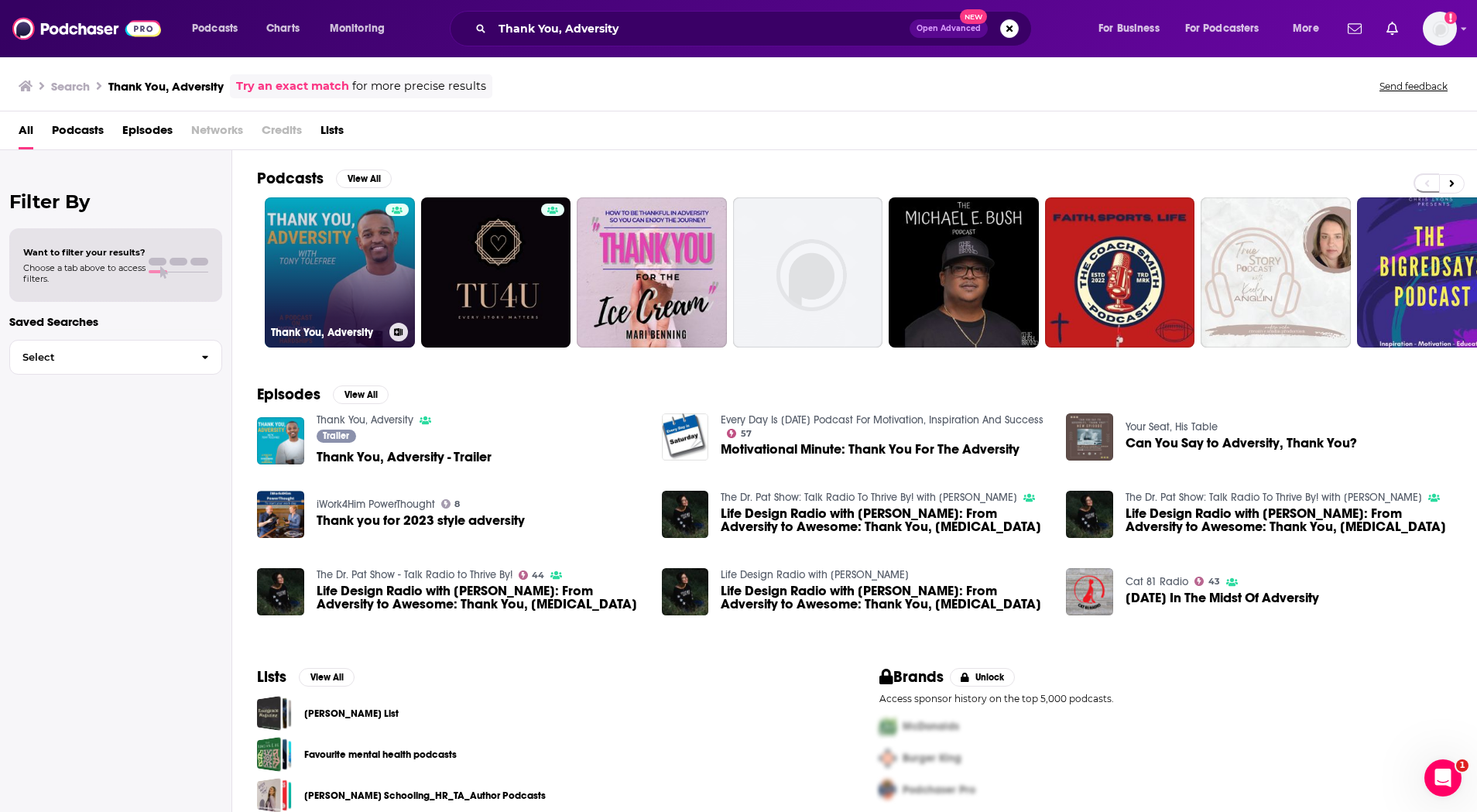
click at [387, 254] on div at bounding box center [397, 264] width 23 height 119
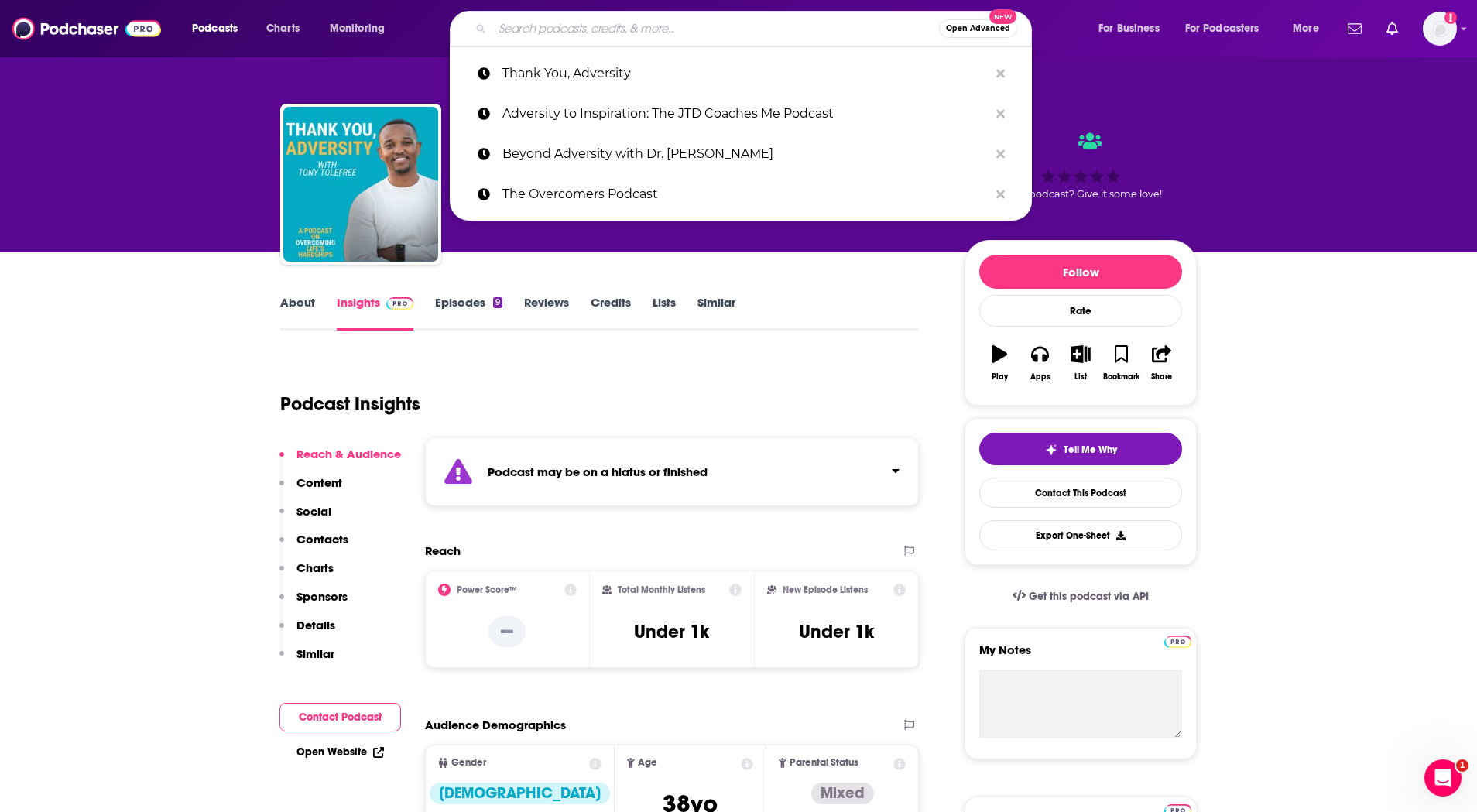
click at [733, 32] on input "Search podcasts, credits, & more..." at bounding box center [716, 28] width 446 height 25
paste input "Rebirth With J.R. Martinez"
type input "Rebirth With J.R. Martinez"
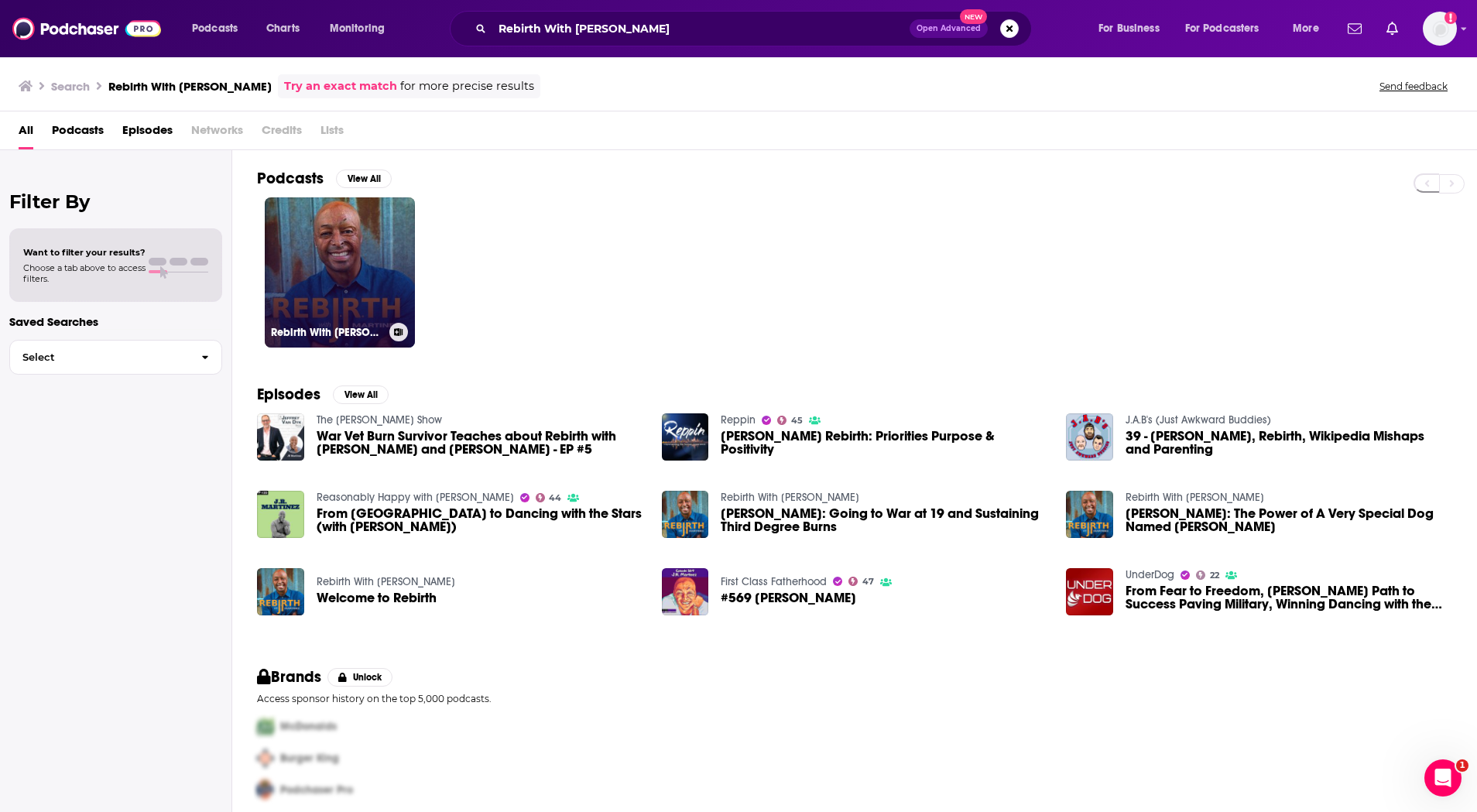
click at [388, 265] on link "Rebirth With J.R. Martinez" at bounding box center [340, 273] width 151 height 151
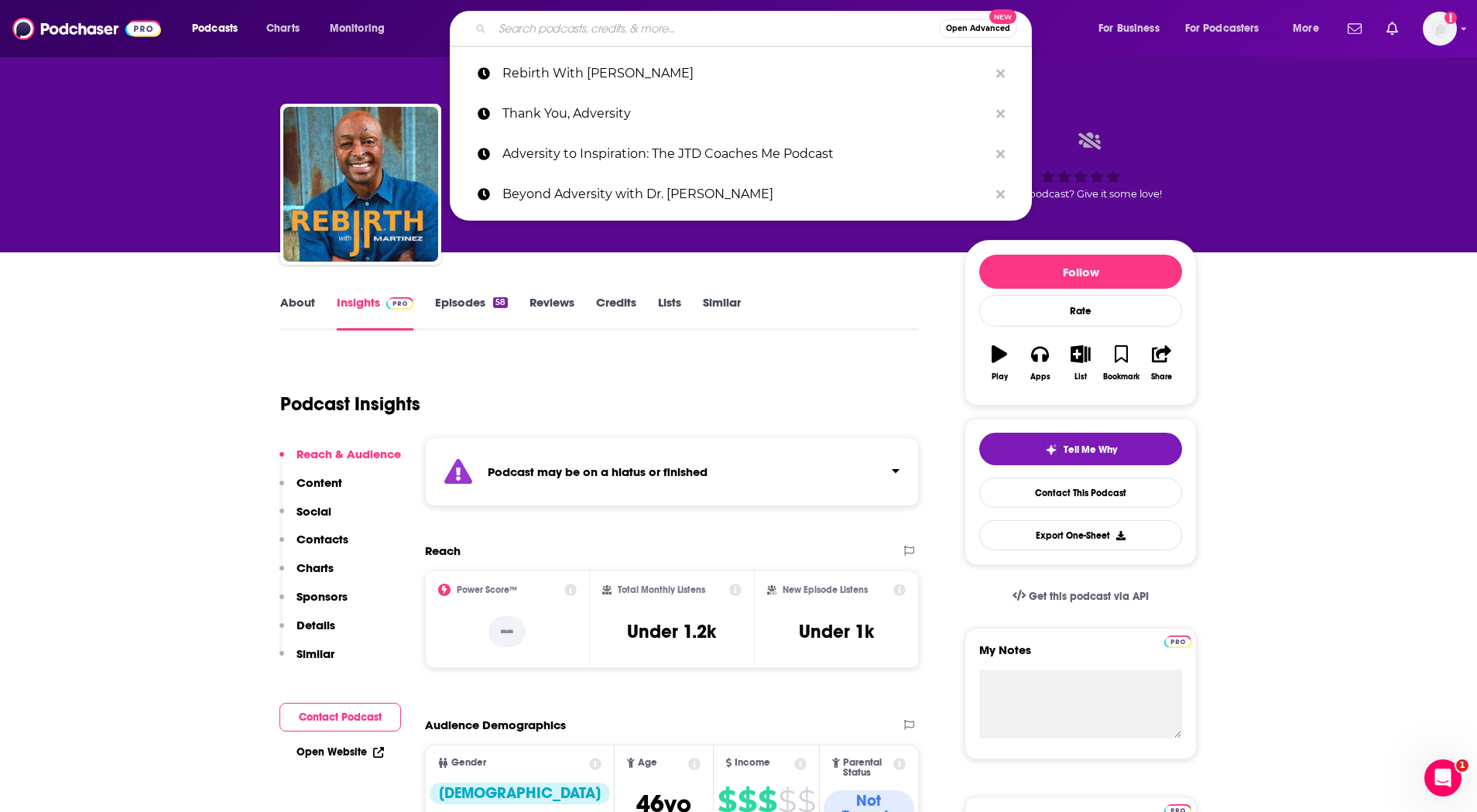
click at [615, 39] on input "Search podcasts, credits, & more..." at bounding box center [716, 28] width 446 height 25
paste input "The Overcoming Odds Podcast"
type input "The Overcoming Odds Podcast"
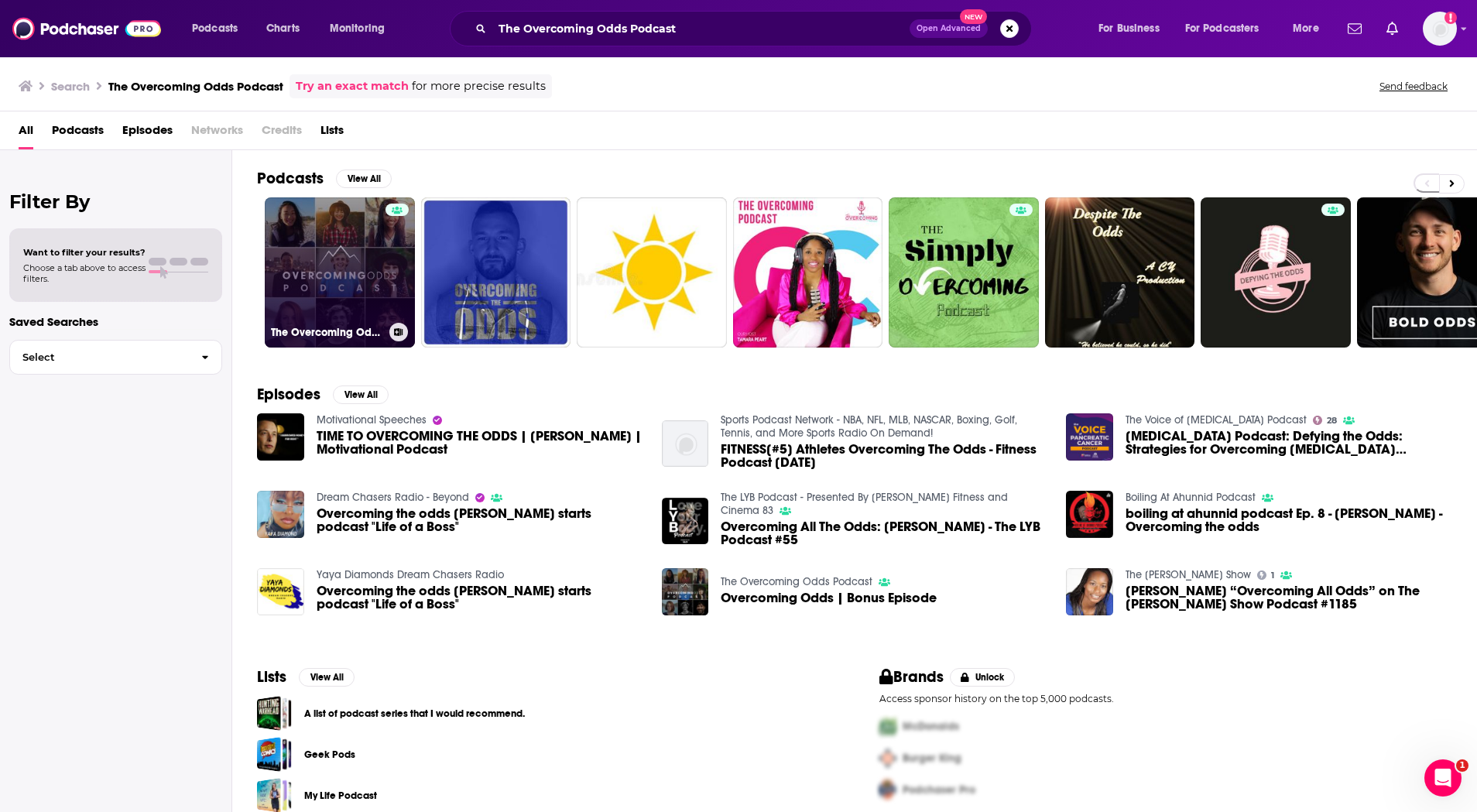
click at [338, 264] on link "The Overcoming Odds Podcast" at bounding box center [340, 273] width 151 height 151
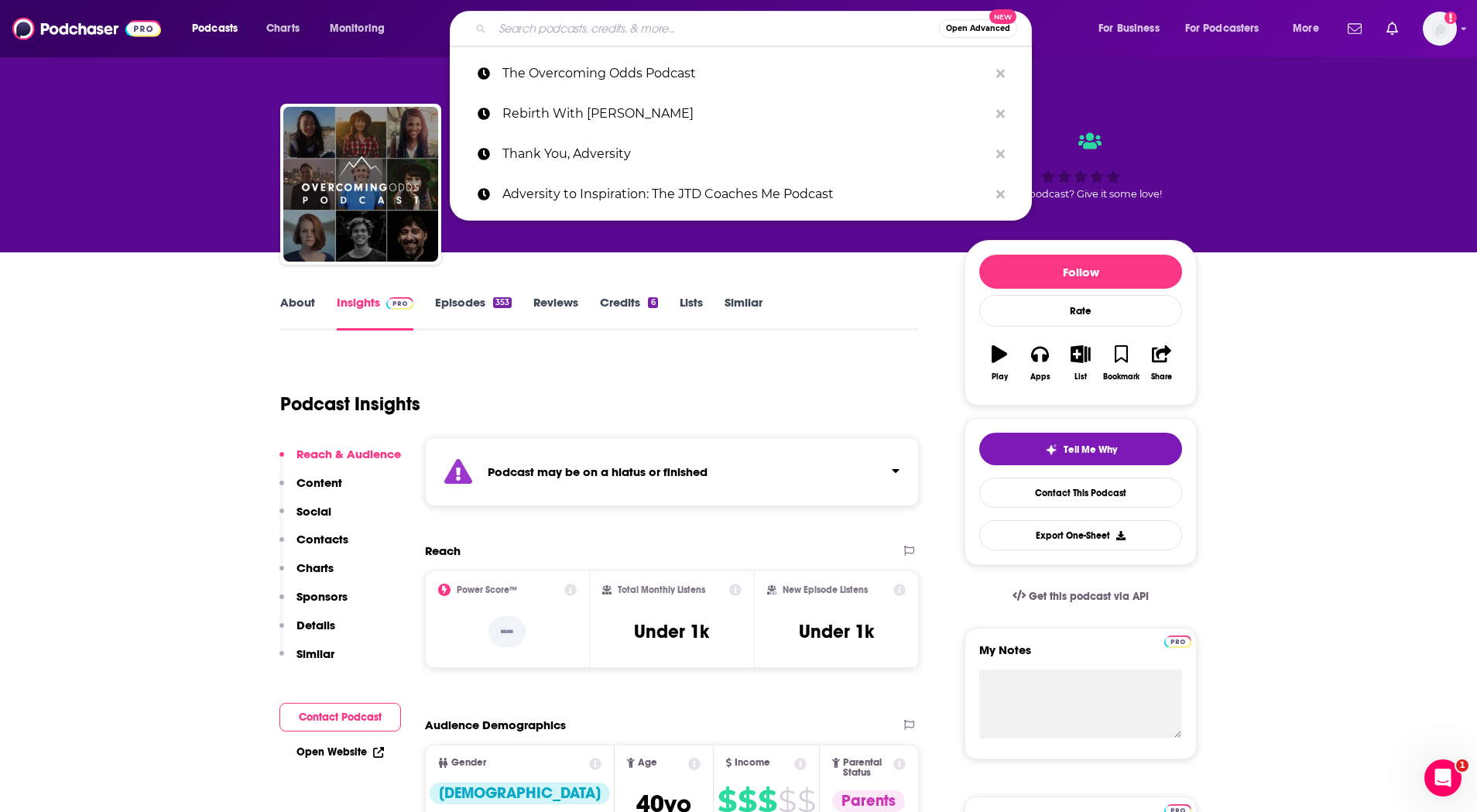
click at [615, 29] on input "Search podcasts, credits, & more..." at bounding box center [716, 28] width 446 height 25
paste input "Patients Rising Podcas"
type input "Patients Rising Podcas"
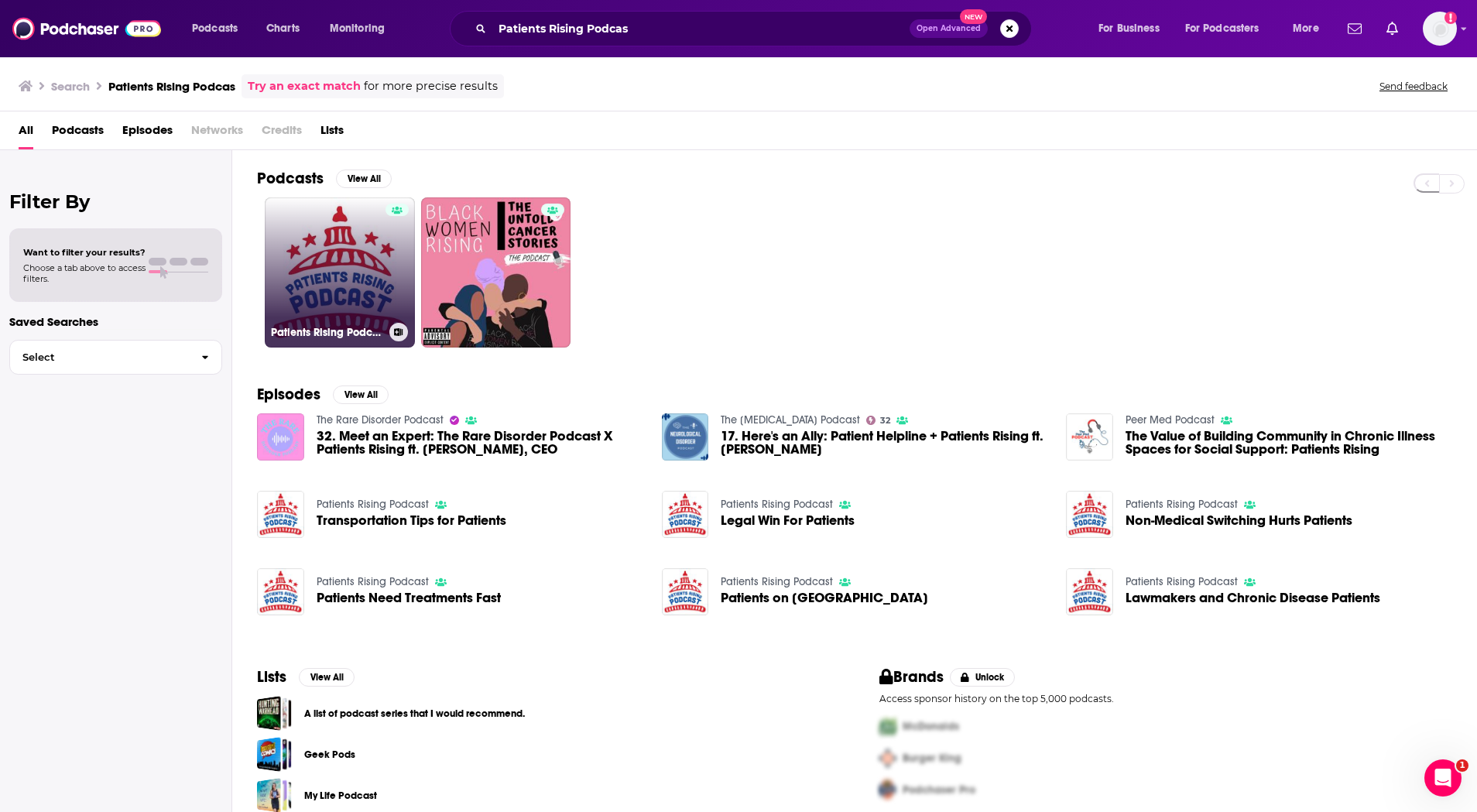
click at [383, 280] on link "Patients Rising Podcast" at bounding box center [340, 273] width 151 height 151
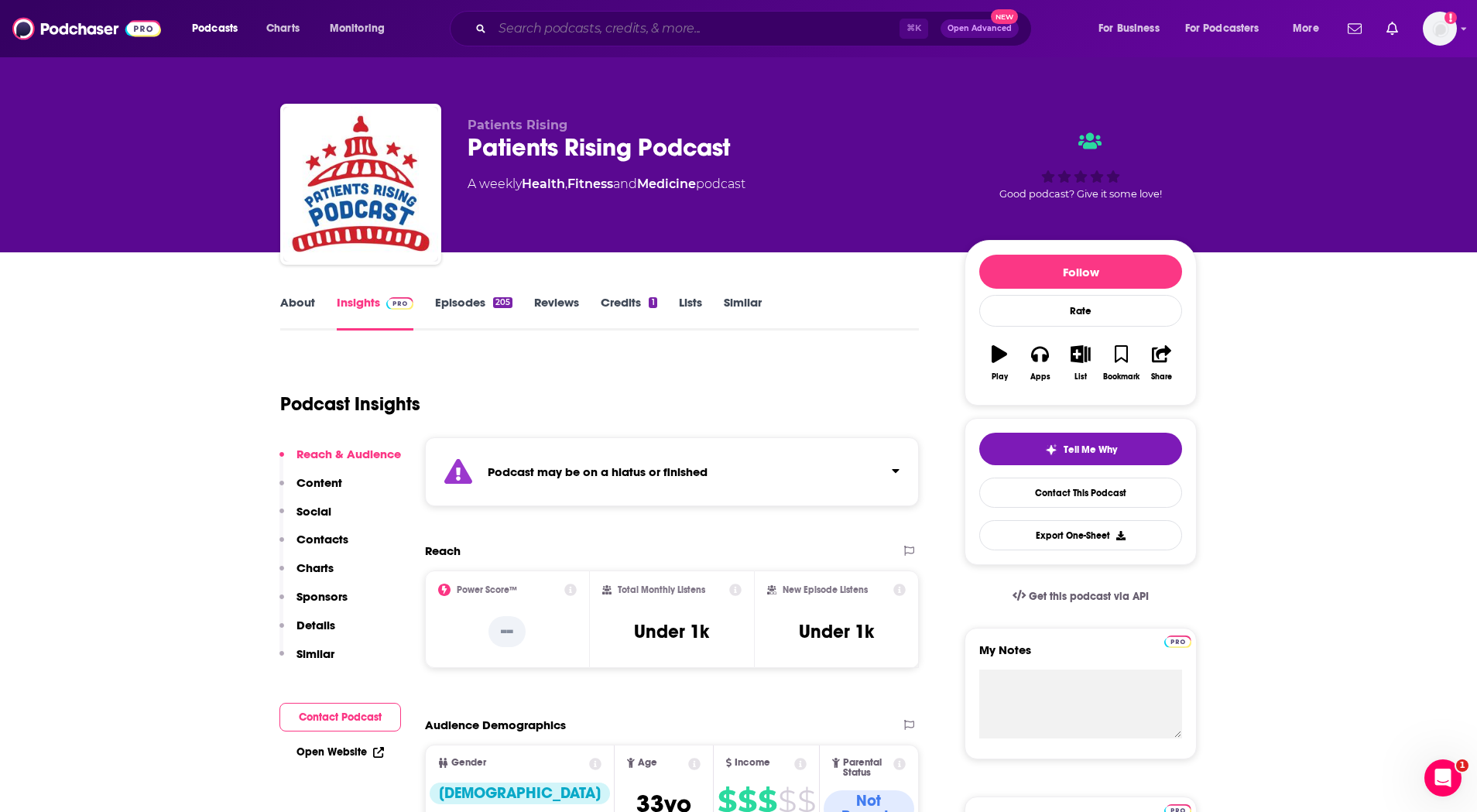
click at [661, 26] on input "Search podcasts, credits, & more..." at bounding box center [695, 28] width 407 height 25
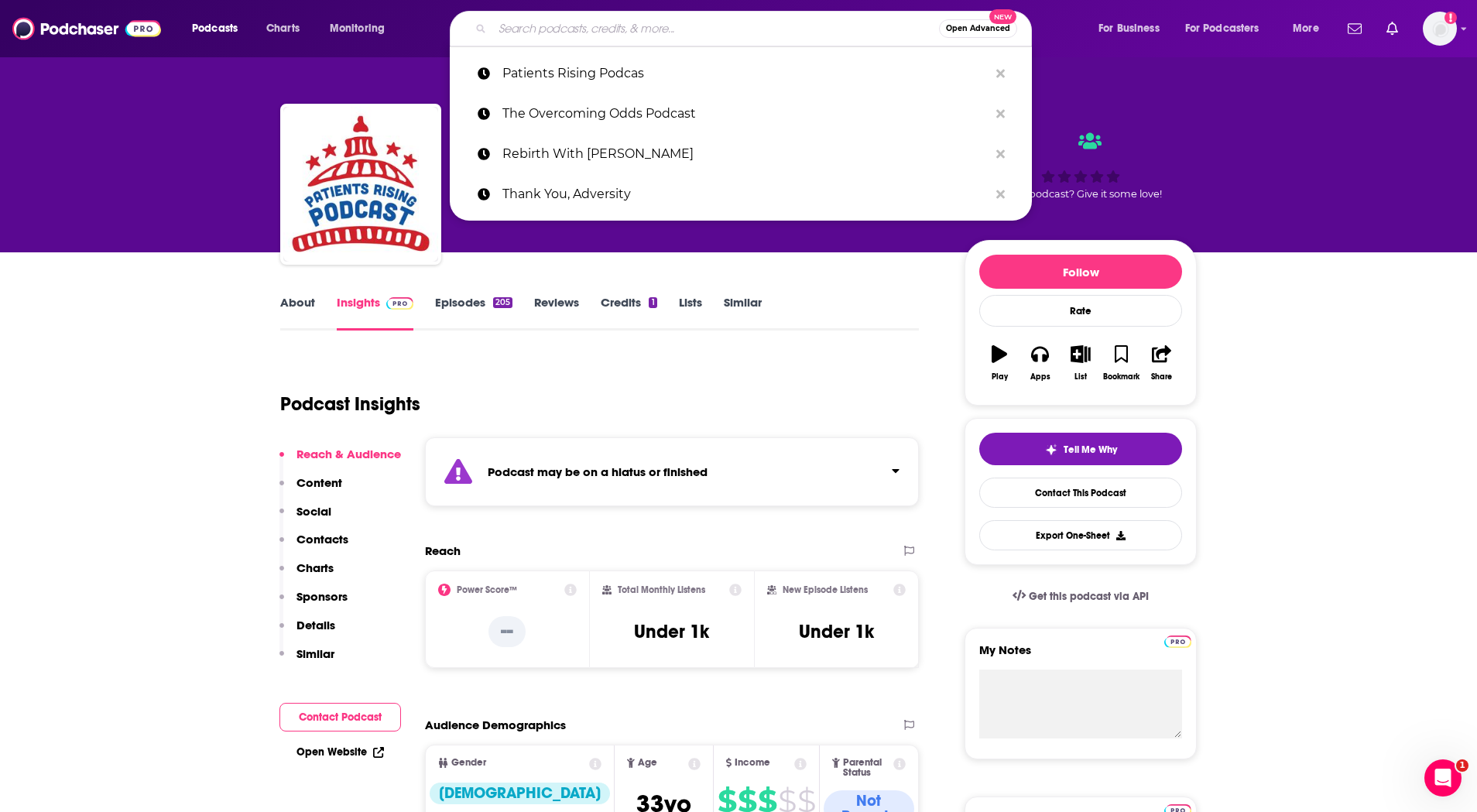
paste input "So Sick - Overcoming Adversity with Reality"
type input "So Sick - Overcoming Adversity with Reality"
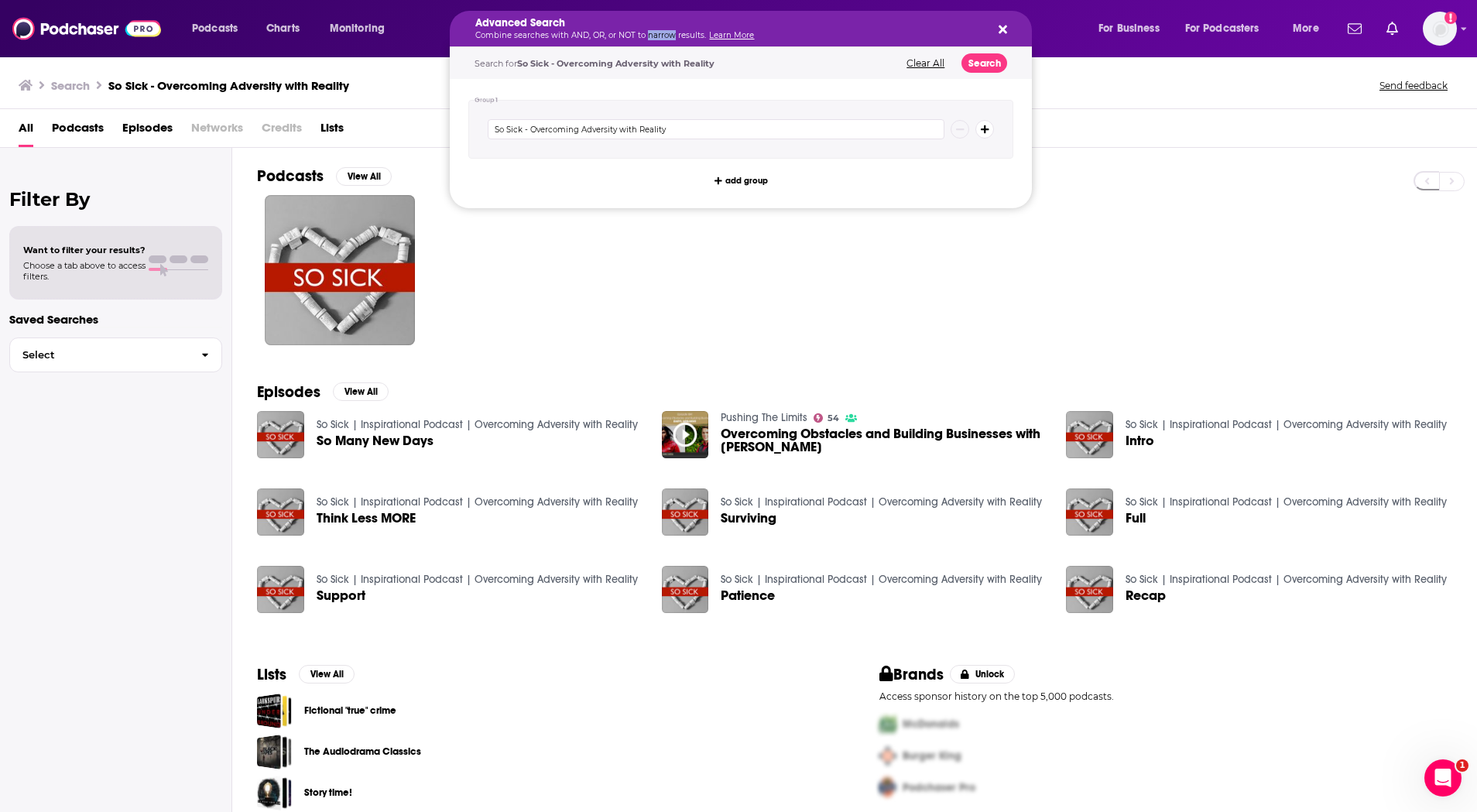
click at [662, 32] on p "Combine searches with AND, OR, or NOT to narrow results. Learn More" at bounding box center [728, 36] width 506 height 7
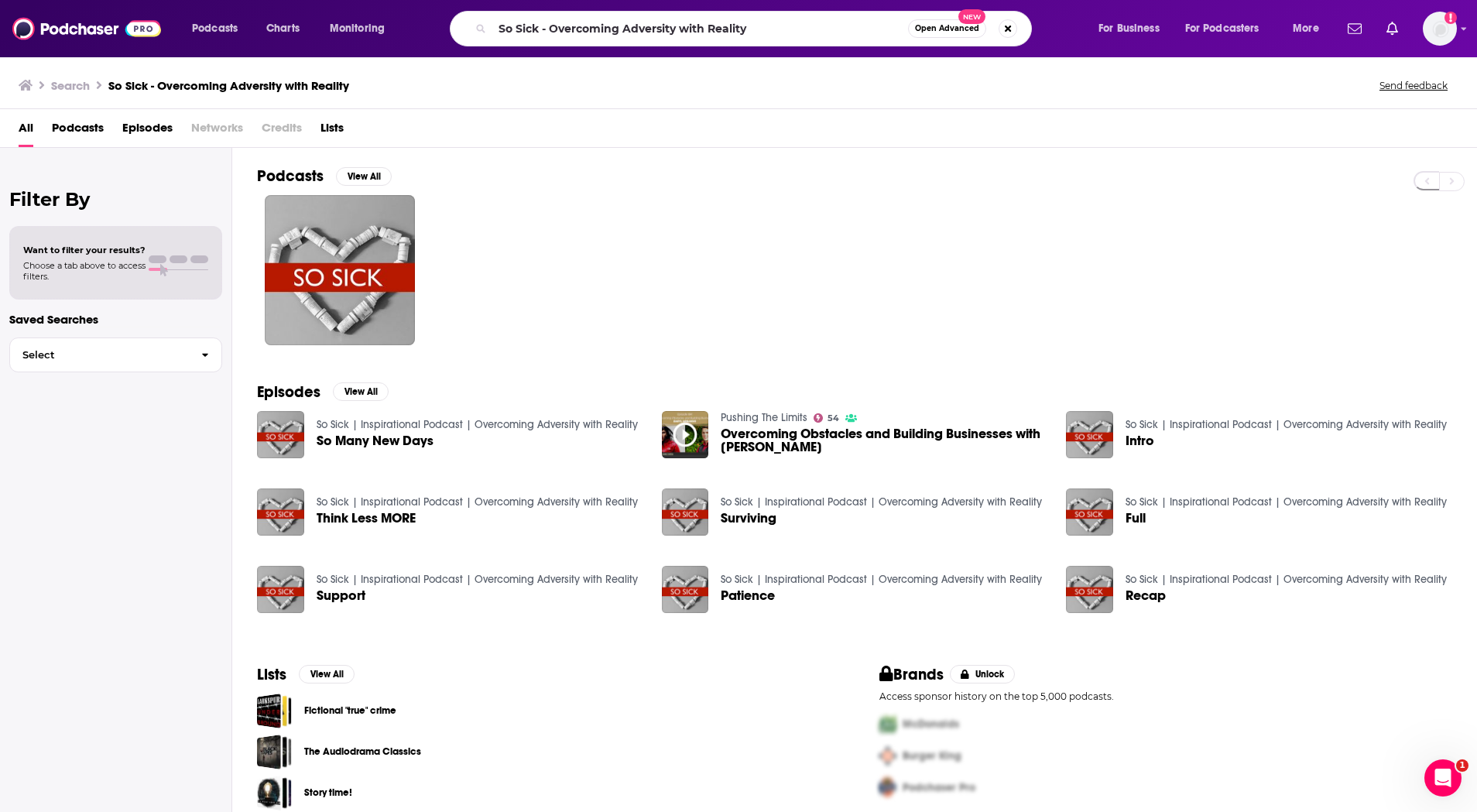
click at [552, 302] on div at bounding box center [867, 270] width 1220 height 151
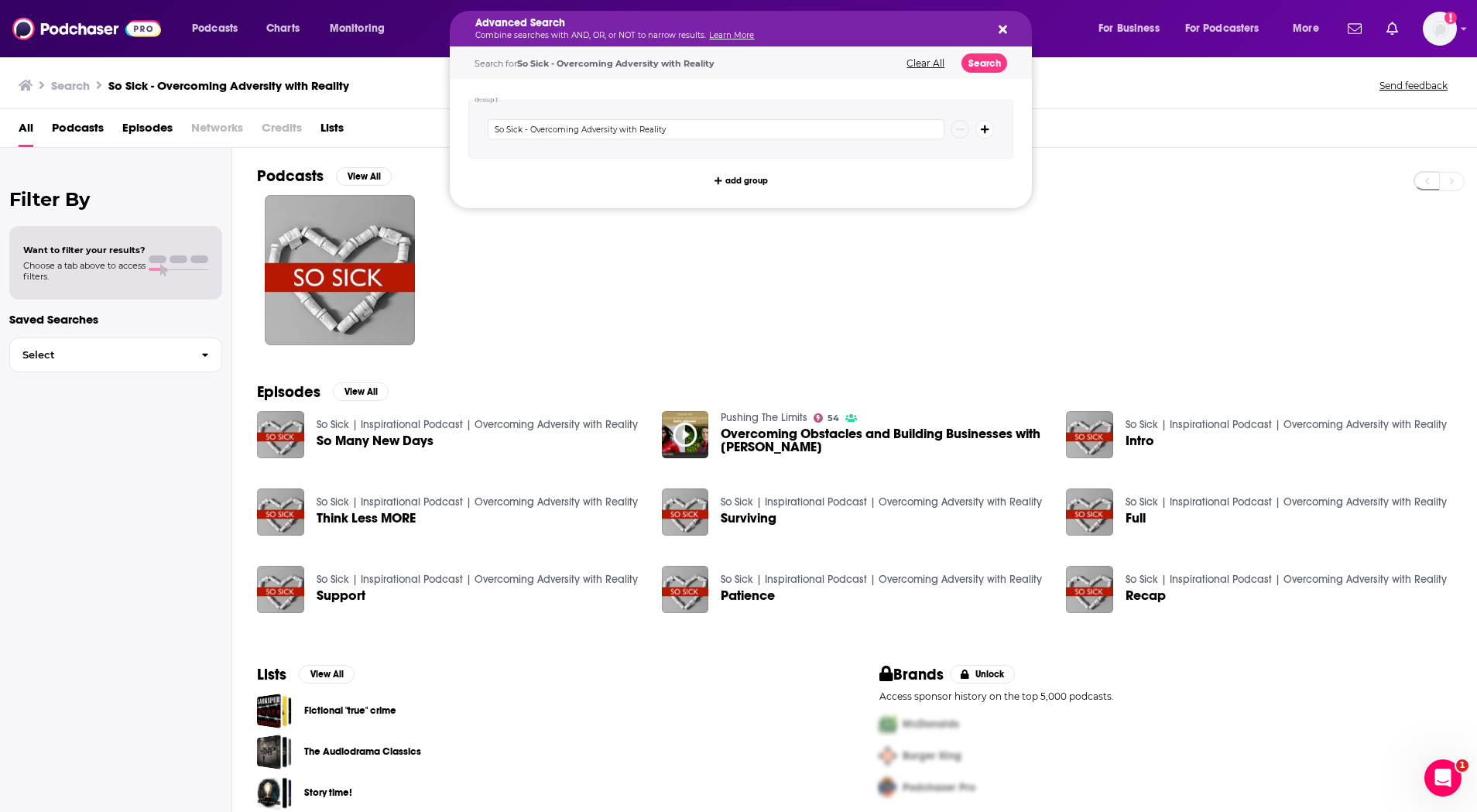
click at [638, 28] on h5 "Advanced Search" at bounding box center [728, 23] width 506 height 11
drag, startPoint x: 581, startPoint y: 297, endPoint x: 581, endPoint y: 288, distance: 9.0
click at [581, 297] on div at bounding box center [867, 270] width 1220 height 151
click at [622, 66] on span "So Sick - Overcoming Adversity with Reality" at bounding box center [615, 63] width 197 height 11
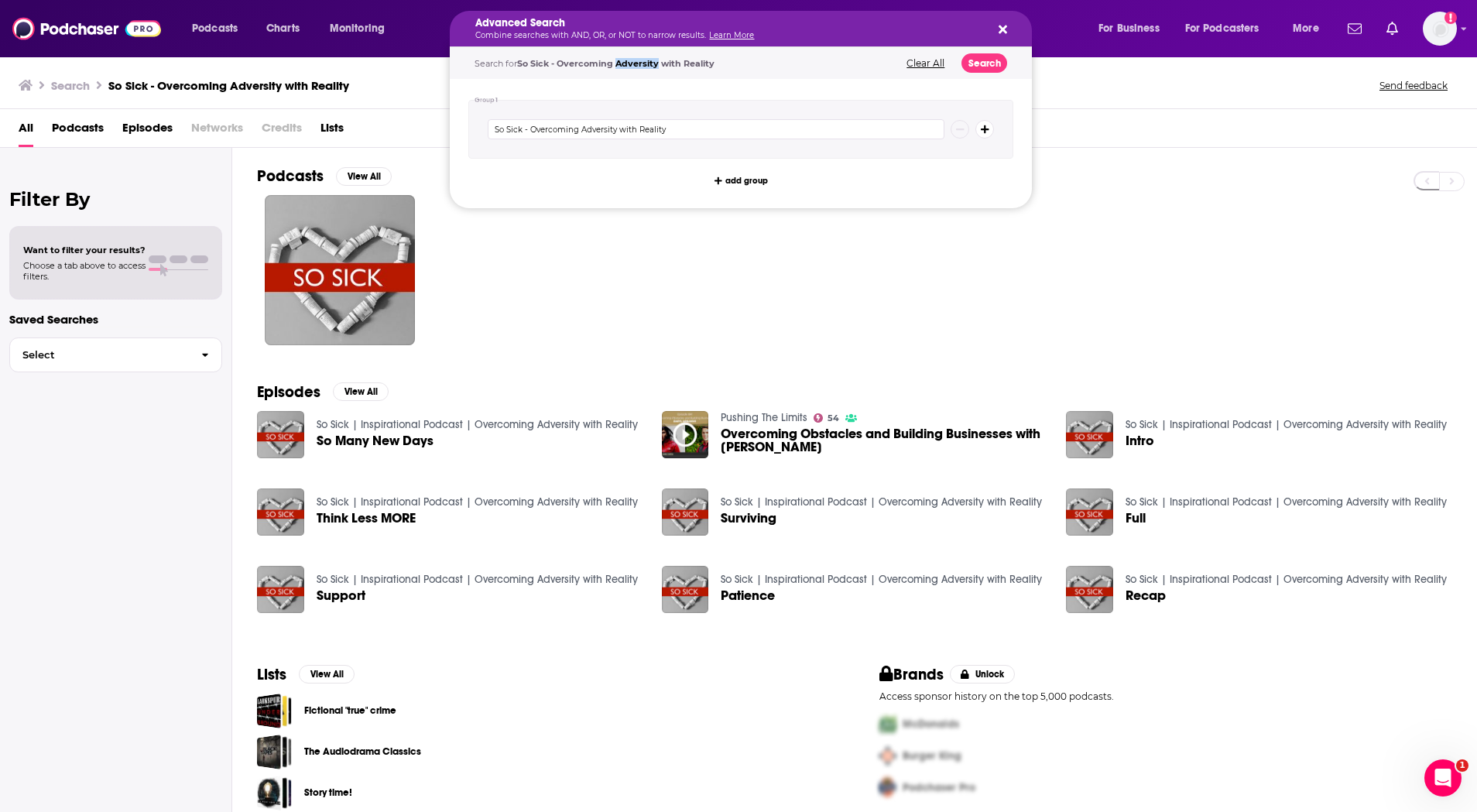
click at [924, 62] on button "Clear All" at bounding box center [925, 63] width 47 height 11
click at [1002, 21] on div "Advanced Search Combine searches with AND, OR, or NOT to narrow results. Learn …" at bounding box center [741, 28] width 582 height 36
click at [1002, 25] on icon "Search podcasts, credits, & more..." at bounding box center [1002, 28] width 8 height 12
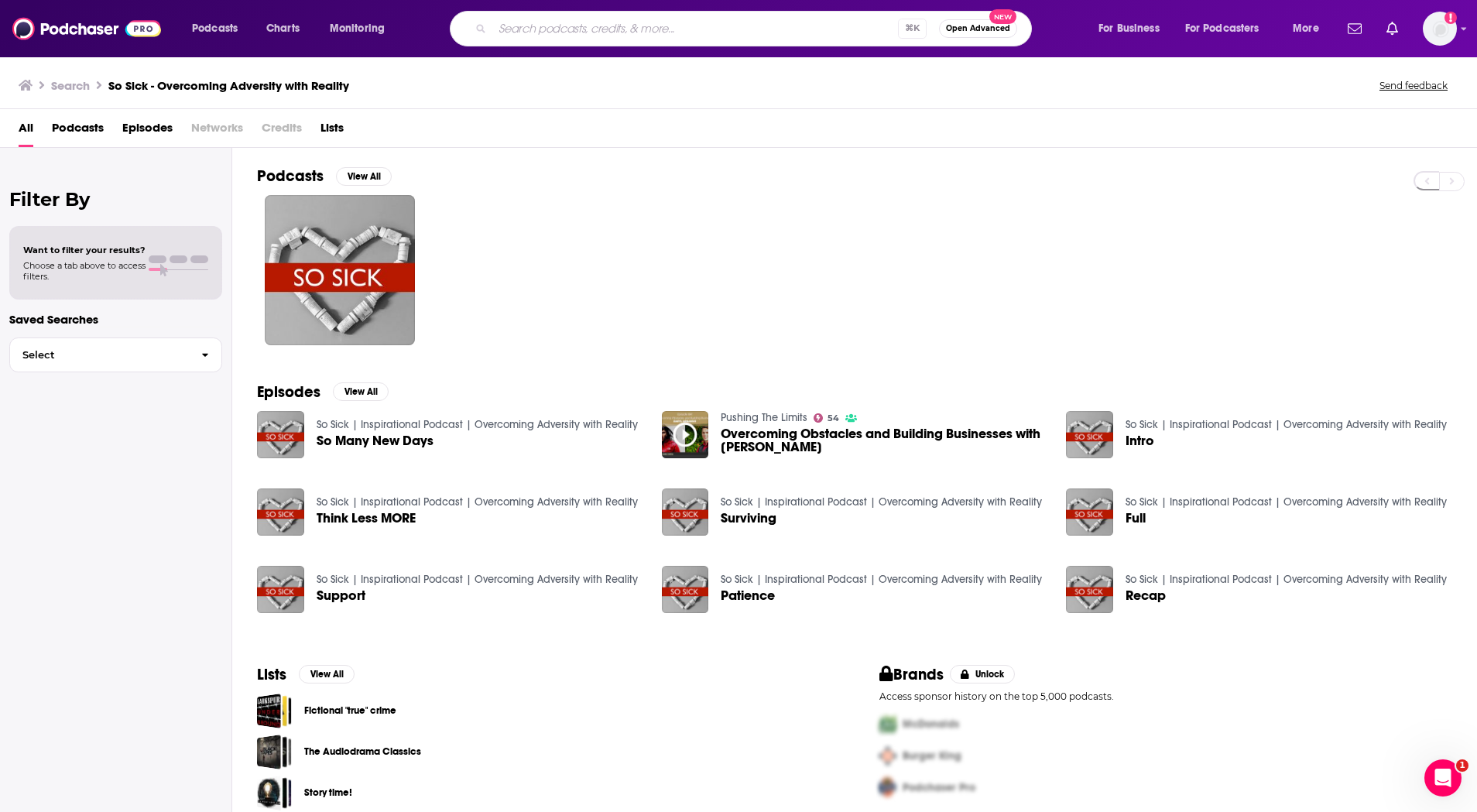
click at [987, 30] on span "Open Advanced" at bounding box center [978, 28] width 64 height 7
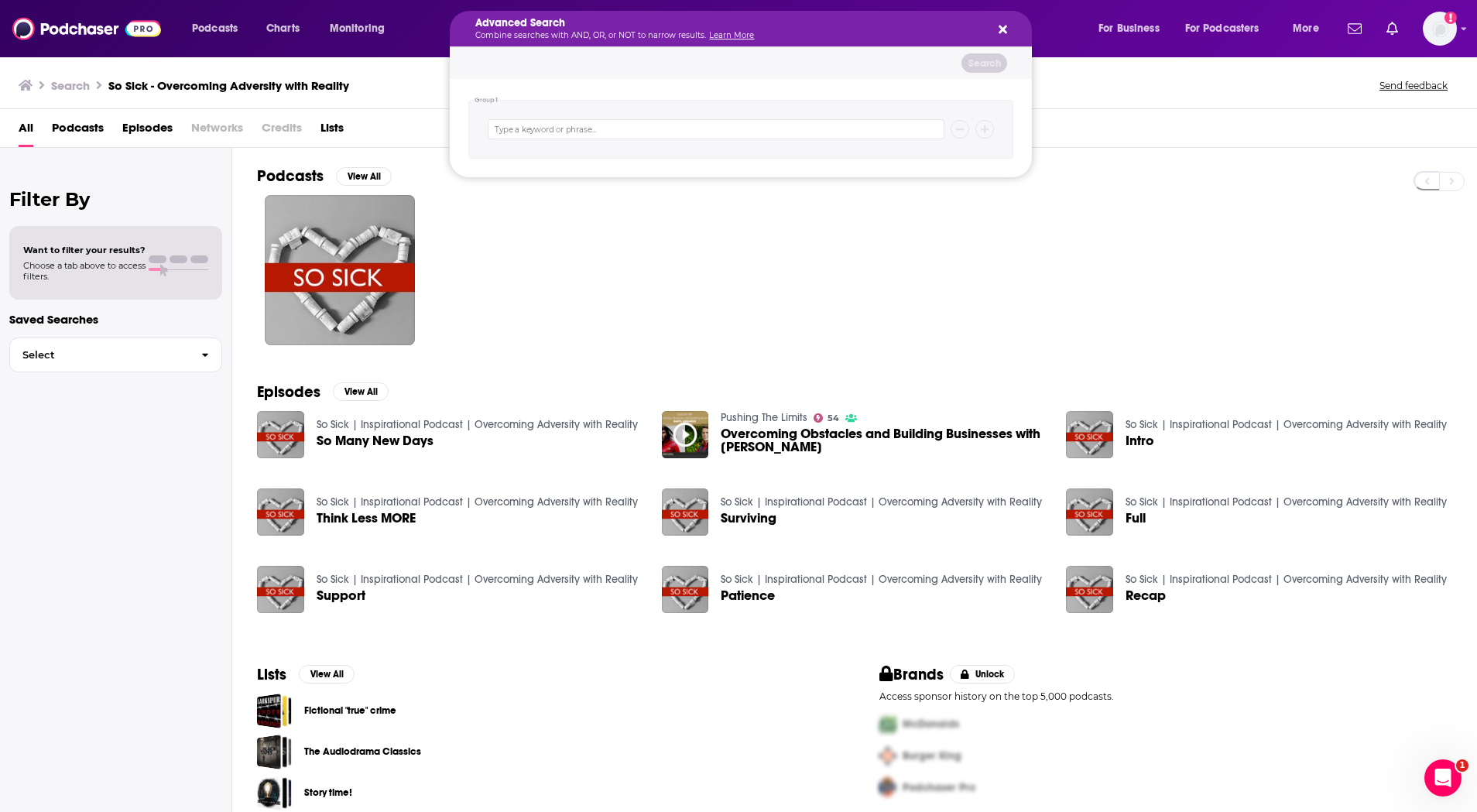
click at [1003, 31] on icon "Search podcasts, credits, & more..." at bounding box center [1002, 29] width 8 height 8
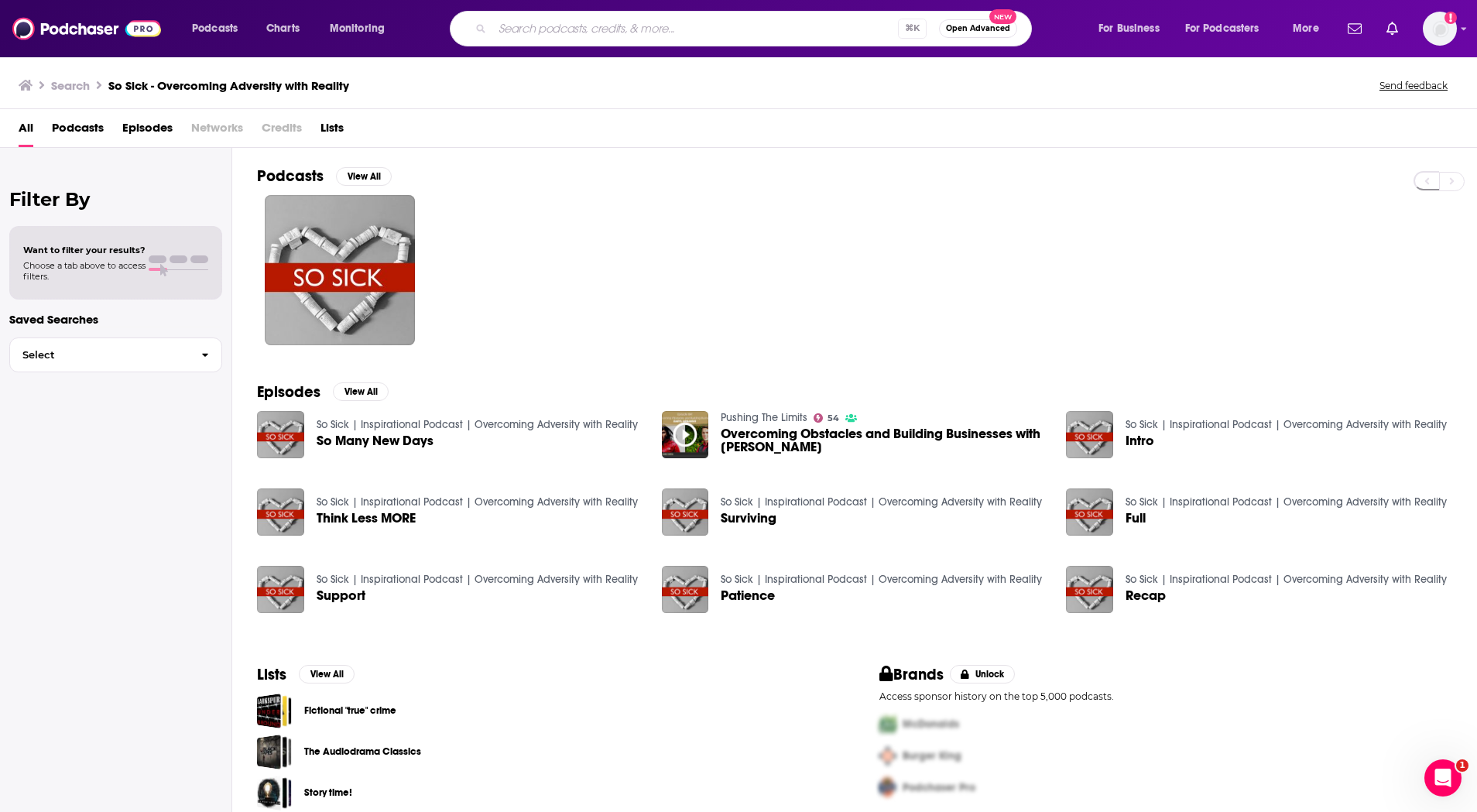
click at [791, 32] on input "Search podcasts, credits, & more..." at bounding box center [695, 28] width 406 height 25
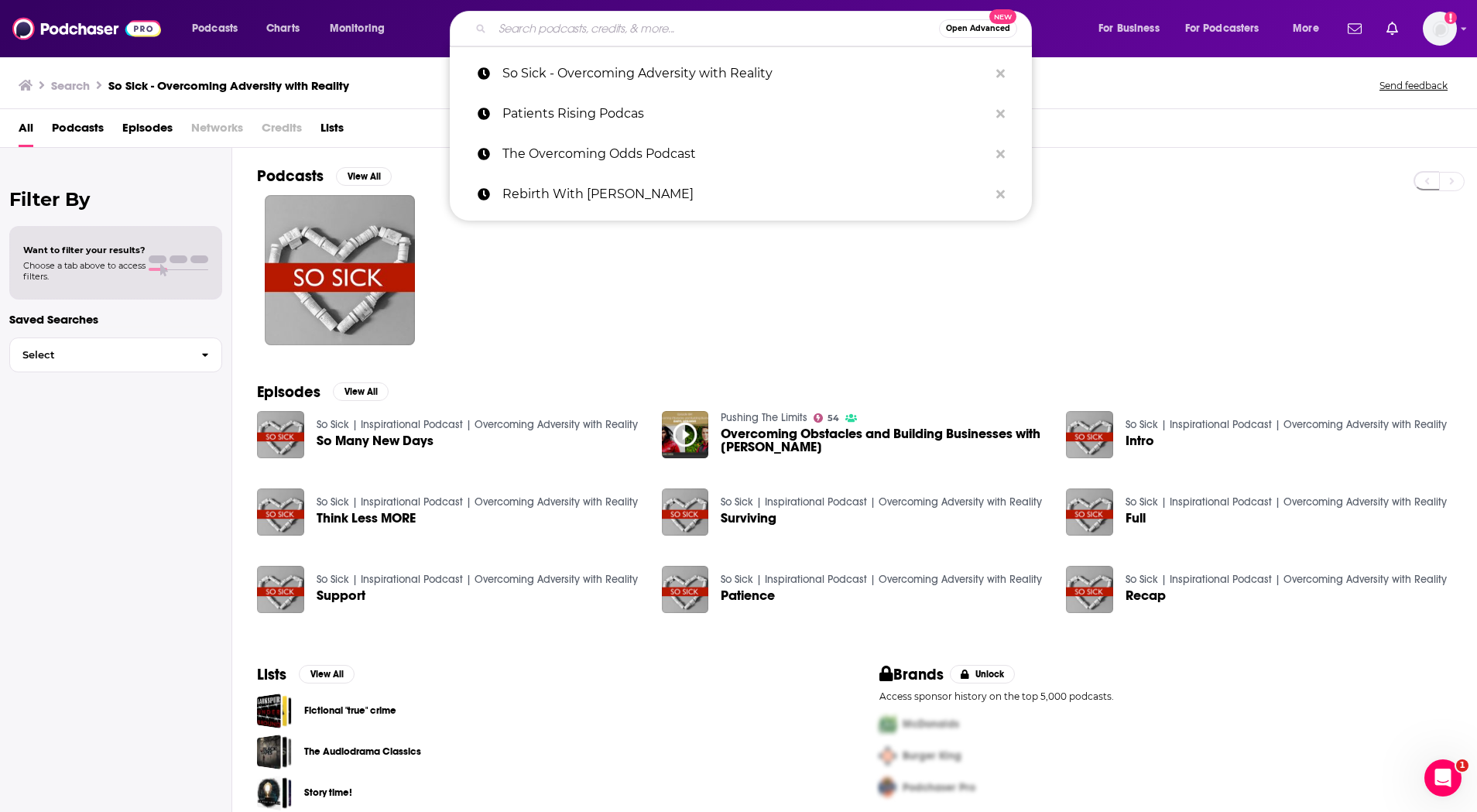
paste input "So Sick - Overcoming Adversity with Reality"
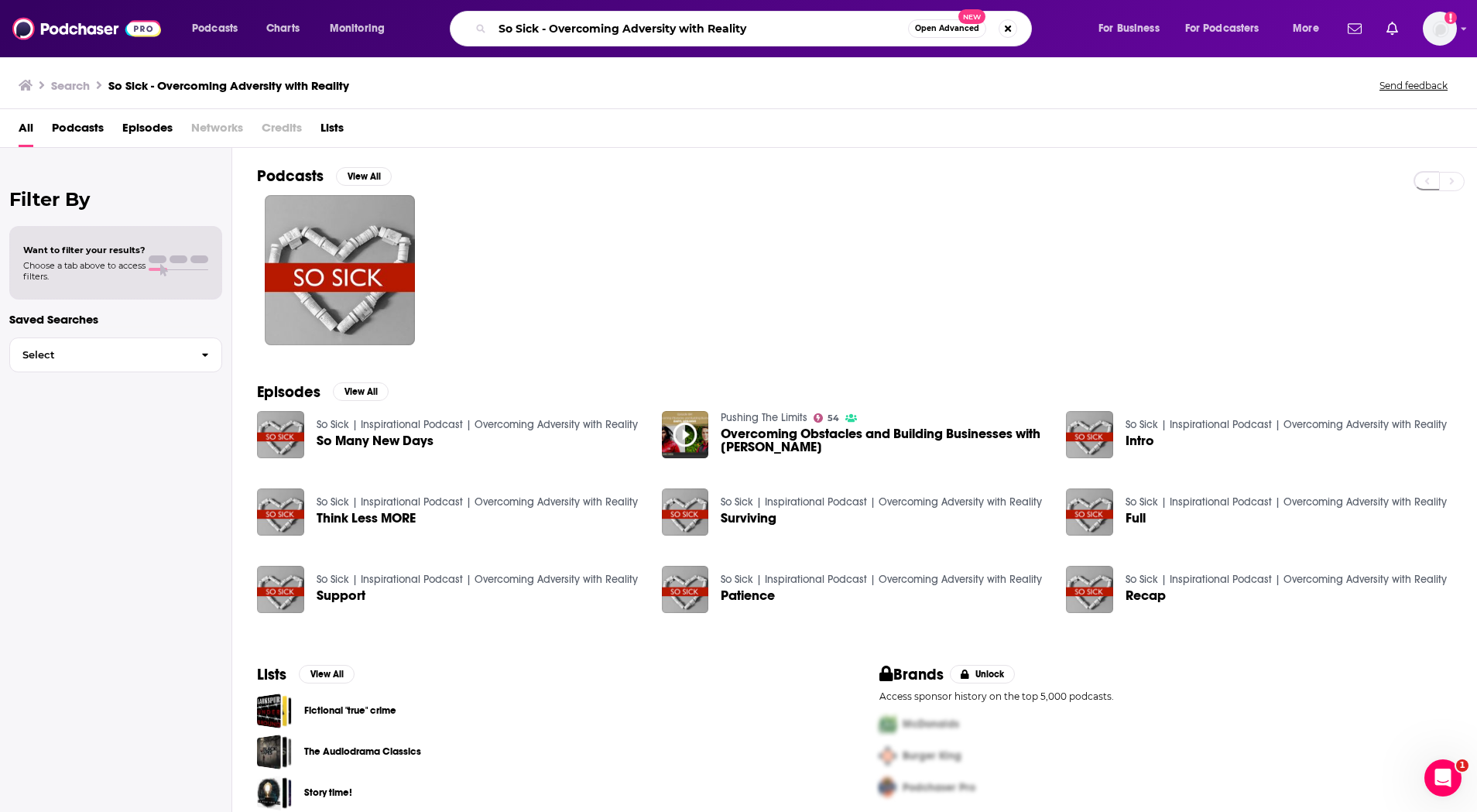
type input "So Sick - Overcoming Adversity with Reality"
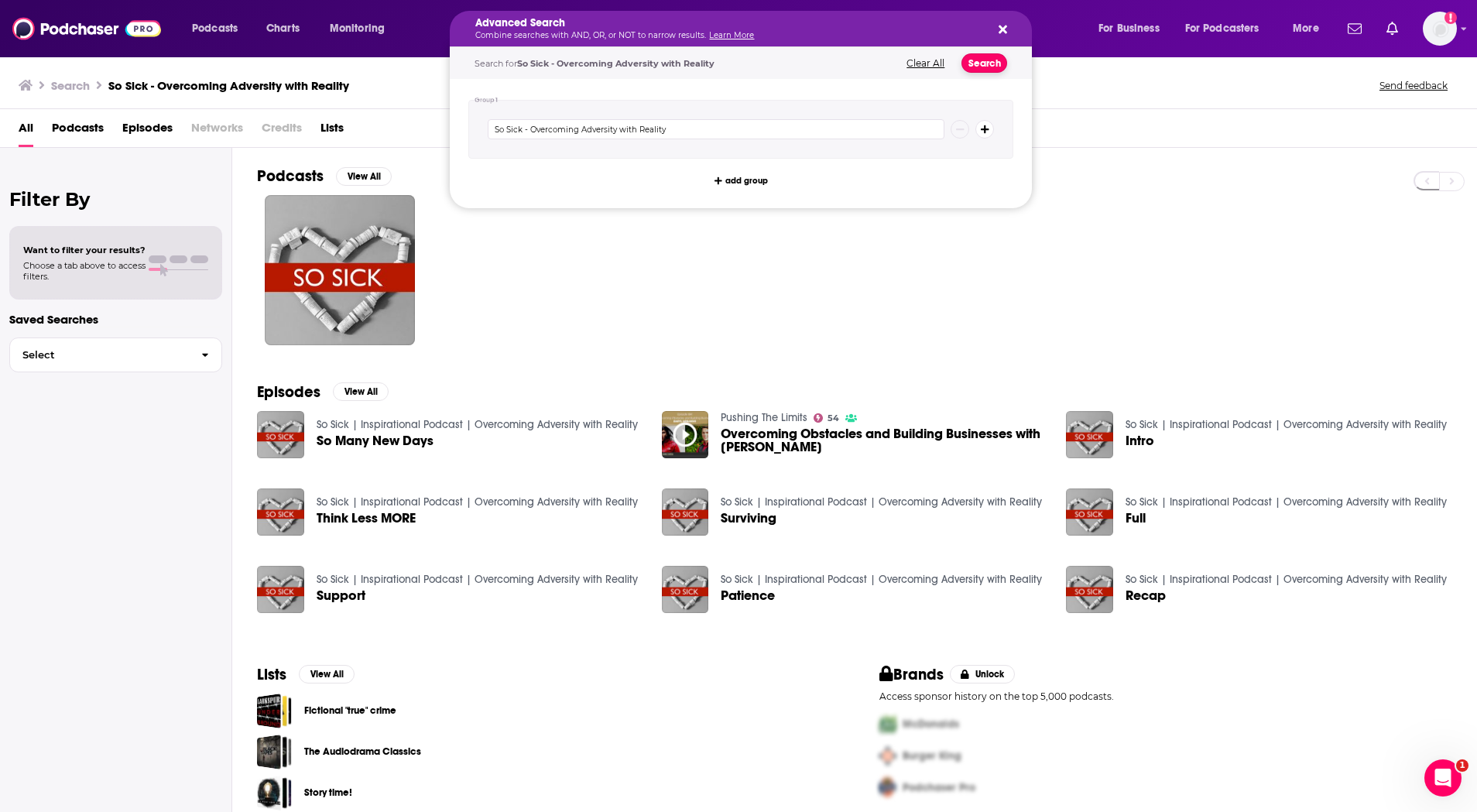
click at [987, 59] on button "Search" at bounding box center [985, 62] width 46 height 19
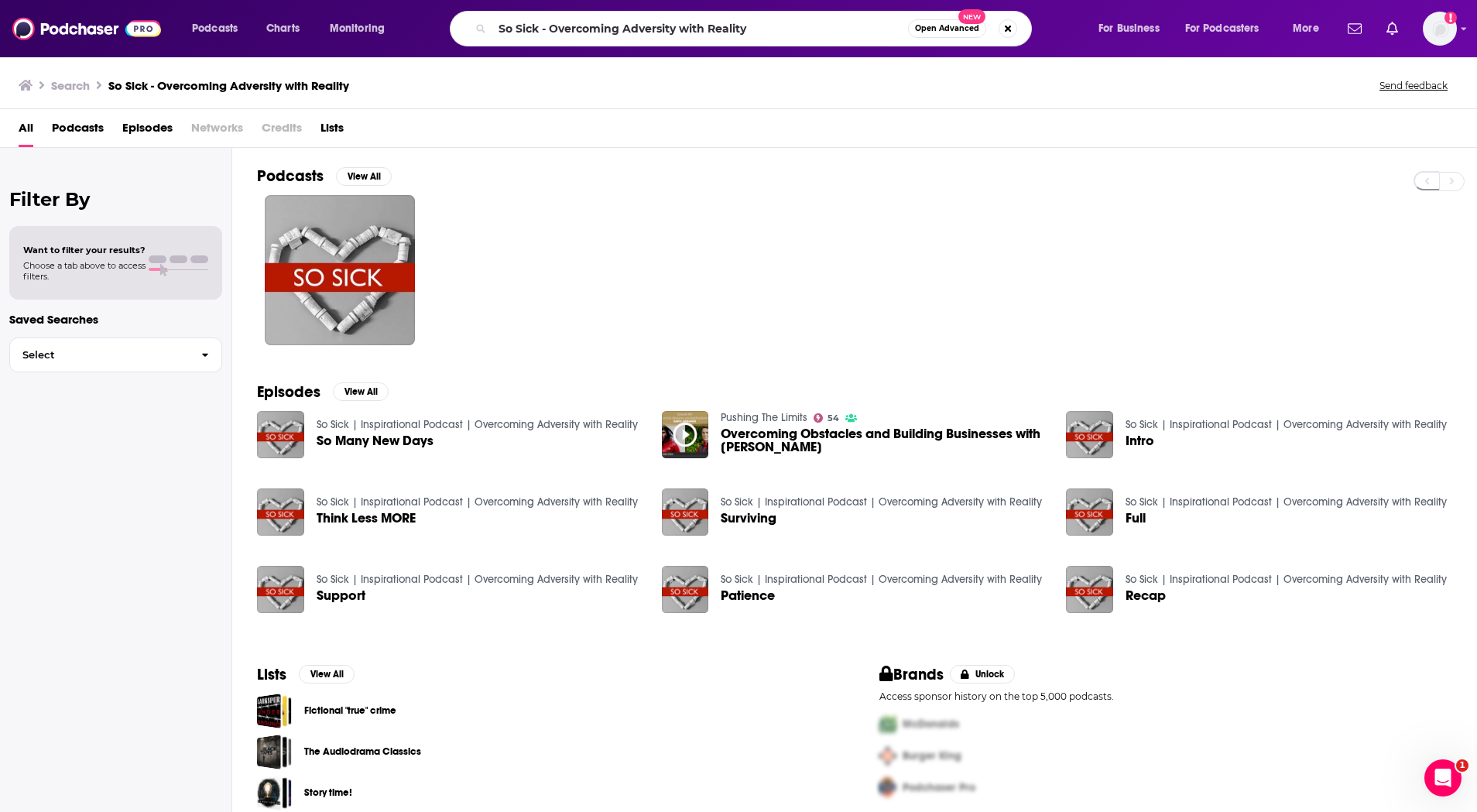
click at [826, 41] on div "So Sick - Overcoming Adversity with Reality Open Advanced New" at bounding box center [741, 28] width 582 height 36
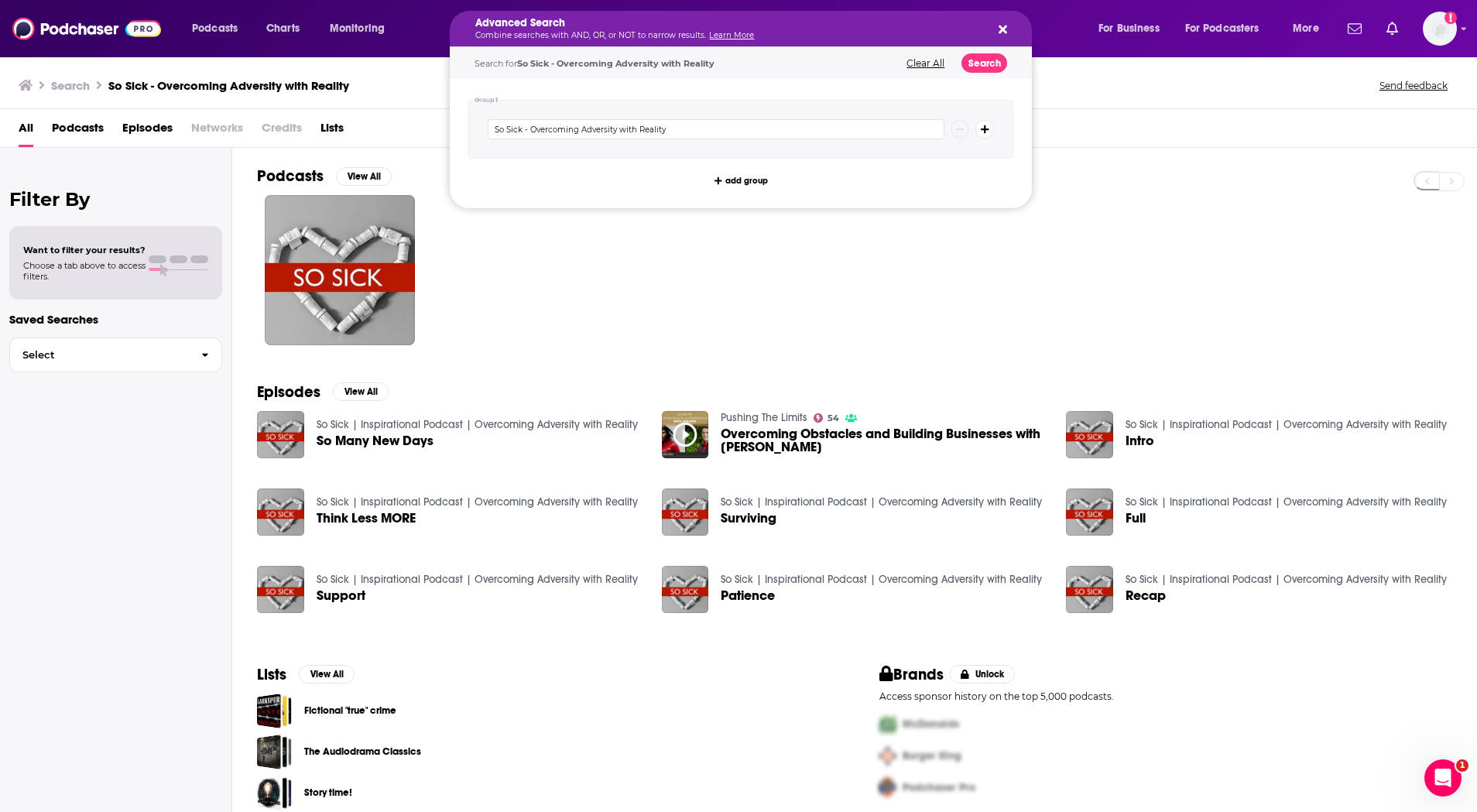
click at [920, 64] on button "Clear All" at bounding box center [925, 63] width 47 height 11
click at [1000, 28] on icon "Search podcasts, credits, & more..." at bounding box center [1002, 28] width 8 height 12
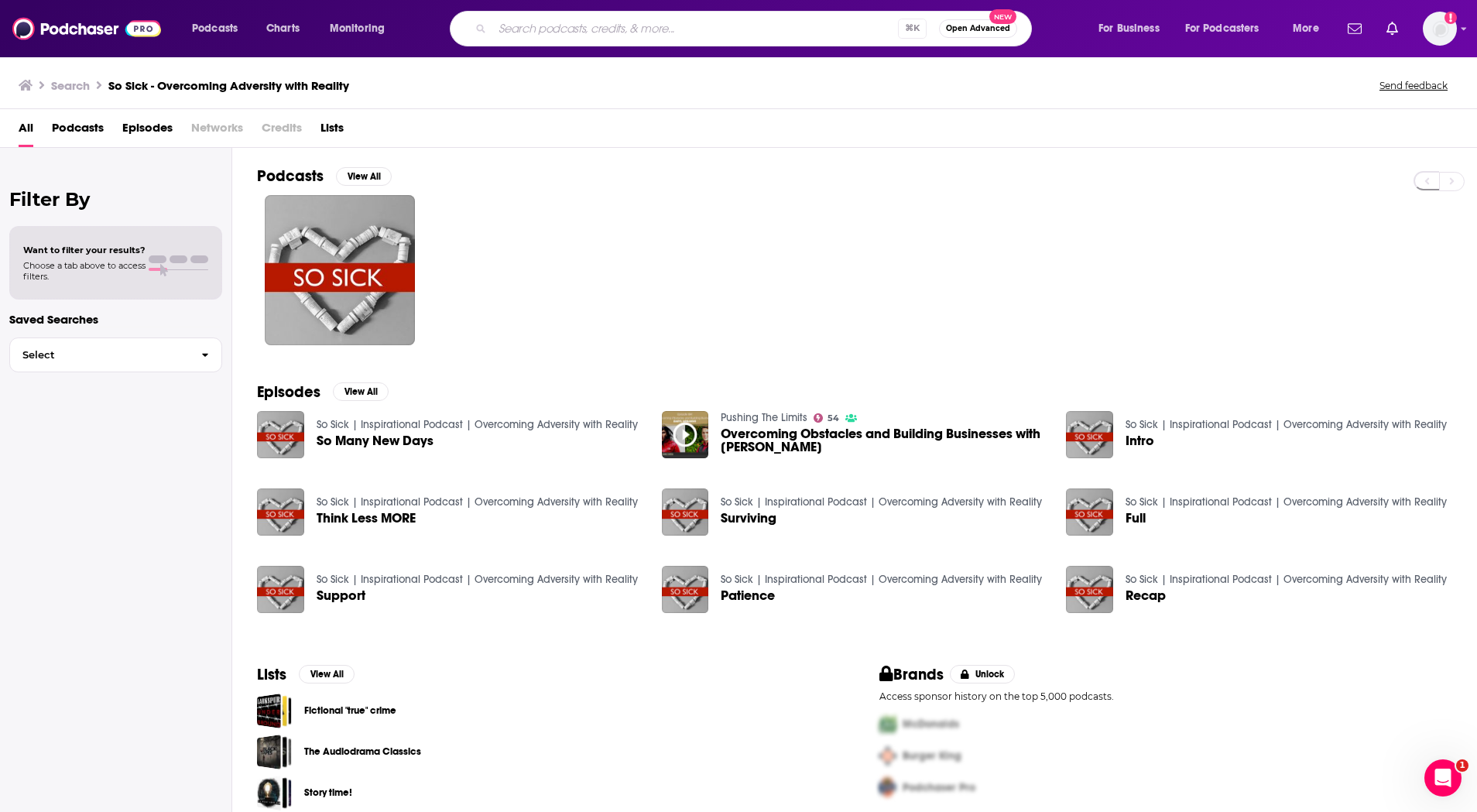
click at [785, 25] on input "Search podcasts, credits, & more..." at bounding box center [695, 28] width 406 height 25
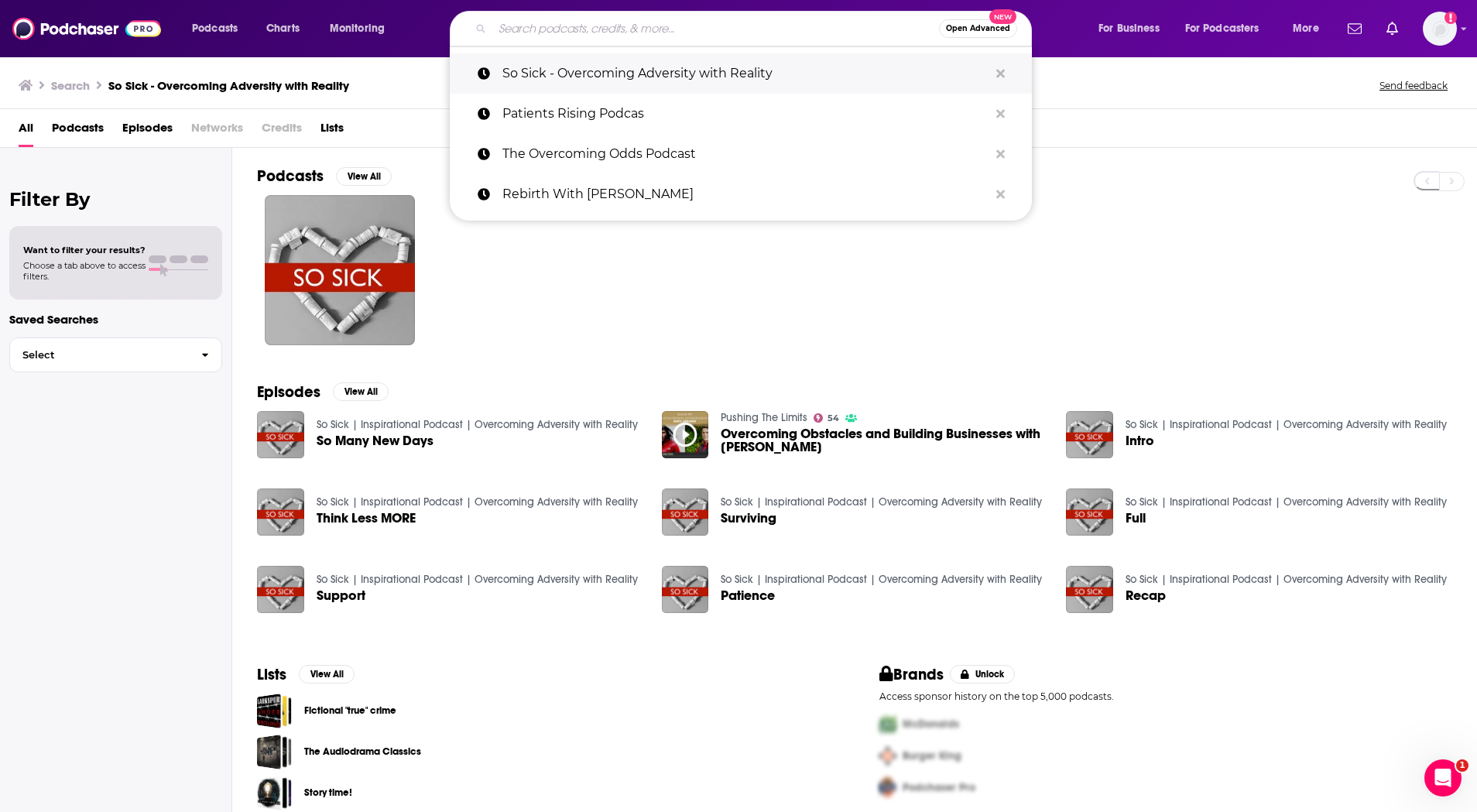
click at [750, 73] on p "So Sick - Overcoming Adversity with Reality" at bounding box center [745, 73] width 486 height 40
type input "So Sick - Overcoming Adversity with Reality"
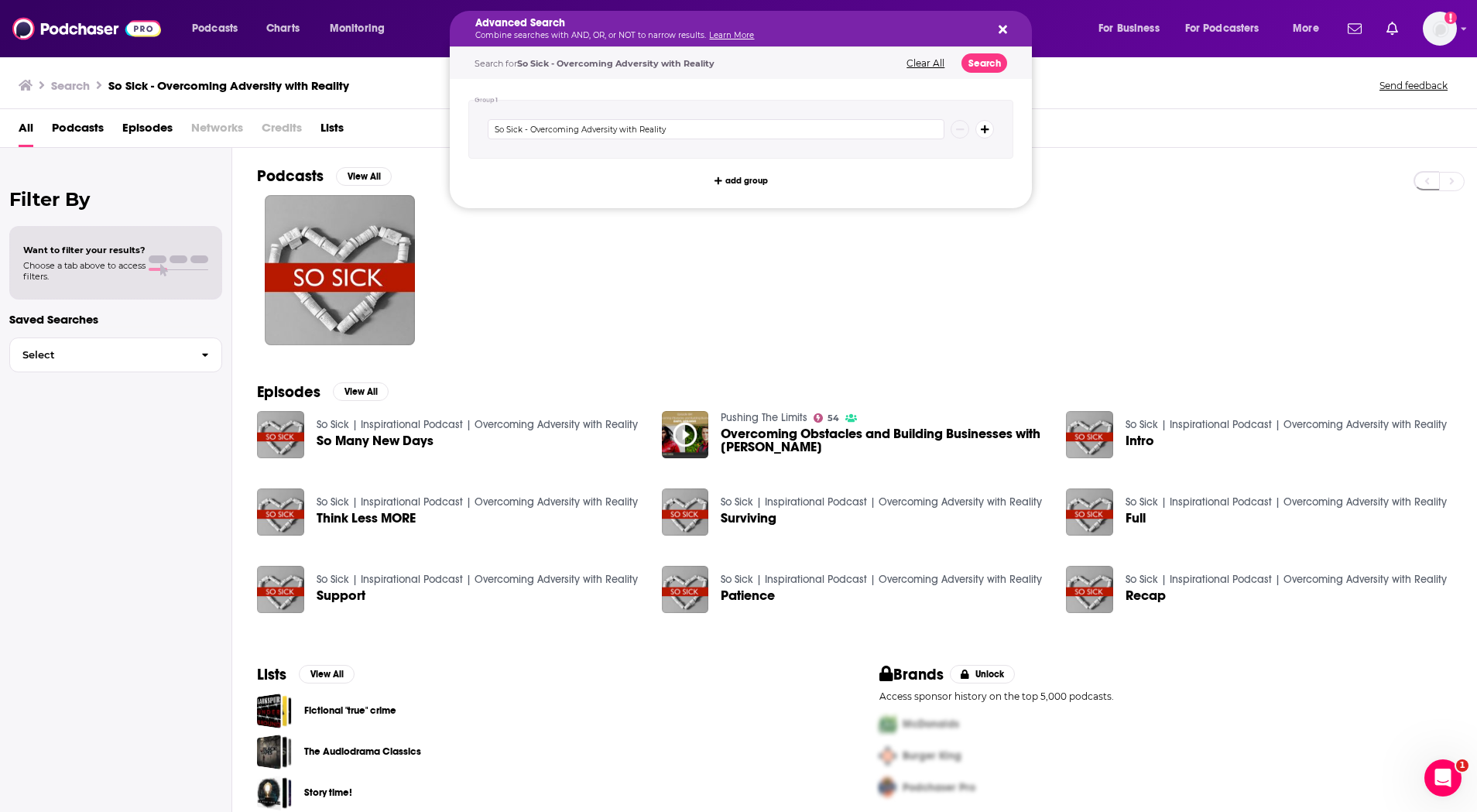
click at [665, 23] on h5 "Advanced Search" at bounding box center [728, 23] width 506 height 11
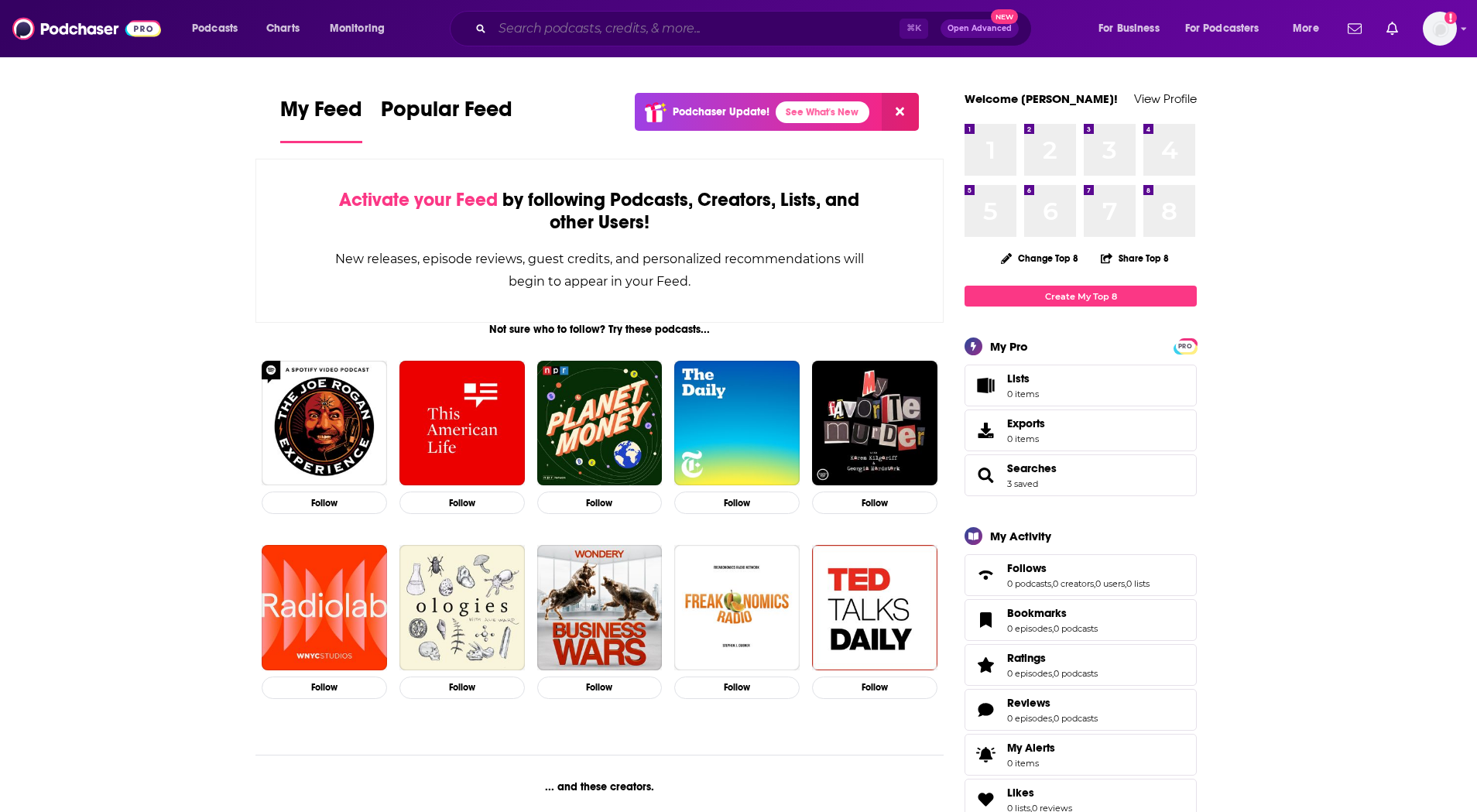
click at [671, 22] on input "Search podcasts, credits, & more..." at bounding box center [695, 28] width 407 height 25
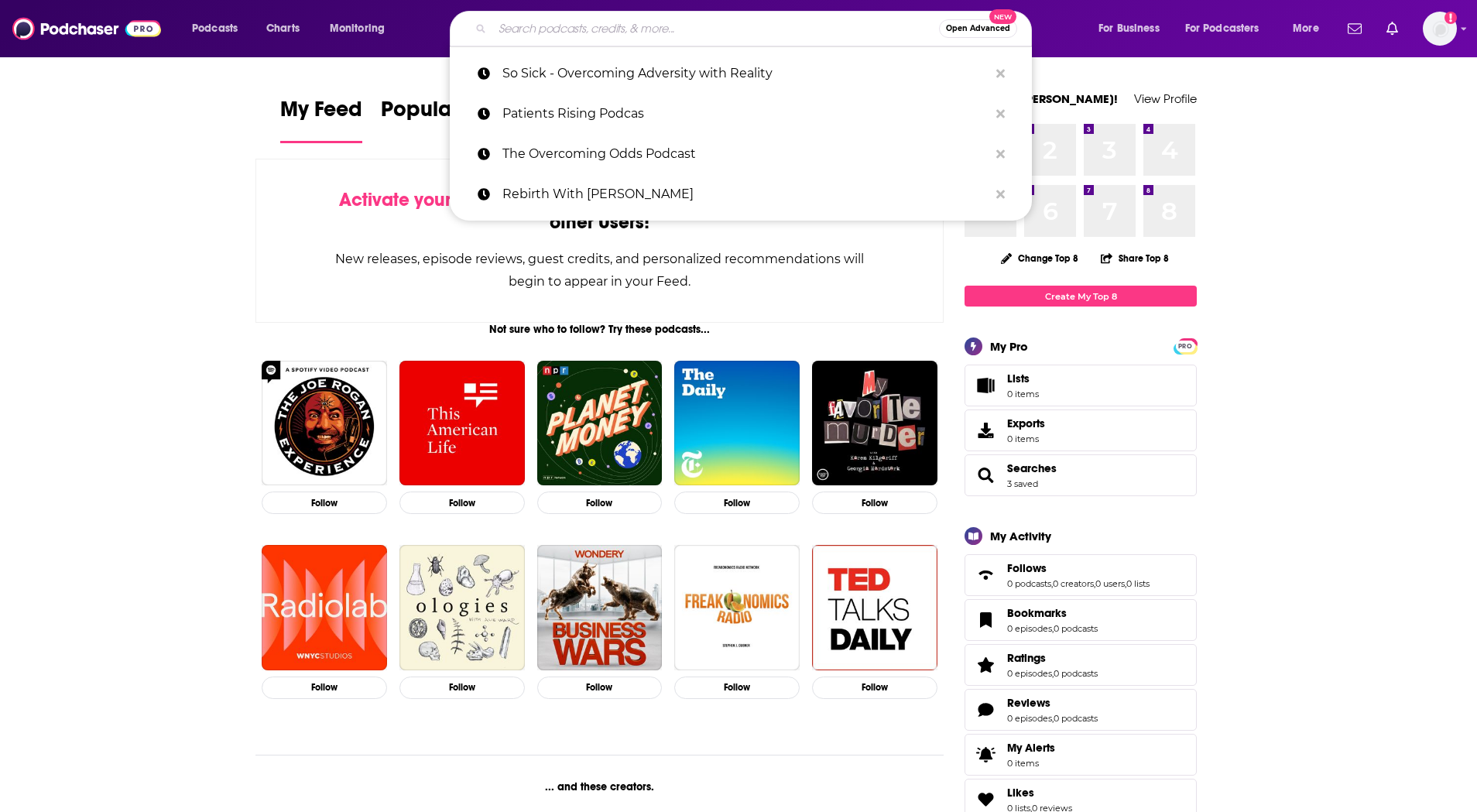
paste input "Real Life Resilience"
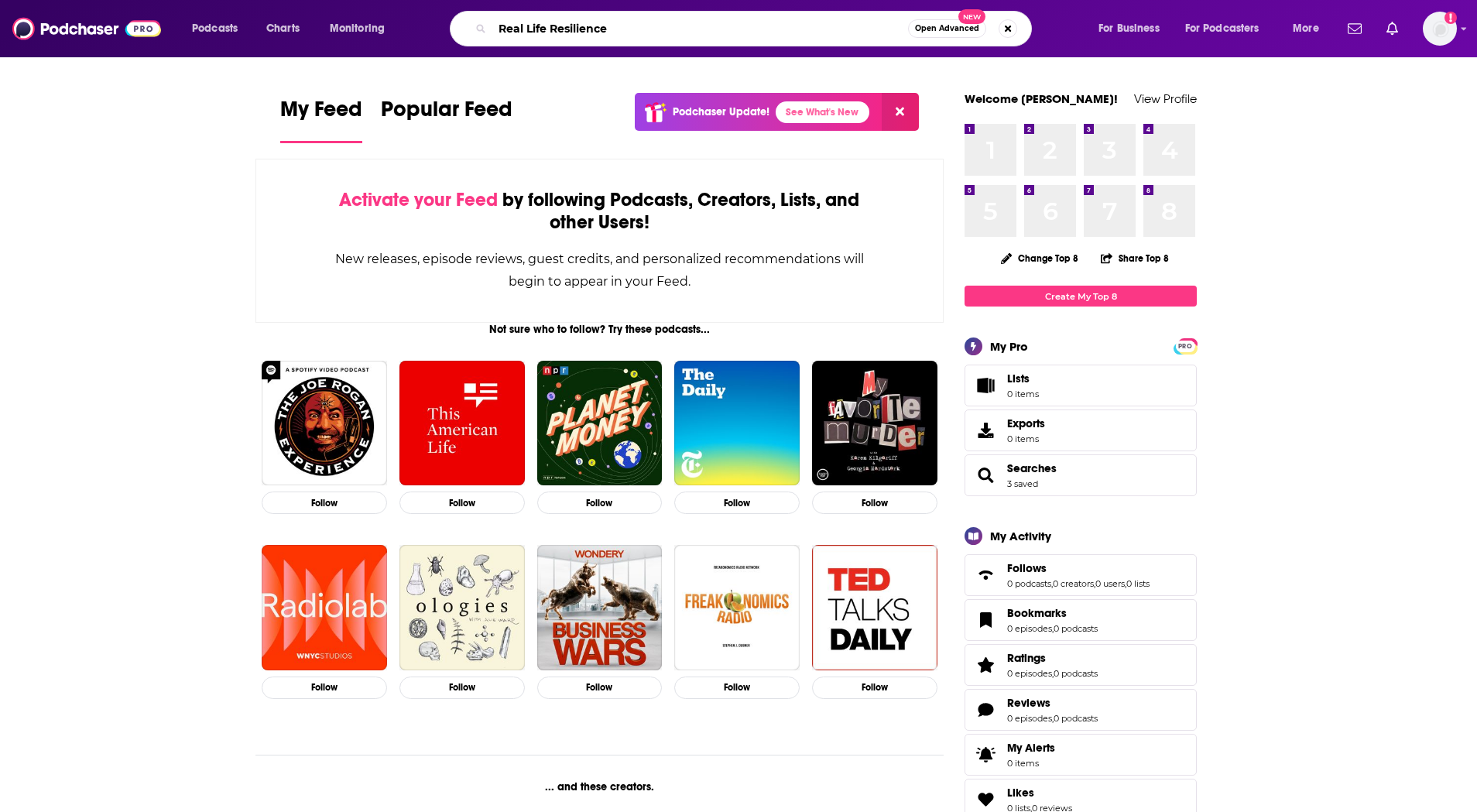
type input "Real Life Resilience"
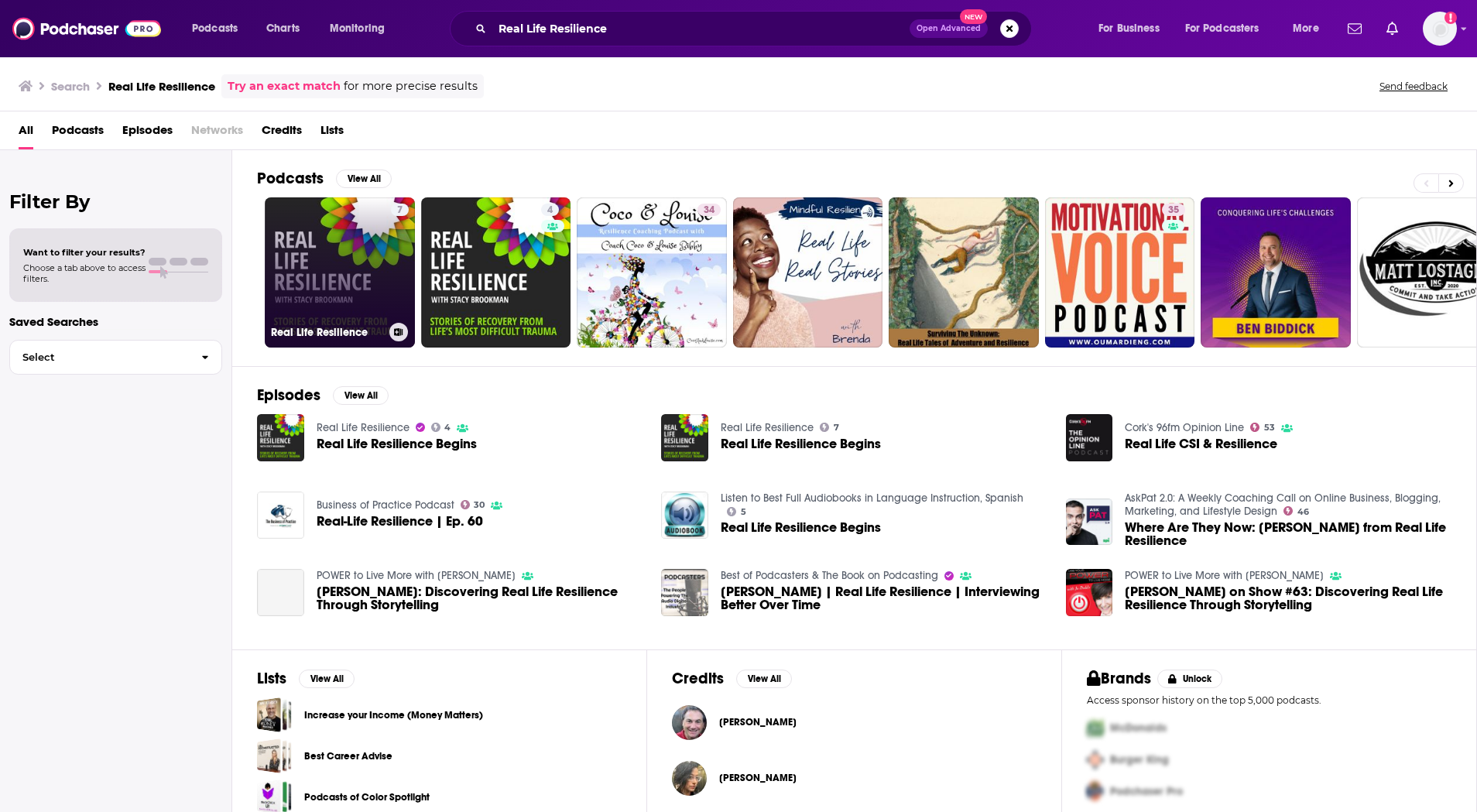
click at [357, 260] on link "7 Real Life Resilience" at bounding box center [340, 273] width 151 height 151
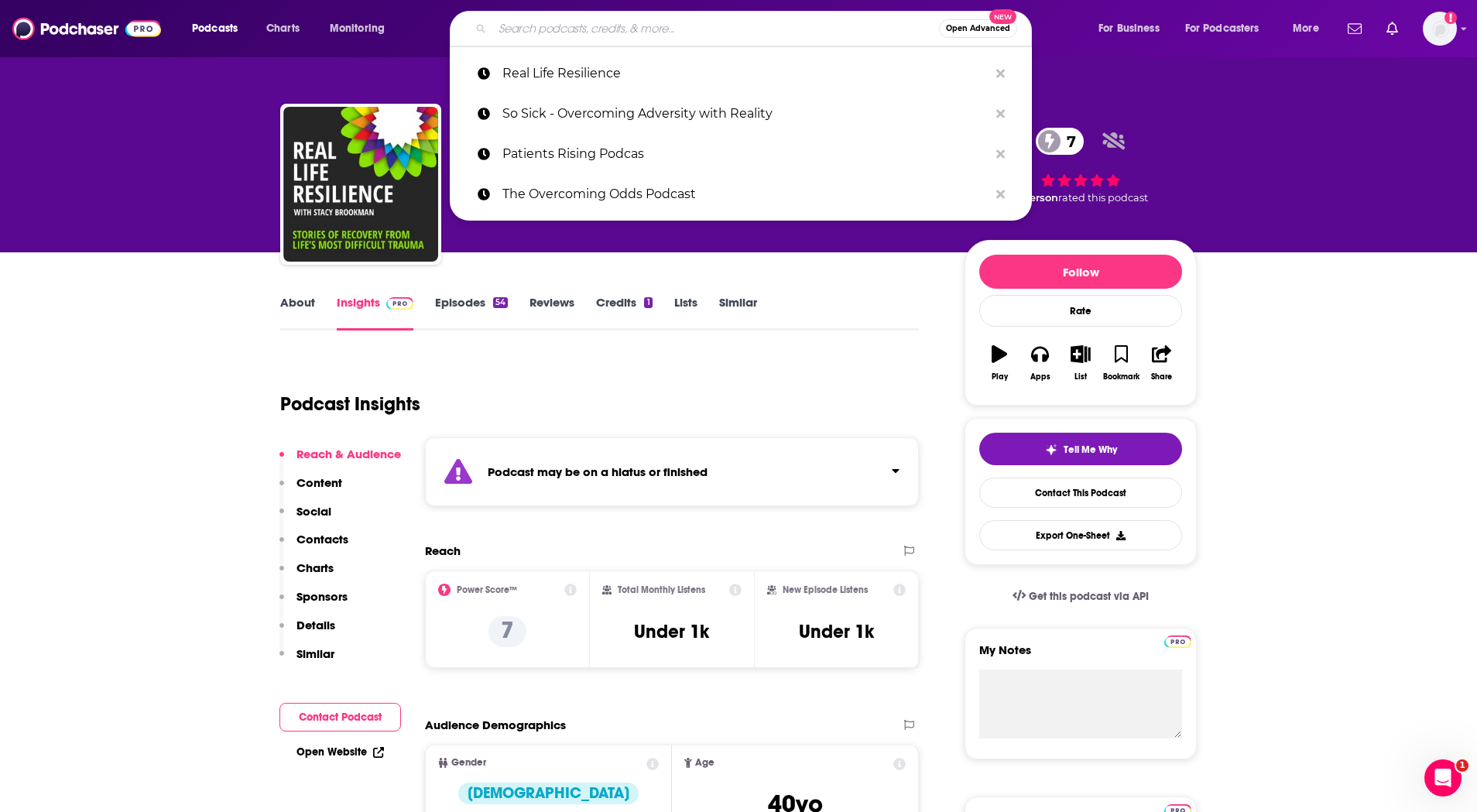
click at [759, 20] on input "Search podcasts, credits, & more..." at bounding box center [716, 28] width 446 height 25
paste input "PODCAST with [PERSON_NAME]"
type input "PODCAST with [PERSON_NAME]"
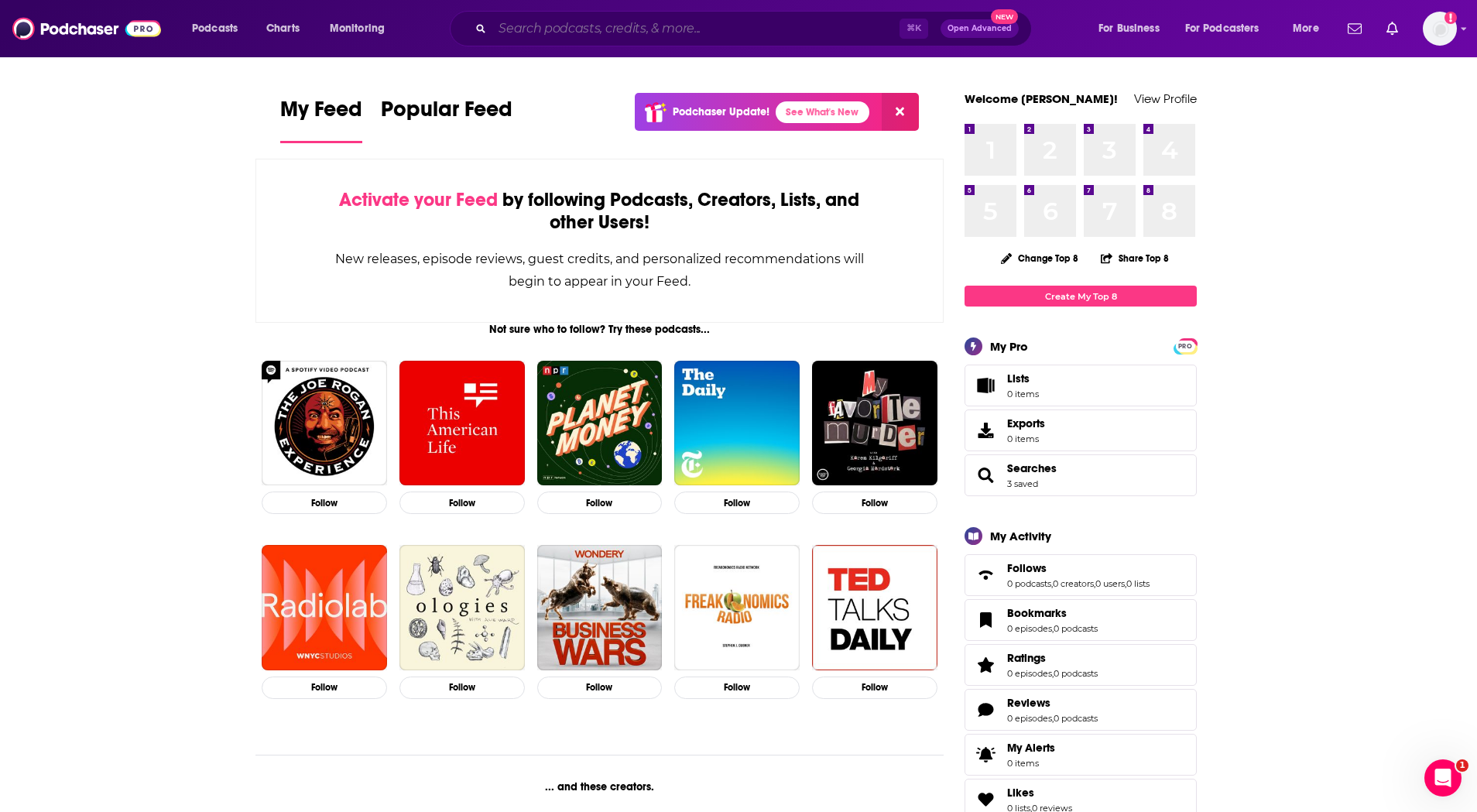
click at [597, 32] on input "Search podcasts, credits, & more..." at bounding box center [695, 28] width 407 height 25
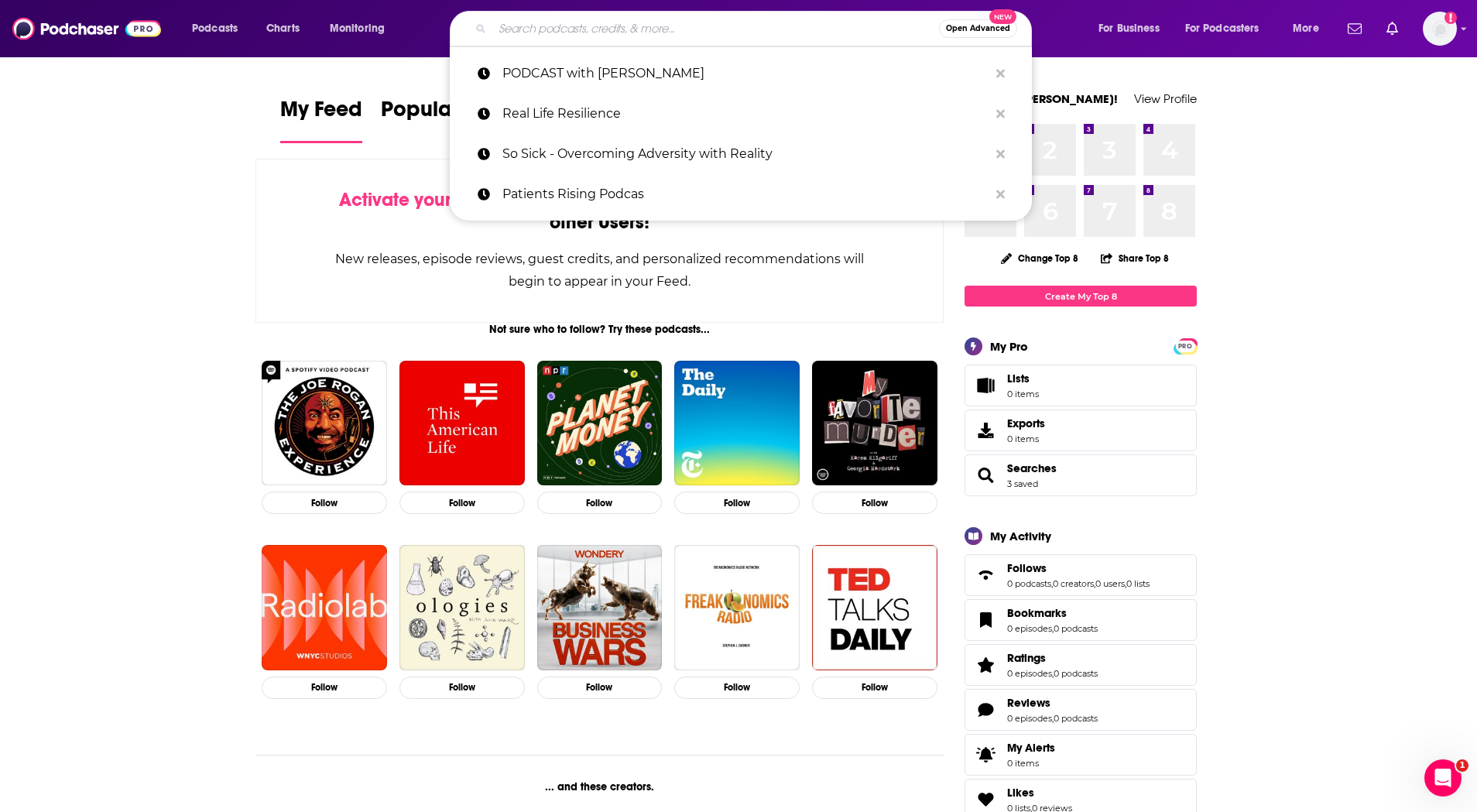
paste input "Make Good Fashion: A Fashion Business Podcast"
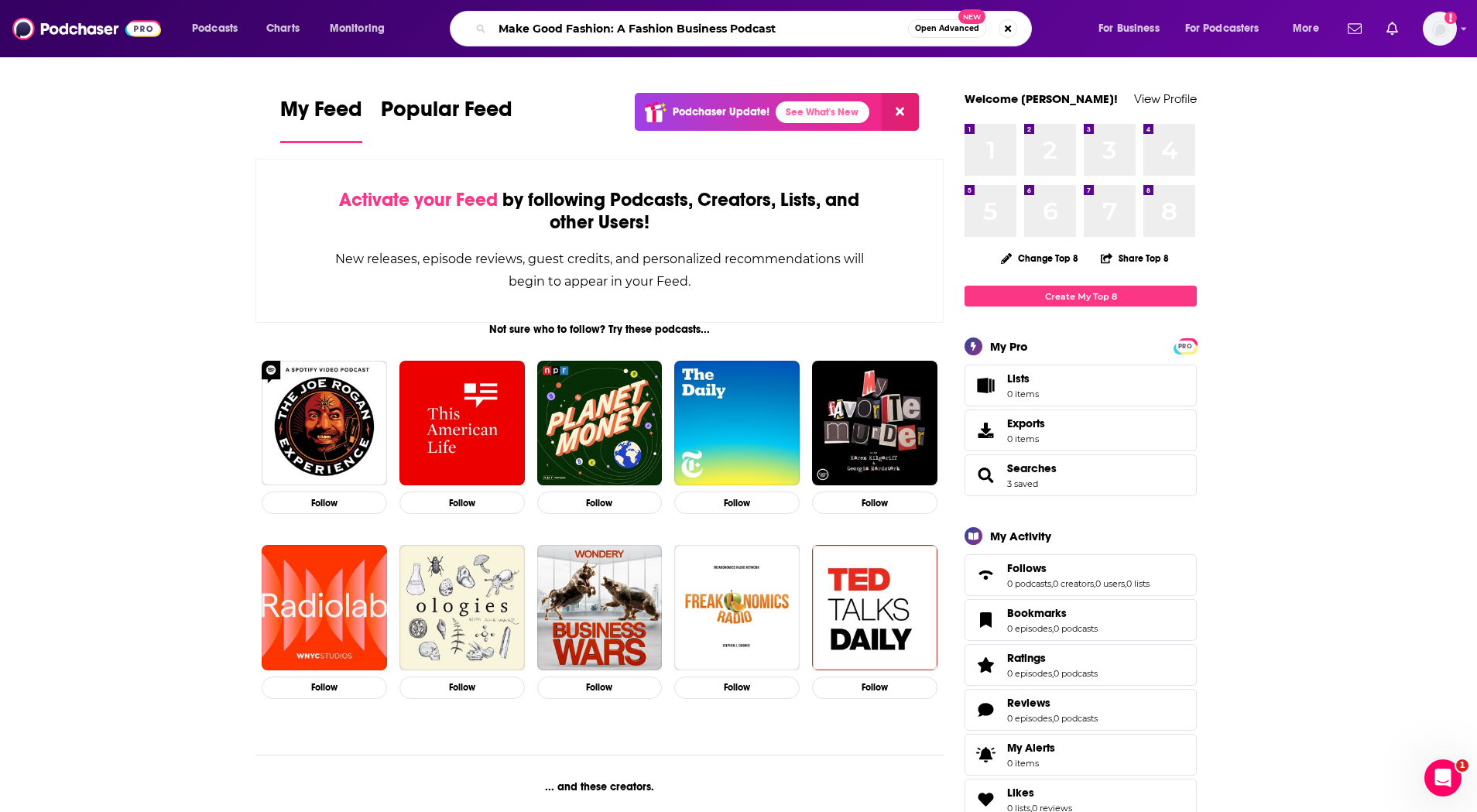
type input "Make Good Fashion: A Fashion Business Podcast"
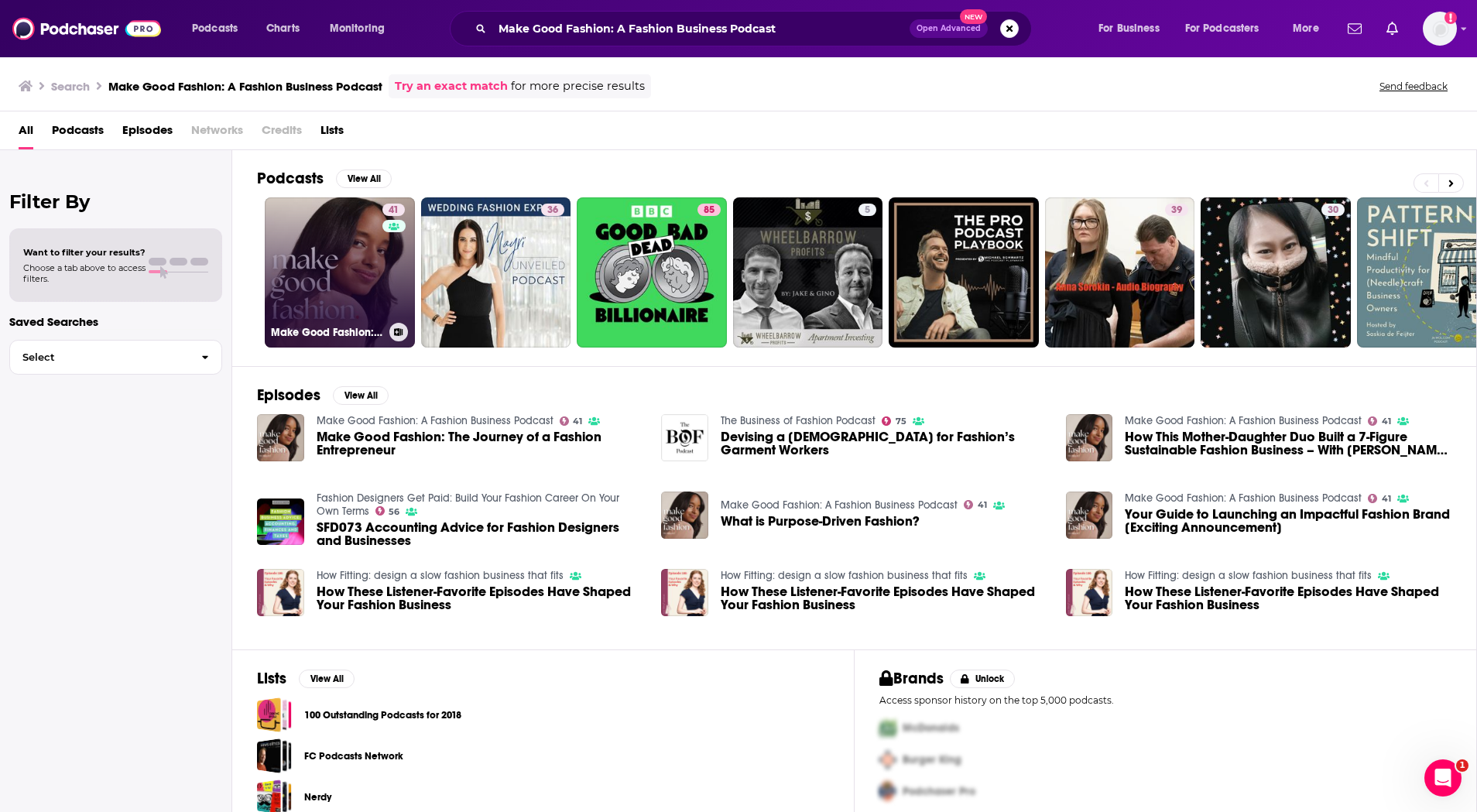
click at [322, 248] on link "41 Make Good Fashion: A Fashion Business Podcast" at bounding box center [340, 273] width 151 height 151
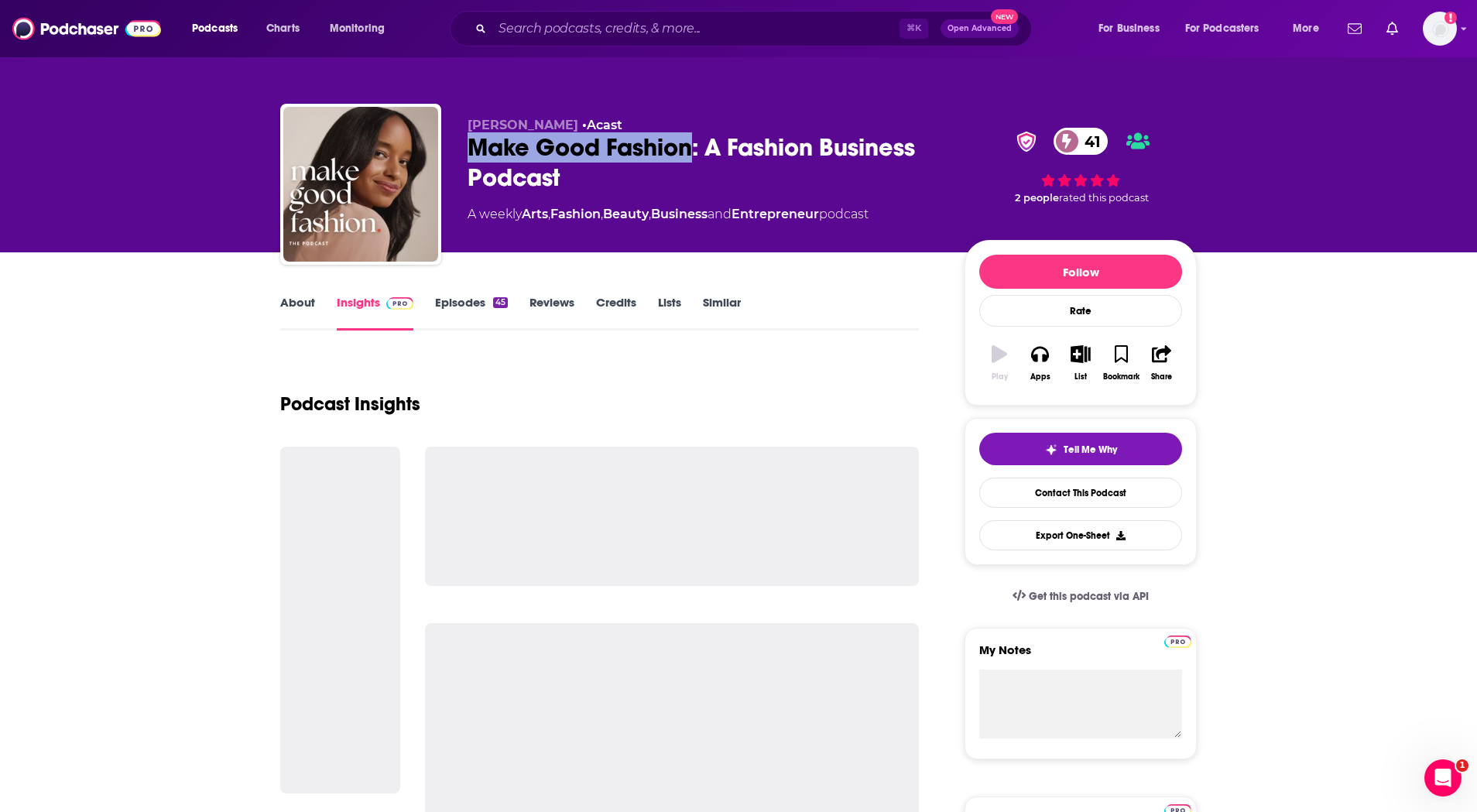
drag, startPoint x: 470, startPoint y: 146, endPoint x: 692, endPoint y: 154, distance: 222.1
click at [693, 155] on div "Make Good Fashion: A Fashion Business Podcast 41" at bounding box center [704, 163] width 472 height 61
copy h2 "Make Good Fashion"
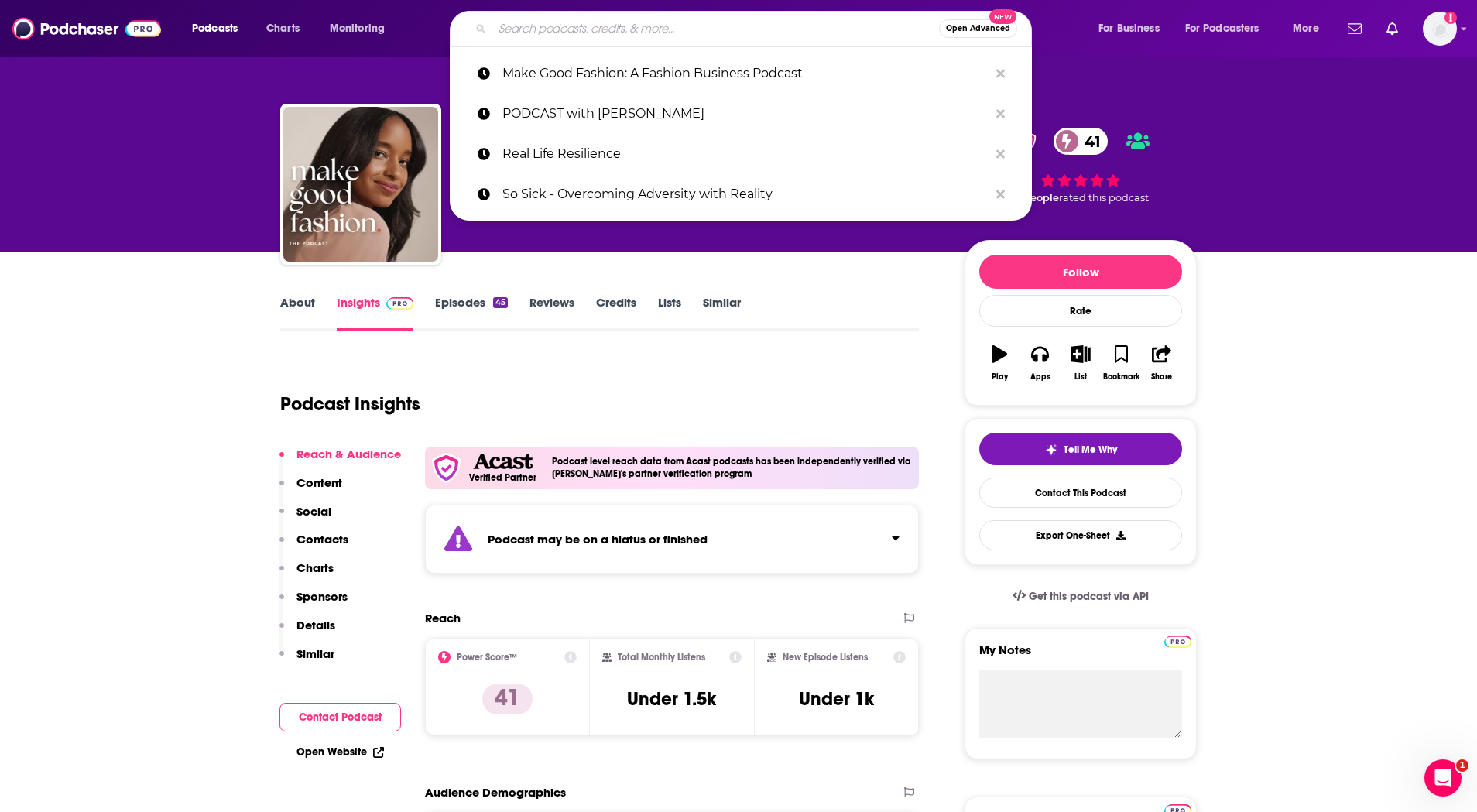
click at [614, 17] on input "Search podcasts, credits, & more..." at bounding box center [716, 28] width 446 height 25
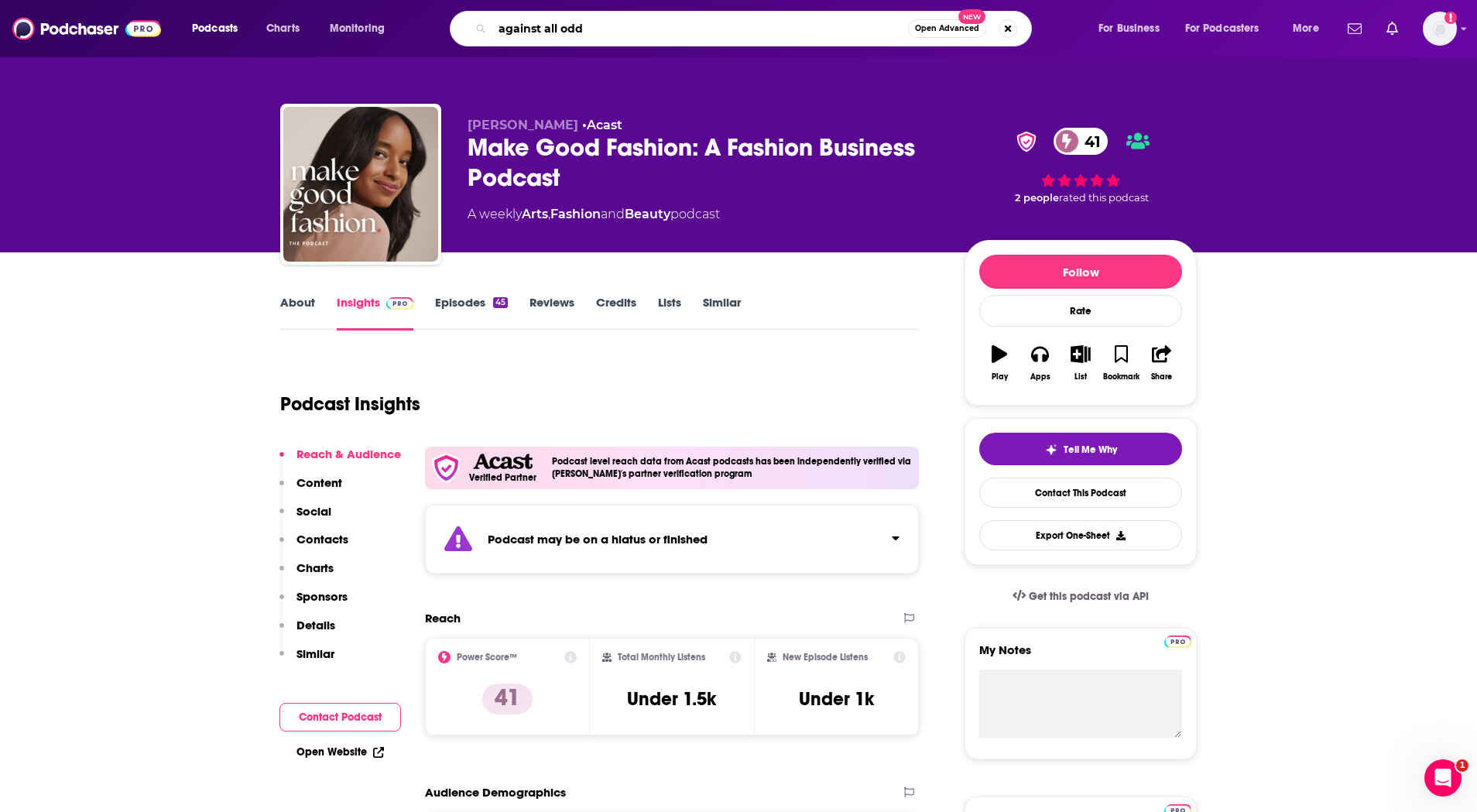
type input "against all odds"
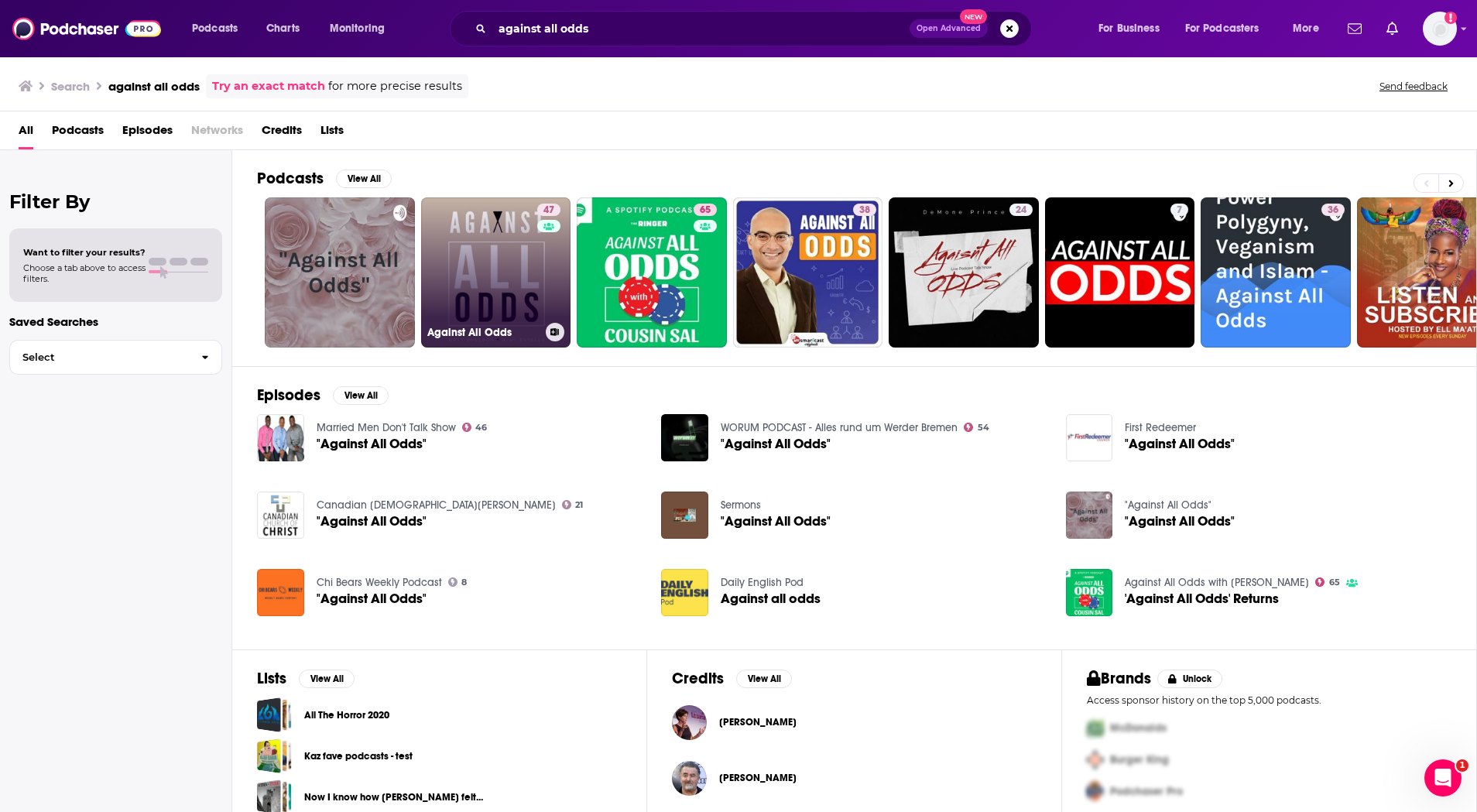
click at [502, 254] on link "47 Against All Odds" at bounding box center [497, 273] width 151 height 151
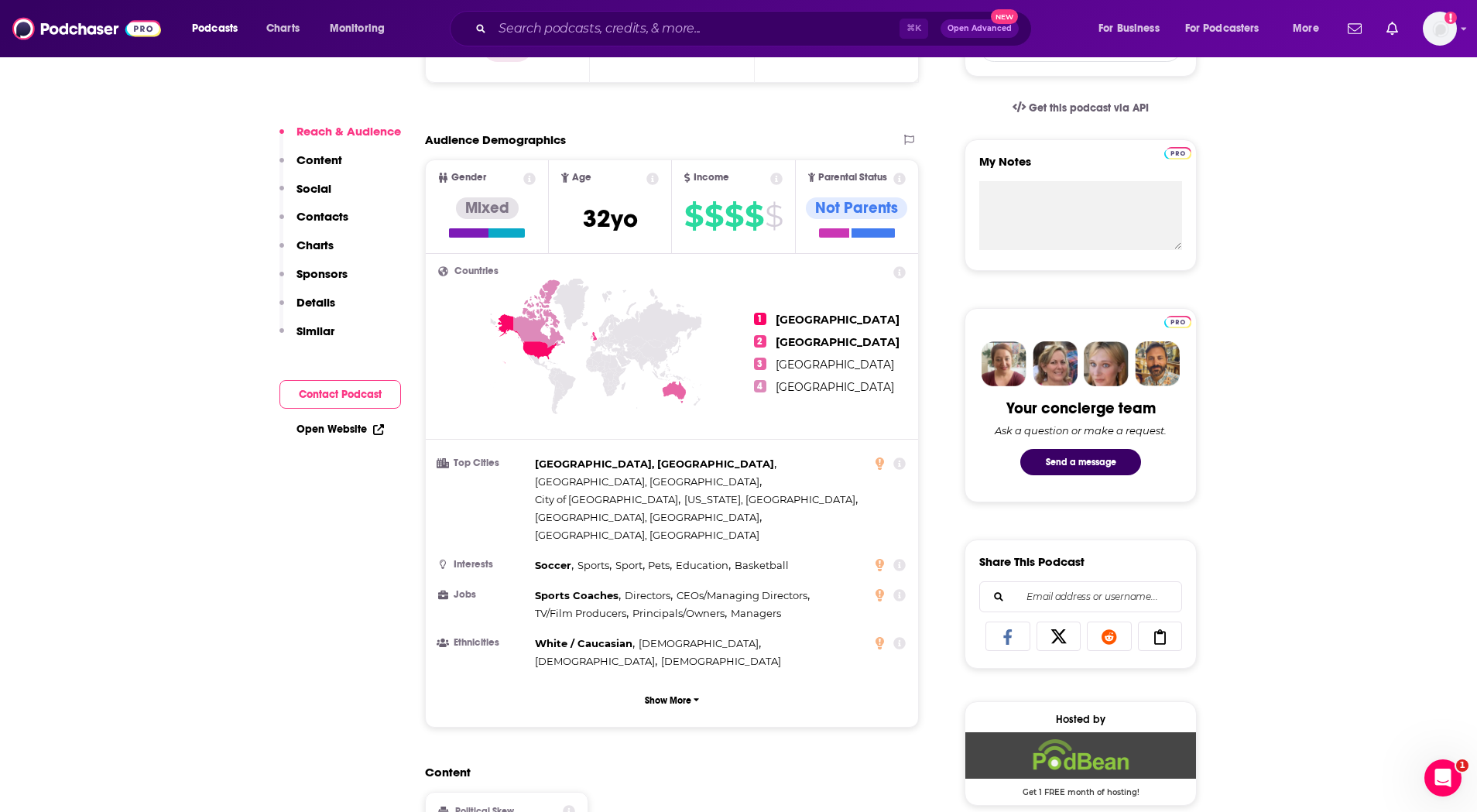
scroll to position [584, 0]
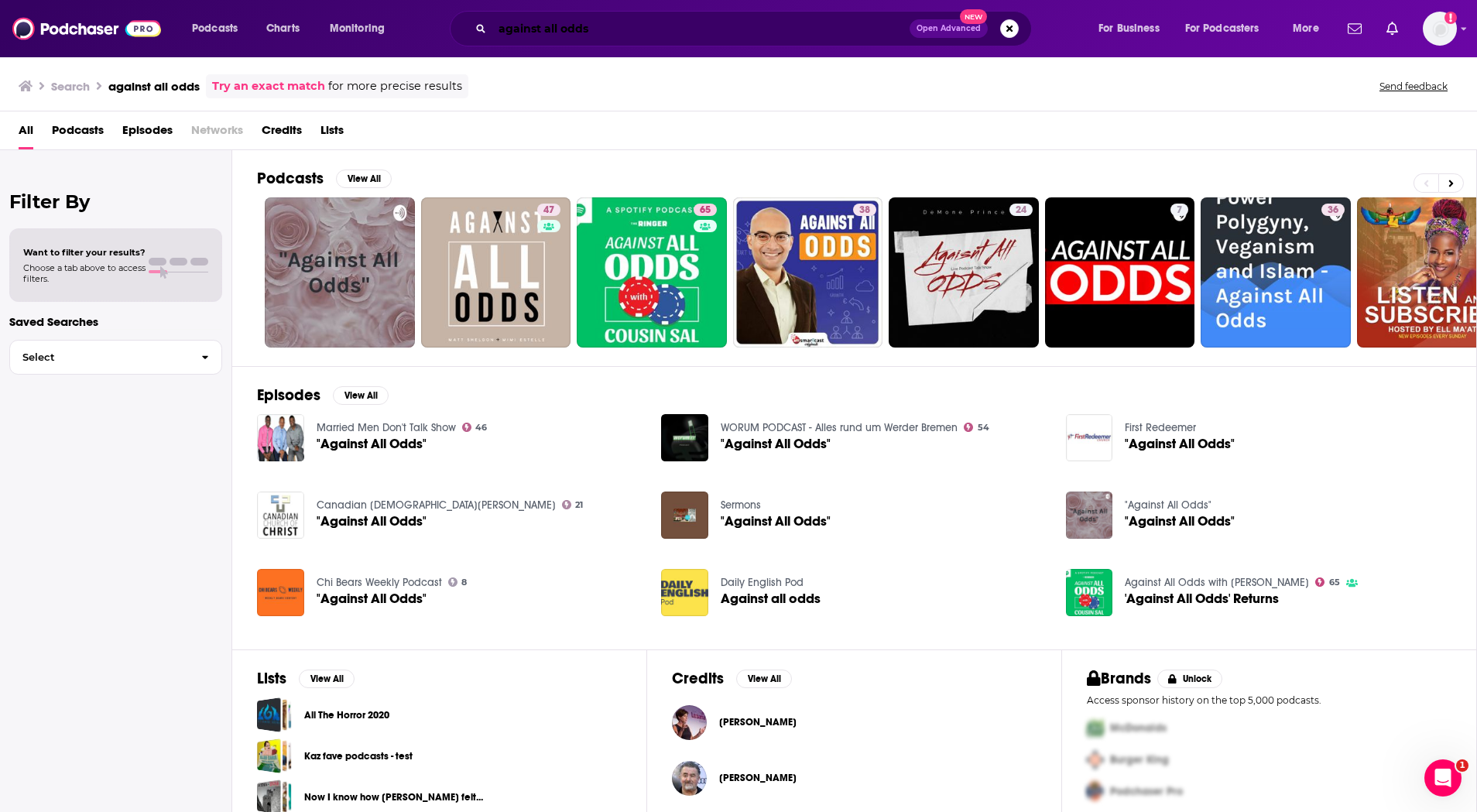
click at [771, 35] on input "against all odds" at bounding box center [701, 28] width 417 height 25
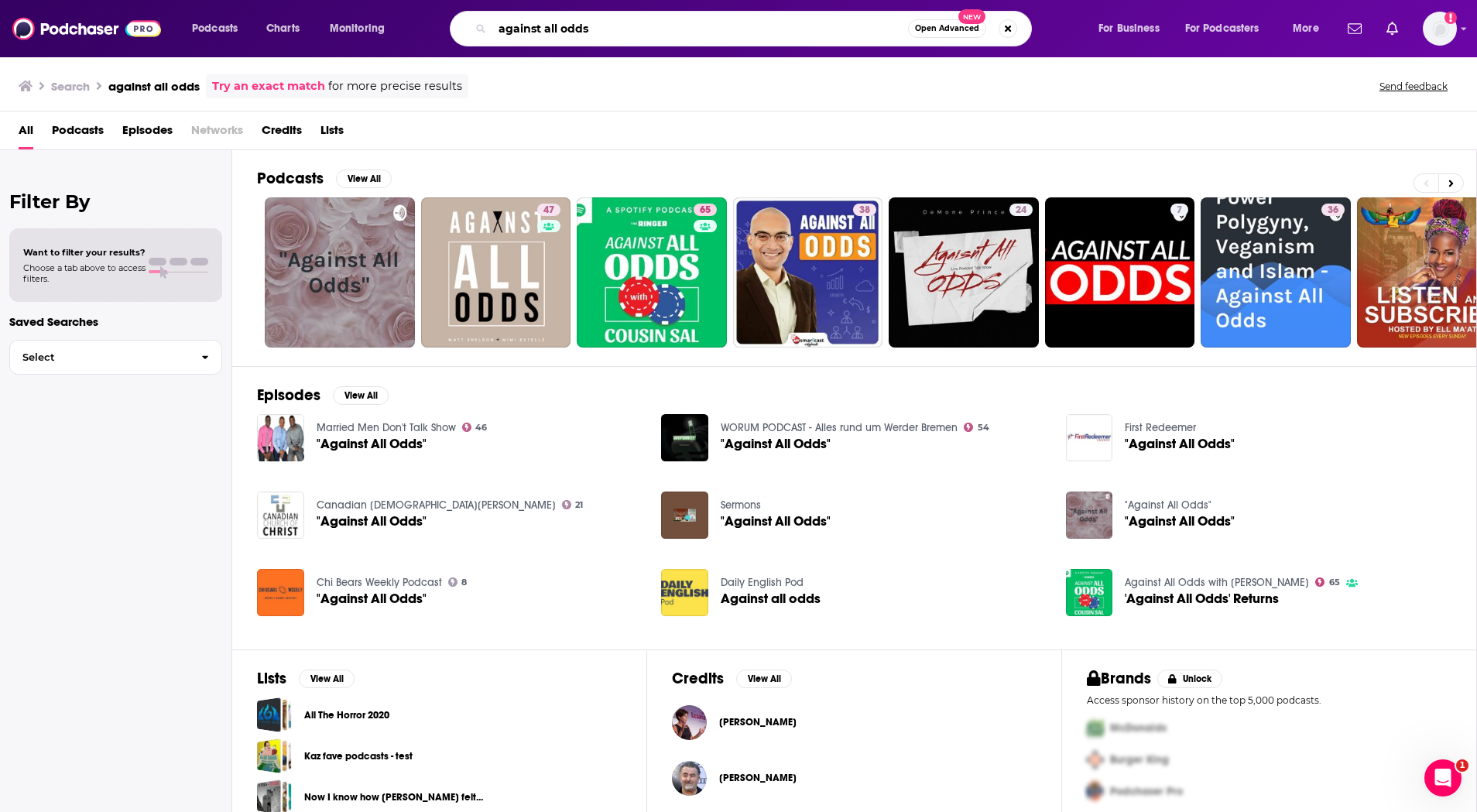
click at [771, 35] on input "against all odds" at bounding box center [700, 28] width 416 height 25
paste input "Live Inspired with John O'Leary"
type input "Live Inspired with John O'Leary"
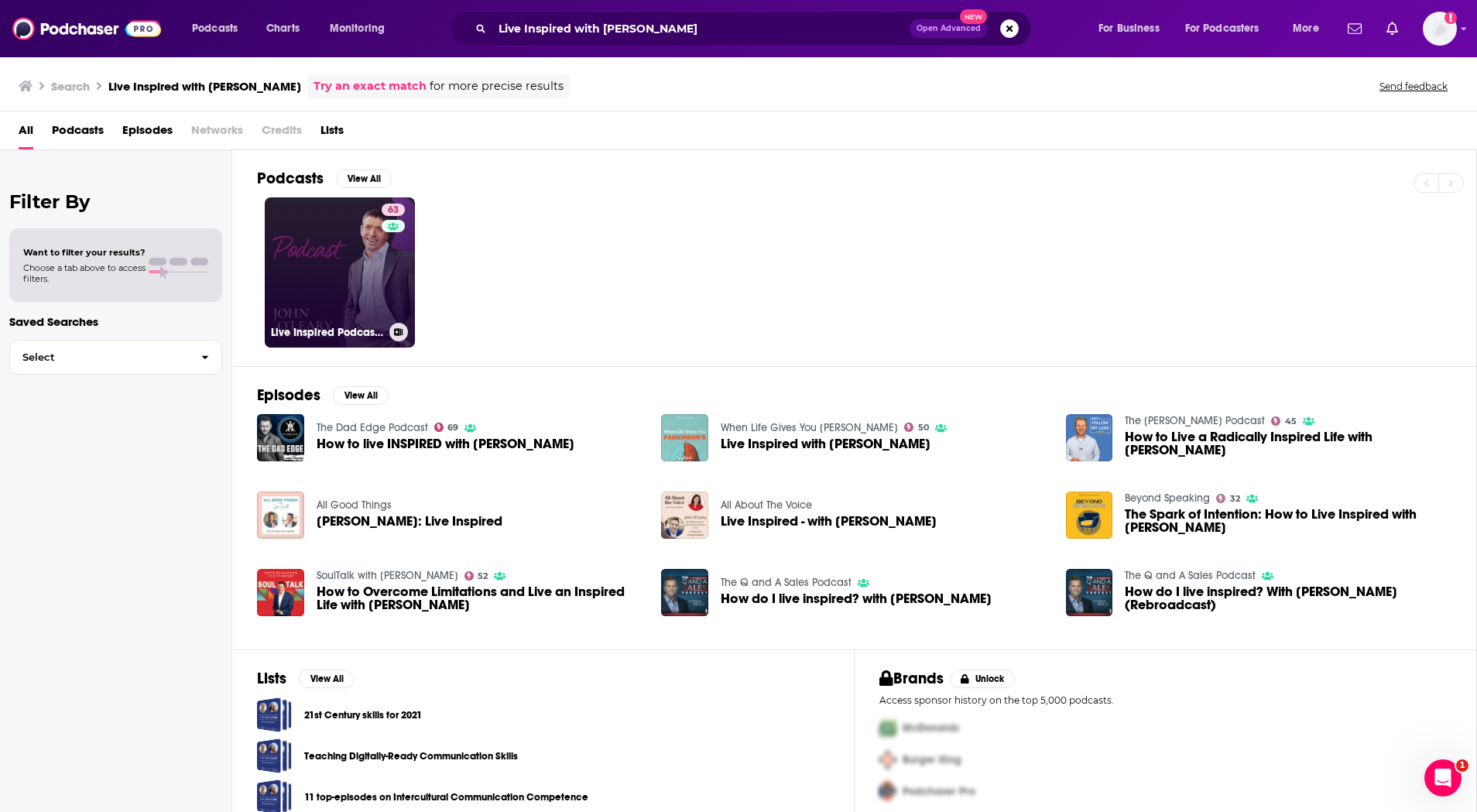
click at [327, 268] on link "63 Live Inspired Podcast with John O'Leary" at bounding box center [340, 273] width 151 height 151
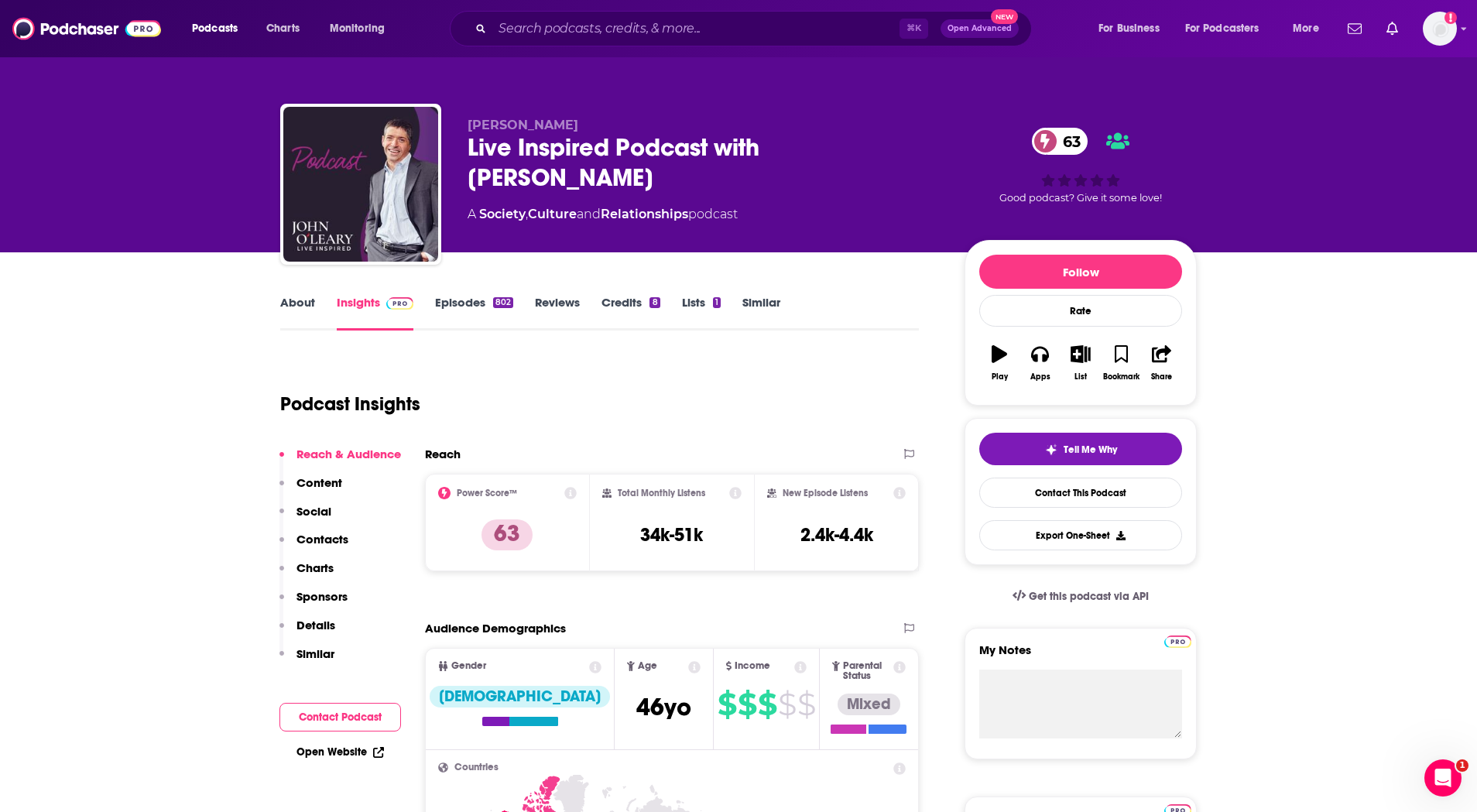
click at [685, 148] on div "Live Inspired Podcast with John O'Leary 63" at bounding box center [704, 163] width 472 height 61
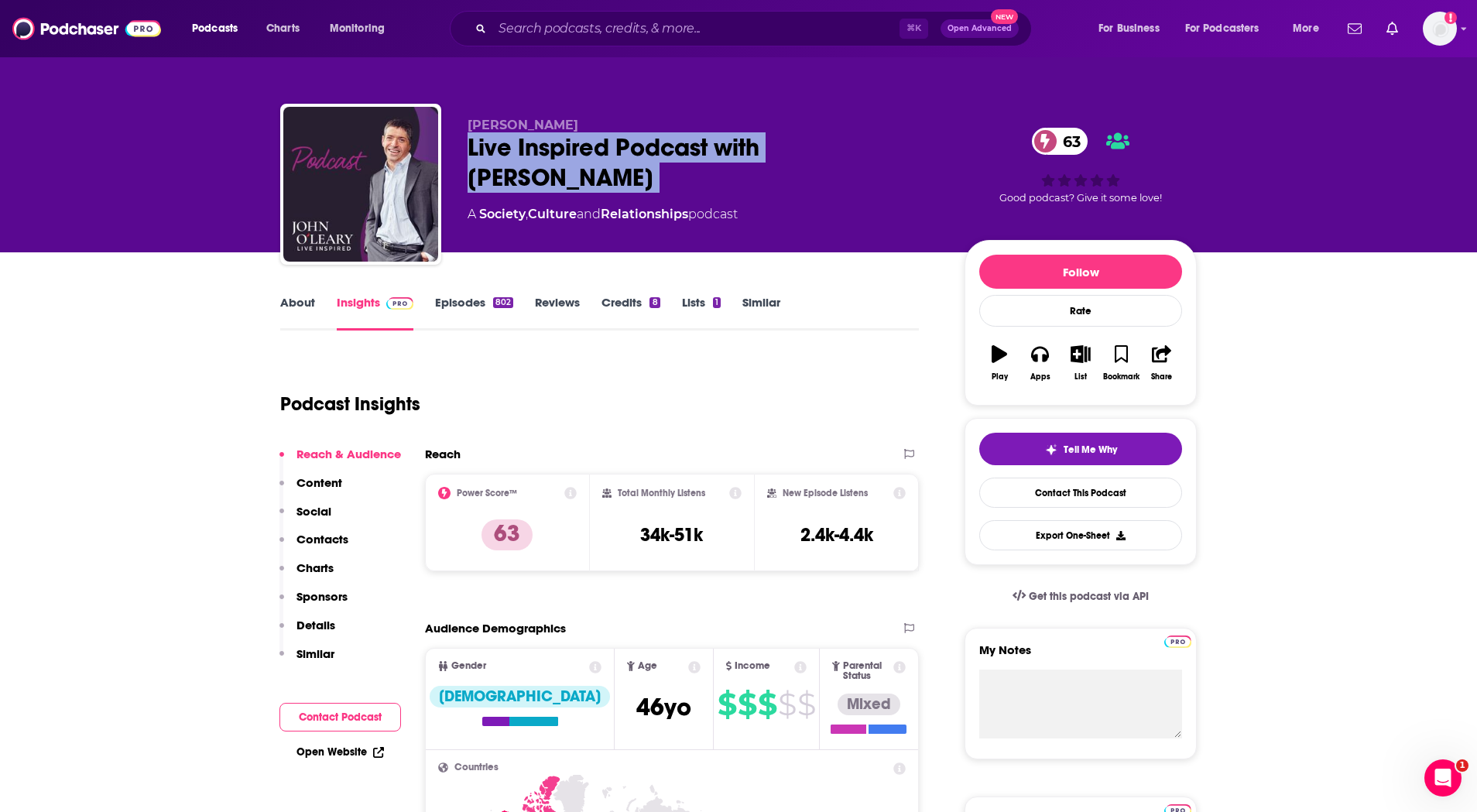
click at [685, 148] on div "Live Inspired Podcast with John O'Leary 63" at bounding box center [704, 163] width 472 height 61
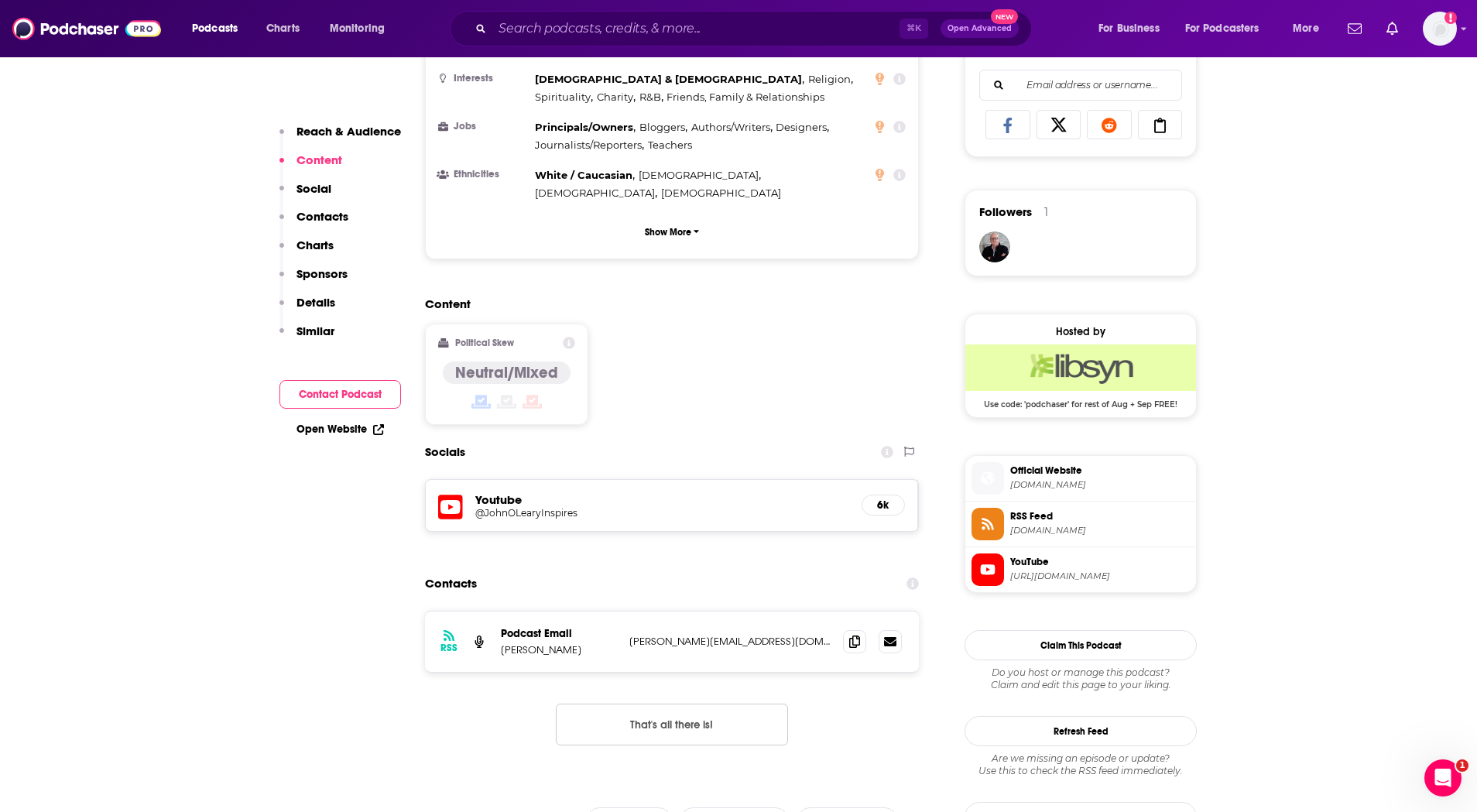
scroll to position [1007, 0]
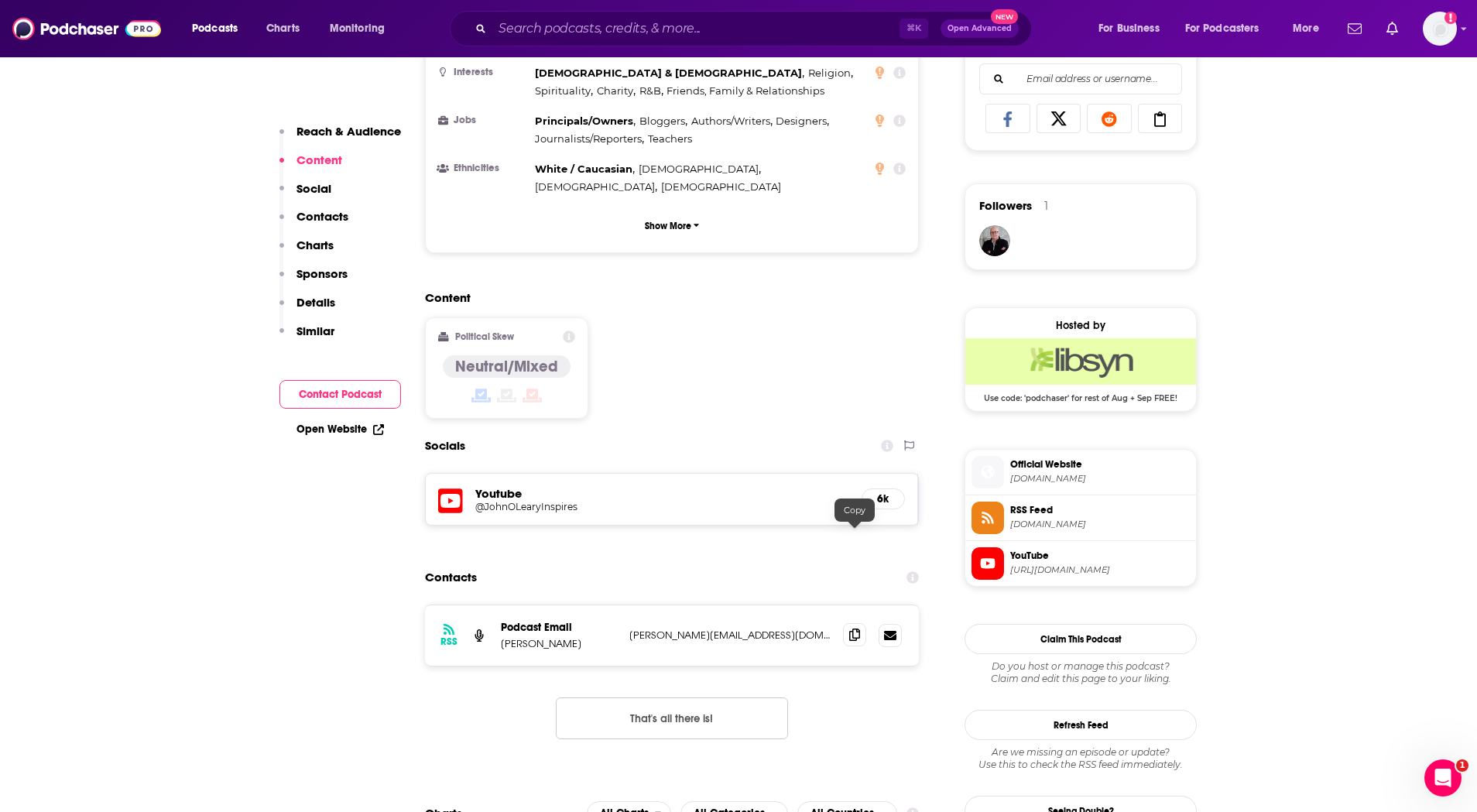
click at [854, 628] on icon at bounding box center [855, 634] width 11 height 12
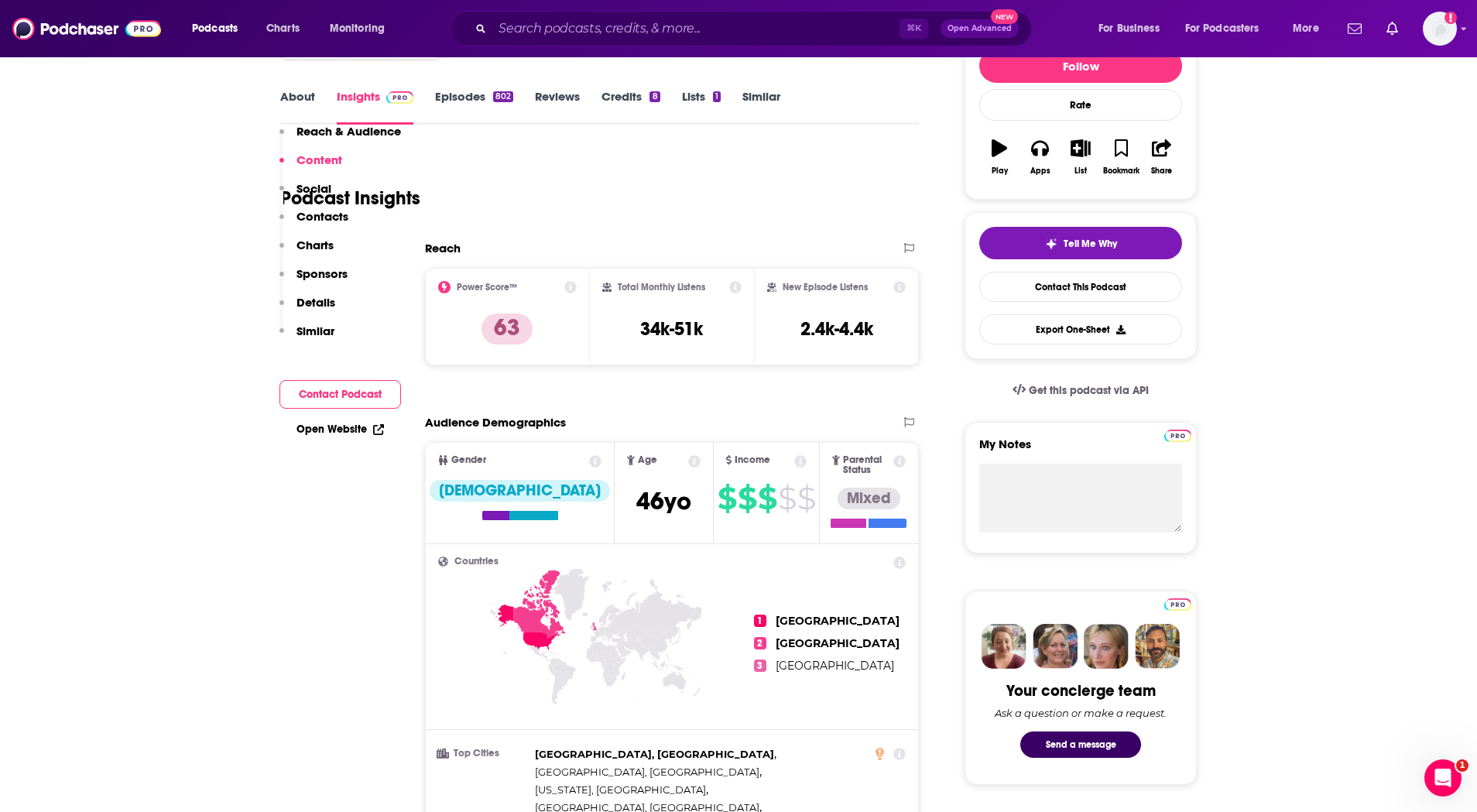
scroll to position [0, 0]
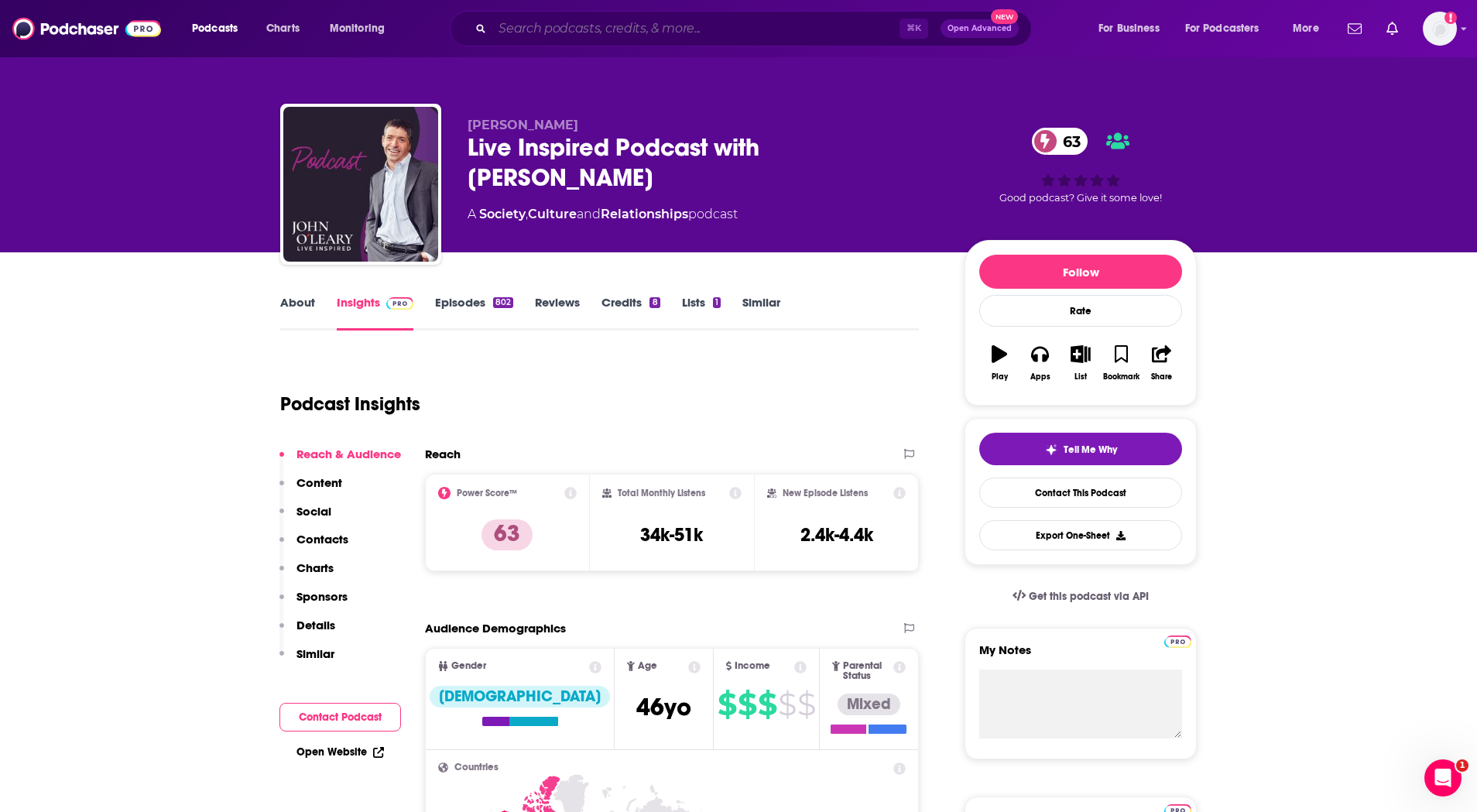
click at [602, 22] on input "Search podcasts, credits, & more..." at bounding box center [695, 28] width 407 height 25
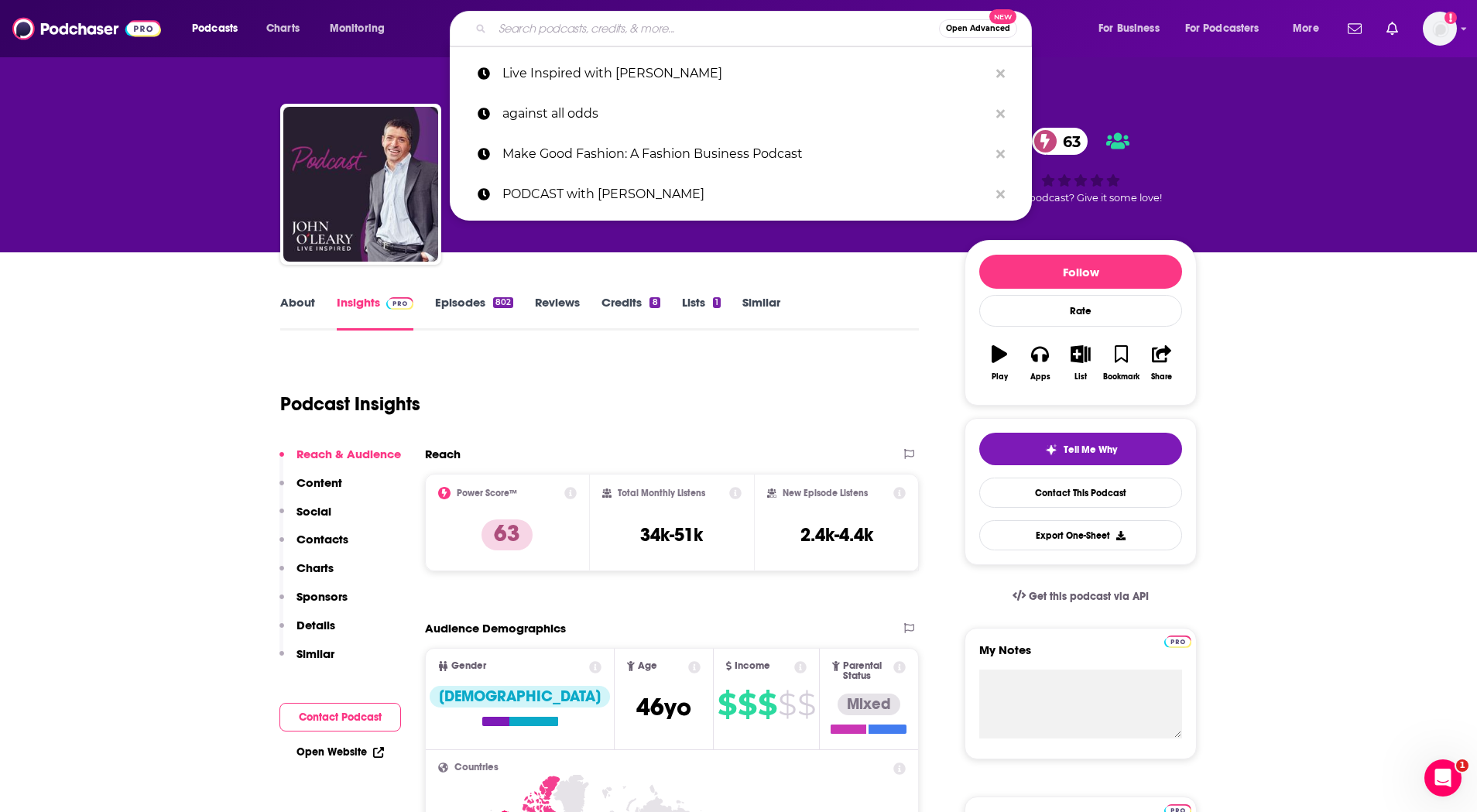
paste input "This American Life"
type input "This American Life"
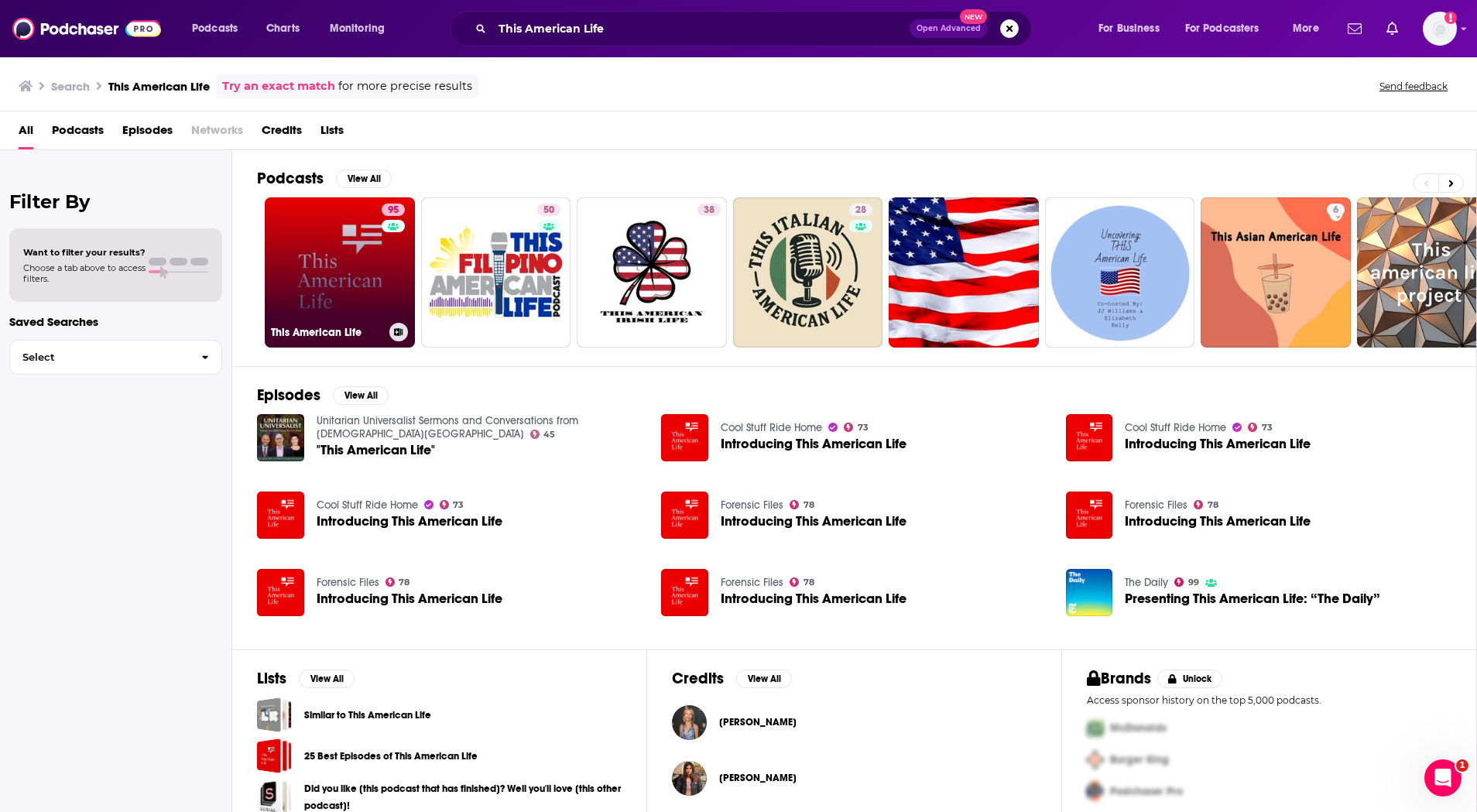
click at [347, 279] on link "95 This American Life" at bounding box center [340, 273] width 151 height 151
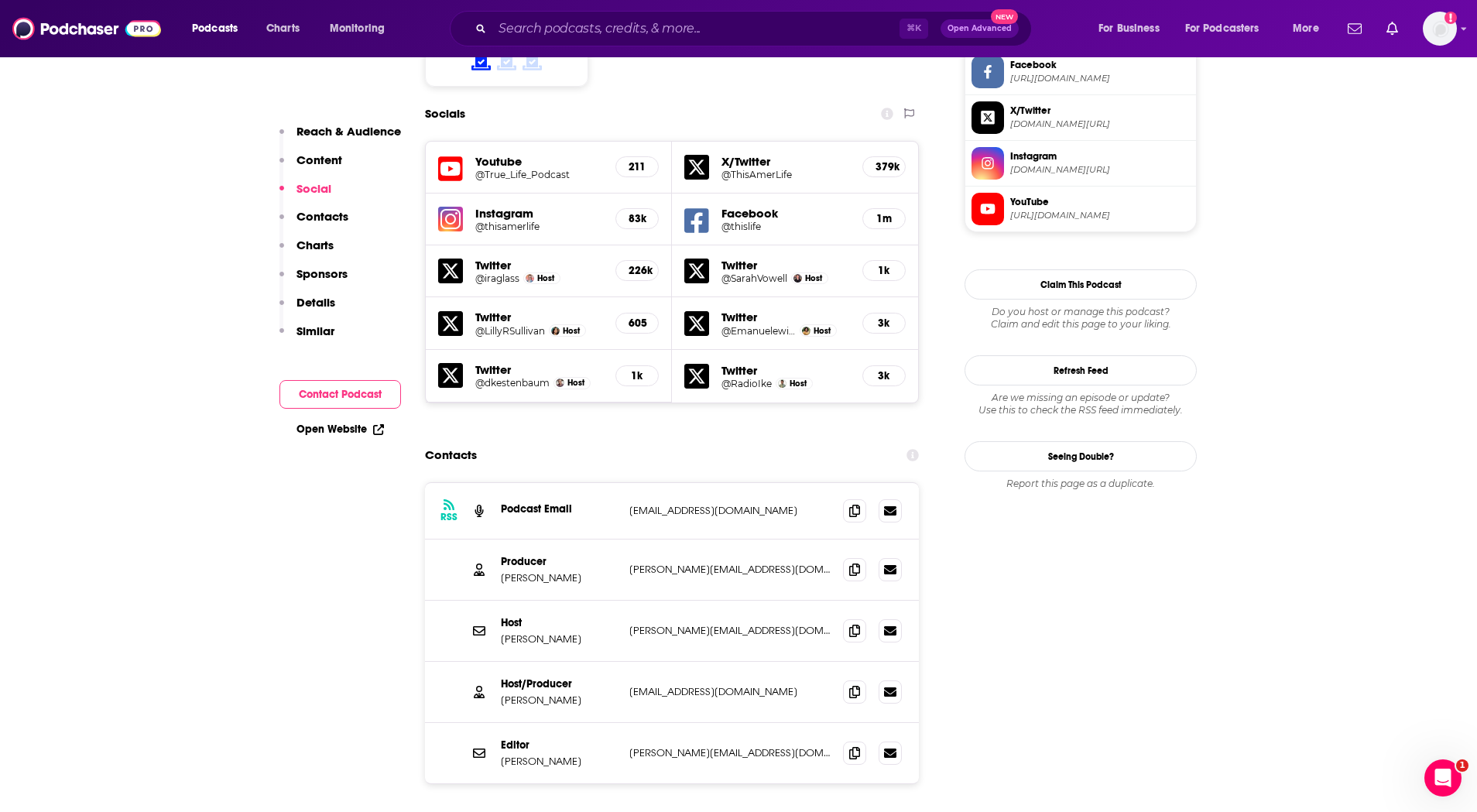
scroll to position [1359, 0]
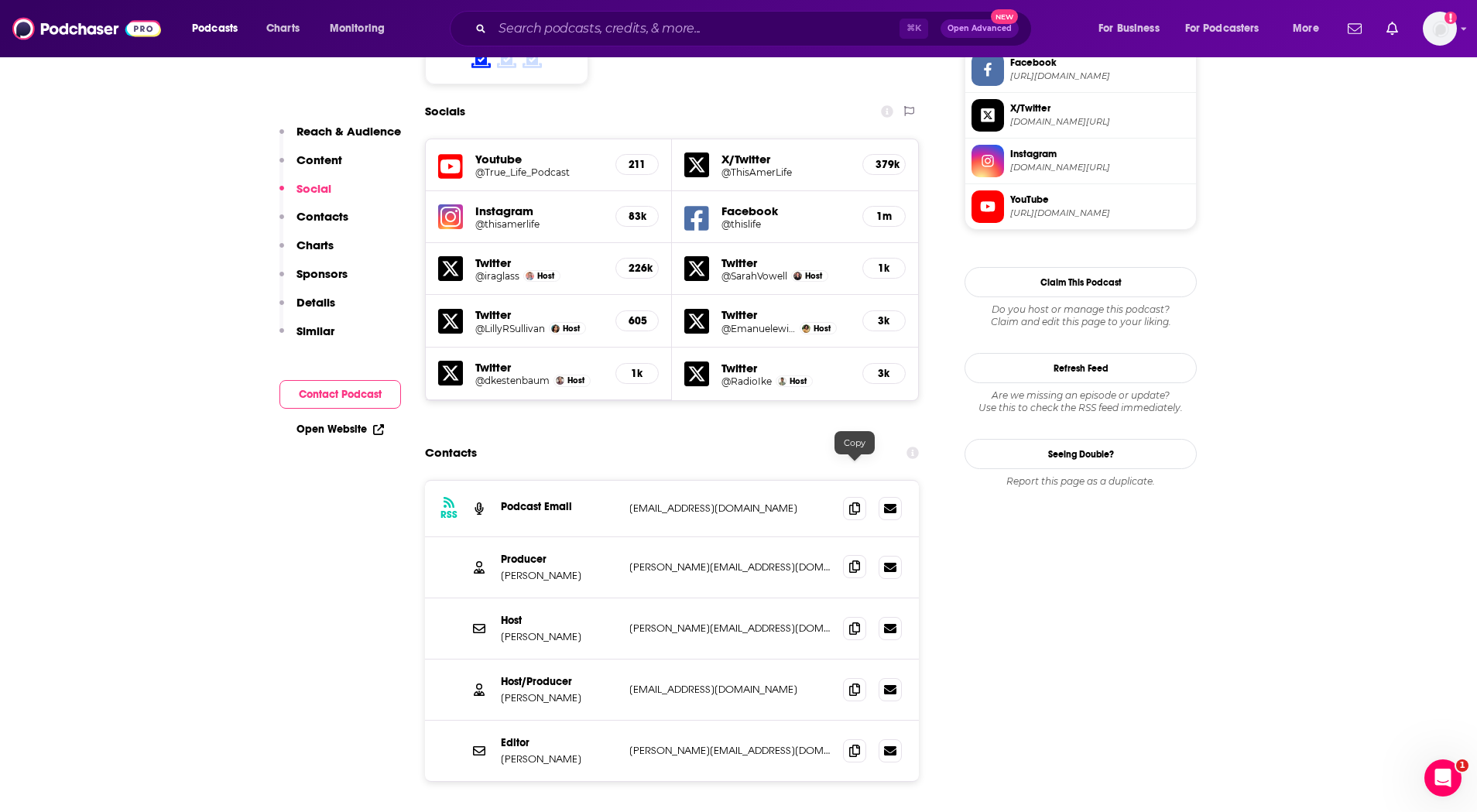
click at [855, 560] on icon at bounding box center [855, 566] width 11 height 12
click at [853, 622] on icon at bounding box center [855, 627] width 11 height 12
click at [848, 678] on span at bounding box center [854, 689] width 23 height 23
click at [690, 32] on input "Search podcasts, credits, & more..." at bounding box center [695, 28] width 407 height 25
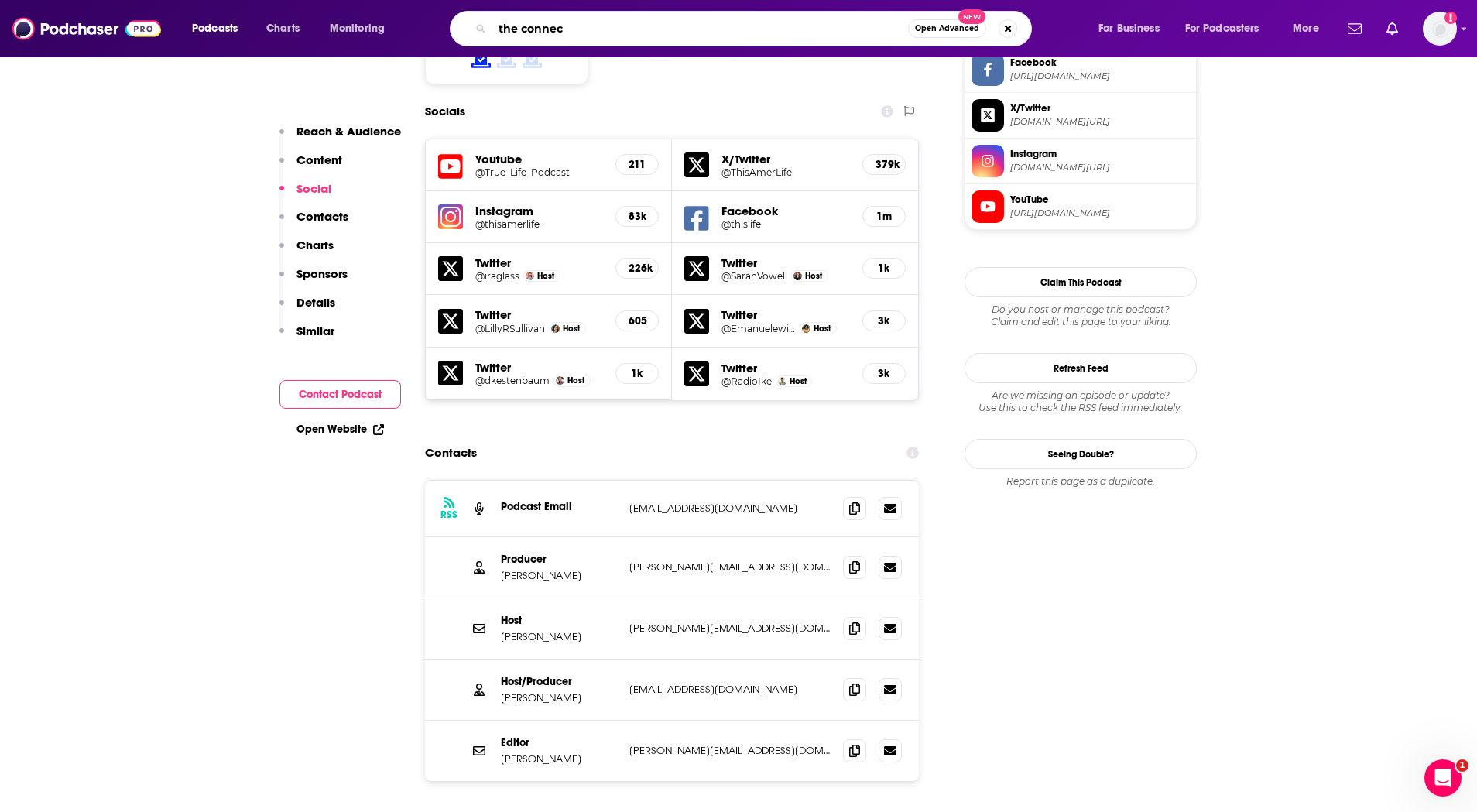
type input "the connect"
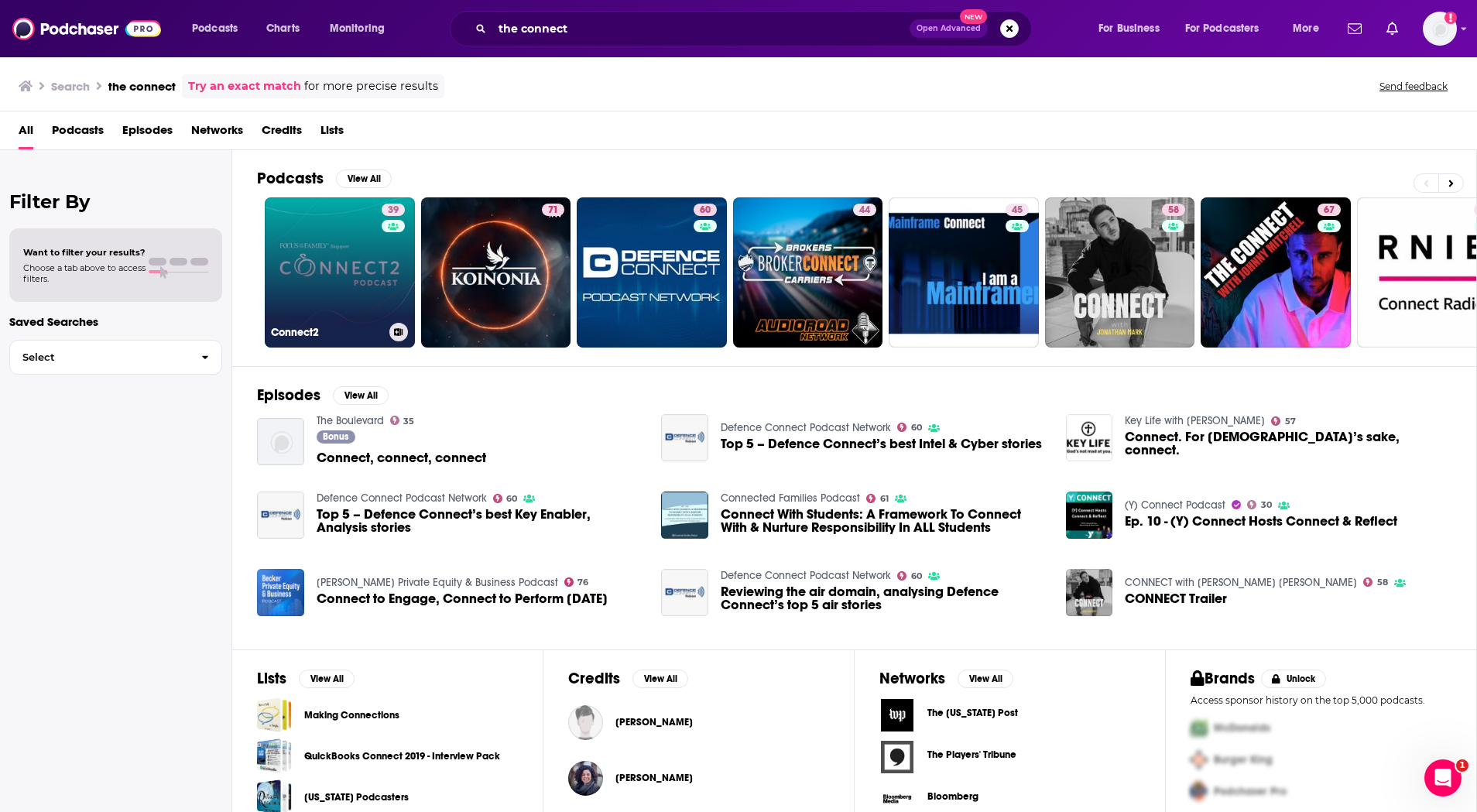
click at [337, 282] on link "39 Connect2" at bounding box center [340, 273] width 151 height 151
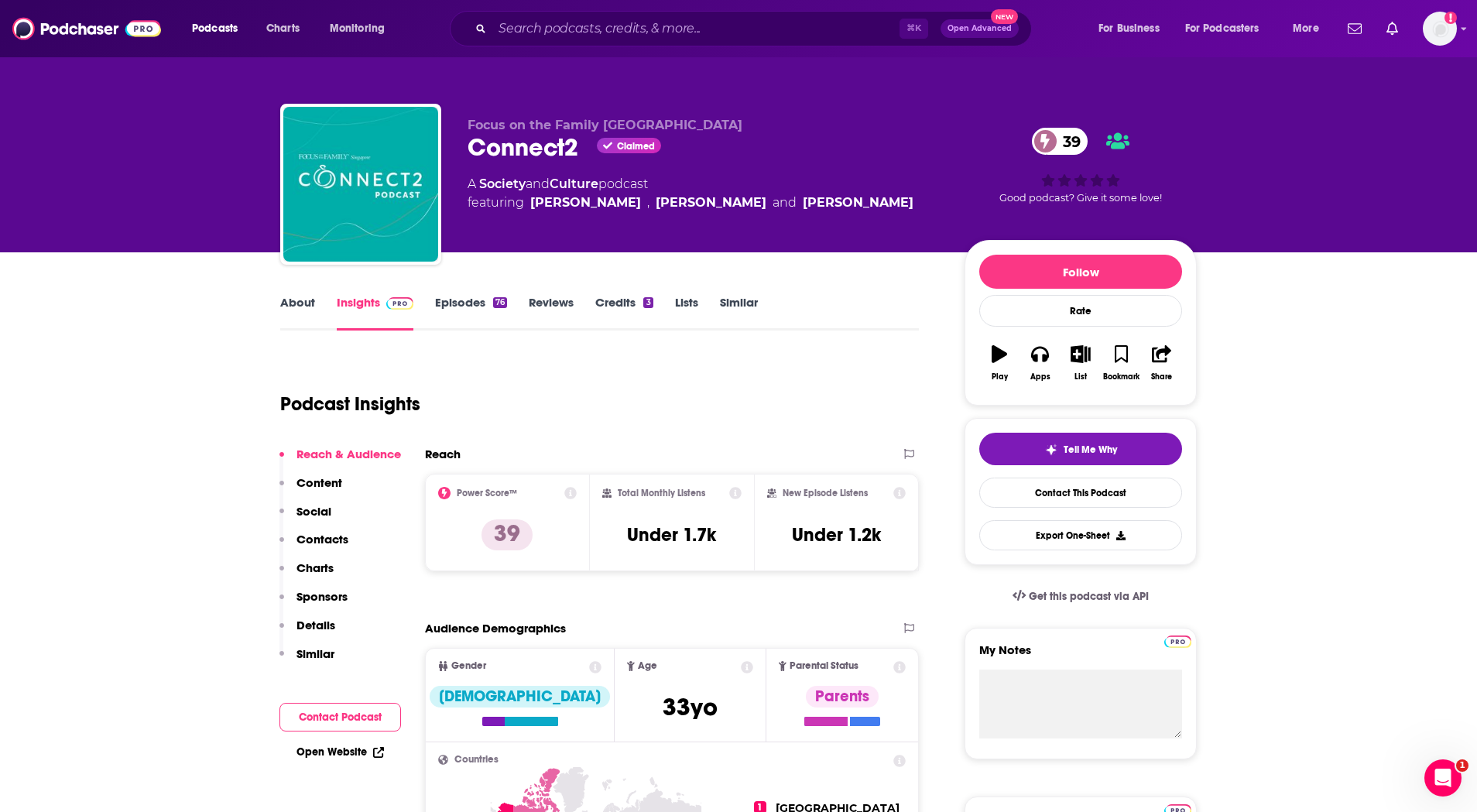
click at [549, 149] on div "Connect2 Claimed 39" at bounding box center [704, 147] width 472 height 30
copy div "Connect2"
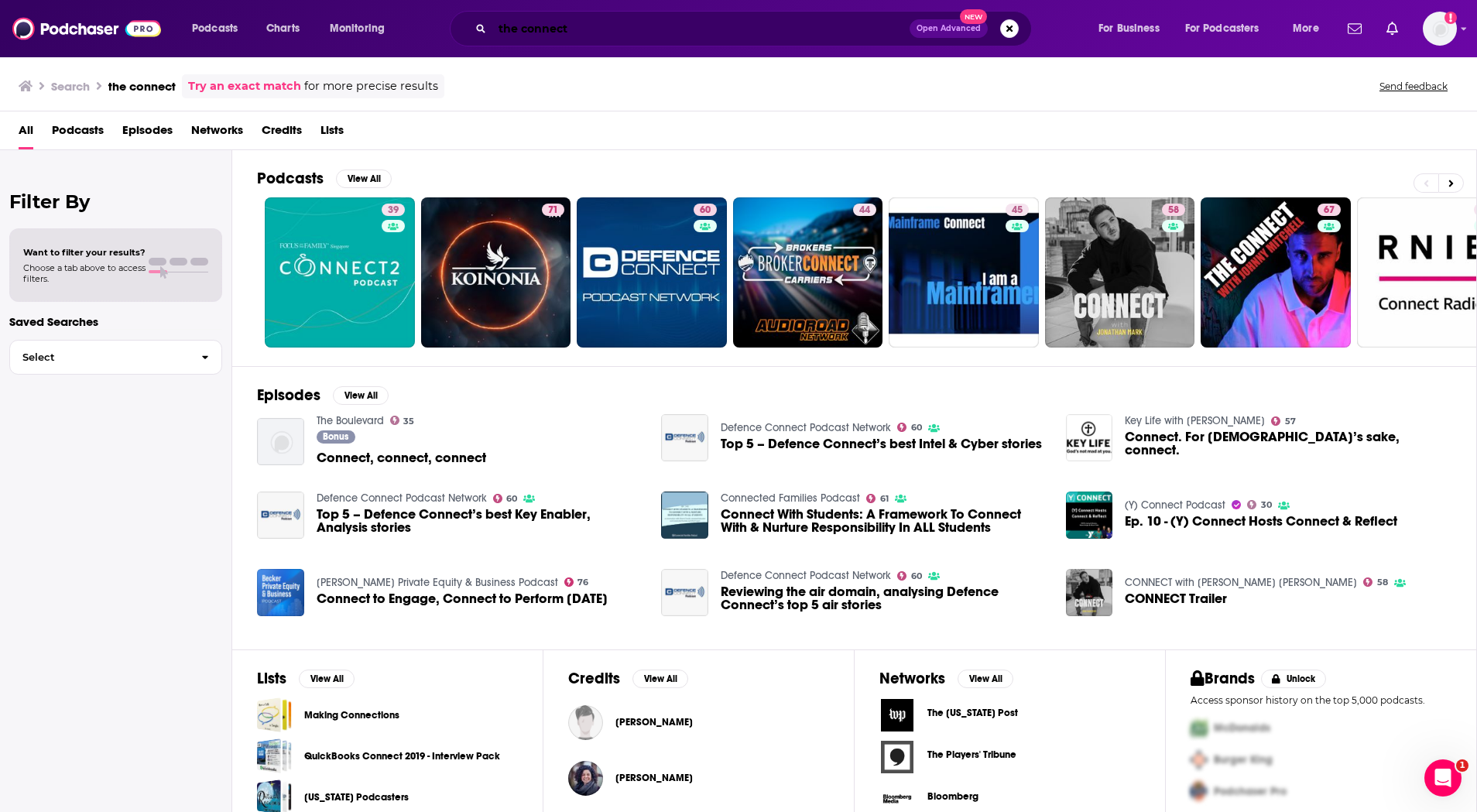
click at [741, 29] on input "the connect" at bounding box center [701, 28] width 417 height 25
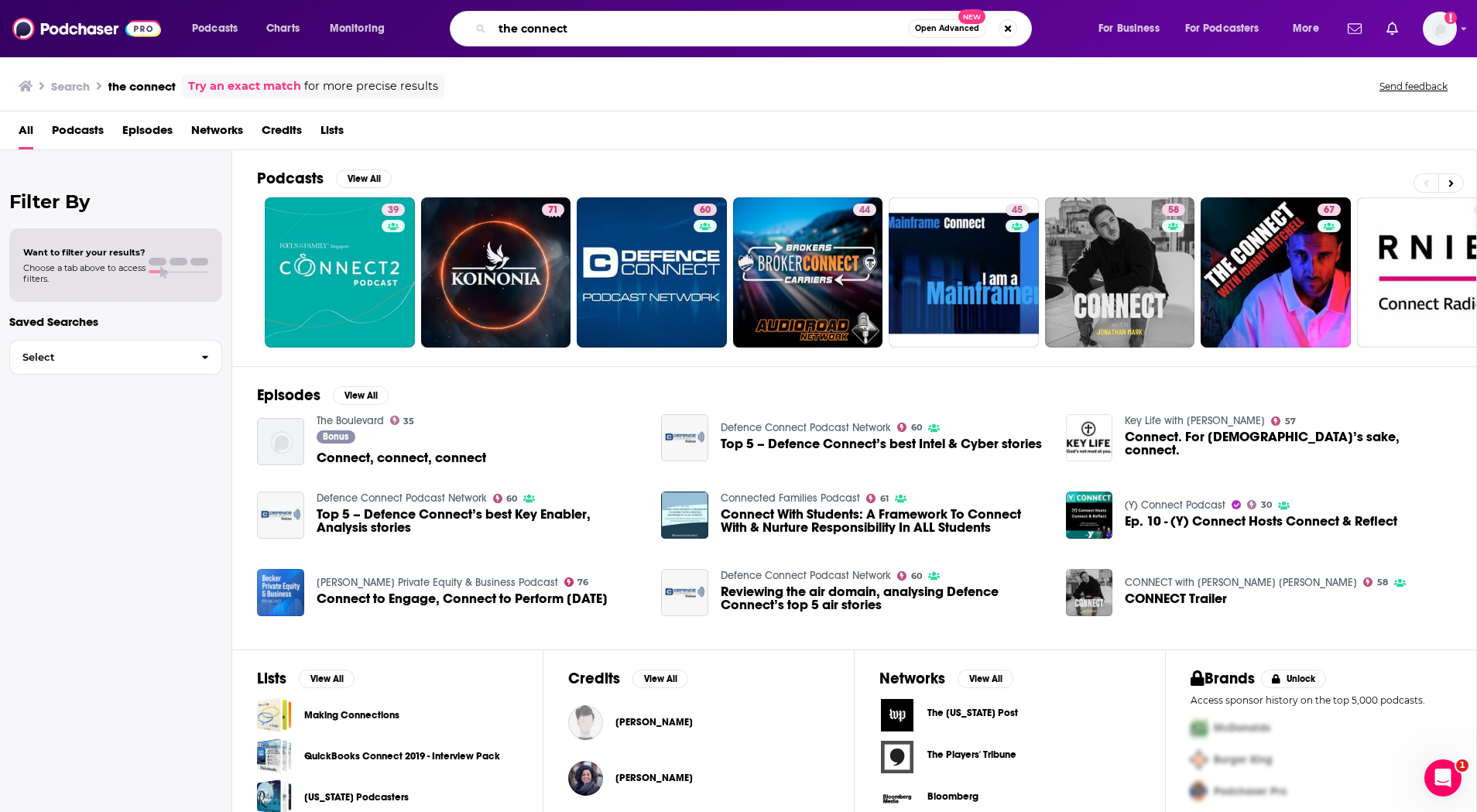
click at [741, 29] on input "the connect" at bounding box center [700, 28] width 416 height 25
paste input "The Moth"
type input "The Moth"
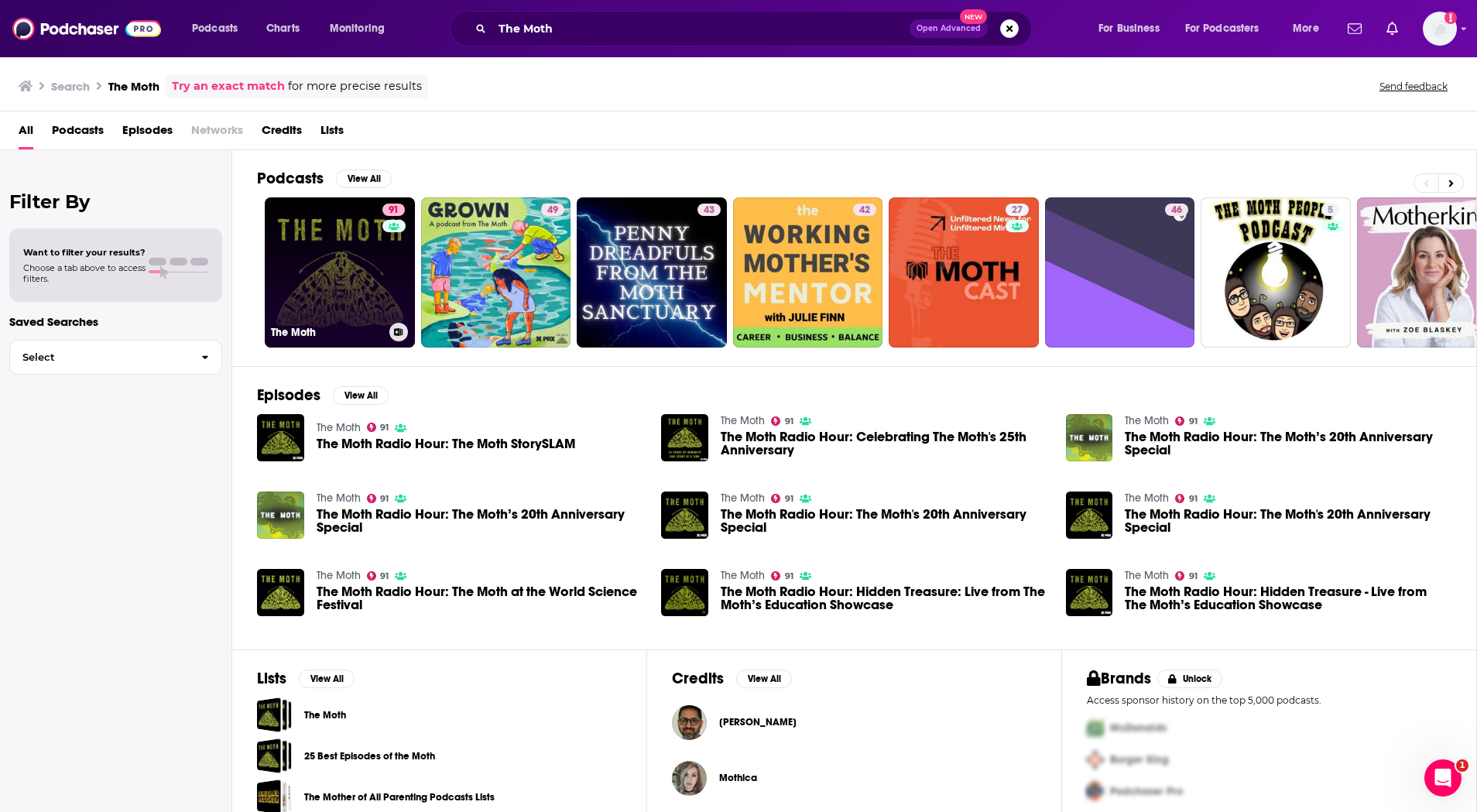
click at [342, 297] on link "91 The Moth" at bounding box center [340, 273] width 151 height 151
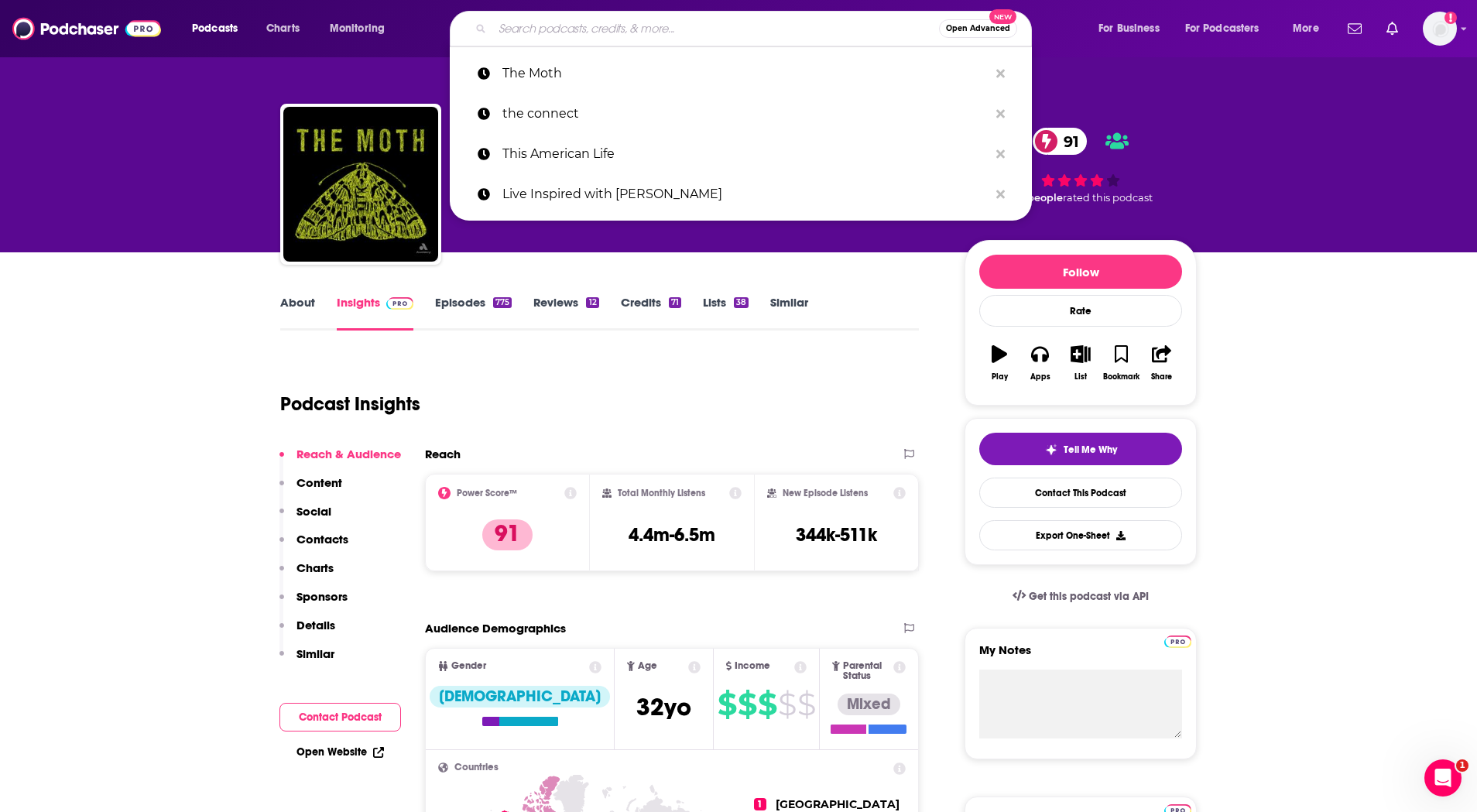
click at [669, 25] on input "Search podcasts, credits, & more..." at bounding box center [716, 28] width 446 height 25
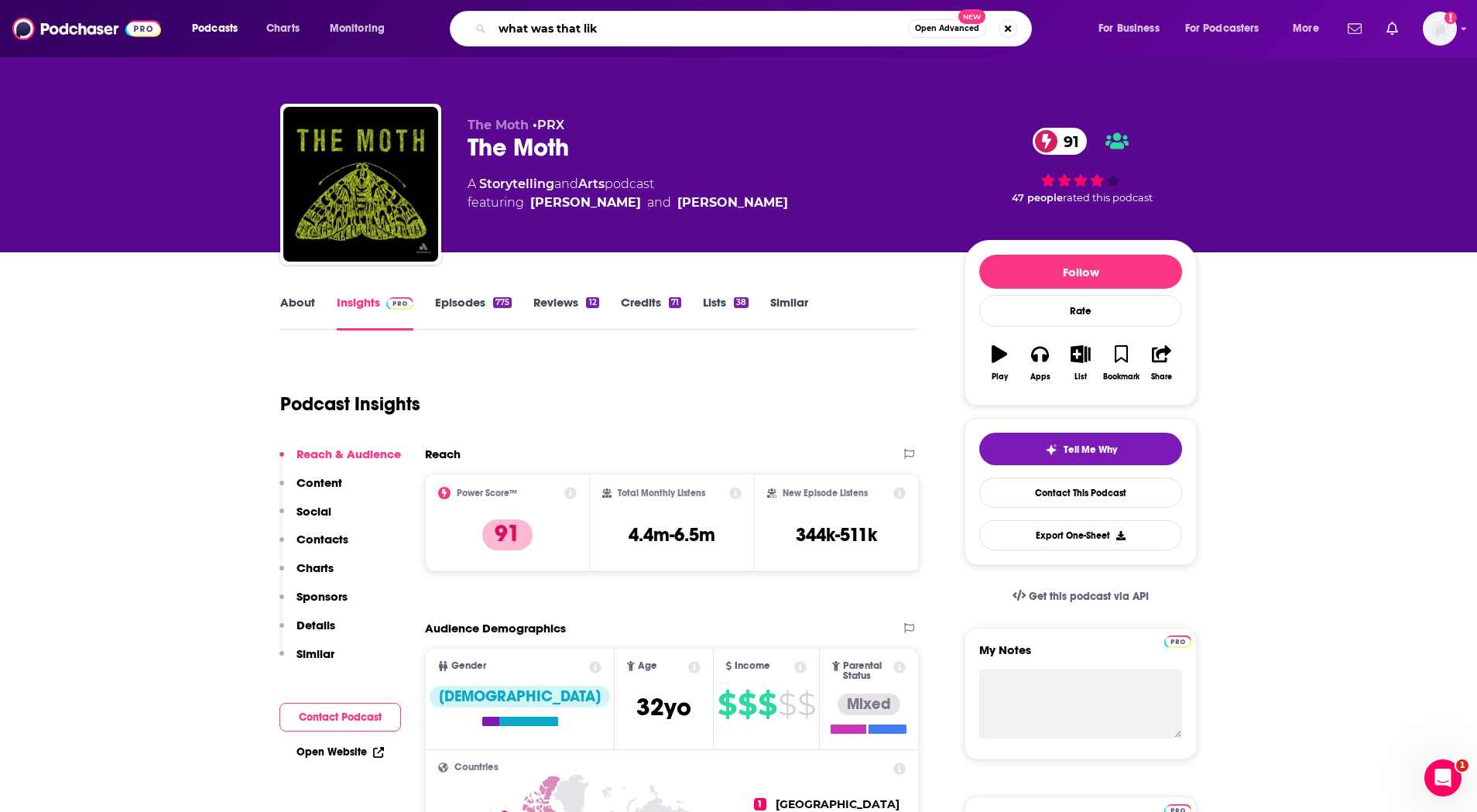
type input "what was that like"
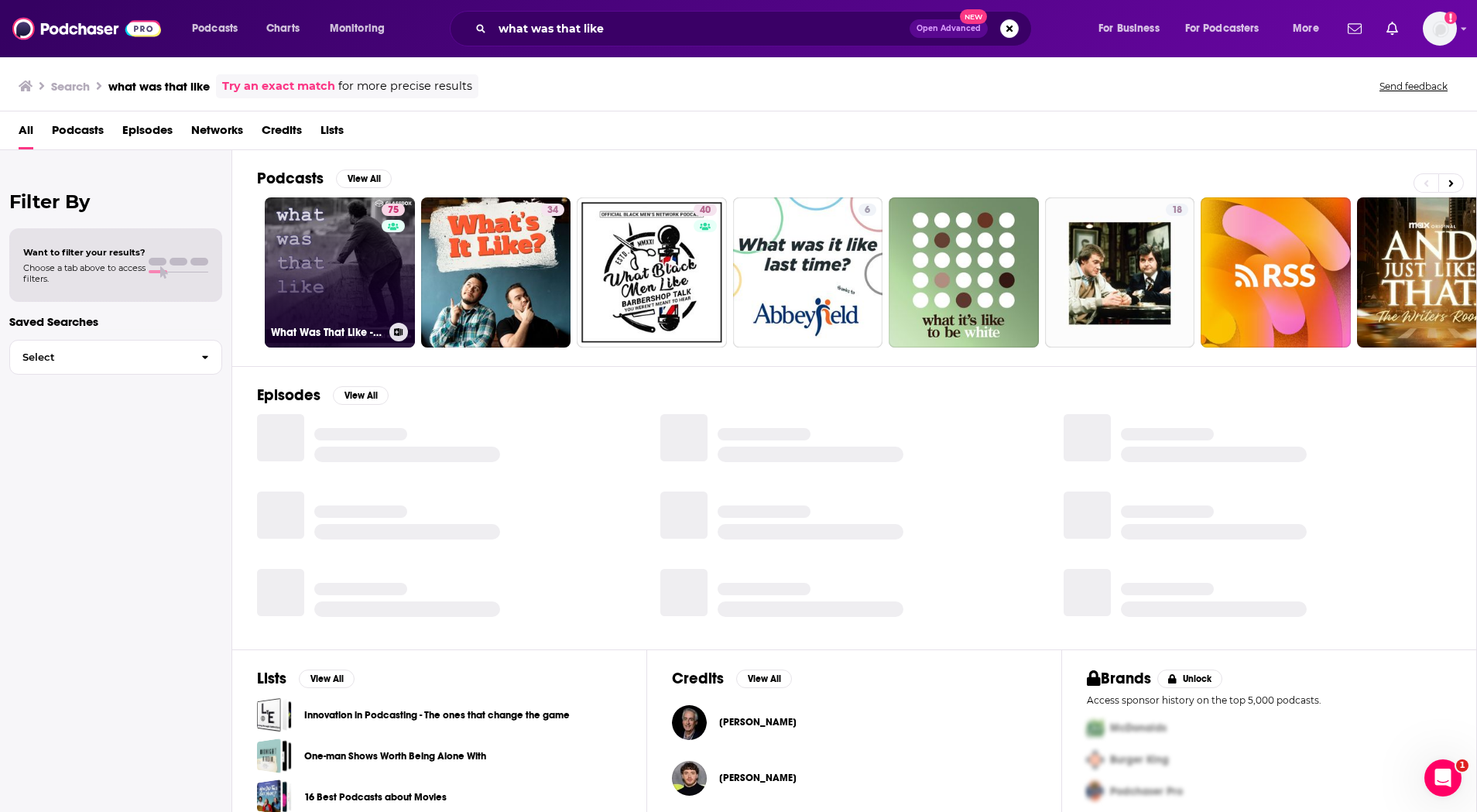
click at [331, 273] on link "75 What Was That Like - True Stories. Real People." at bounding box center [340, 273] width 151 height 151
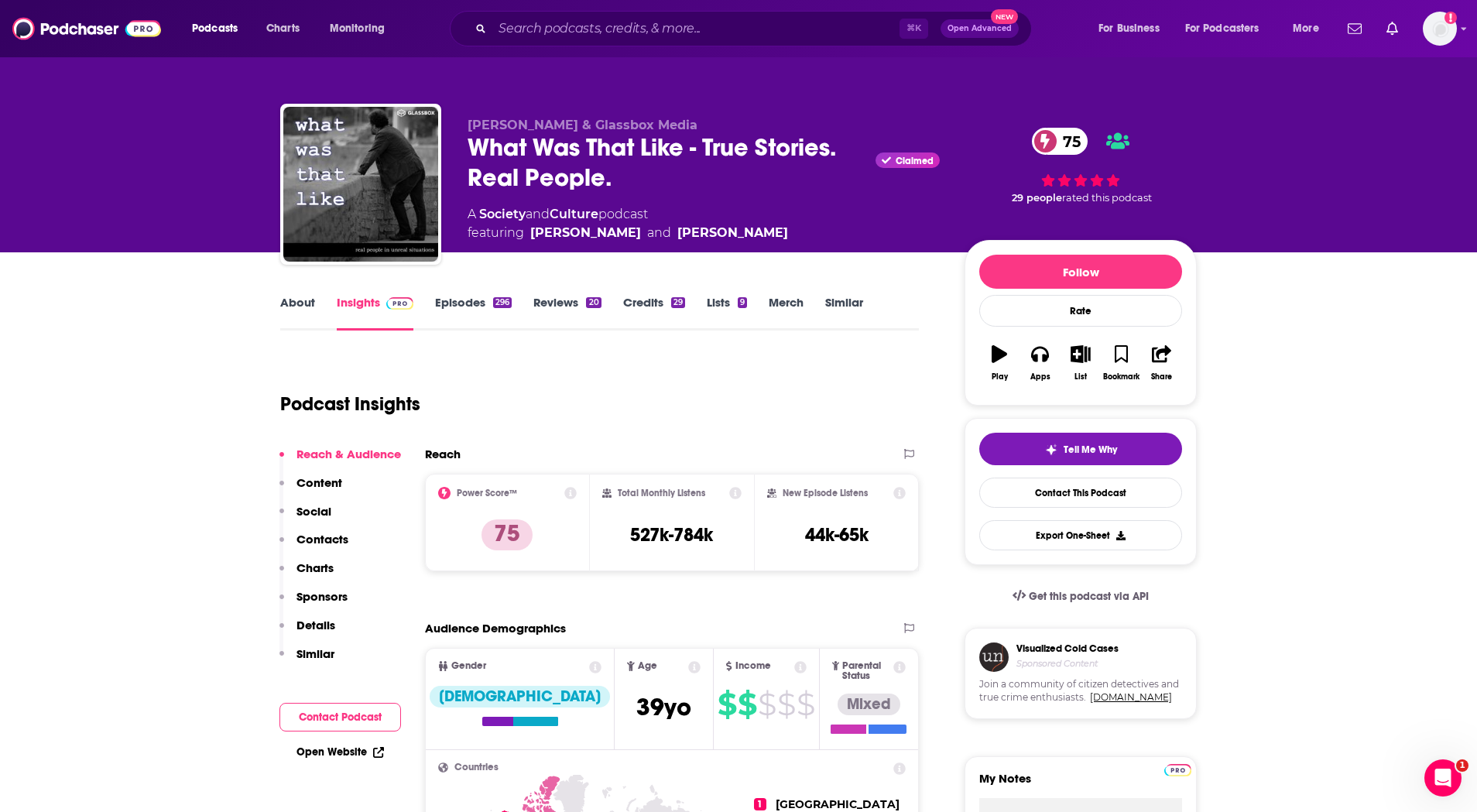
click at [510, 160] on div "What Was That Like - True Stories. Real People. Claimed 75" at bounding box center [704, 163] width 472 height 61
click at [519, 141] on div "What Was That Like - True Stories. Real People. Claimed 75" at bounding box center [704, 163] width 472 height 61
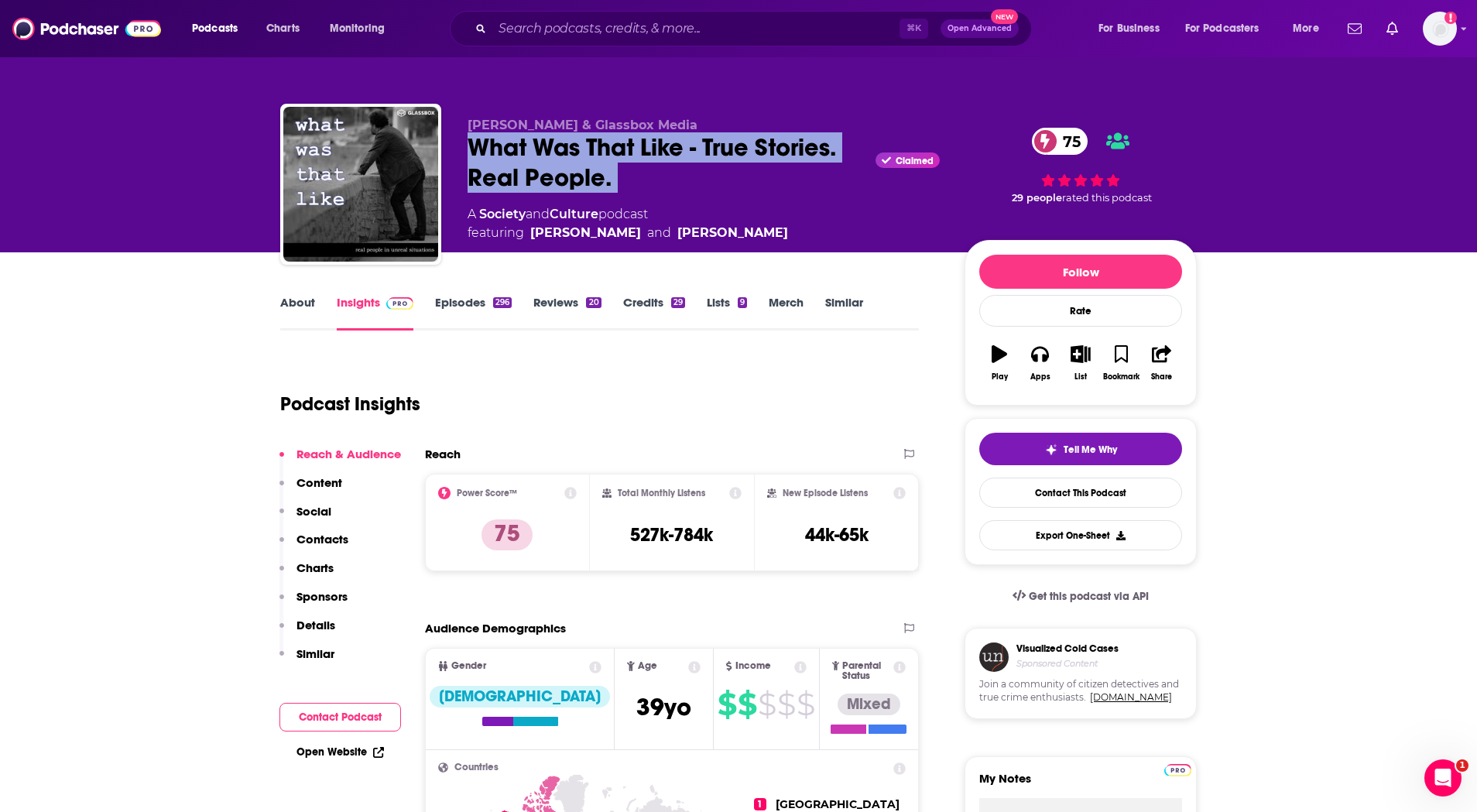
click at [519, 141] on div "What Was That Like - True Stories. Real People. Claimed 75" at bounding box center [704, 163] width 472 height 61
copy div "What Was That Like - True Stories. Real People."
click at [204, 35] on span "Podcasts" at bounding box center [215, 28] width 46 height 22
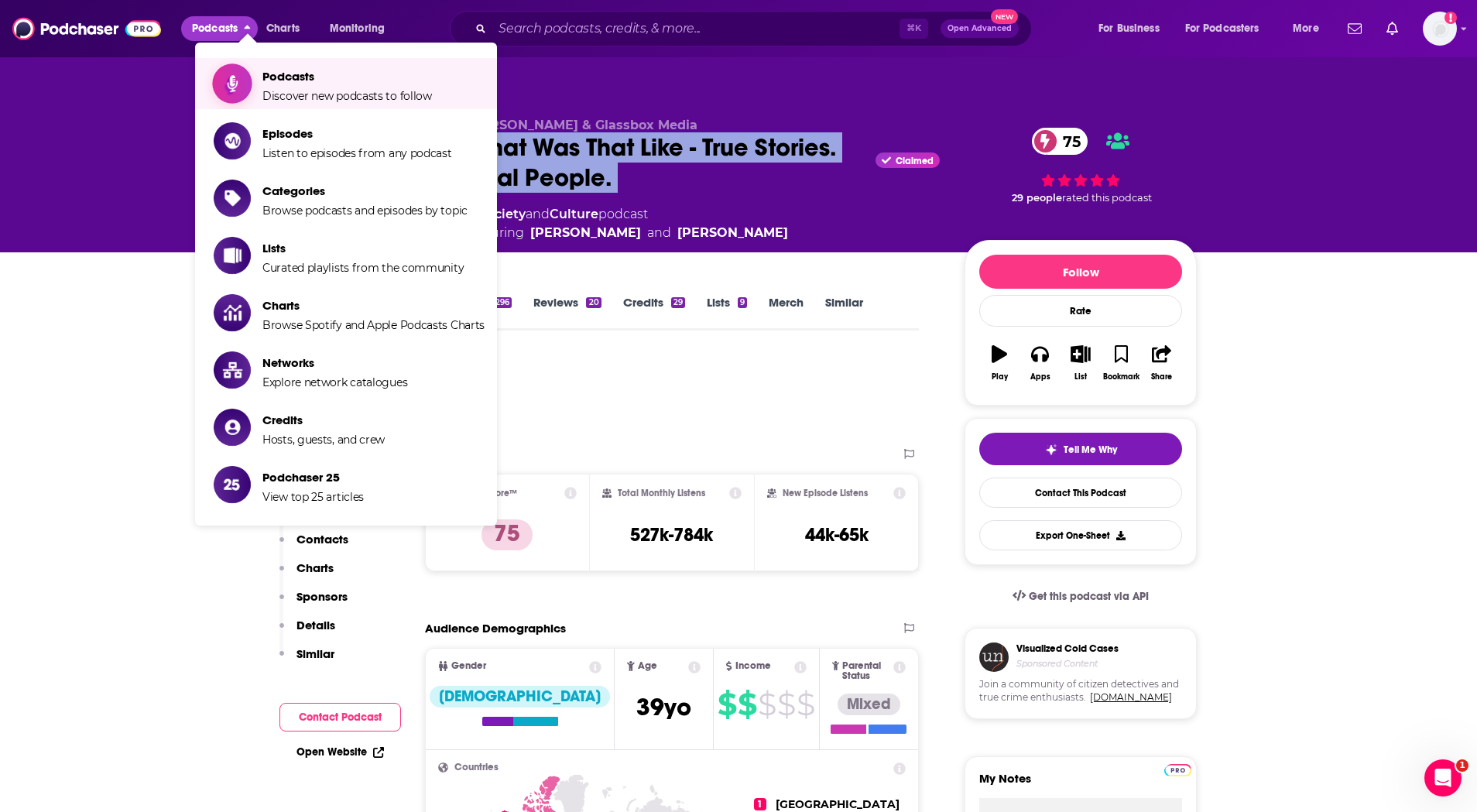
click at [314, 89] on span "Discover new podcasts to follow" at bounding box center [347, 96] width 170 height 14
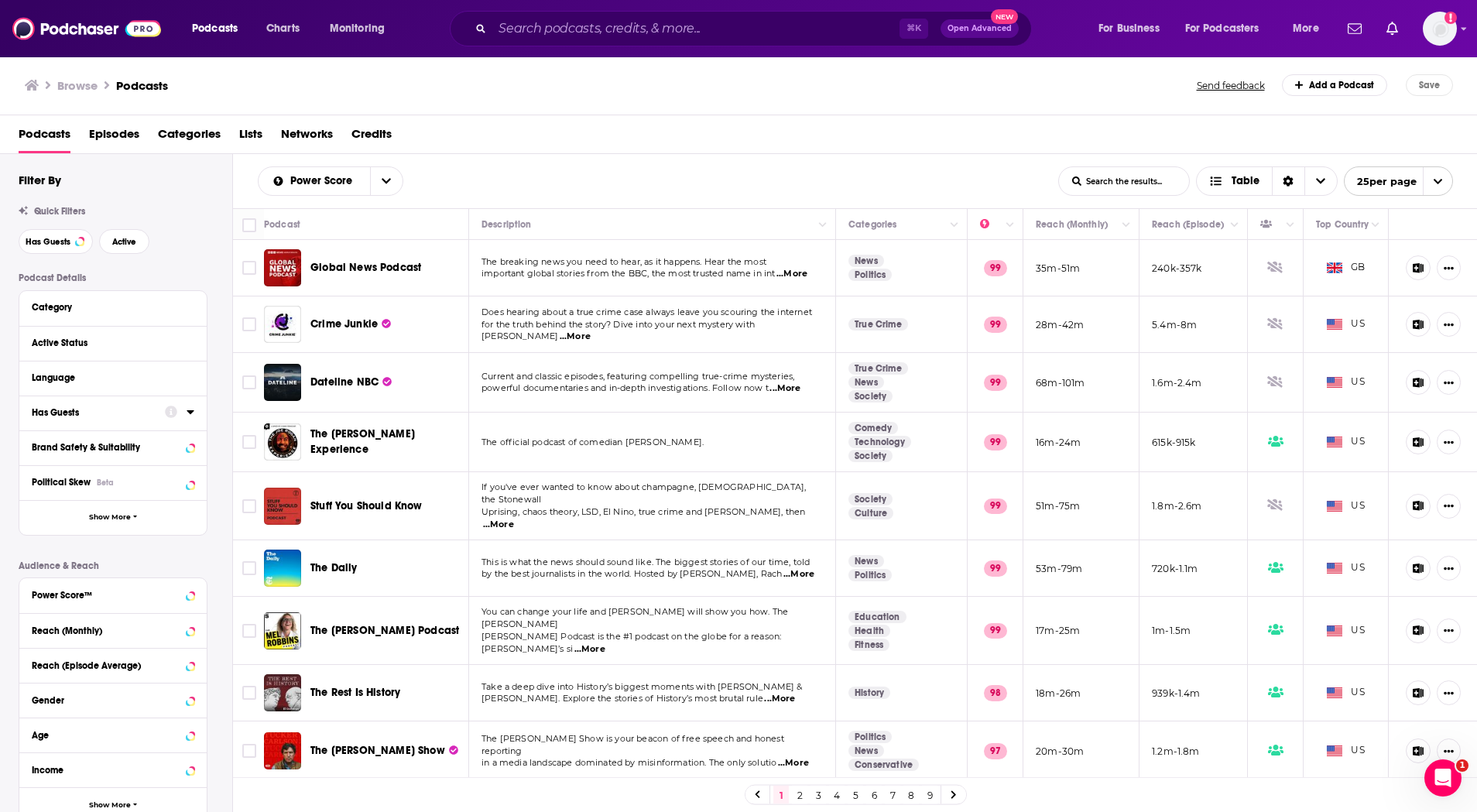
click at [108, 414] on div "Has Guests" at bounding box center [94, 412] width 123 height 11
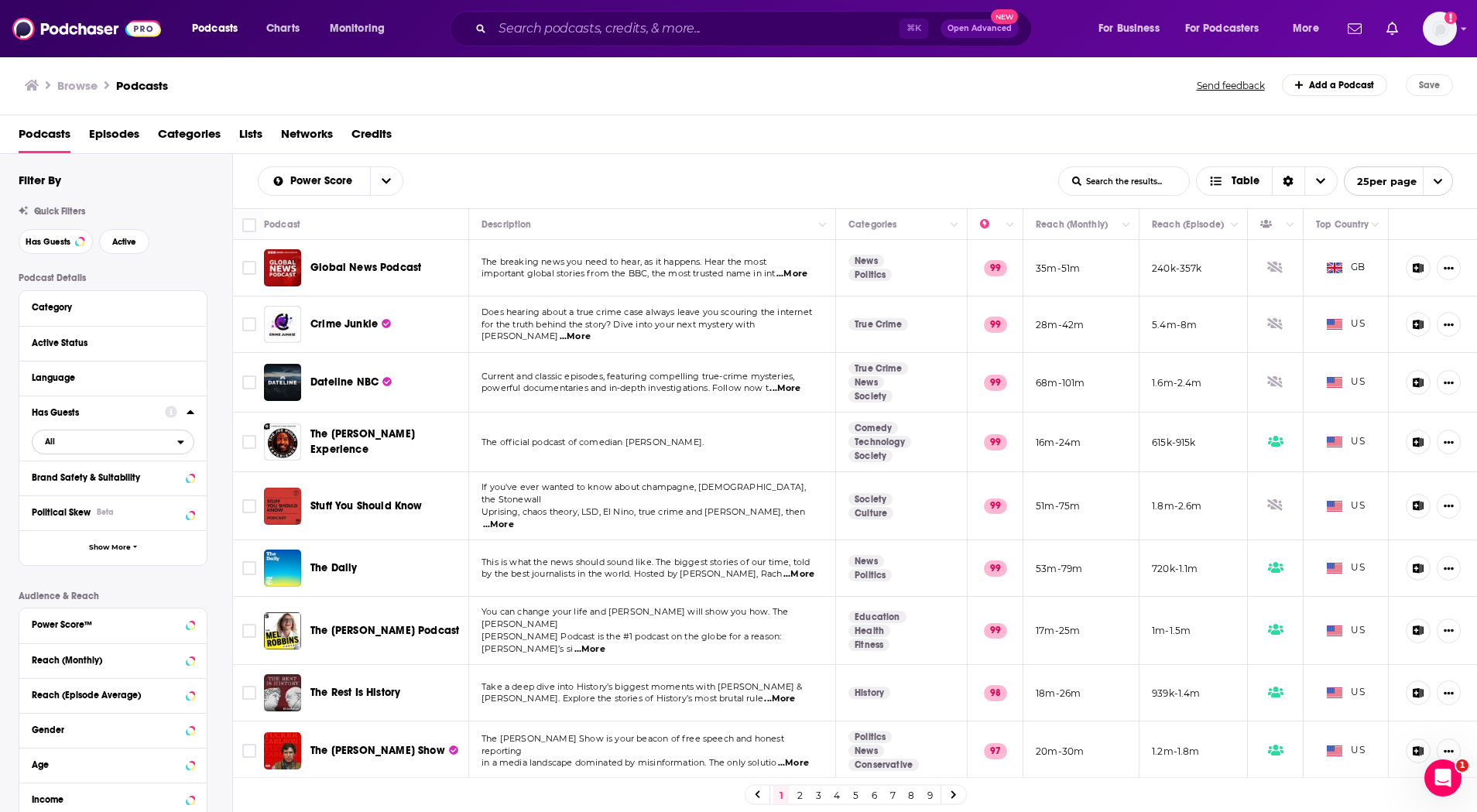
click at [145, 449] on span "All" at bounding box center [105, 441] width 145 height 20
click at [140, 493] on span "494k" at bounding box center [159, 492] width 66 height 8
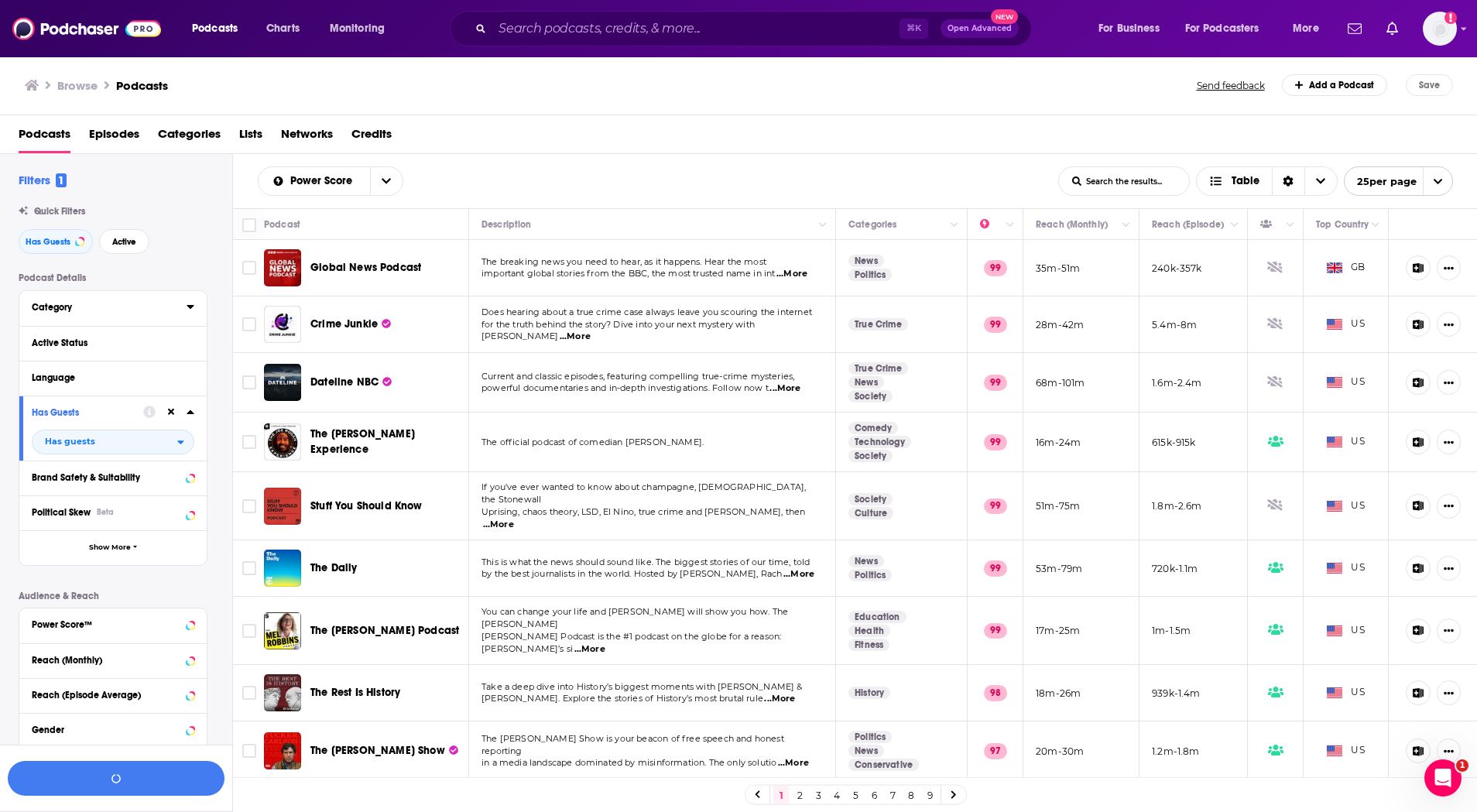
click at [188, 304] on icon at bounding box center [190, 306] width 7 height 12
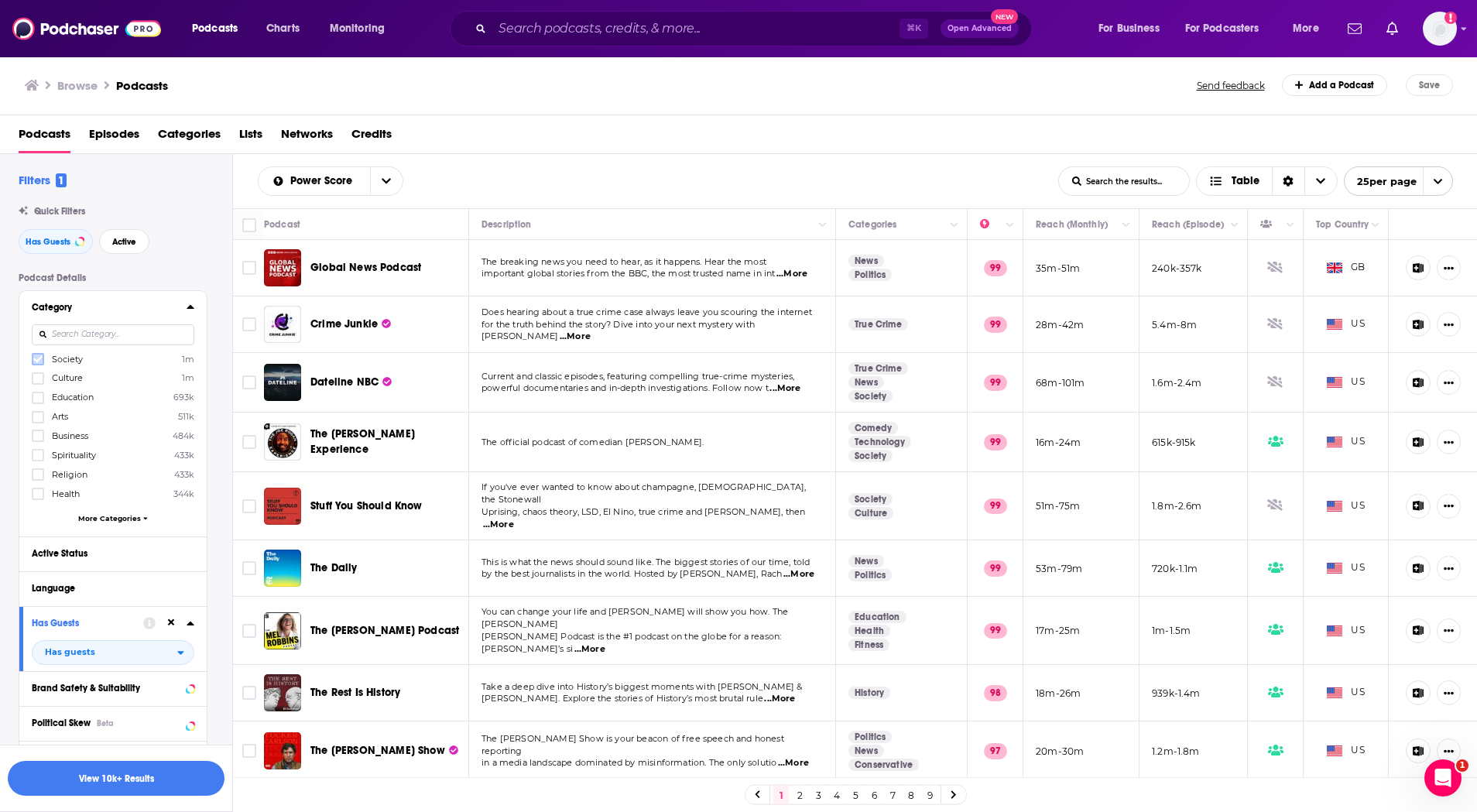
click at [33, 359] on icon at bounding box center [38, 360] width 9 height 7
click at [124, 517] on span "More Categories" at bounding box center [109, 518] width 62 height 8
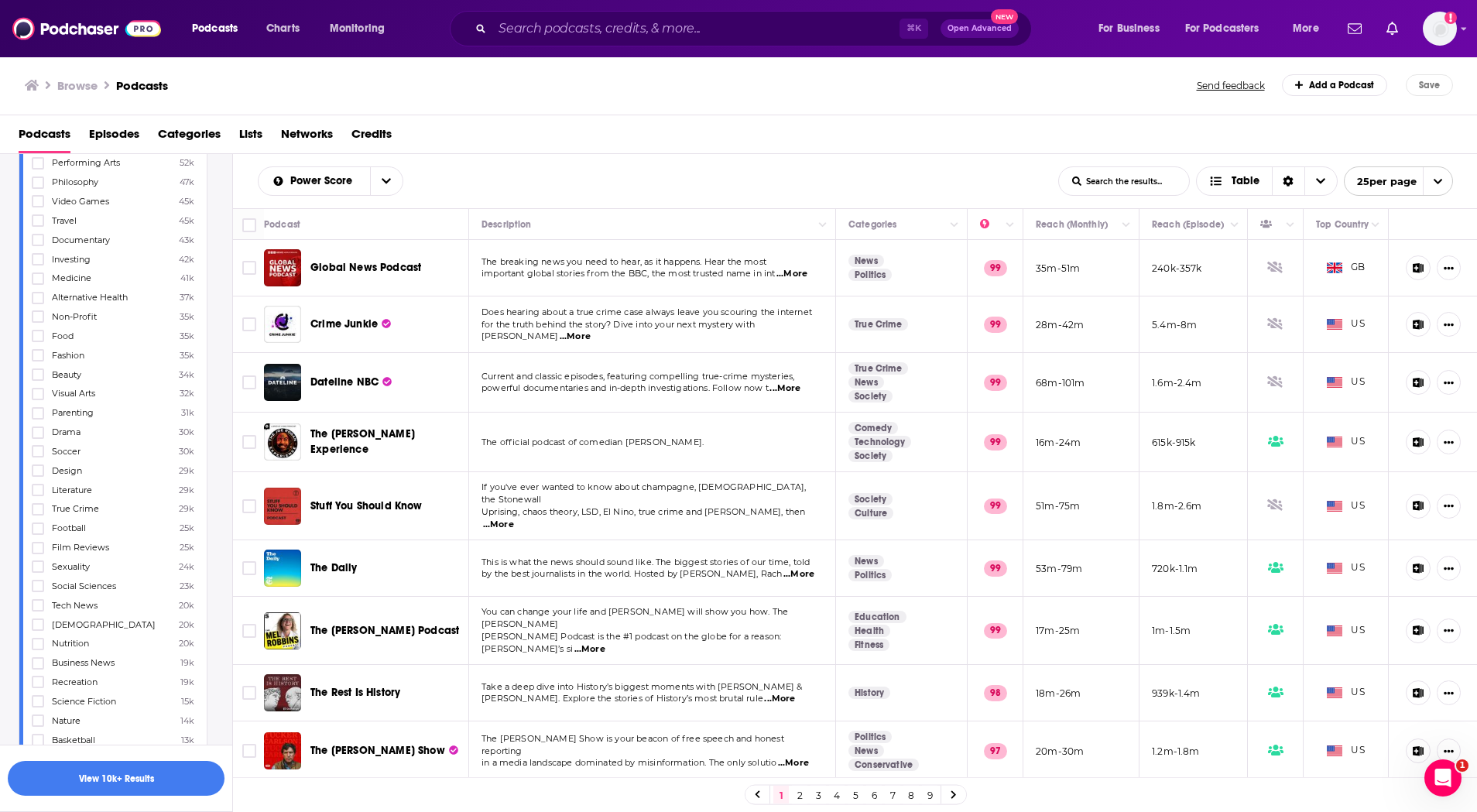
scroll to position [851, 0]
click at [42, 317] on icon at bounding box center [38, 316] width 9 height 9
click at [39, 422] on icon at bounding box center [38, 417] width 9 height 9
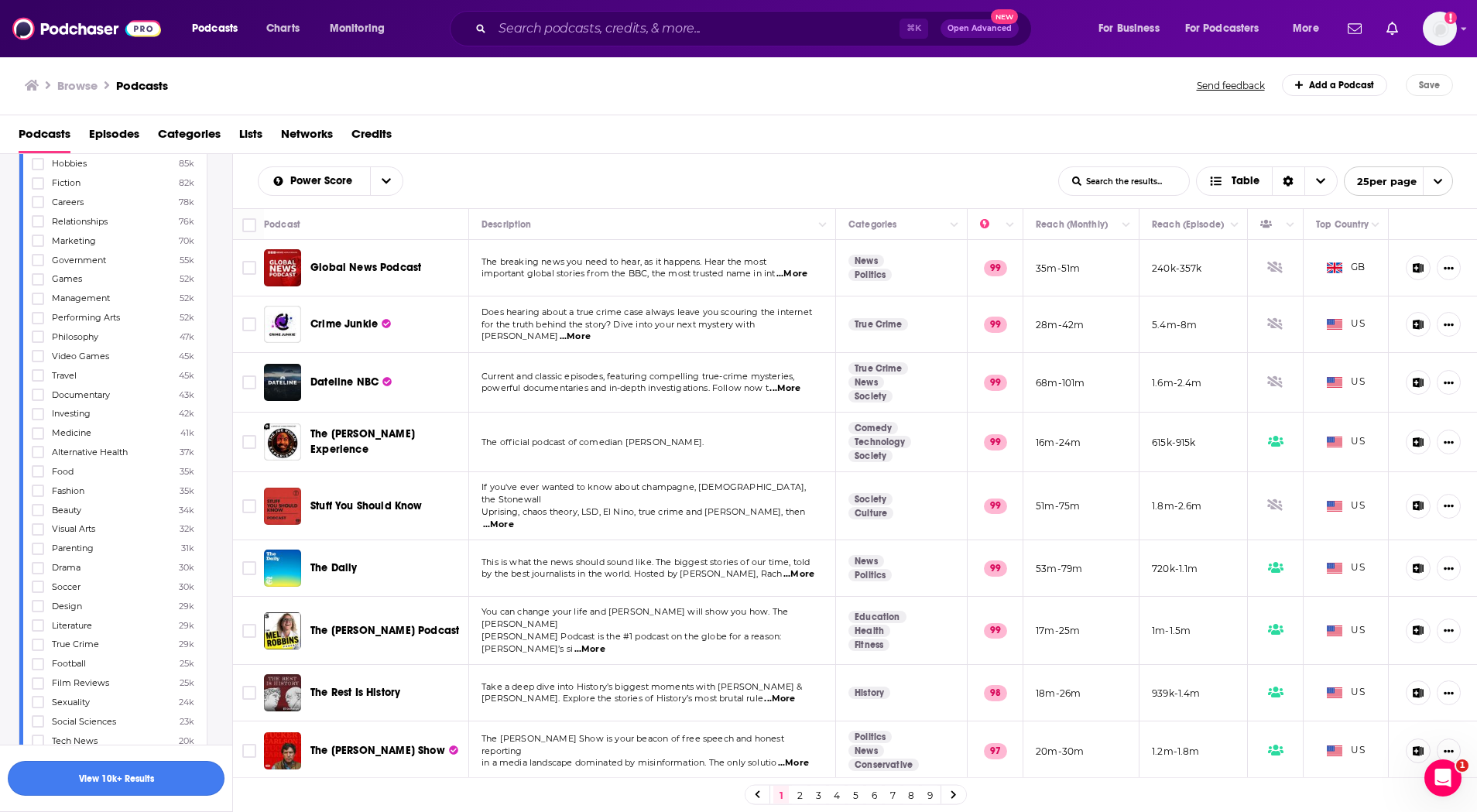
click at [130, 769] on button "View 10k+ Results" at bounding box center [116, 779] width 217 height 35
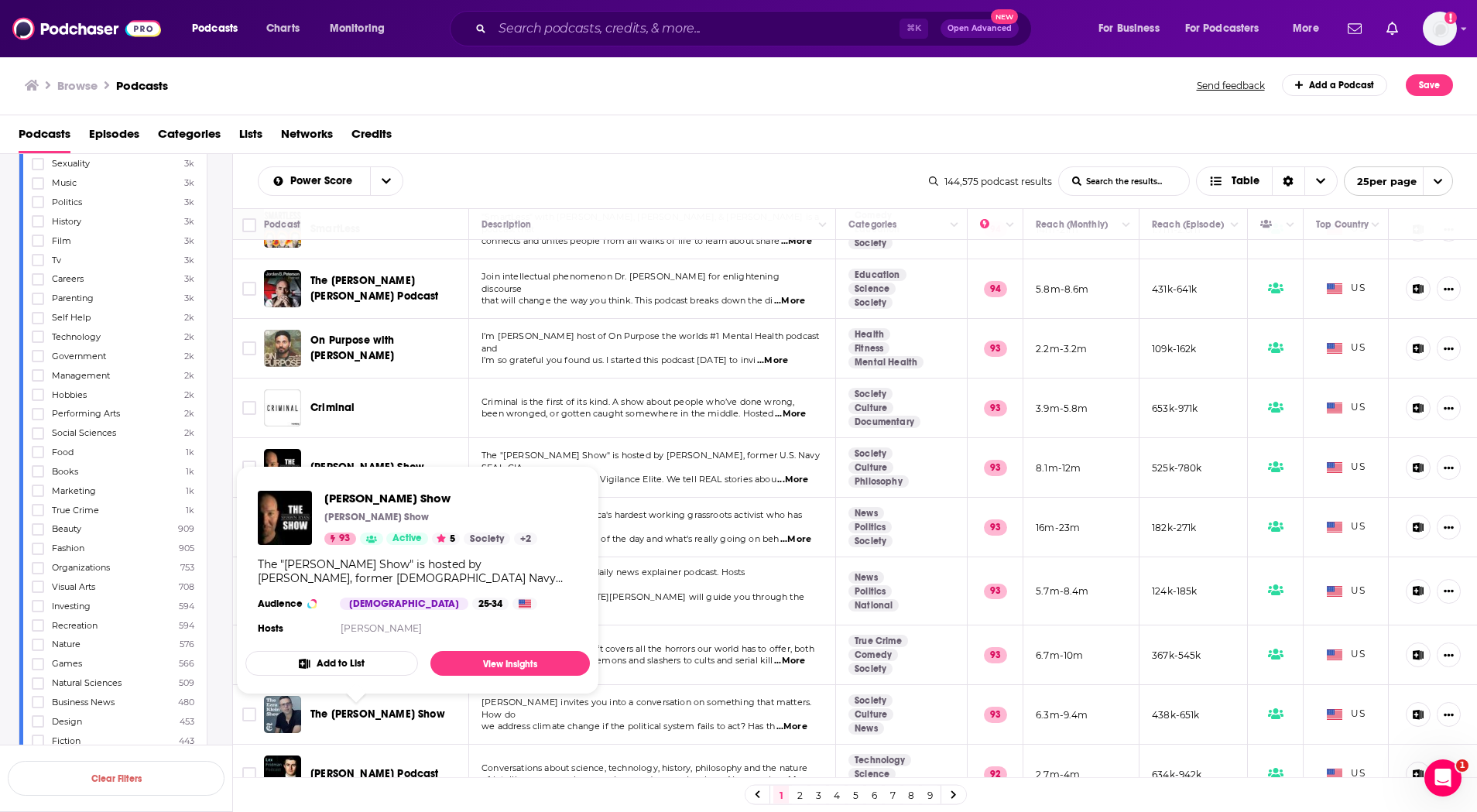
scroll to position [607, 0]
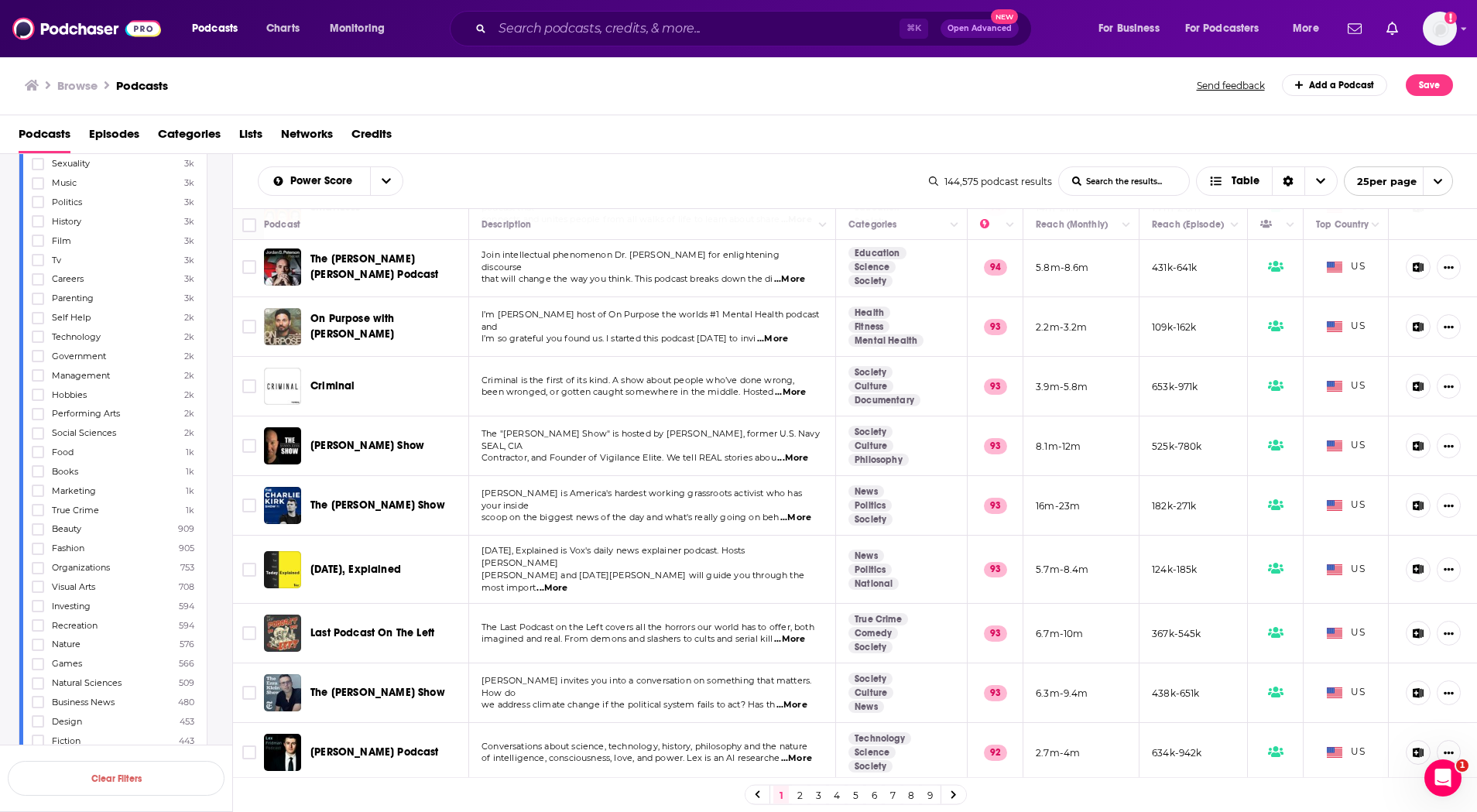
click at [568, 582] on span "...More" at bounding box center [552, 588] width 31 height 12
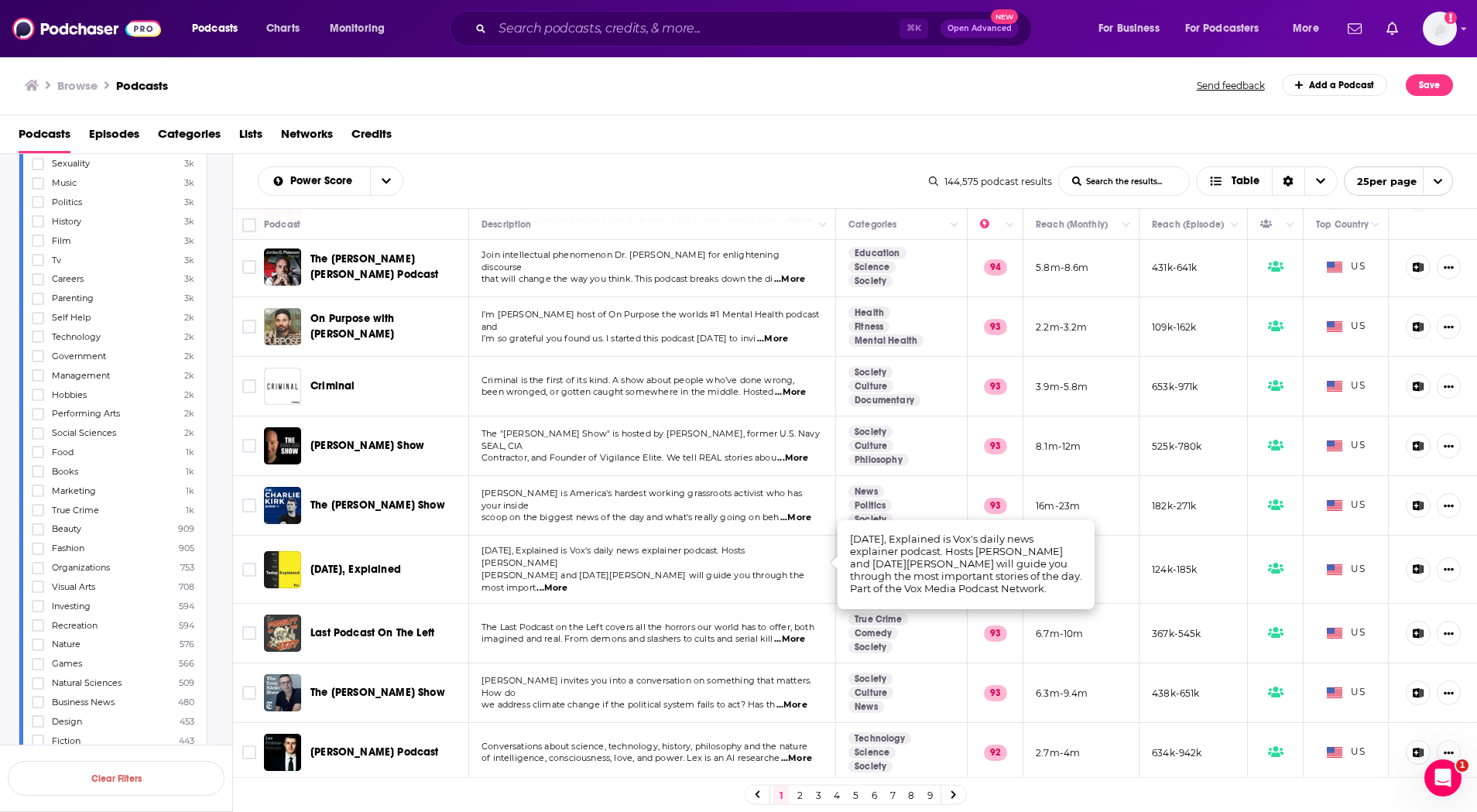
click at [568, 582] on span "...More" at bounding box center [552, 588] width 31 height 12
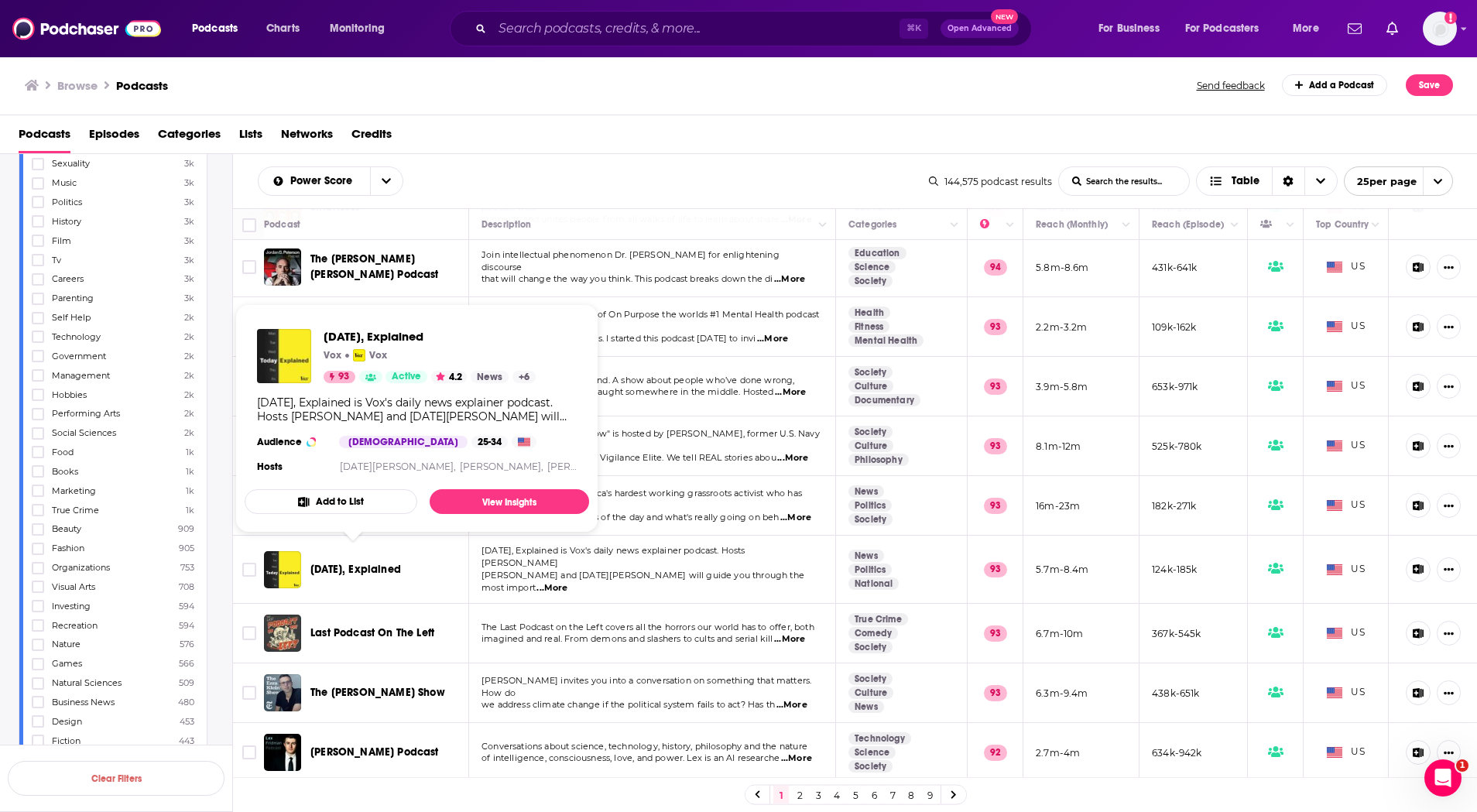
click at [376, 563] on span "Today, Explained" at bounding box center [355, 570] width 91 height 13
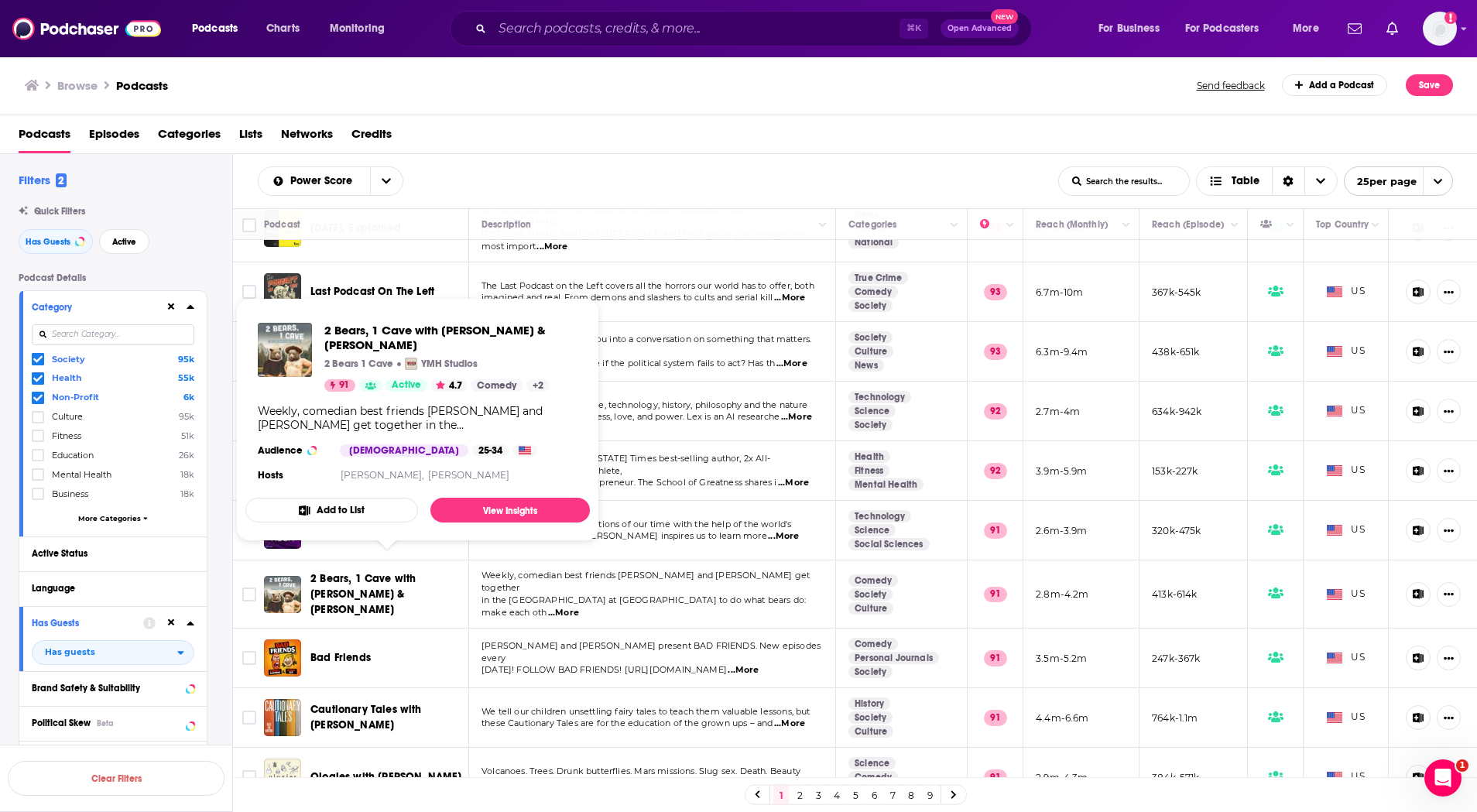
scroll to position [950, 0]
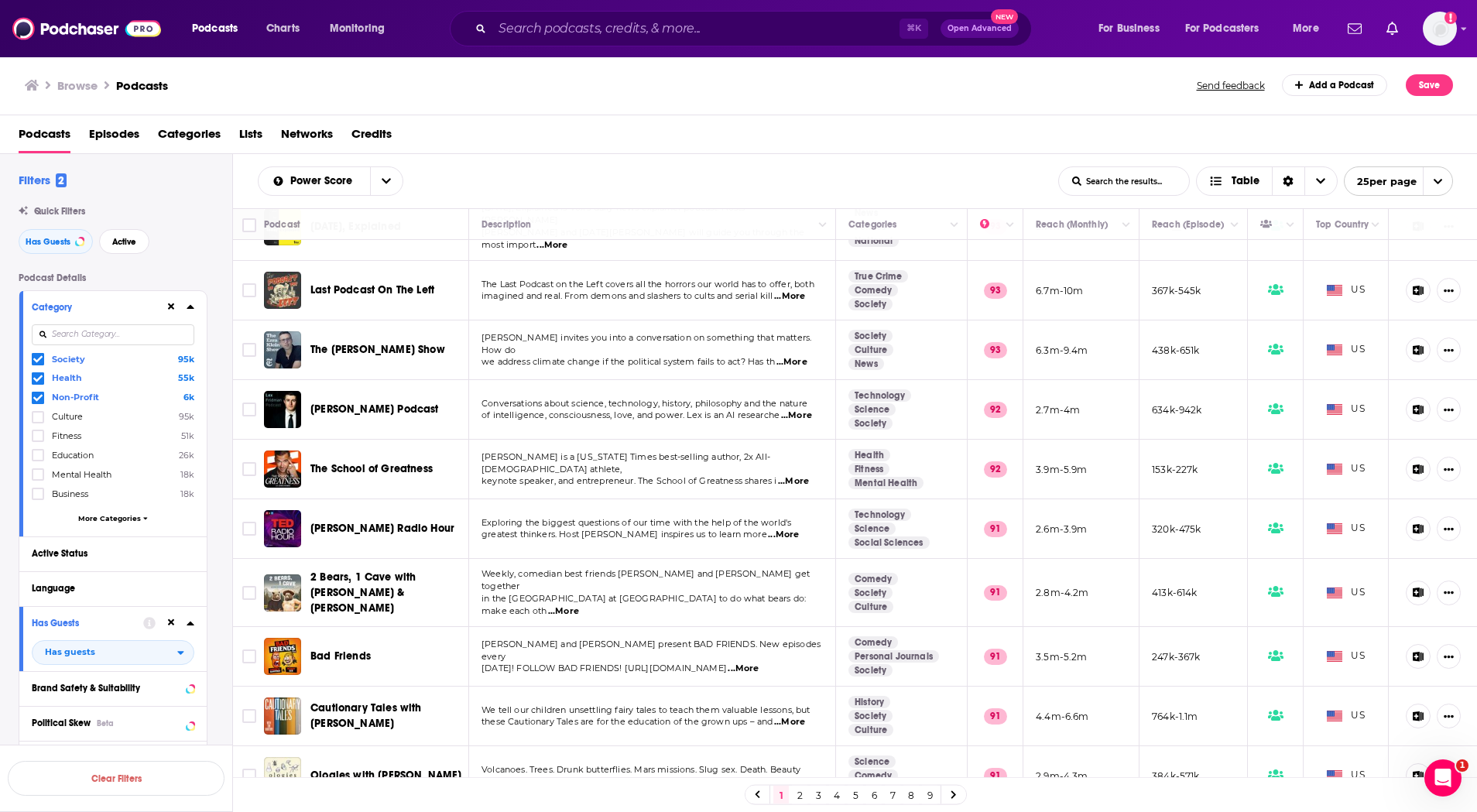
click at [801, 801] on link "2" at bounding box center [799, 795] width 16 height 18
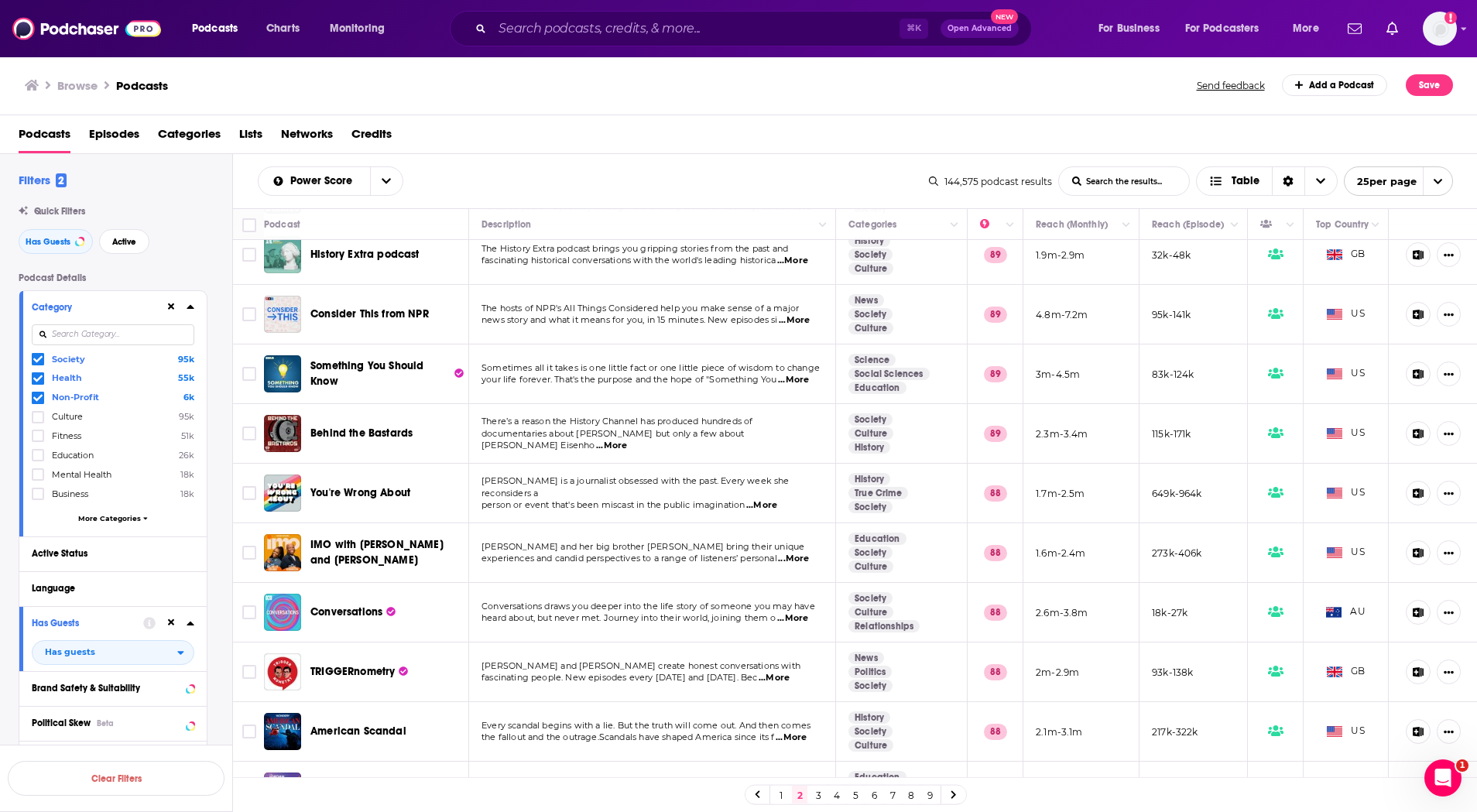
scroll to position [950, 0]
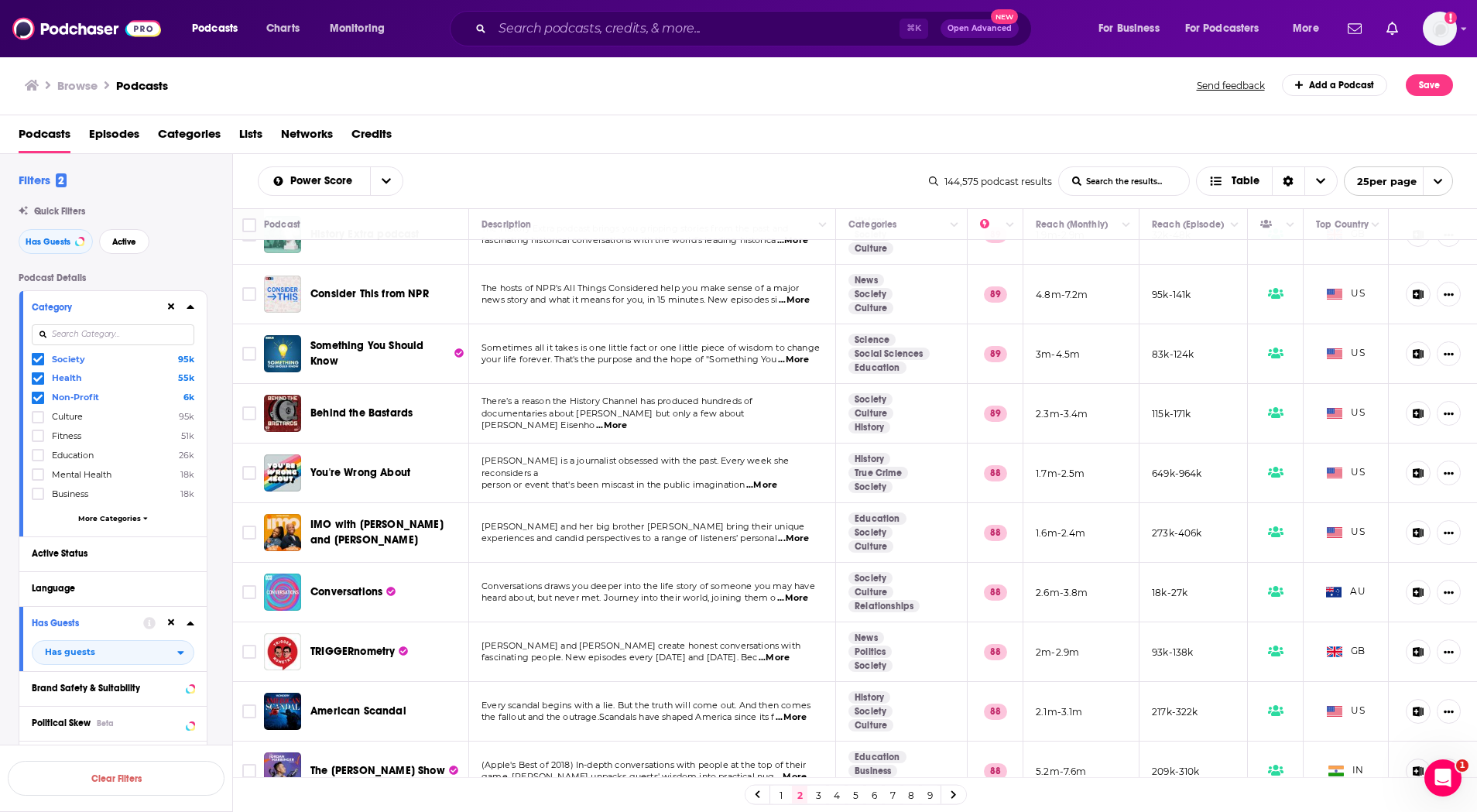
click at [817, 793] on link "3" at bounding box center [818, 795] width 16 height 18
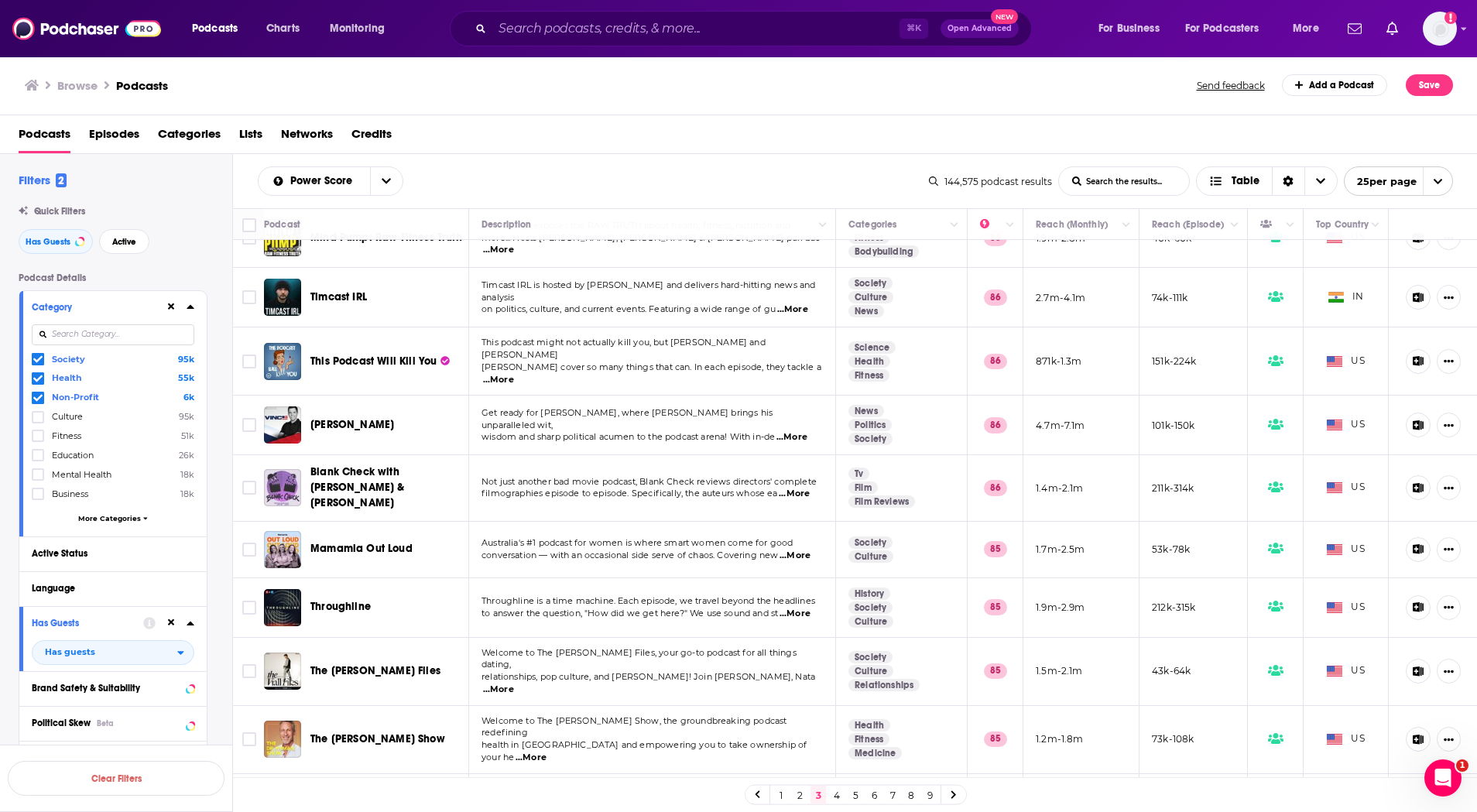
scroll to position [963, 0]
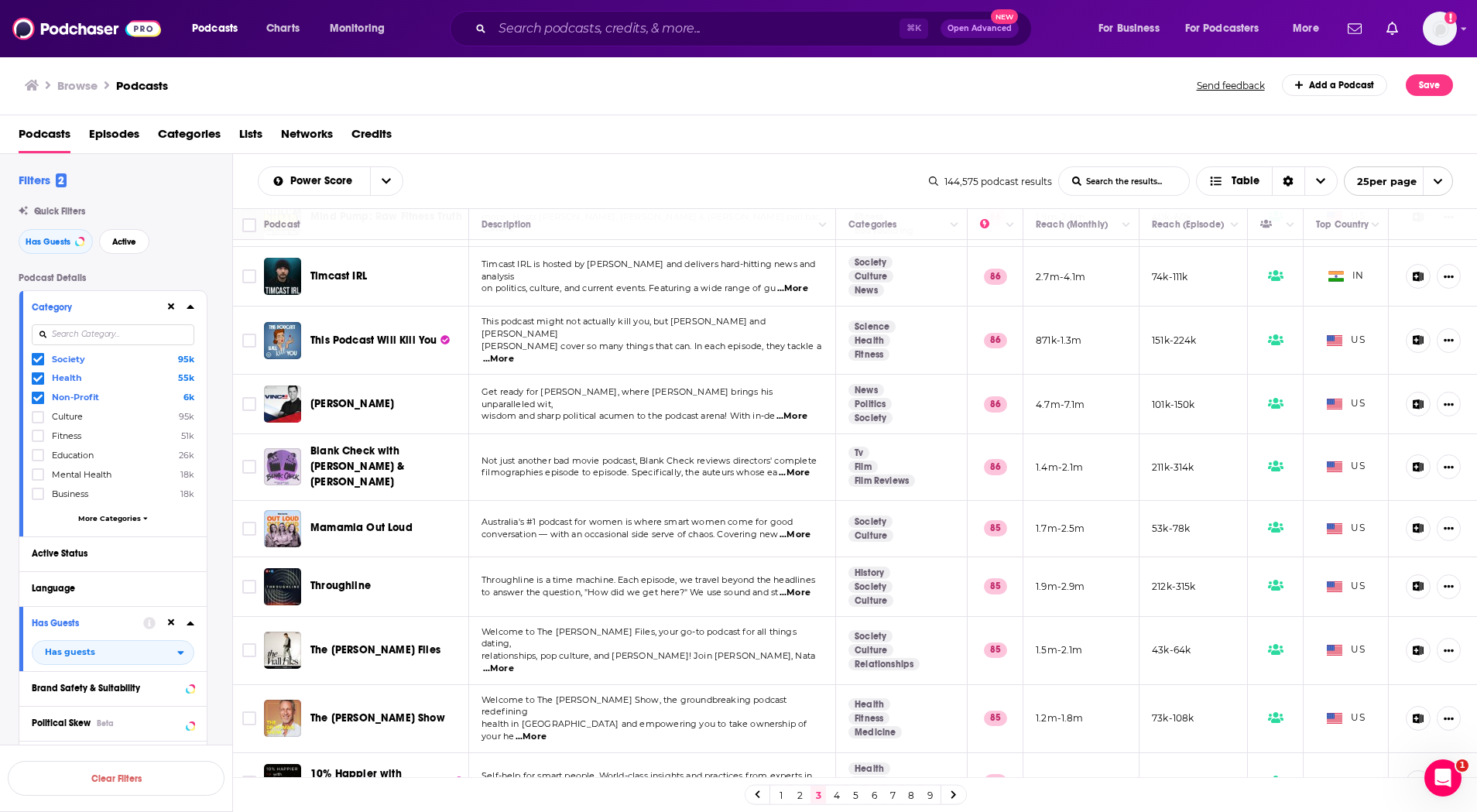
click at [836, 793] on link "4" at bounding box center [837, 795] width 16 height 18
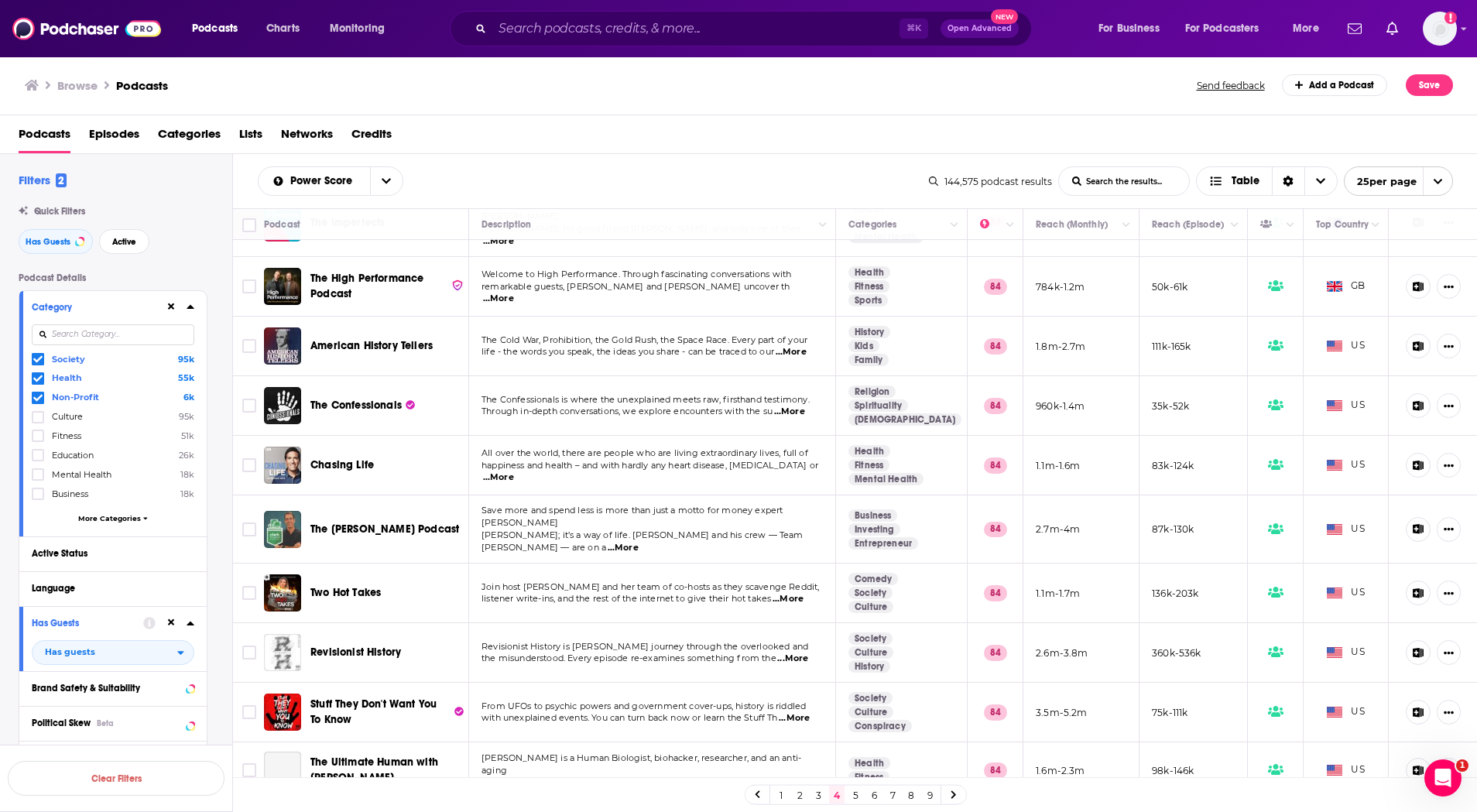
scroll to position [947, 0]
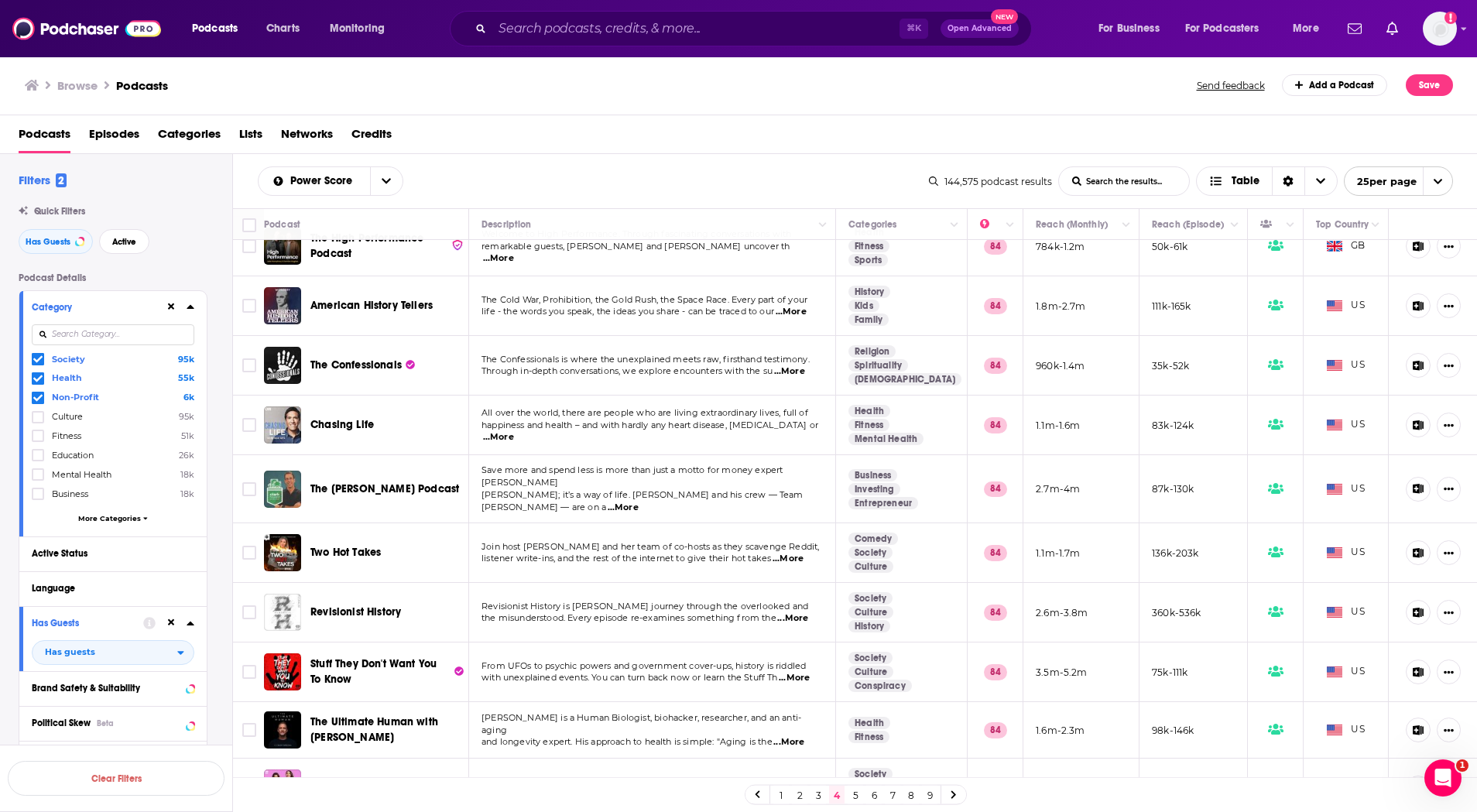
click at [797, 788] on span "...More" at bounding box center [782, 794] width 31 height 12
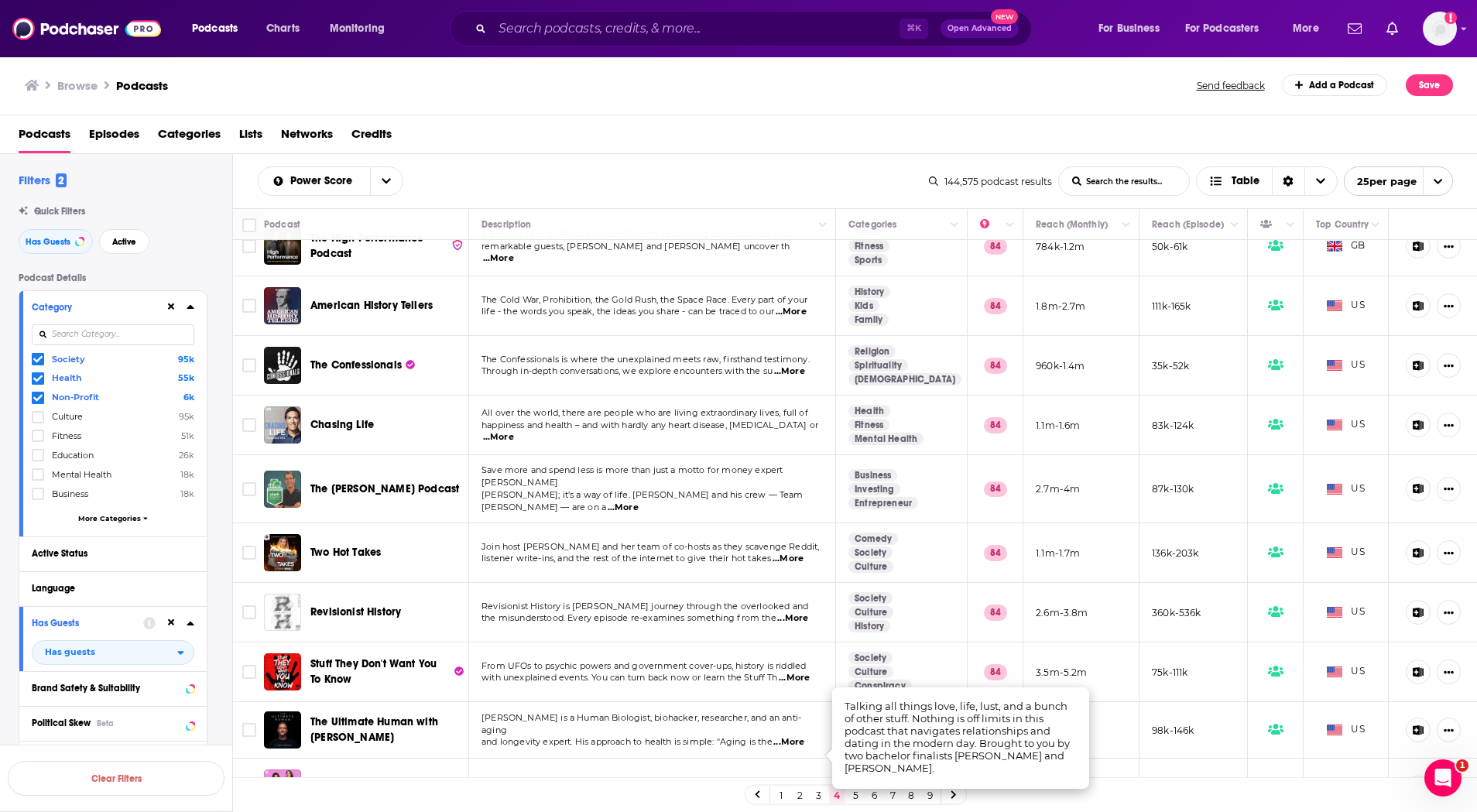
click at [797, 788] on span "...More" at bounding box center [782, 794] width 31 height 12
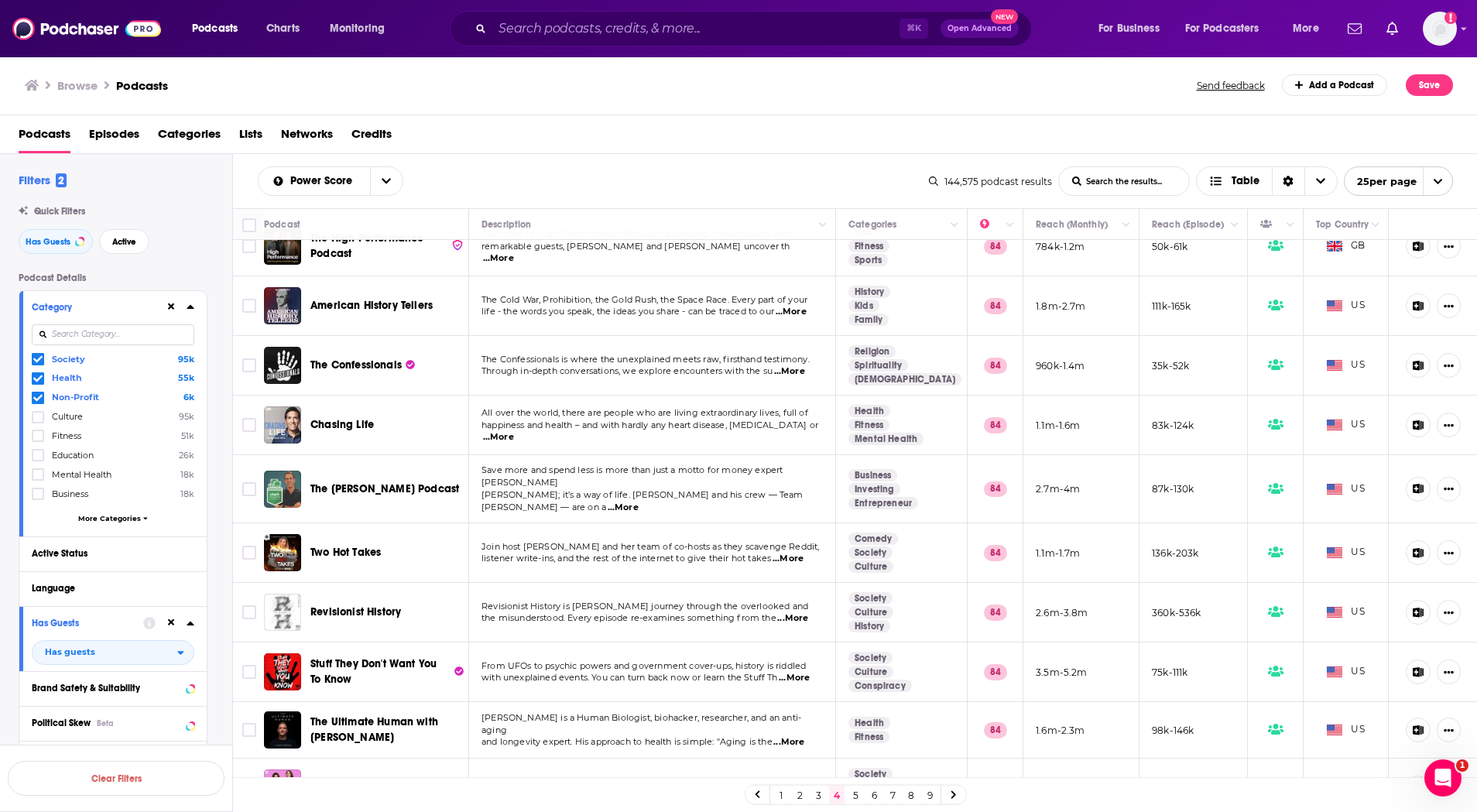
click at [851, 794] on link "5" at bounding box center [855, 795] width 16 height 18
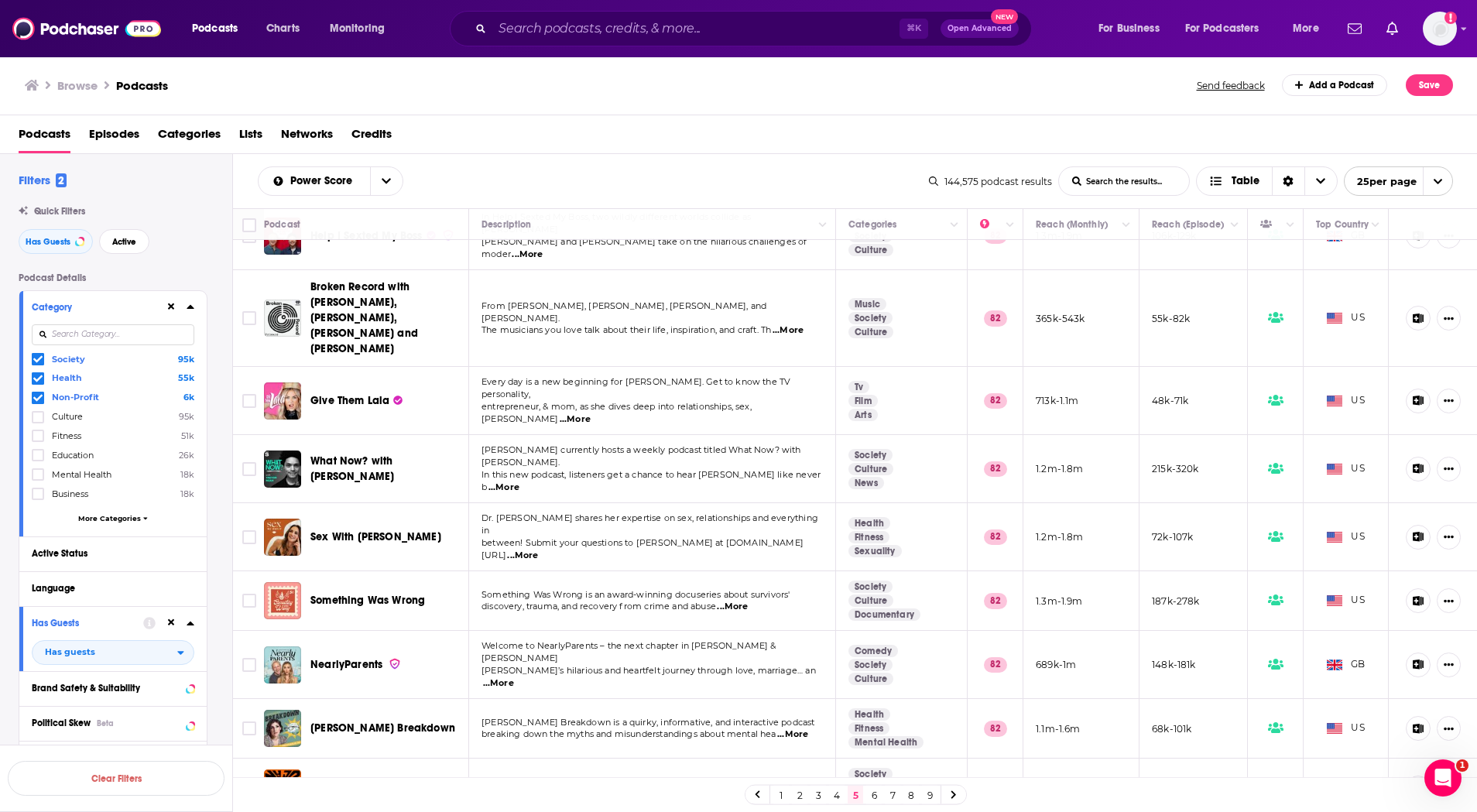
scroll to position [963, 0]
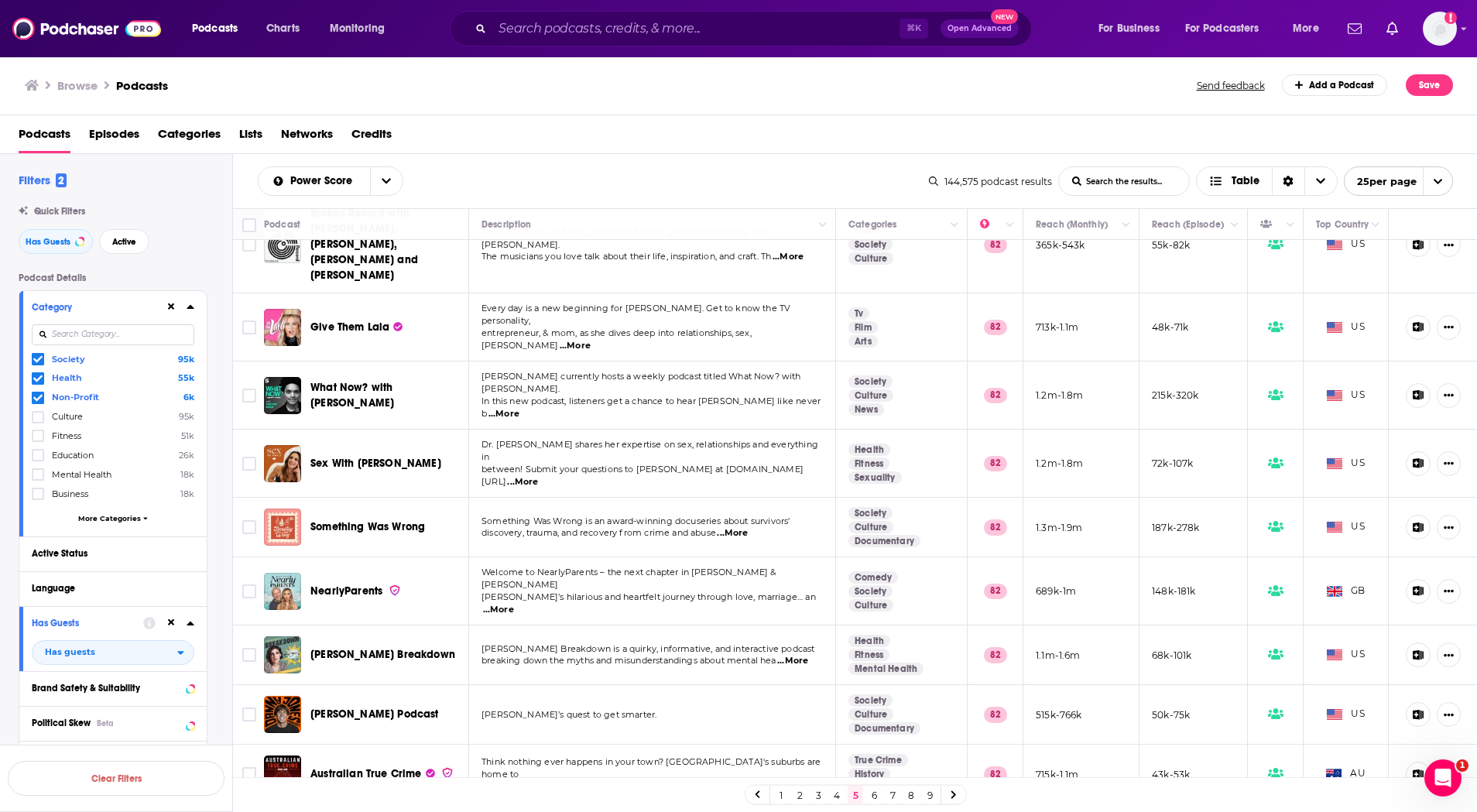
click at [873, 795] on link "6" at bounding box center [874, 795] width 16 height 18
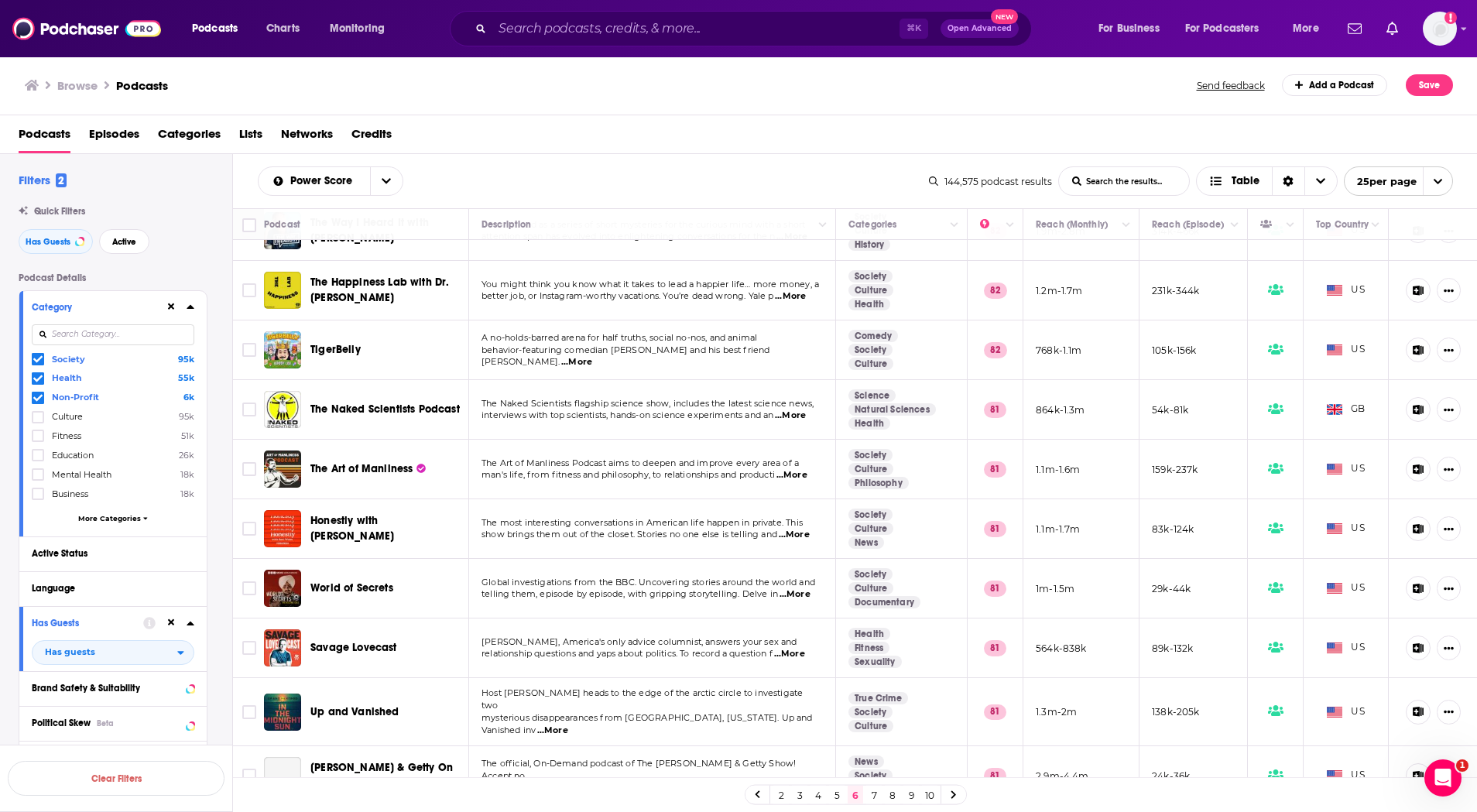
scroll to position [258, 0]
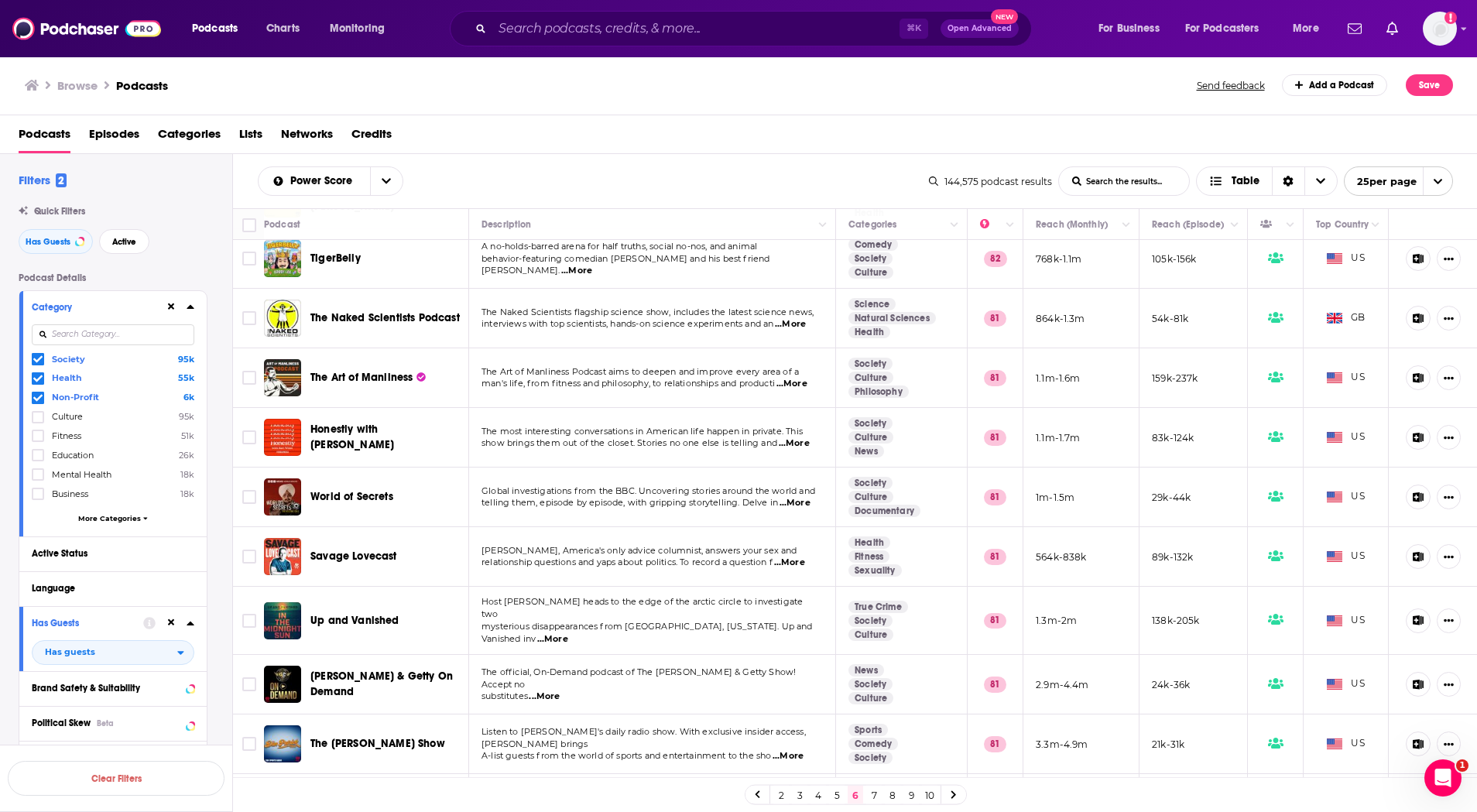
click at [797, 437] on span "...More" at bounding box center [795, 443] width 31 height 12
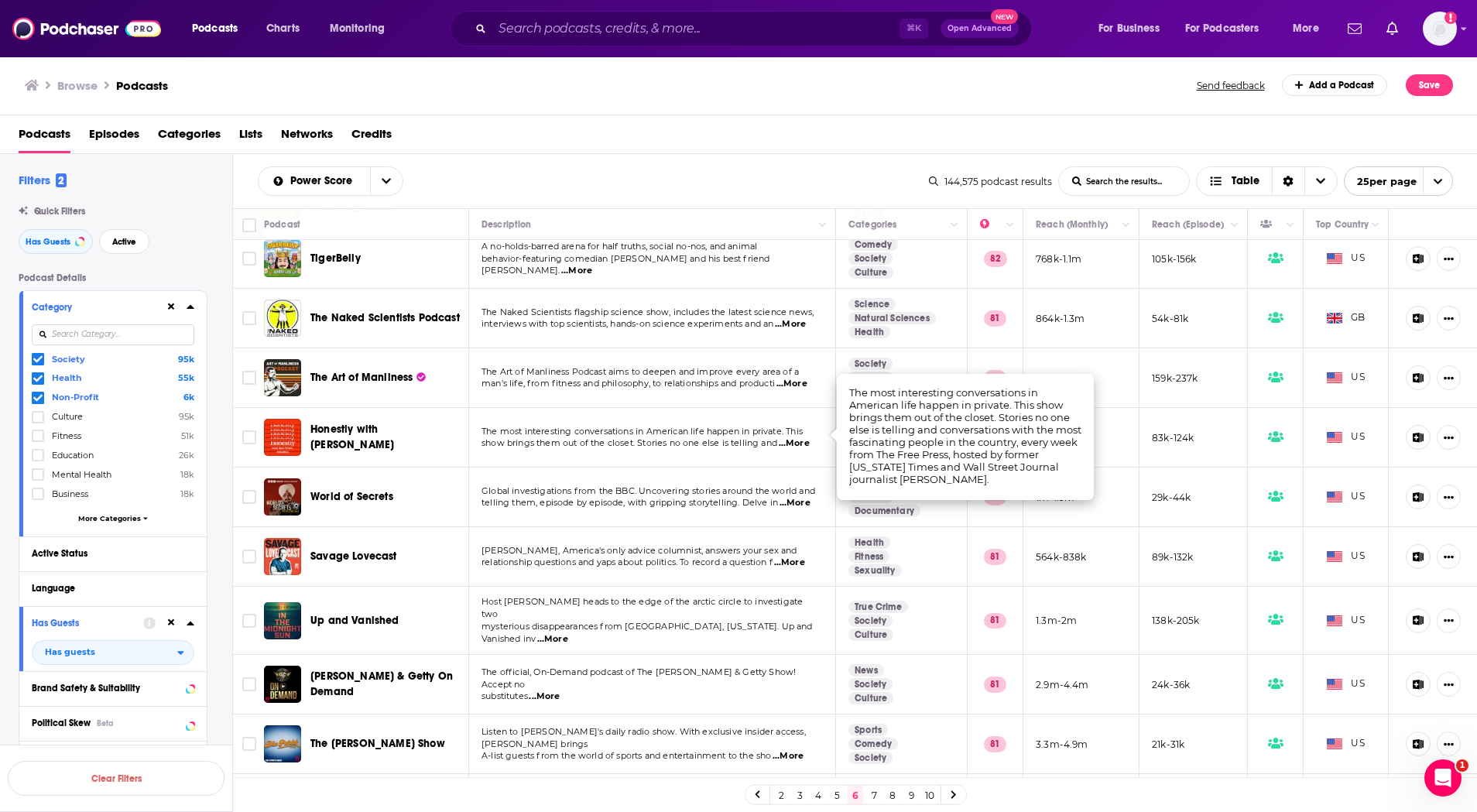
click at [797, 437] on span "...More" at bounding box center [795, 443] width 31 height 12
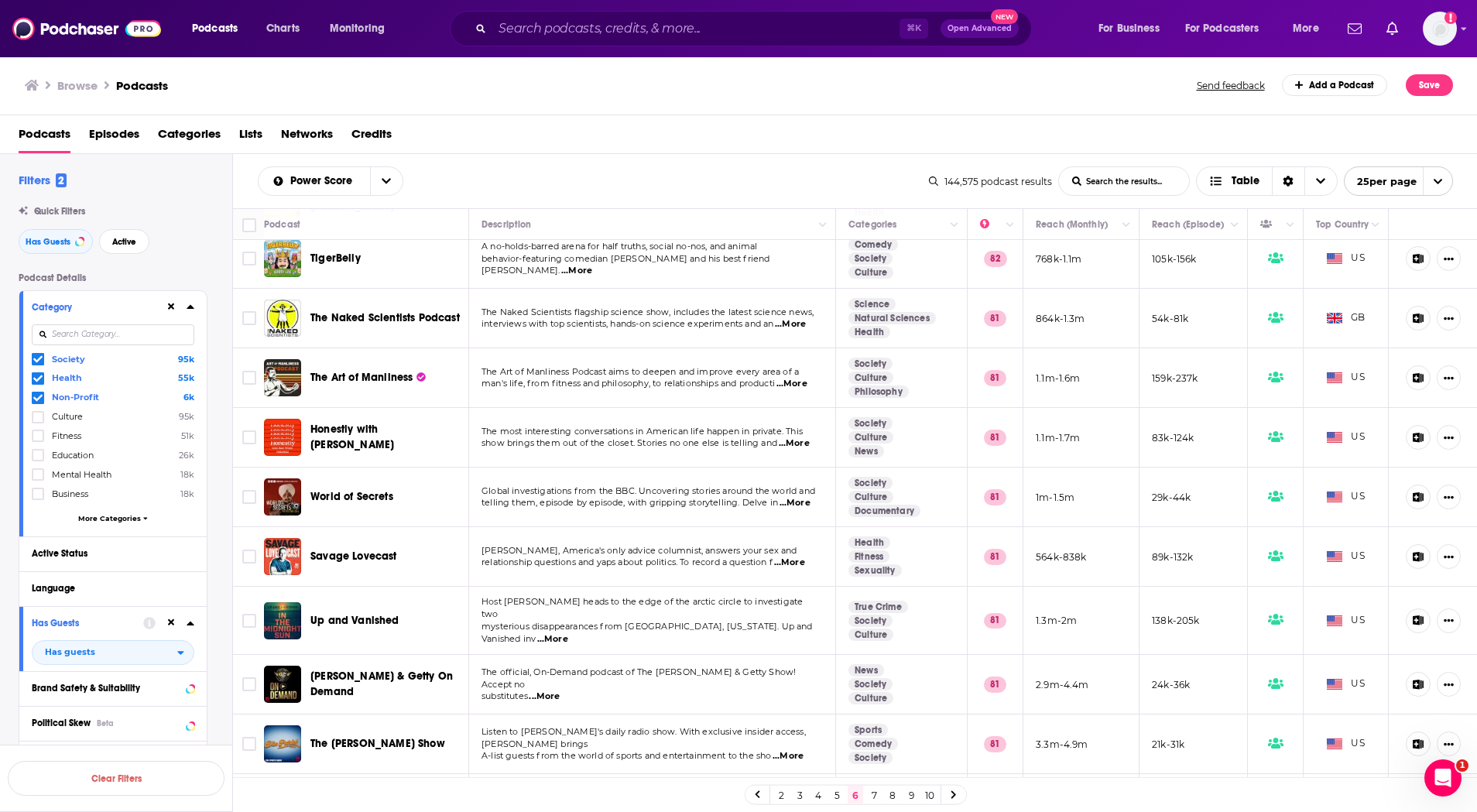
click at [387, 431] on span "Honestly with Bari Weiss" at bounding box center [352, 436] width 84 height 28
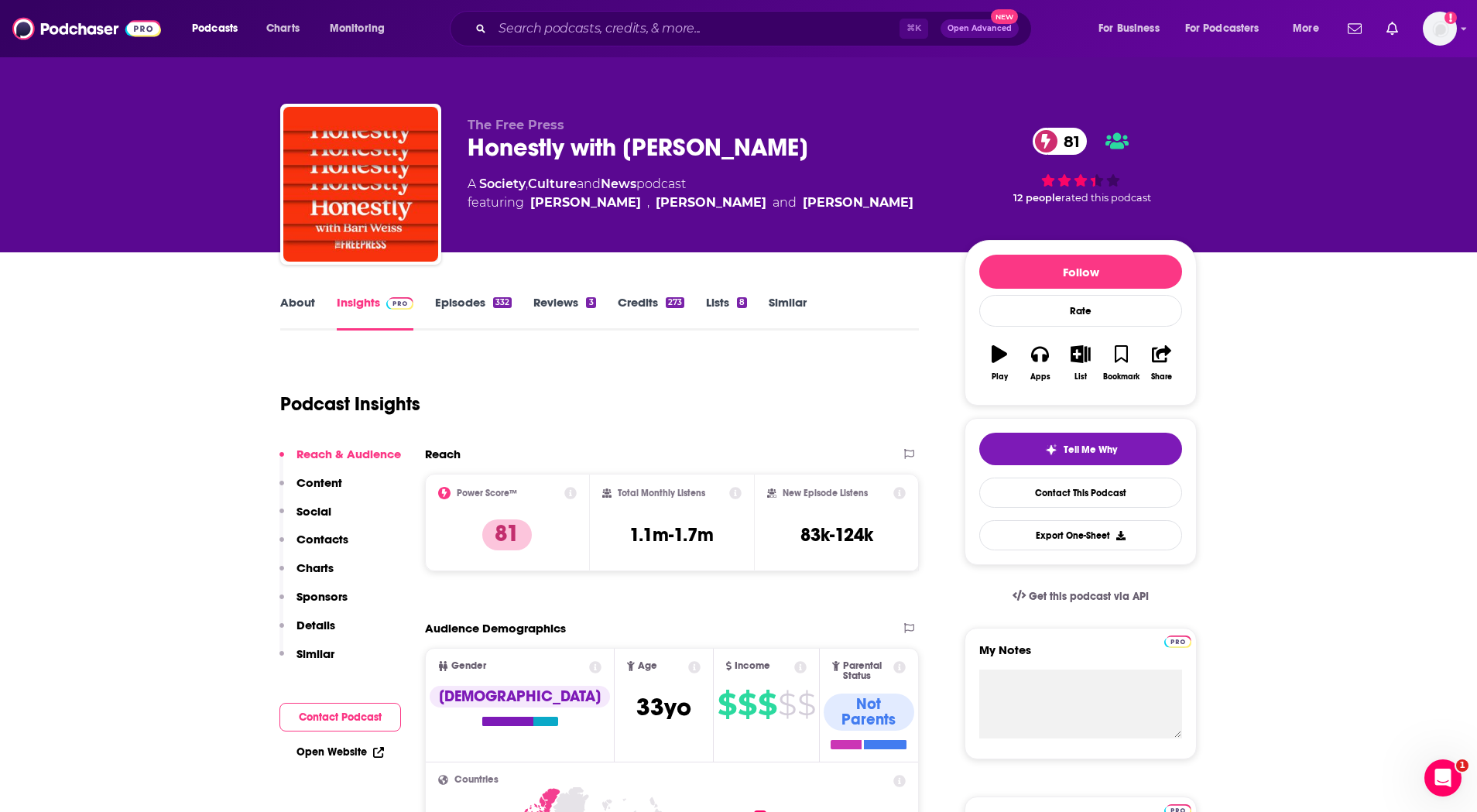
click at [545, 145] on div "Honestly with Bari Weiss 81" at bounding box center [704, 147] width 472 height 30
copy div "Honestly with Bari Weiss 81"
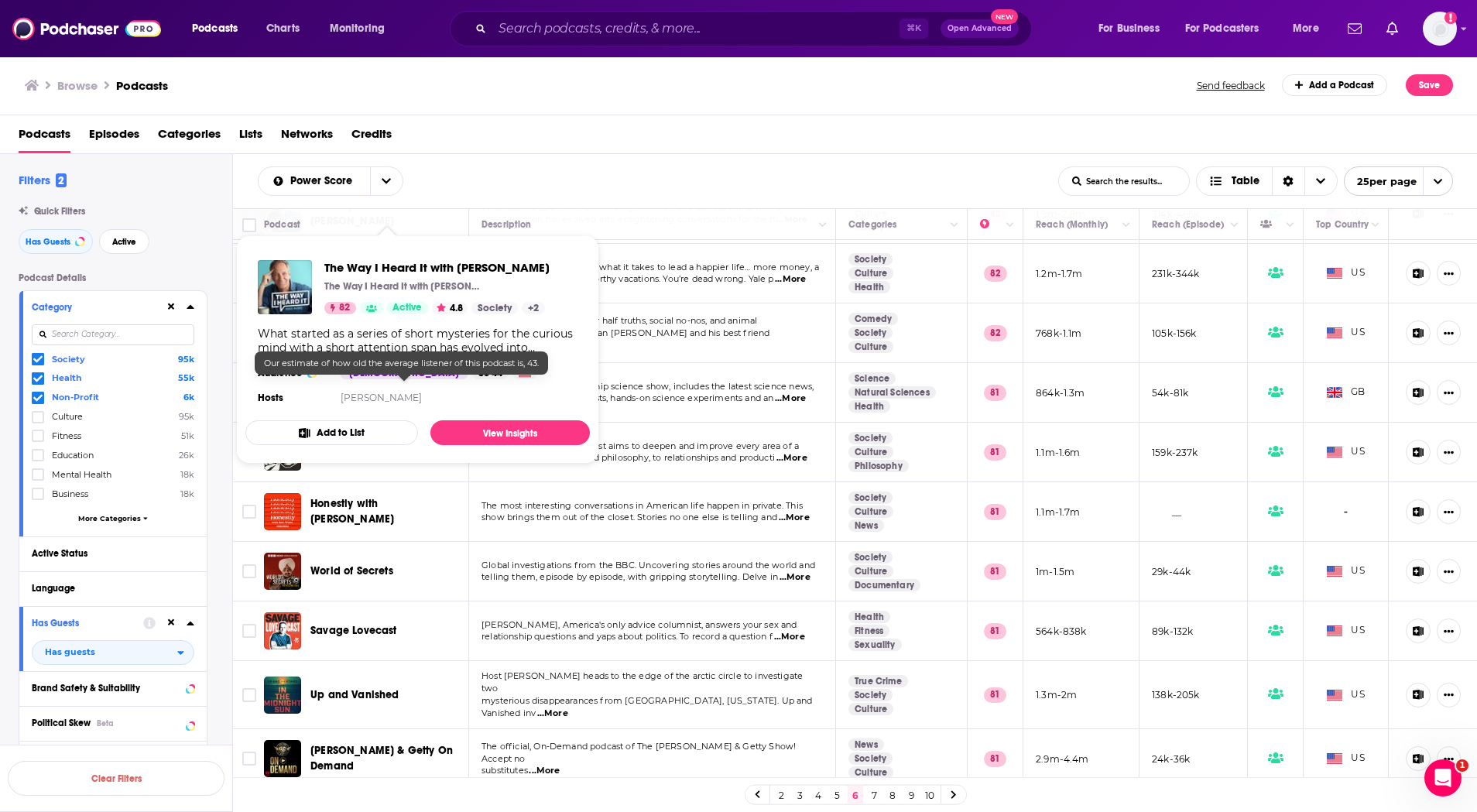
scroll to position [185, 0]
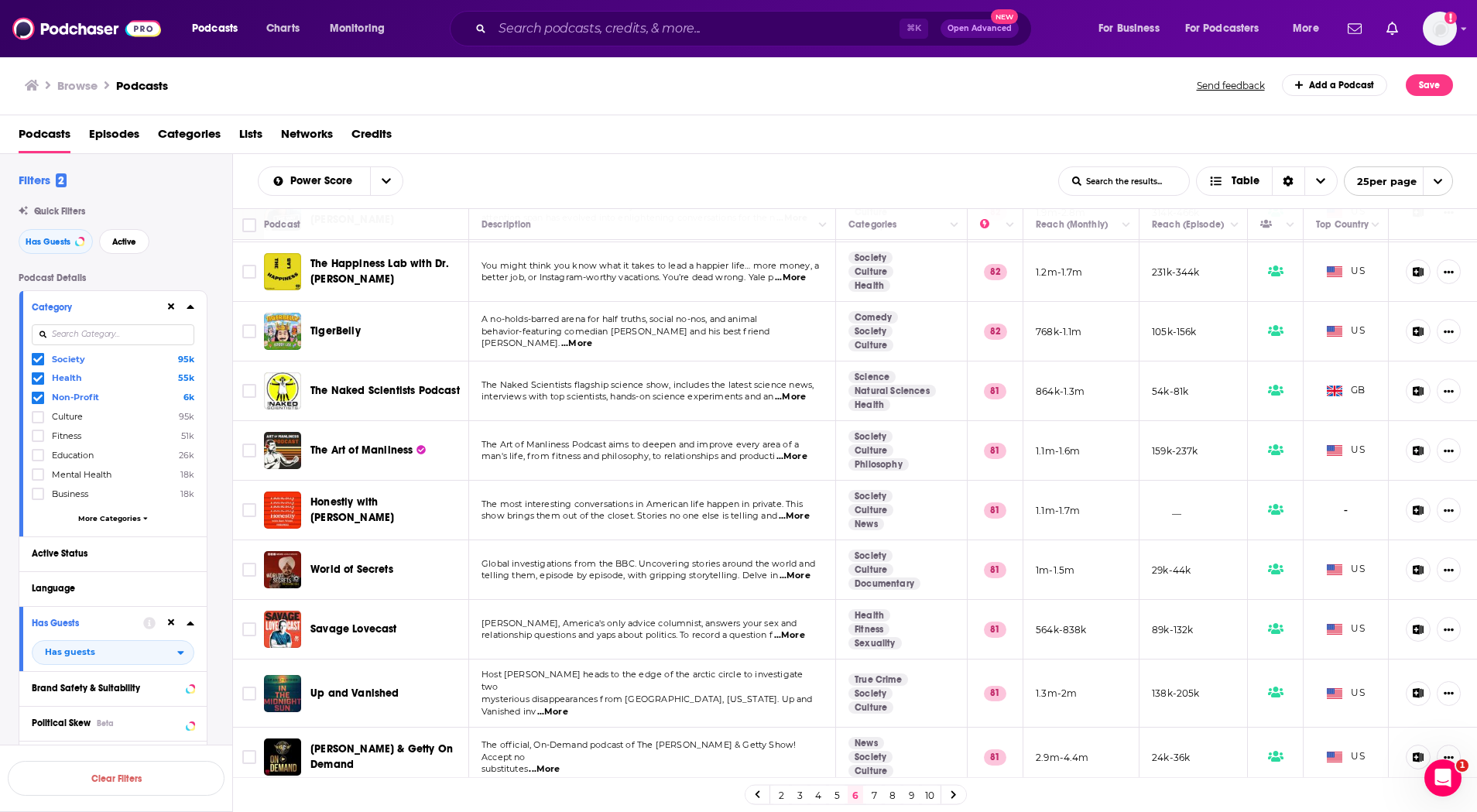
click at [871, 800] on link "7" at bounding box center [874, 795] width 16 height 18
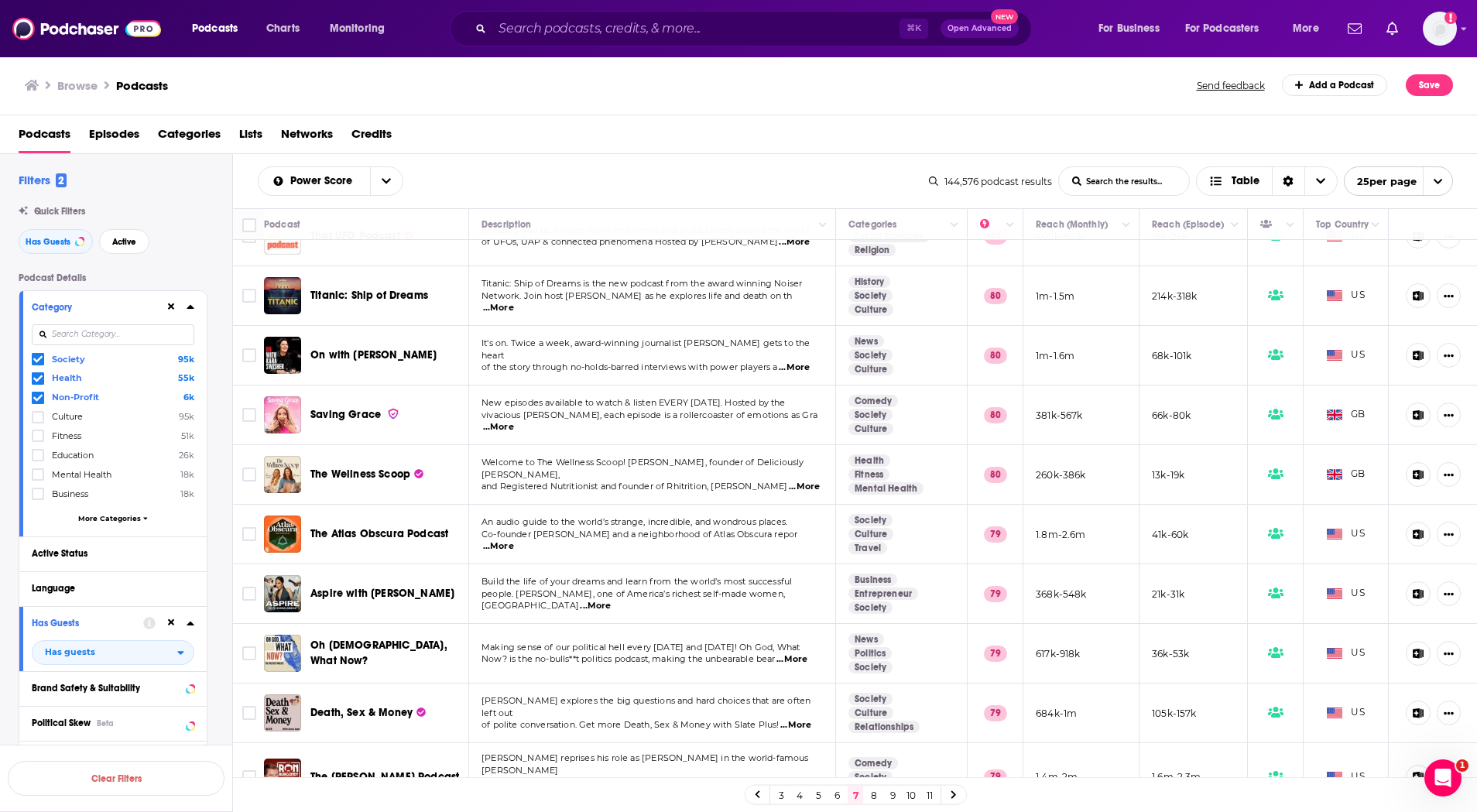
scroll to position [947, 0]
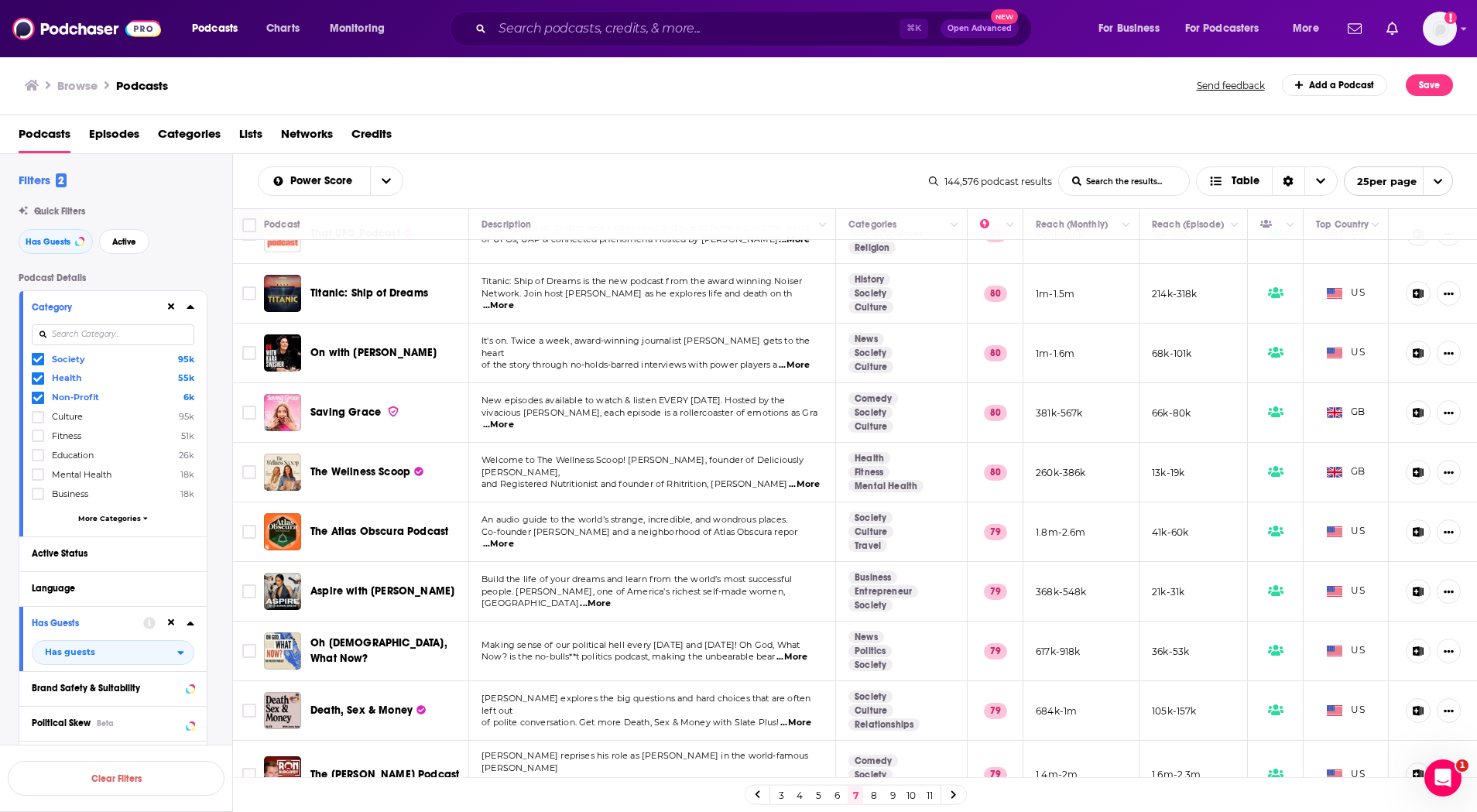
click at [427, 584] on span "Aspire with Emma Grede" at bounding box center [382, 591] width 144 height 13
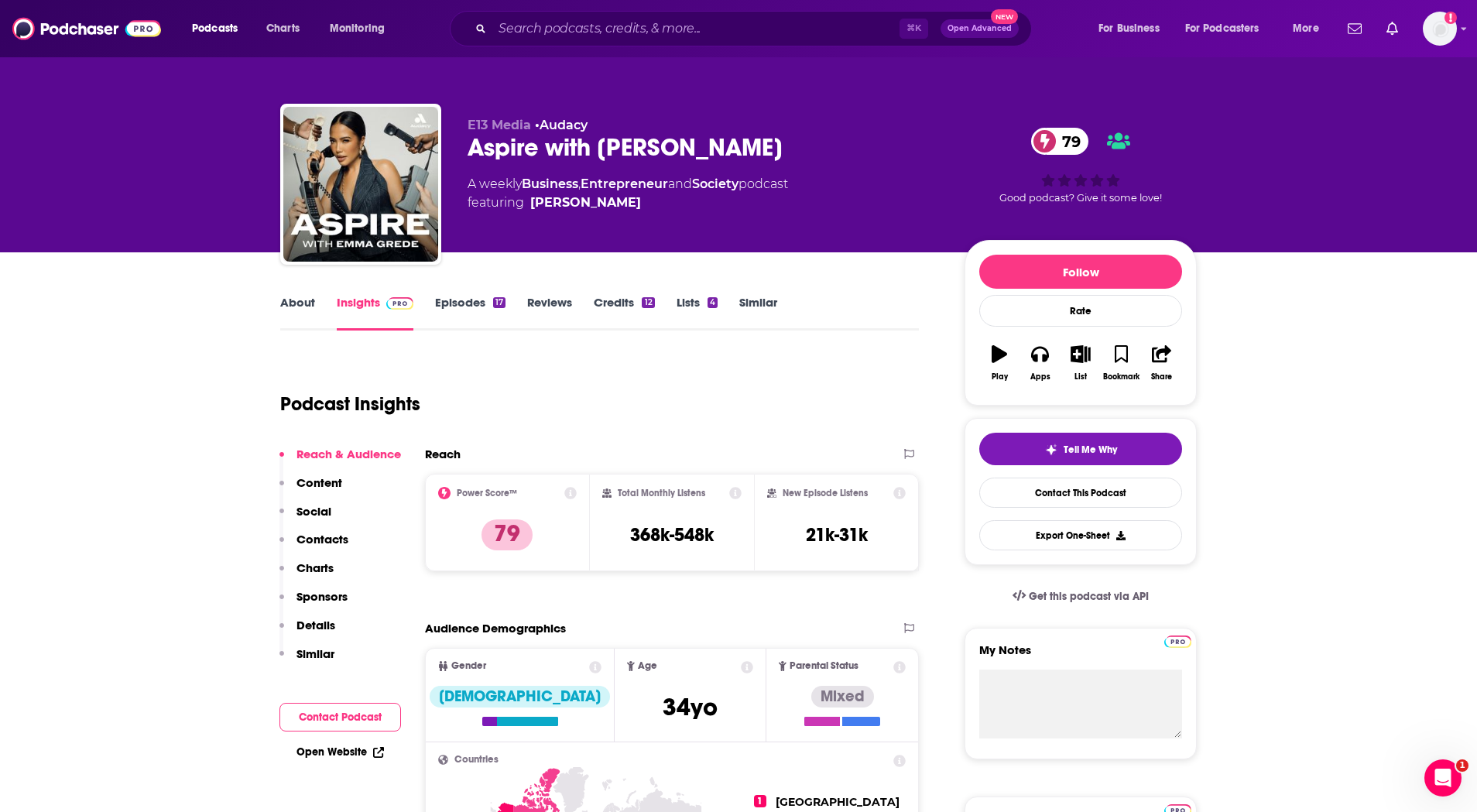
click at [542, 151] on div "Aspire with Emma Grede 79" at bounding box center [704, 147] width 472 height 30
copy div "Aspire with Emma Grede 79"
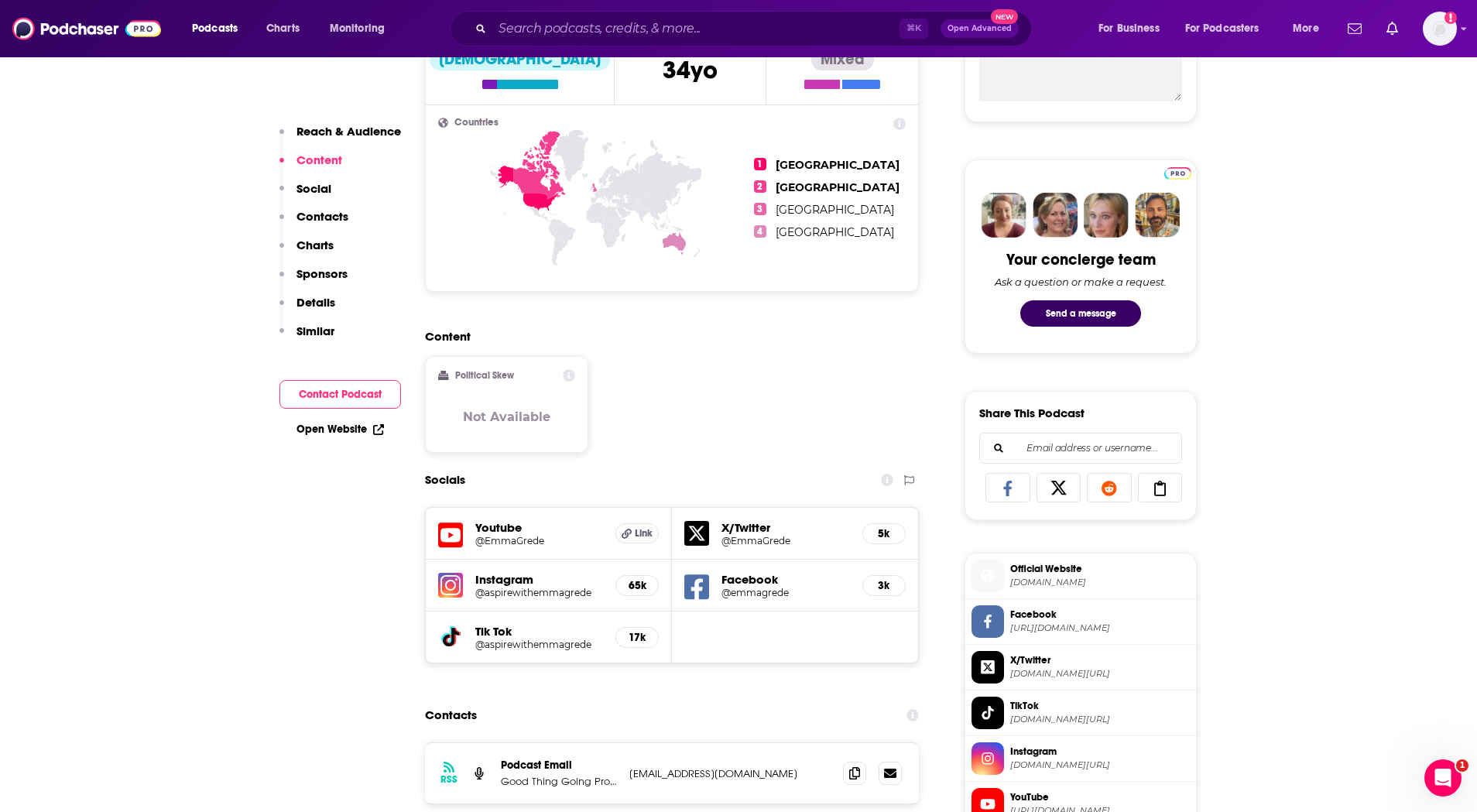
scroll to position [1185, 0]
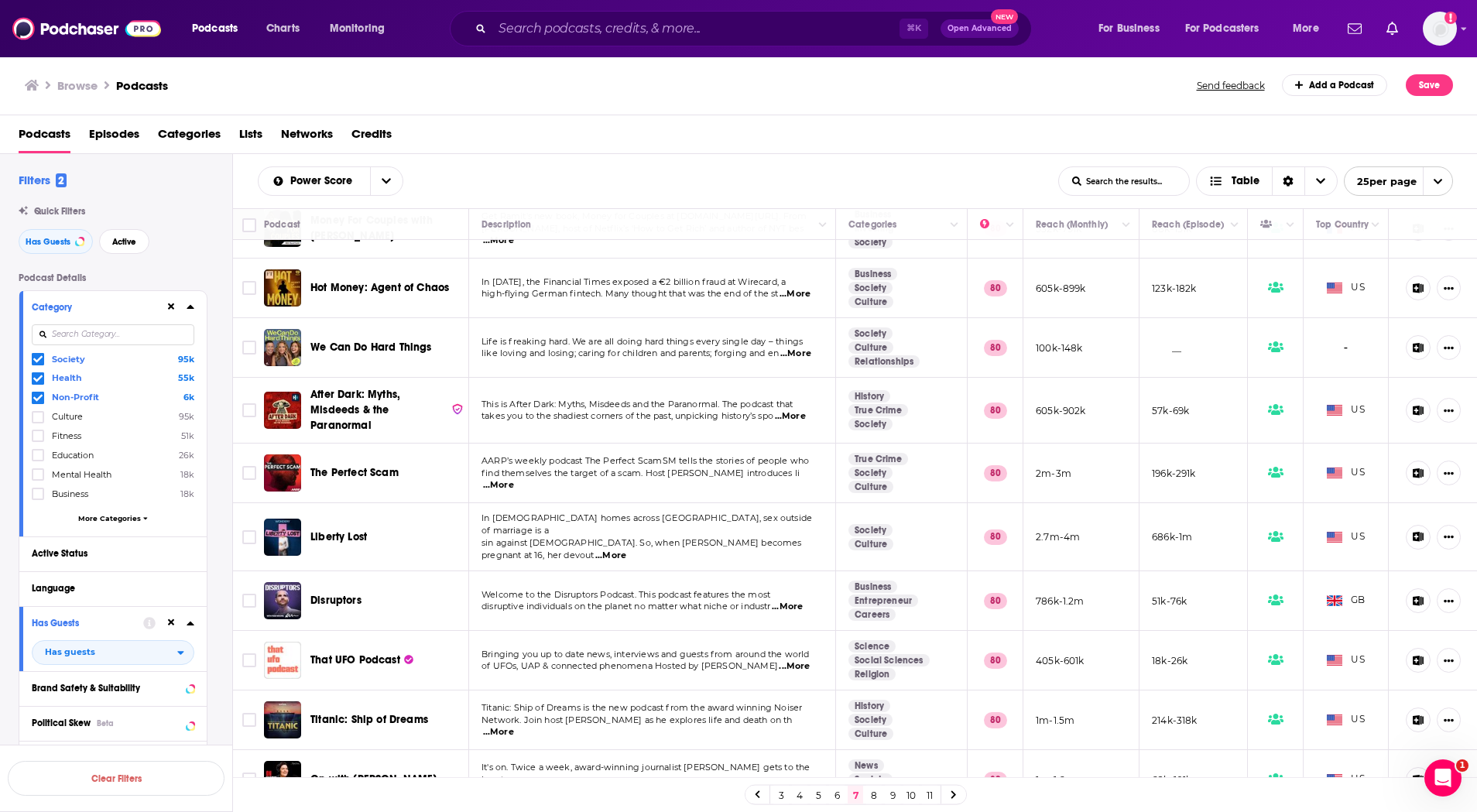
scroll to position [947, 0]
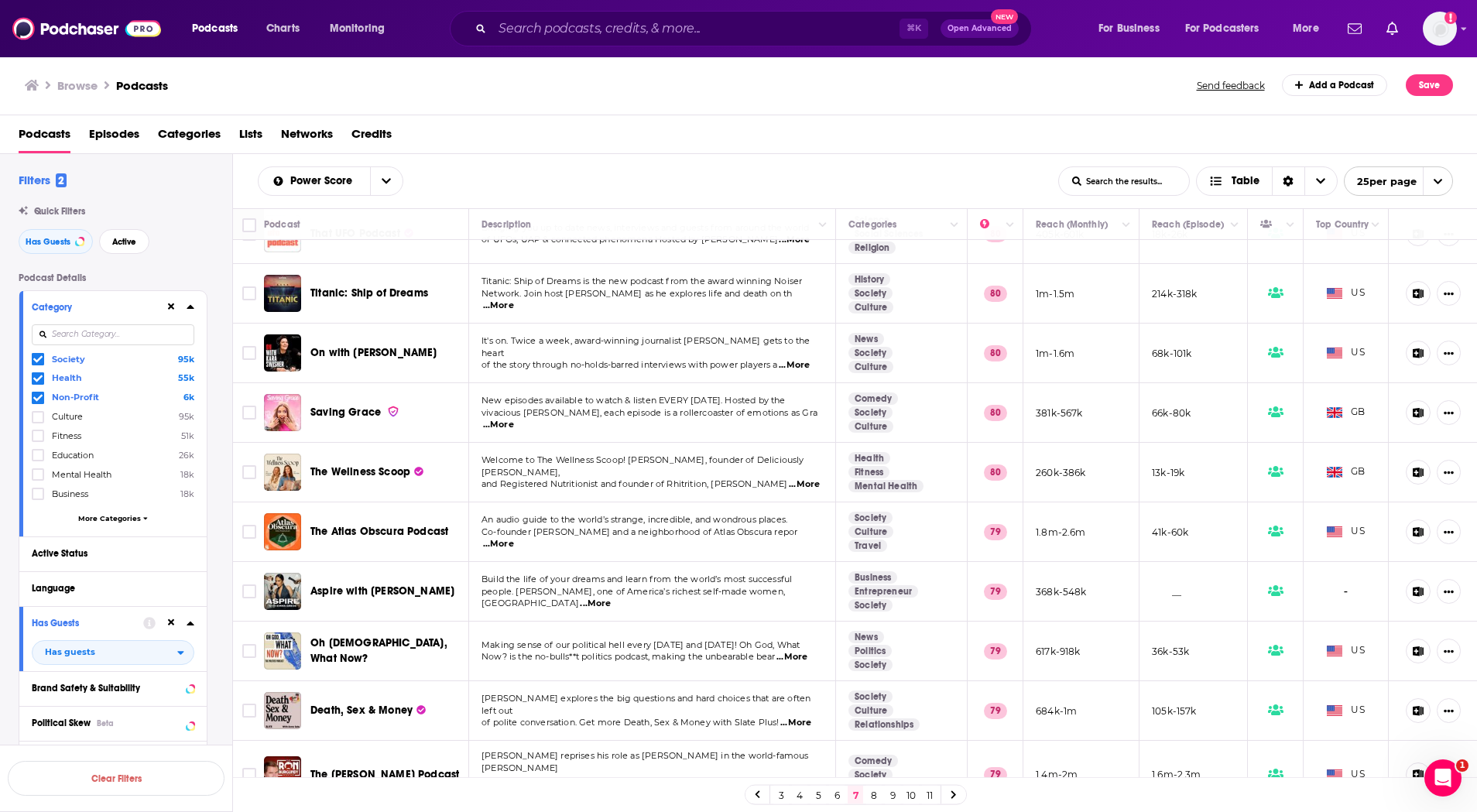
click at [868, 798] on link "8" at bounding box center [874, 795] width 16 height 18
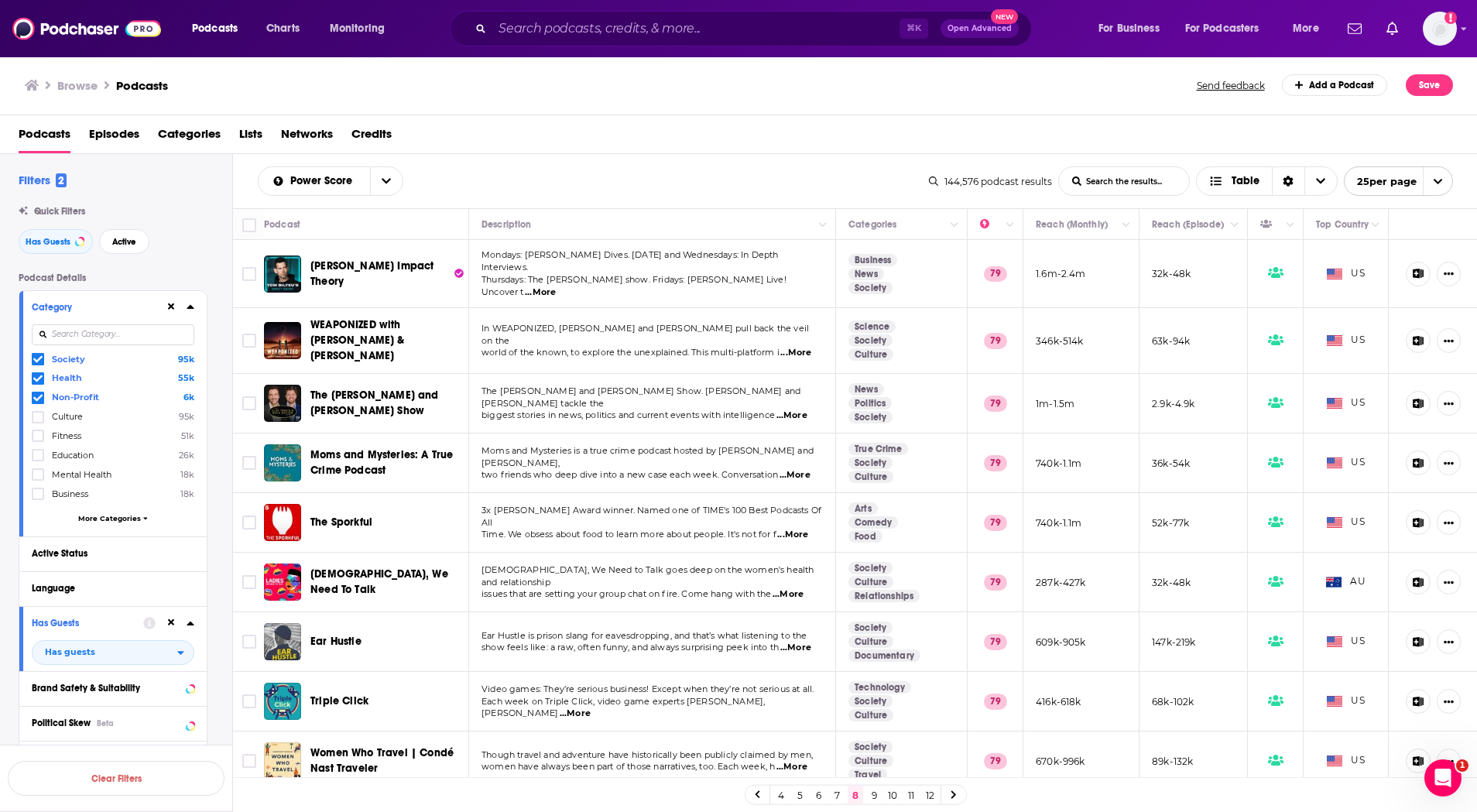
click at [788, 589] on span "...More" at bounding box center [788, 594] width 31 height 12
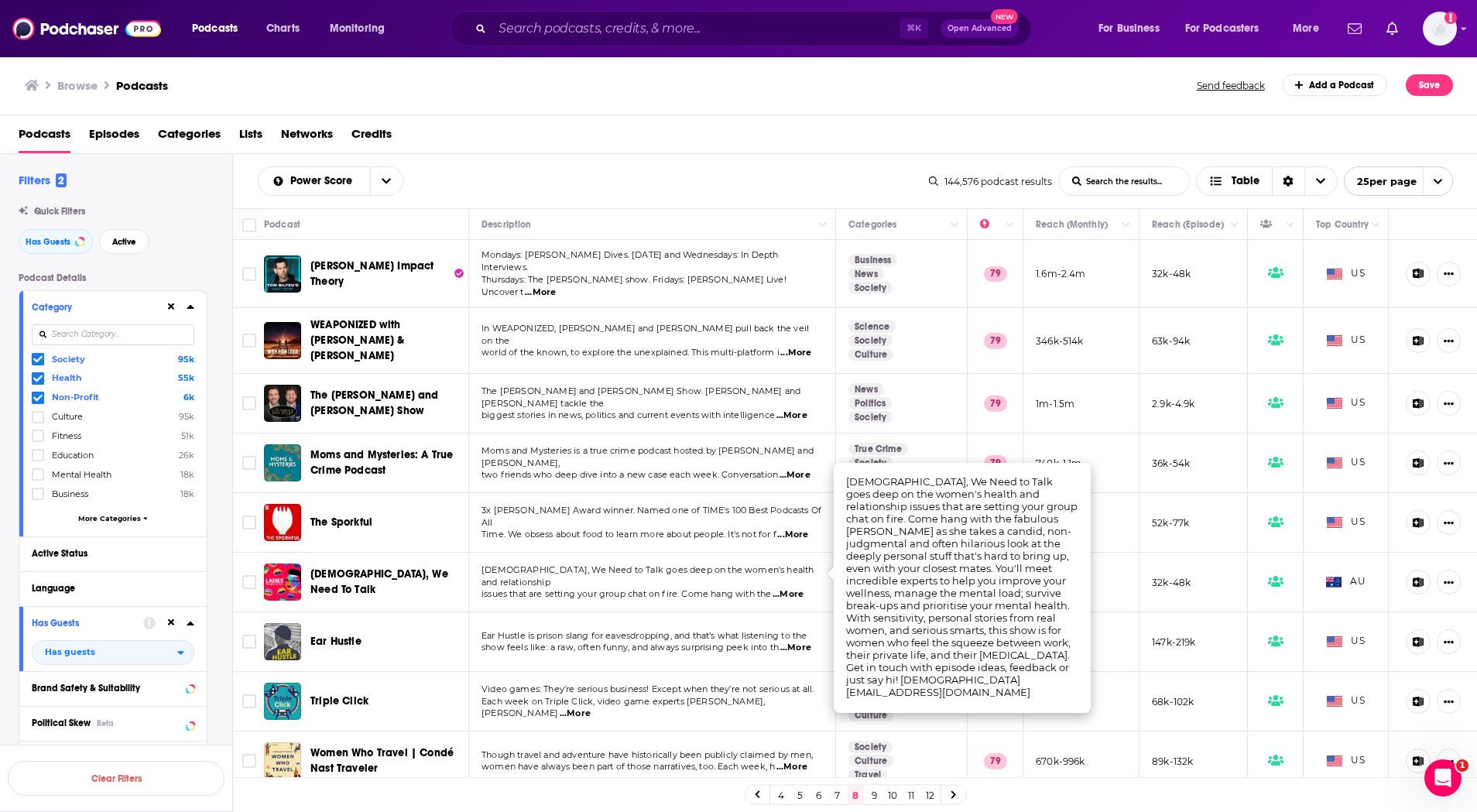
click at [410, 568] on span "[DEMOGRAPHIC_DATA], We Need To Talk" at bounding box center [379, 581] width 138 height 28
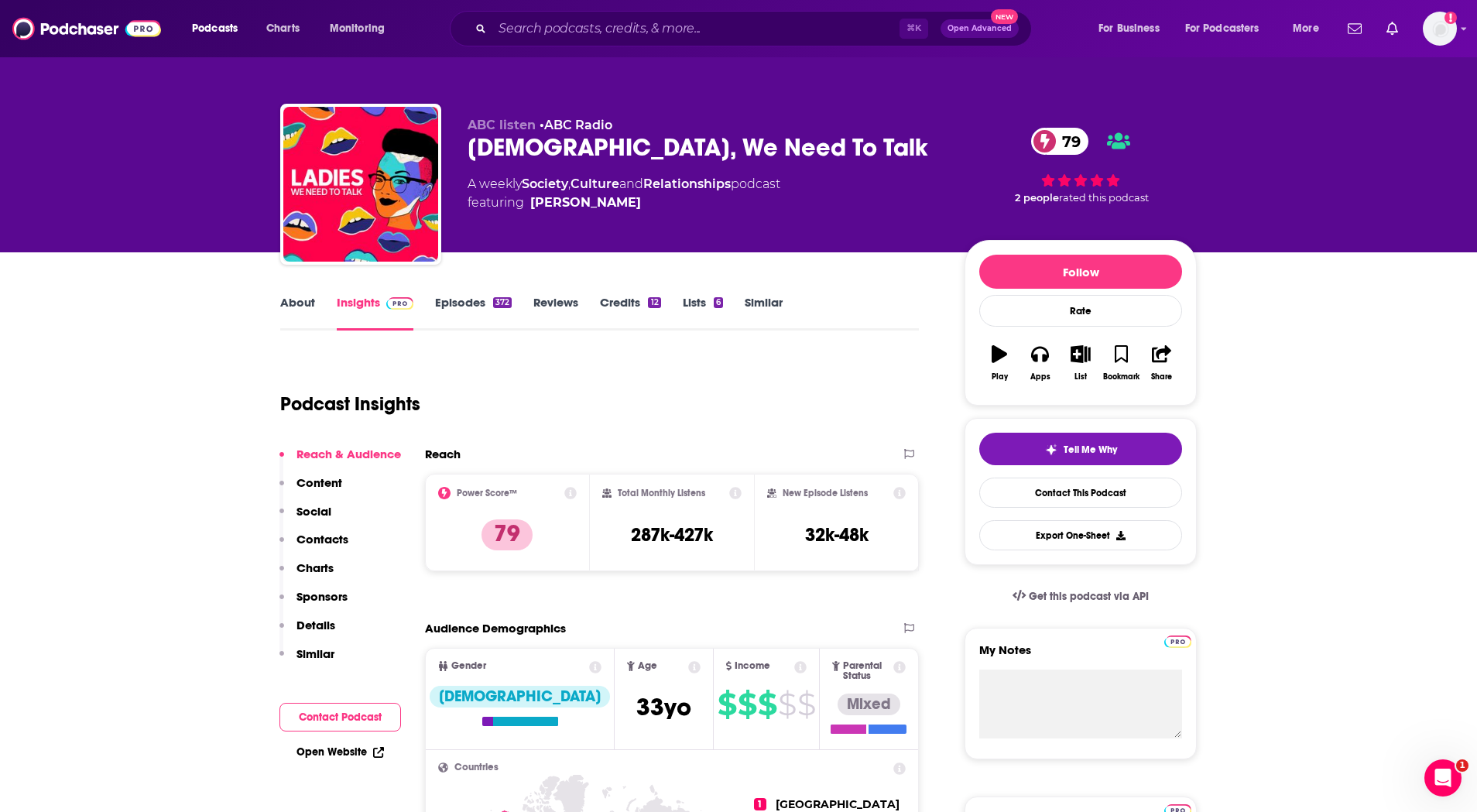
click at [557, 156] on div "[DEMOGRAPHIC_DATA], We Need To Talk 79" at bounding box center [704, 147] width 472 height 30
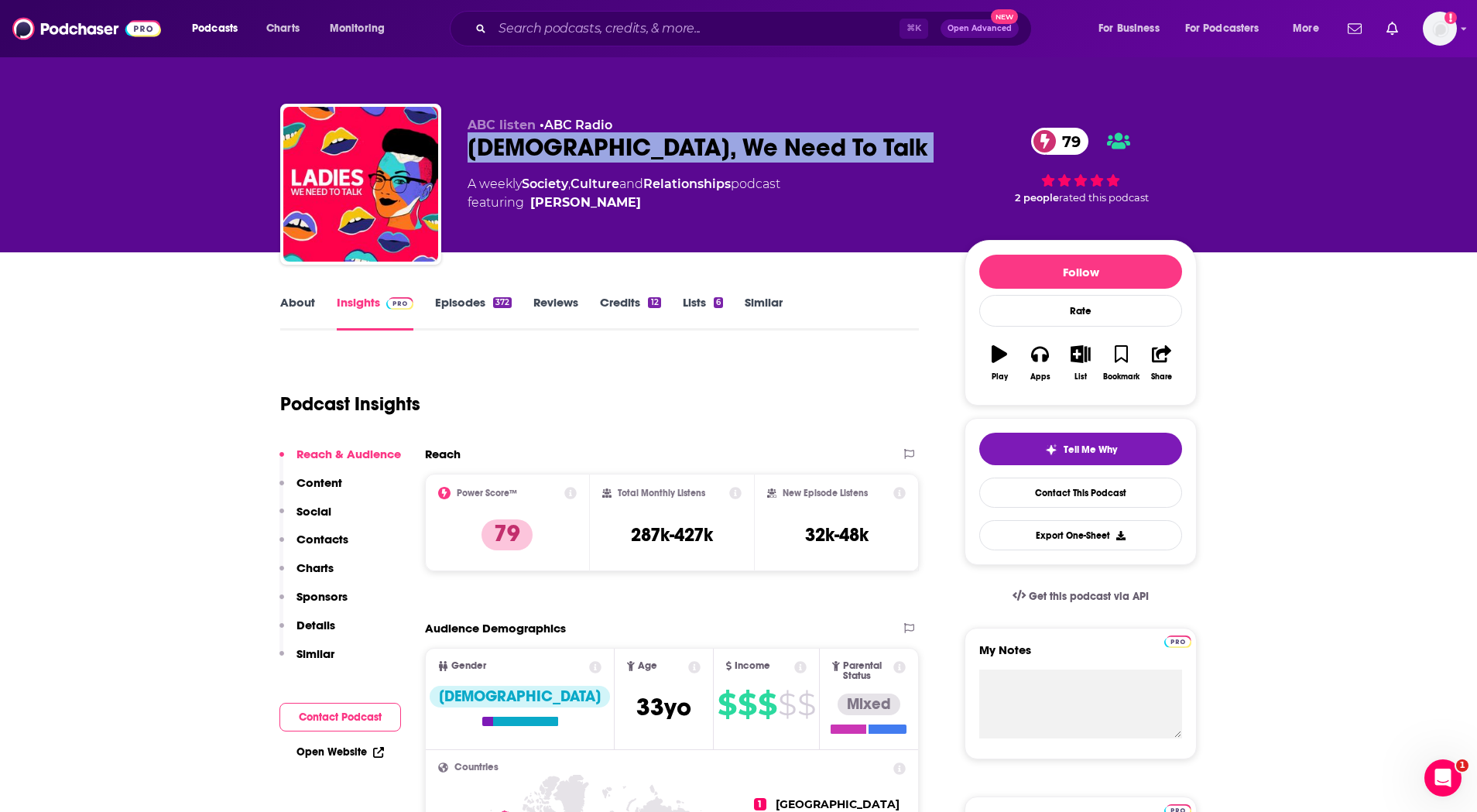
click at [557, 156] on div "[DEMOGRAPHIC_DATA], We Need To Talk 79" at bounding box center [704, 147] width 472 height 30
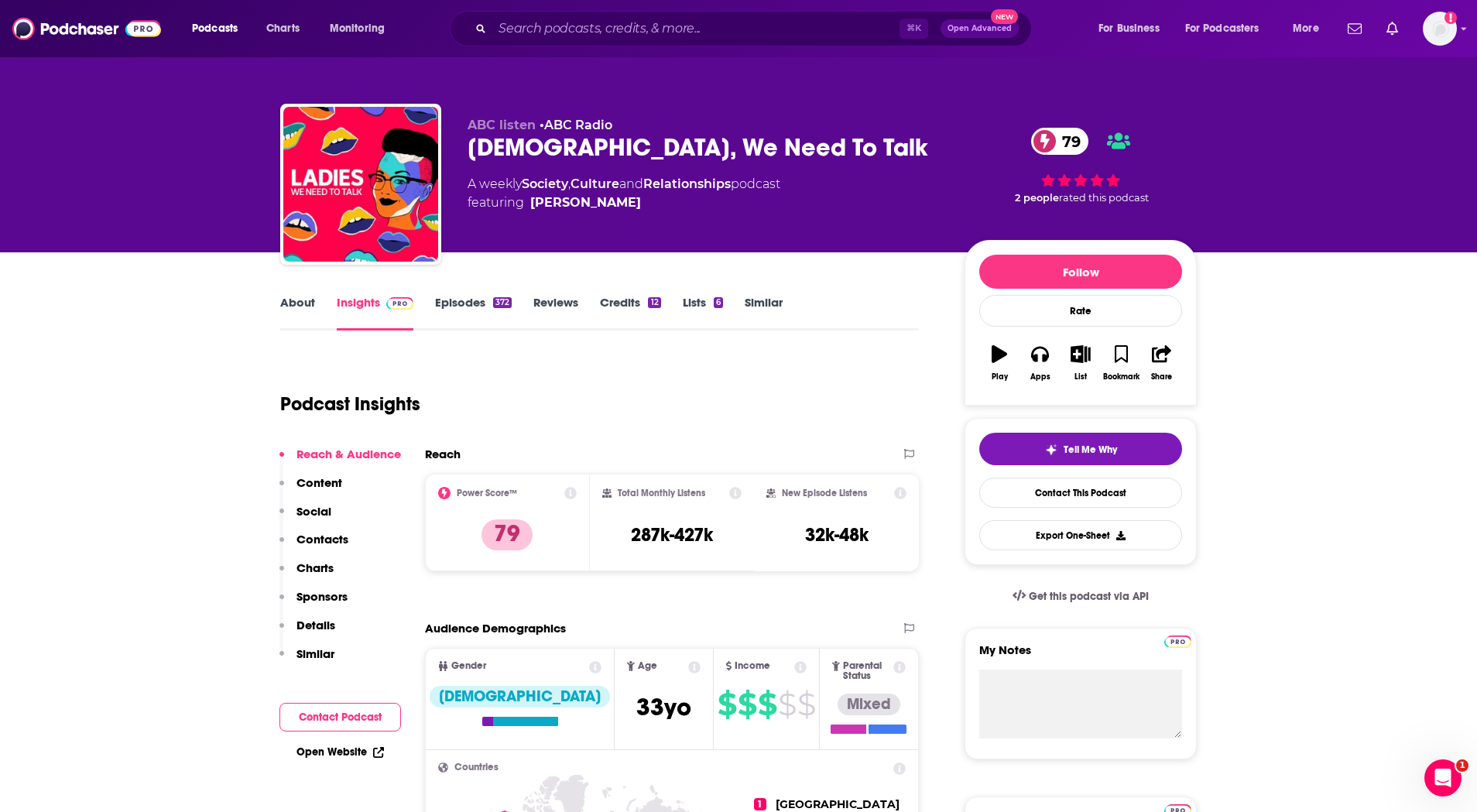
click at [605, 145] on div "[DEMOGRAPHIC_DATA], We Need To Talk 79" at bounding box center [704, 147] width 472 height 30
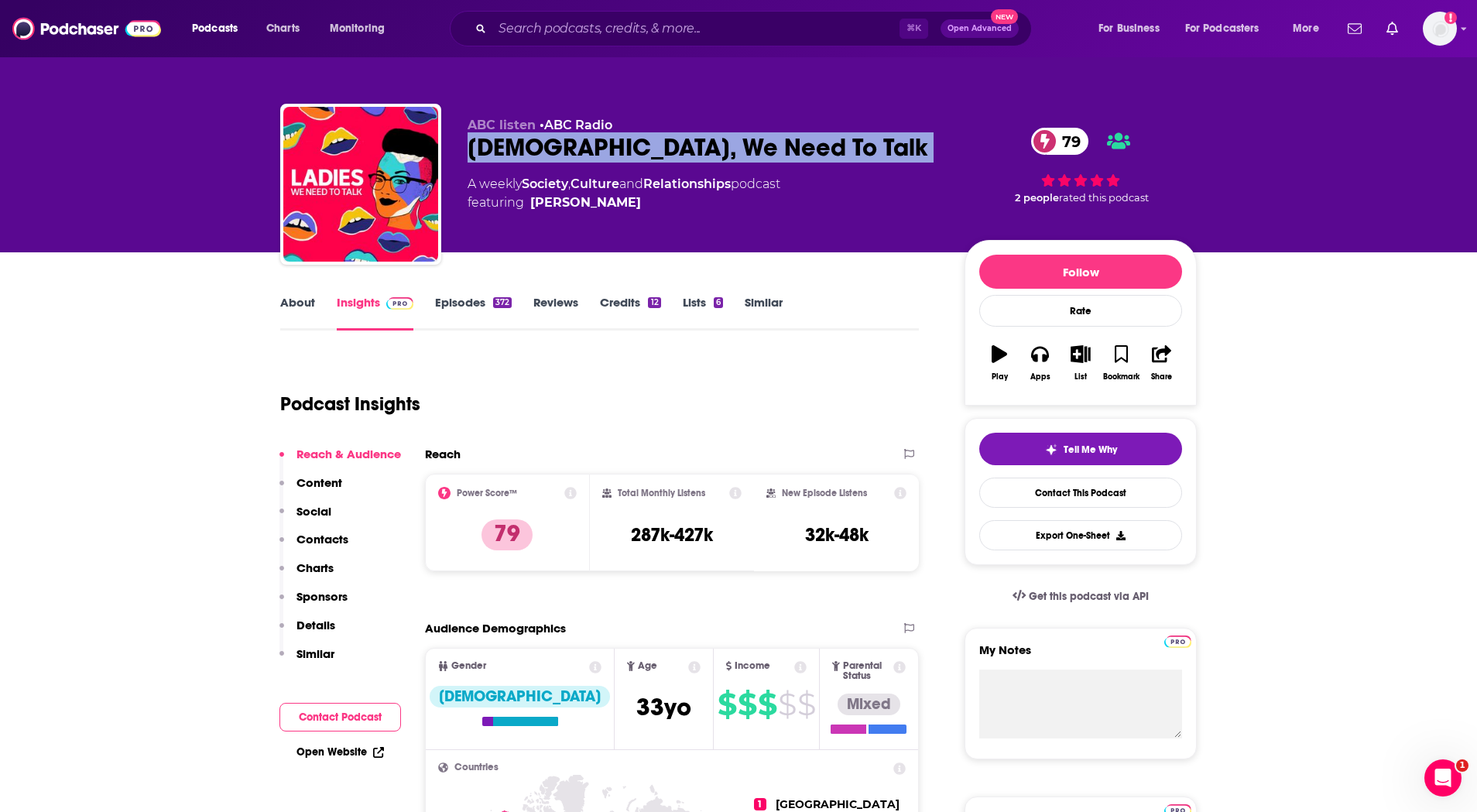
click at [605, 145] on div "[DEMOGRAPHIC_DATA], We Need To Talk 79" at bounding box center [704, 147] width 472 height 30
copy div "[DEMOGRAPHIC_DATA], We Need To Talk 79"
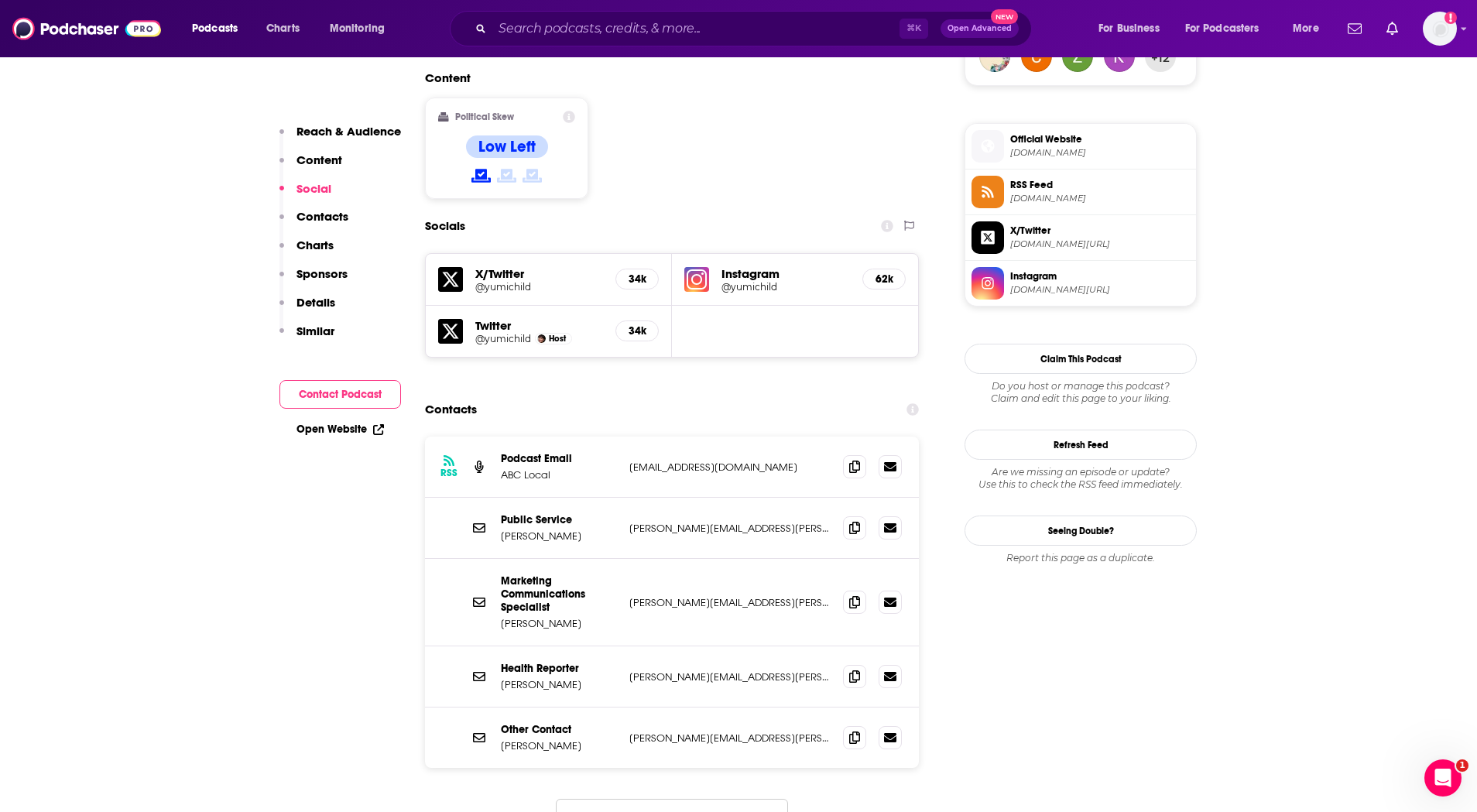
scroll to position [1199, 0]
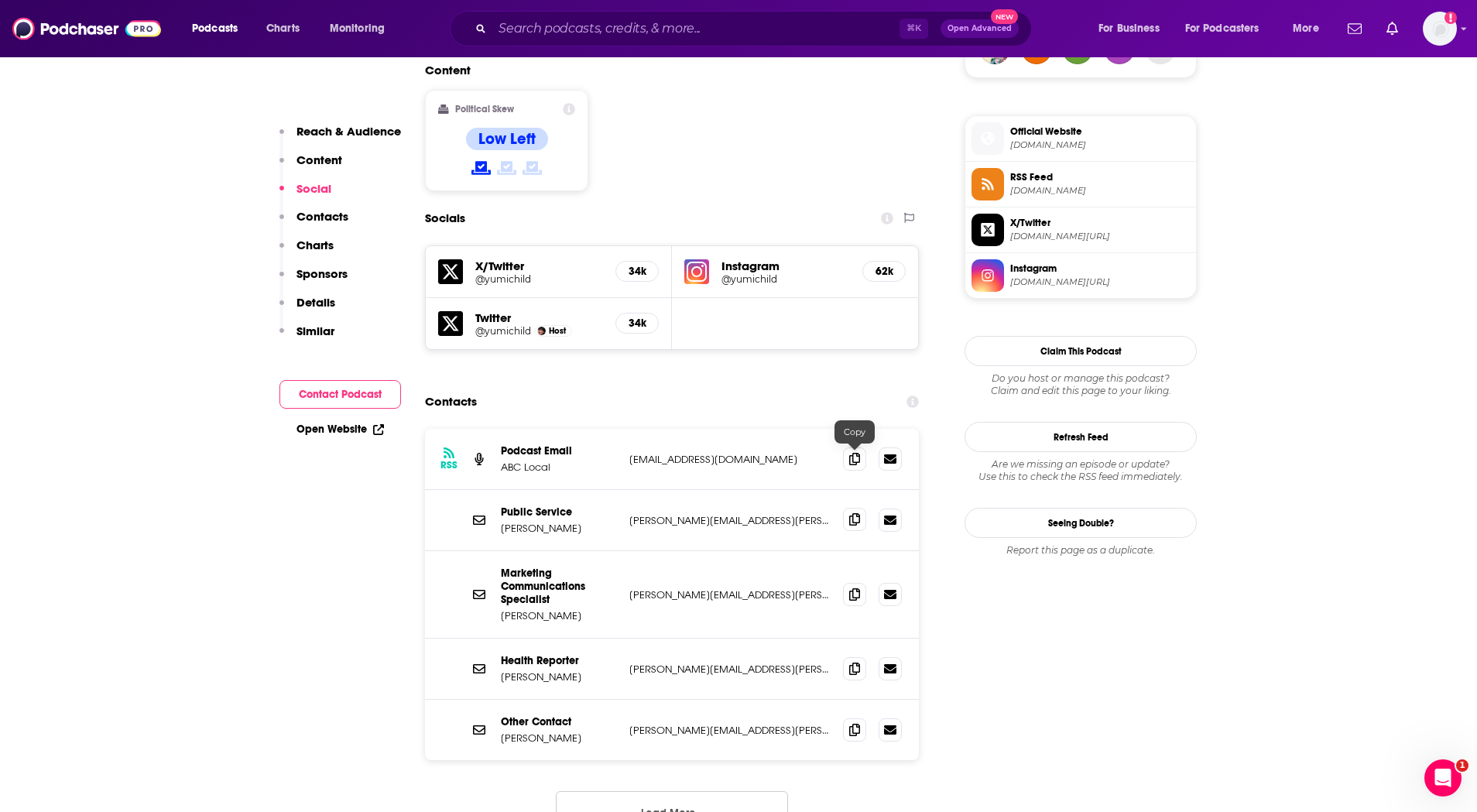
click at [854, 513] on icon at bounding box center [855, 519] width 11 height 12
click at [685, 589] on p "[PERSON_NAME][EMAIL_ADDRESS][PERSON_NAME][DOMAIN_NAME]" at bounding box center [729, 595] width 201 height 13
click at [859, 588] on icon at bounding box center [855, 593] width 11 height 12
click at [856, 662] on icon at bounding box center [855, 668] width 11 height 12
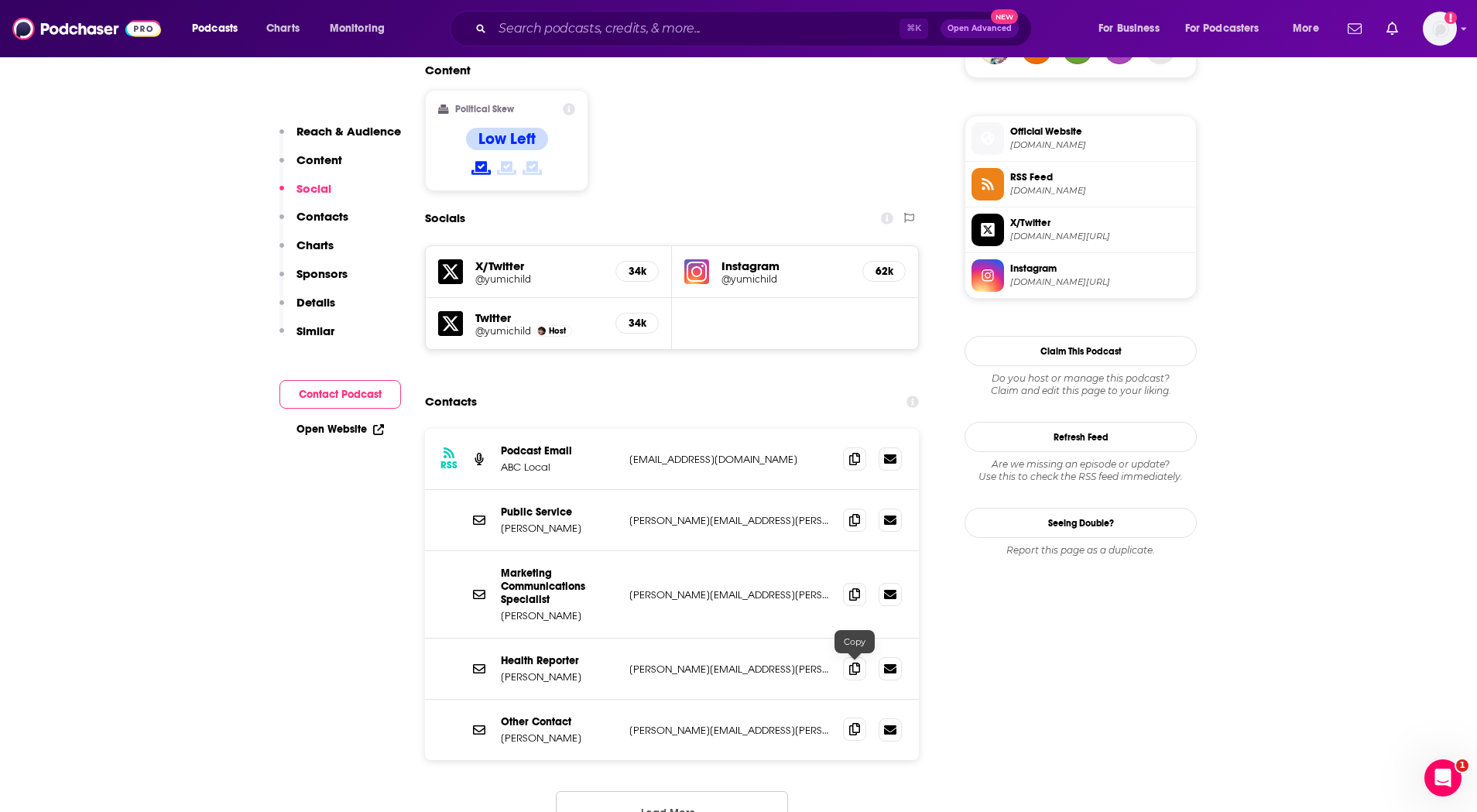
click at [852, 723] on icon at bounding box center [855, 728] width 11 height 12
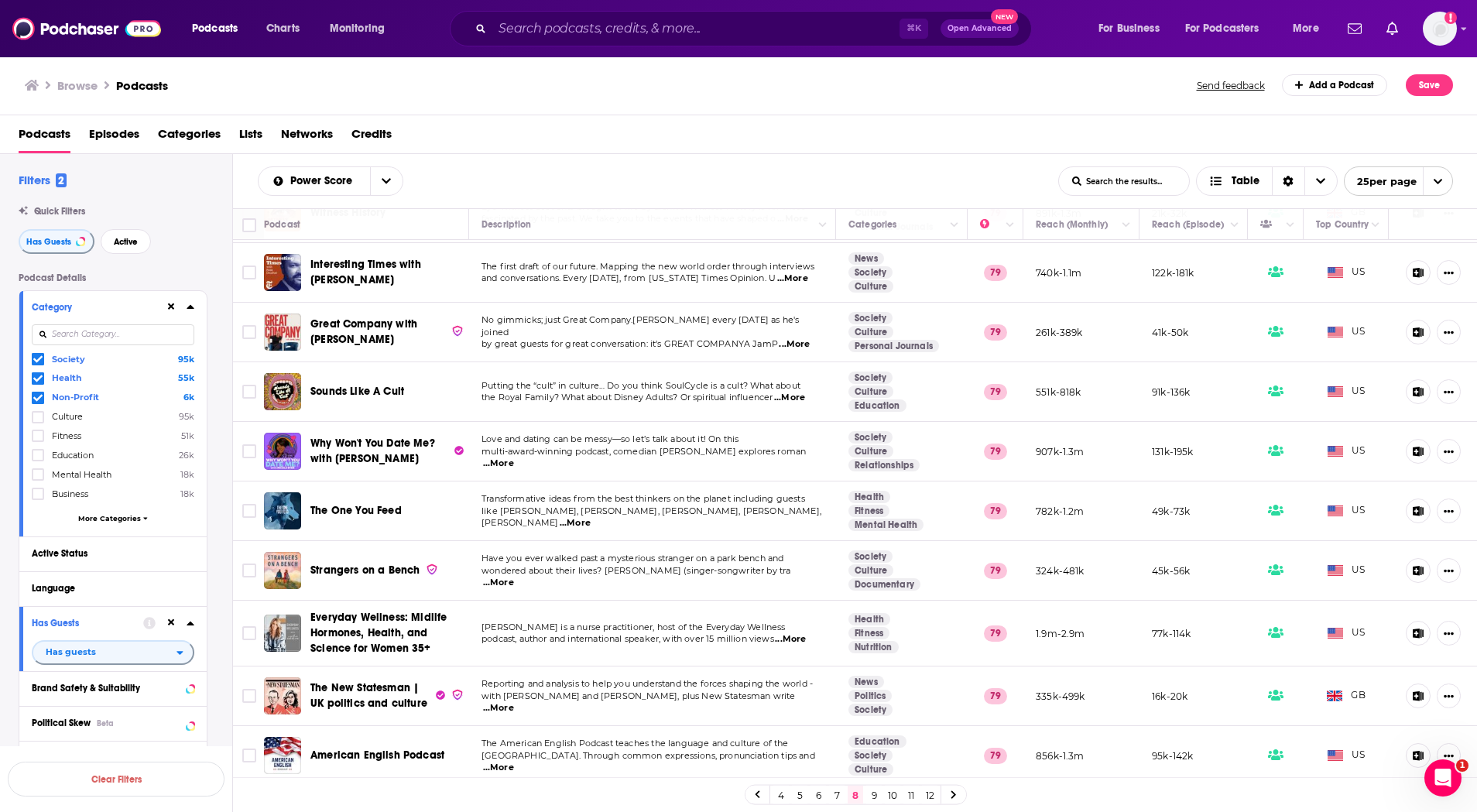
scroll to position [956, 0]
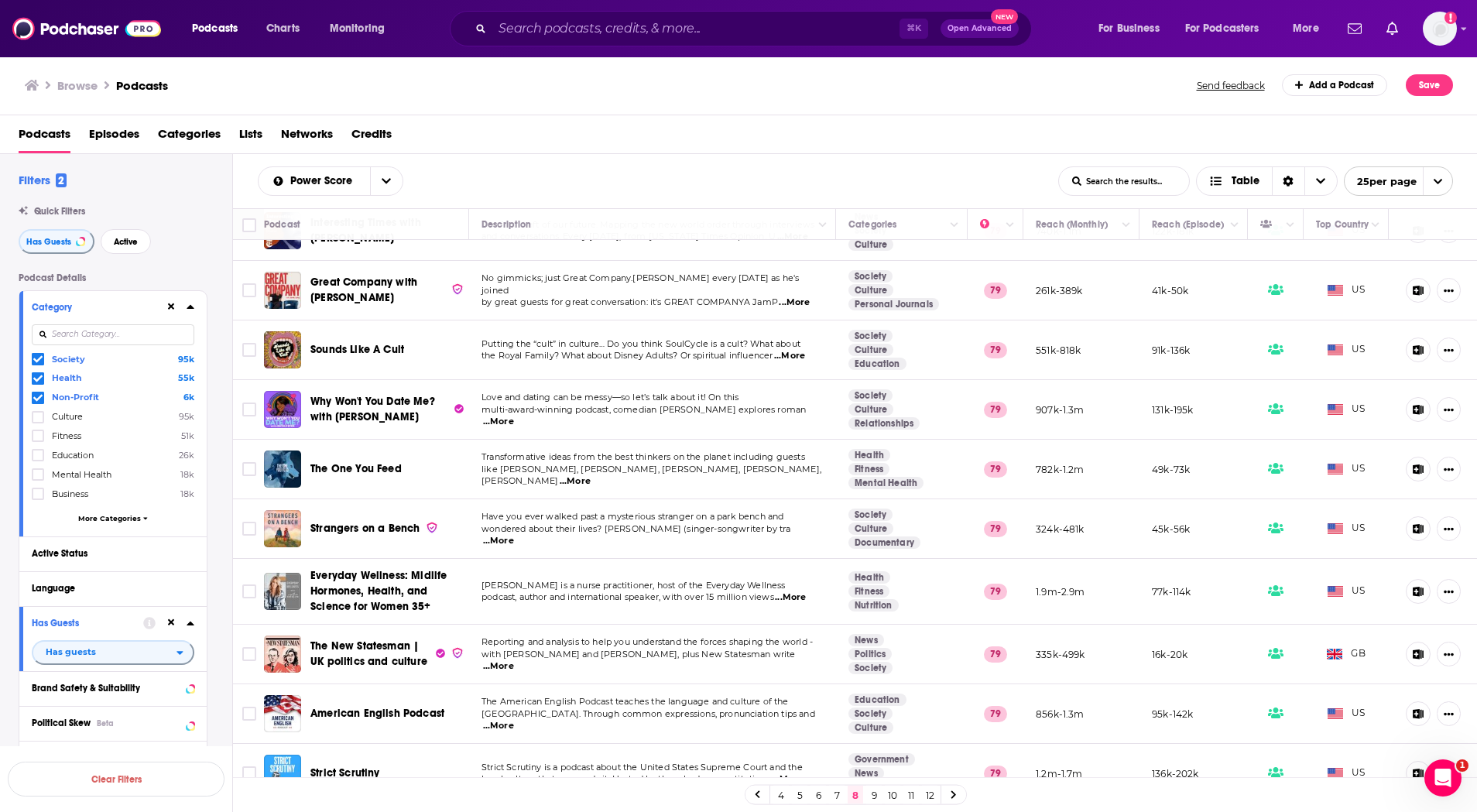
click at [874, 795] on link "9" at bounding box center [874, 795] width 16 height 18
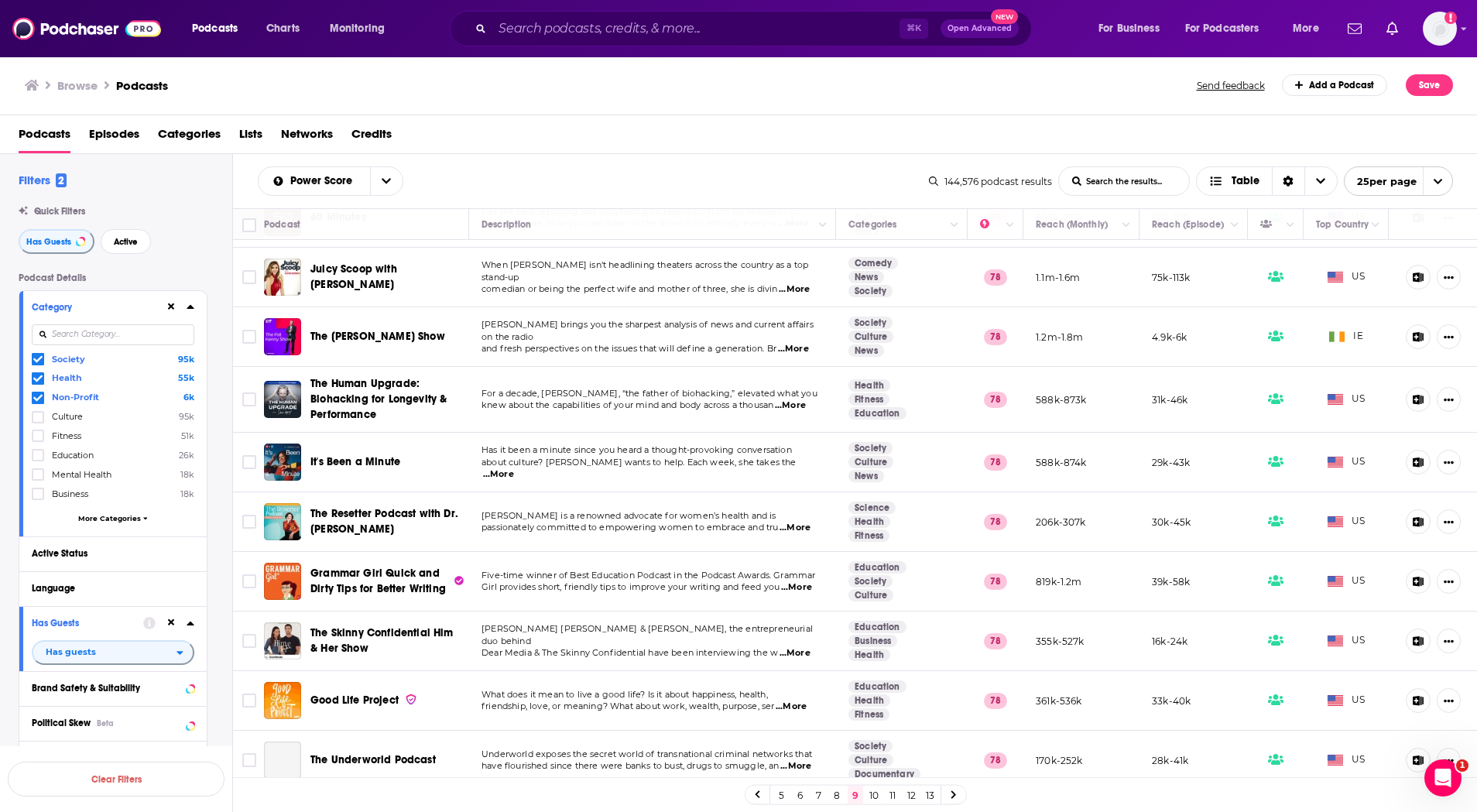
scroll to position [185, 0]
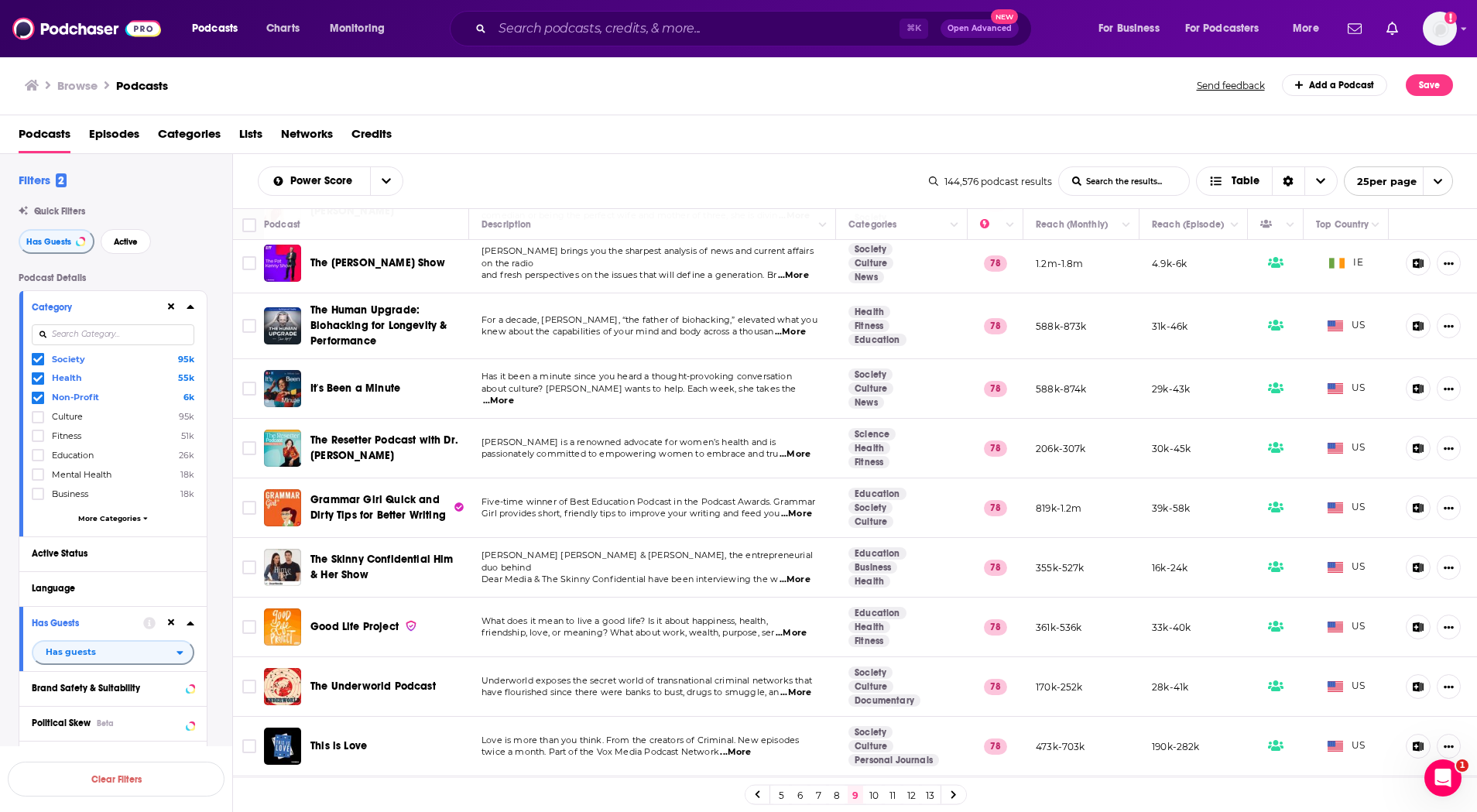
click at [514, 395] on span "...More" at bounding box center [499, 400] width 31 height 12
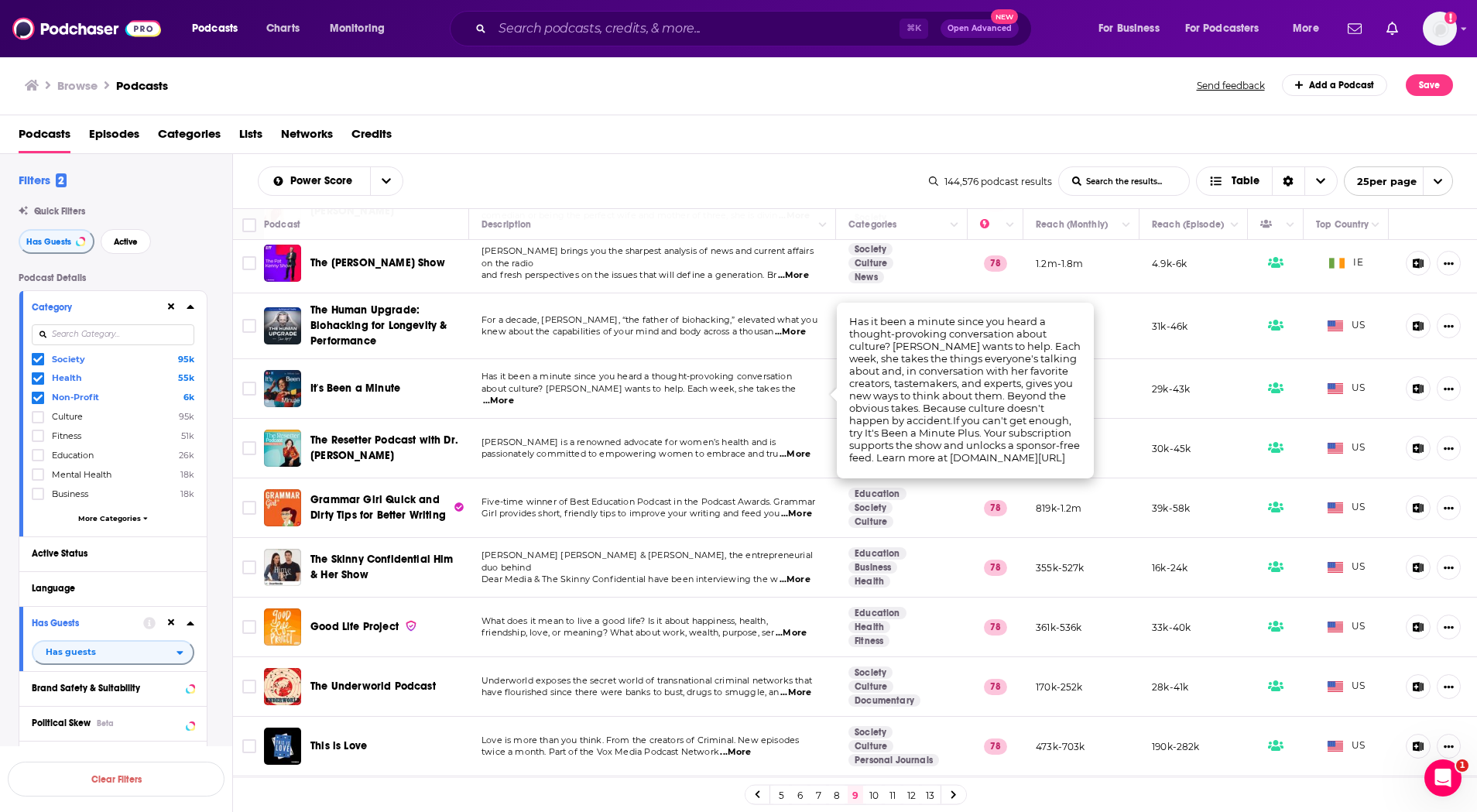
click at [375, 383] on span "It's Been a Minute" at bounding box center [355, 389] width 90 height 13
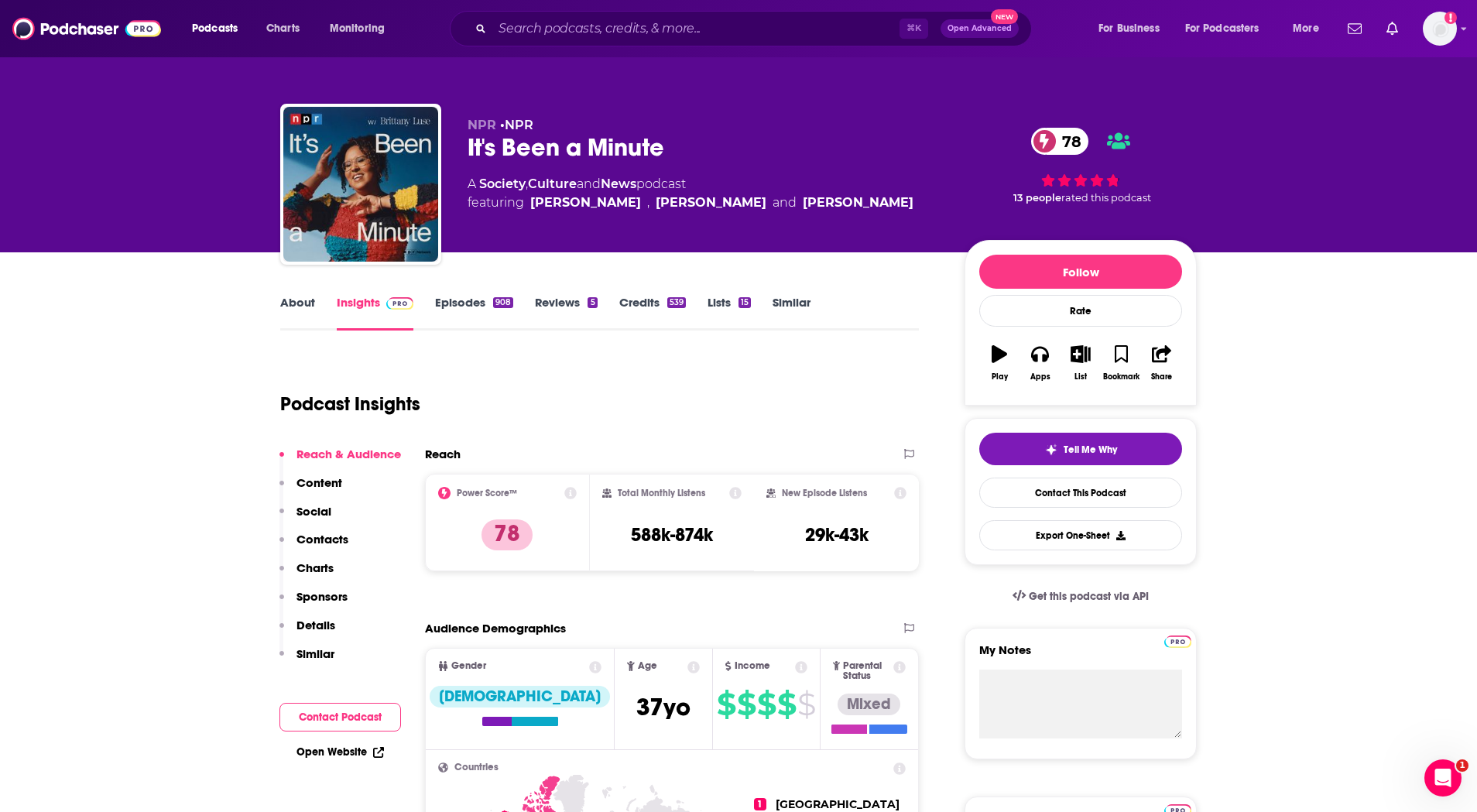
click at [524, 145] on div "It's Been a Minute 78" at bounding box center [704, 147] width 472 height 30
copy div "It's Been a Minute 78"
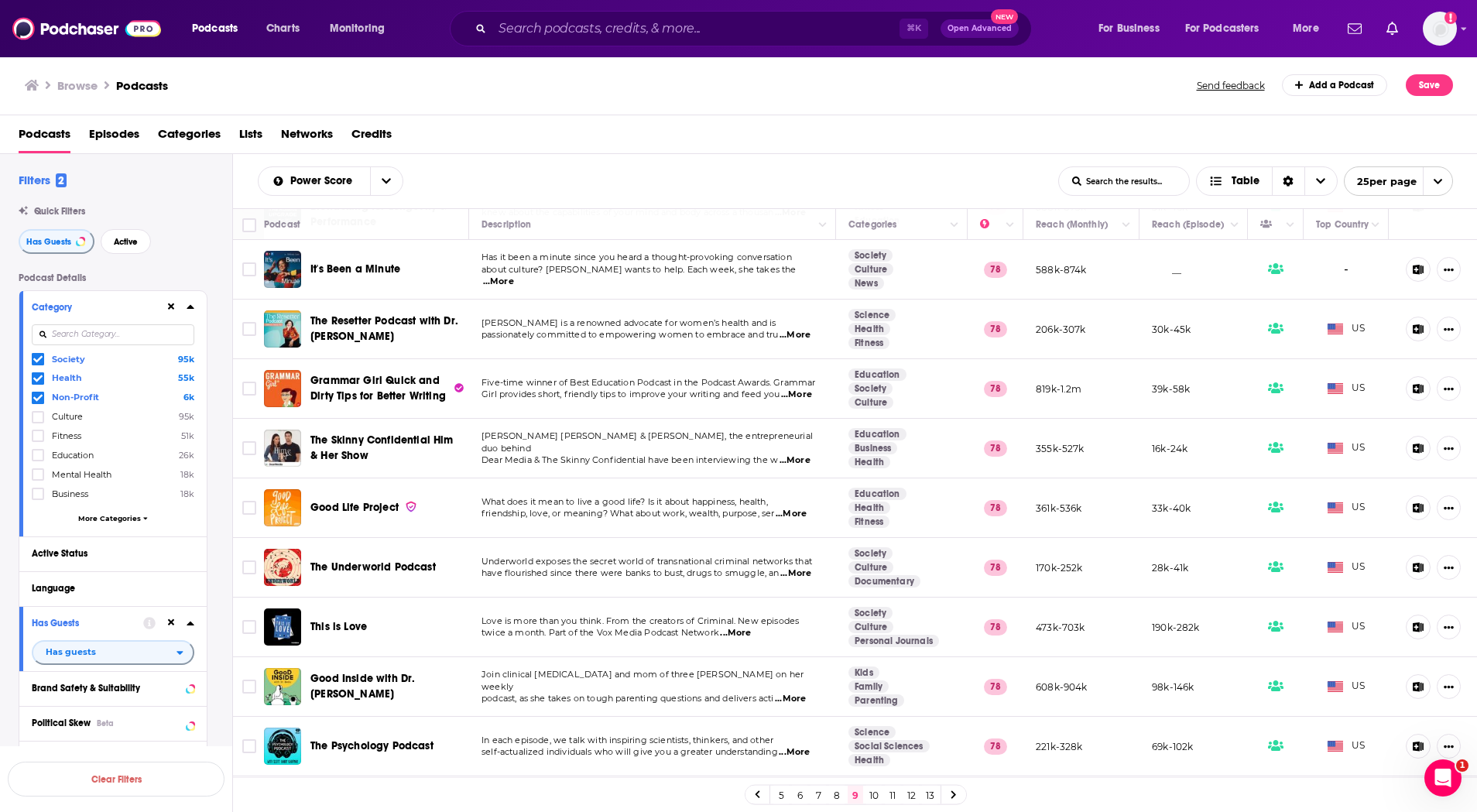
scroll to position [426, 0]
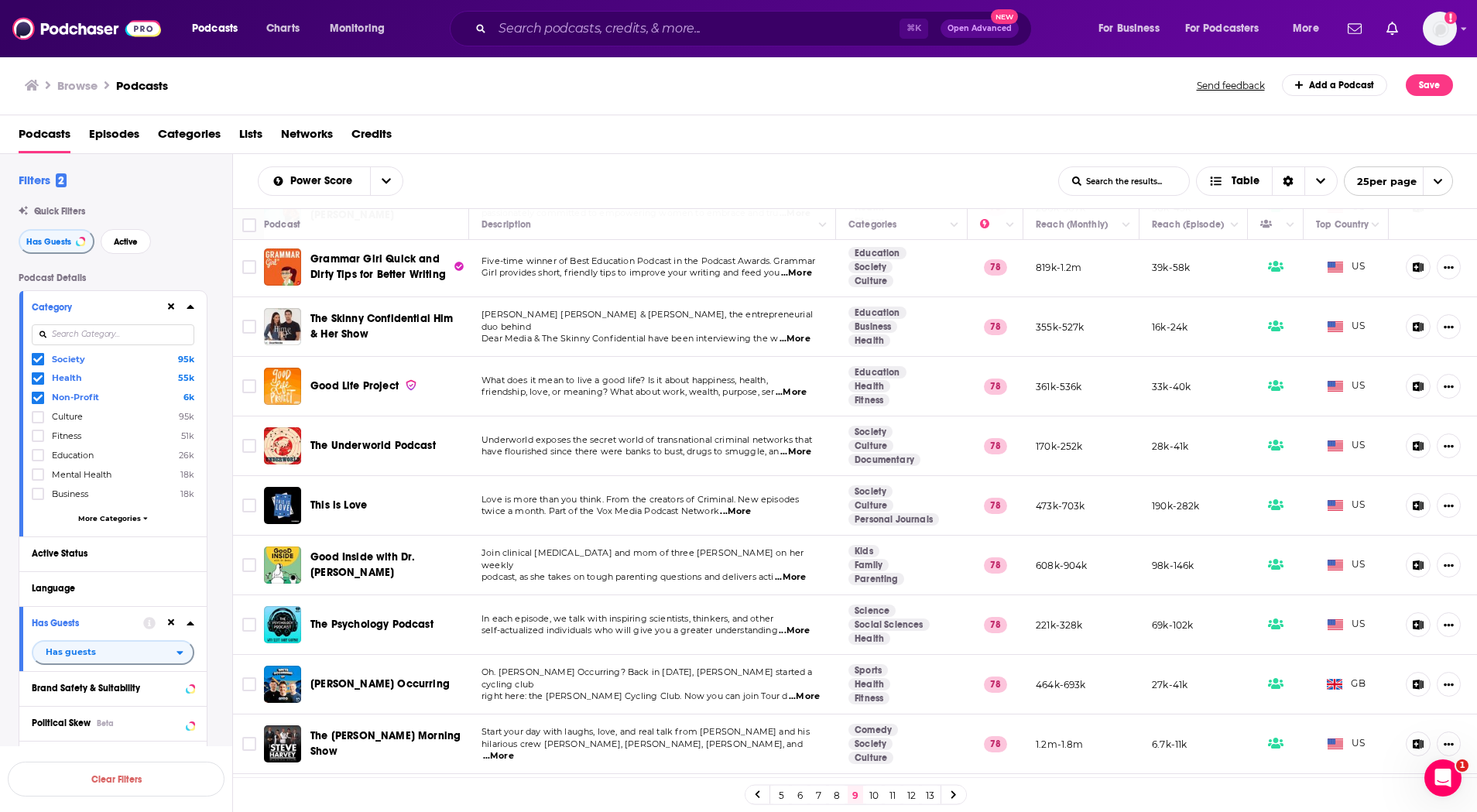
click at [800, 387] on span "...More" at bounding box center [792, 392] width 31 height 12
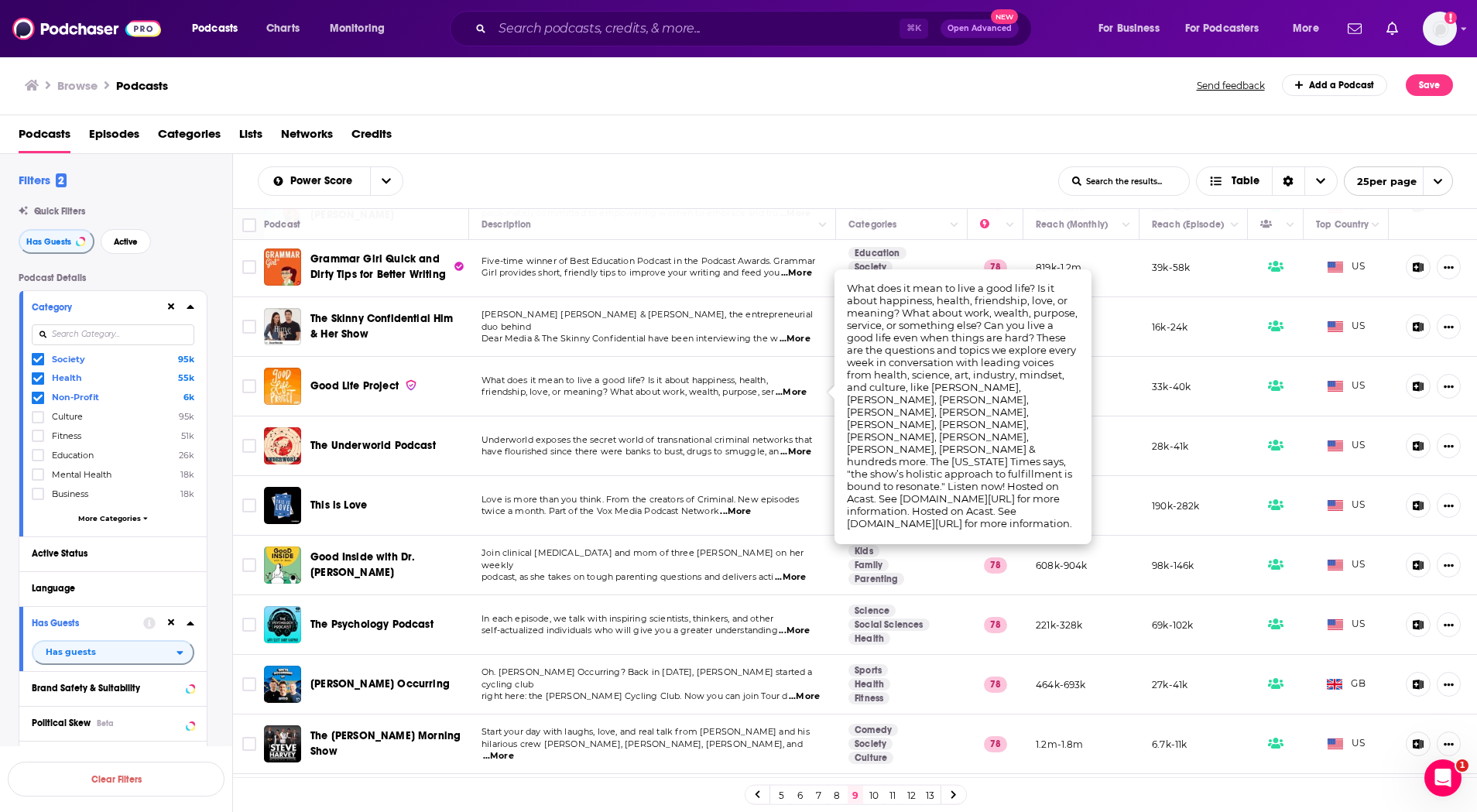
click at [800, 387] on span "...More" at bounding box center [792, 392] width 31 height 12
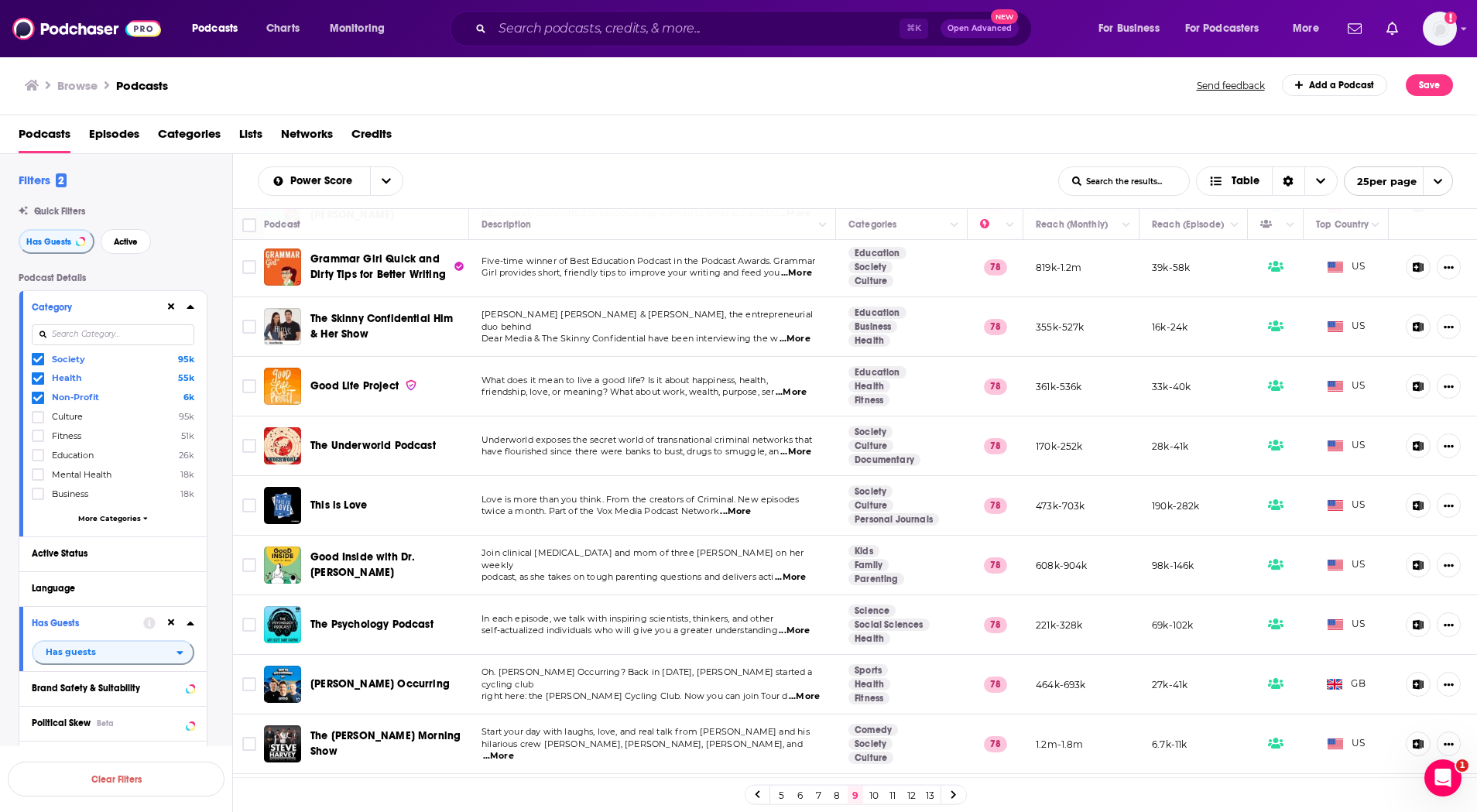
click at [347, 388] on span "Good Life Project" at bounding box center [355, 386] width 88 height 13
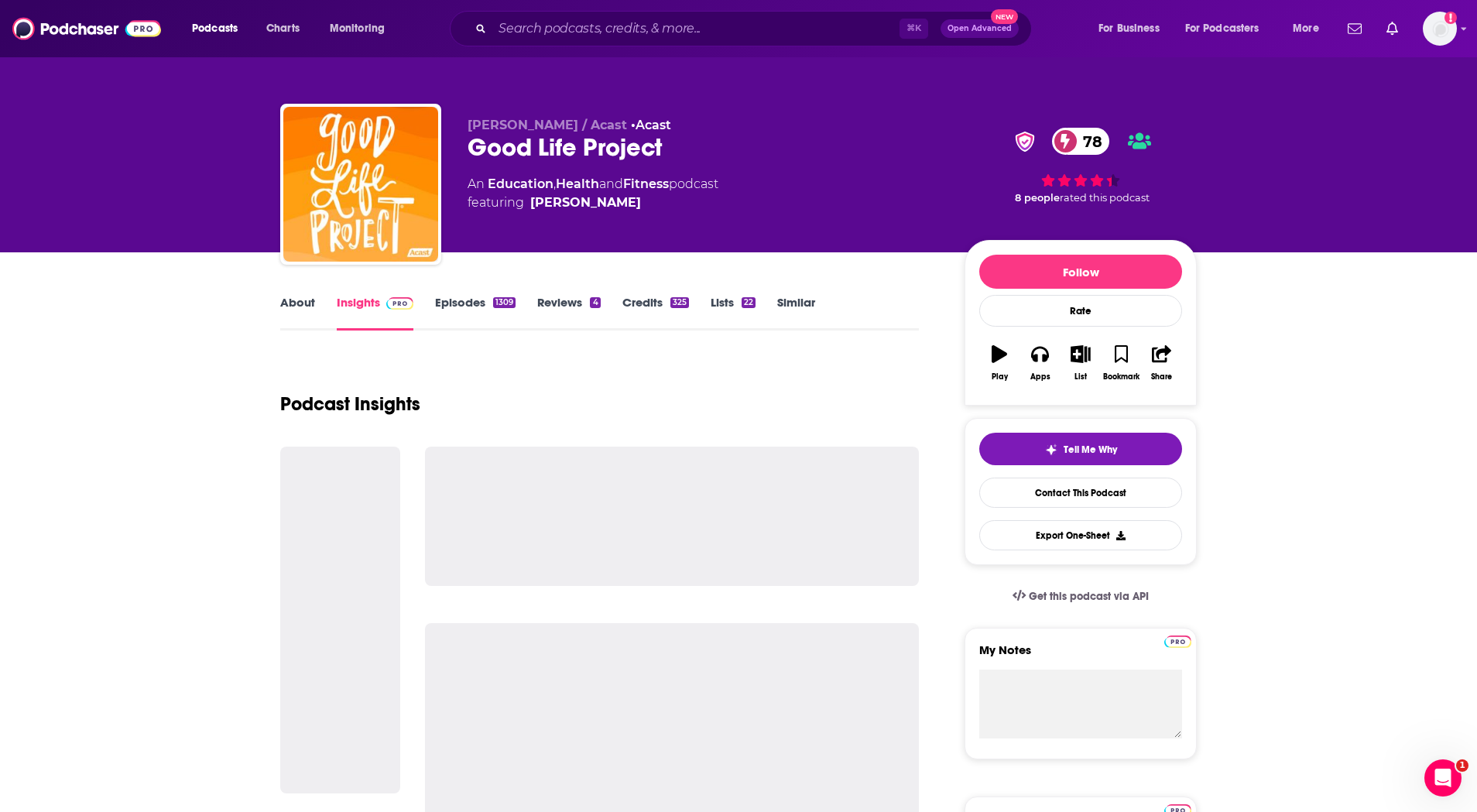
click at [633, 143] on div "Good Life Project 78" at bounding box center [704, 147] width 472 height 30
copy div "Good Life Project 78"
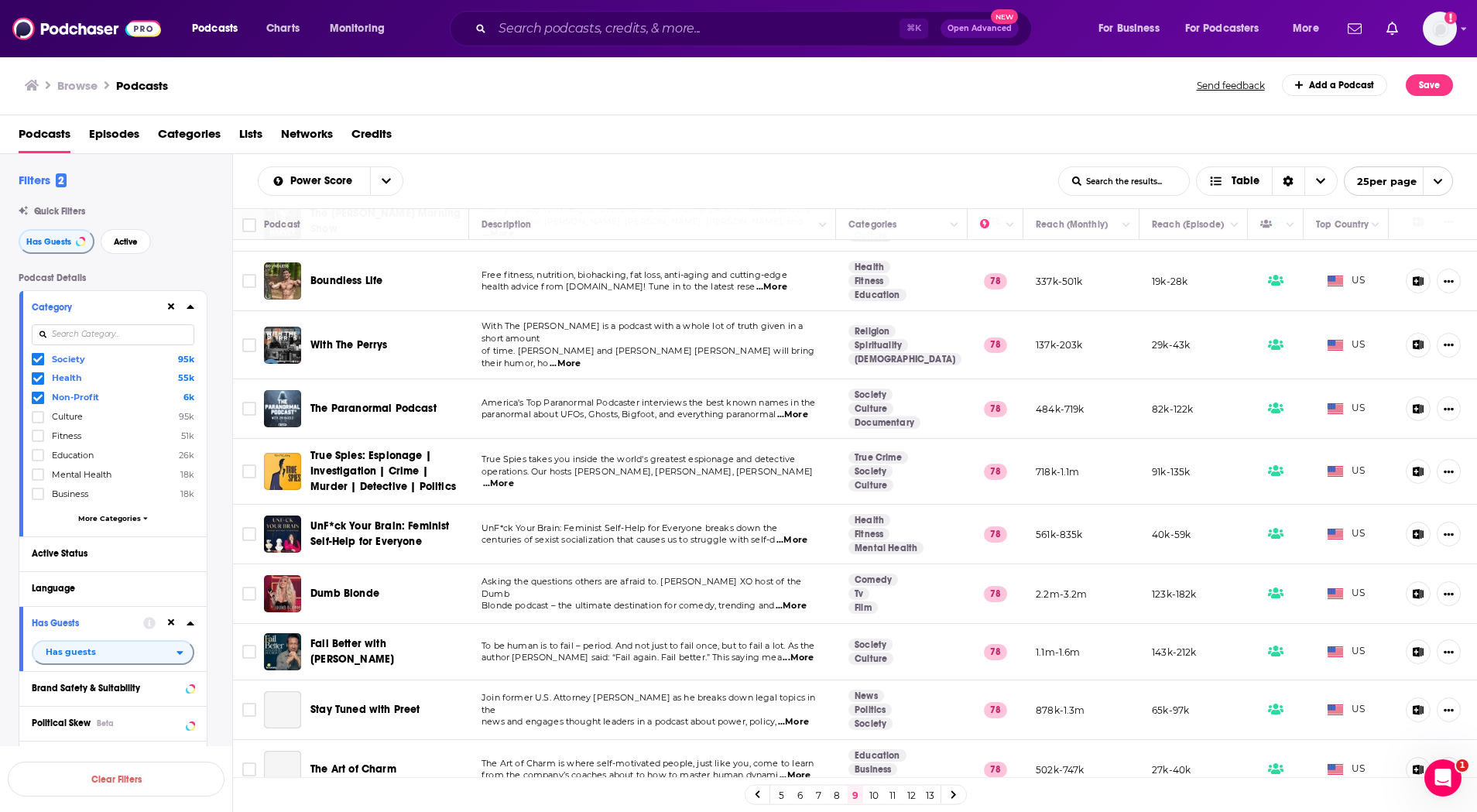
scroll to position [959, 0]
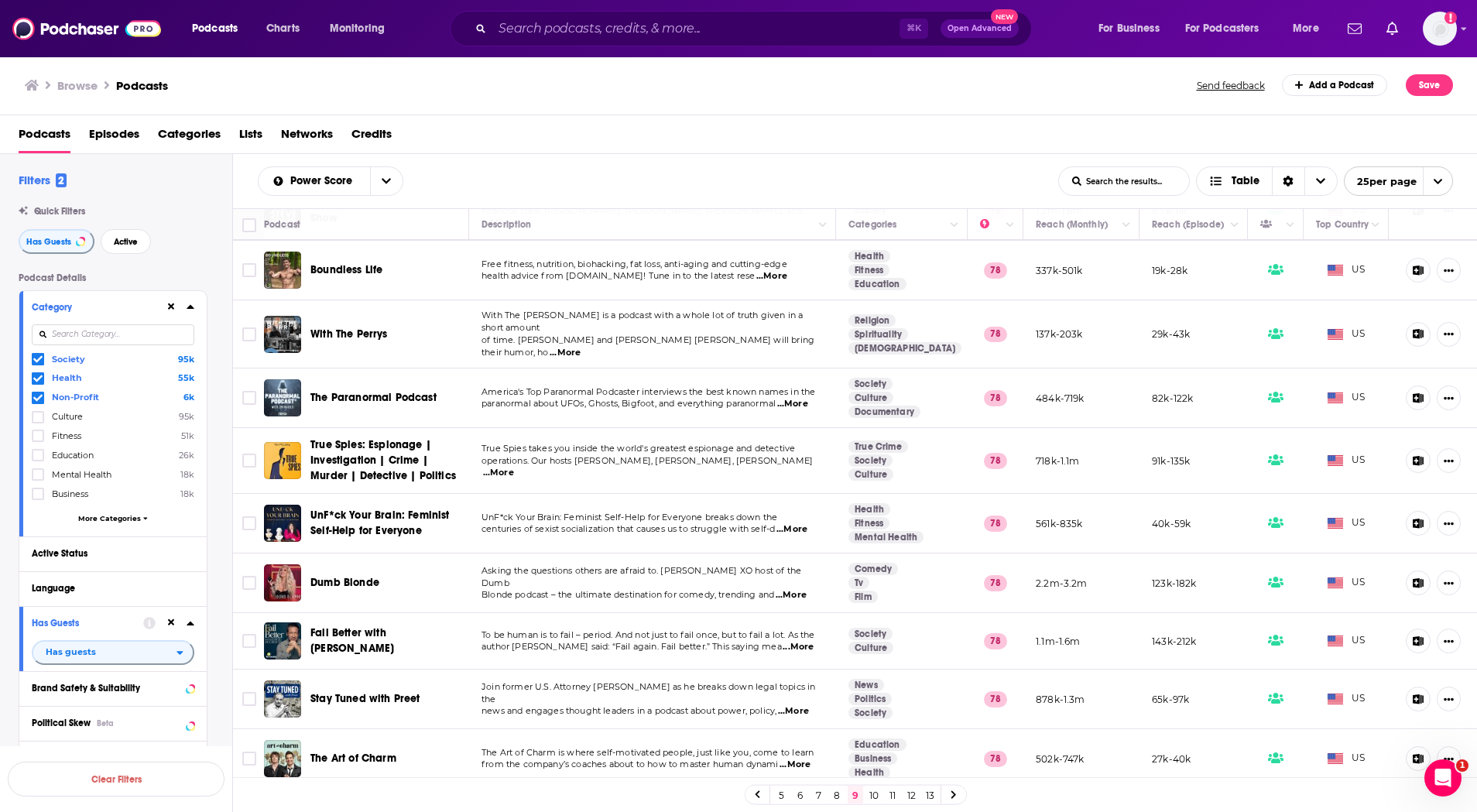
click at [872, 795] on link "10" at bounding box center [874, 795] width 16 height 18
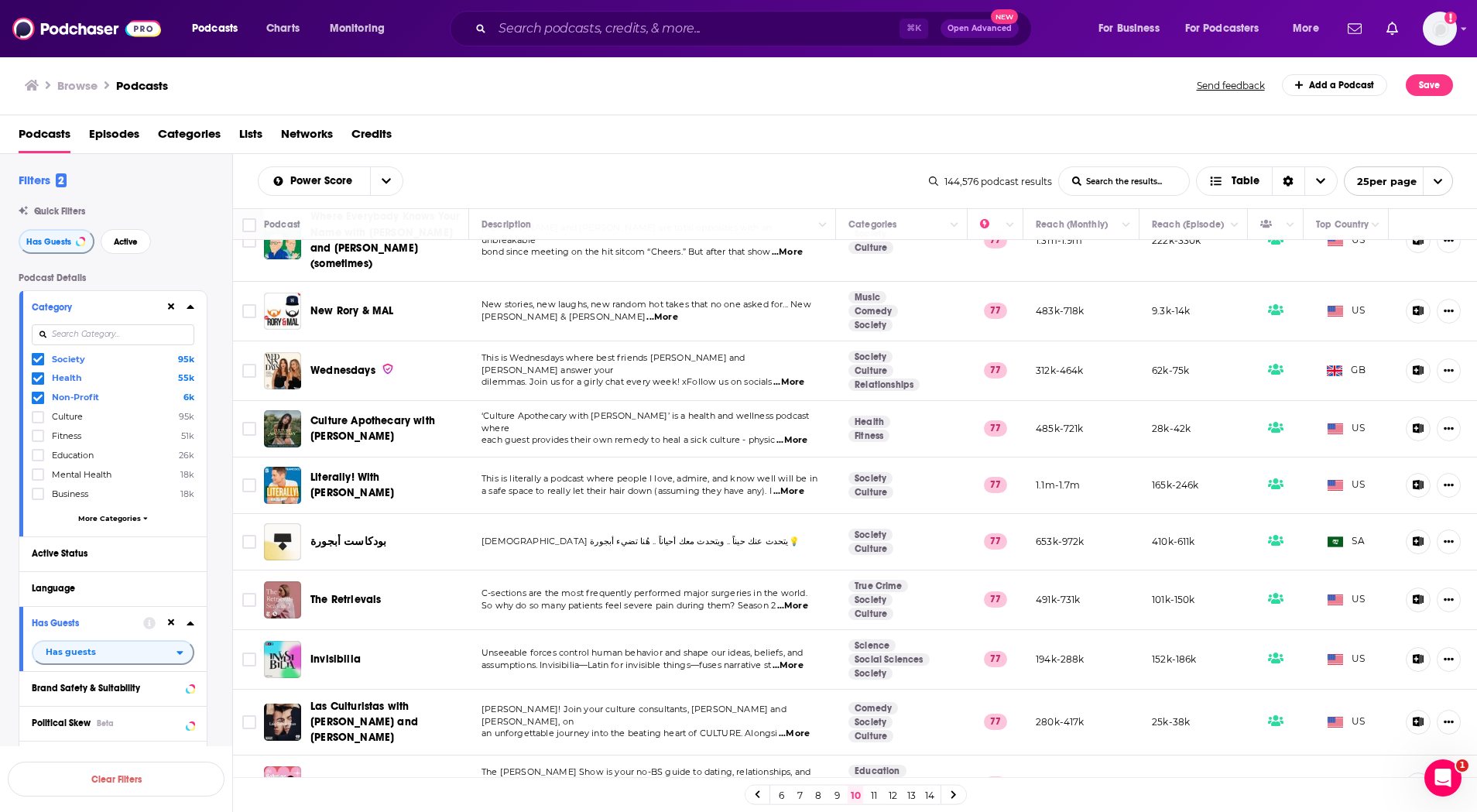
scroll to position [956, 0]
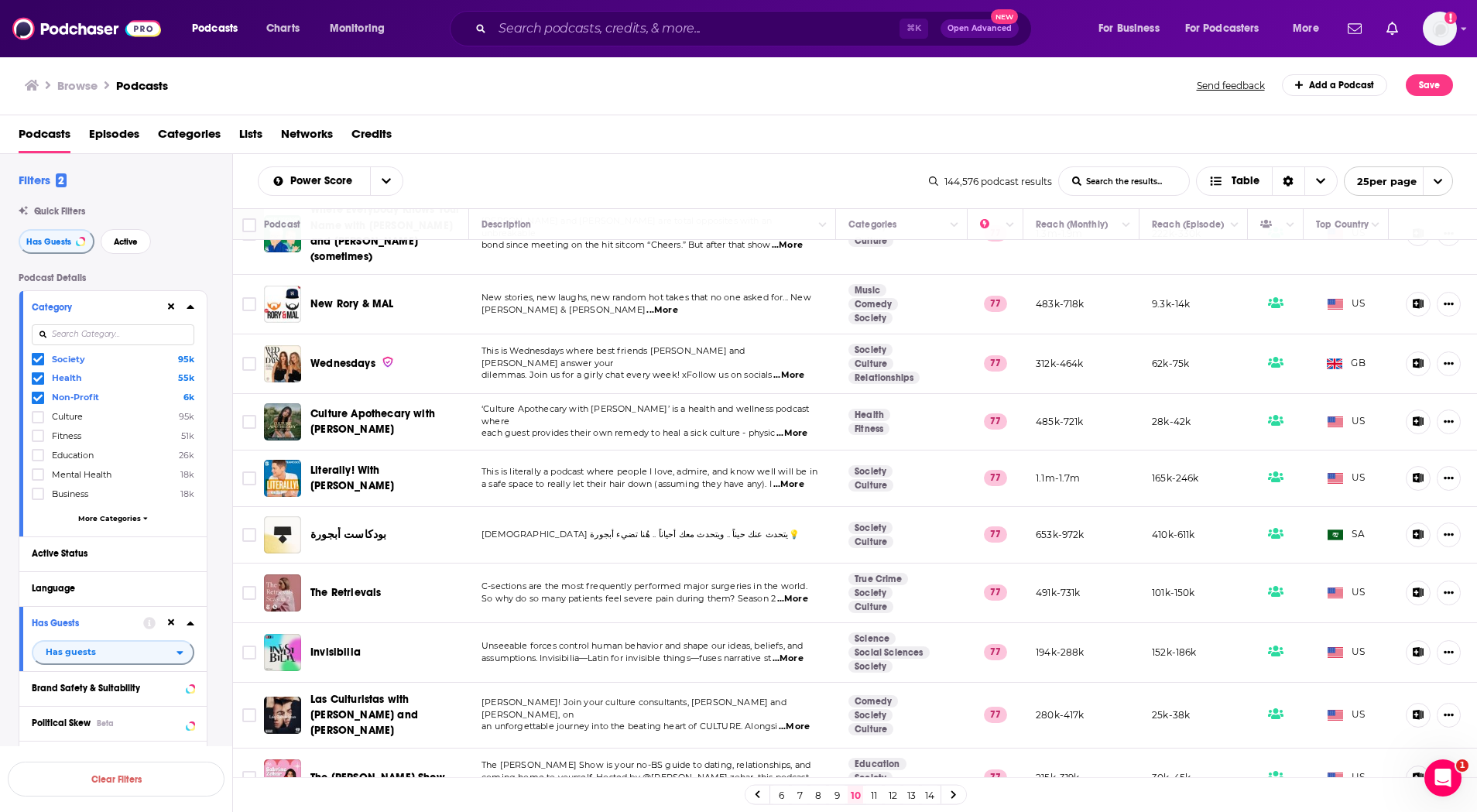
click at [876, 796] on link "11" at bounding box center [874, 795] width 16 height 18
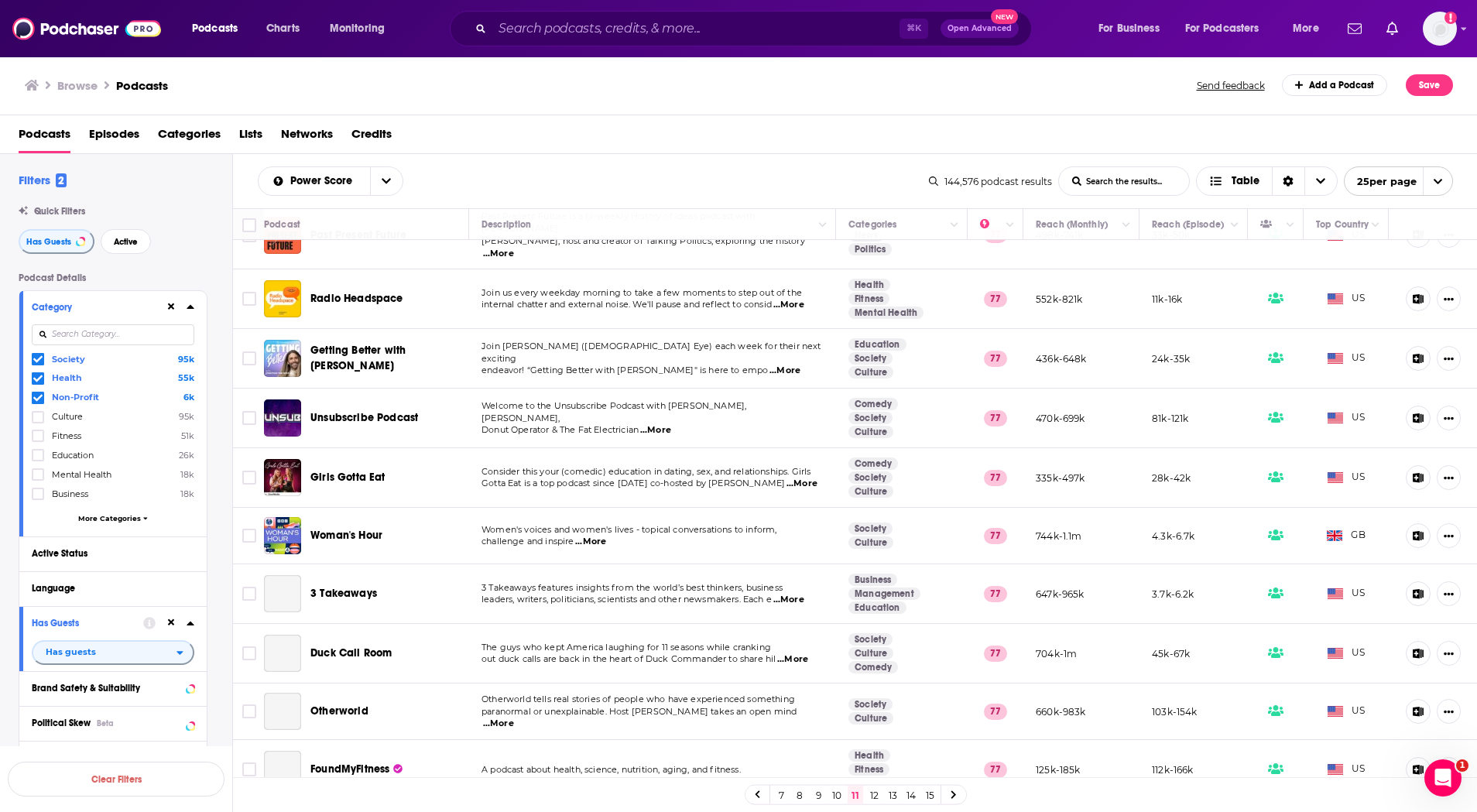
scroll to position [387, 0]
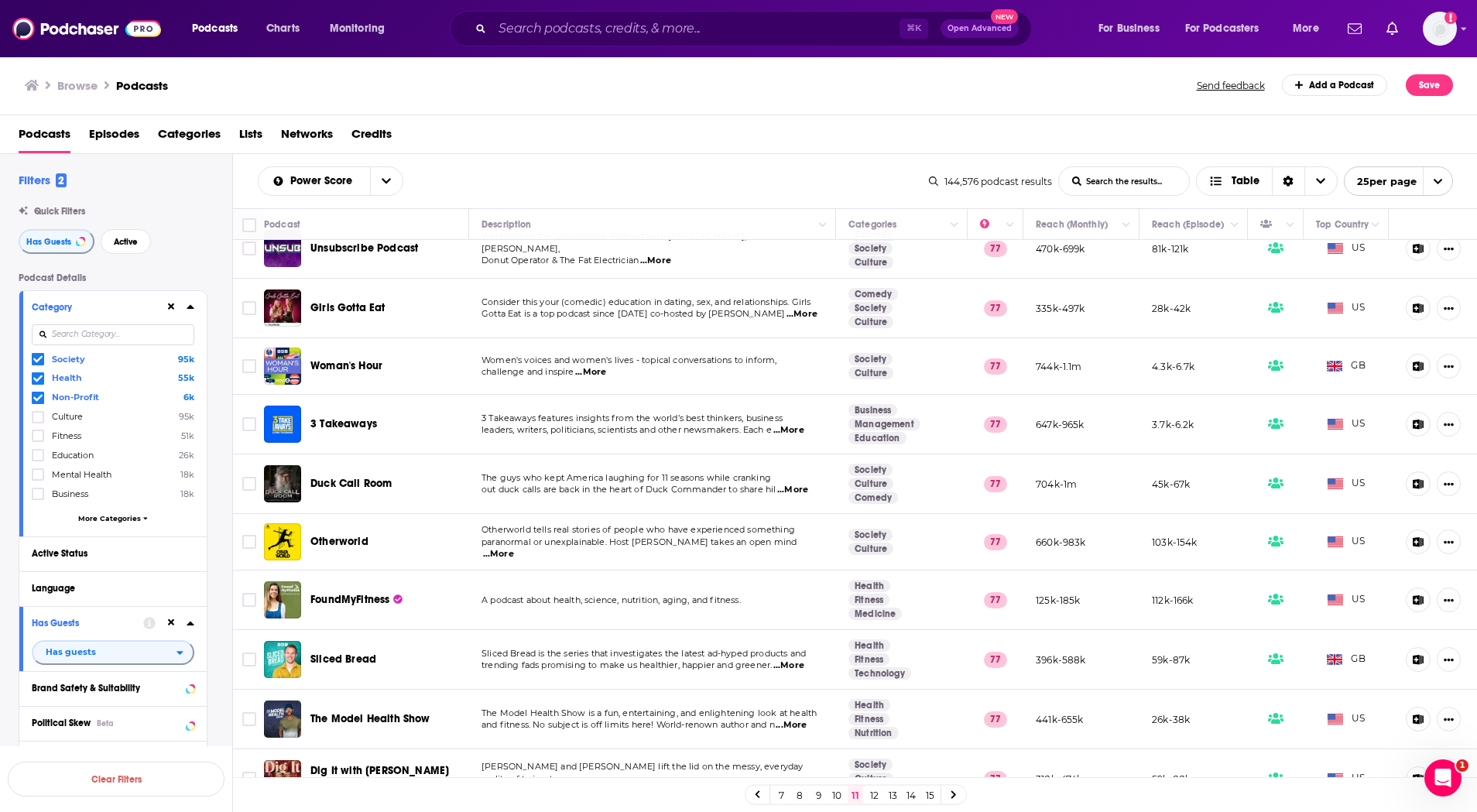
click at [592, 367] on span "...More" at bounding box center [591, 372] width 31 height 12
click at [360, 360] on span "Woman's Hour" at bounding box center [346, 366] width 72 height 13
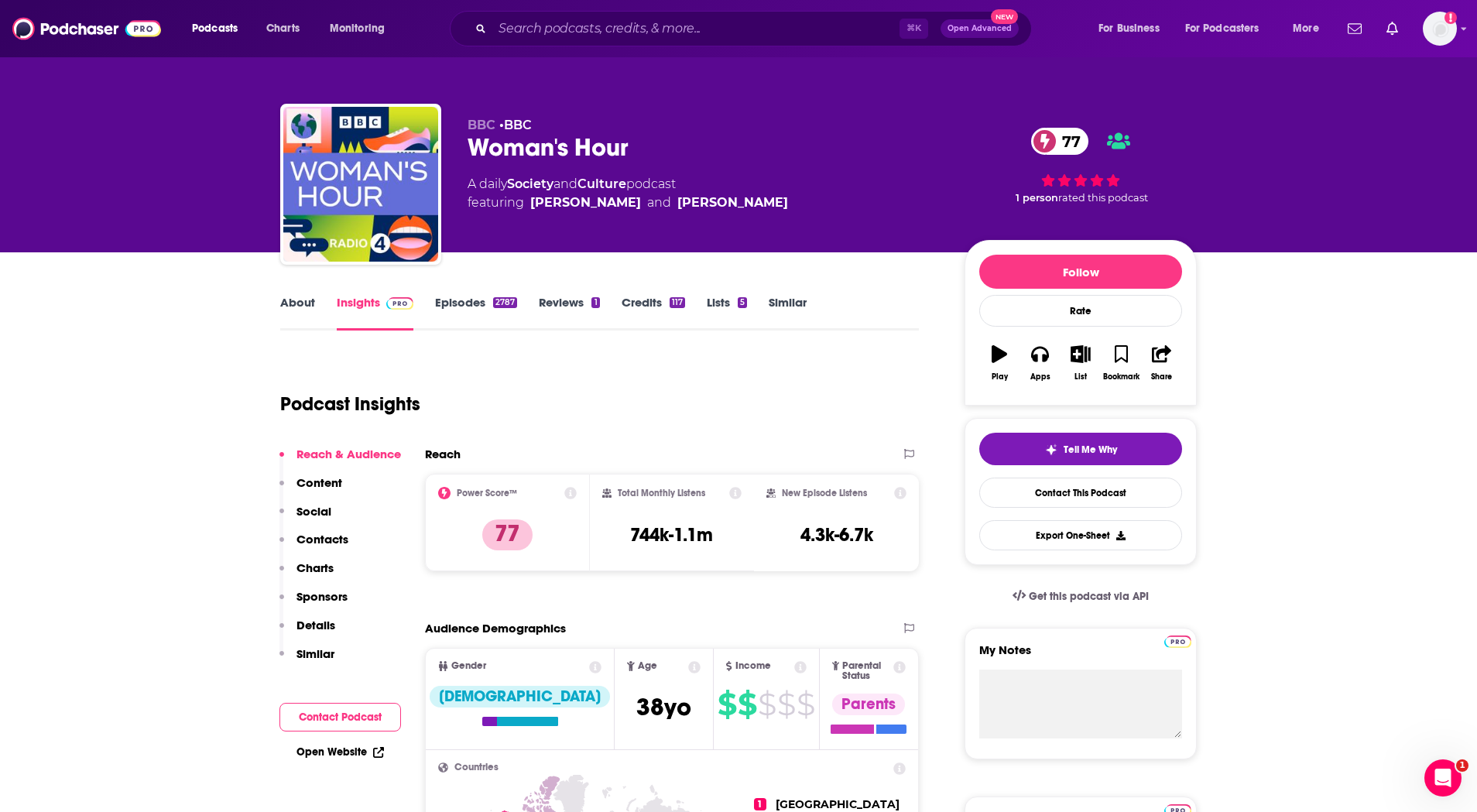
click at [525, 144] on div "Woman's Hour 77" at bounding box center [704, 147] width 472 height 30
copy div "Woman's Hour 77"
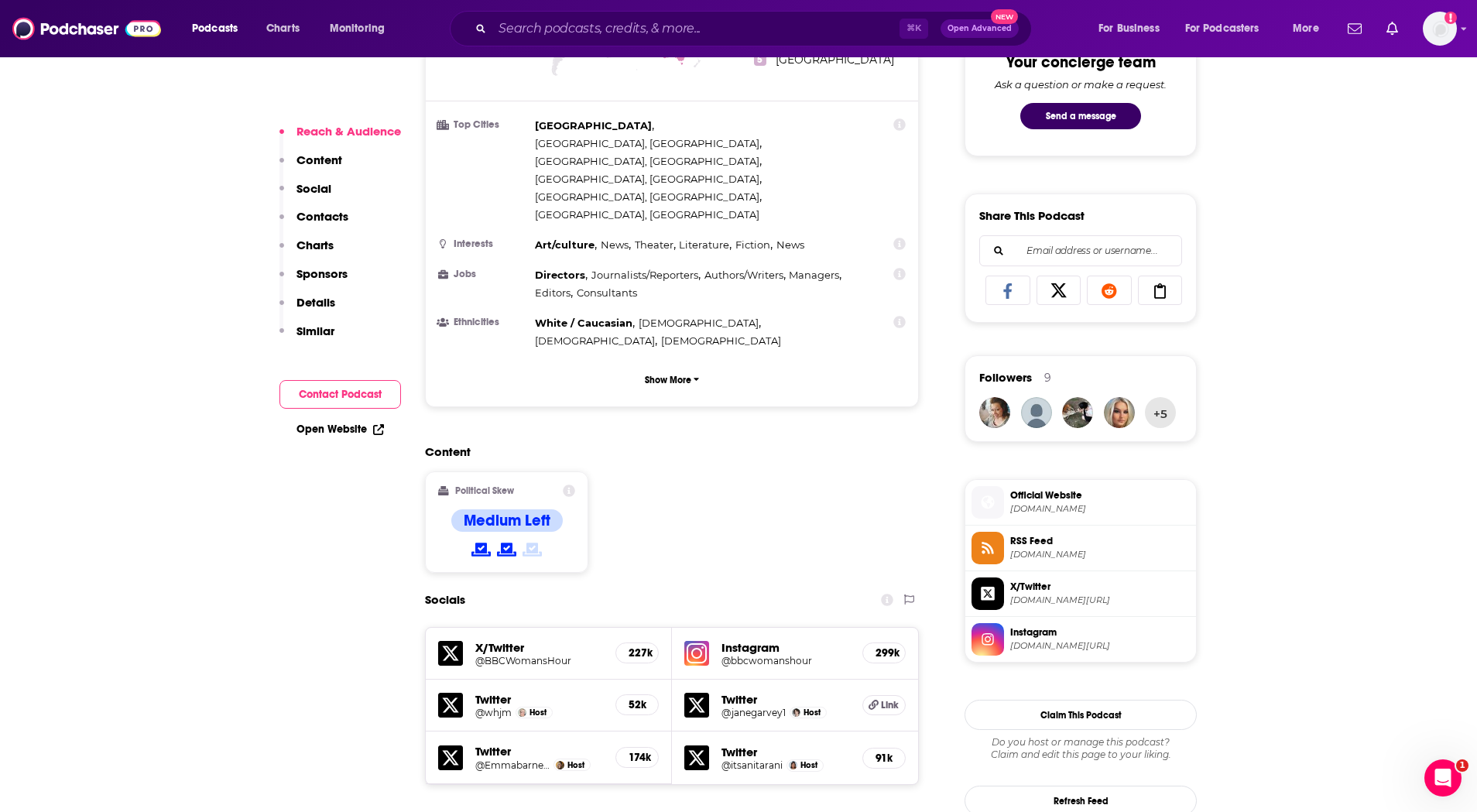
scroll to position [1248, 0]
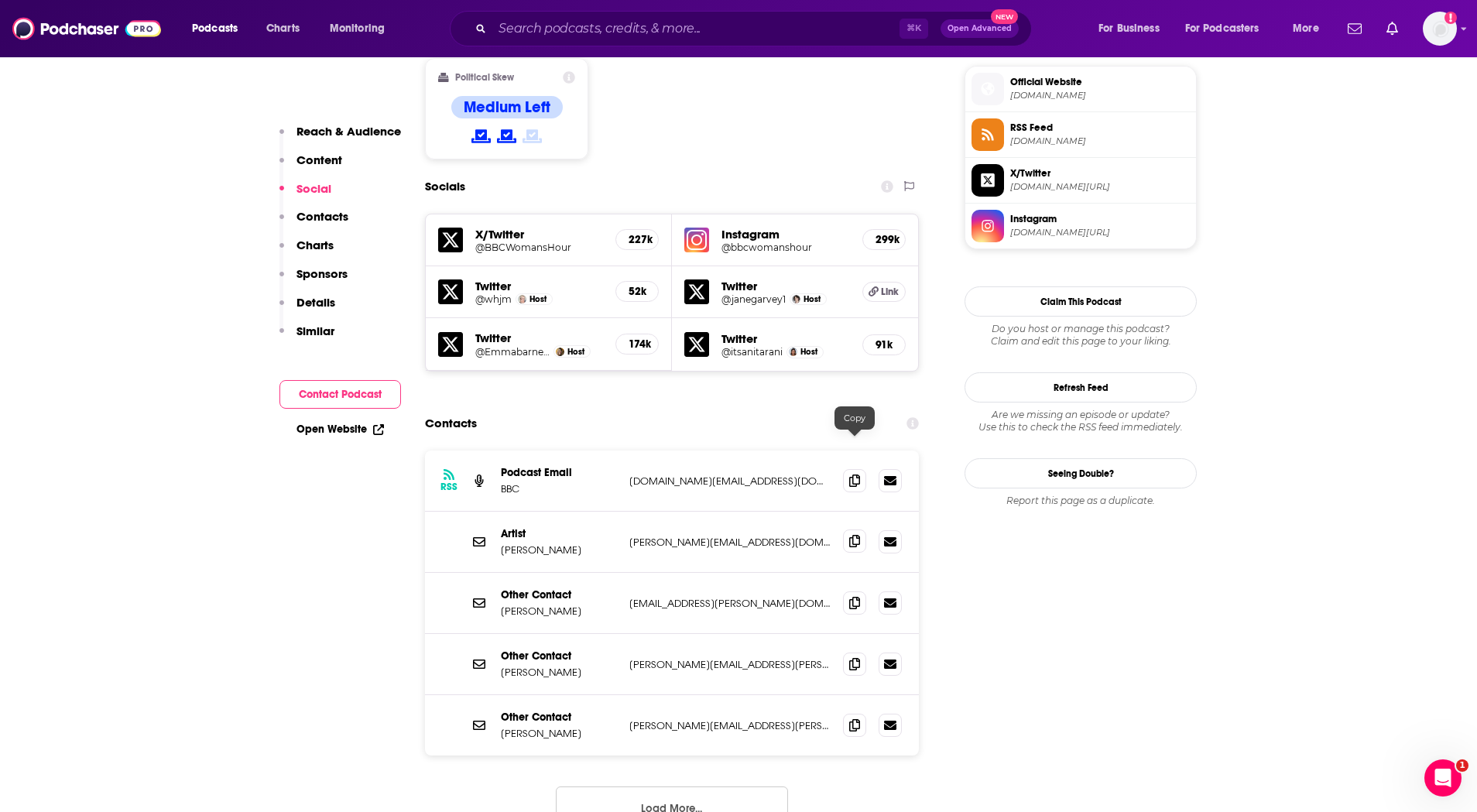
click at [855, 535] on icon at bounding box center [855, 540] width 11 height 12
click at [852, 596] on icon at bounding box center [855, 602] width 11 height 12
click at [855, 658] on icon at bounding box center [855, 663] width 11 height 12
click at [850, 658] on icon at bounding box center [855, 663] width 11 height 12
click at [852, 718] on icon at bounding box center [855, 724] width 11 height 12
